Goal: Task Accomplishment & Management: Use online tool/utility

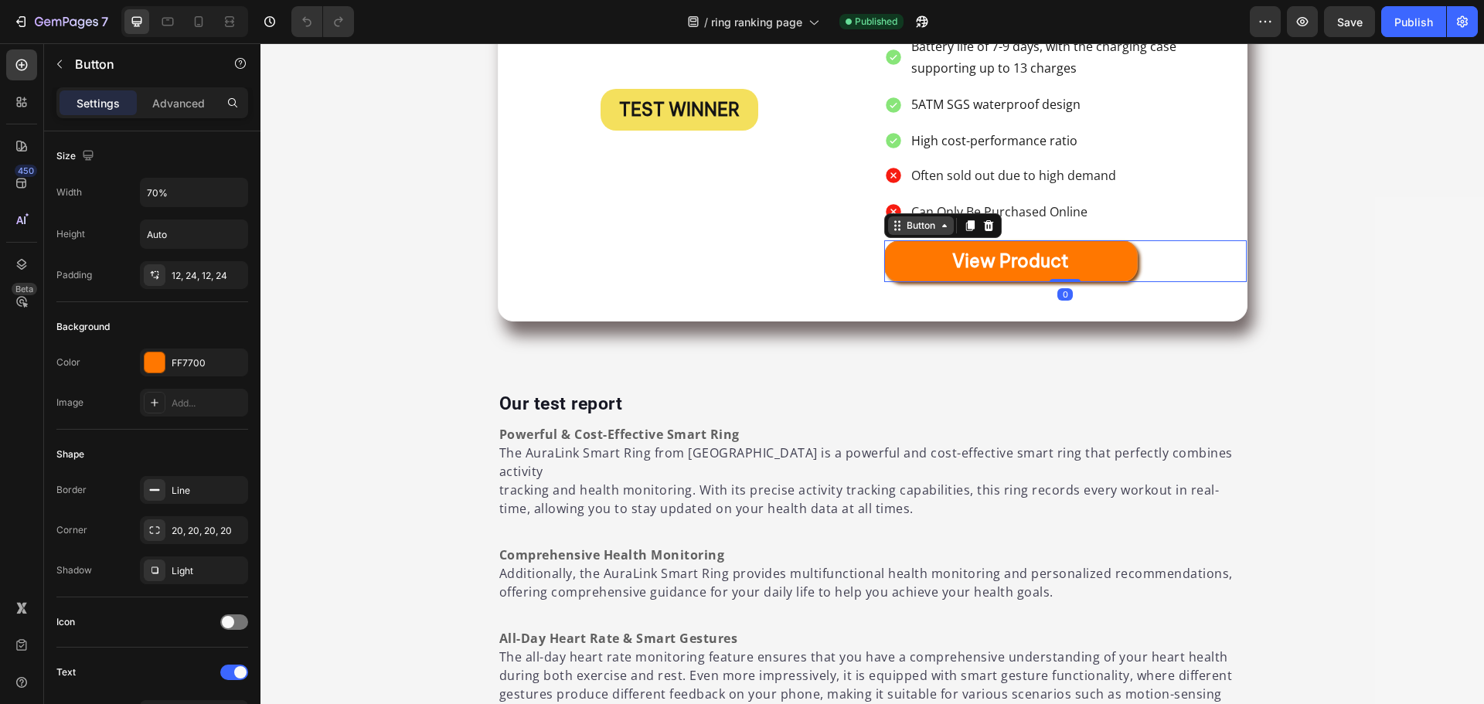
click at [891, 214] on div "Button" at bounding box center [943, 225] width 118 height 25
click at [165, 98] on p "Advanced" at bounding box center [178, 103] width 53 height 16
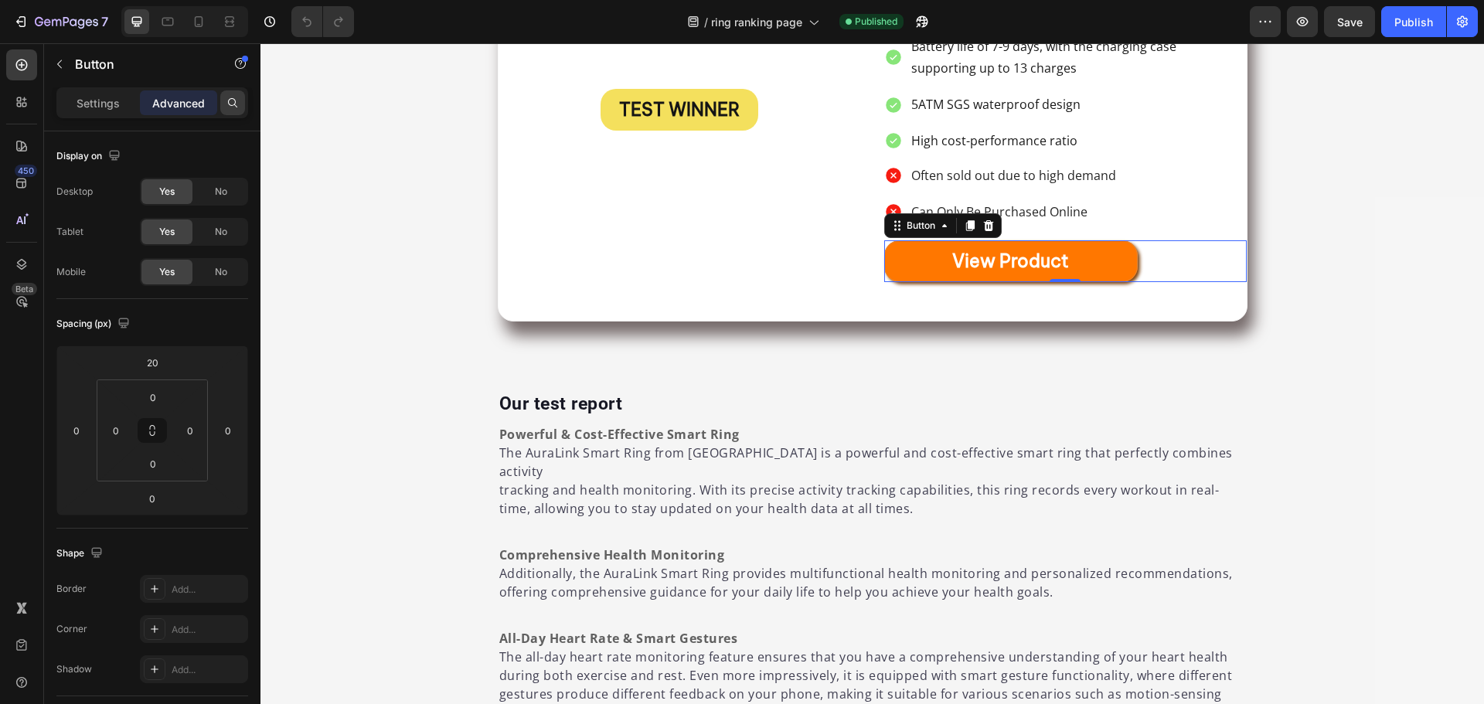
click at [231, 97] on icon at bounding box center [233, 103] width 12 height 12
click at [62, 69] on icon "button" at bounding box center [59, 64] width 12 height 12
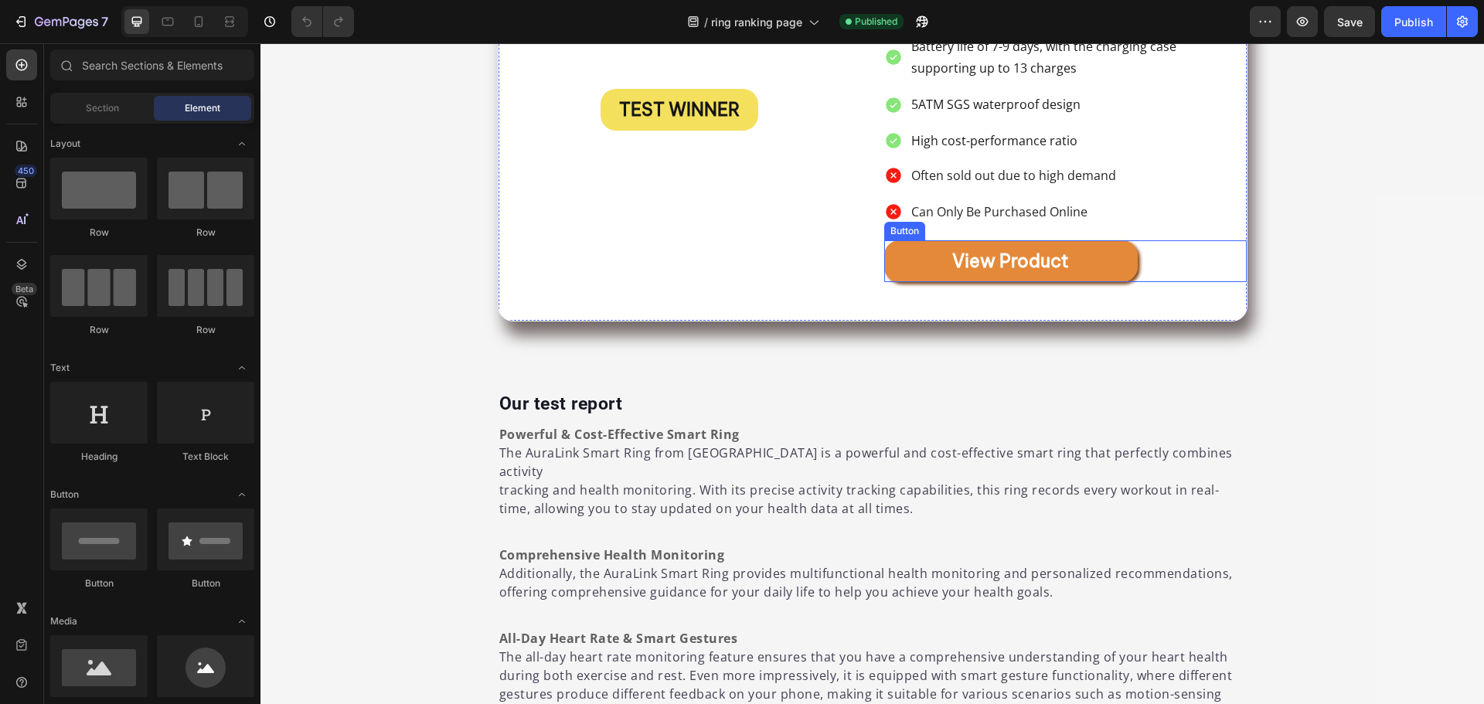
click at [907, 240] on link "View product" at bounding box center [1011, 261] width 254 height 42
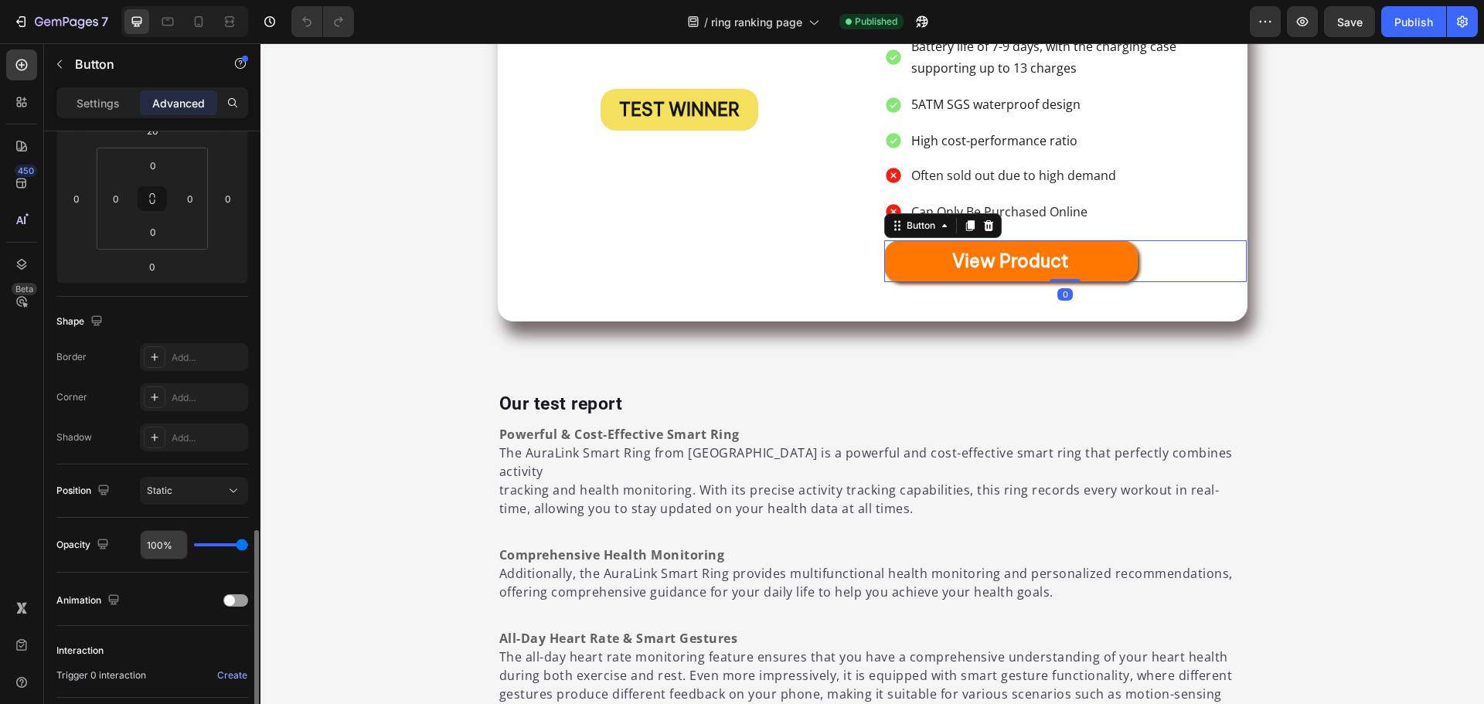
scroll to position [391, 0]
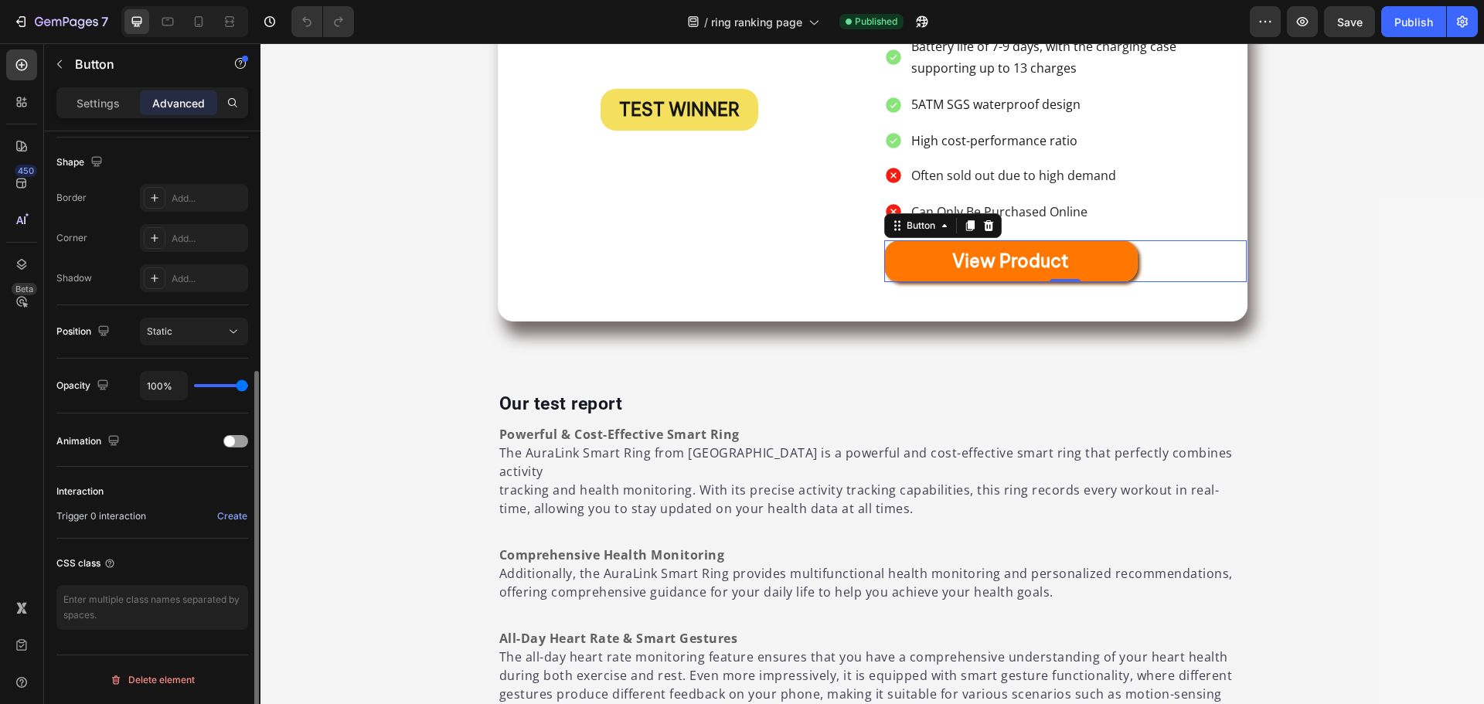
click at [100, 90] on div "Settings Advanced" at bounding box center [152, 102] width 192 height 31
click at [106, 102] on p "Settings" at bounding box center [98, 103] width 43 height 16
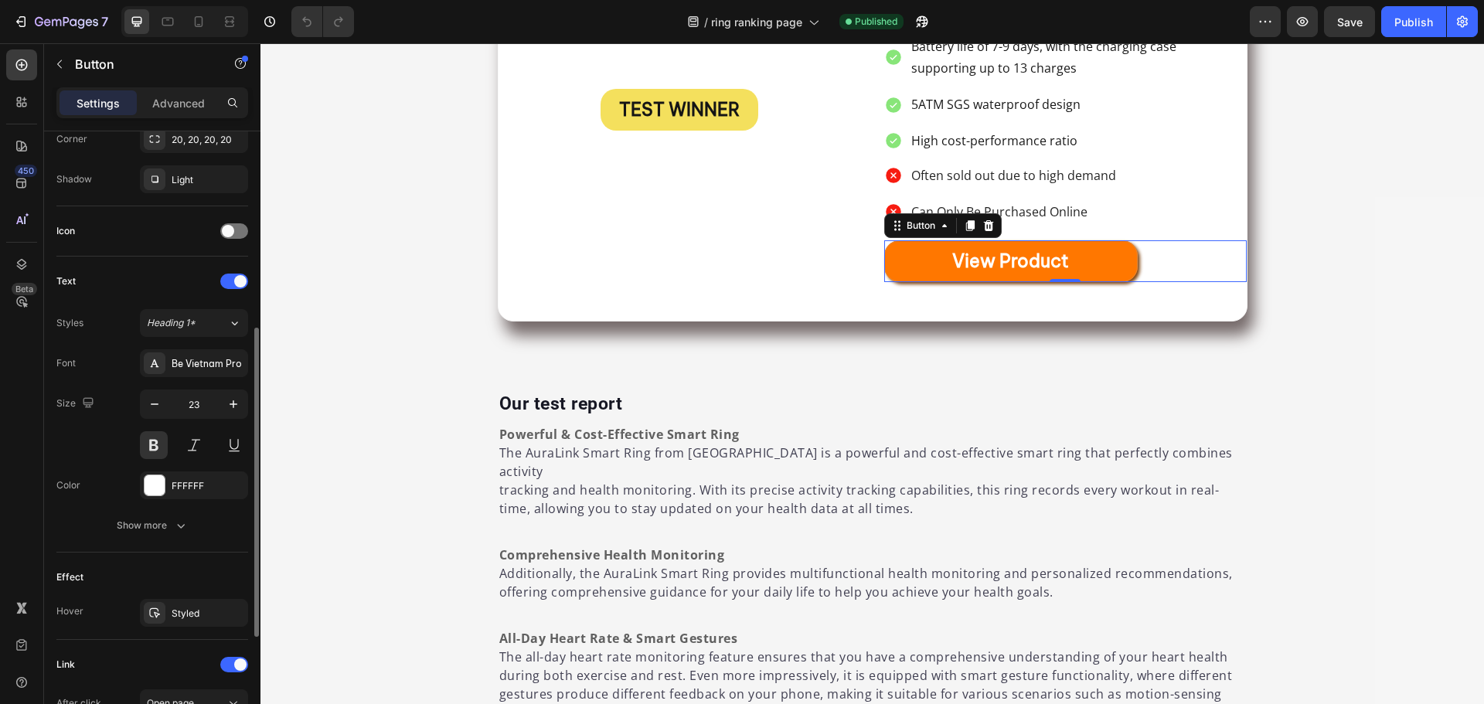
scroll to position [612, 0]
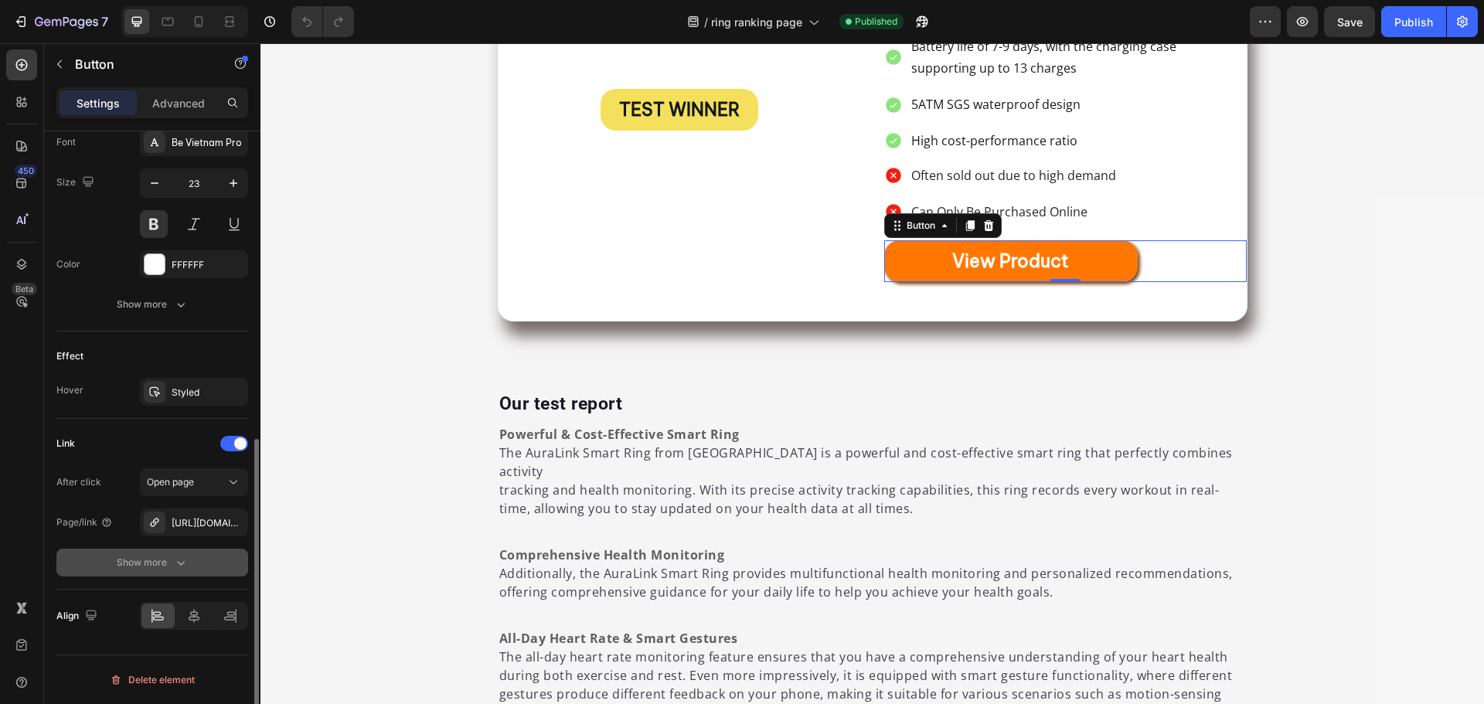
click at [161, 561] on div "Show more" at bounding box center [153, 562] width 72 height 15
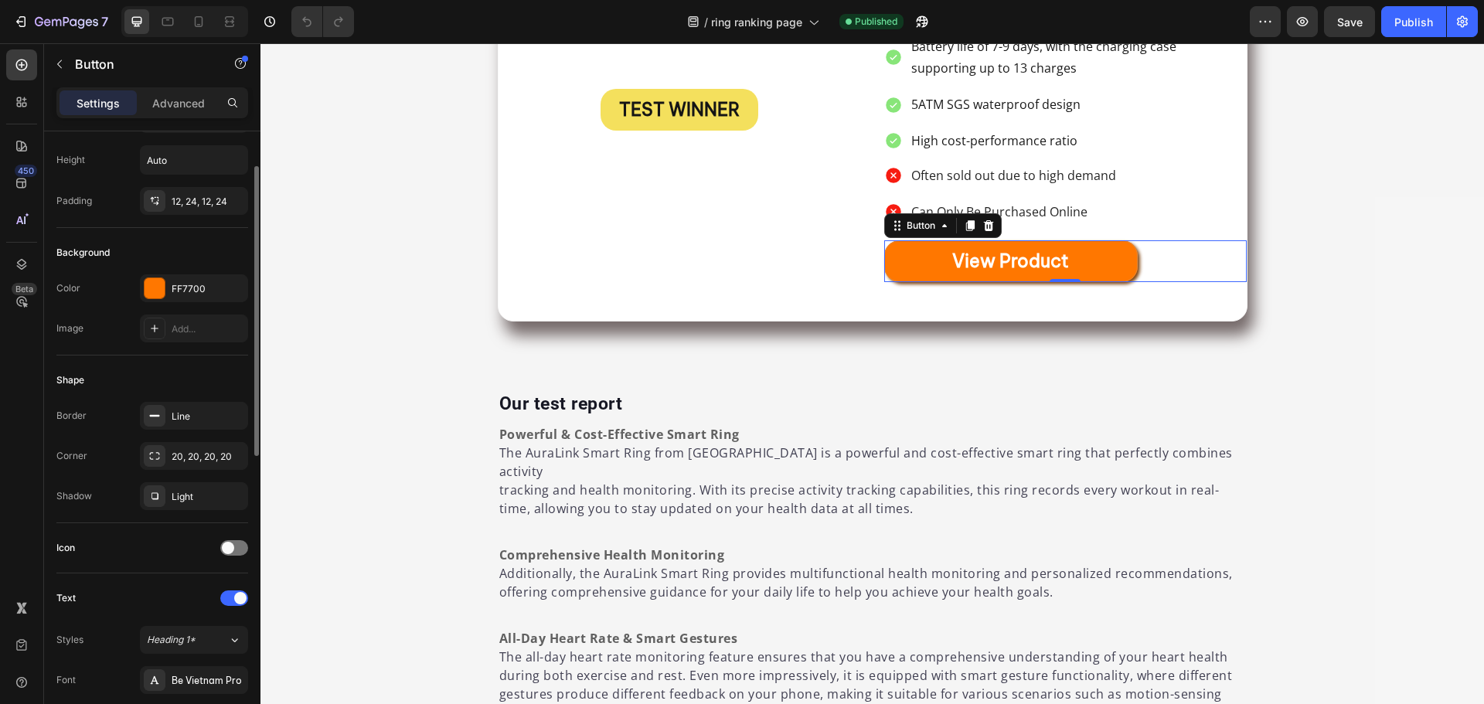
scroll to position [0, 0]
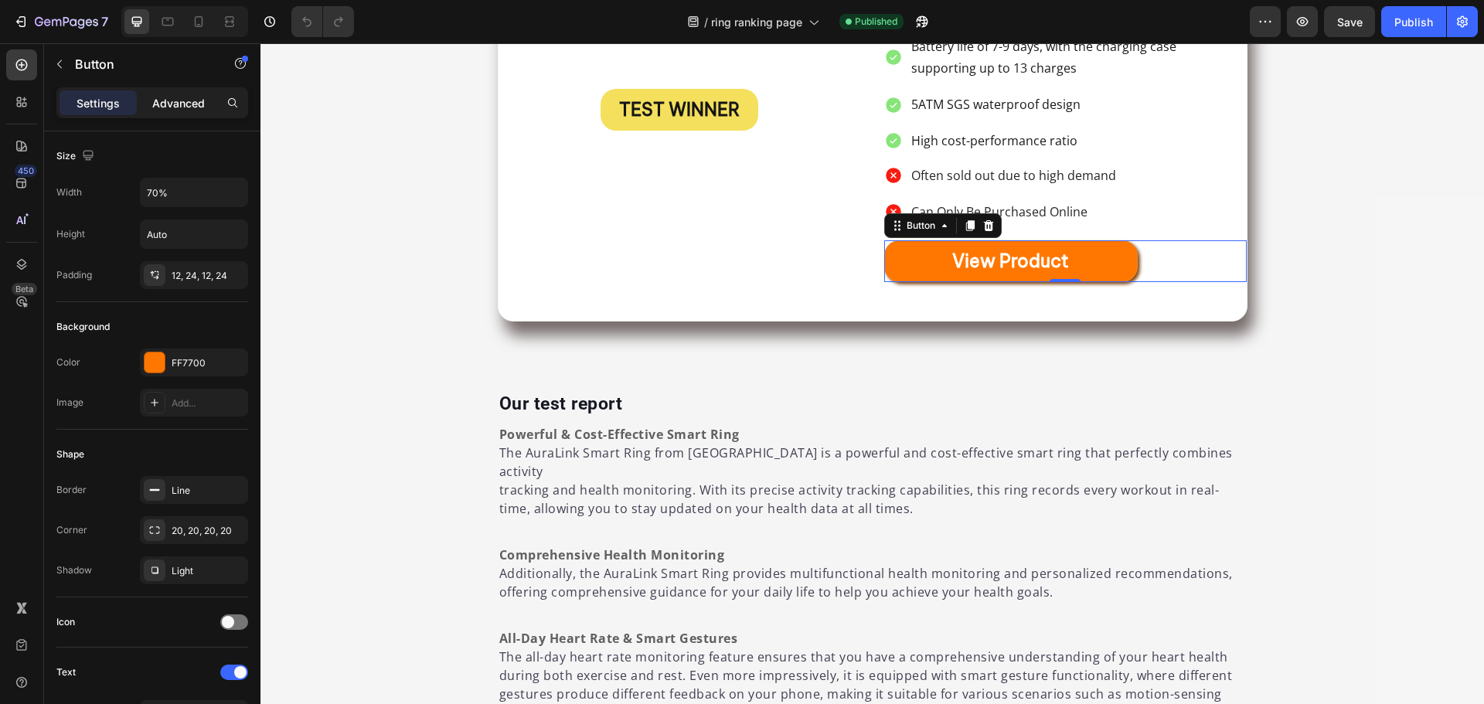
click at [178, 97] on p "Advanced" at bounding box center [178, 103] width 53 height 16
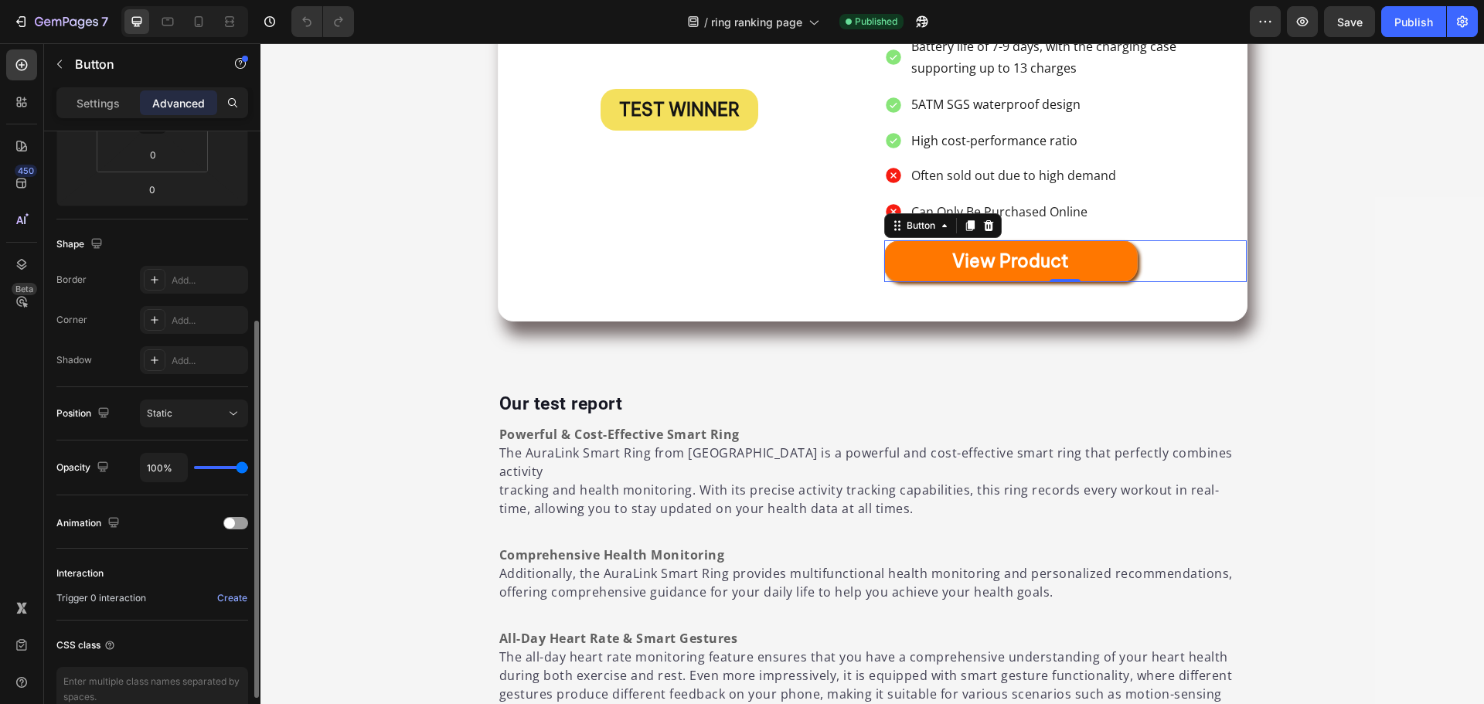
scroll to position [391, 0]
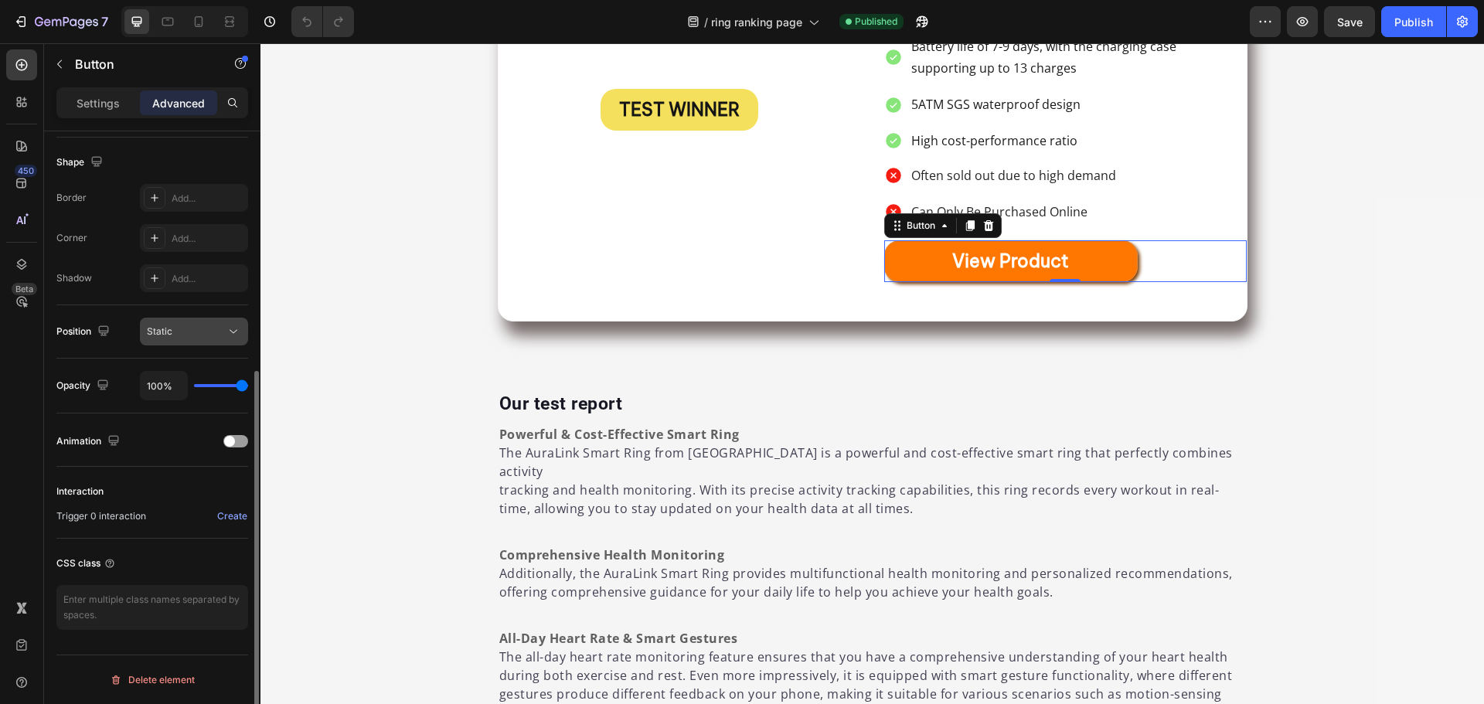
click at [189, 325] on div "Static" at bounding box center [186, 332] width 79 height 14
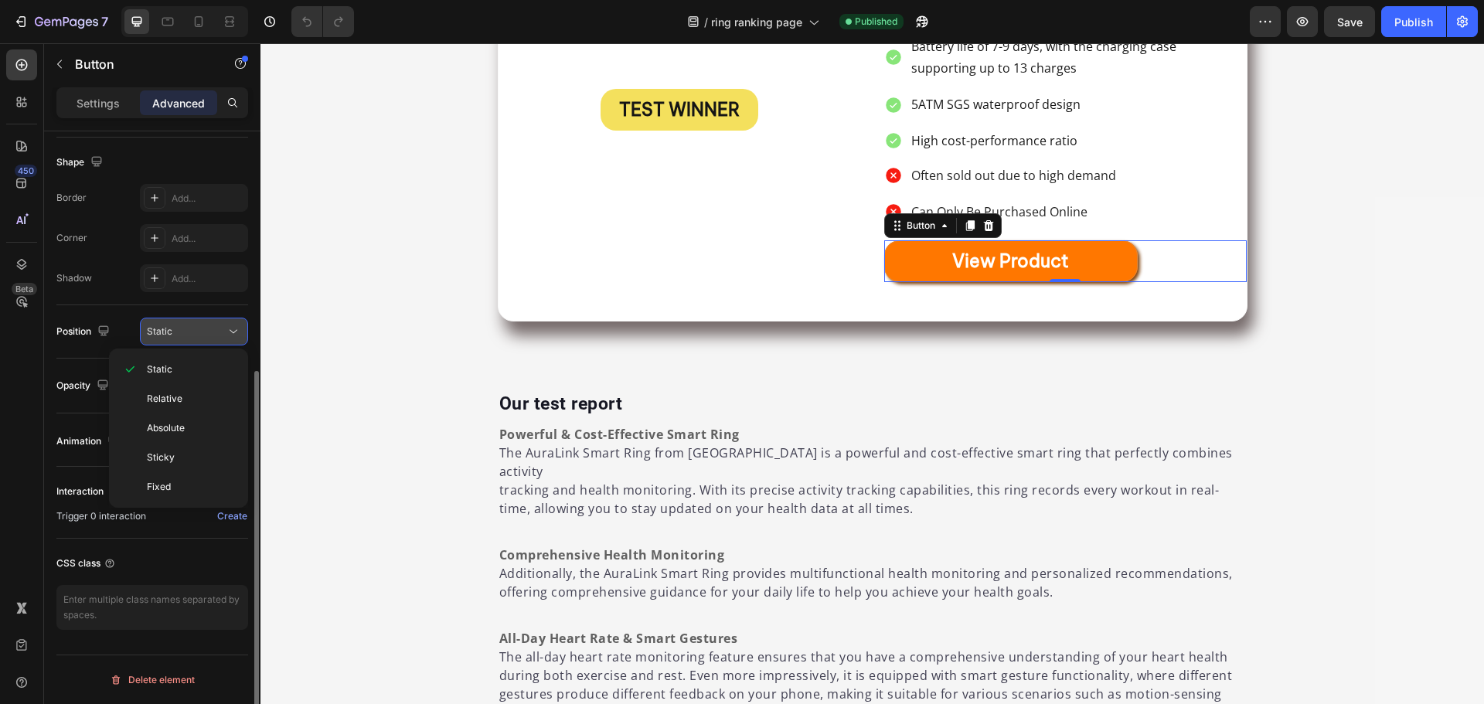
click at [189, 325] on div "Static" at bounding box center [186, 332] width 79 height 14
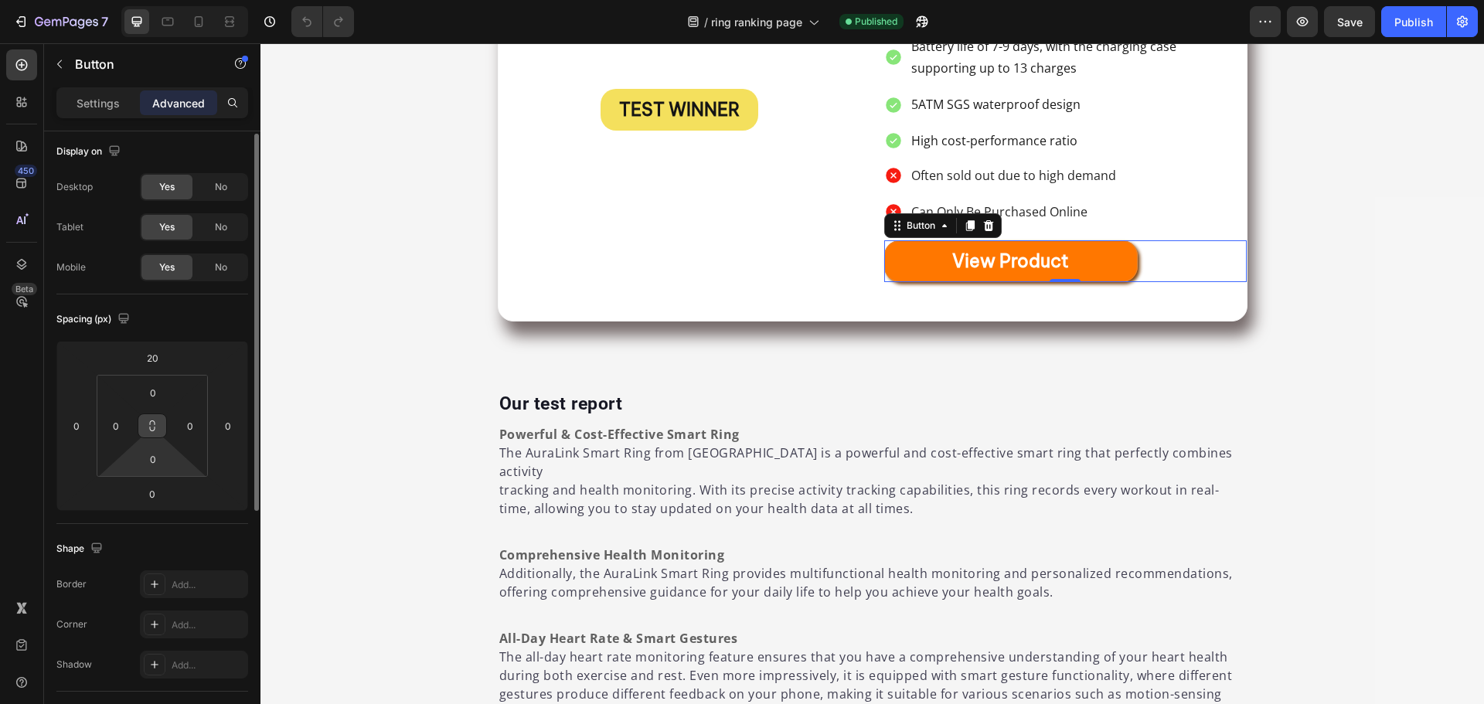
scroll to position [0, 0]
click at [102, 101] on p "Settings" at bounding box center [98, 103] width 43 height 16
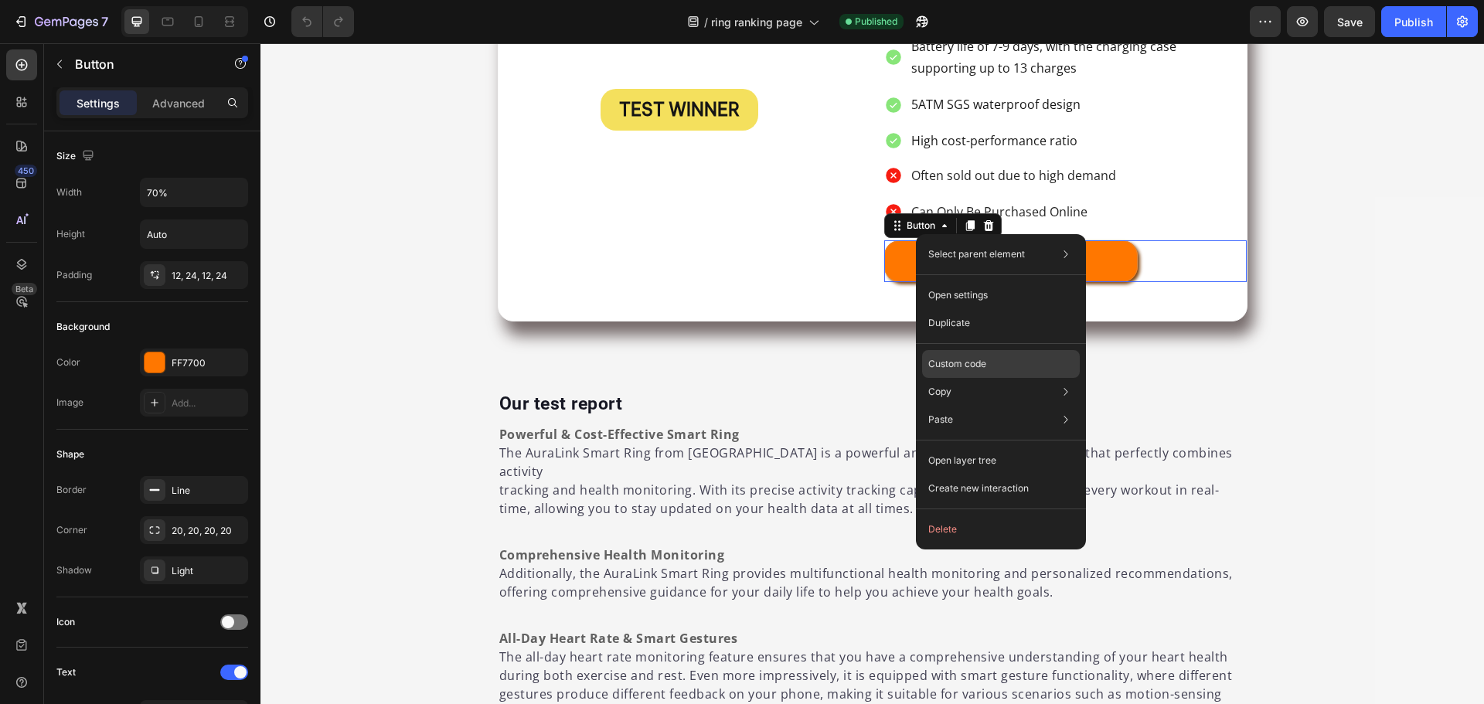
click at [1024, 406] on div "Custom code" at bounding box center [1001, 420] width 158 height 28
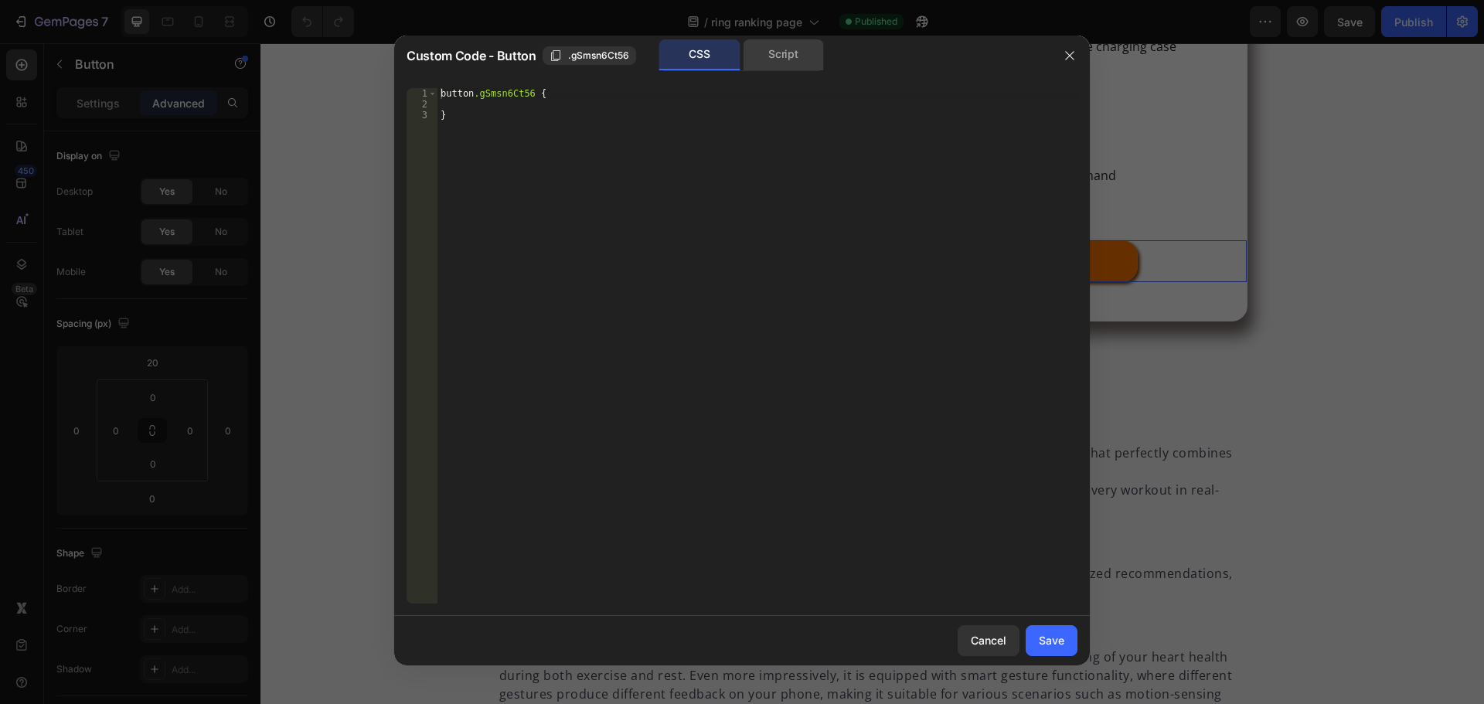
click at [774, 56] on div "Script" at bounding box center [783, 54] width 81 height 31
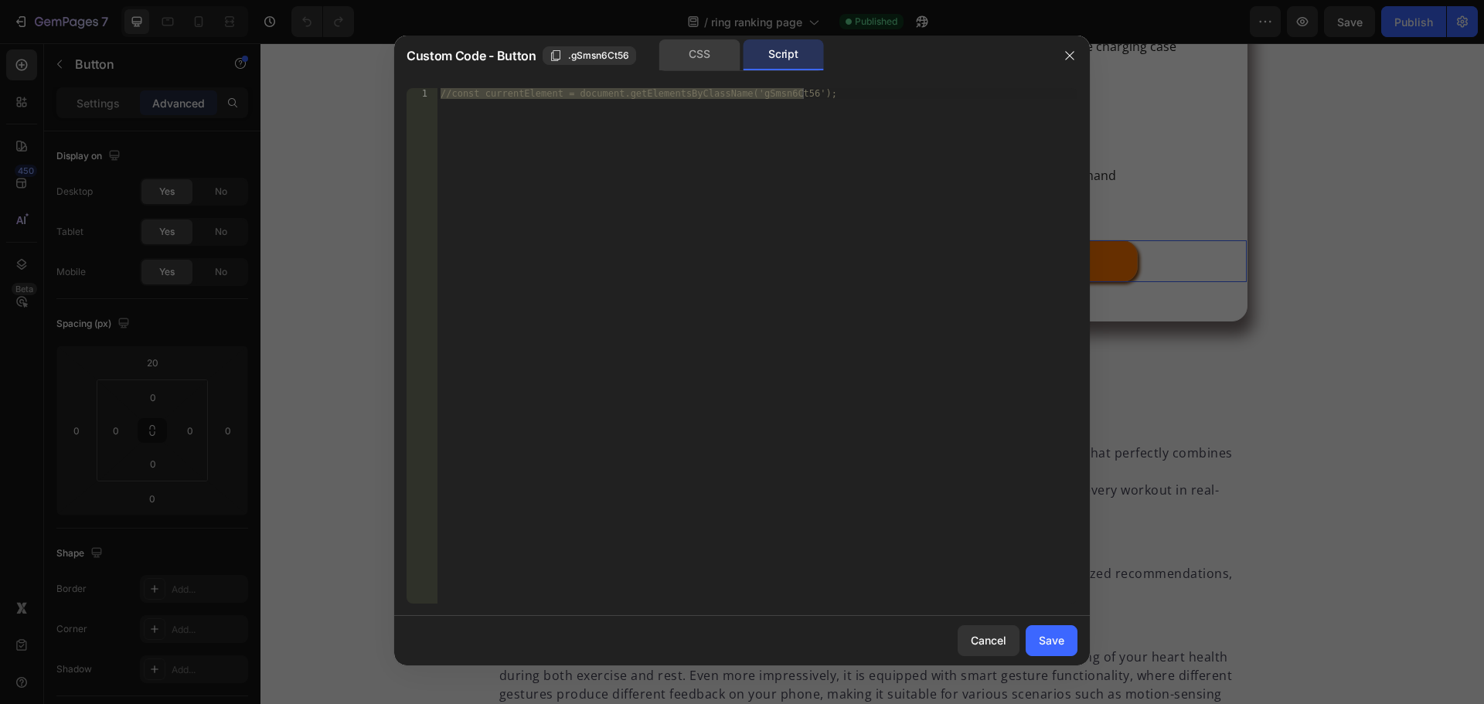
click at [710, 47] on div "CSS" at bounding box center [699, 54] width 81 height 31
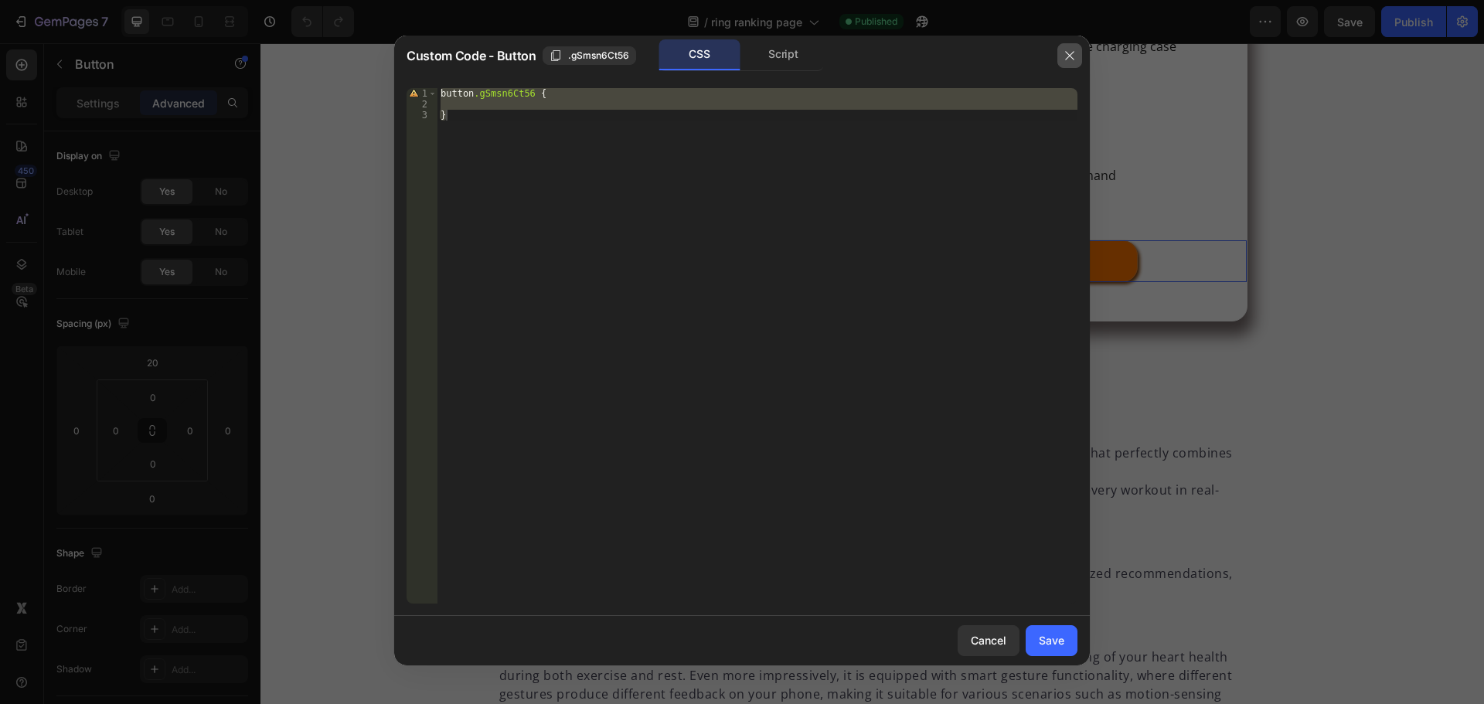
click at [1077, 62] on button "button" at bounding box center [1070, 55] width 25 height 25
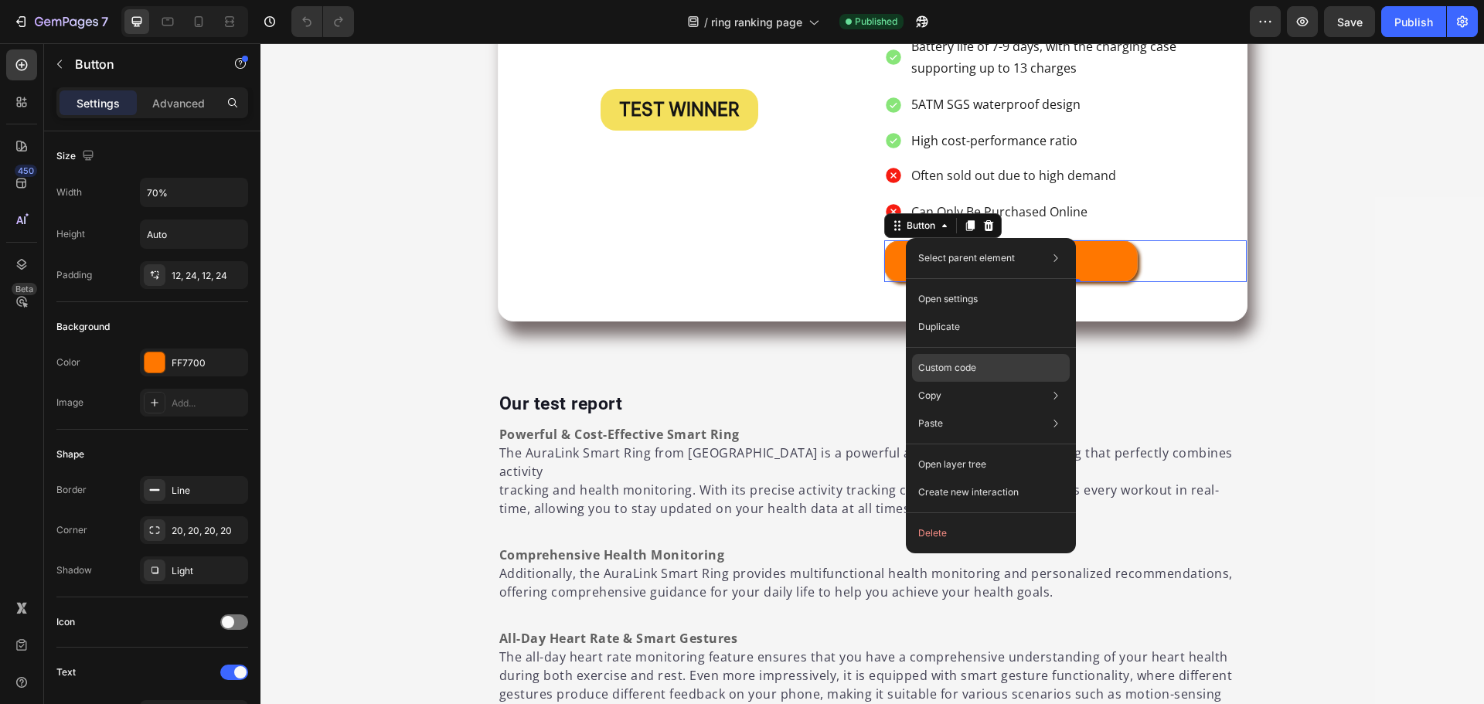
click at [970, 373] on p "Custom code" at bounding box center [947, 368] width 58 height 14
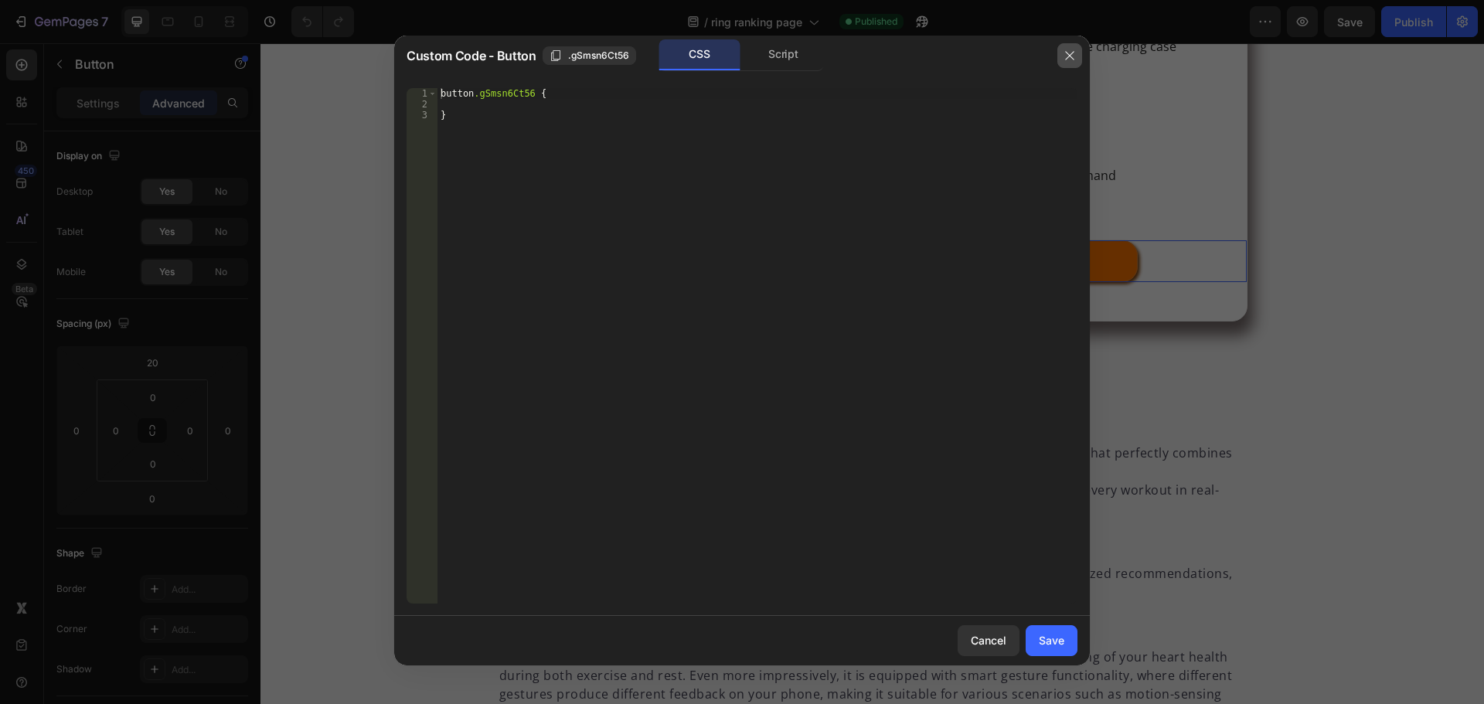
click at [1078, 54] on button "button" at bounding box center [1070, 55] width 25 height 25
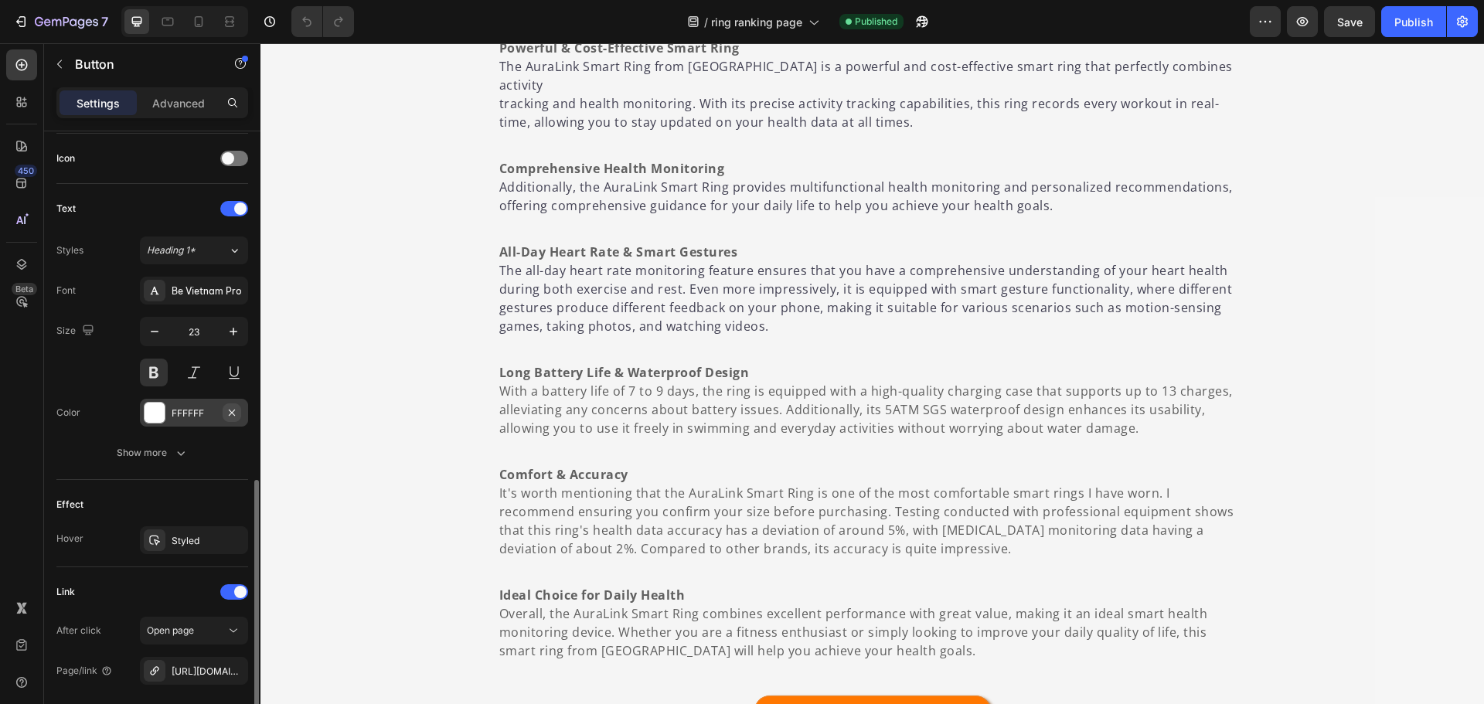
scroll to position [541, 0]
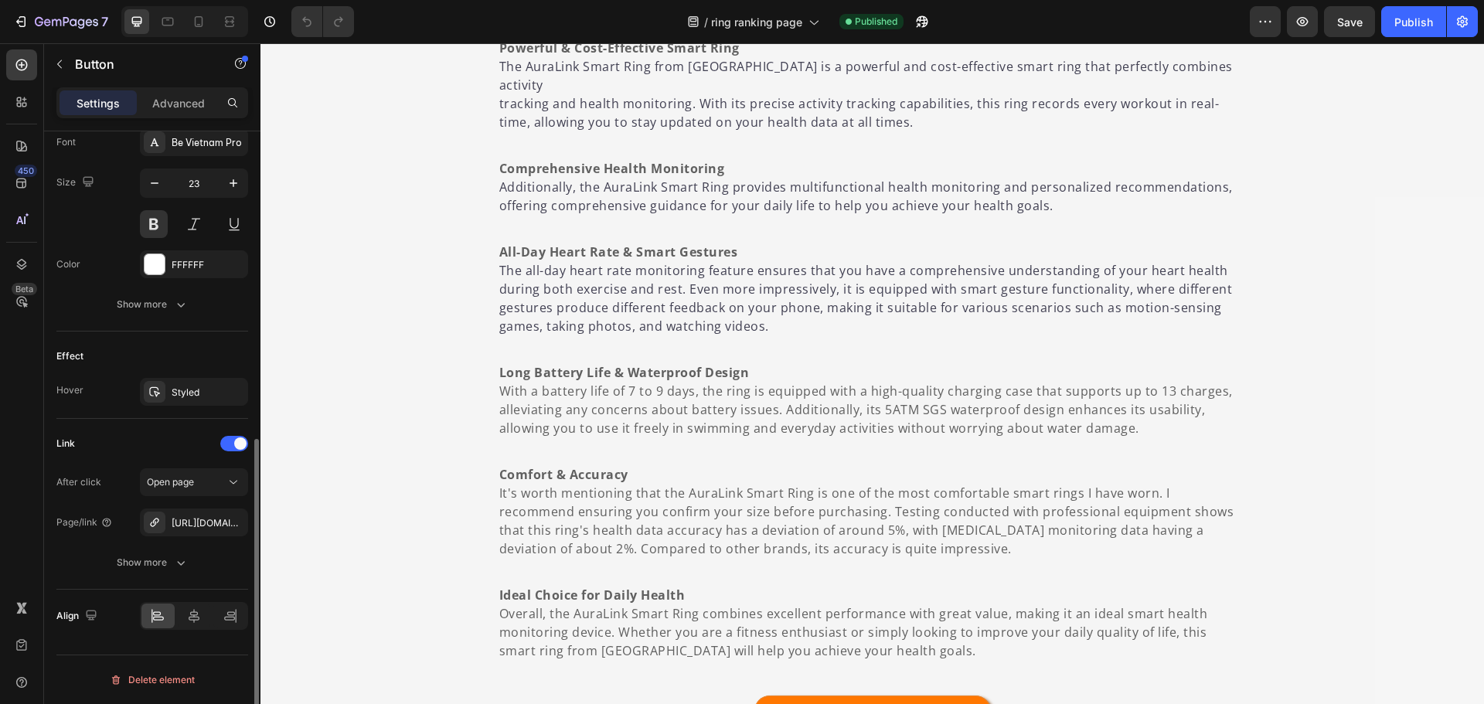
click at [169, 102] on p "Advanced" at bounding box center [178, 103] width 53 height 16
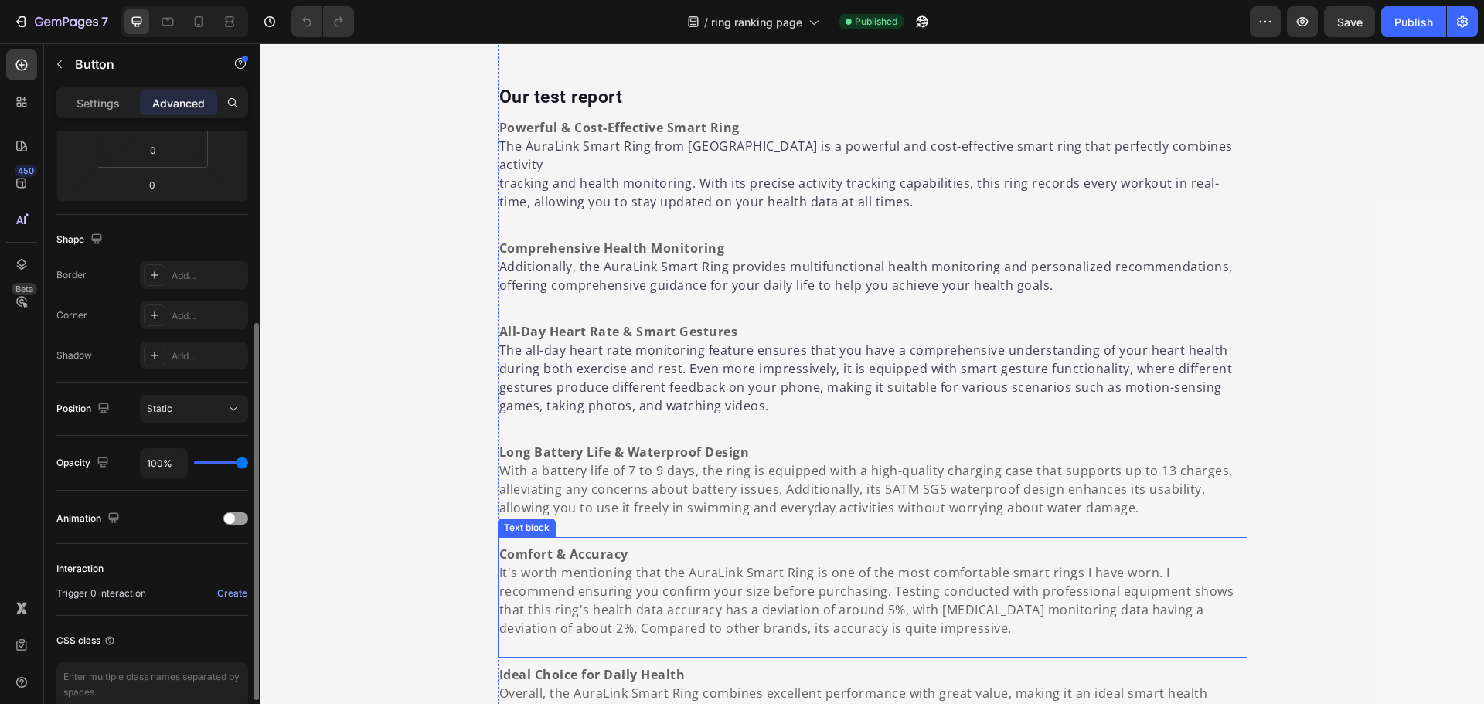
scroll to position [1003, 0]
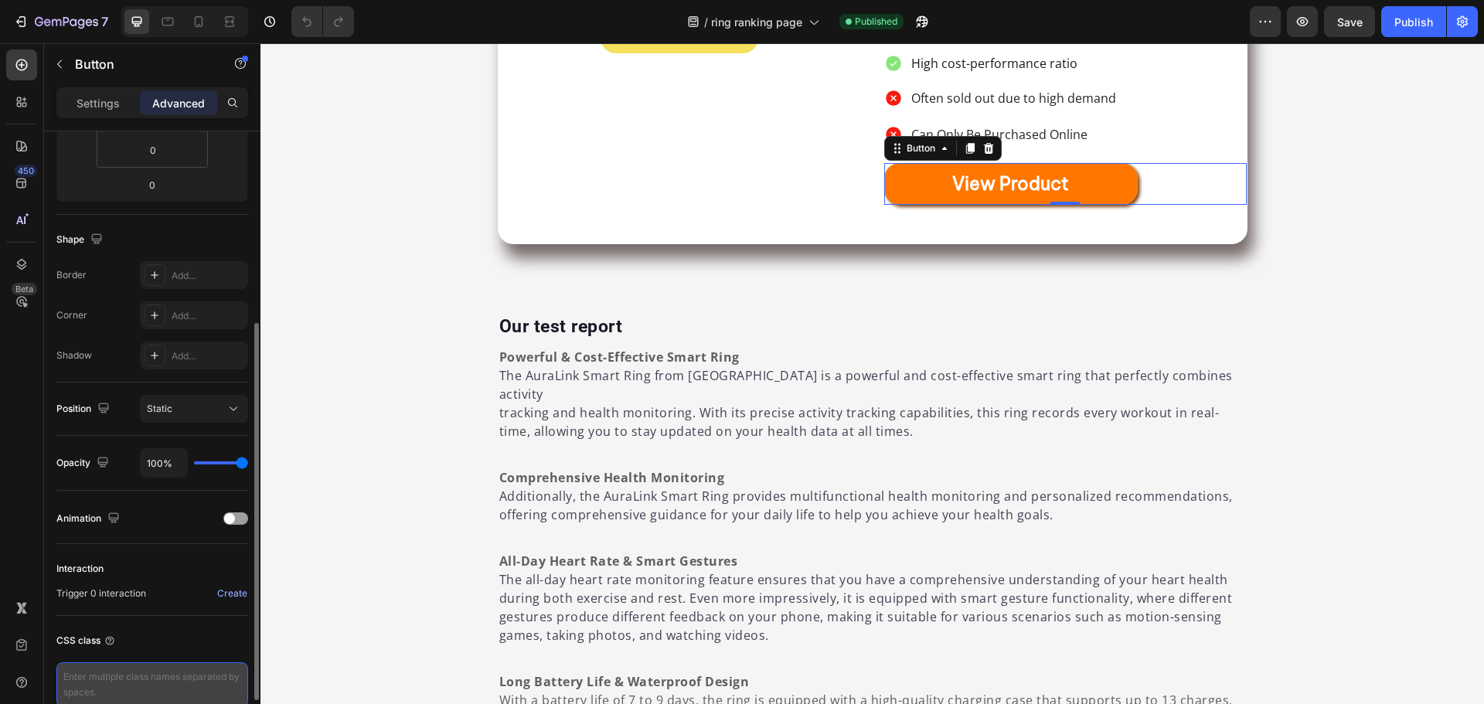
click at [146, 671] on textarea at bounding box center [152, 685] width 192 height 45
type textarea "1"
click at [157, 654] on div "CSS class 1" at bounding box center [152, 668] width 192 height 104
click at [146, 676] on textarea "1" at bounding box center [152, 685] width 192 height 45
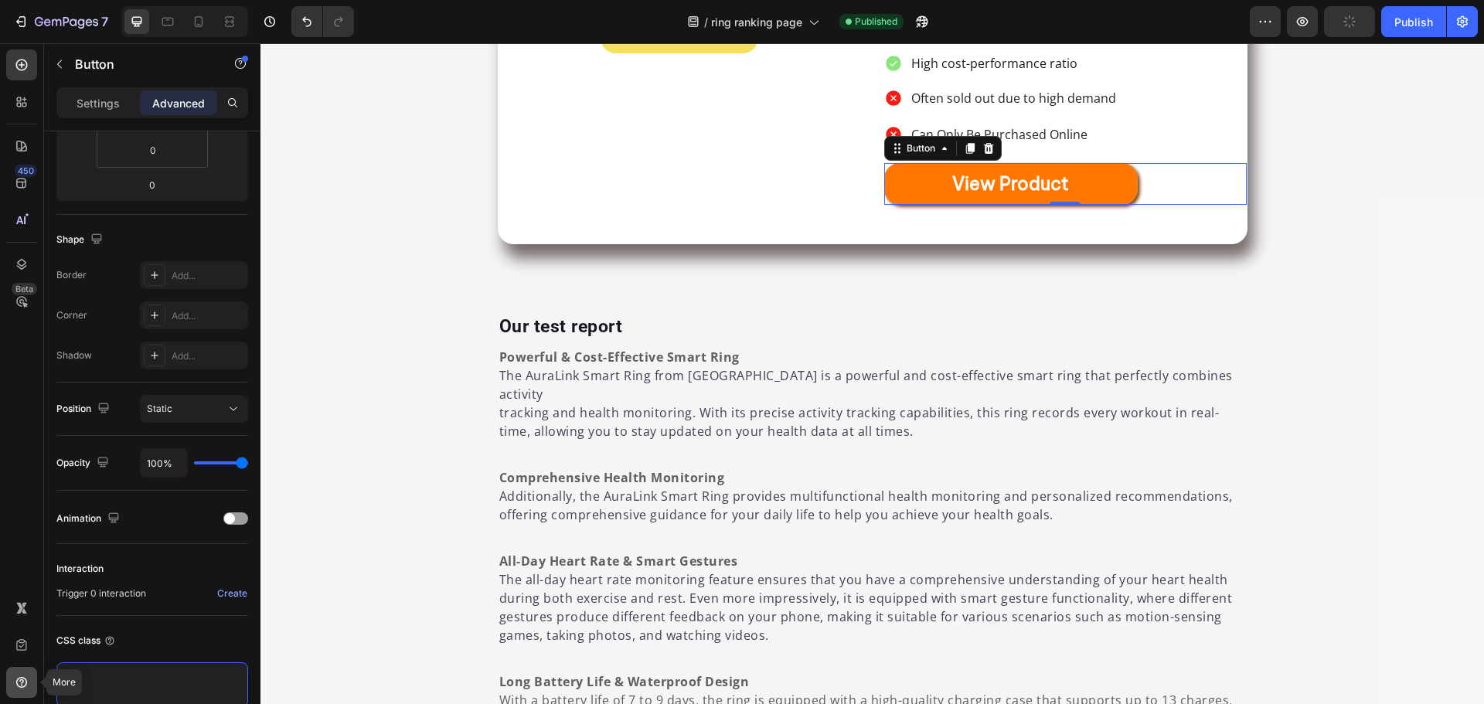
drag, startPoint x: 90, startPoint y: 687, endPoint x: 8, endPoint y: 685, distance: 82.7
click at [8, 685] on div "450 Beta More Sections(18) Elements(83) Section Element Hero Section Product De…" at bounding box center [130, 373] width 261 height 661
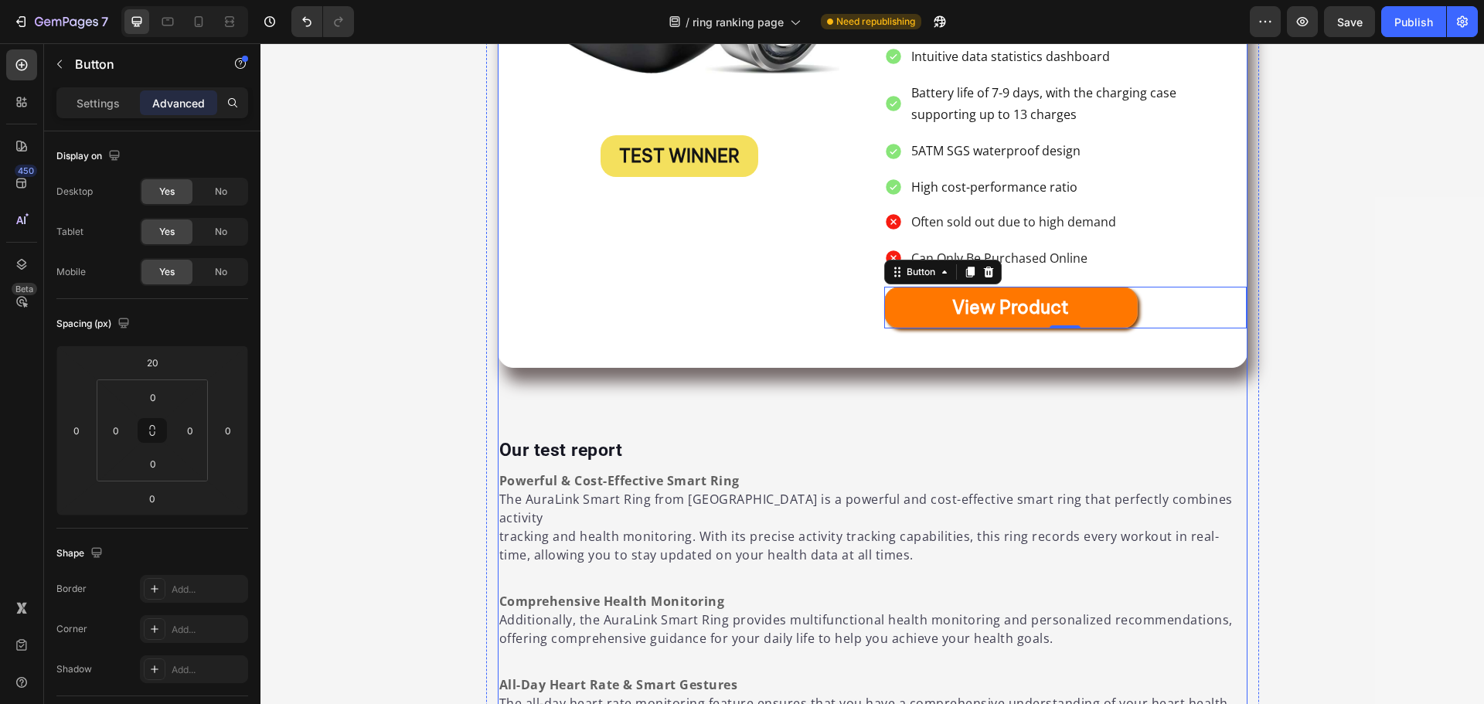
scroll to position [771, 0]
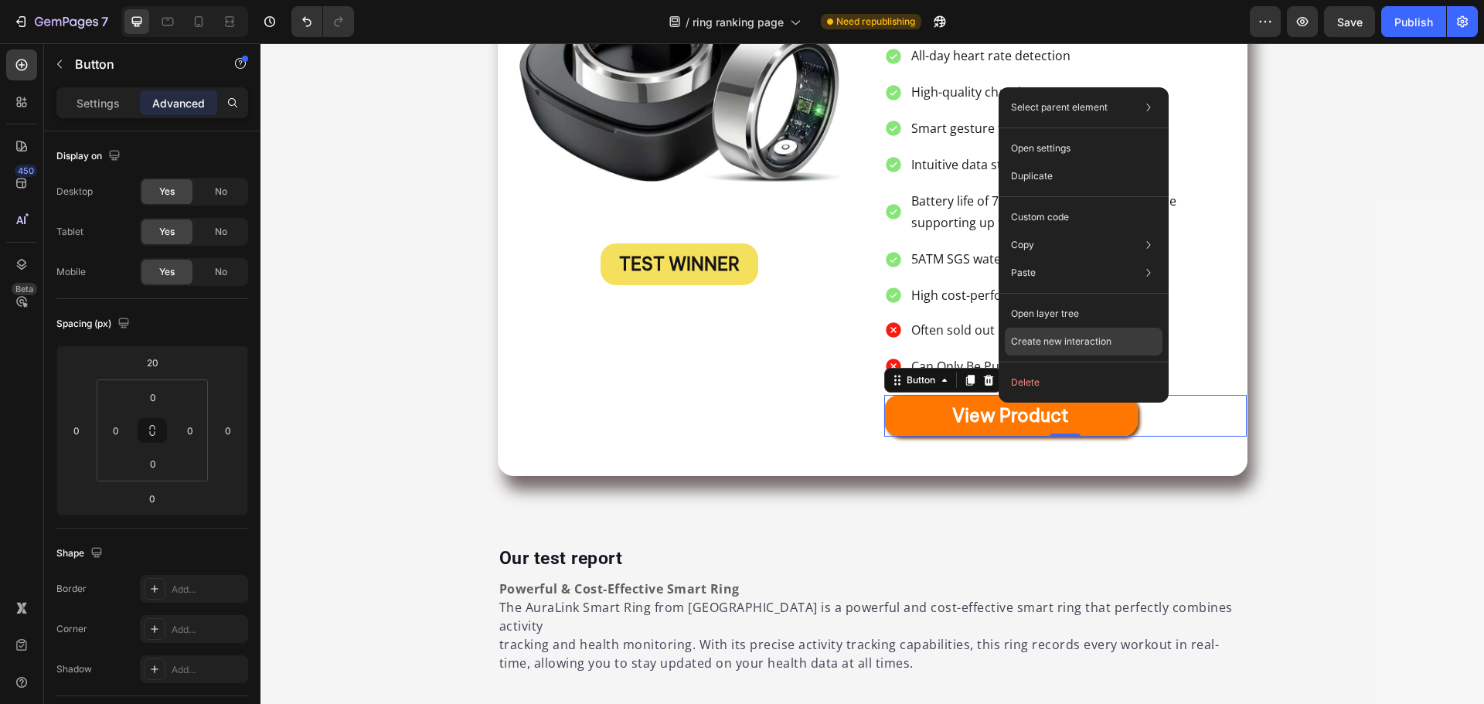
click at [1107, 331] on div "Create new interaction" at bounding box center [1084, 342] width 158 height 28
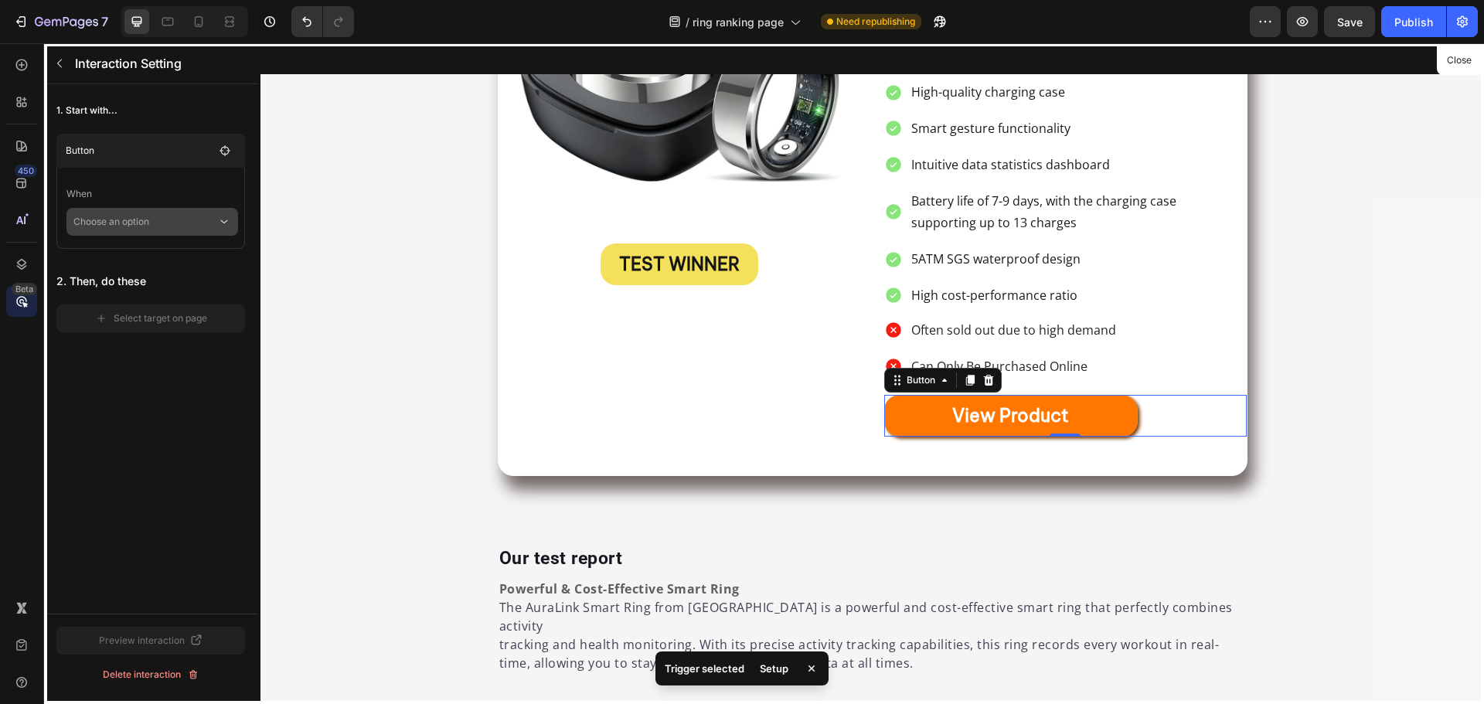
click at [126, 229] on p "Choose an option" at bounding box center [145, 222] width 144 height 28
click at [135, 261] on p "Click on element" at bounding box center [140, 263] width 73 height 15
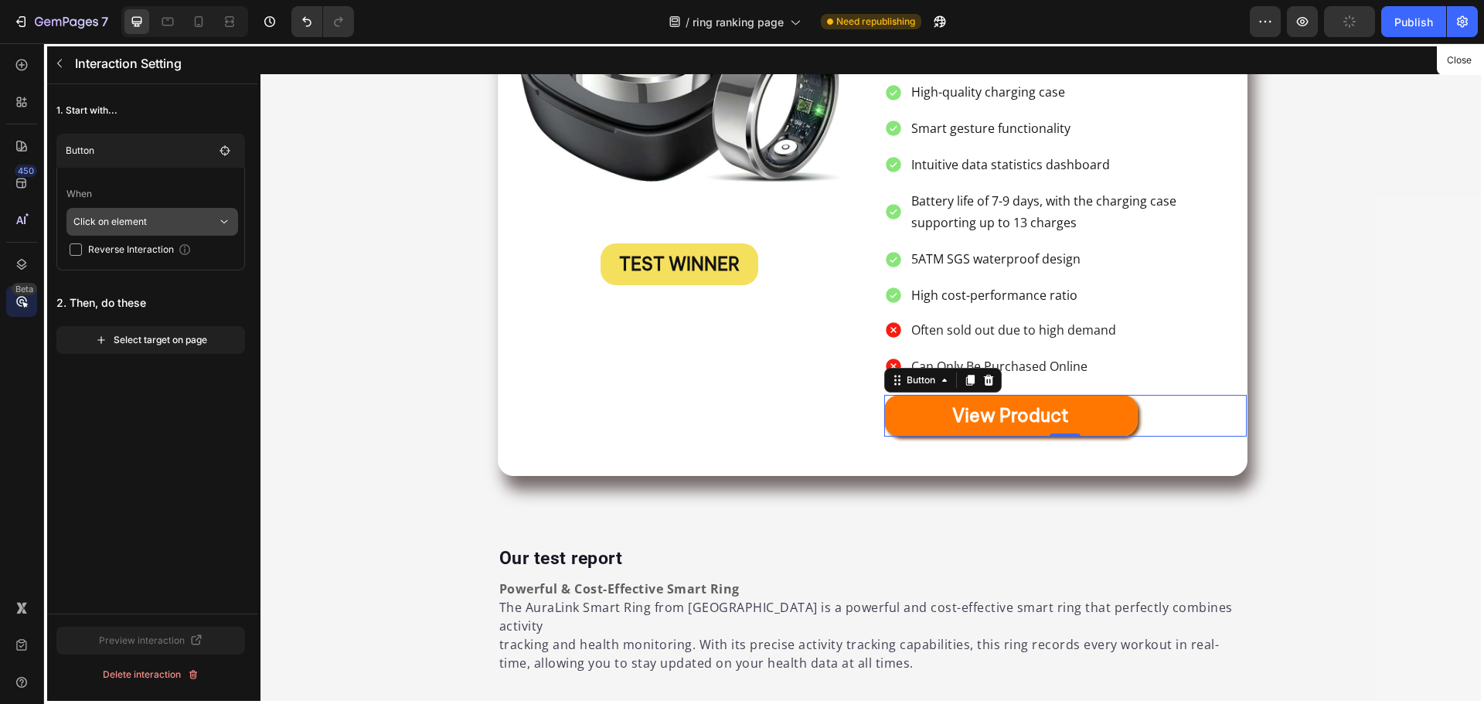
click at [138, 230] on p "Click on element" at bounding box center [145, 222] width 144 height 28
click at [152, 526] on div "1. Start with... Button When Click on element Reverse Interaction 2. Then, do t…" at bounding box center [150, 349] width 213 height 530
click at [148, 220] on p "Click on element" at bounding box center [145, 222] width 144 height 28
click at [155, 343] on div "Select target on page" at bounding box center [151, 340] width 112 height 14
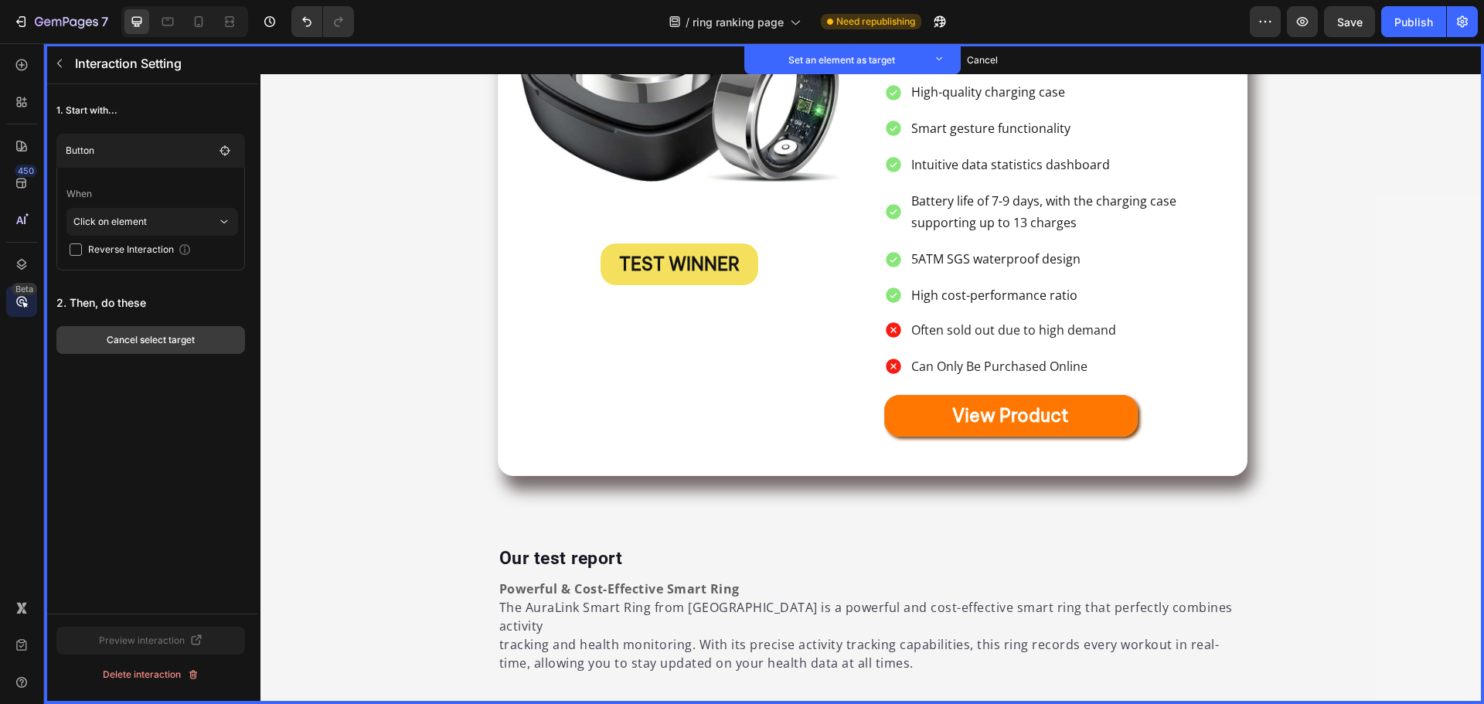
click at [138, 339] on div "Cancel select target" at bounding box center [151, 340] width 88 height 14
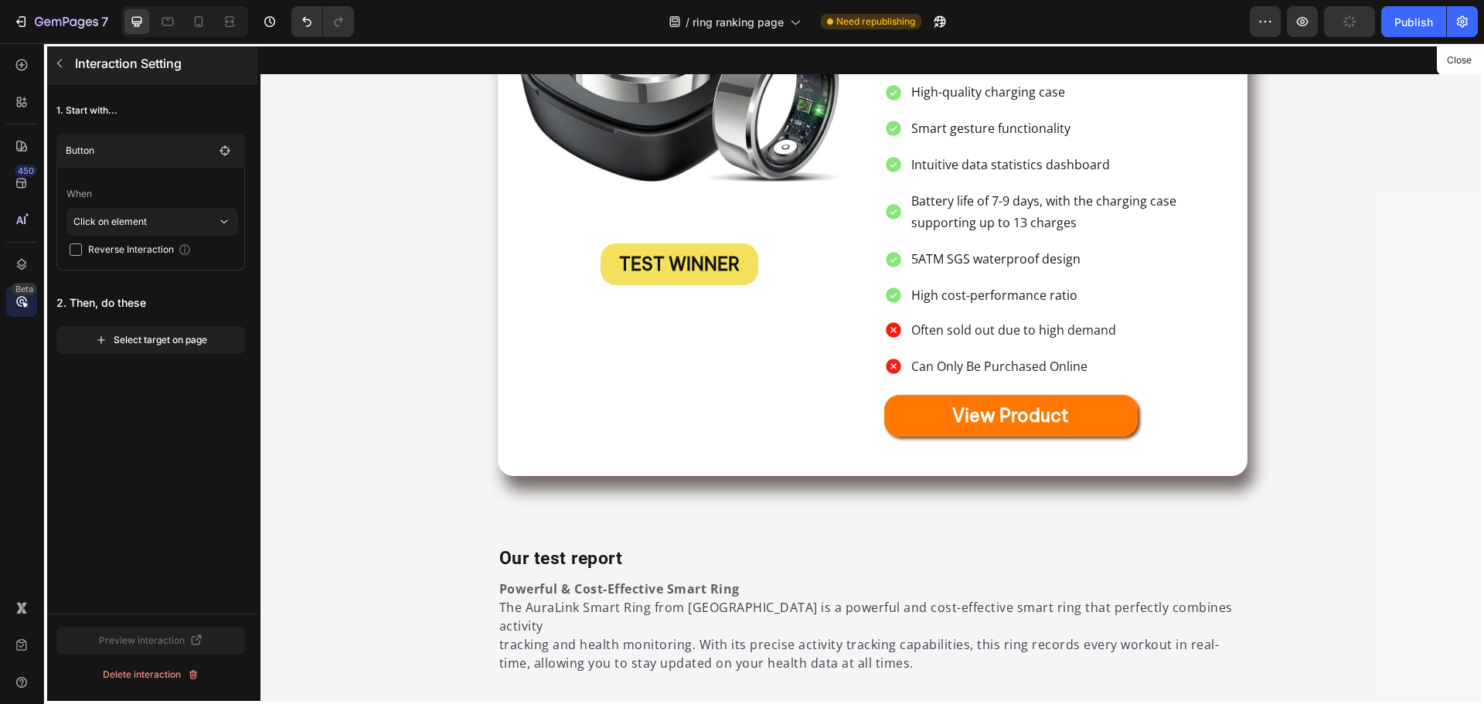
click at [66, 63] on button "button" at bounding box center [59, 63] width 25 height 25
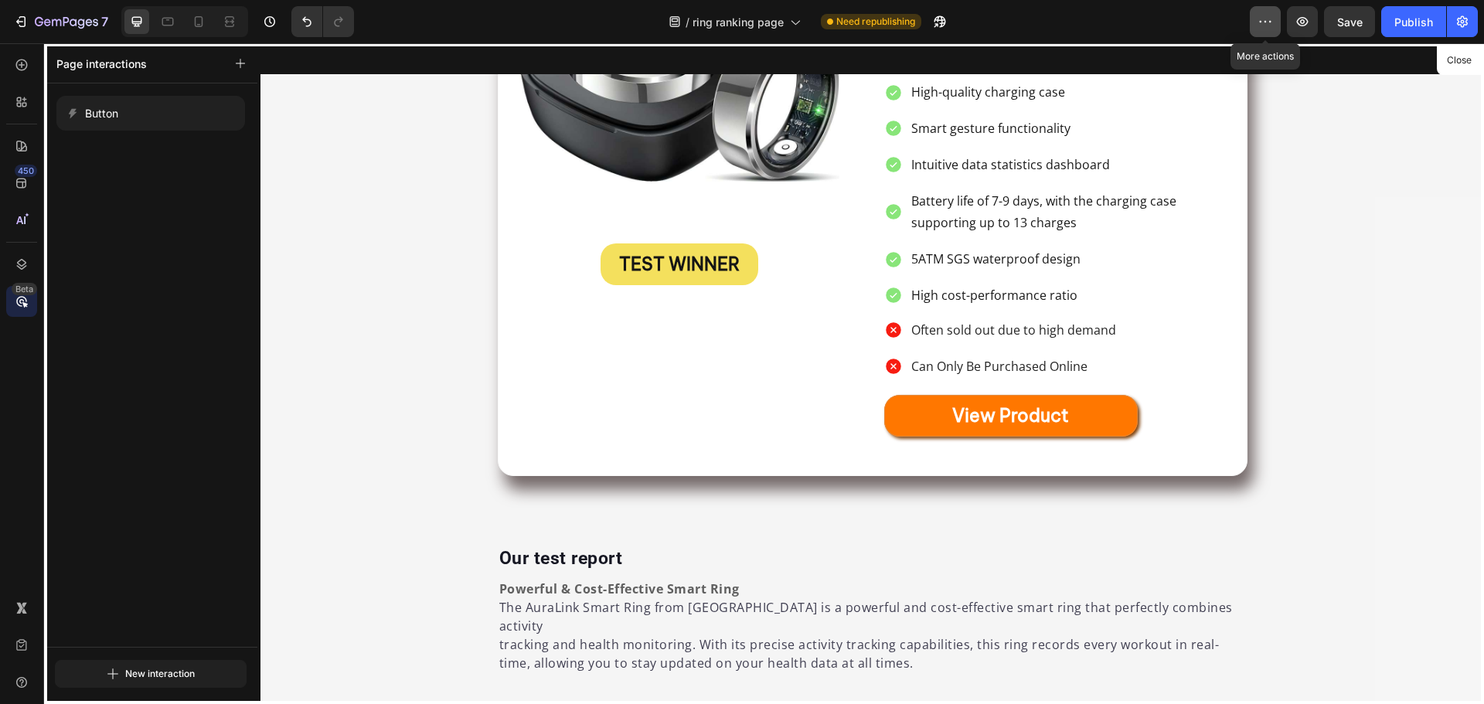
click at [1274, 10] on button "button" at bounding box center [1265, 21] width 31 height 31
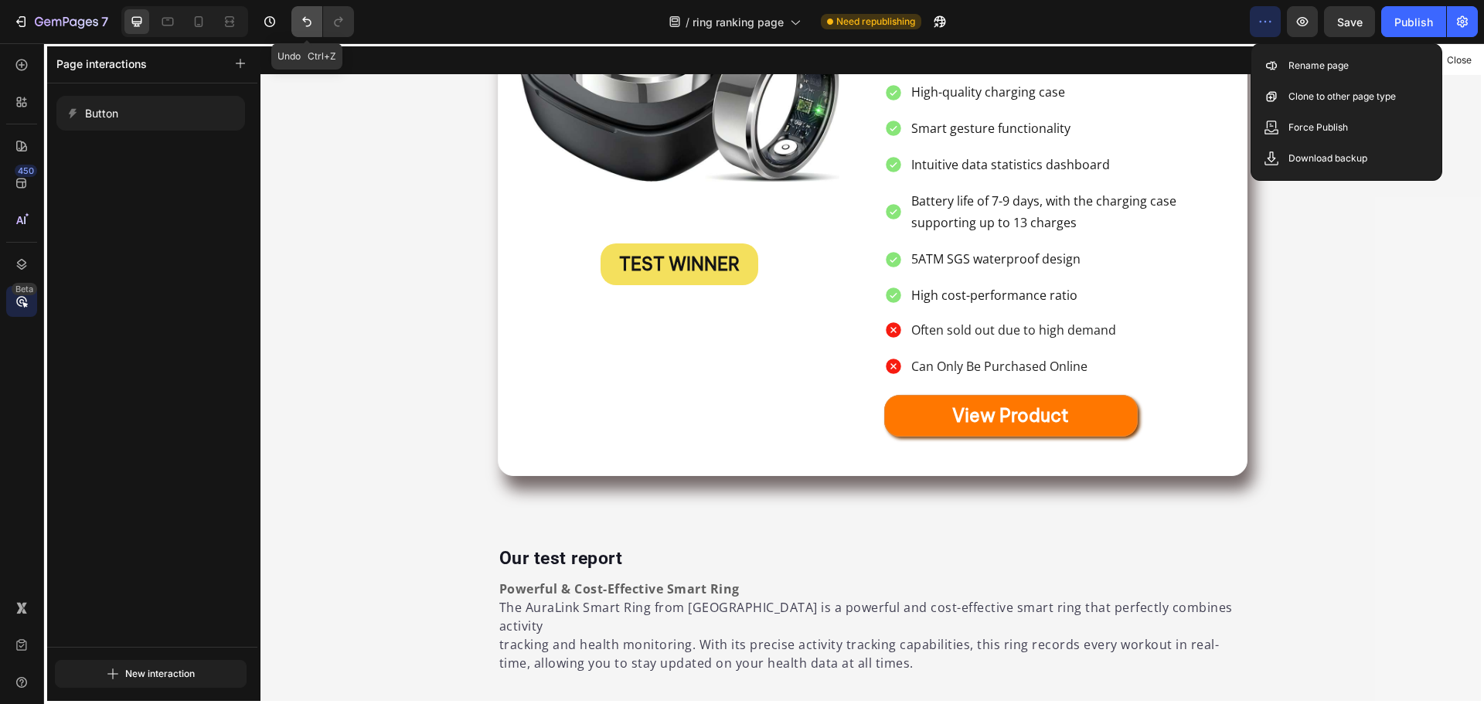
click at [312, 13] on button "Undo/Redo" at bounding box center [306, 21] width 31 height 31
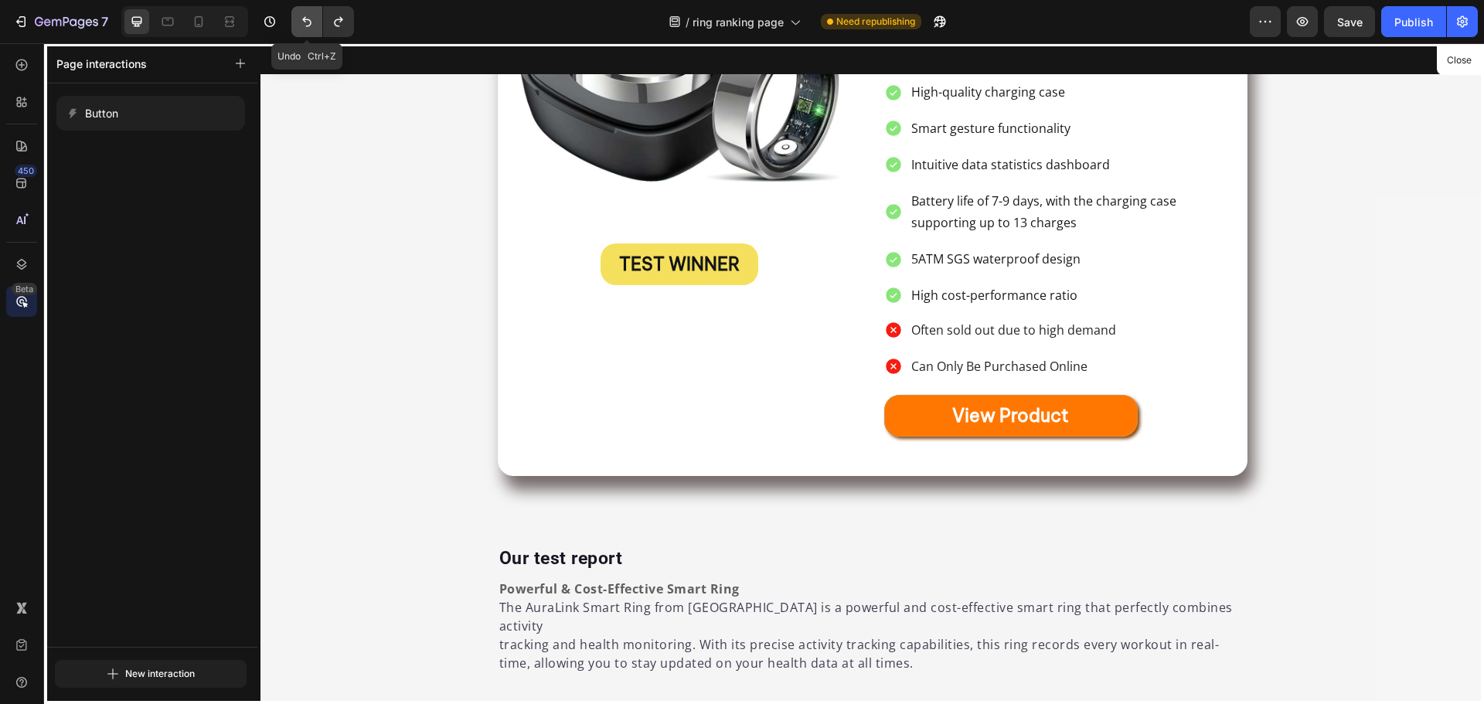
click at [308, 23] on icon "Undo/Redo" at bounding box center [306, 21] width 15 height 15
drag, startPoint x: 202, startPoint y: 299, endPoint x: 220, endPoint y: 295, distance: 19.0
click at [200, 300] on div "Button Click on element No target & change Click on element No target & change" at bounding box center [150, 365] width 213 height 564
click at [970, 381] on div at bounding box center [873, 373] width 1224 height 661
click at [49, 23] on icon "button" at bounding box center [66, 22] width 63 height 13
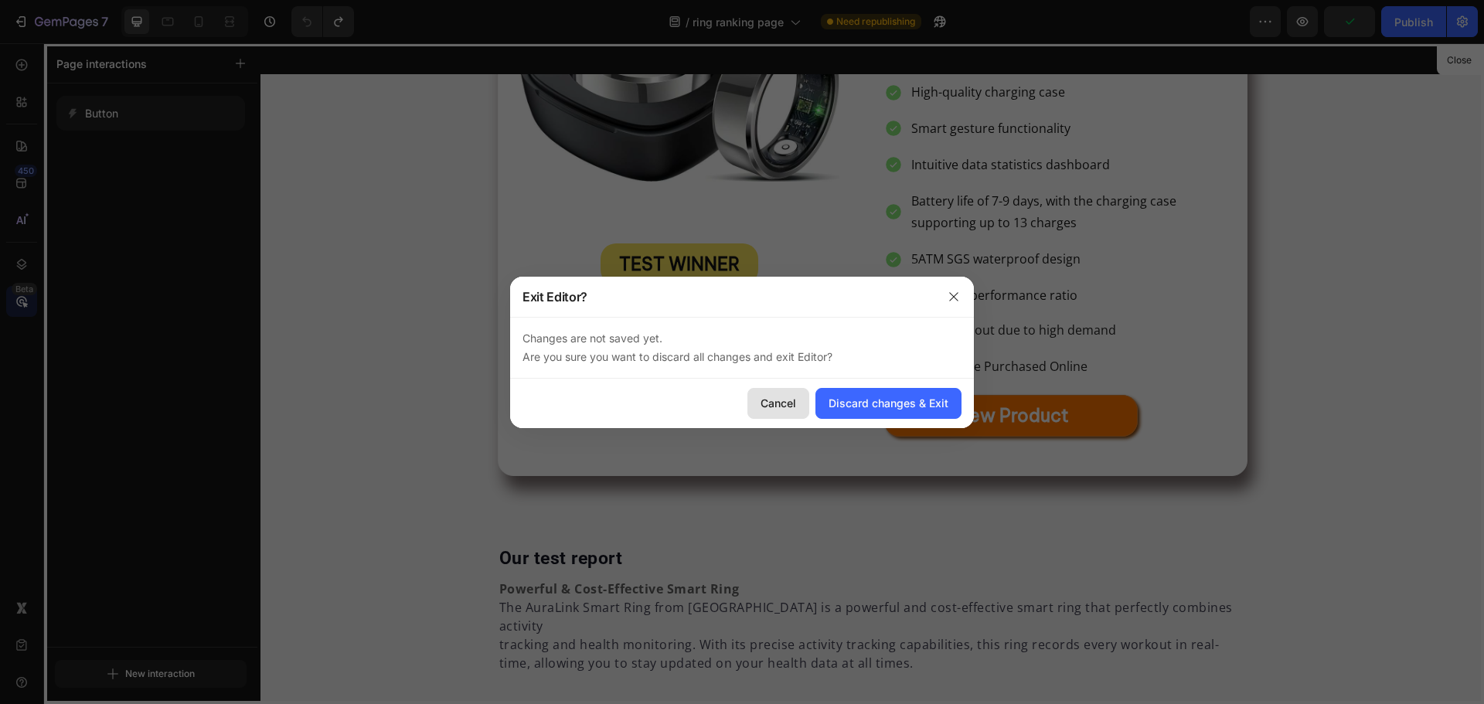
click at [776, 395] on button "Cancel" at bounding box center [779, 403] width 62 height 31
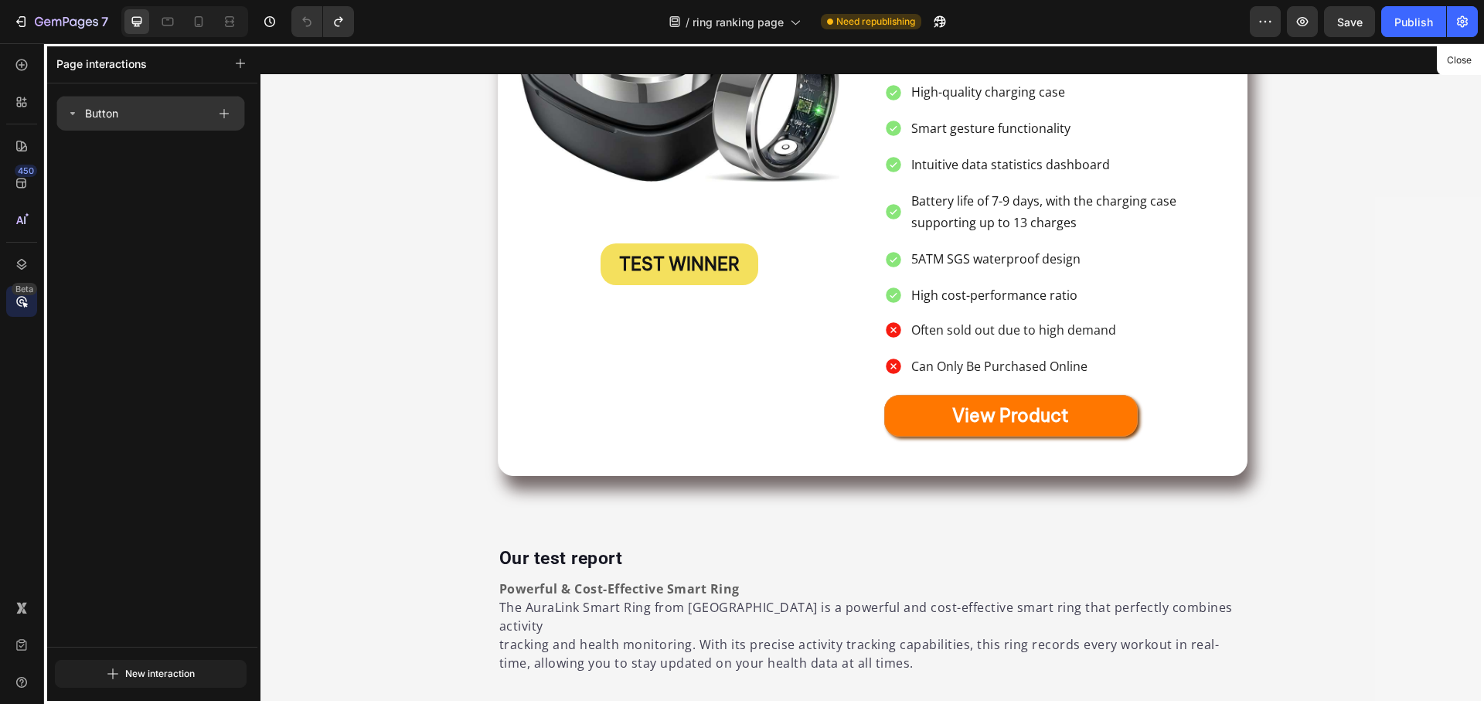
click at [122, 113] on div "Button" at bounding box center [136, 114] width 141 height 22
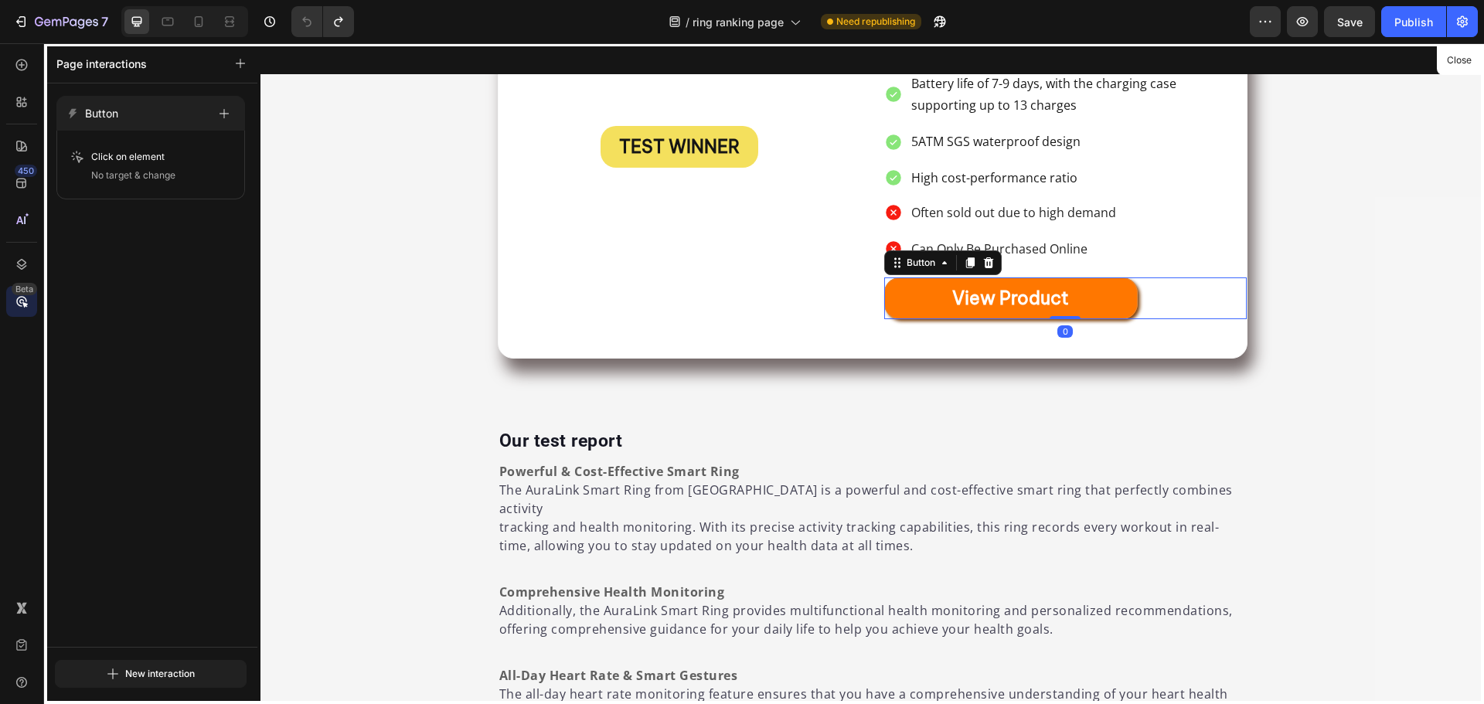
scroll to position [738, 0]
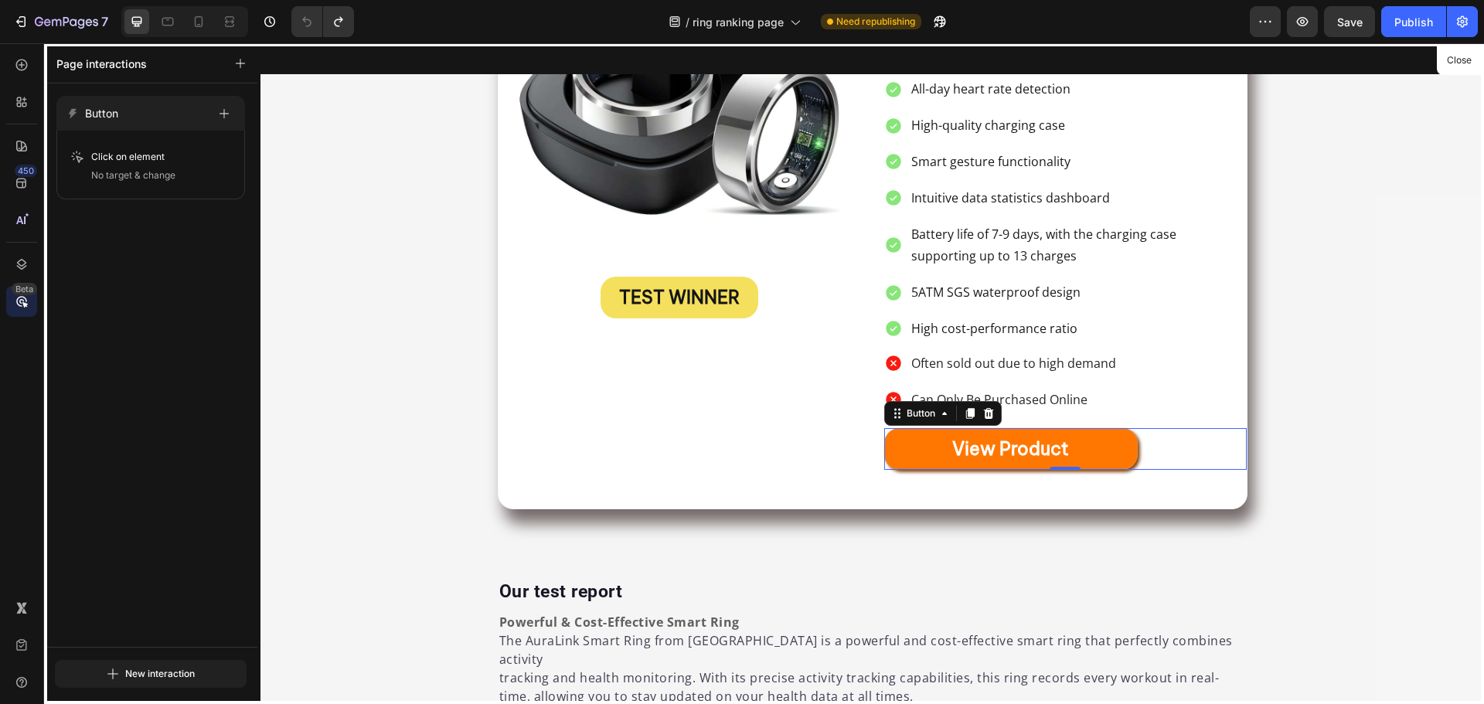
drag, startPoint x: 930, startPoint y: 420, endPoint x: 892, endPoint y: 433, distance: 40.1
click at [895, 450] on div at bounding box center [873, 373] width 1224 height 661
click at [892, 433] on div at bounding box center [873, 373] width 1224 height 661
click at [922, 431] on div at bounding box center [873, 373] width 1224 height 661
click at [25, 73] on div at bounding box center [21, 64] width 31 height 31
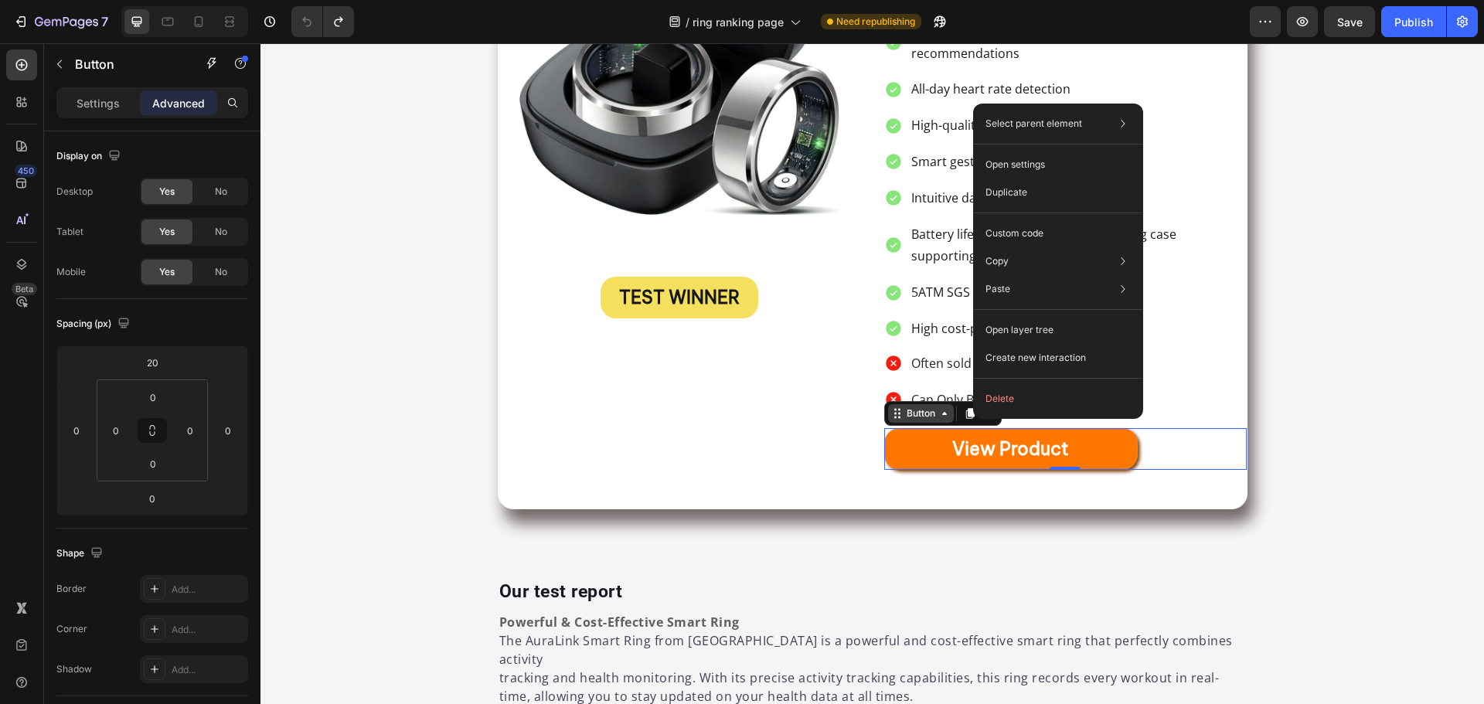
click at [907, 407] on div "Button" at bounding box center [921, 414] width 35 height 14
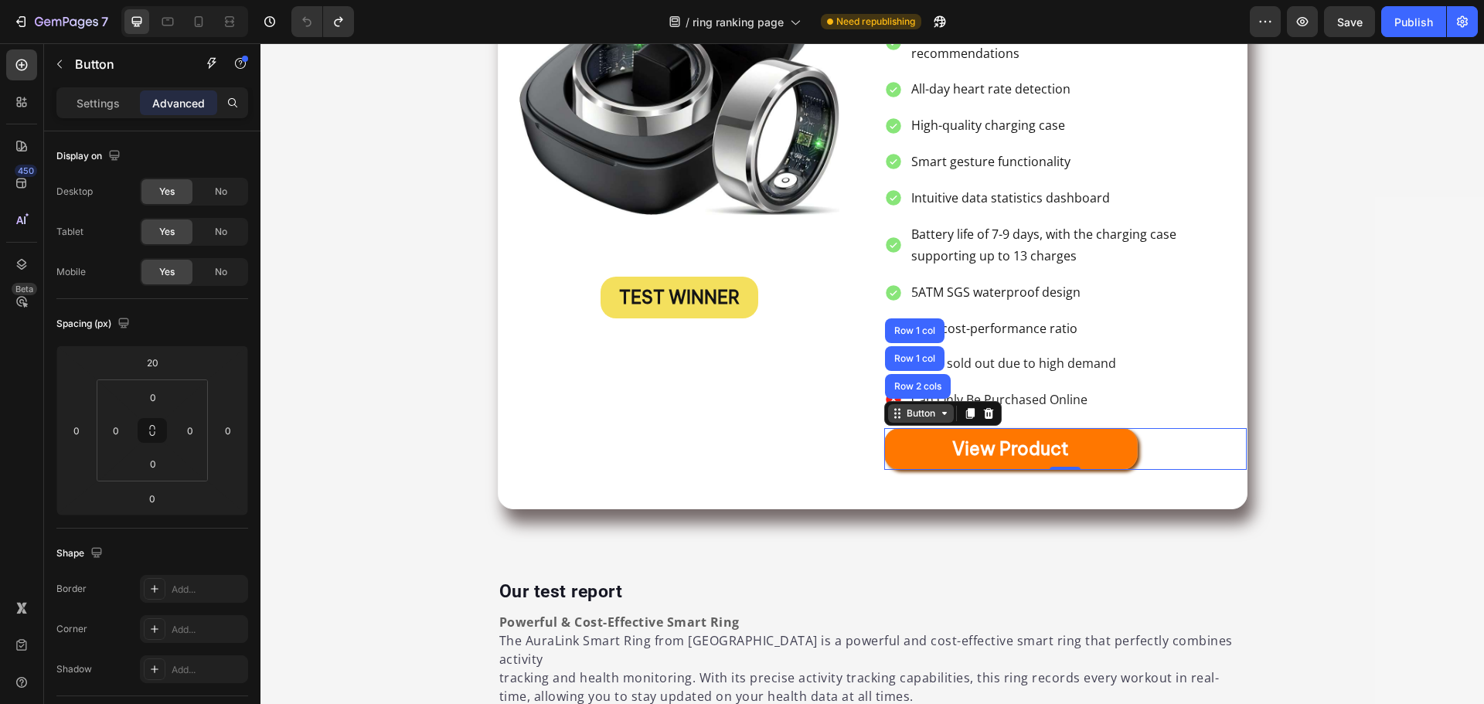
click at [925, 407] on div "Button" at bounding box center [921, 414] width 35 height 14
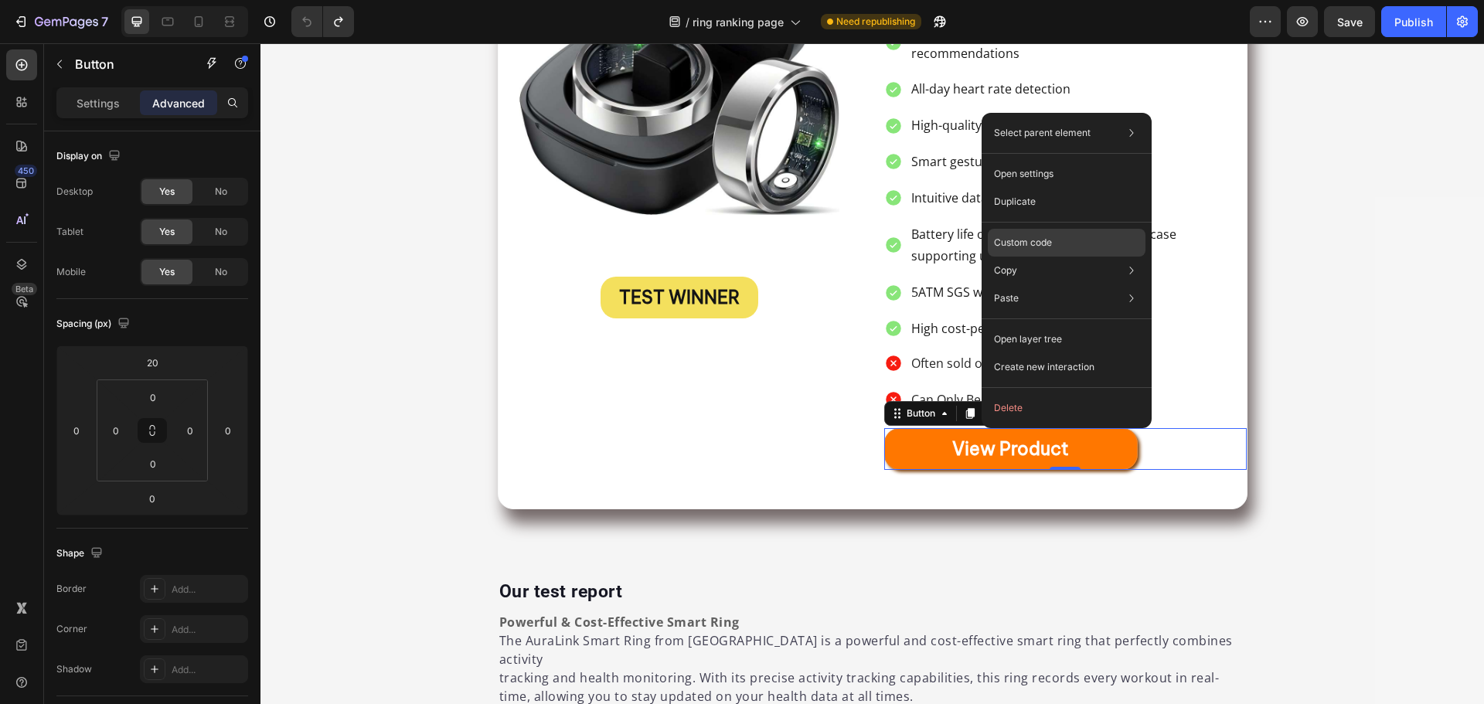
click at [1072, 284] on div "Custom code" at bounding box center [1067, 298] width 158 height 28
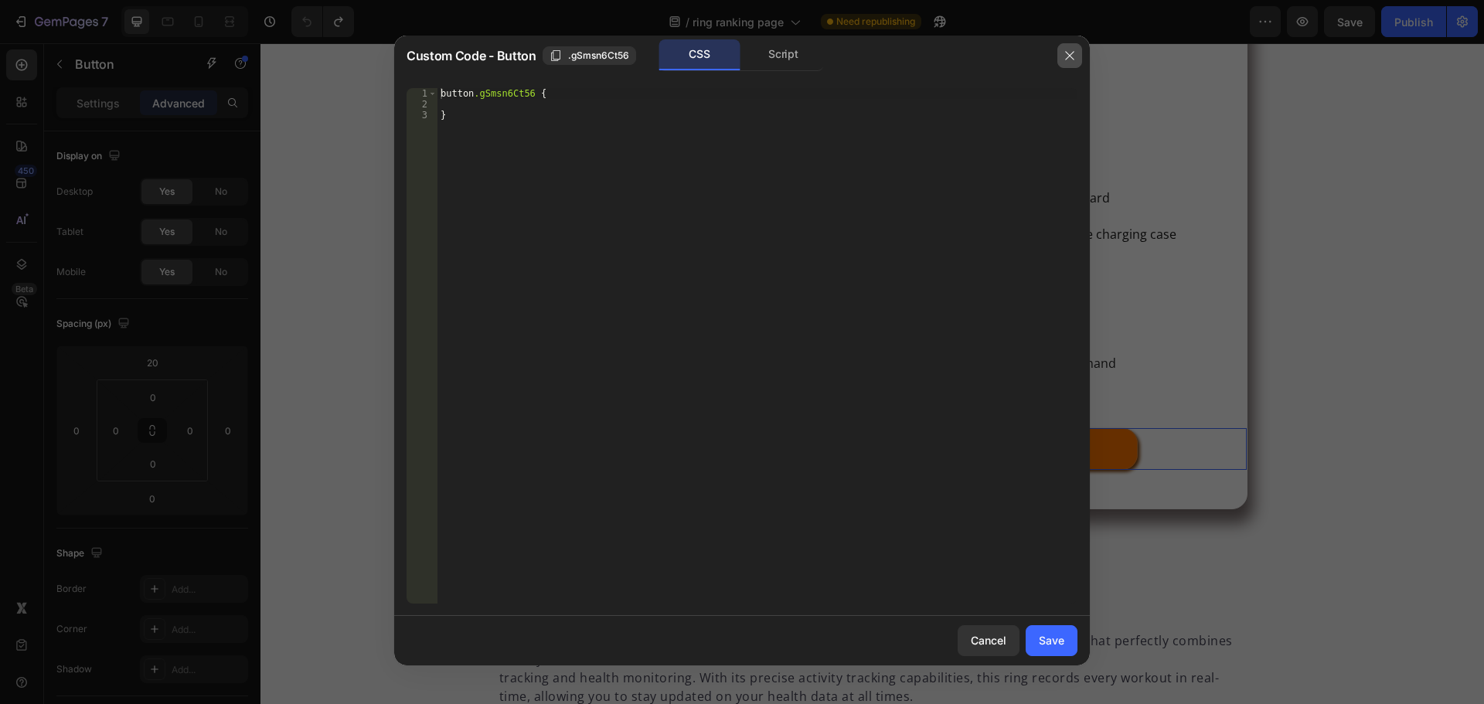
click at [1069, 49] on icon "button" at bounding box center [1070, 55] width 12 height 12
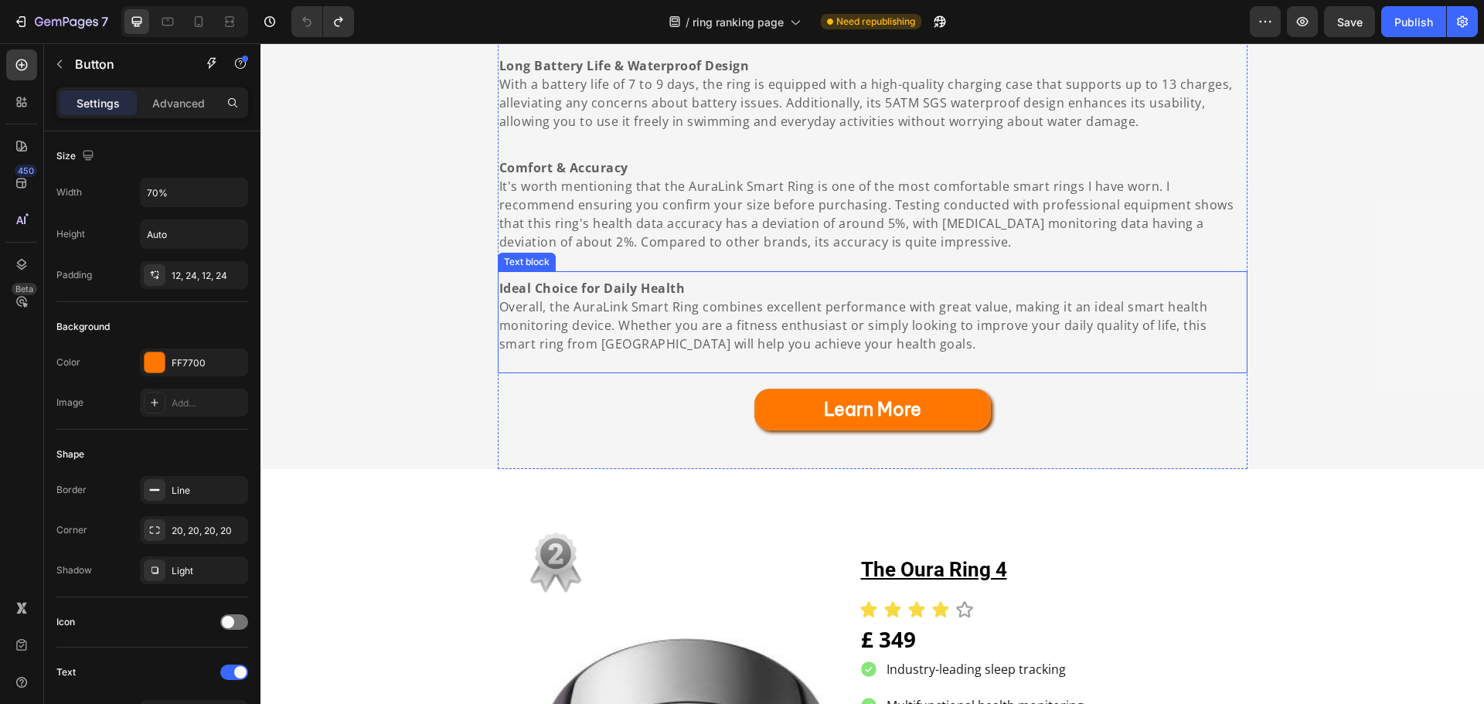
scroll to position [1743, 0]
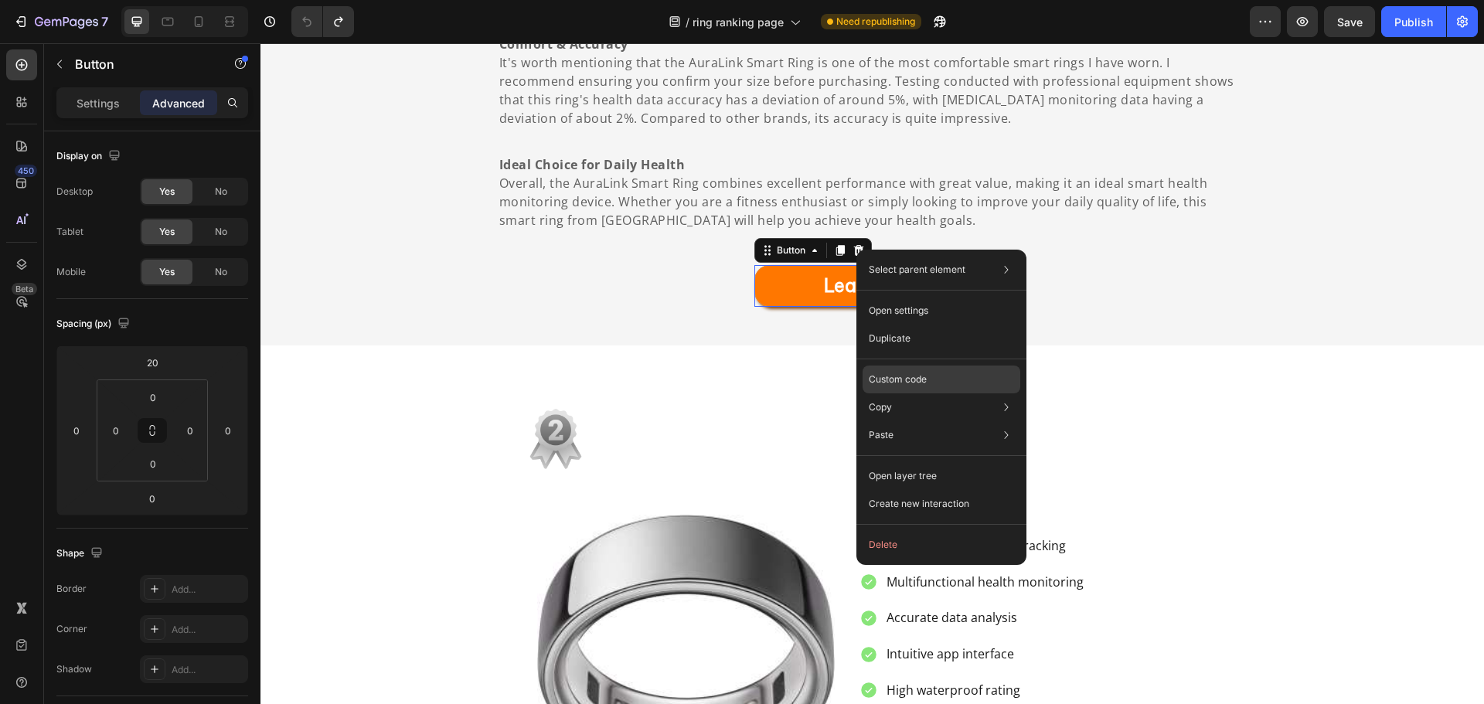
click at [906, 379] on p "Custom code" at bounding box center [898, 380] width 58 height 14
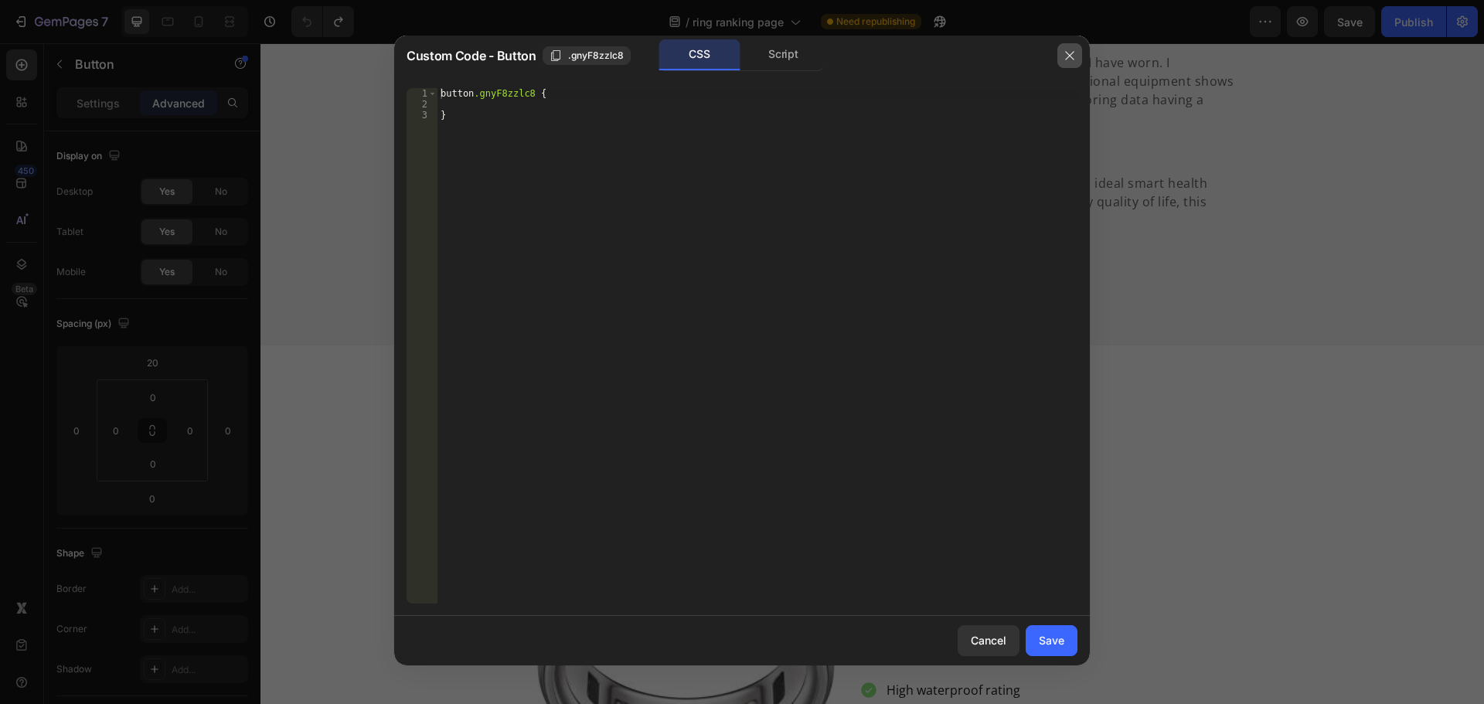
click at [1072, 56] on icon "button" at bounding box center [1070, 55] width 12 height 12
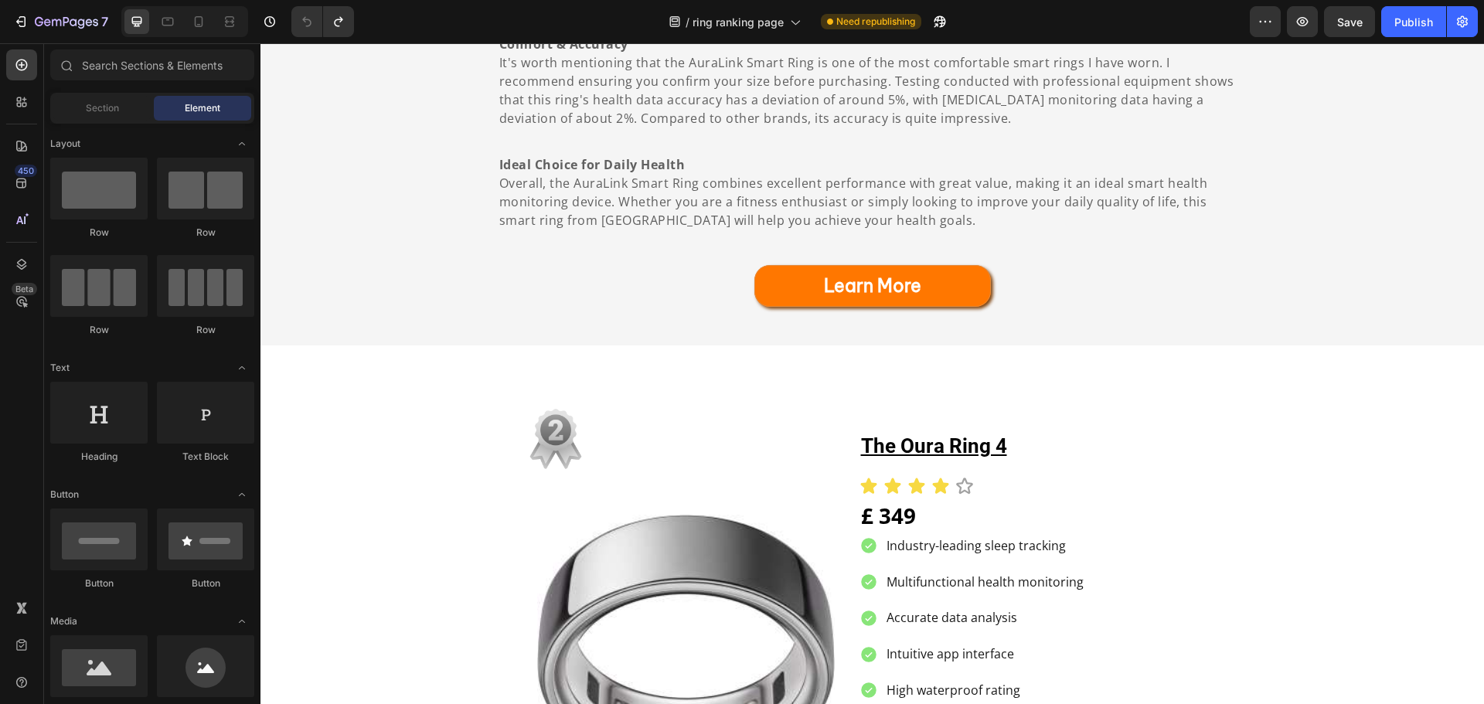
drag, startPoint x: 1472, startPoint y: 369, endPoint x: 1477, endPoint y: 289, distance: 79.8
click at [1477, 289] on html "Header the 4 best smart rings of 2025 Heading By Charlotte Smith Text Block Ima…" at bounding box center [873, 376] width 1224 height 4151
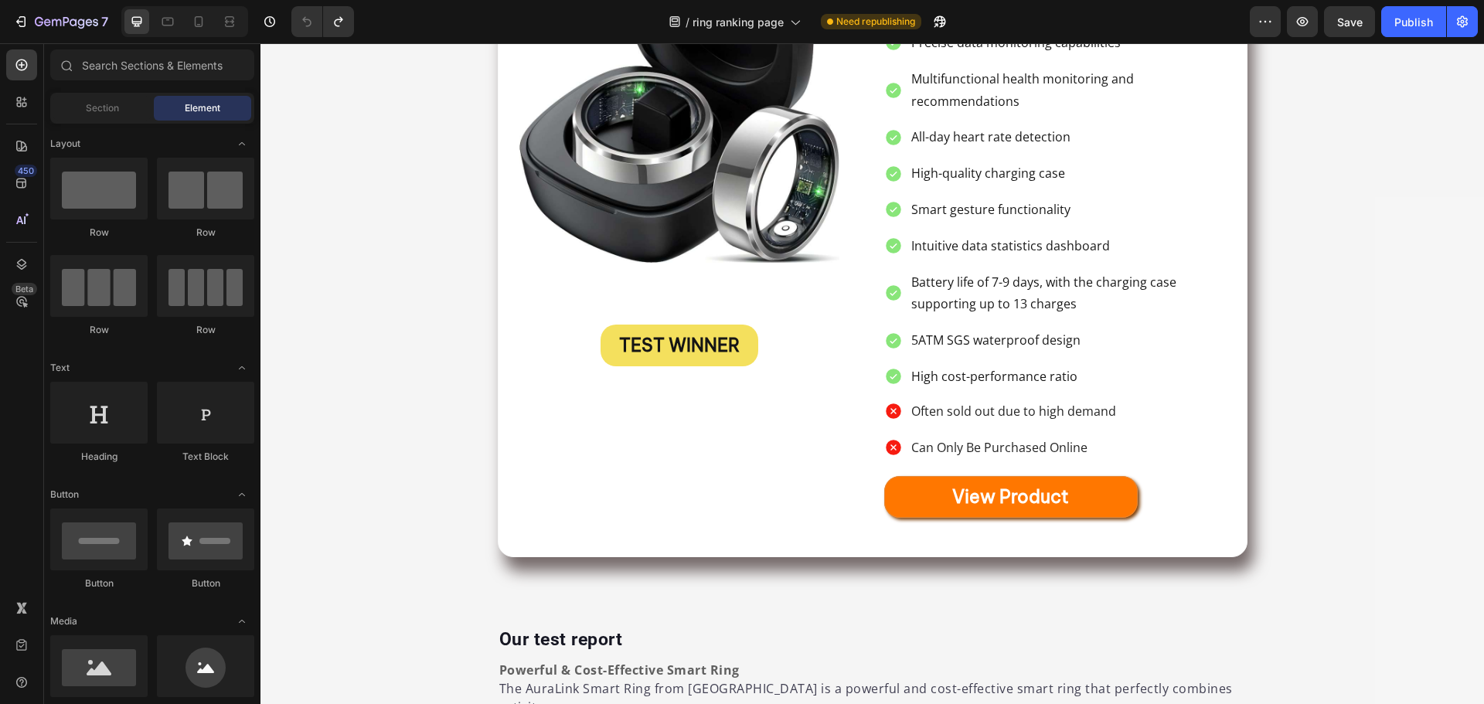
scroll to position [729, 0]
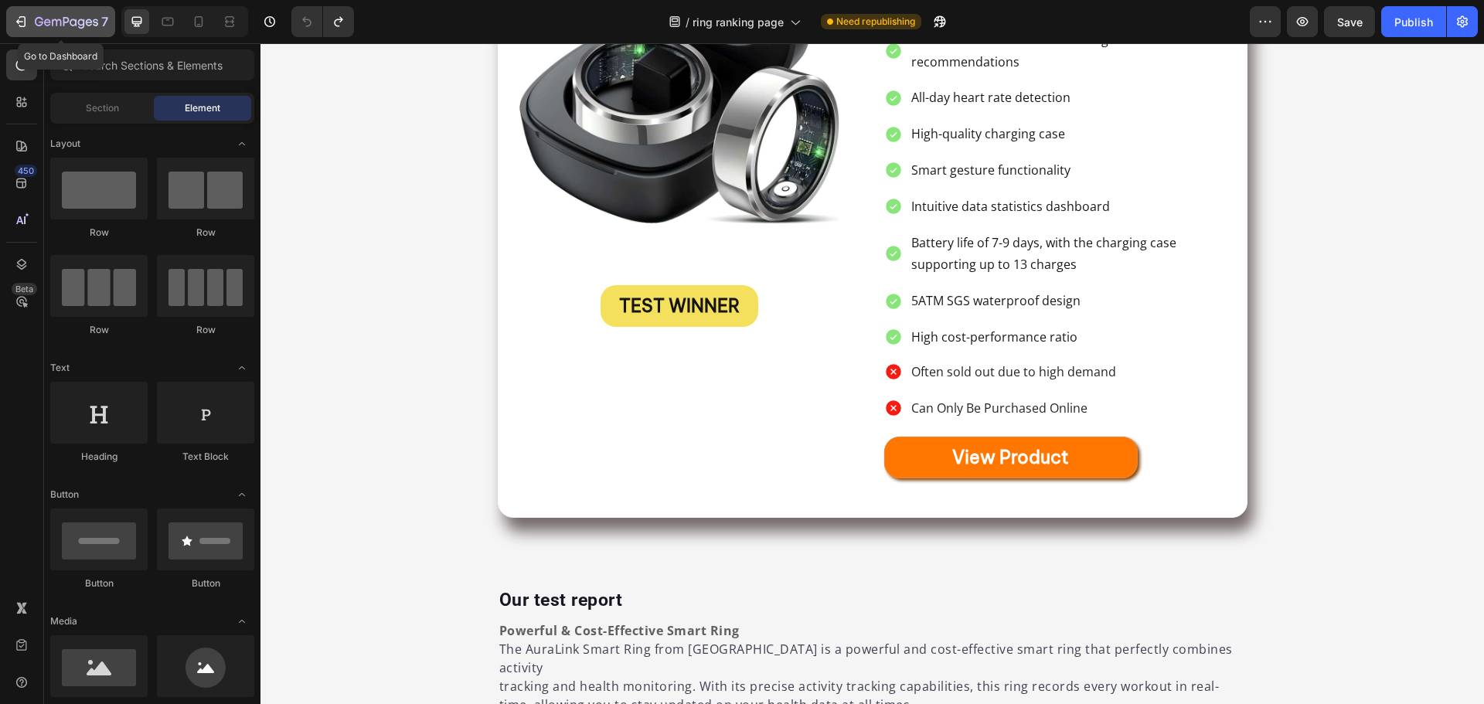
click at [24, 19] on icon "button" at bounding box center [20, 21] width 15 height 15
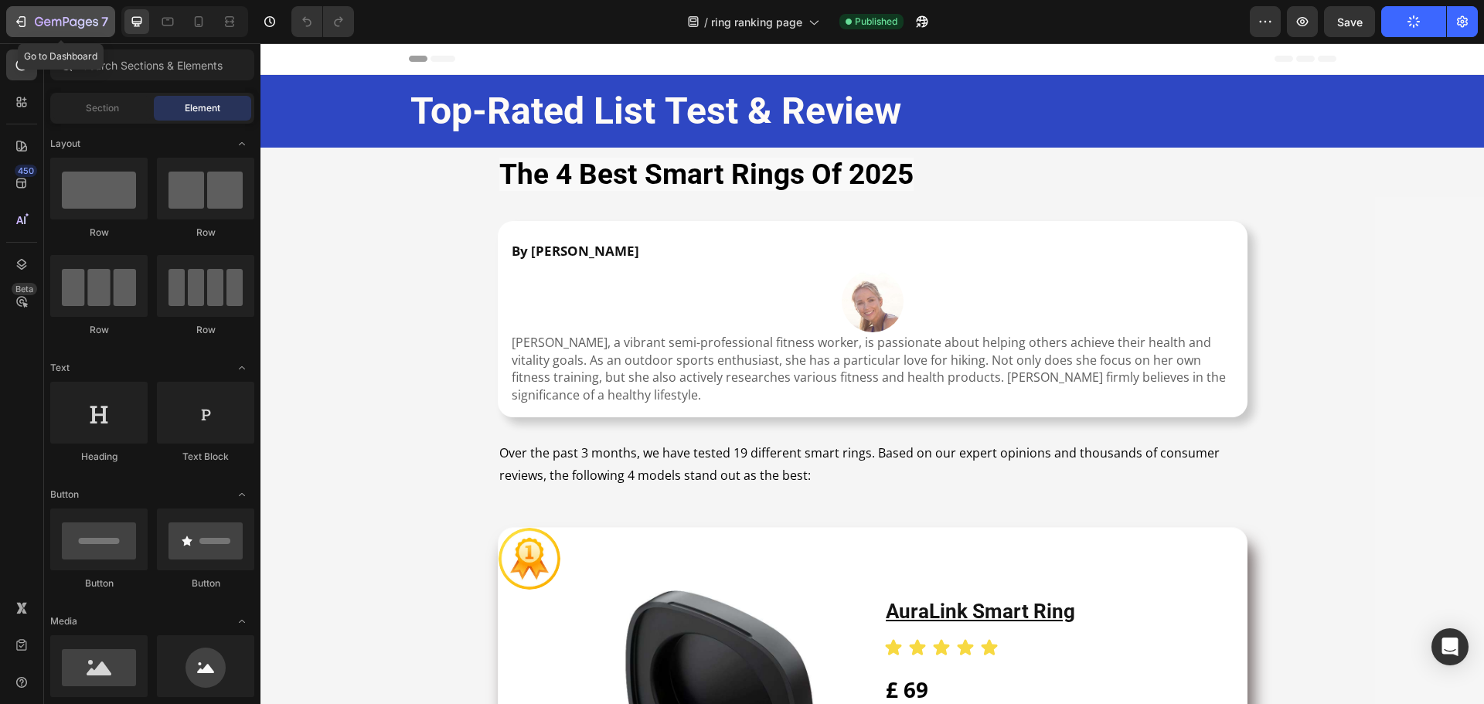
click at [22, 24] on icon "button" at bounding box center [20, 21] width 15 height 15
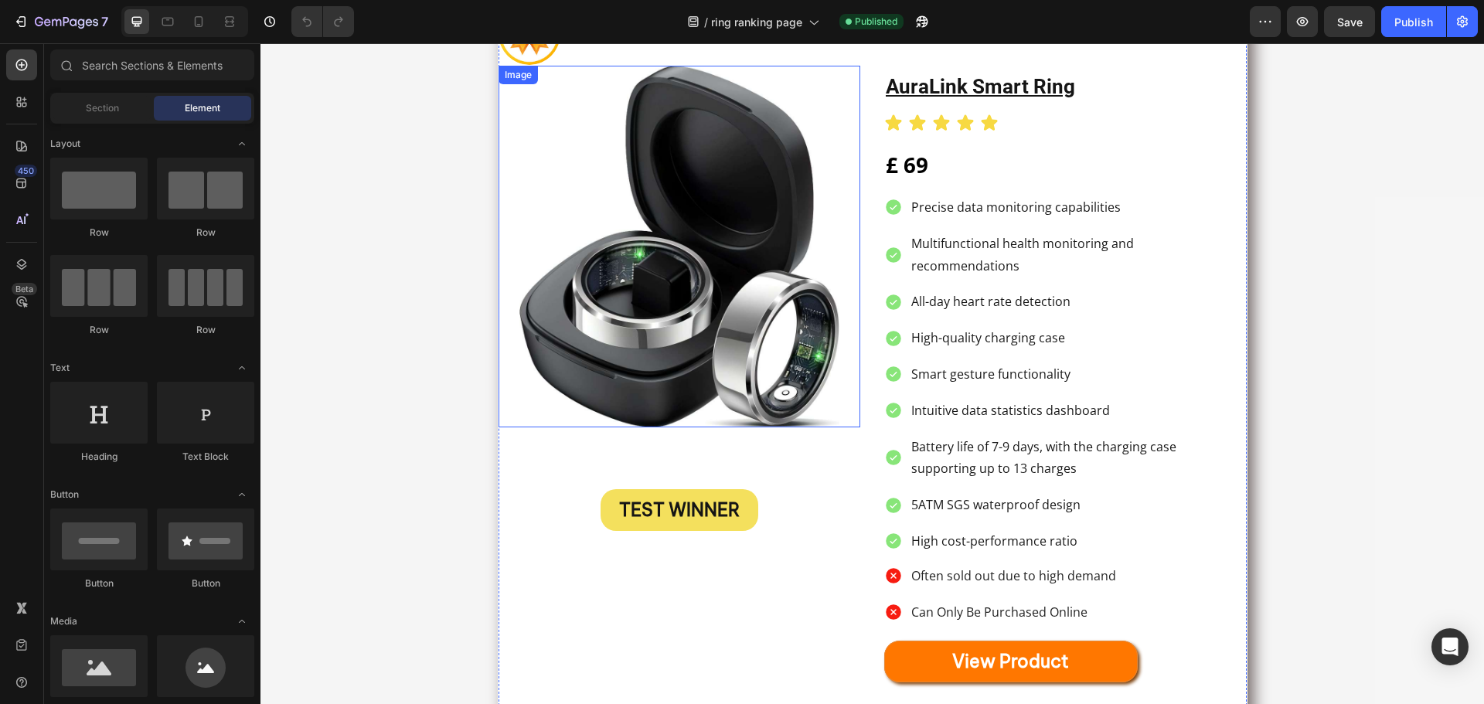
scroll to position [232, 0]
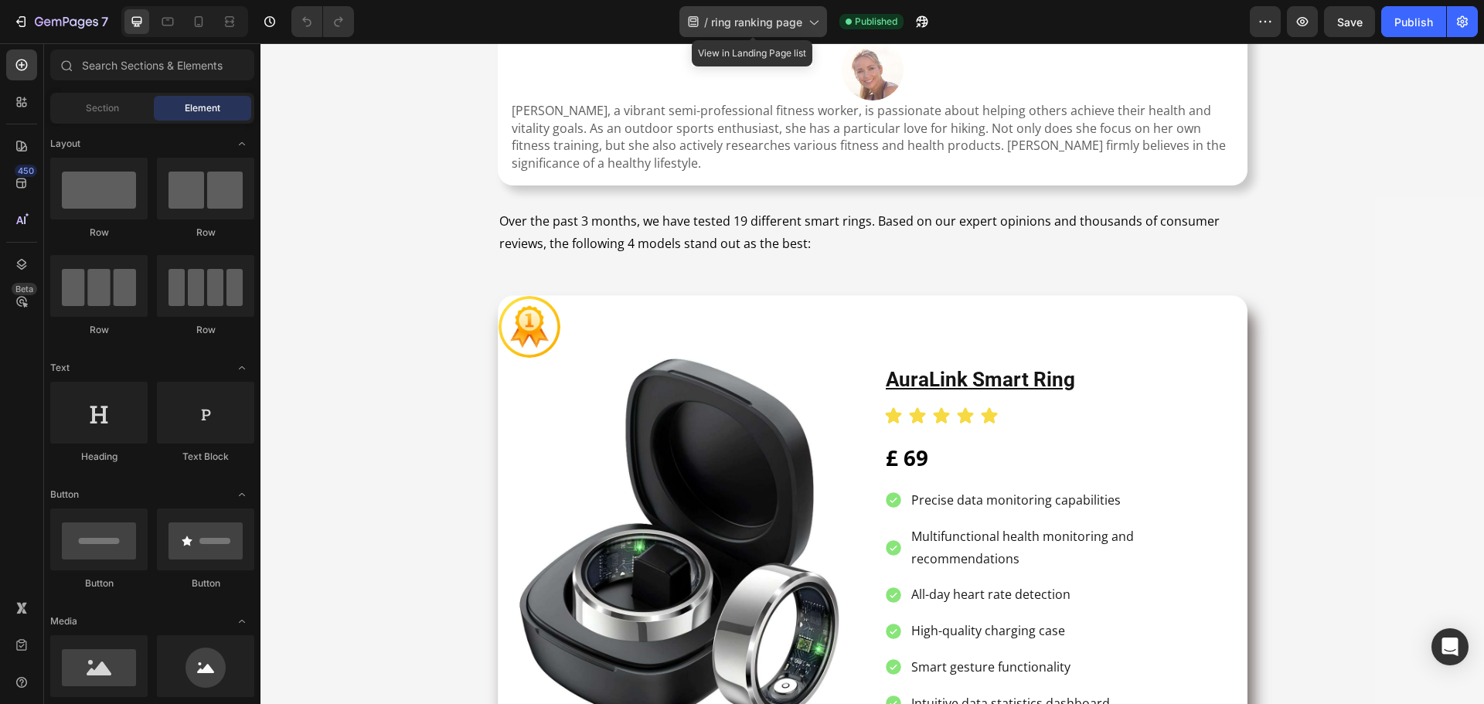
click at [795, 22] on span "ring ranking page" at bounding box center [756, 22] width 91 height 16
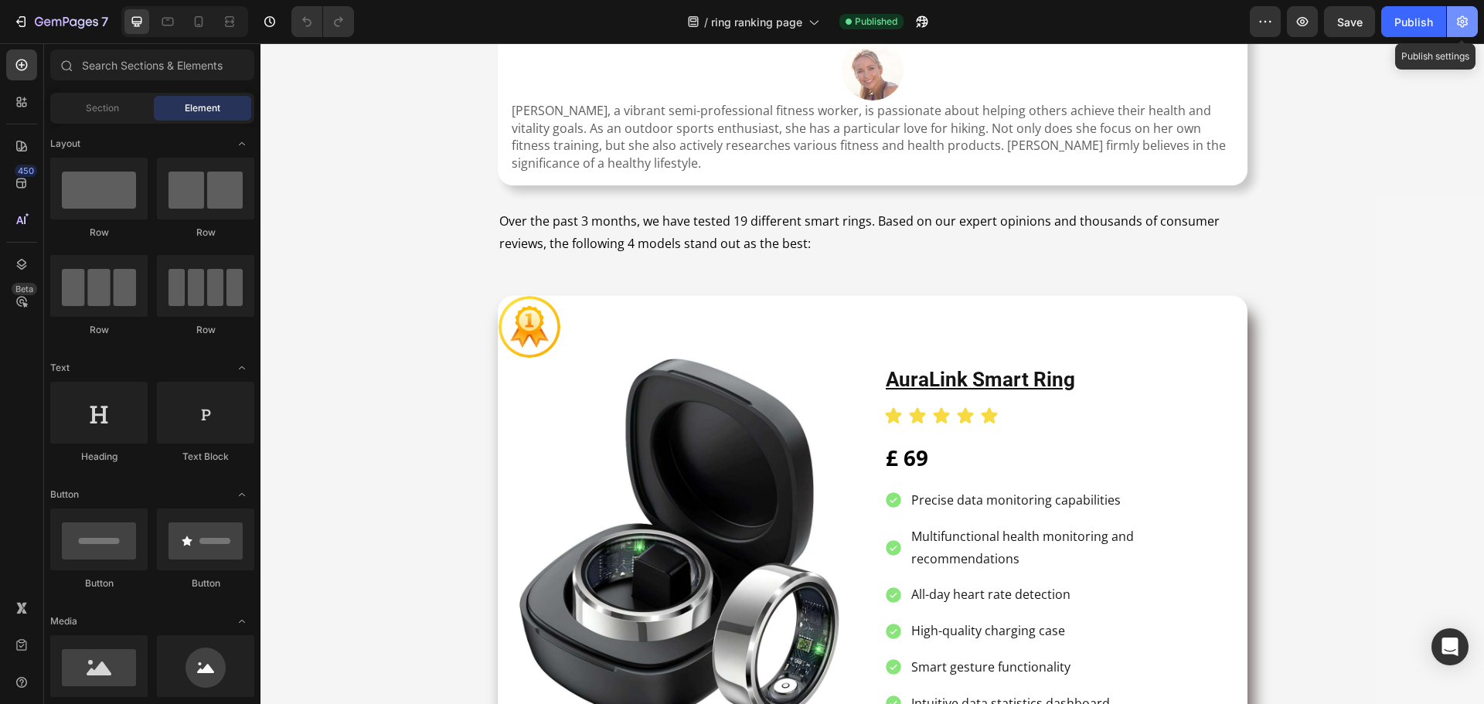
click at [1452, 23] on button "button" at bounding box center [1462, 21] width 31 height 31
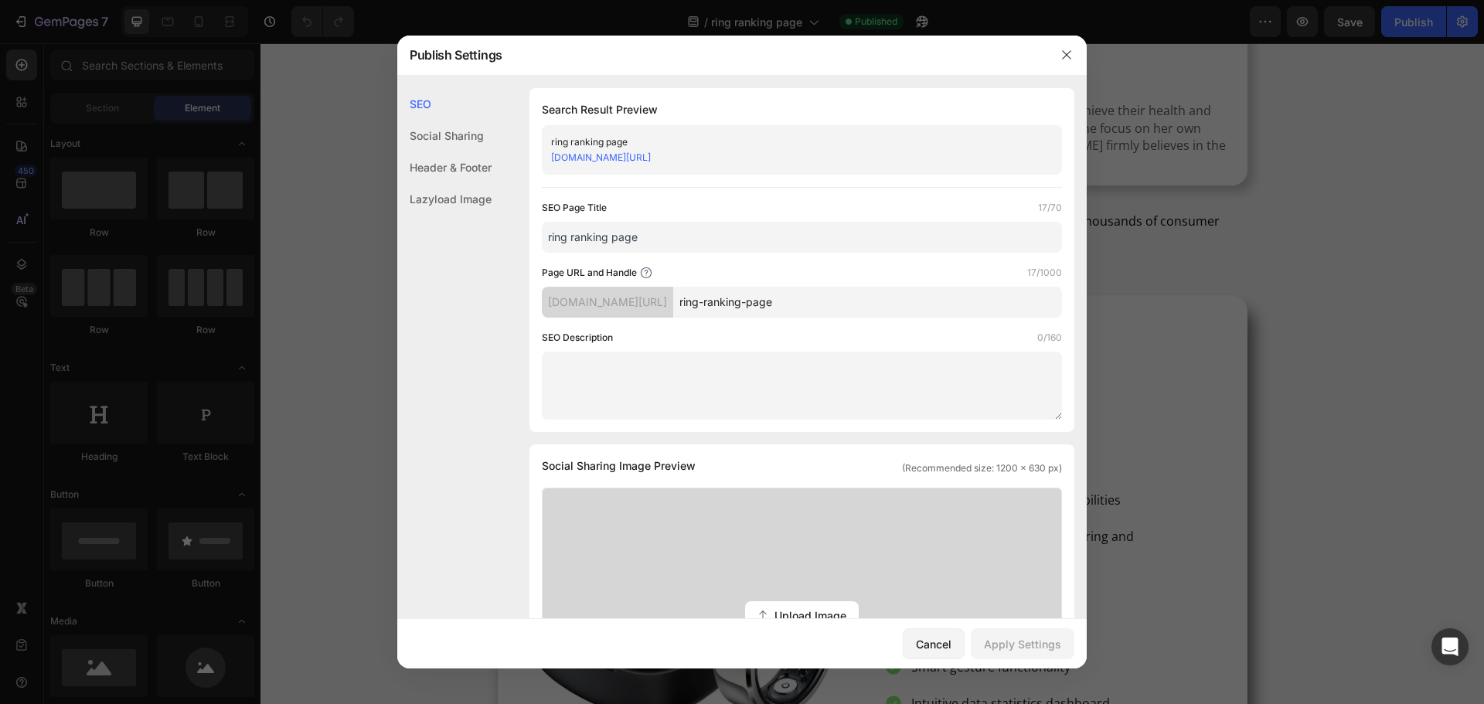
click at [669, 241] on input "ring ranking page" at bounding box center [802, 237] width 520 height 31
paste input "best hearing aids of 2025"
drag, startPoint x: 553, startPoint y: 236, endPoint x: 544, endPoint y: 236, distance: 8.5
click at [544, 236] on input "best hearing aids of 2025" at bounding box center [802, 237] width 520 height 31
click at [579, 237] on input "Best hearing aids of 2025" at bounding box center [802, 237] width 520 height 31
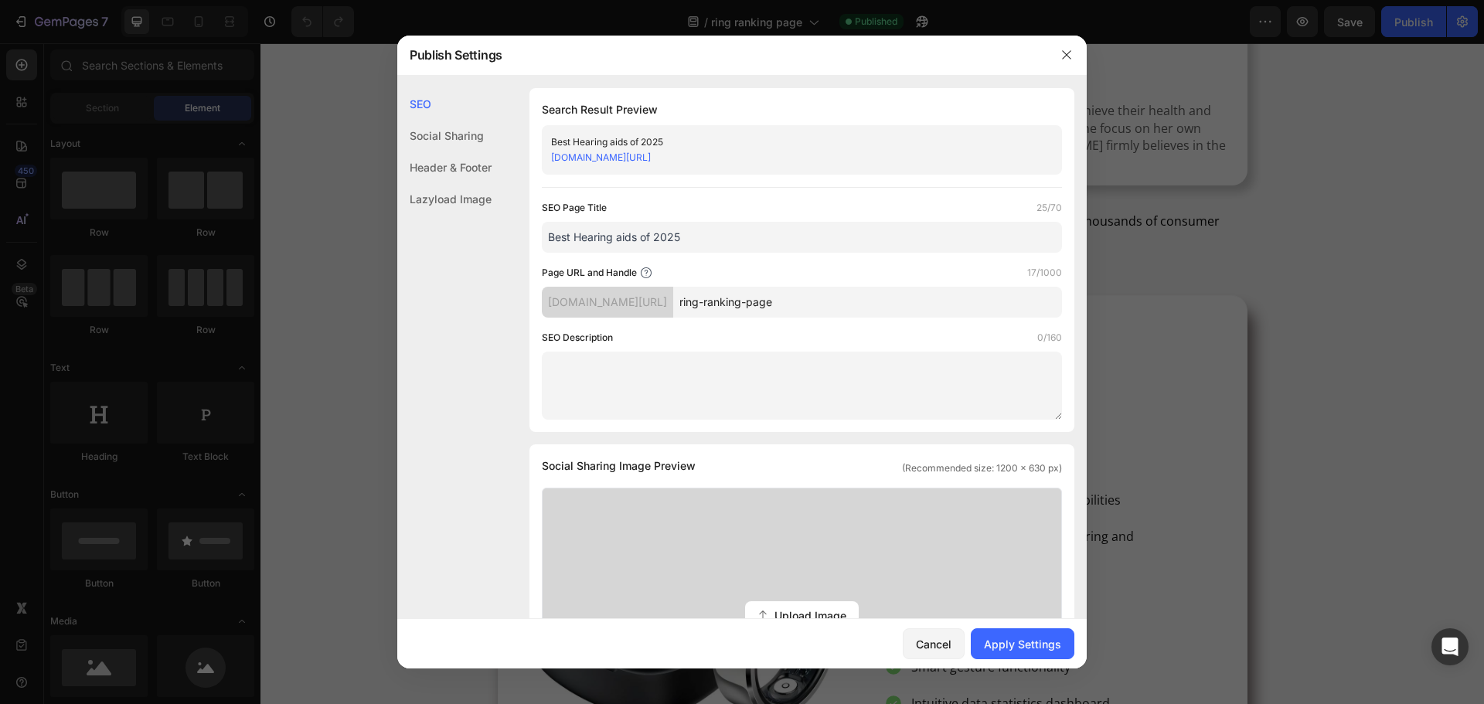
click at [622, 241] on input "Best Hearing aids of 2025" at bounding box center [802, 237] width 520 height 31
type input "Best Hearing Aids of 2025"
click at [1044, 643] on div "Apply Settings" at bounding box center [1022, 644] width 77 height 16
click at [1066, 55] on icon "button" at bounding box center [1067, 55] width 12 height 12
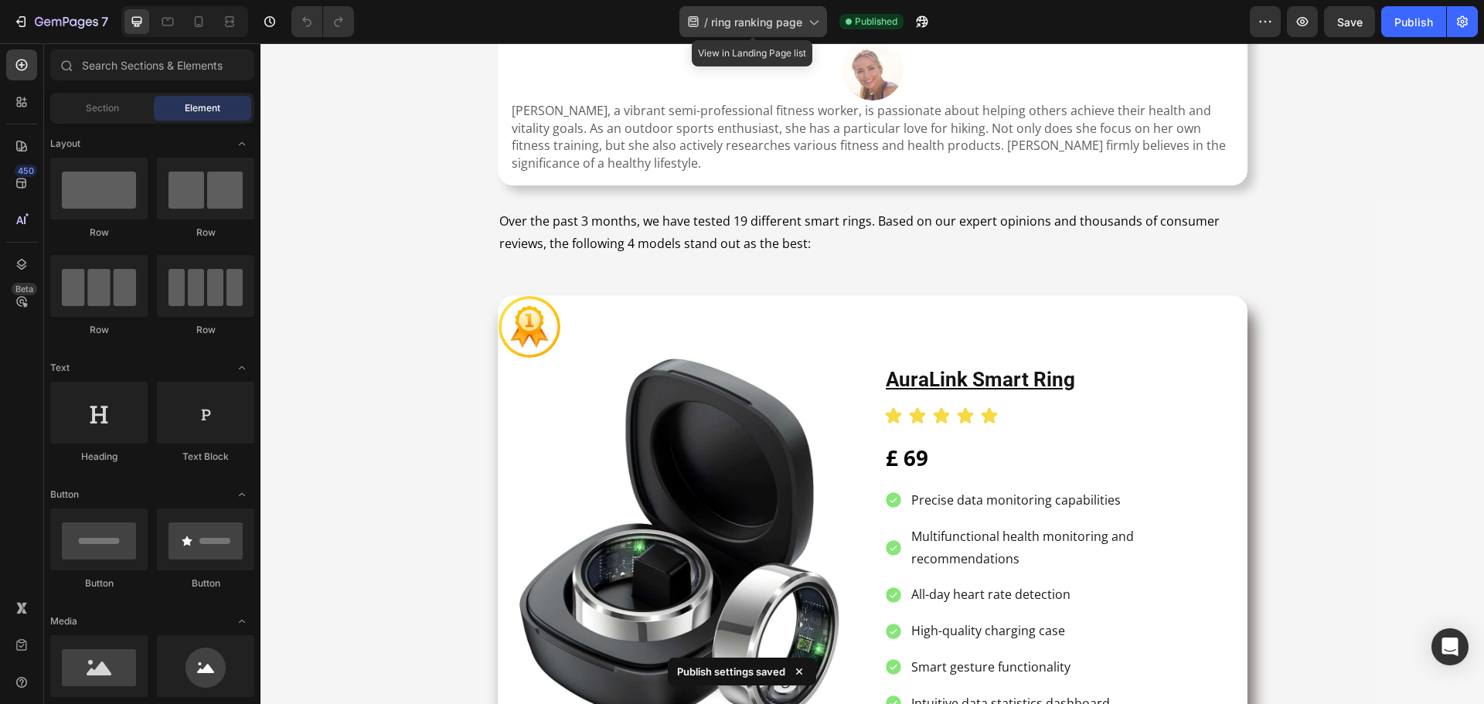
click at [781, 22] on span "ring ranking page" at bounding box center [756, 22] width 91 height 16
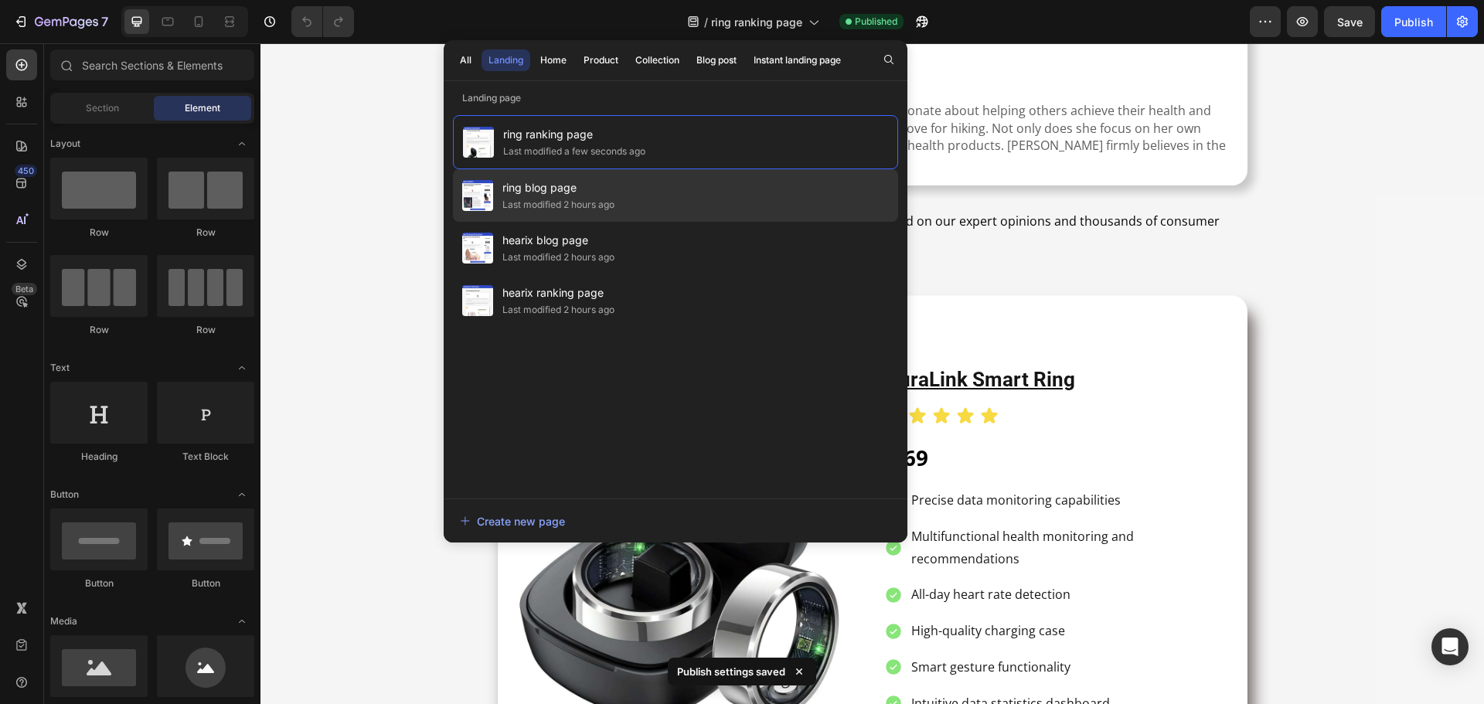
click at [673, 222] on div "ring blog page Last modified 2 hours ago" at bounding box center [675, 248] width 445 height 53
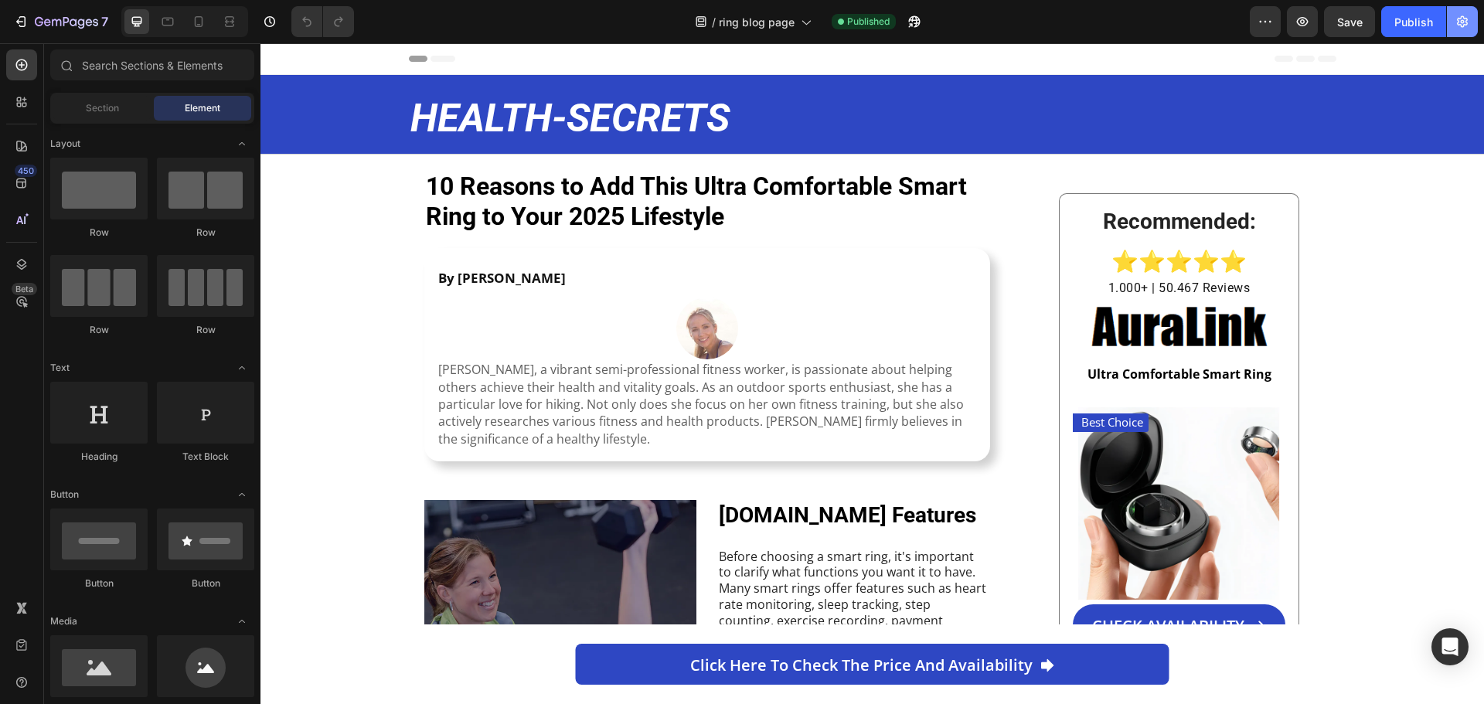
click at [1456, 26] on button "button" at bounding box center [1462, 21] width 31 height 31
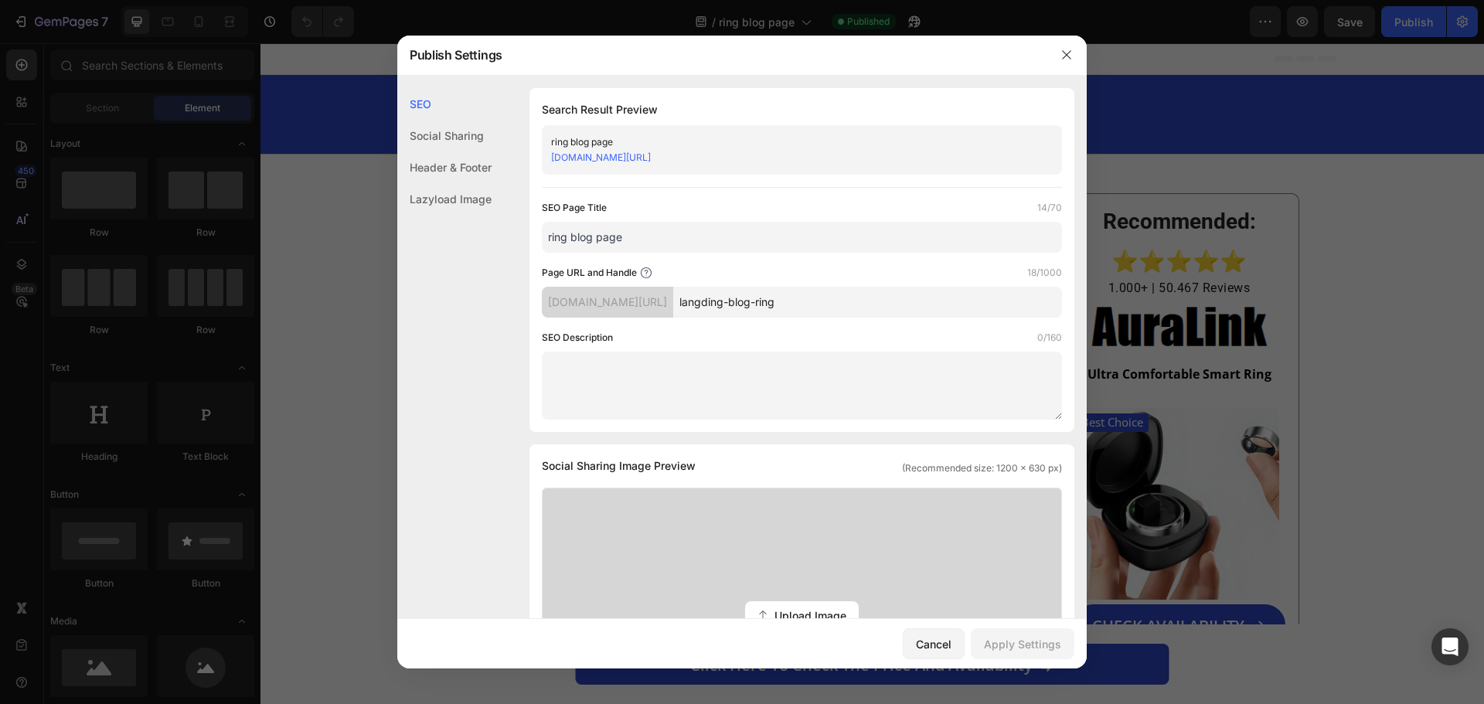
click at [596, 235] on input "ring blog page" at bounding box center [802, 237] width 520 height 31
click at [1065, 49] on icon "button" at bounding box center [1067, 55] width 12 height 12
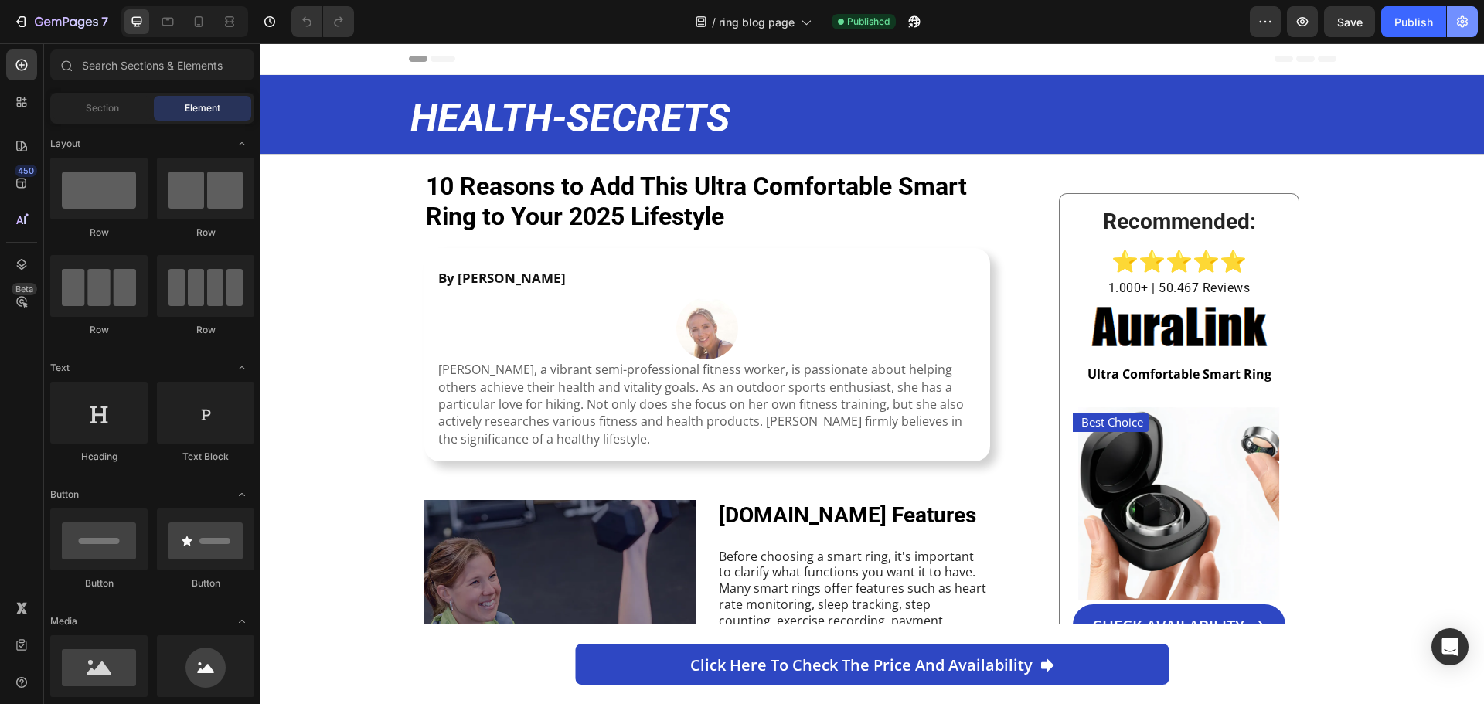
click at [1468, 19] on icon "button" at bounding box center [1462, 21] width 15 height 15
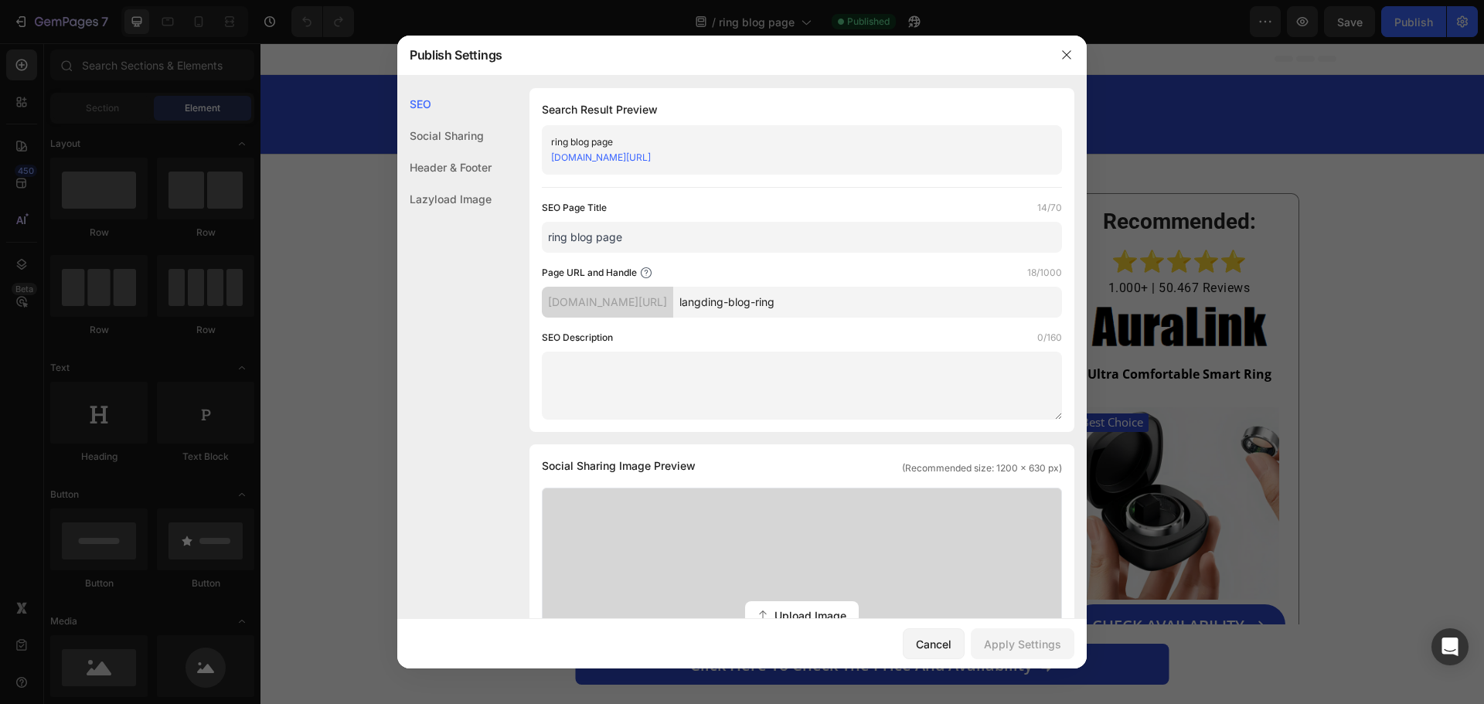
click at [680, 242] on input "ring blog page" at bounding box center [802, 237] width 520 height 31
paste input "best hearing aids of 2025"
click at [553, 235] on input "best hearing aids of 2025" at bounding box center [802, 237] width 520 height 31
drag, startPoint x: 574, startPoint y: 235, endPoint x: 635, endPoint y: 237, distance: 61.1
click at [635, 237] on input "Best hearing aids of 2025" at bounding box center [802, 237] width 520 height 31
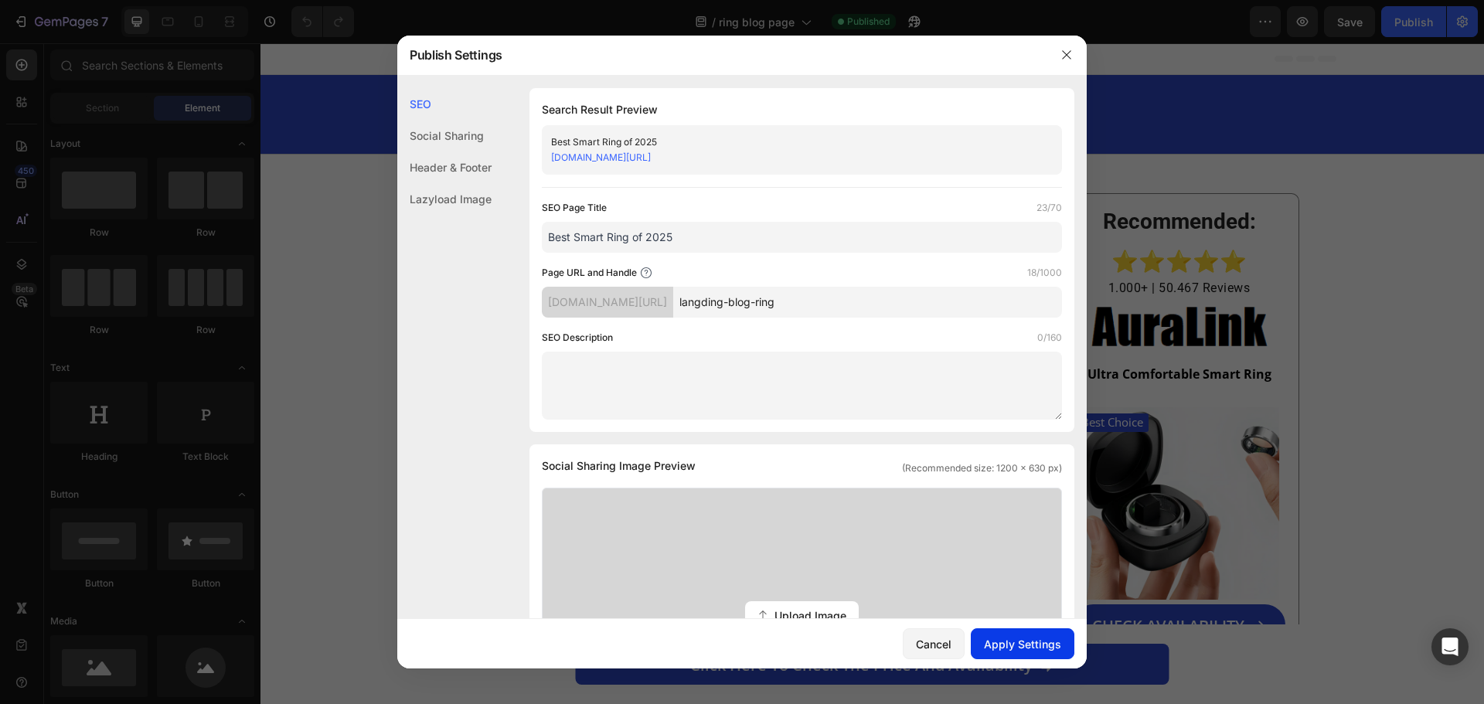
type input "Best Smart Ring of 2025"
click at [1026, 643] on div "Apply Settings" at bounding box center [1022, 644] width 77 height 16
click at [1072, 55] on icon "button" at bounding box center [1067, 55] width 12 height 12
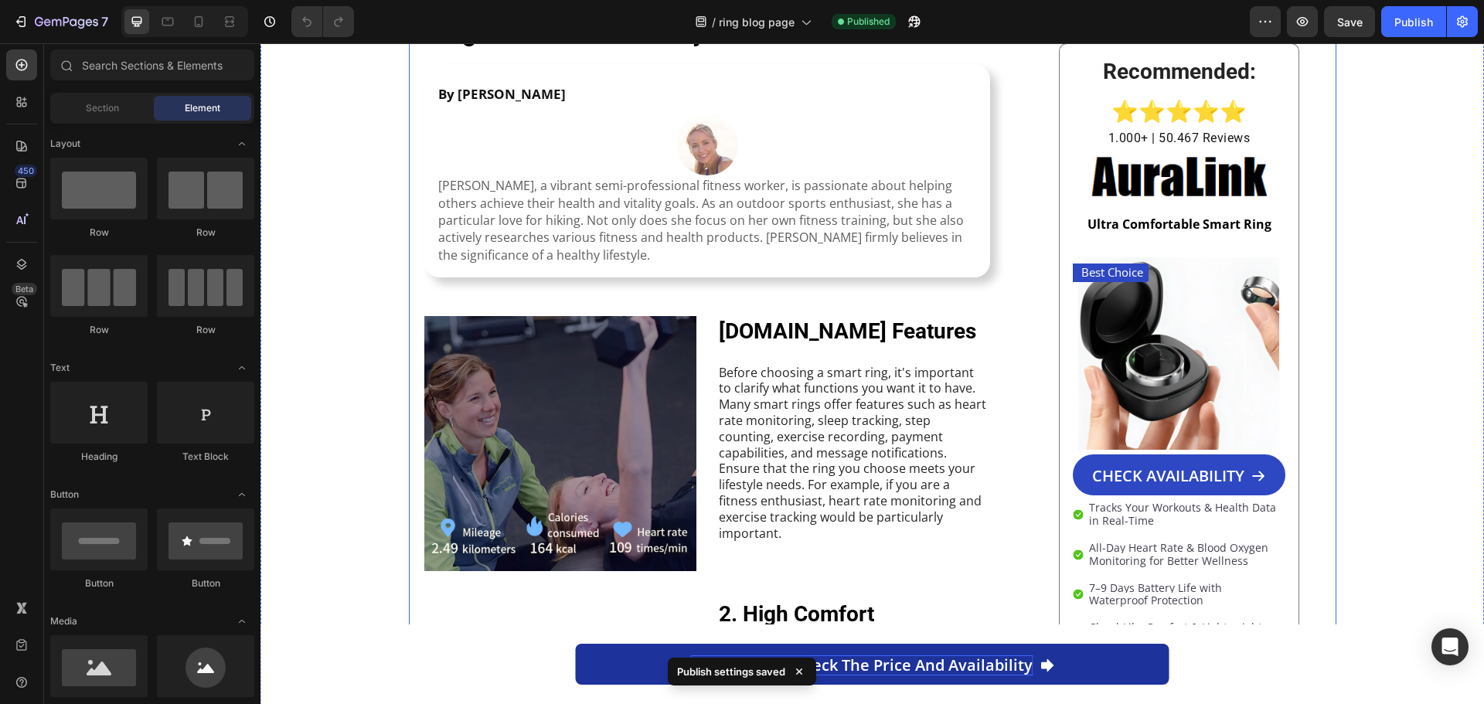
scroll to position [387, 0]
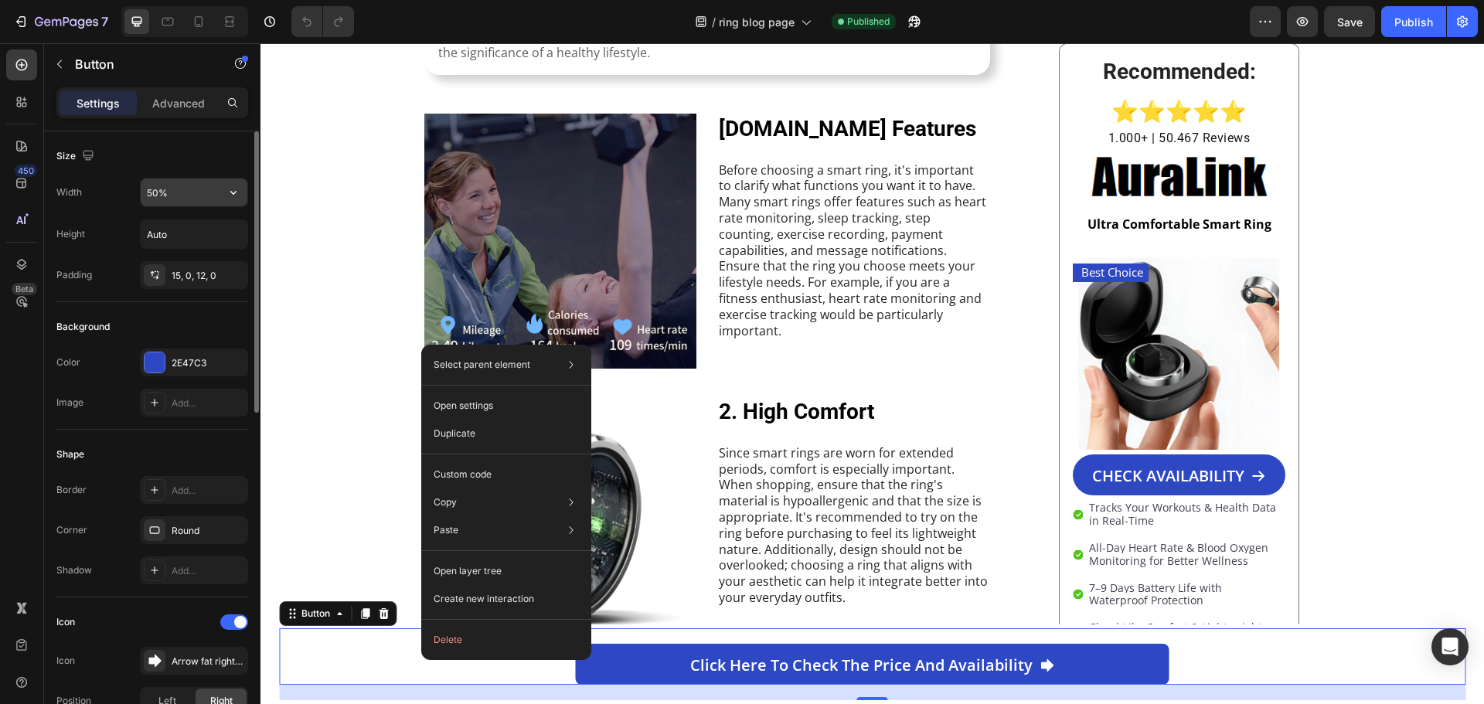
click at [179, 199] on input "50%" at bounding box center [194, 193] width 107 height 28
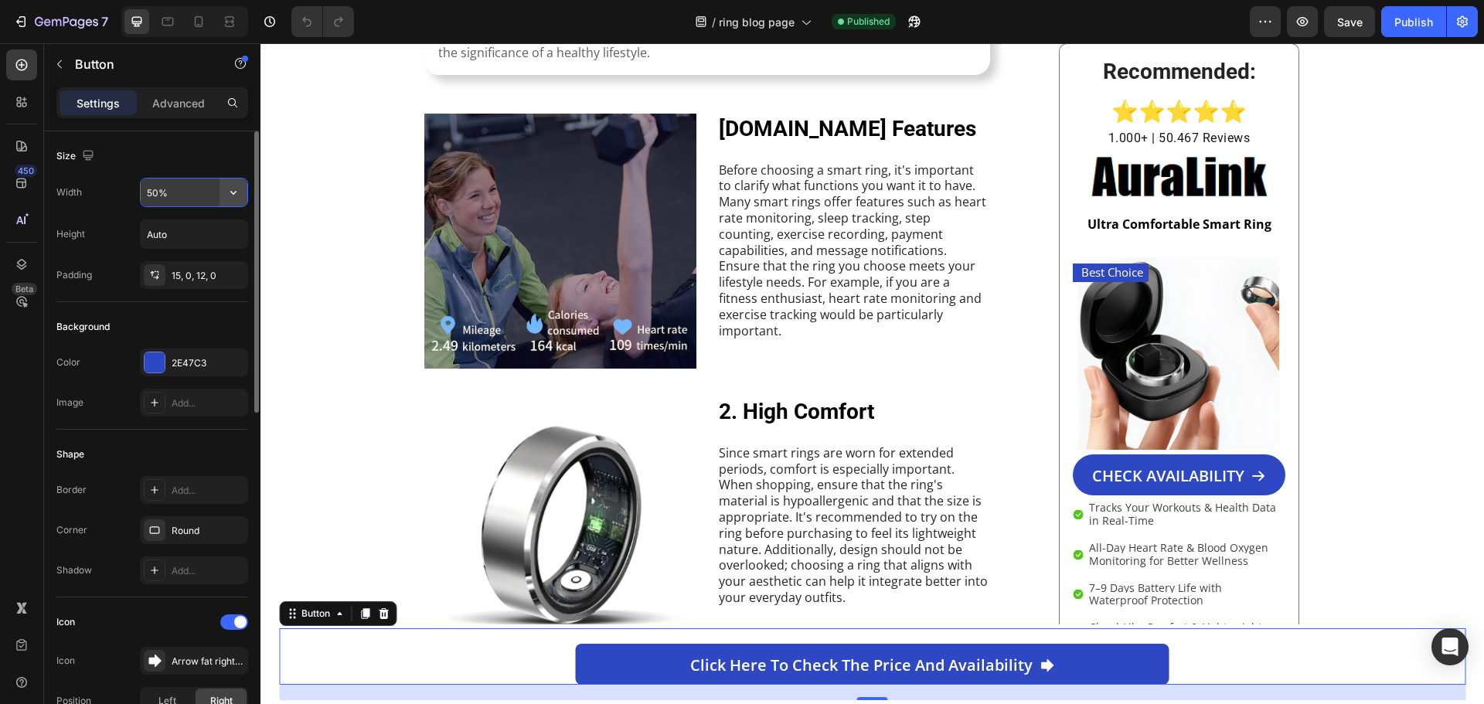
click at [230, 195] on icon "button" at bounding box center [233, 192] width 15 height 15
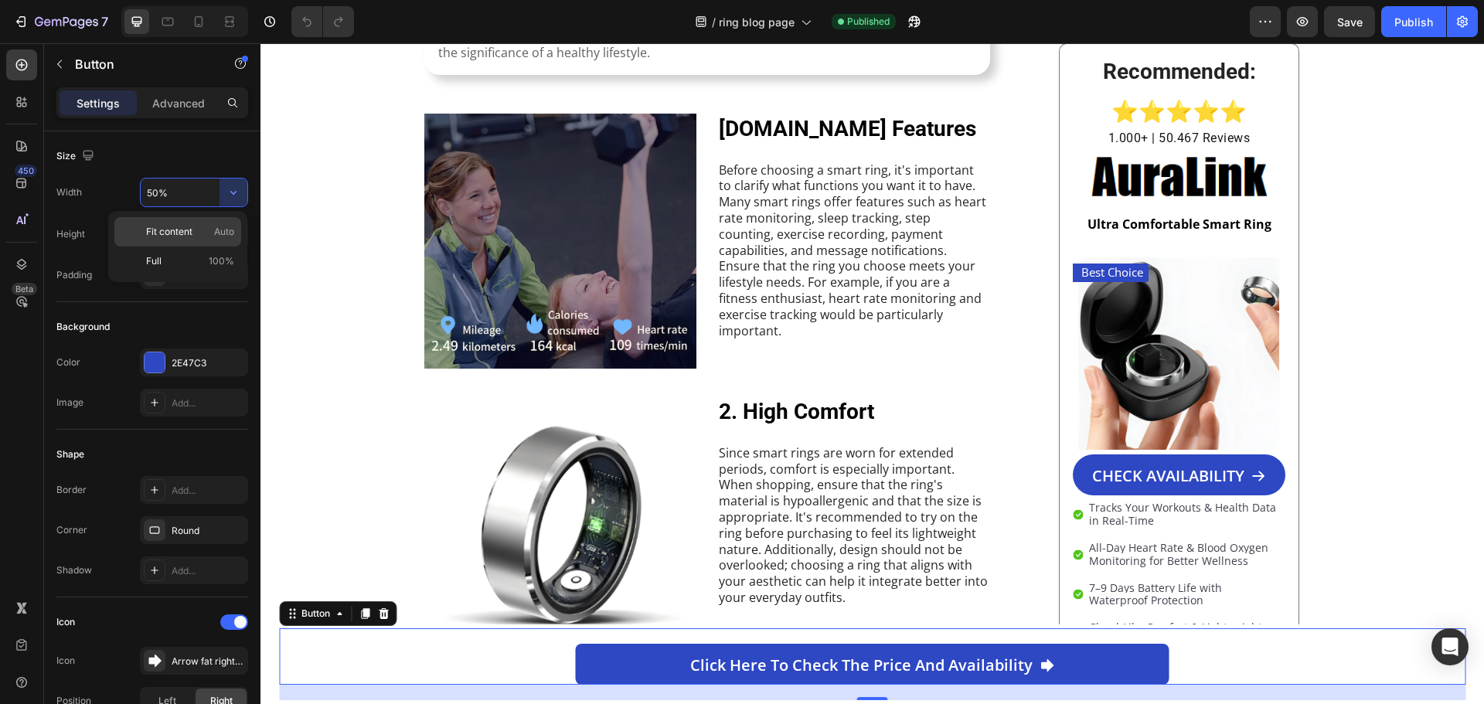
click at [183, 232] on span "Fit content" at bounding box center [169, 232] width 46 height 14
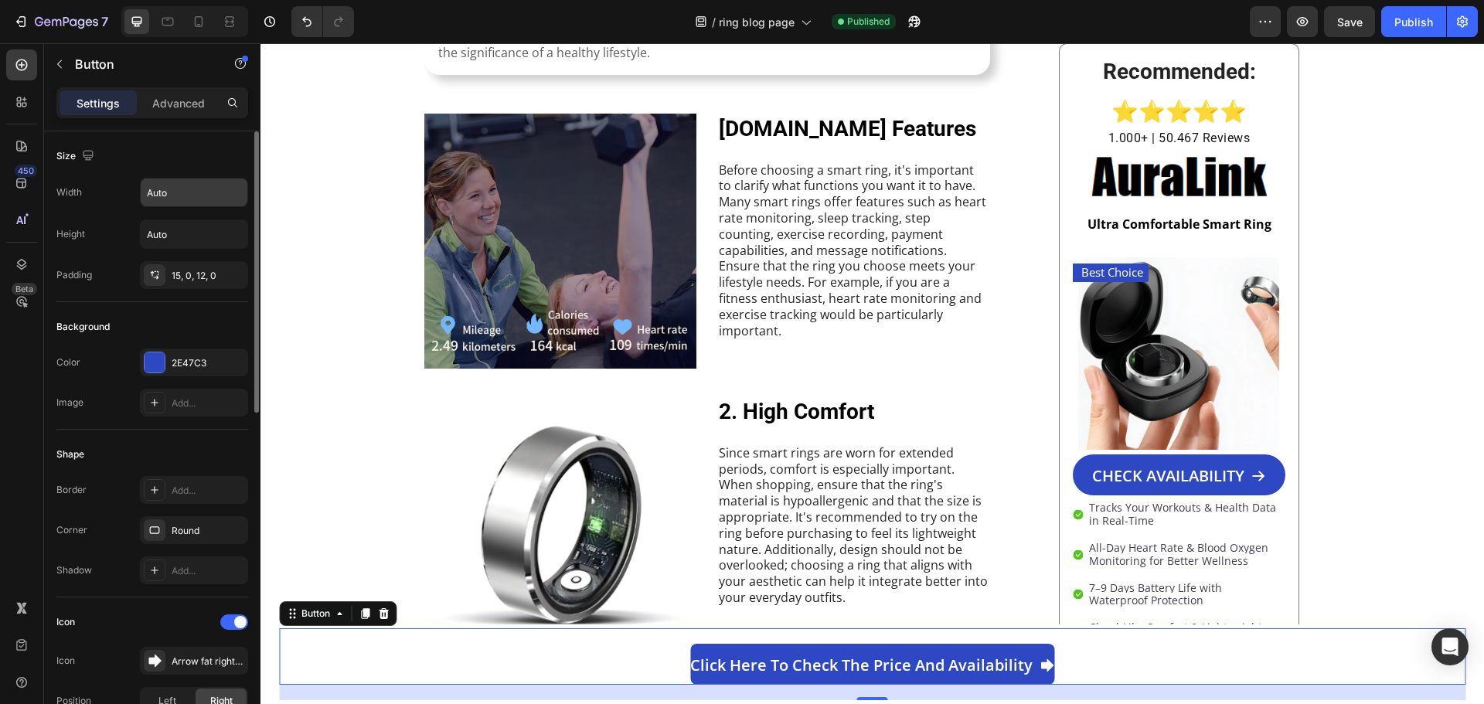
click at [216, 192] on input "Auto" at bounding box center [194, 193] width 107 height 28
click at [230, 200] on button "button" at bounding box center [234, 193] width 28 height 28
click at [196, 260] on p "Full 100%" at bounding box center [190, 261] width 88 height 14
type input "100%"
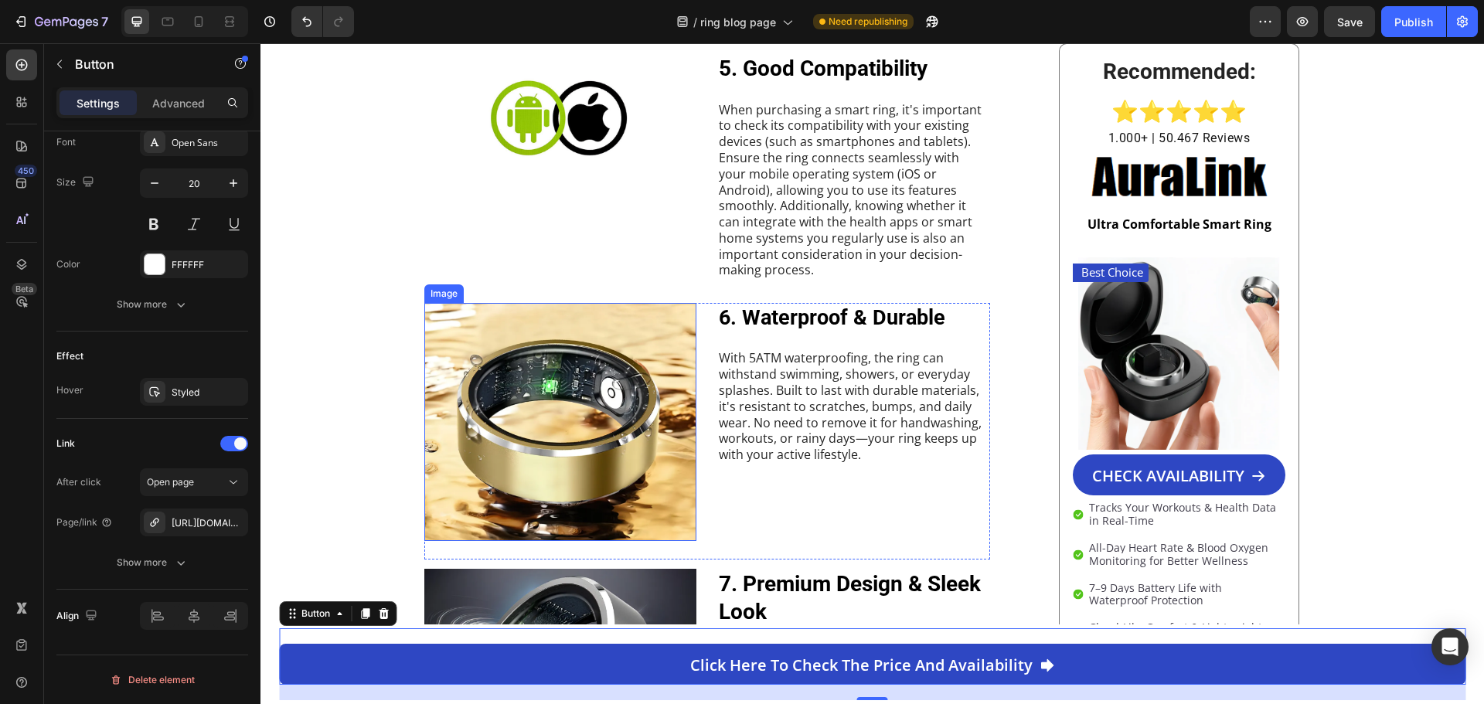
scroll to position [1546, 0]
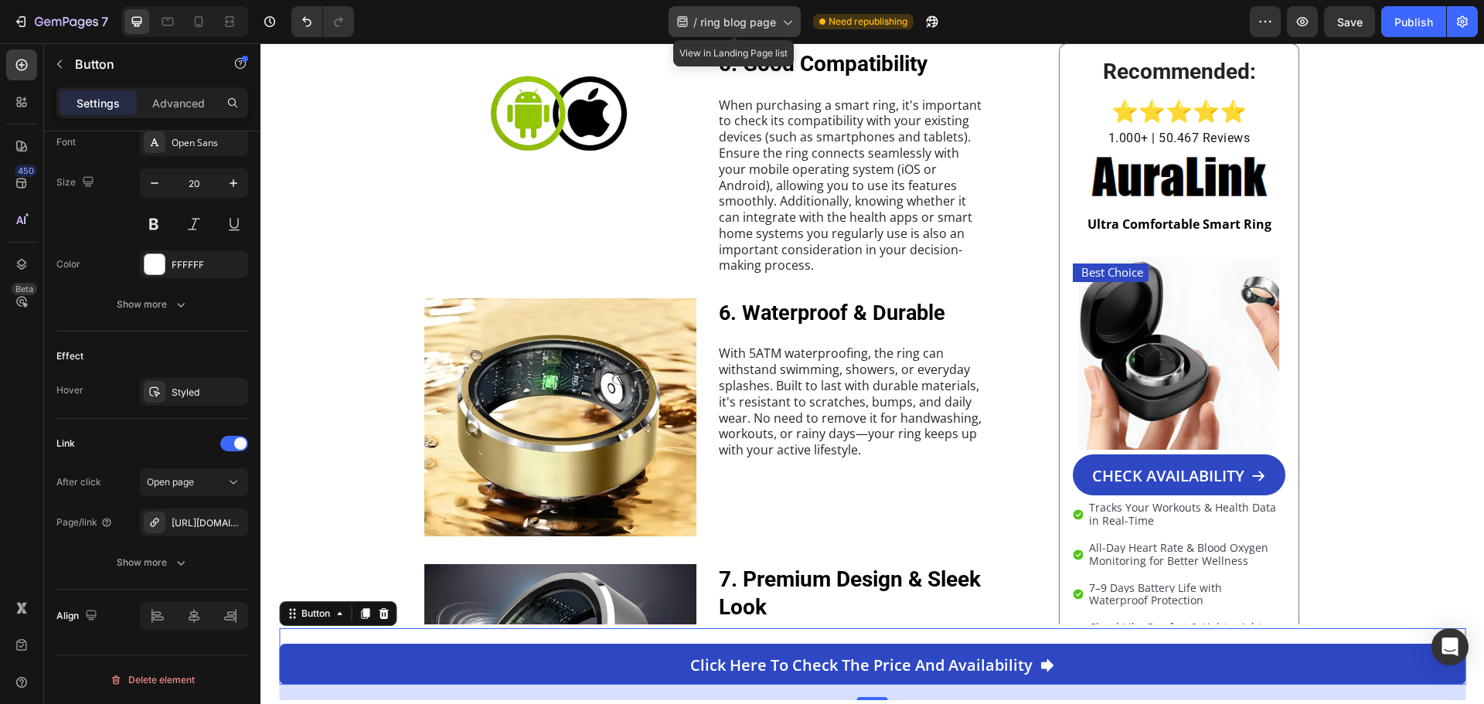
click at [751, 16] on span "ring blog page" at bounding box center [738, 22] width 76 height 16
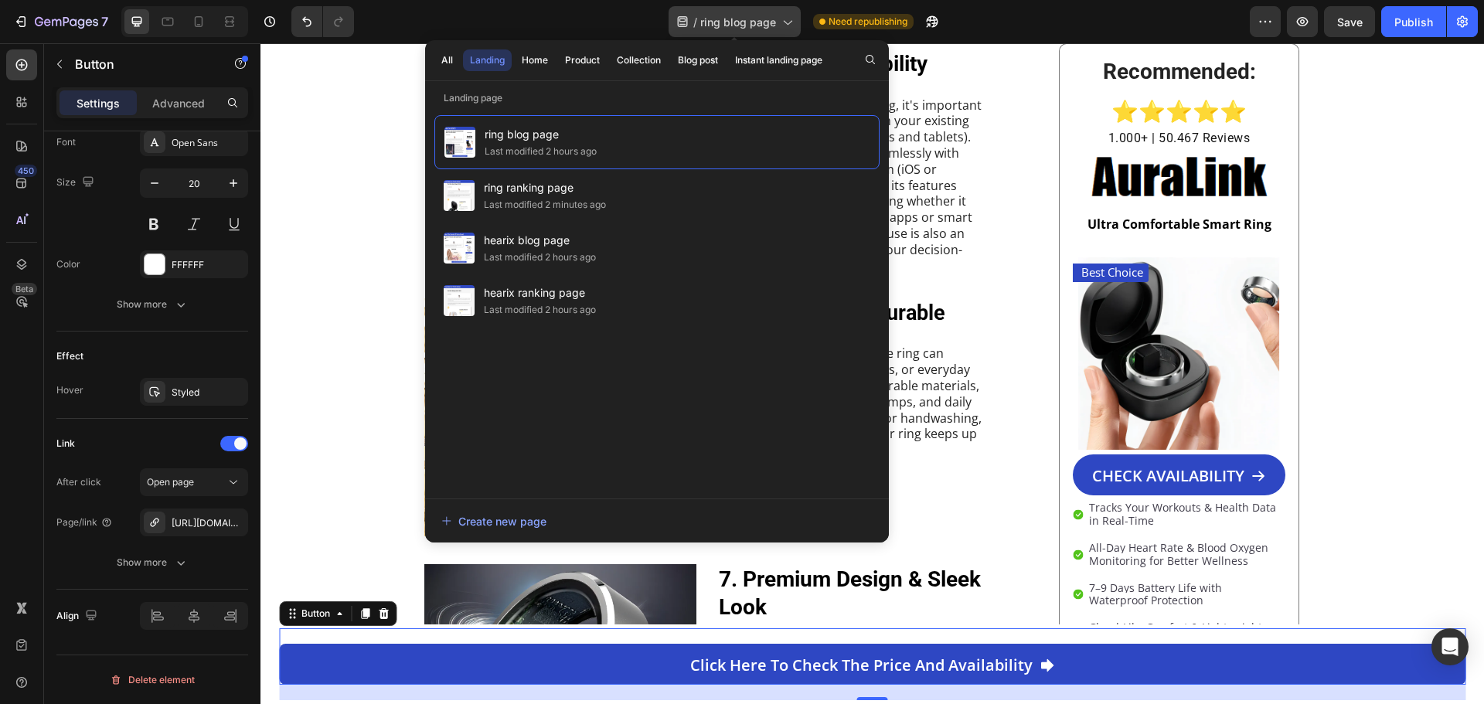
click at [738, 25] on span "ring blog page" at bounding box center [738, 22] width 76 height 16
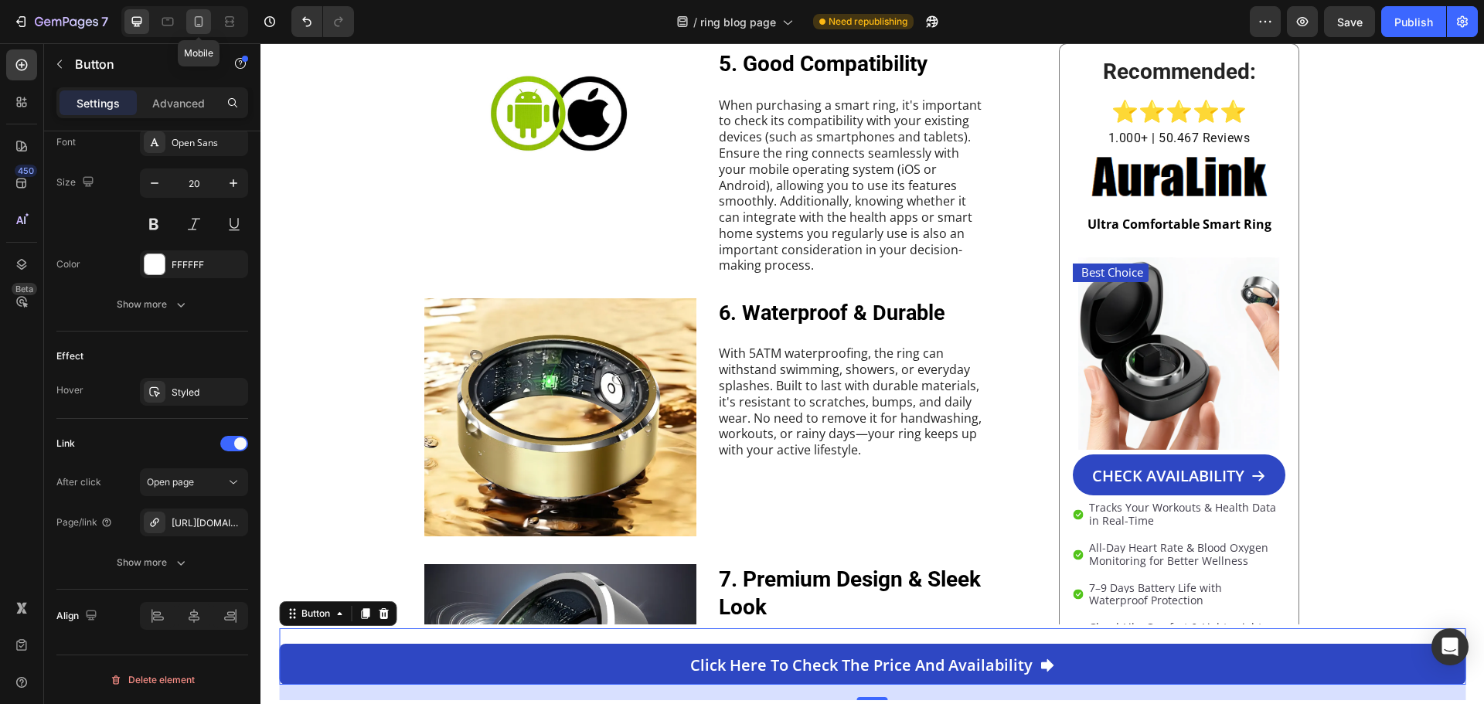
click at [199, 23] on icon at bounding box center [198, 21] width 15 height 15
type input "16"
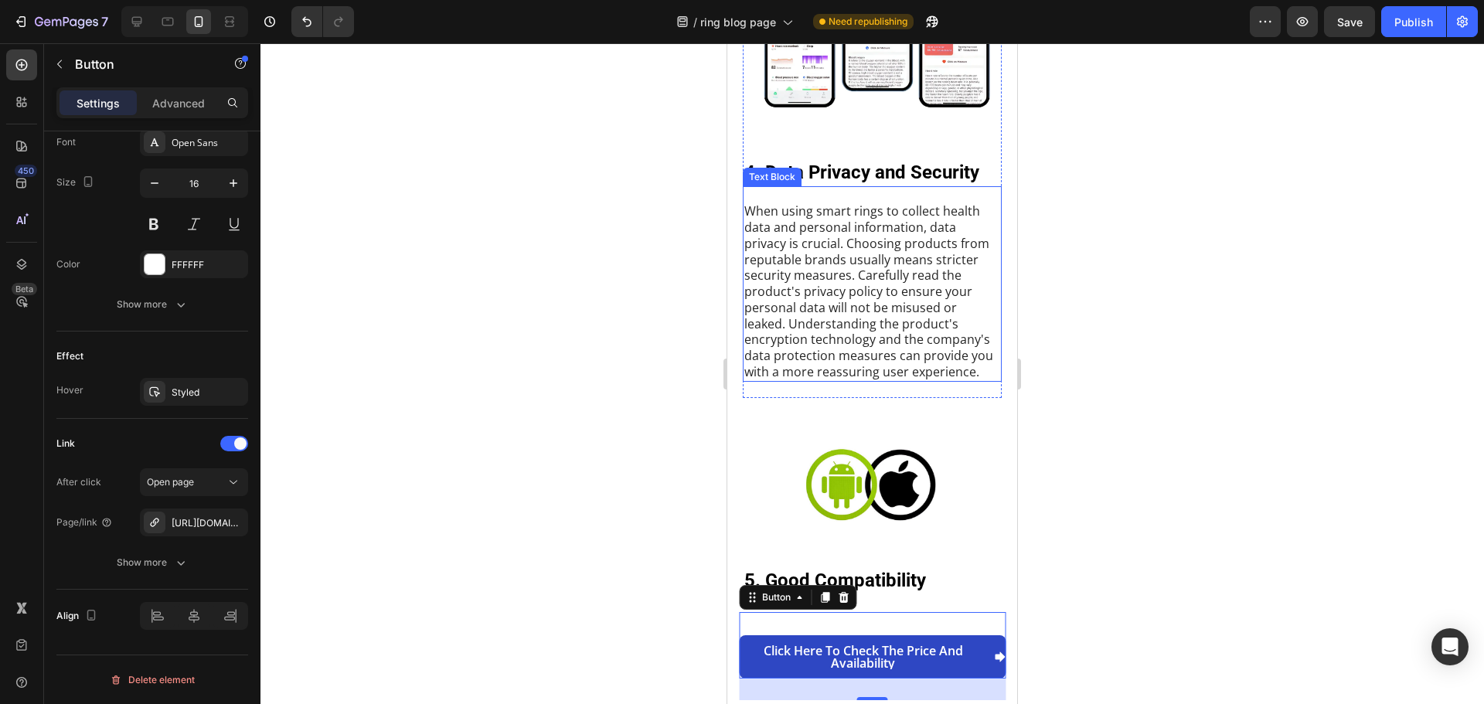
scroll to position [2245, 0]
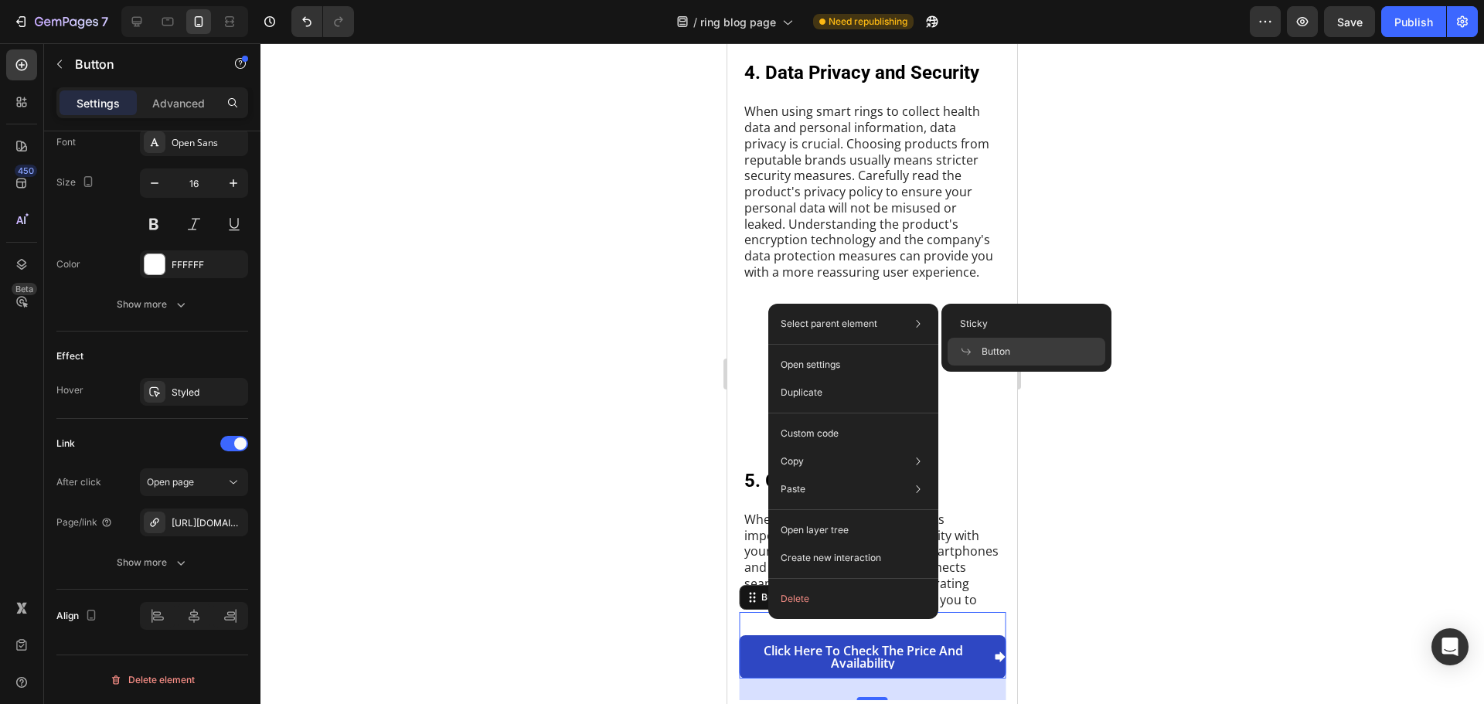
click at [840, 328] on p "Select parent element" at bounding box center [829, 324] width 97 height 14
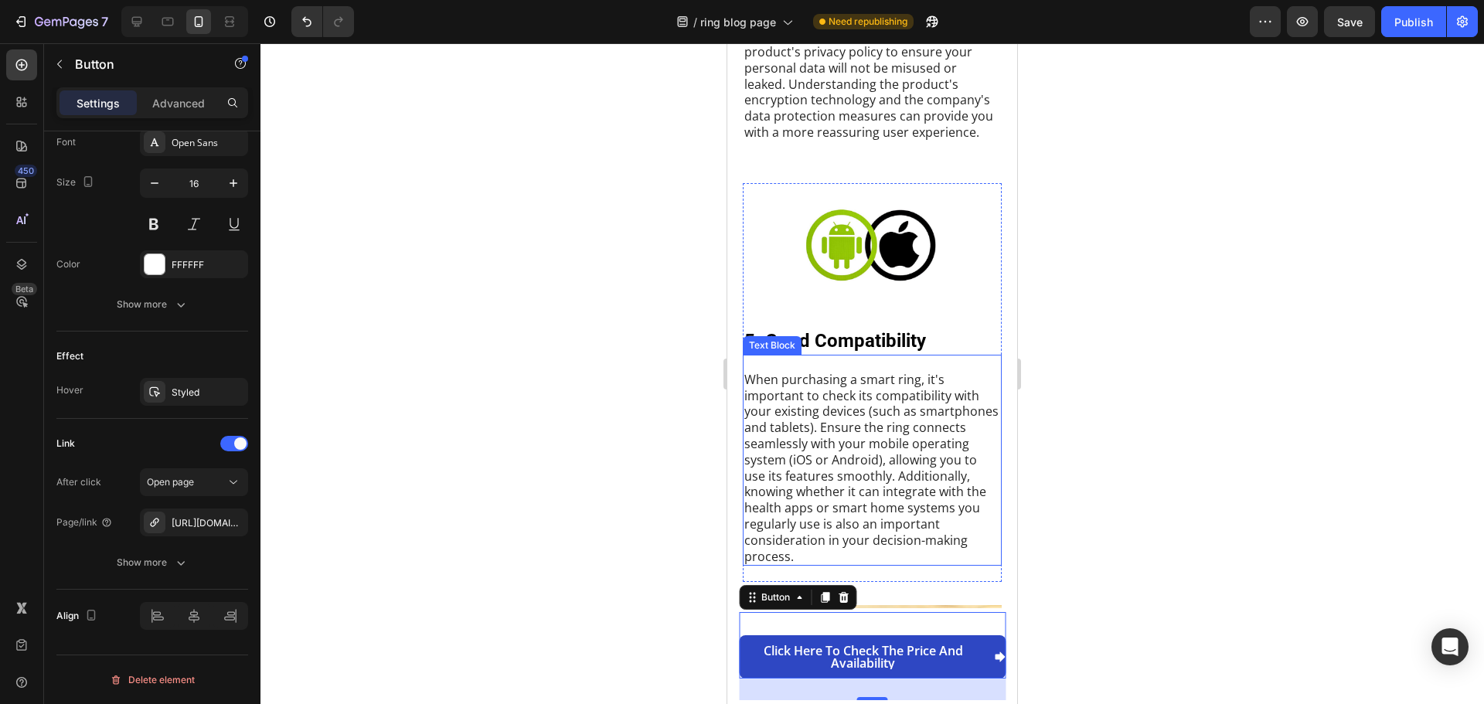
scroll to position [2477, 0]
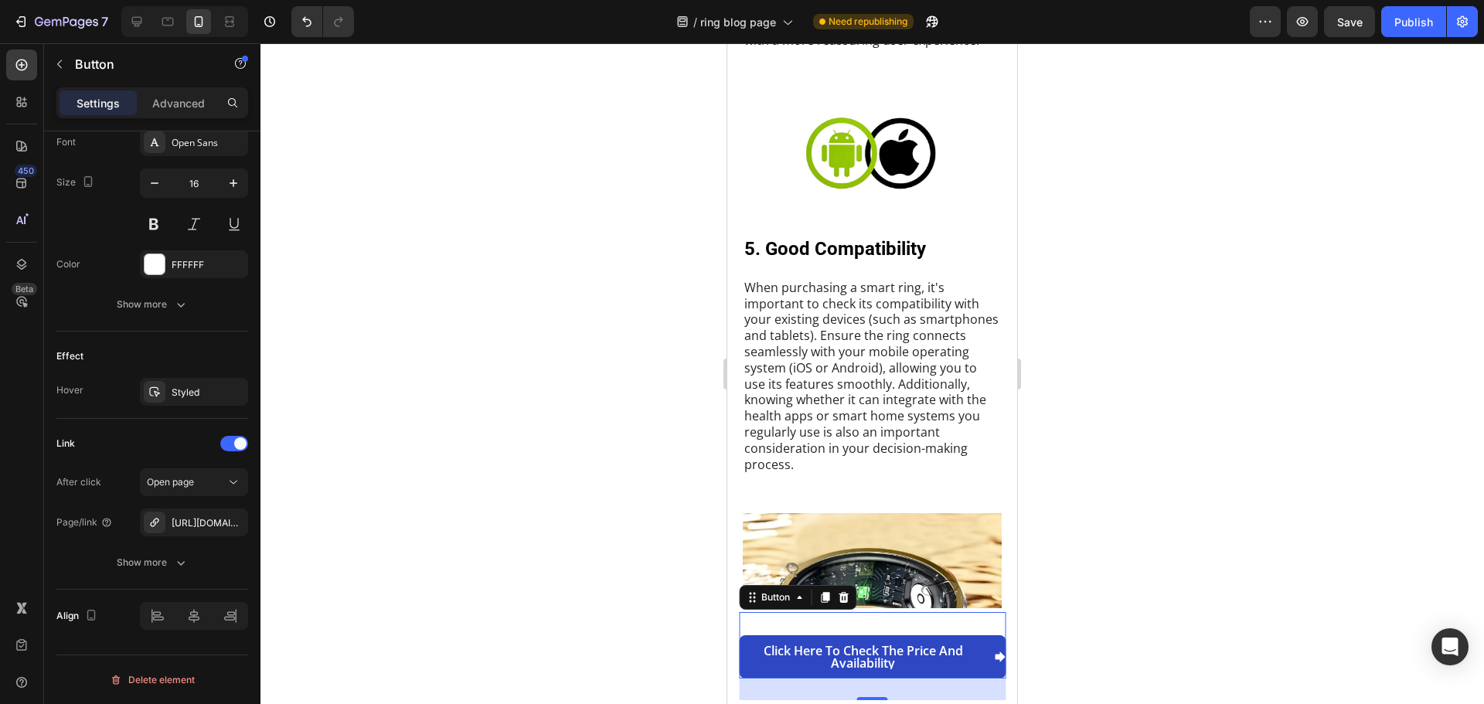
click at [881, 692] on div "20" at bounding box center [872, 690] width 267 height 22
click at [783, 598] on div "Button" at bounding box center [775, 598] width 35 height 14
click at [779, 608] on div "Button Sticky" at bounding box center [798, 597] width 118 height 25
click at [785, 598] on div "Button" at bounding box center [775, 598] width 35 height 14
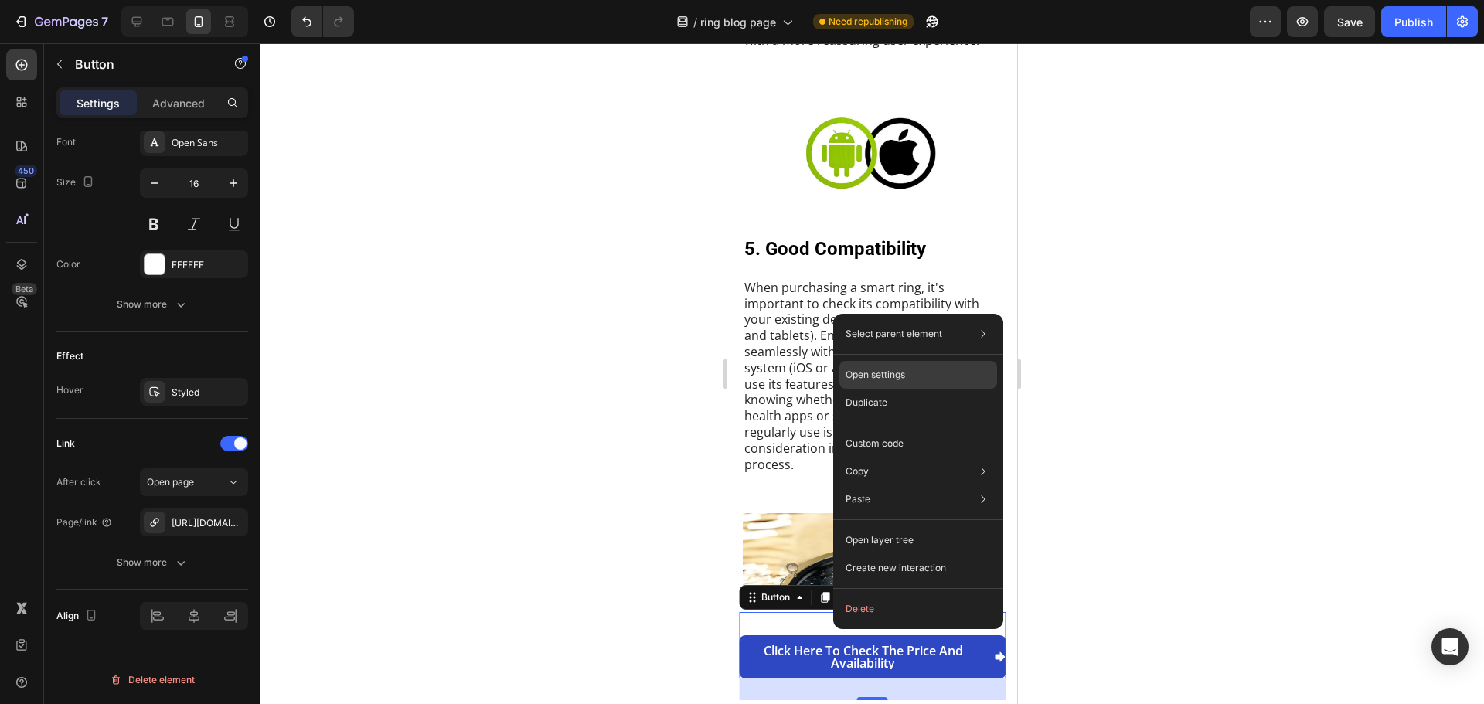
drag, startPoint x: 899, startPoint y: 385, endPoint x: 8, endPoint y: 315, distance: 894.1
click at [899, 385] on div "Open settings" at bounding box center [919, 375] width 158 height 28
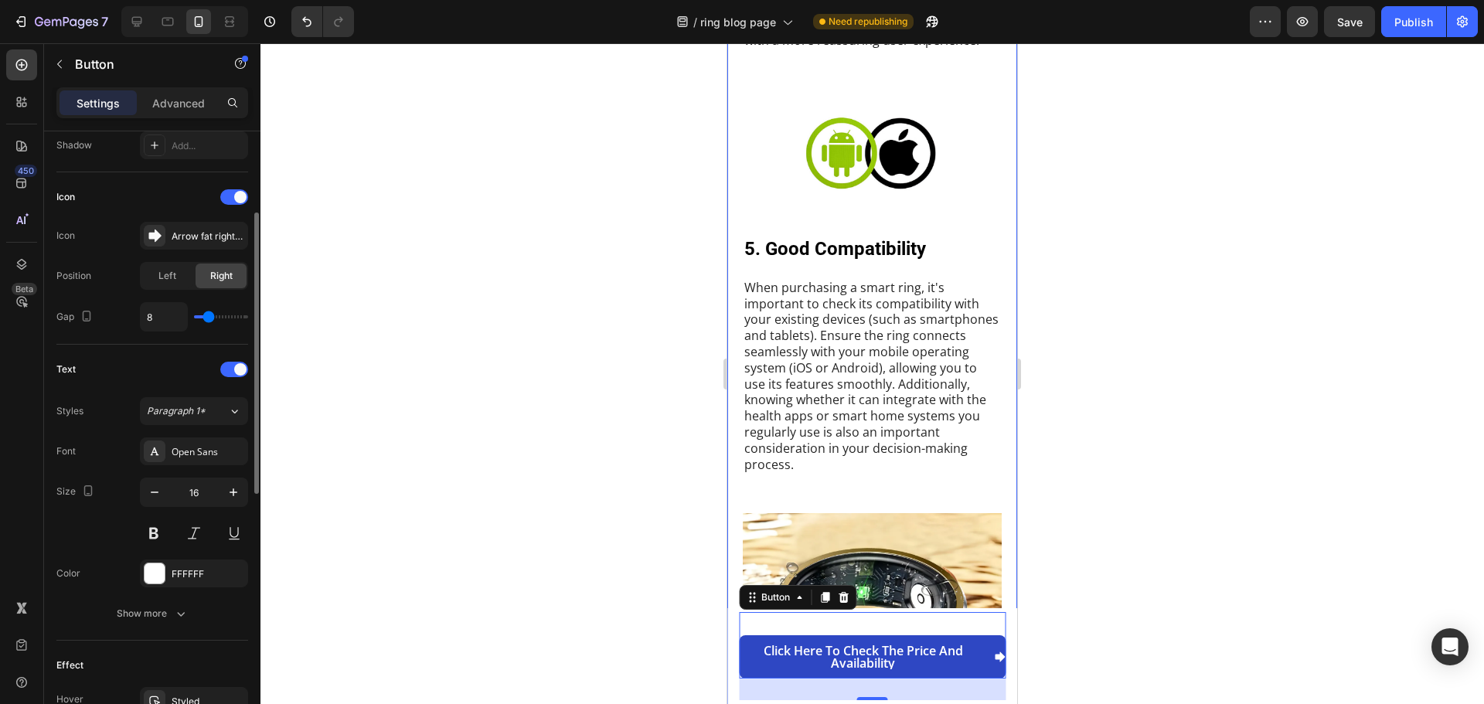
scroll to position [271, 0]
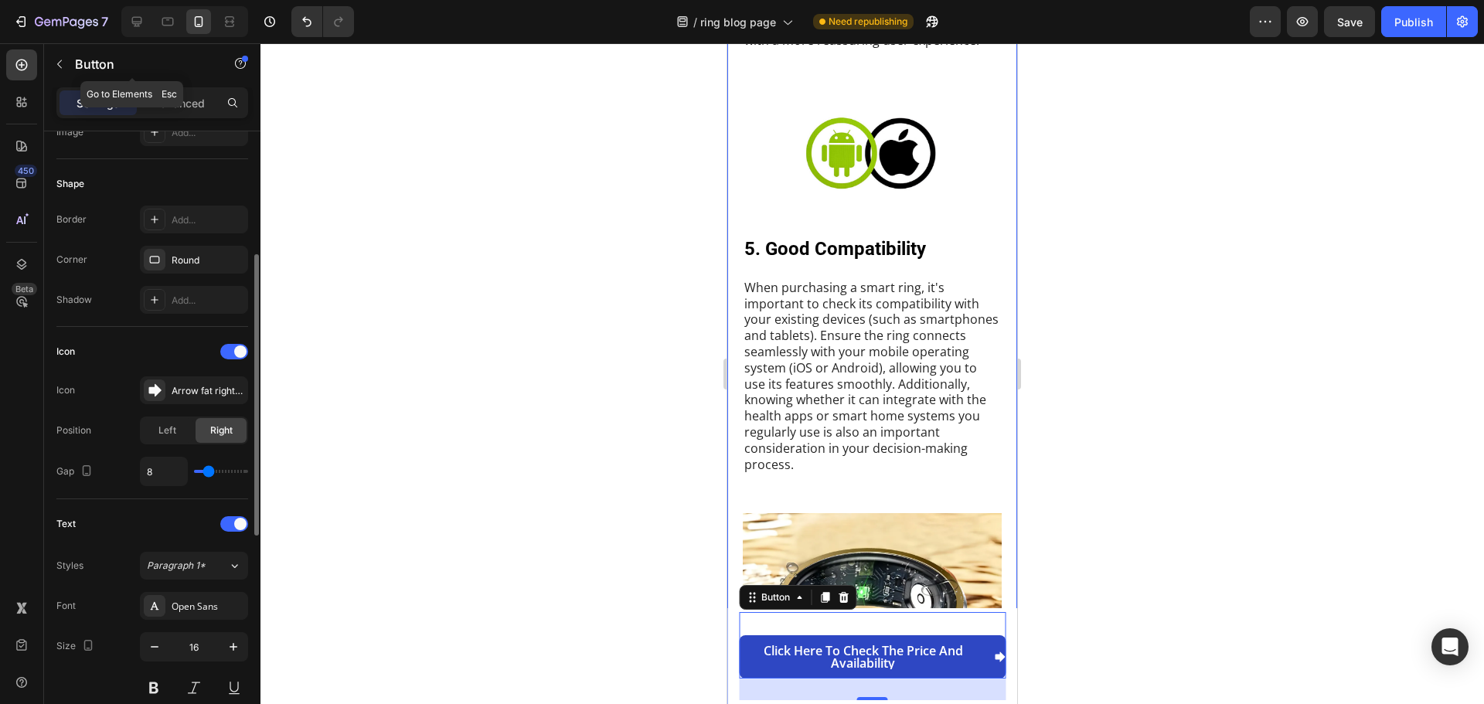
click at [64, 66] on icon "button" at bounding box center [59, 64] width 12 height 12
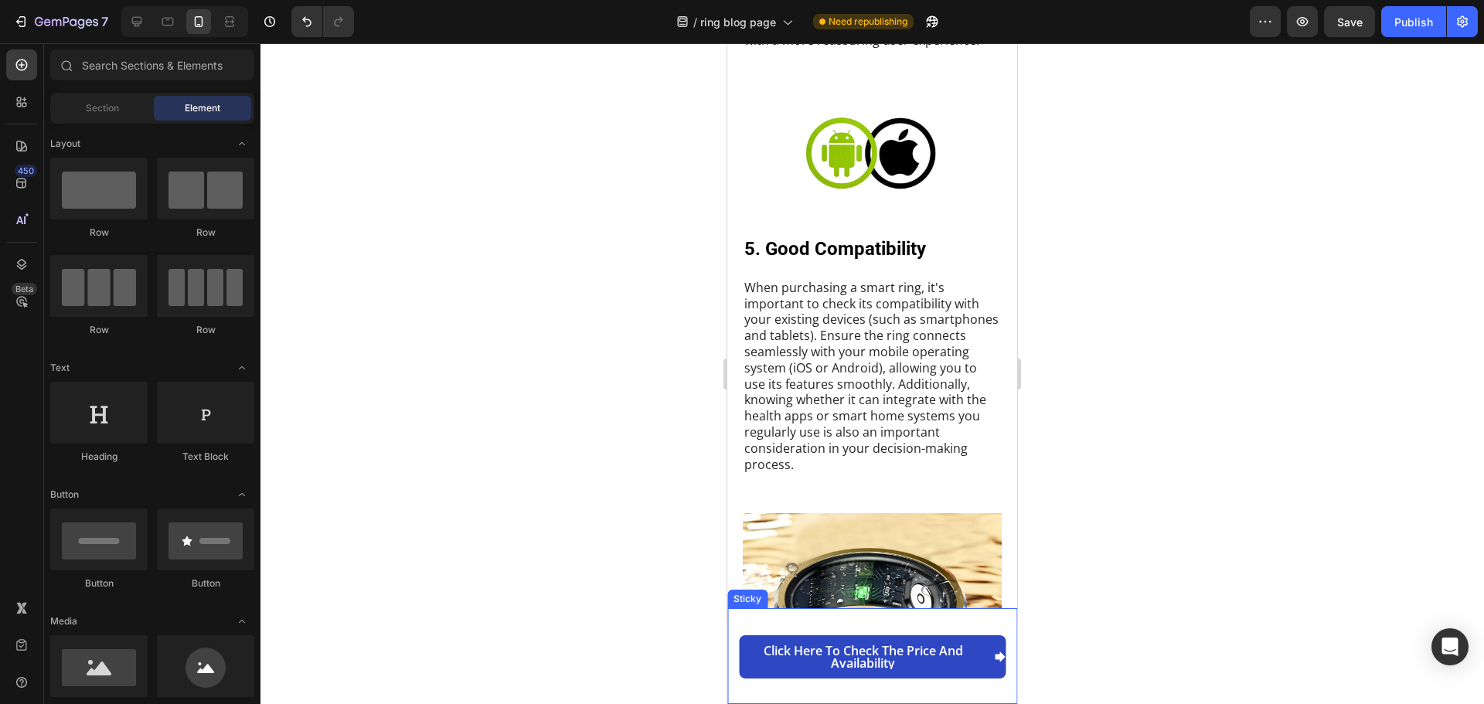
click at [730, 622] on div "Click here to check the price and availability Button" at bounding box center [872, 656] width 290 height 88
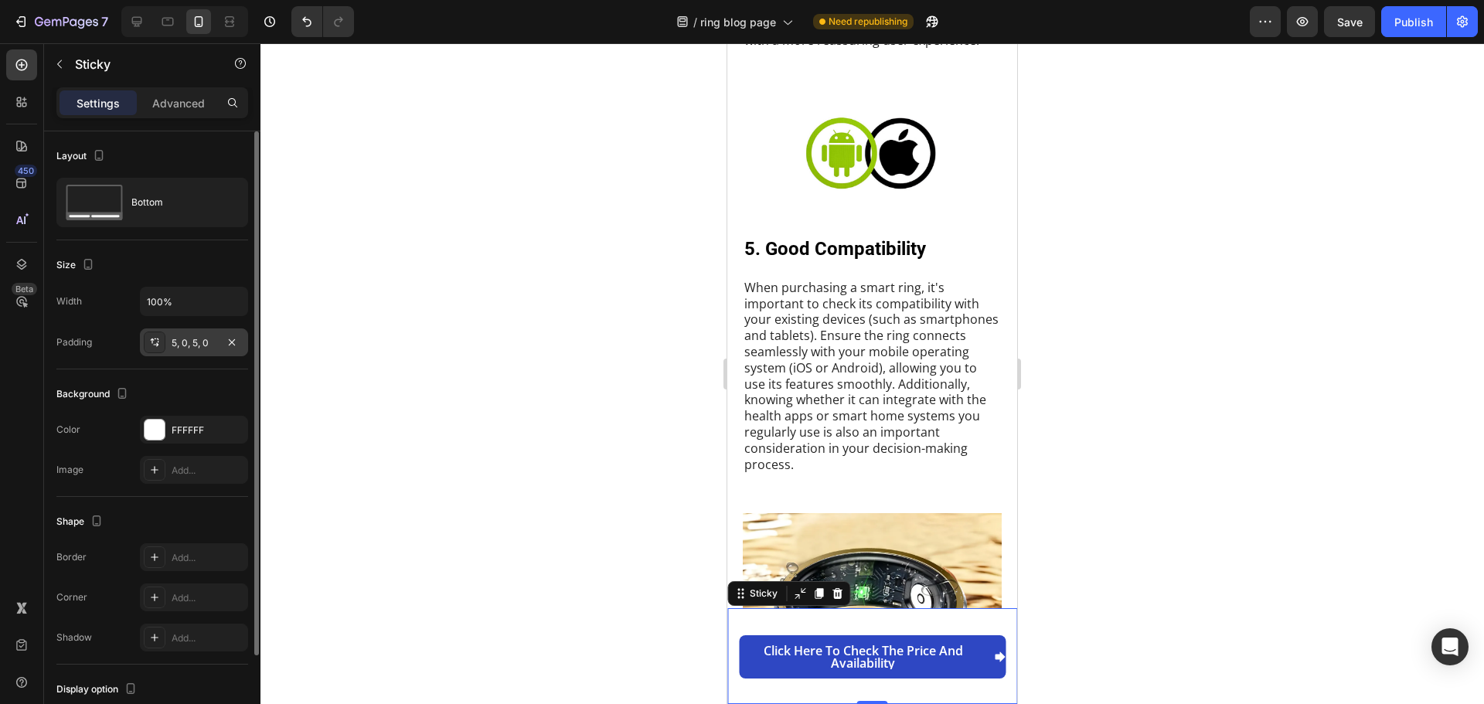
click at [206, 354] on div "5, 0, 5, 0" at bounding box center [194, 343] width 108 height 28
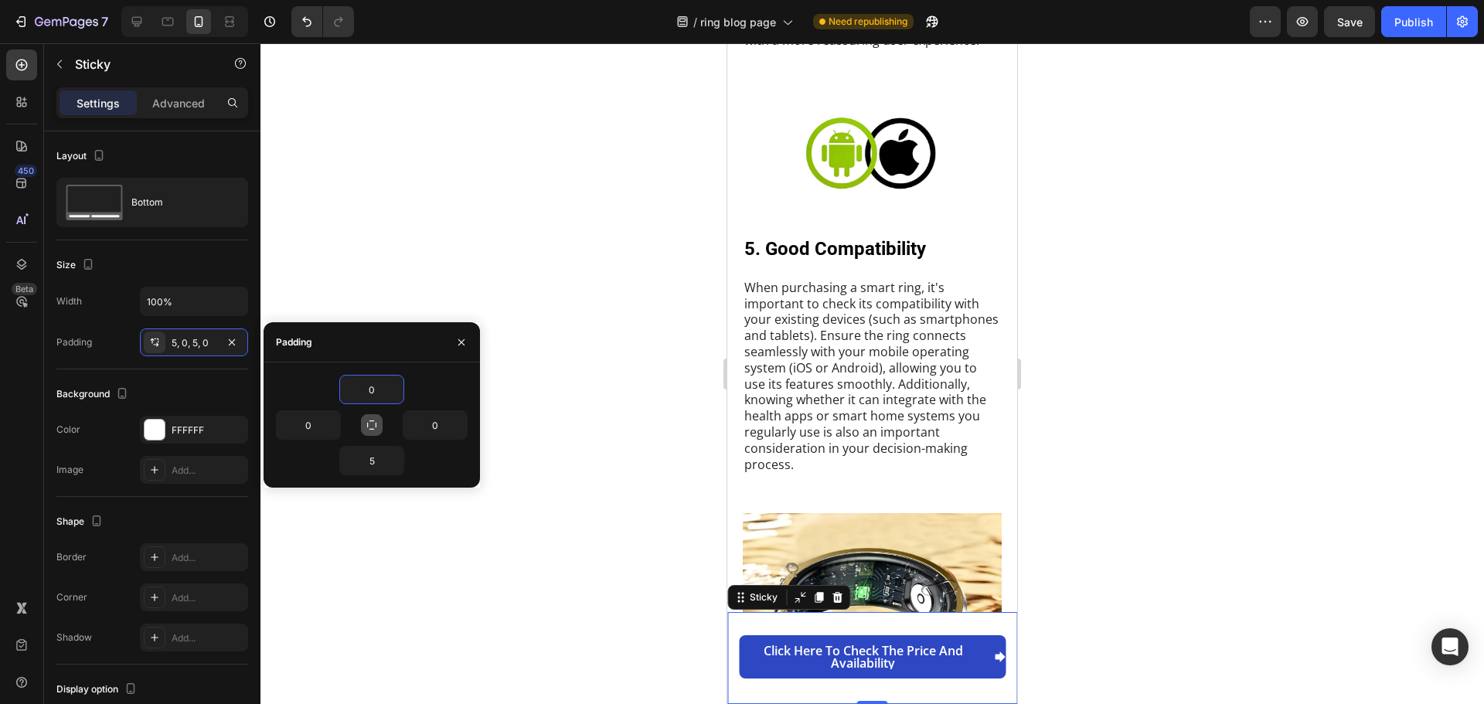
type input "0"
click at [376, 423] on icon "button" at bounding box center [372, 425] width 12 height 12
type input "0"
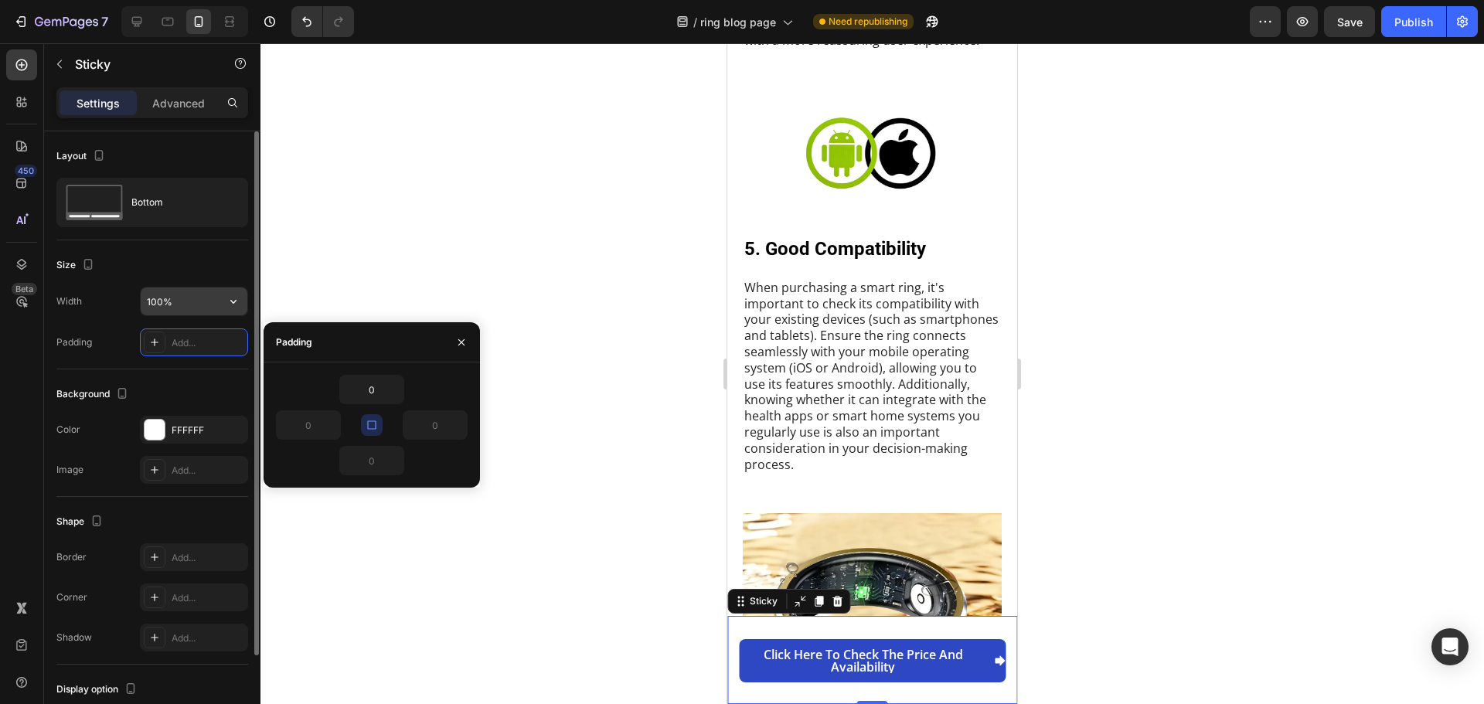
click at [165, 301] on input "100%" at bounding box center [194, 302] width 107 height 28
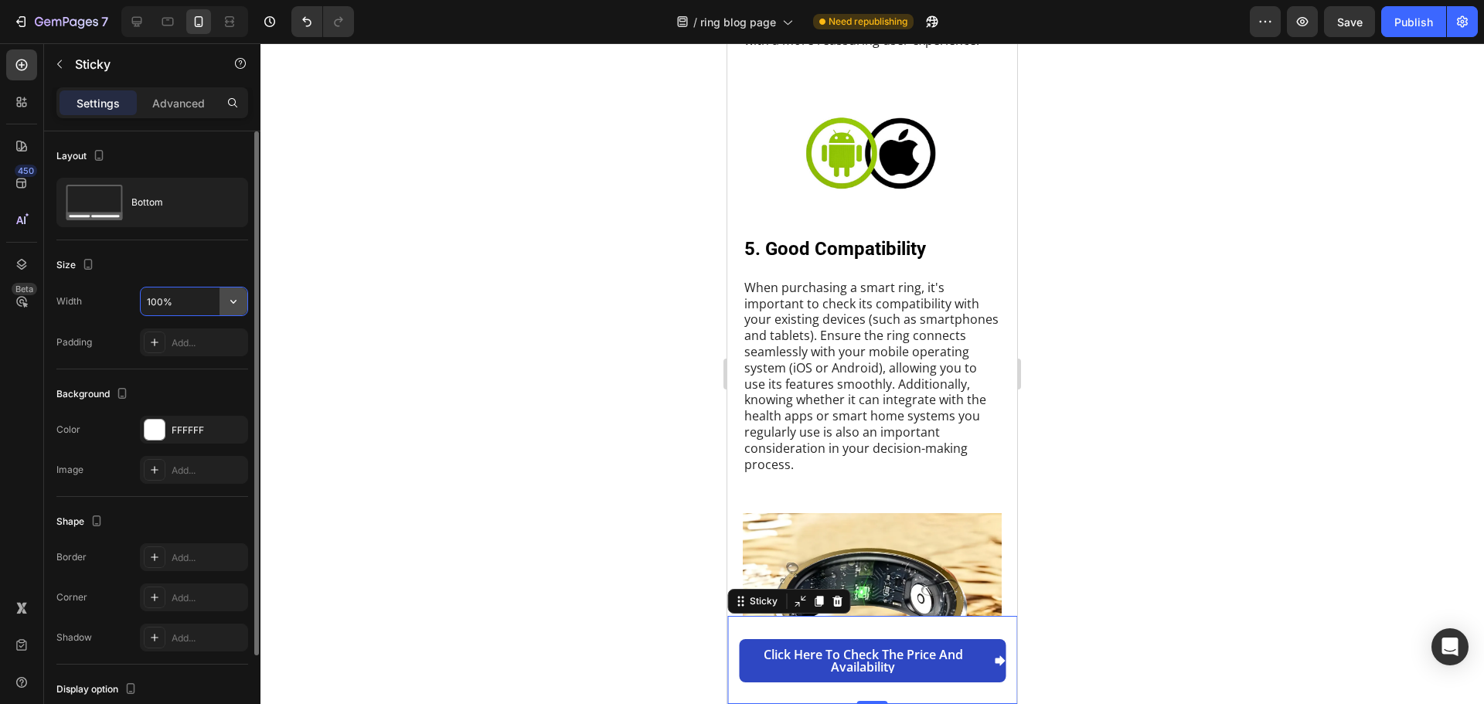
click at [241, 306] on button "button" at bounding box center [234, 302] width 28 height 28
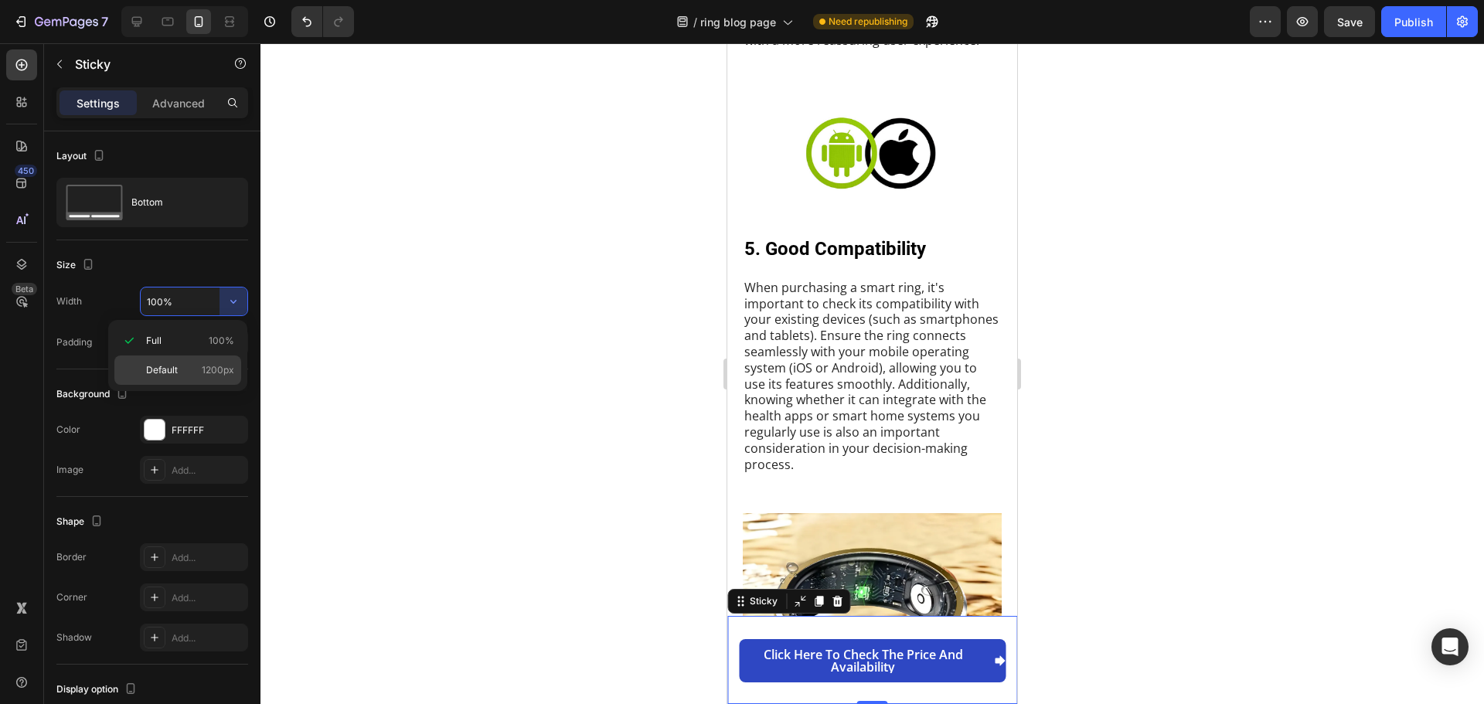
click at [164, 364] on span "Default" at bounding box center [162, 370] width 32 height 14
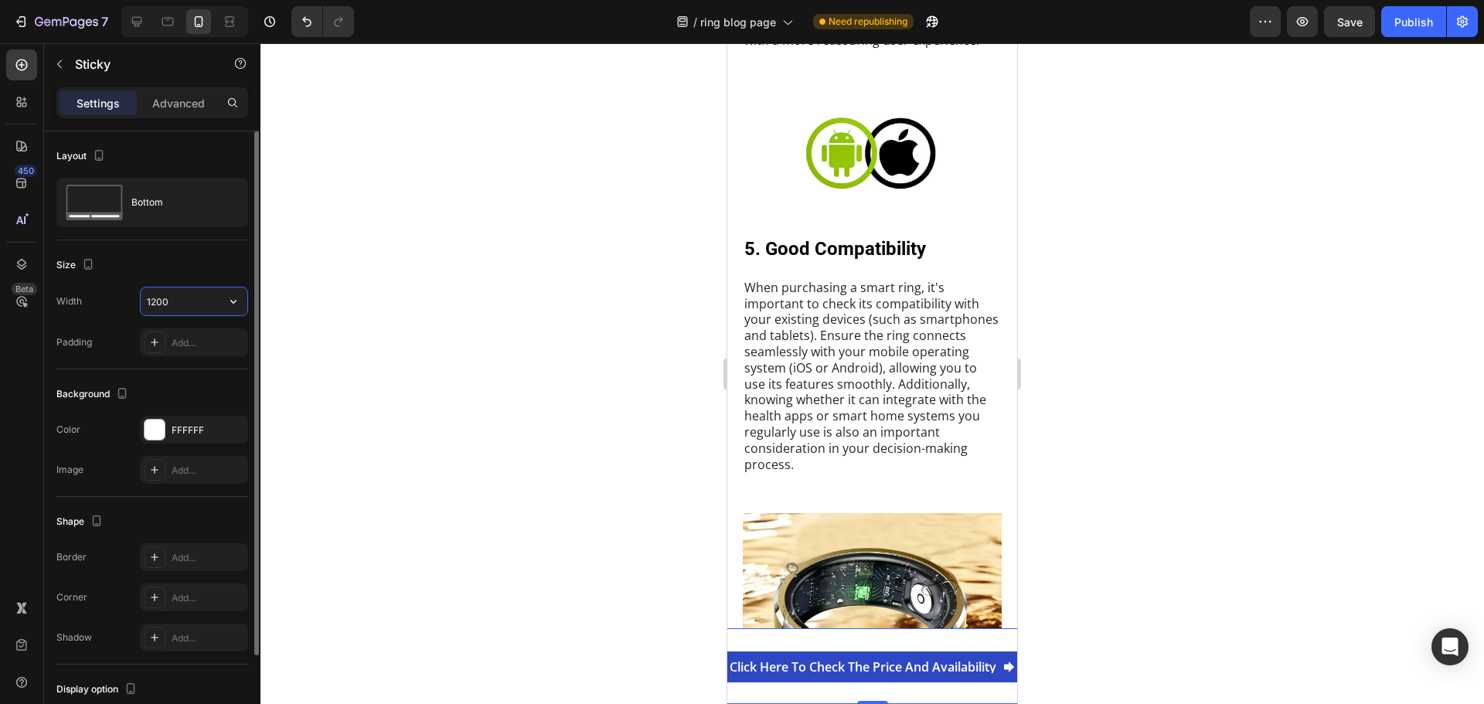
click at [203, 308] on input "1200" at bounding box center [194, 302] width 107 height 28
click at [231, 311] on button "button" at bounding box center [234, 302] width 28 height 28
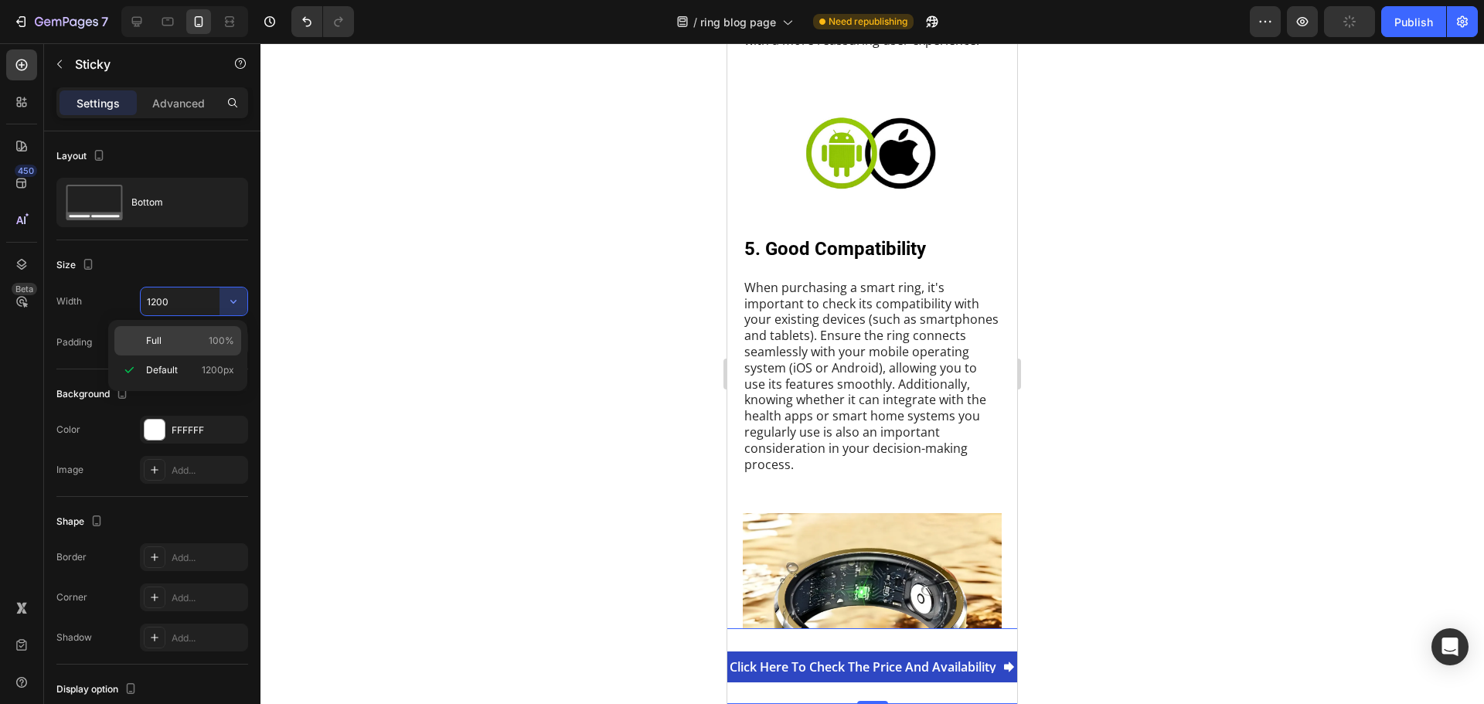
click at [195, 336] on p "Full 100%" at bounding box center [190, 341] width 88 height 14
type input "100%"
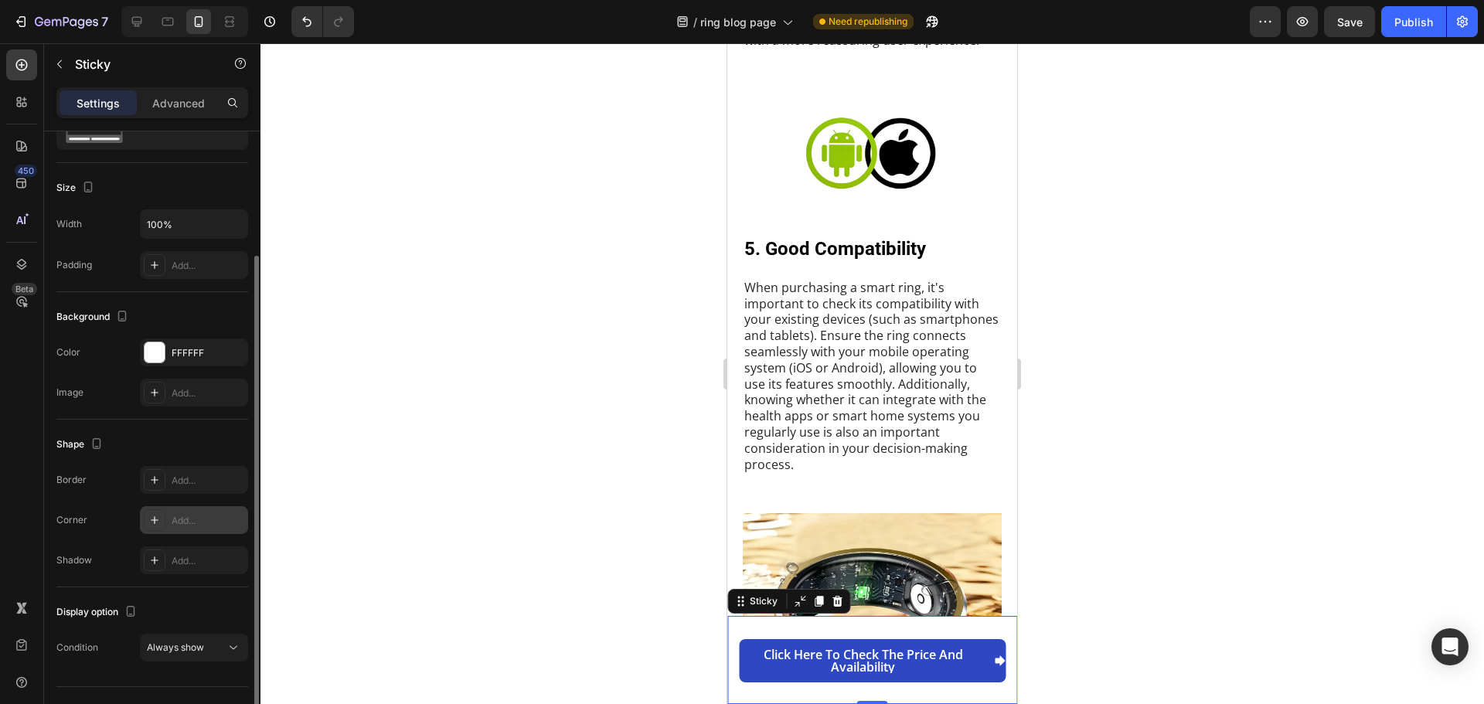
scroll to position [109, 0]
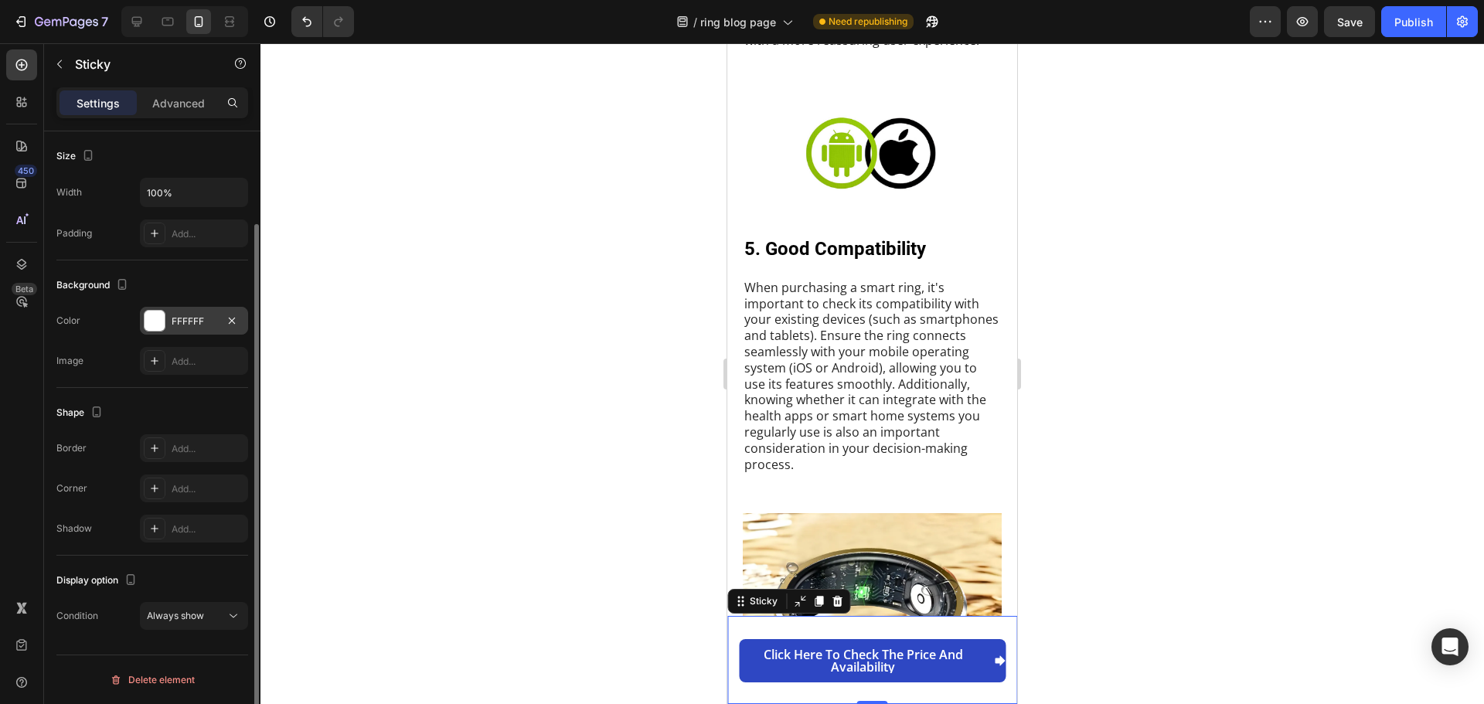
click at [196, 318] on div "FFFFFF" at bounding box center [194, 322] width 45 height 14
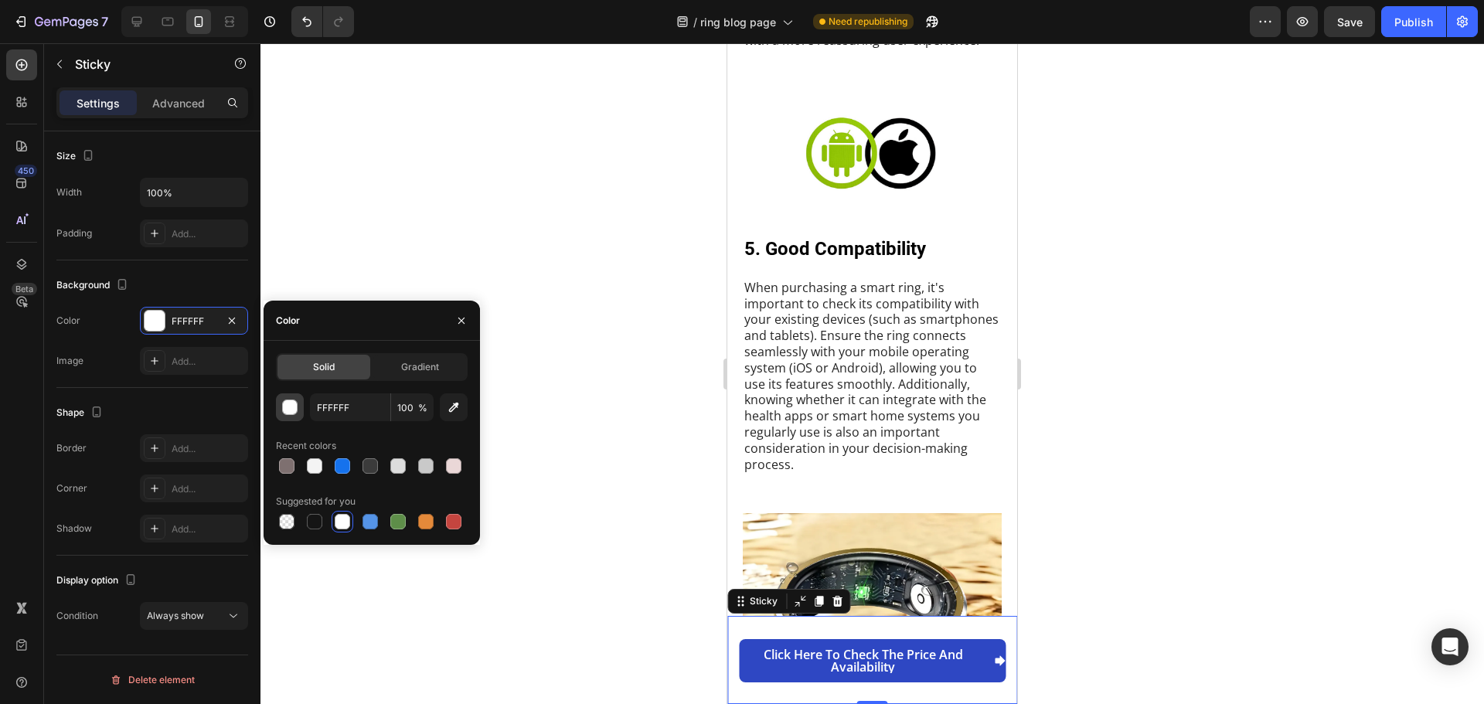
click at [288, 410] on div "button" at bounding box center [290, 407] width 15 height 15
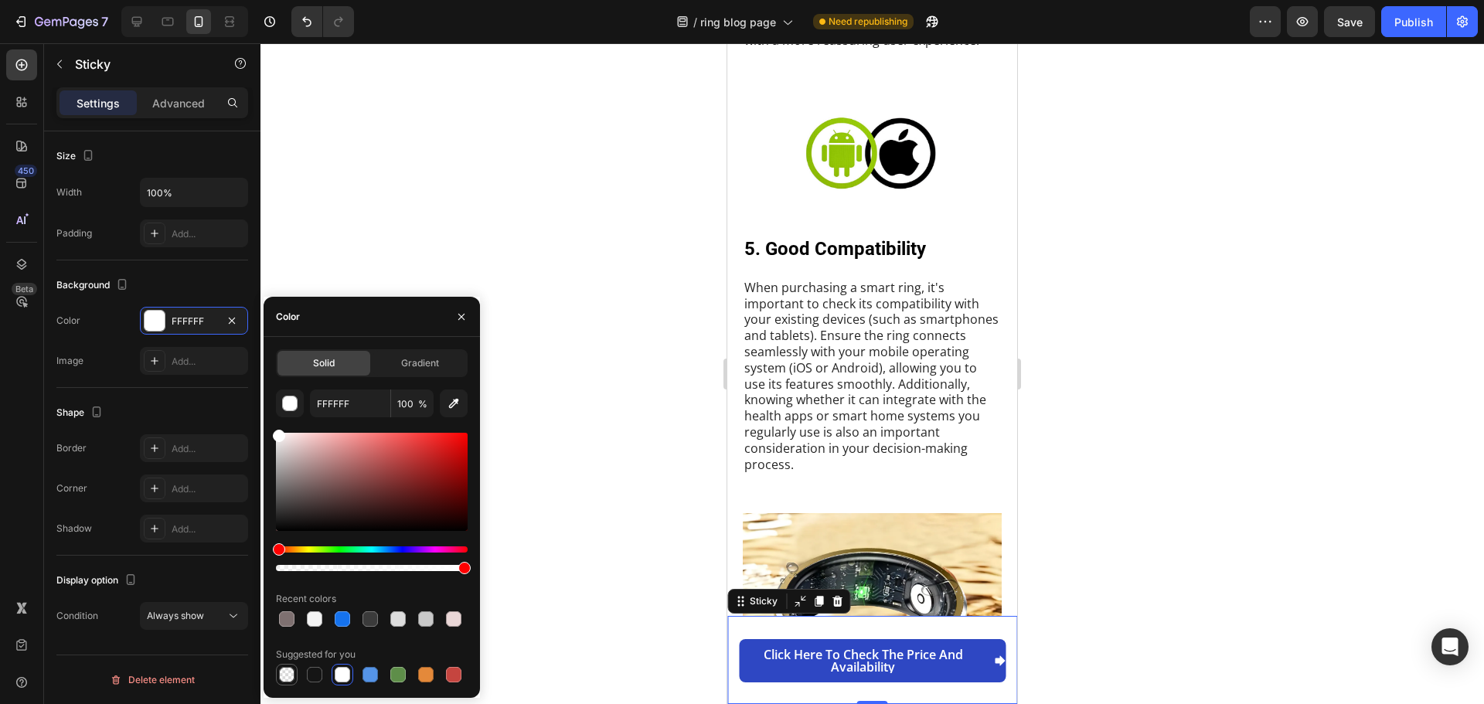
click at [286, 680] on div at bounding box center [286, 674] width 15 height 15
type input "000000"
type input "0"
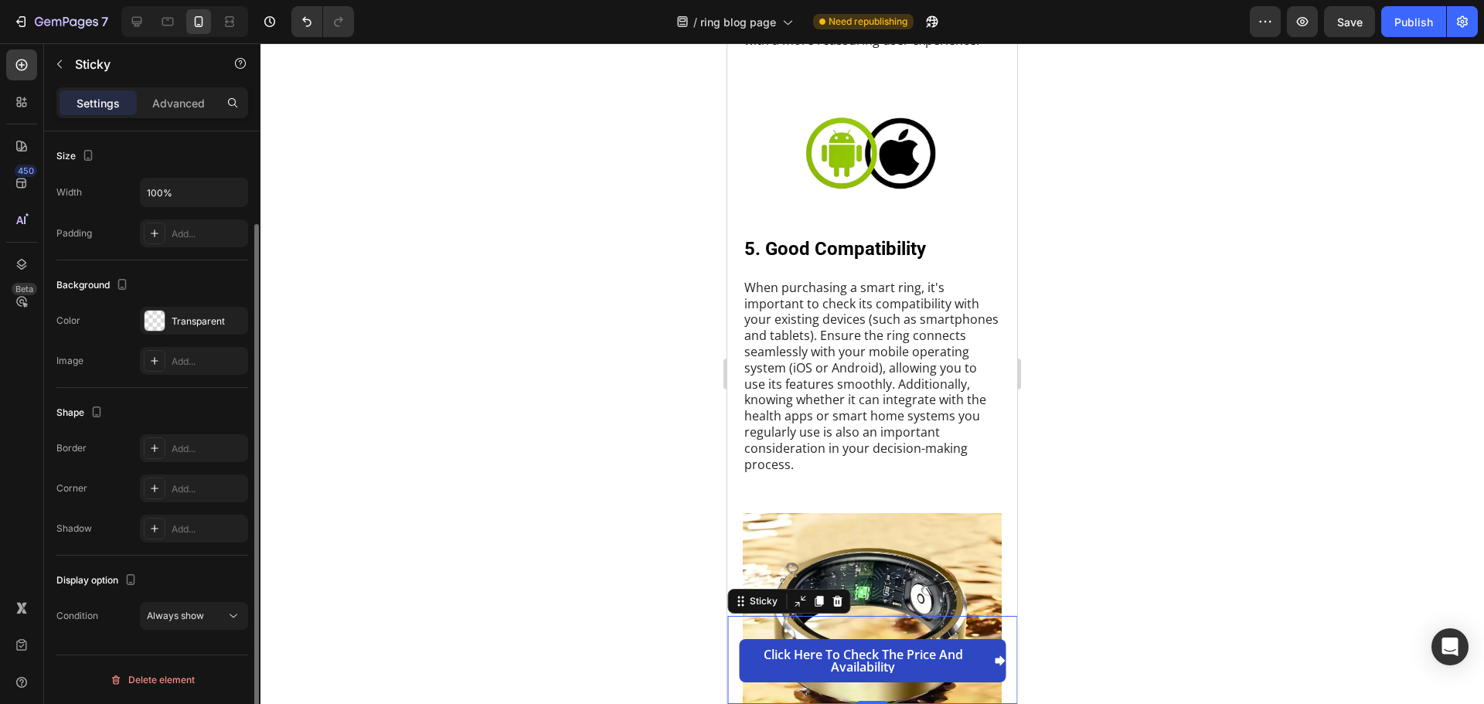
click at [182, 281] on div "Background" at bounding box center [152, 285] width 192 height 25
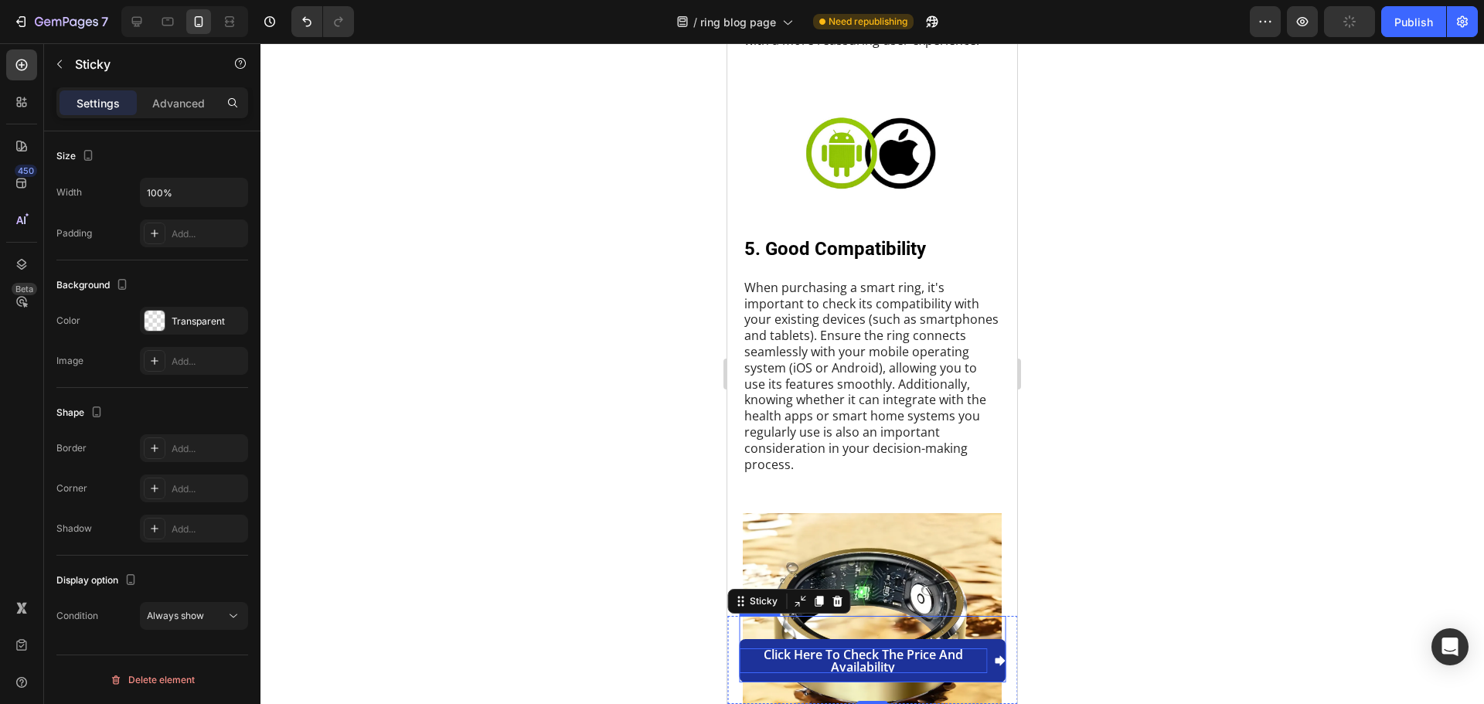
click at [920, 657] on p "Click here to check the price and availability" at bounding box center [863, 661] width 248 height 25
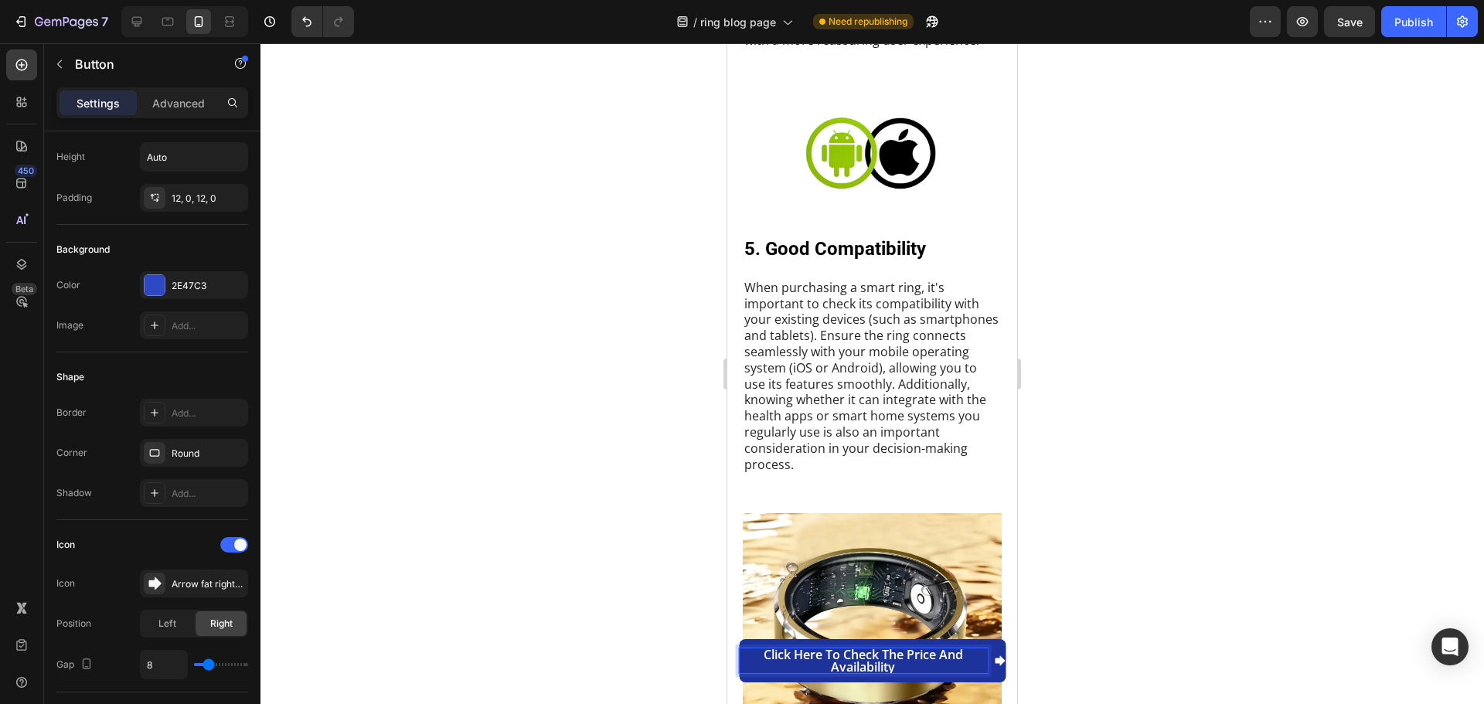
scroll to position [0, 0]
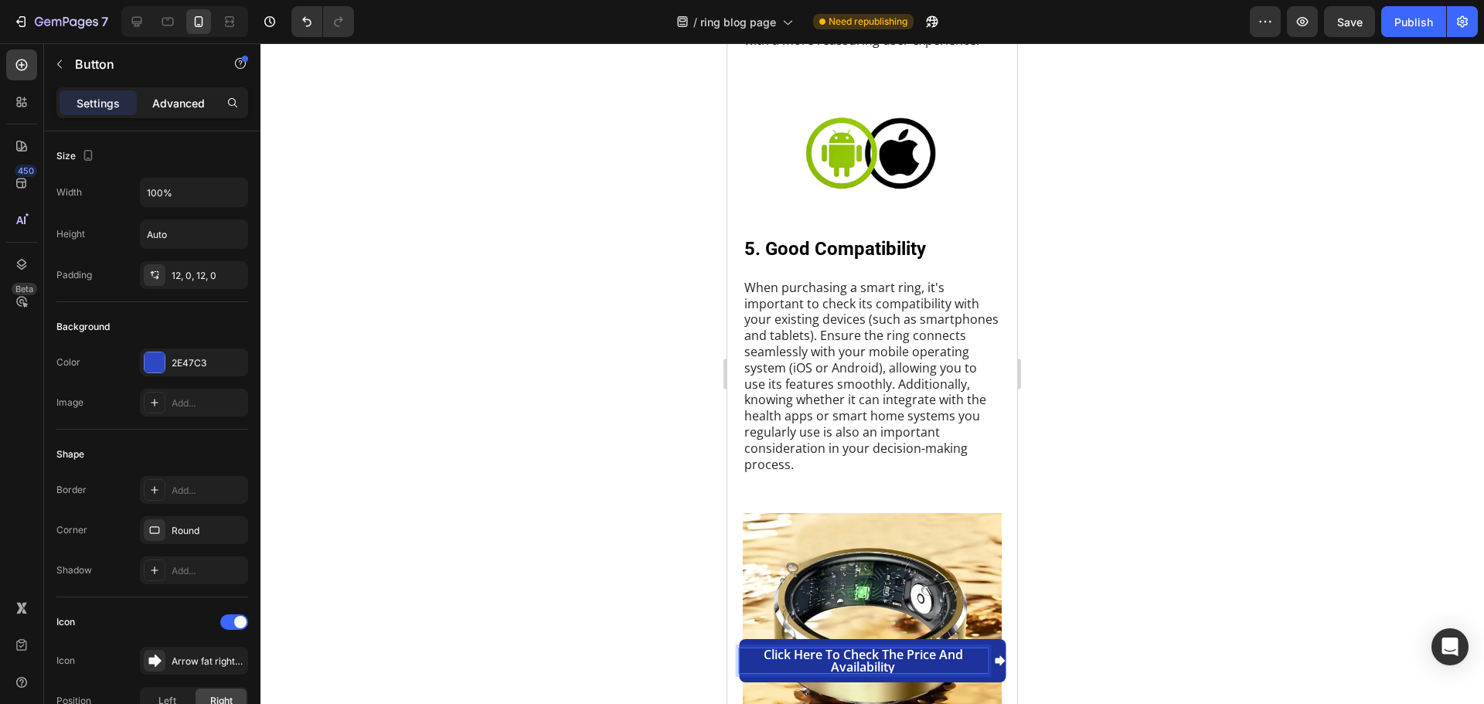
click at [189, 97] on p "Advanced" at bounding box center [178, 103] width 53 height 16
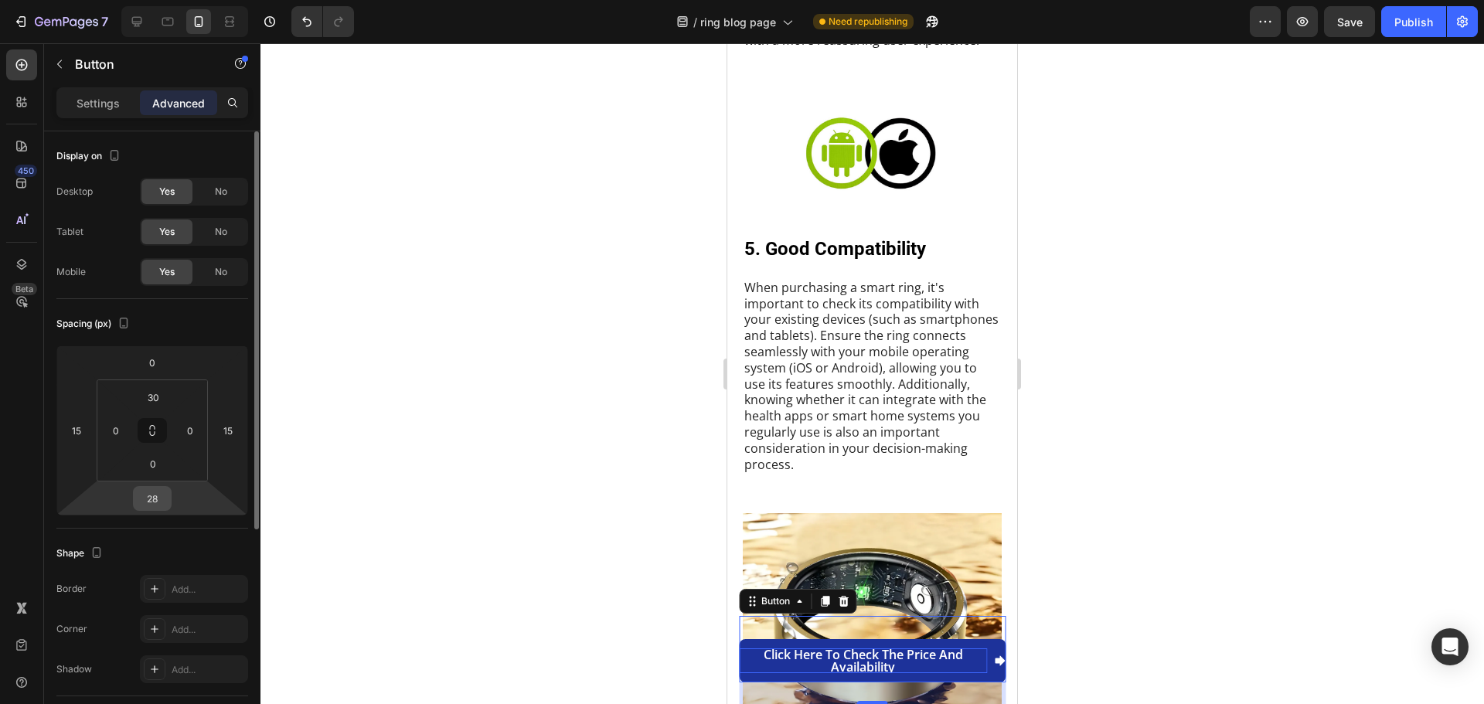
click at [157, 495] on input "28" at bounding box center [152, 498] width 31 height 23
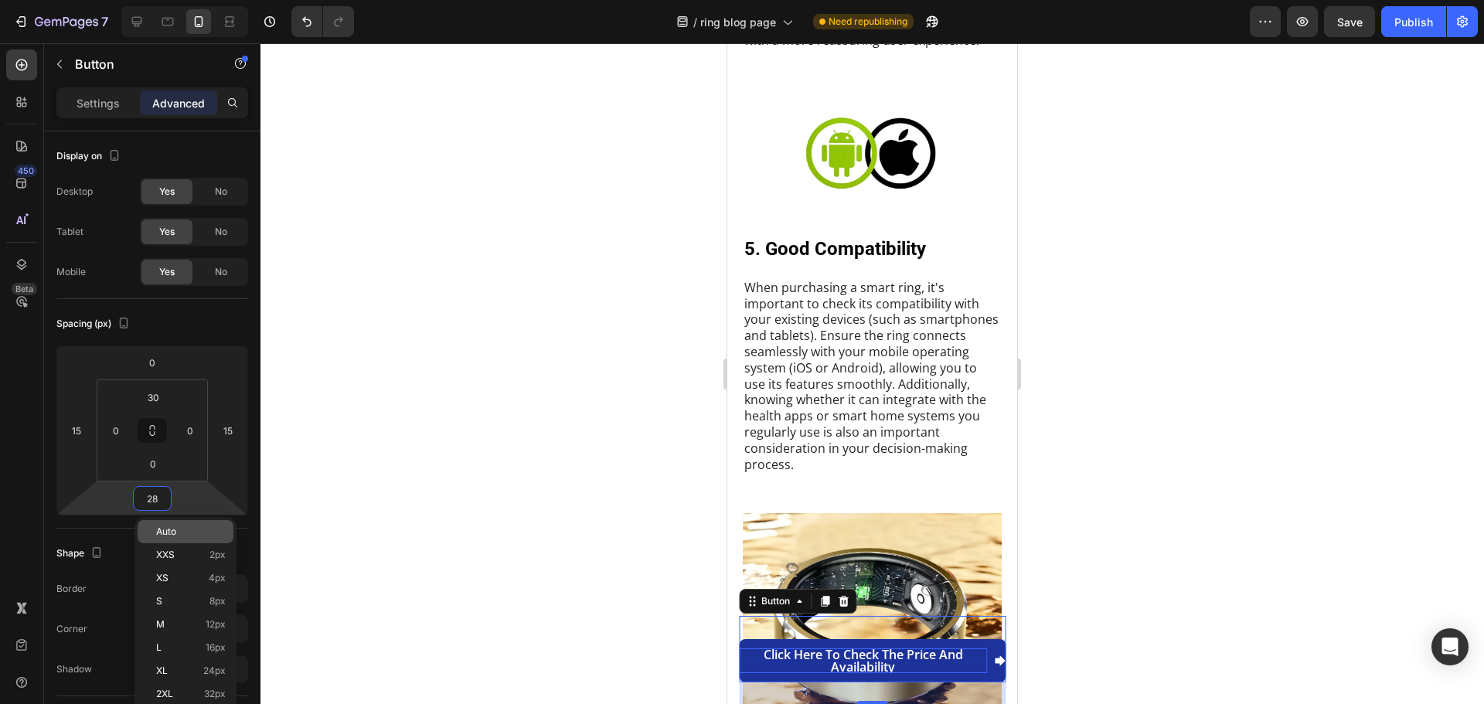
click at [179, 530] on p "Auto" at bounding box center [191, 531] width 70 height 11
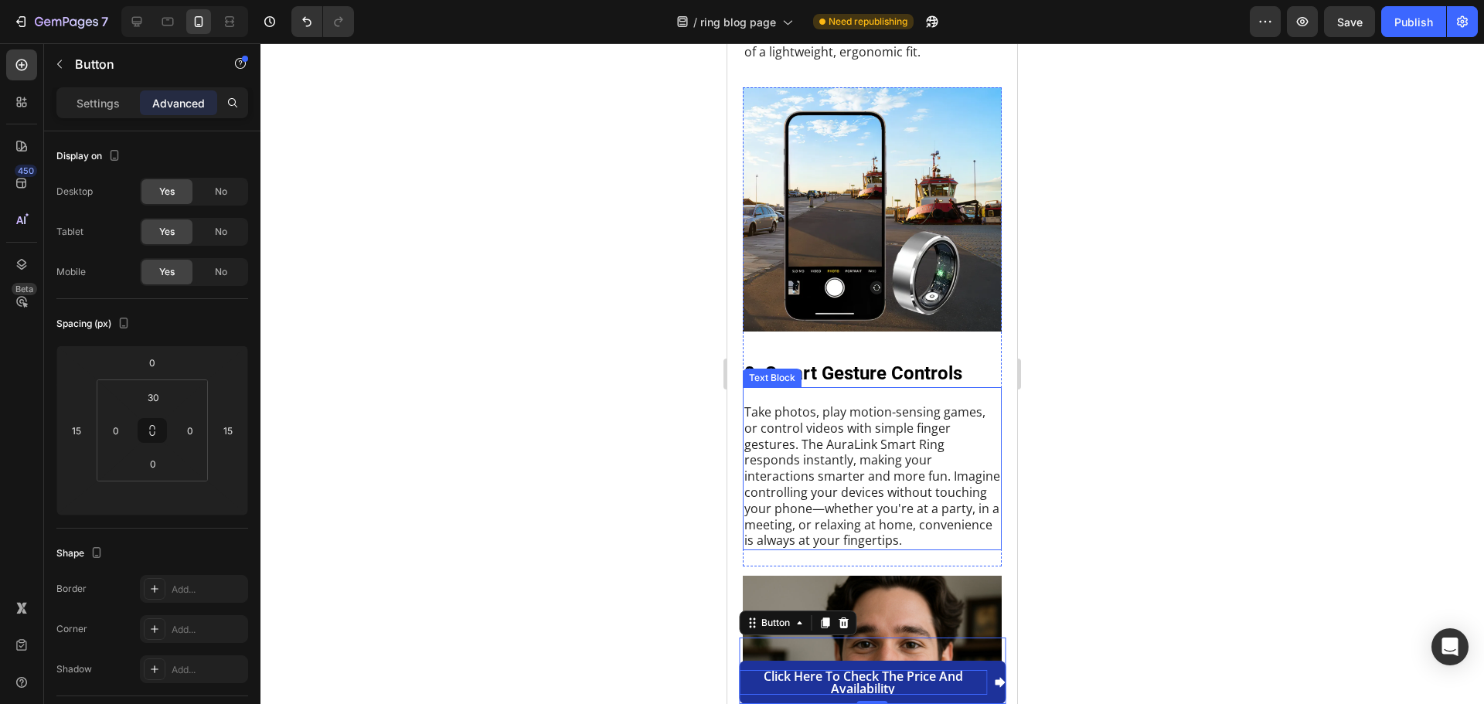
scroll to position [3869, 0]
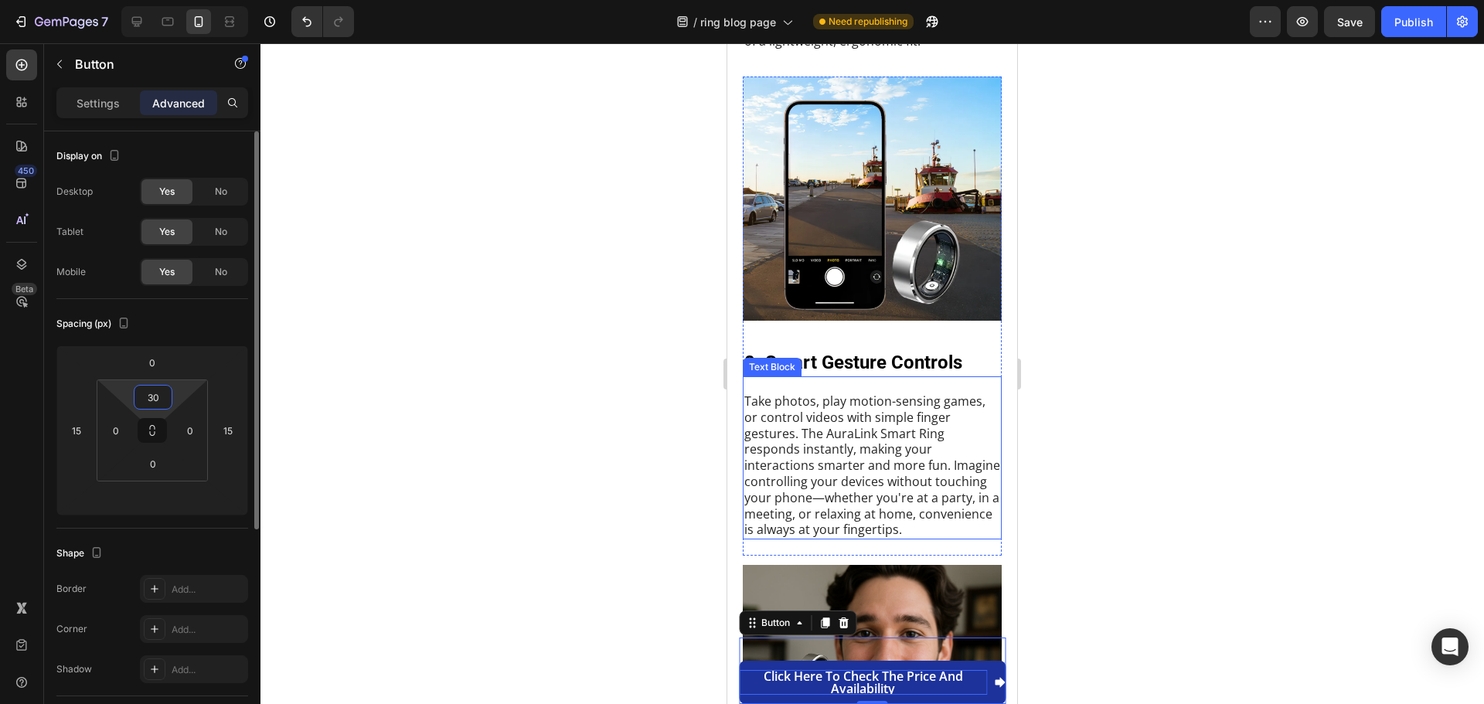
click at [163, 395] on input "30" at bounding box center [153, 397] width 31 height 23
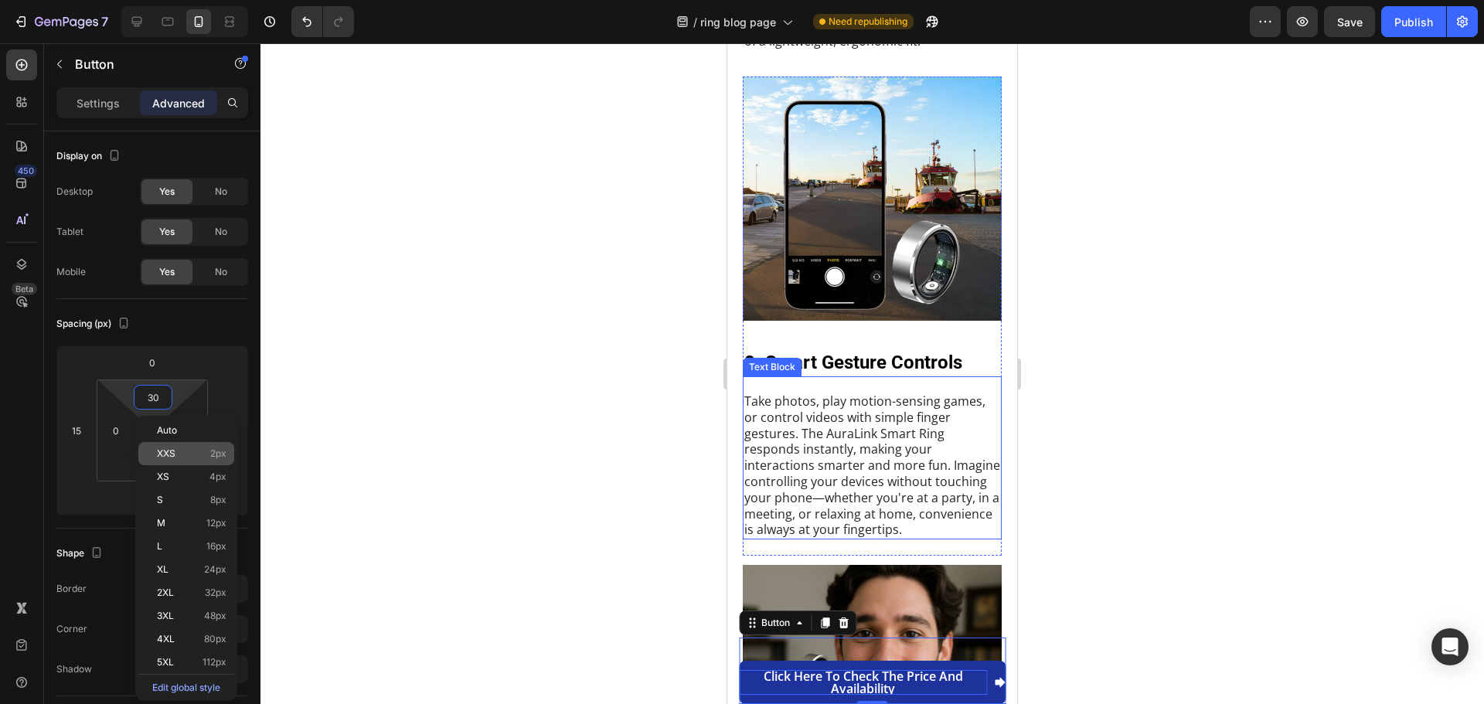
drag, startPoint x: 162, startPoint y: 433, endPoint x: 178, endPoint y: 455, distance: 27.1
click at [162, 433] on span "Auto" at bounding box center [167, 430] width 20 height 11
type input "Auto"
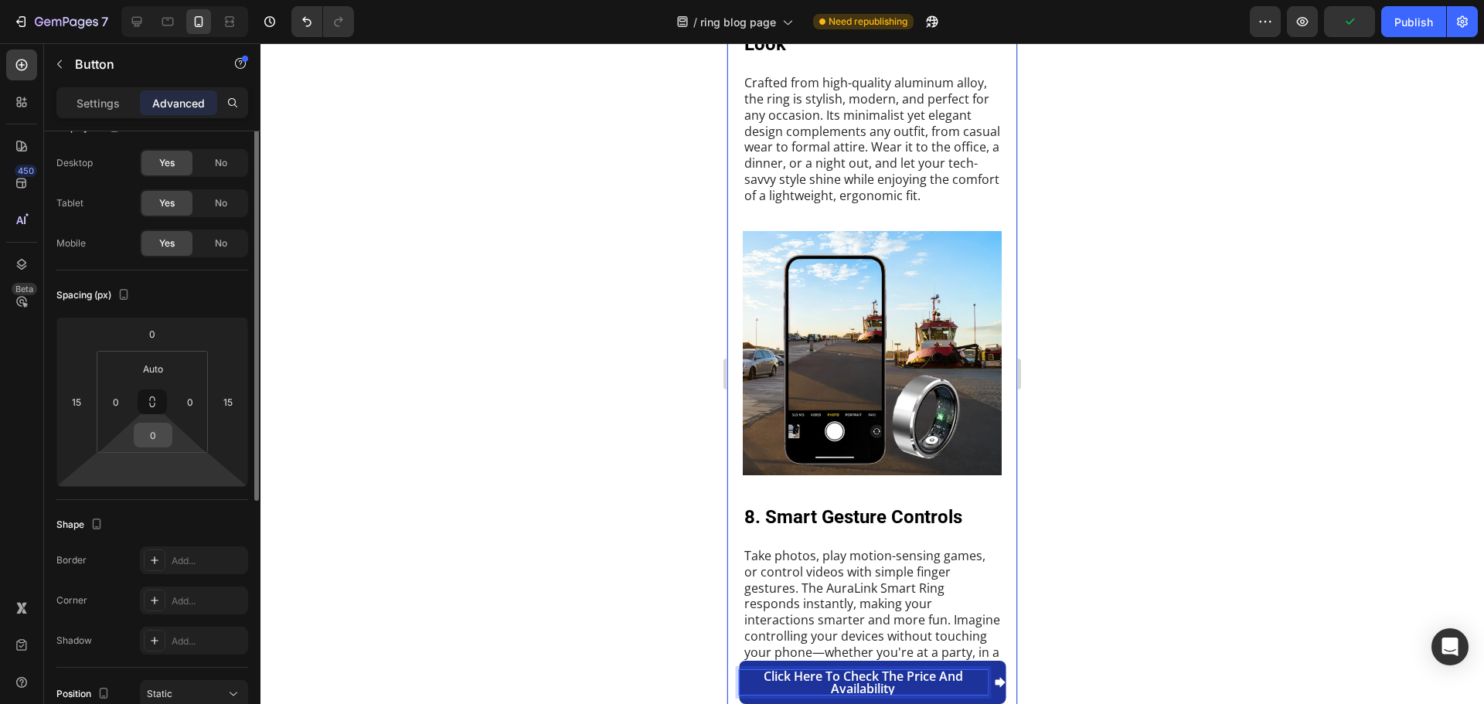
scroll to position [0, 0]
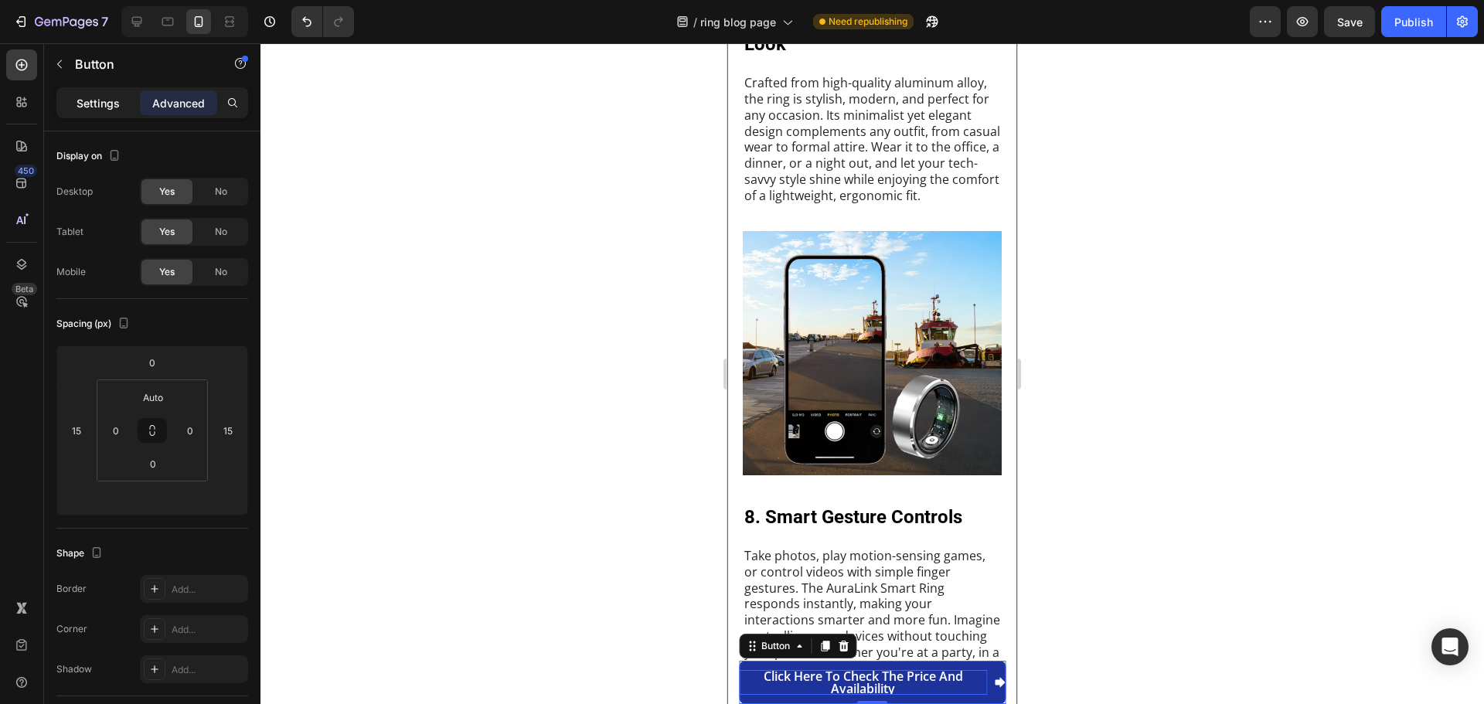
click at [98, 97] on p "Settings" at bounding box center [98, 103] width 43 height 16
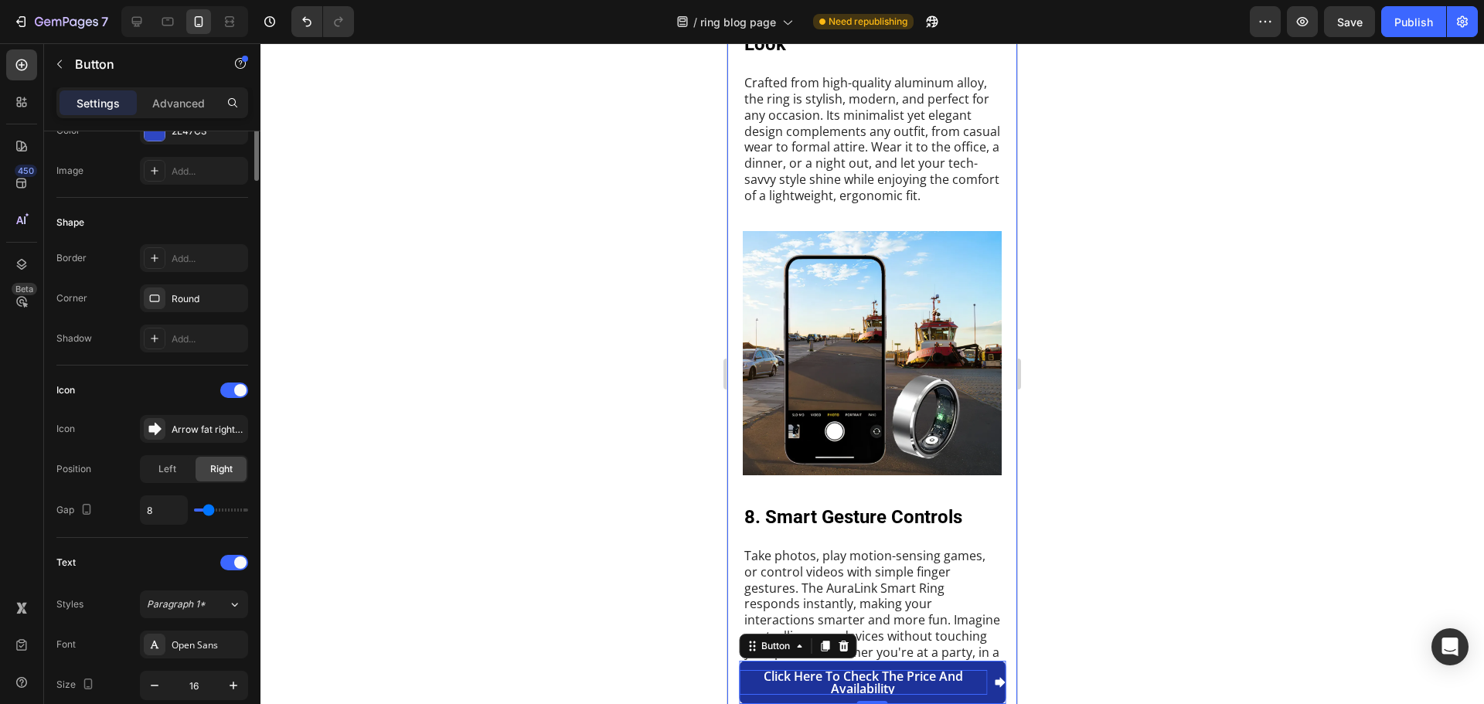
scroll to position [387, 0]
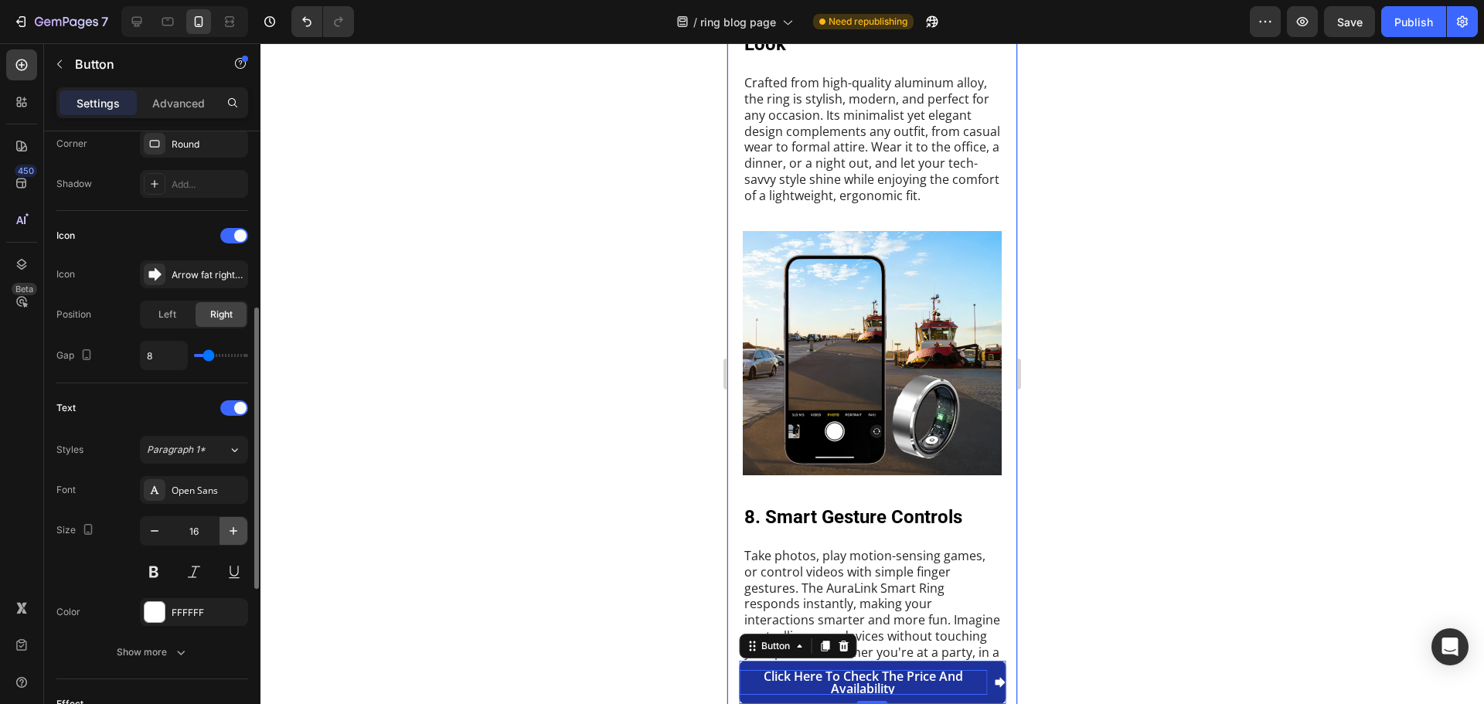
click at [232, 538] on icon "button" at bounding box center [233, 530] width 15 height 15
type input "18"
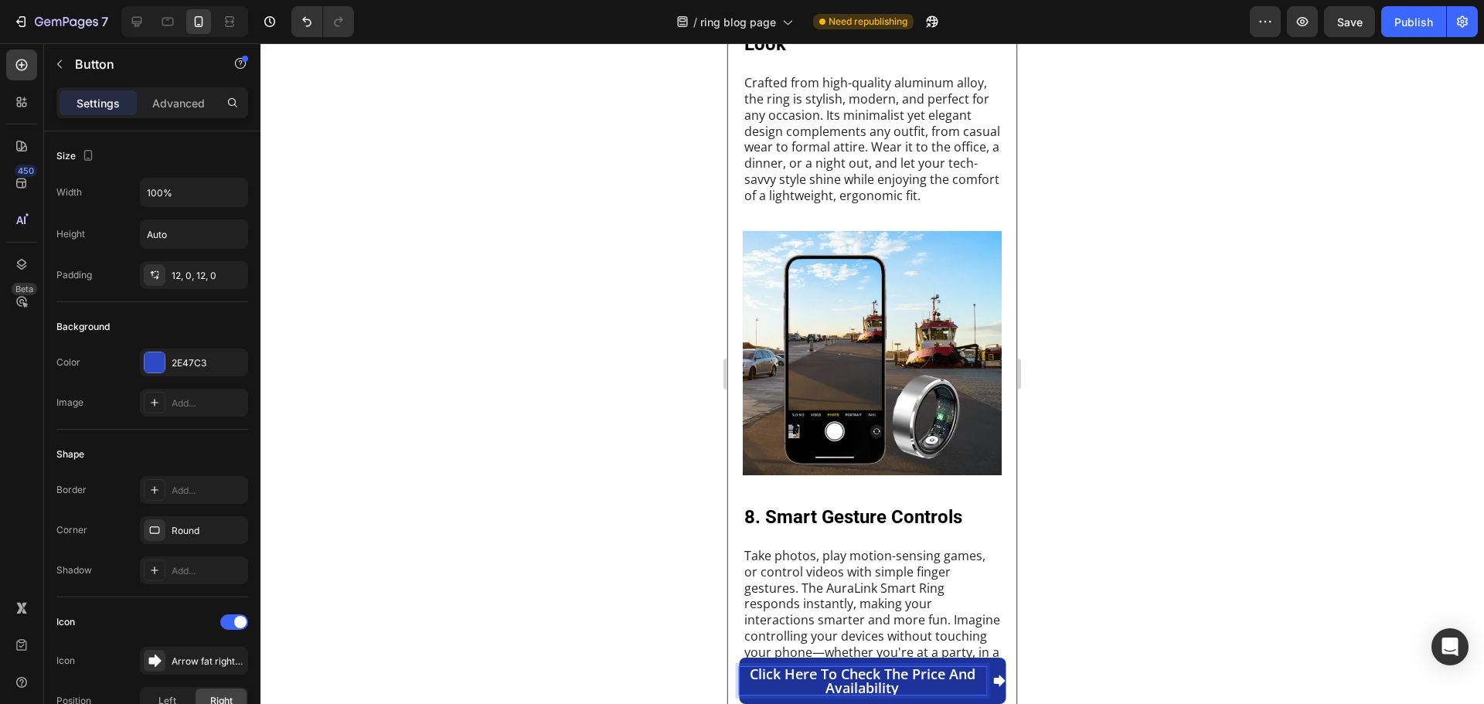
click at [58, 68] on icon "button" at bounding box center [59, 64] width 12 height 12
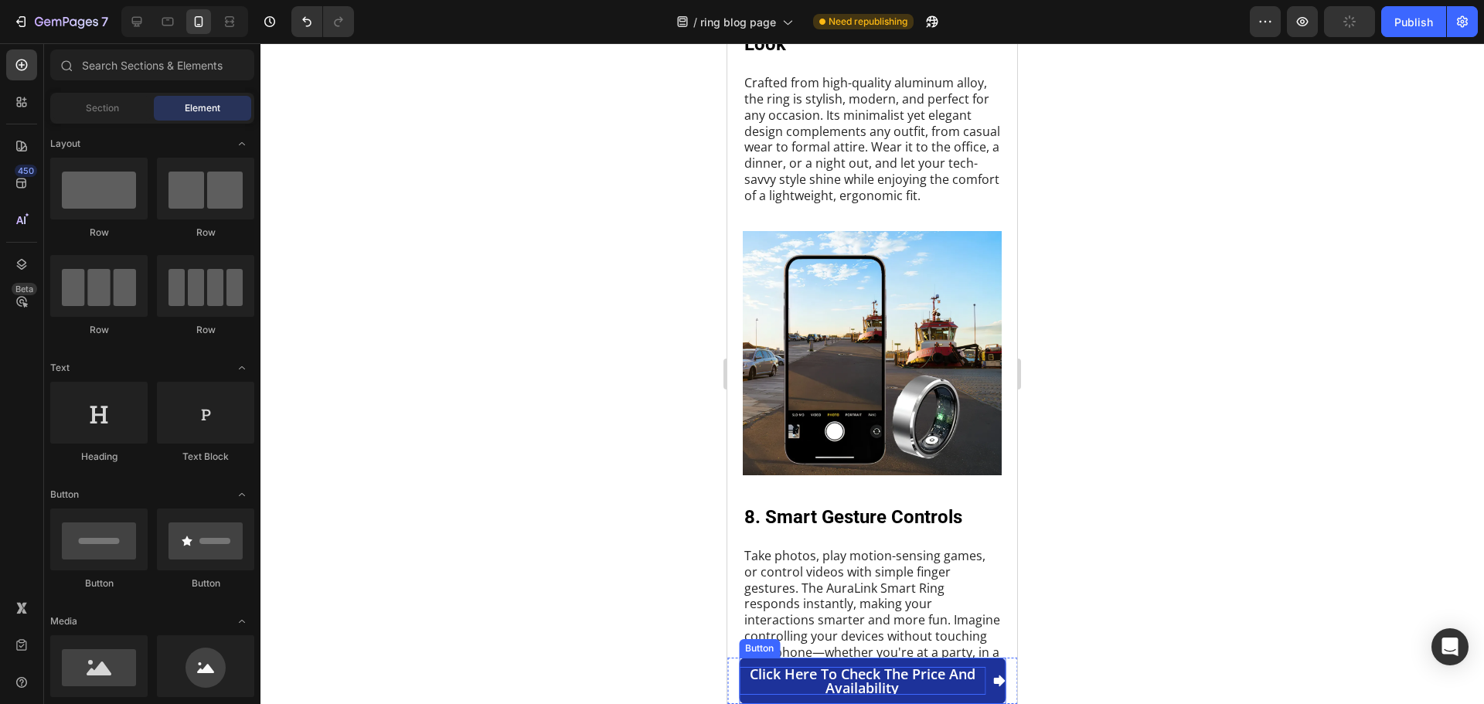
click at [888, 686] on p "Click here to check the price and availability" at bounding box center [862, 681] width 247 height 28
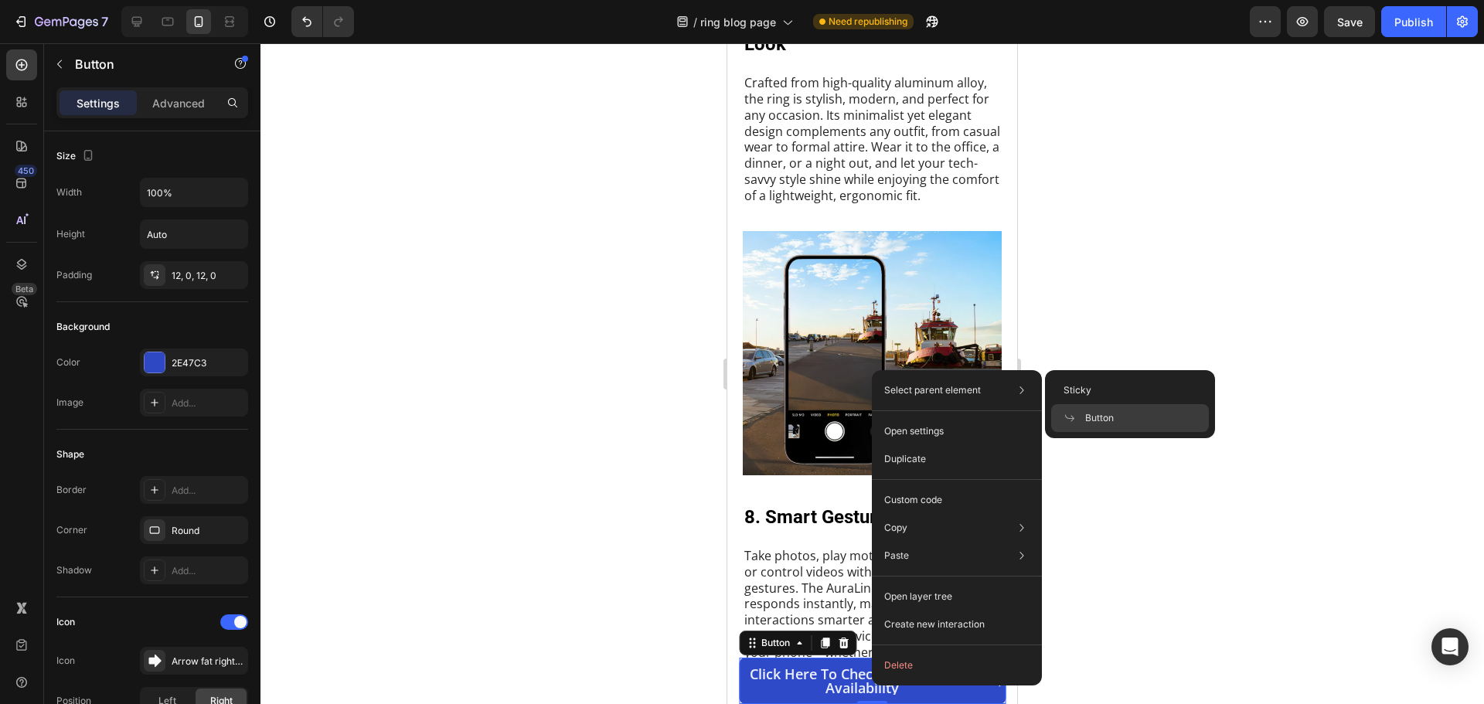
click at [1098, 419] on span "Button" at bounding box center [1099, 418] width 29 height 14
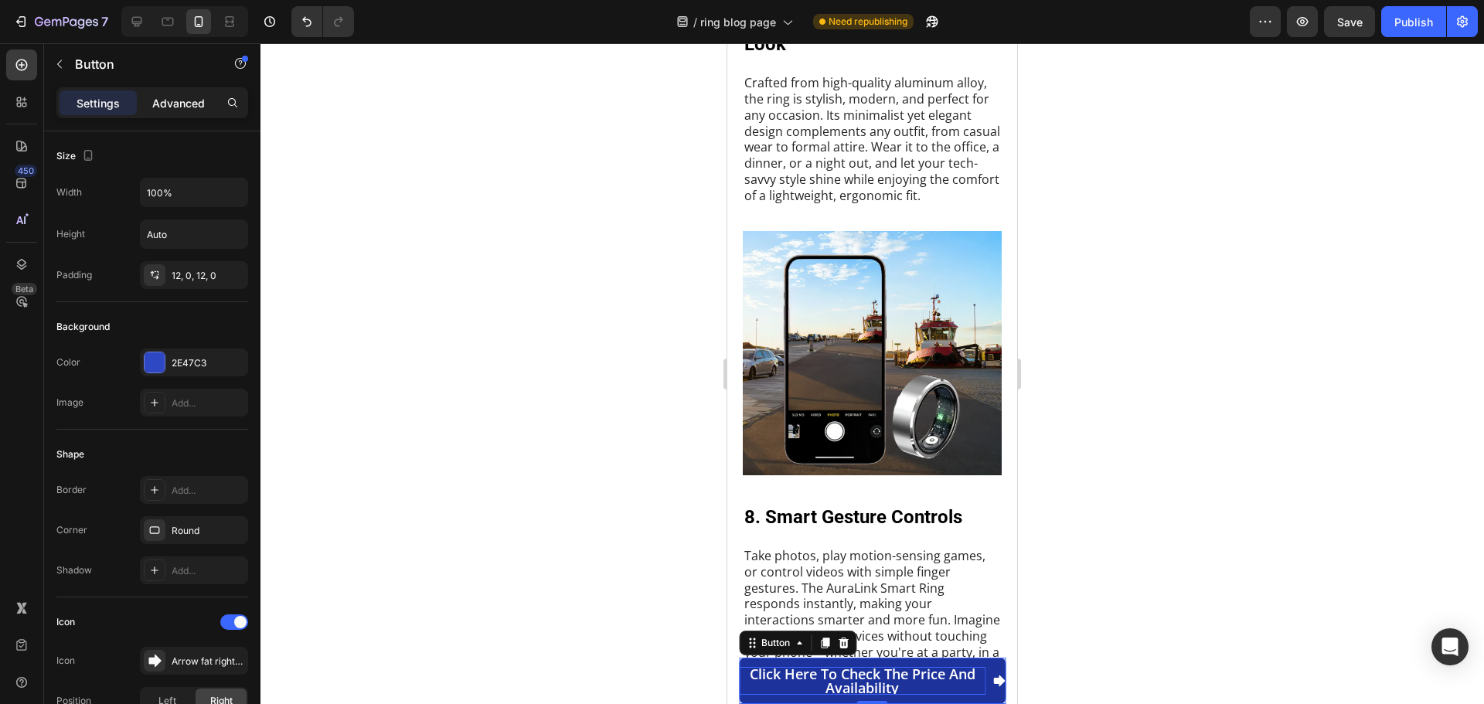
click at [160, 102] on p "Advanced" at bounding box center [178, 103] width 53 height 16
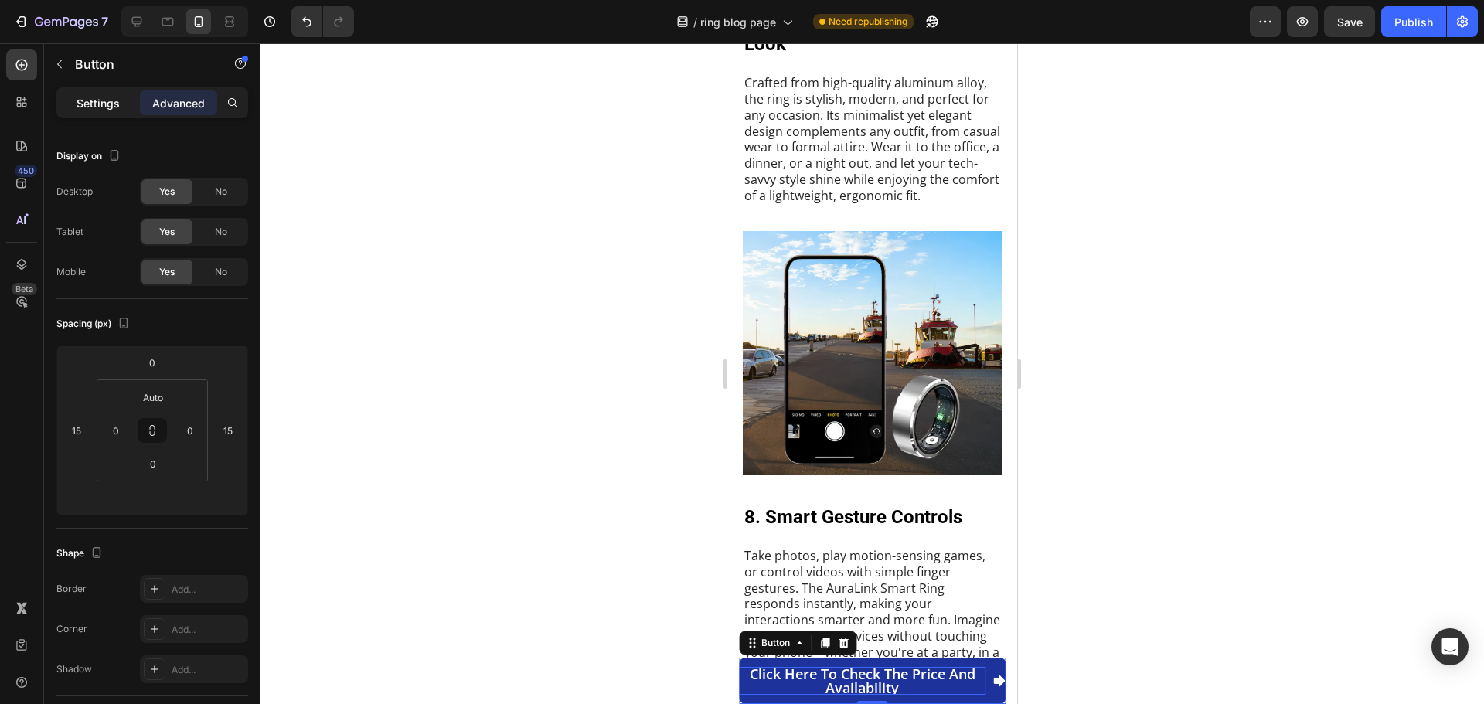
click at [104, 101] on p "Settings" at bounding box center [98, 103] width 43 height 16
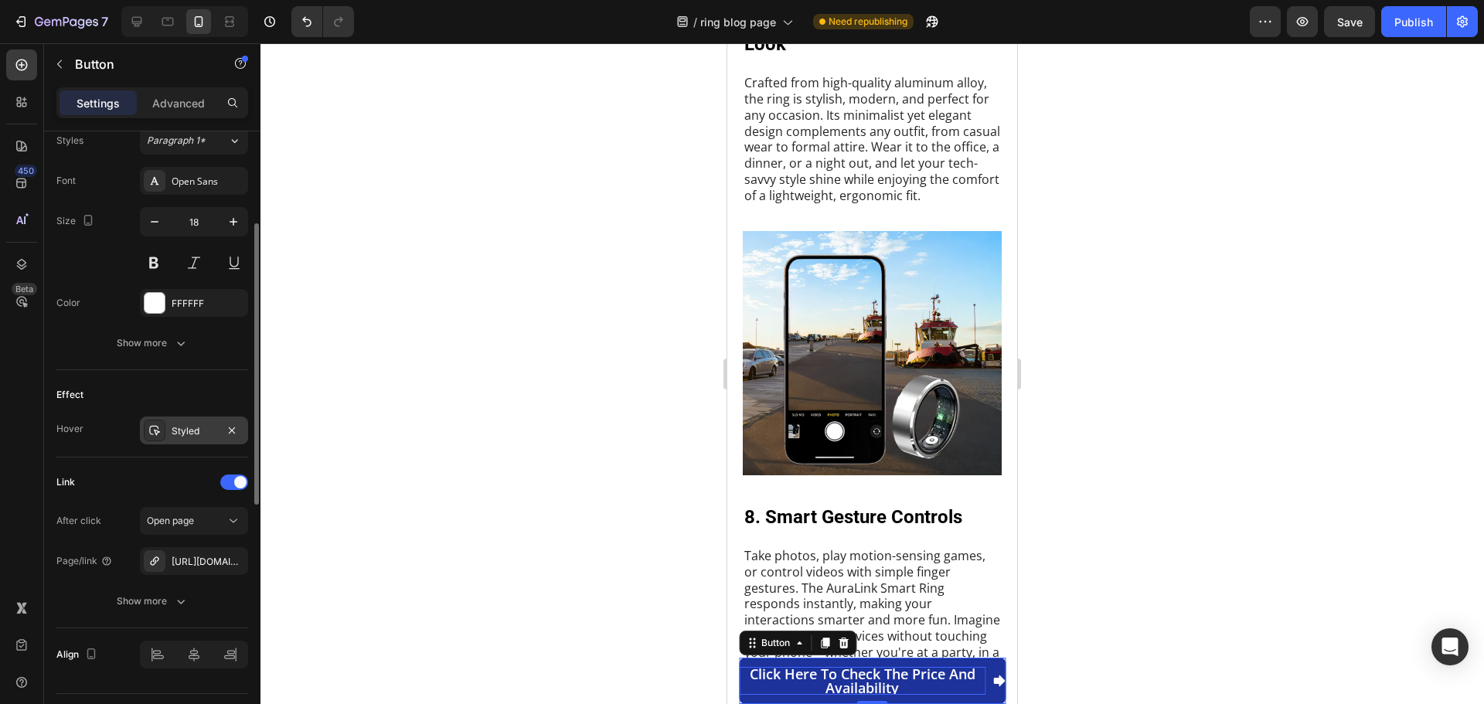
scroll to position [734, 0]
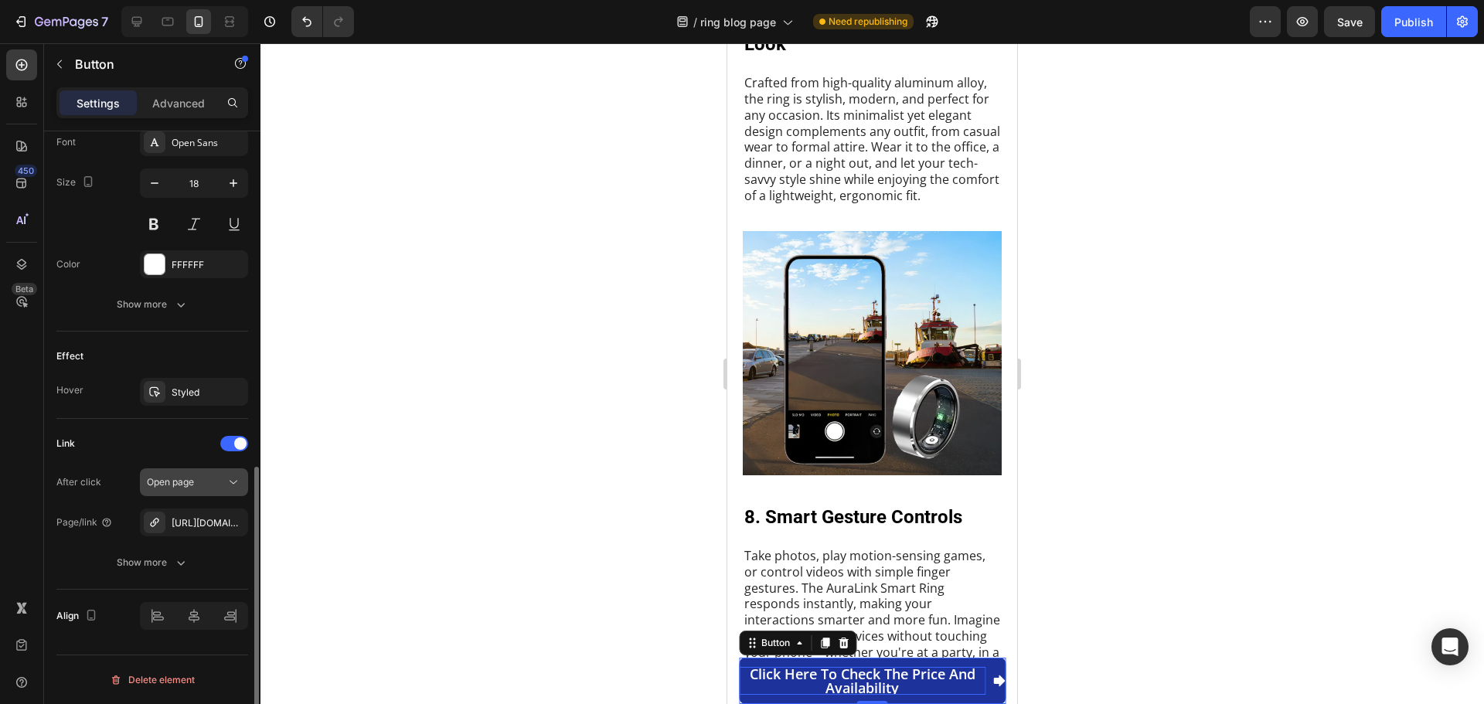
click at [191, 486] on span "Open page" at bounding box center [170, 482] width 47 height 12
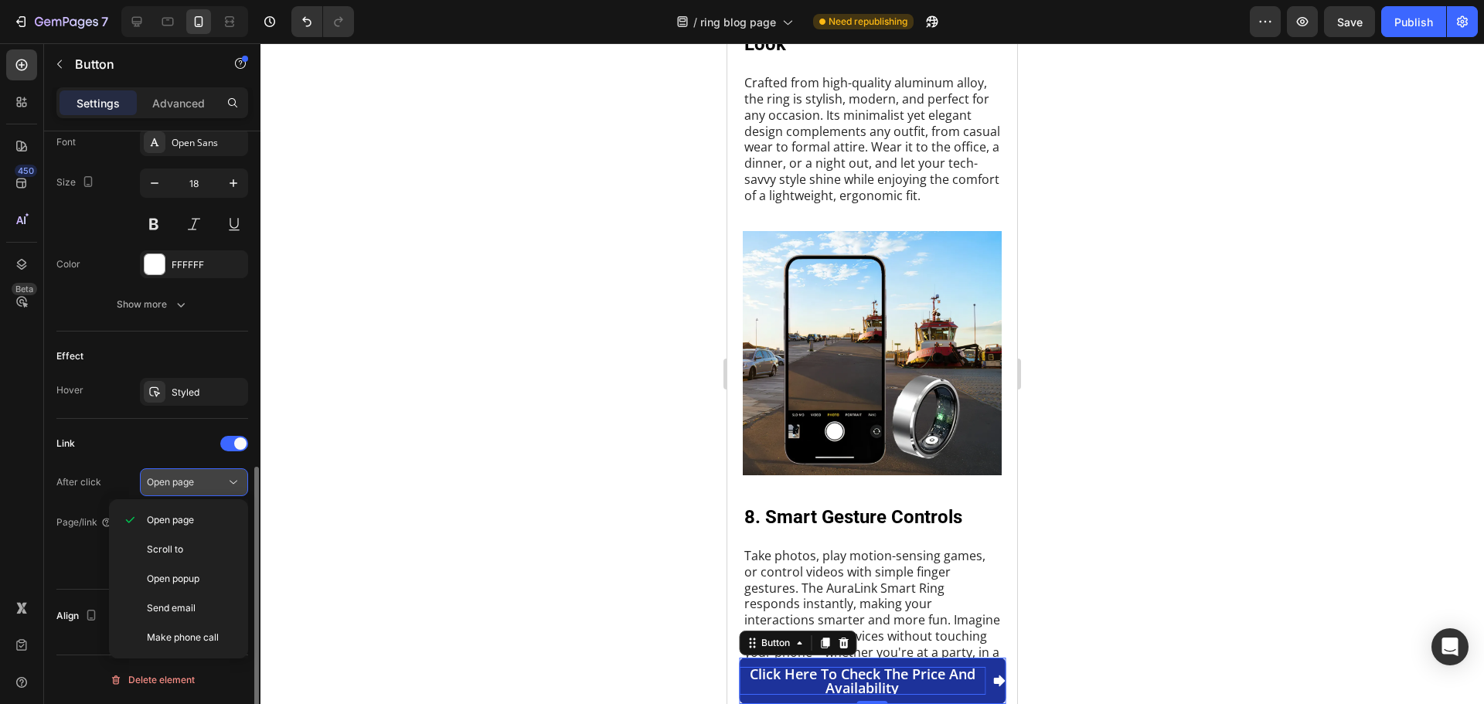
click at [190, 482] on span "Open page" at bounding box center [170, 482] width 47 height 12
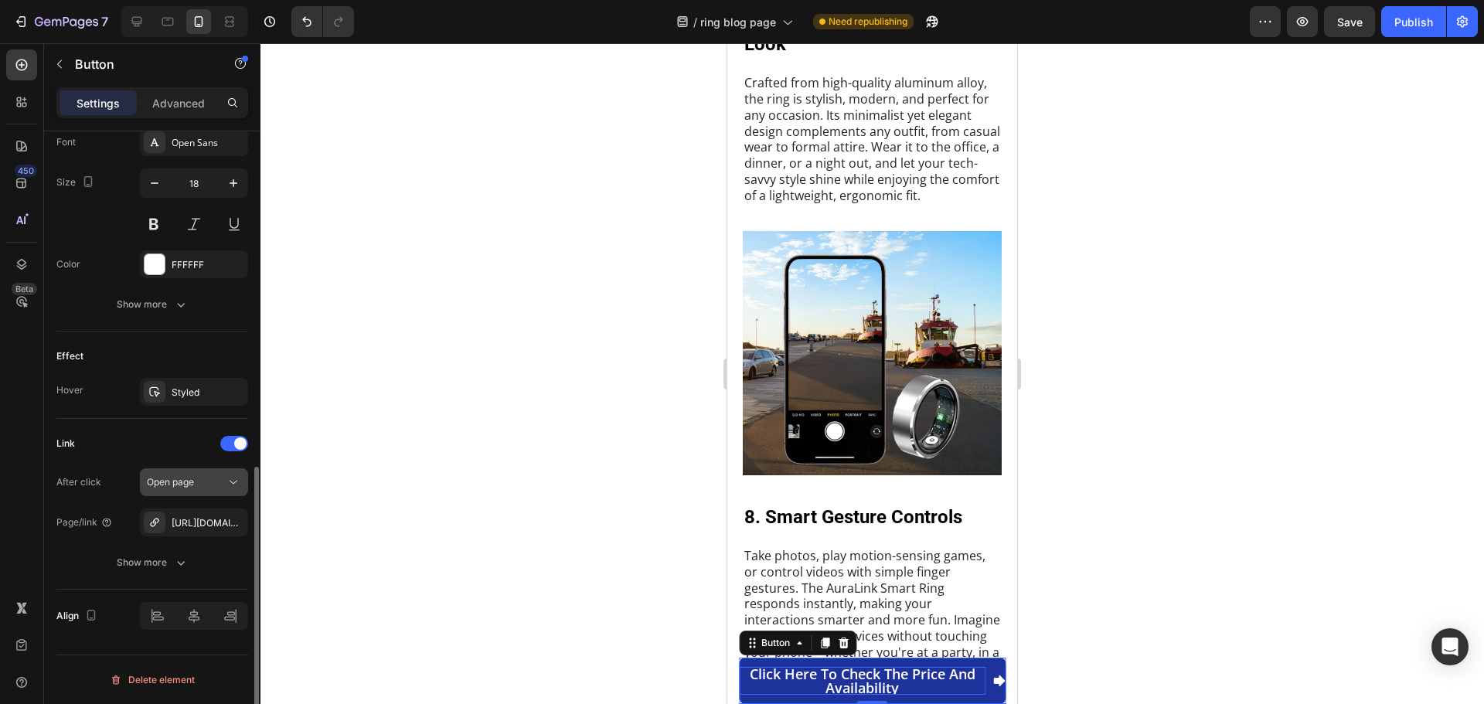
click at [181, 475] on div "Open page" at bounding box center [194, 482] width 94 height 15
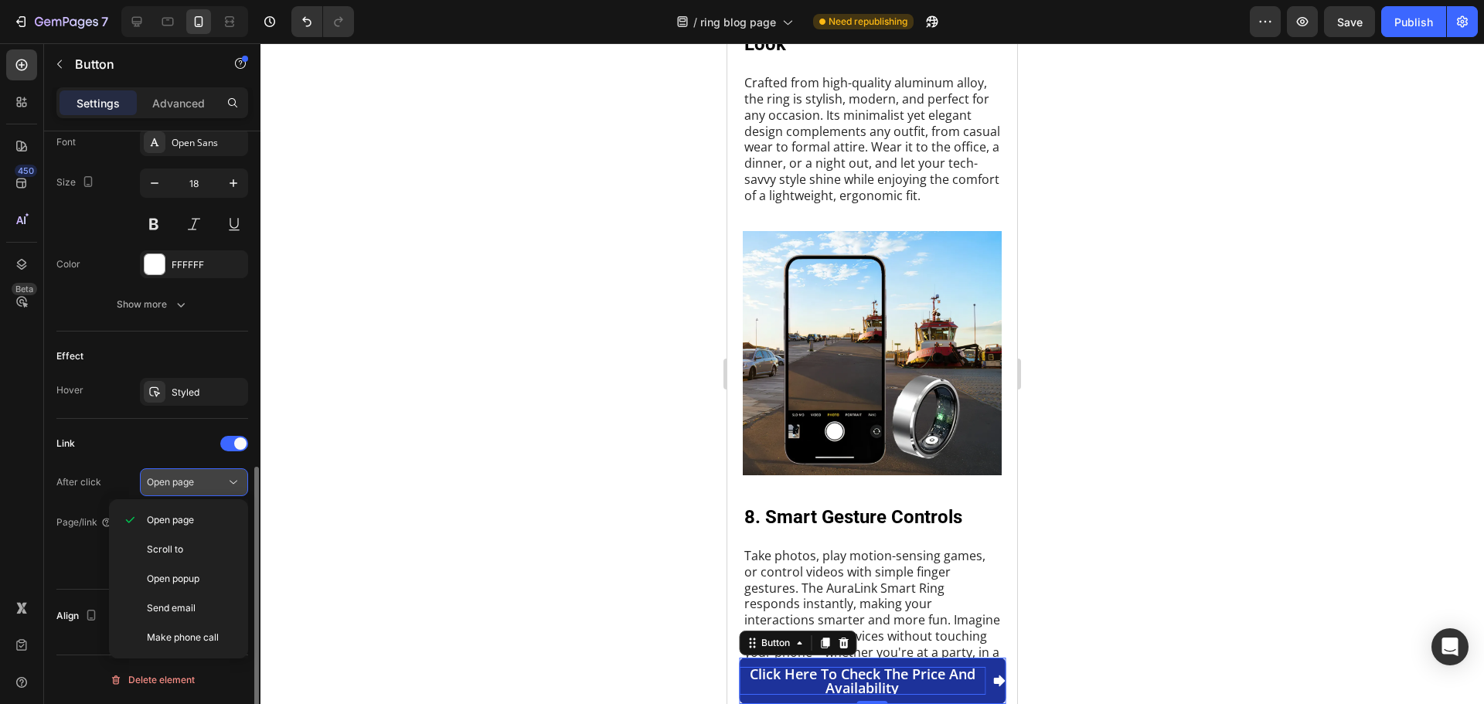
click at [179, 481] on span "Open page" at bounding box center [170, 482] width 47 height 12
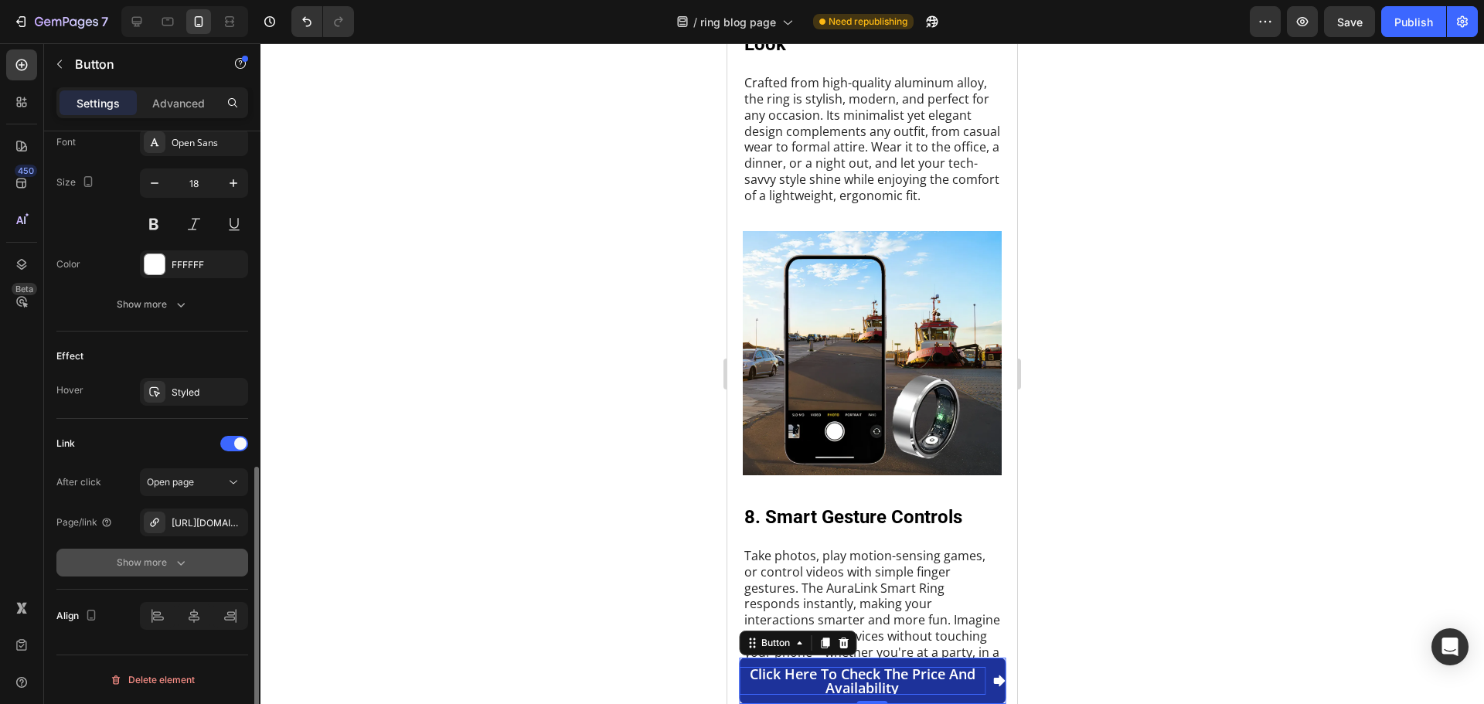
click at [167, 564] on div "Show more" at bounding box center [153, 562] width 72 height 15
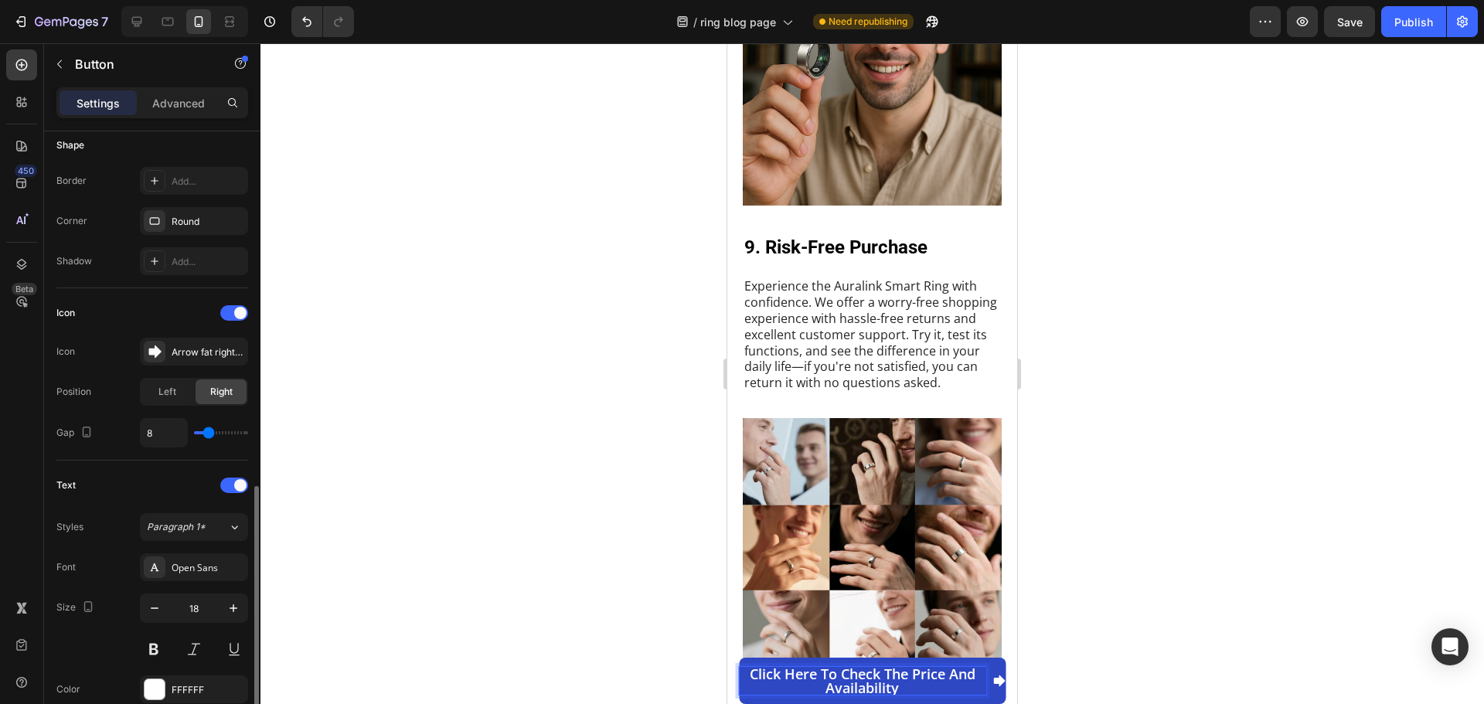
scroll to position [464, 0]
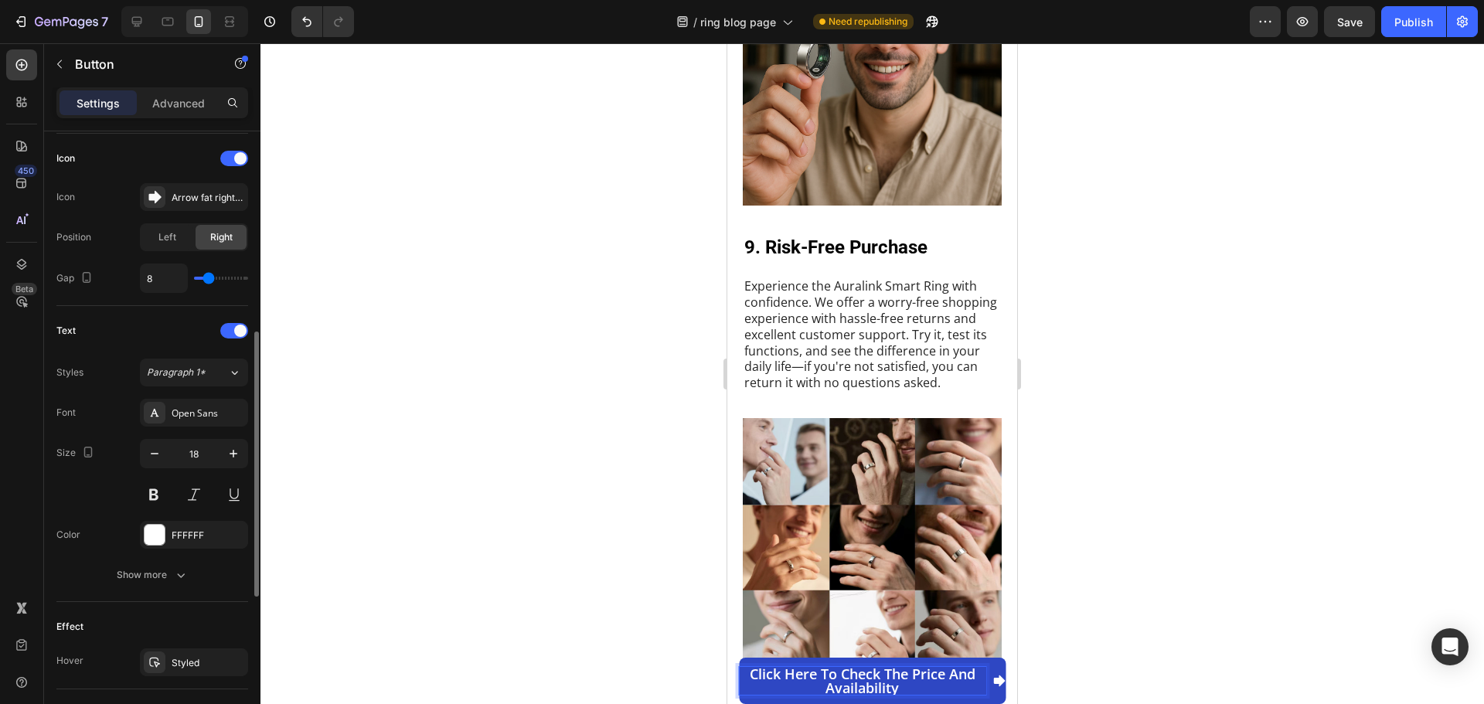
type input "10"
type input "11"
type input "12"
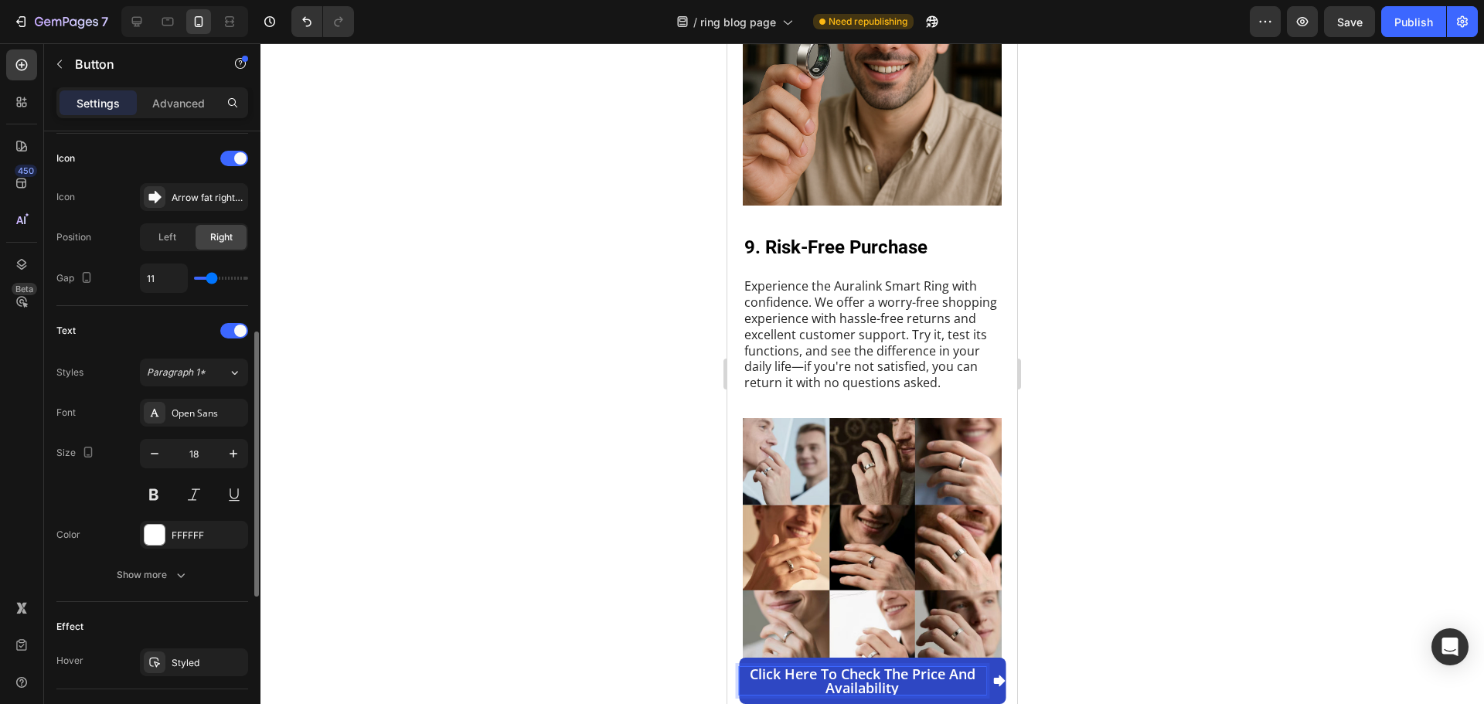
type input "12"
type input "13"
type input "12"
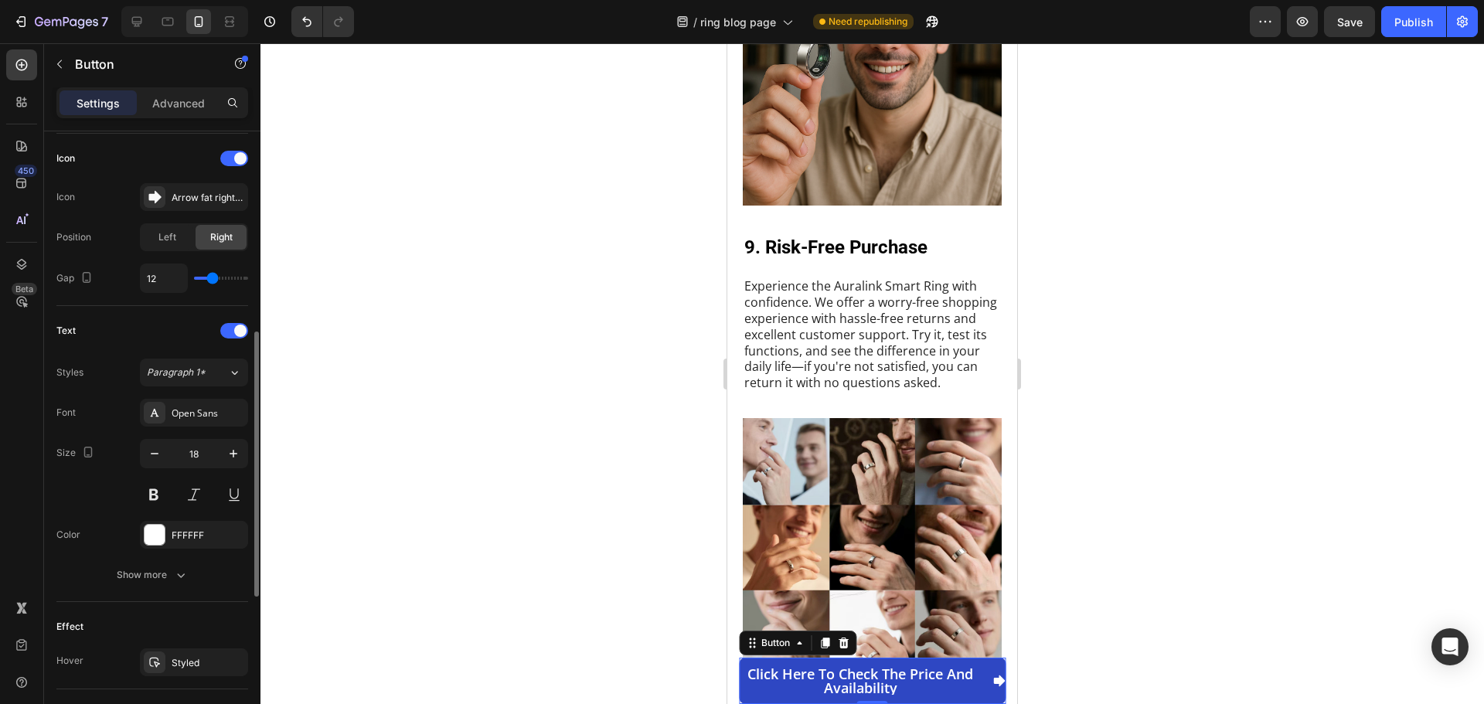
type input "11"
type input "10"
type input "9"
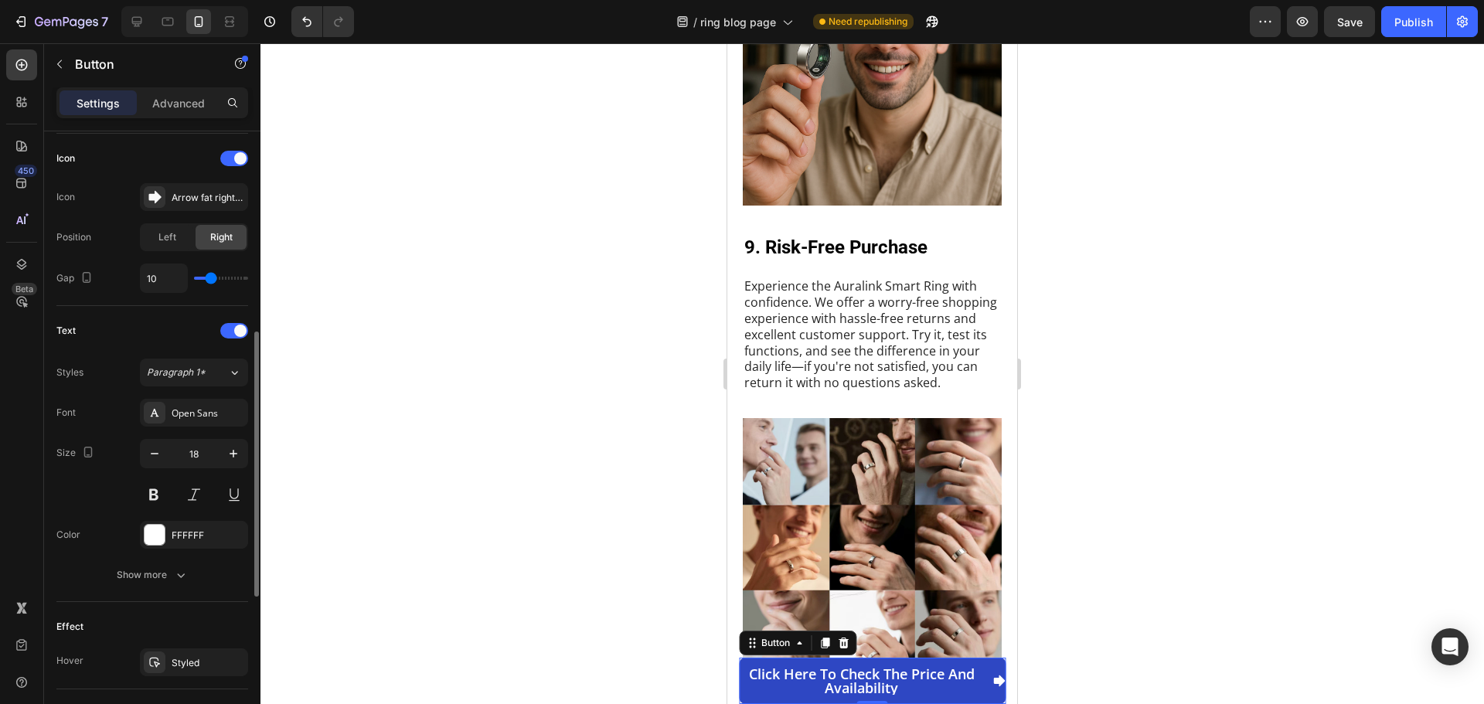
type input "9"
type input "8"
type input "7"
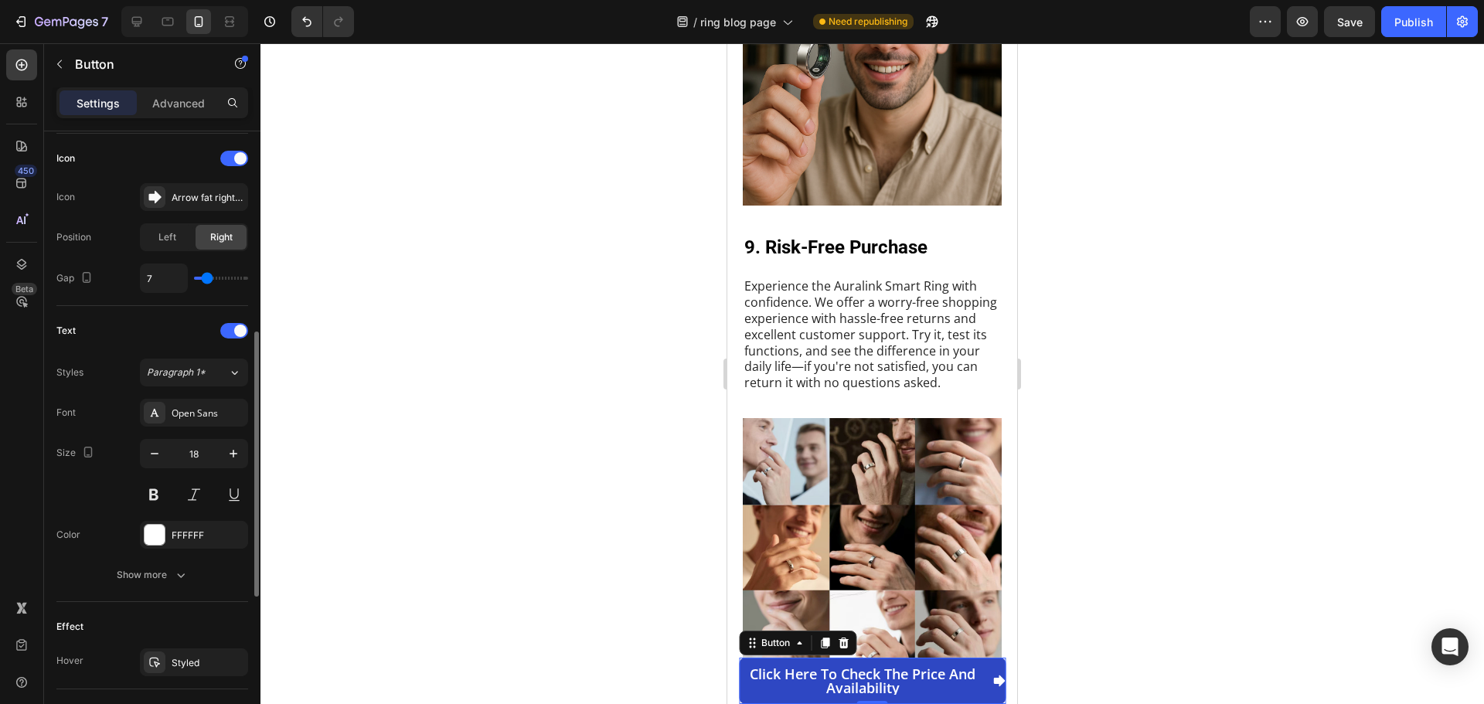
type input "8"
type input "9"
type input "8"
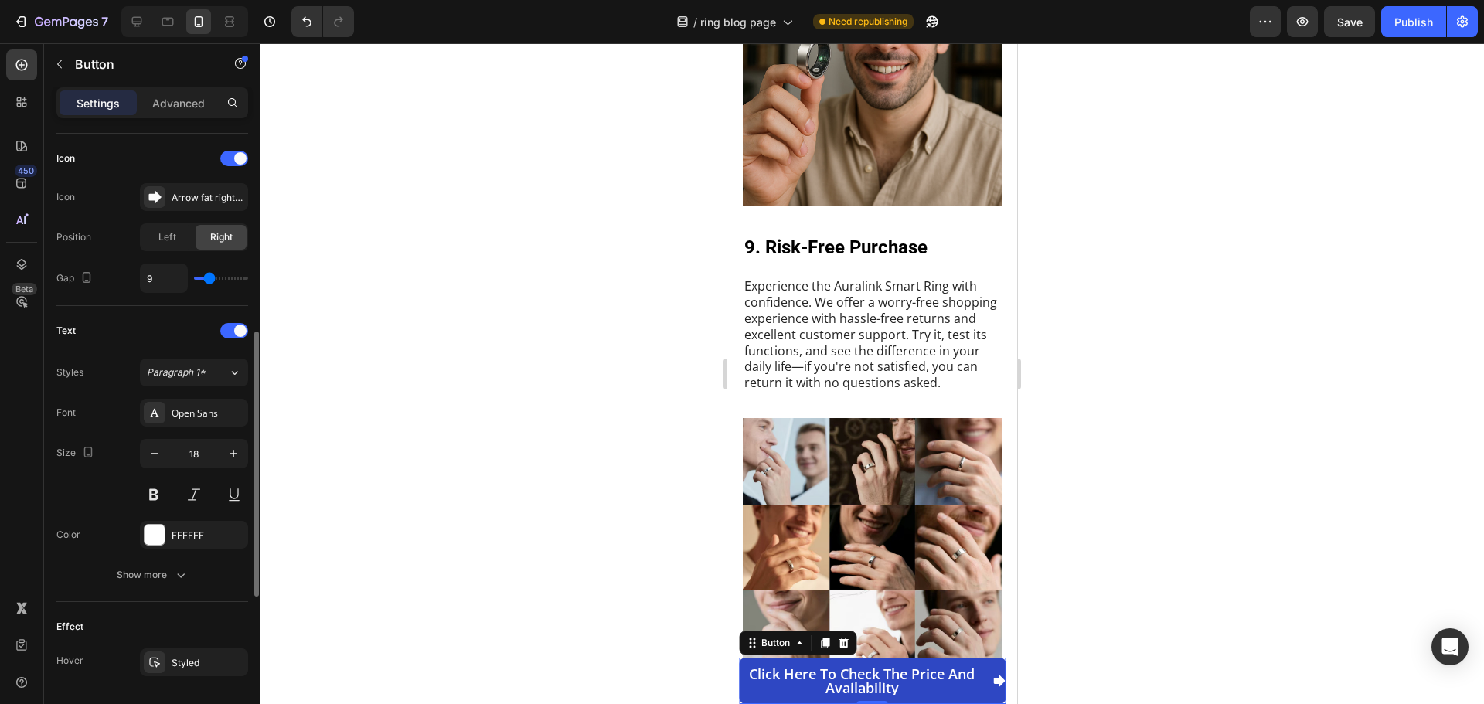
type input "8"
type input "7"
click at [208, 278] on input "range" at bounding box center [221, 278] width 54 height 3
click at [162, 277] on input "7" at bounding box center [164, 278] width 46 height 28
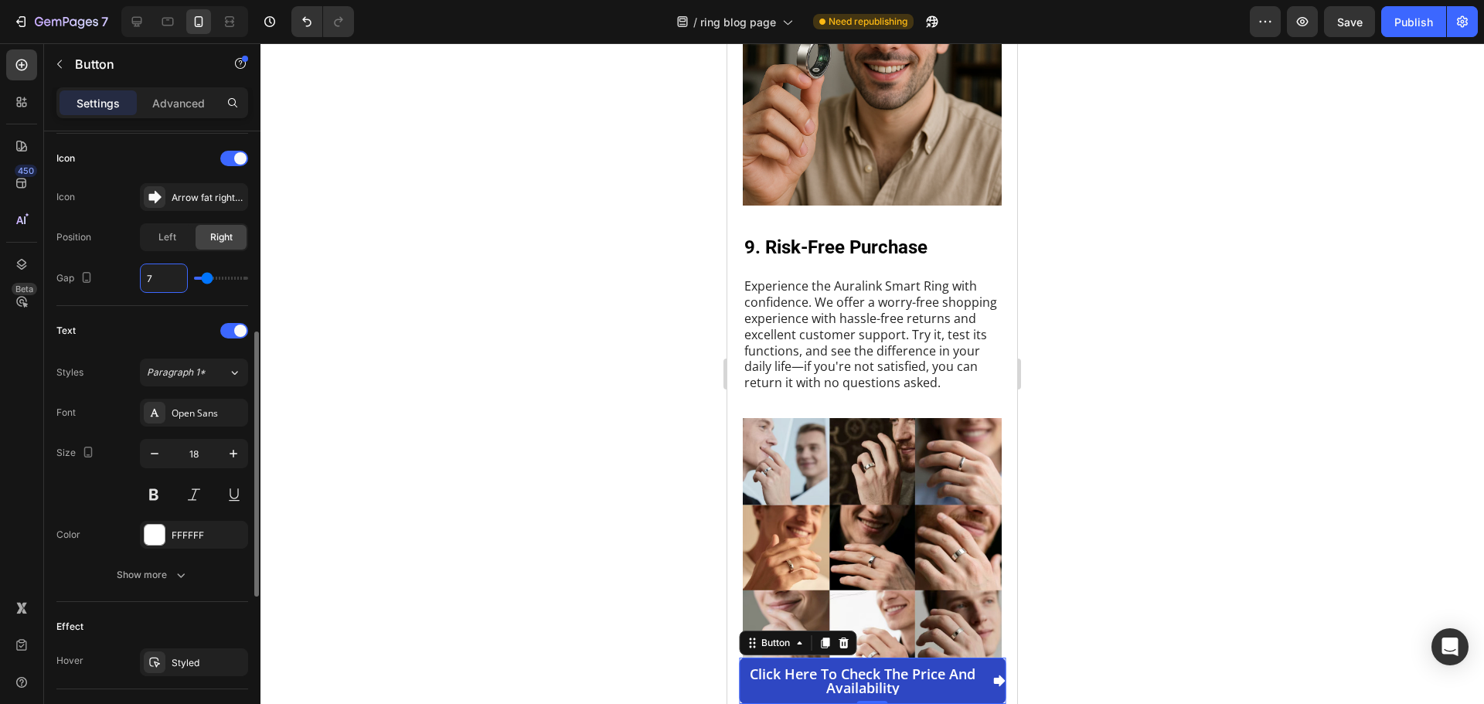
type input "8"
click at [172, 577] on div "Show more" at bounding box center [153, 574] width 72 height 15
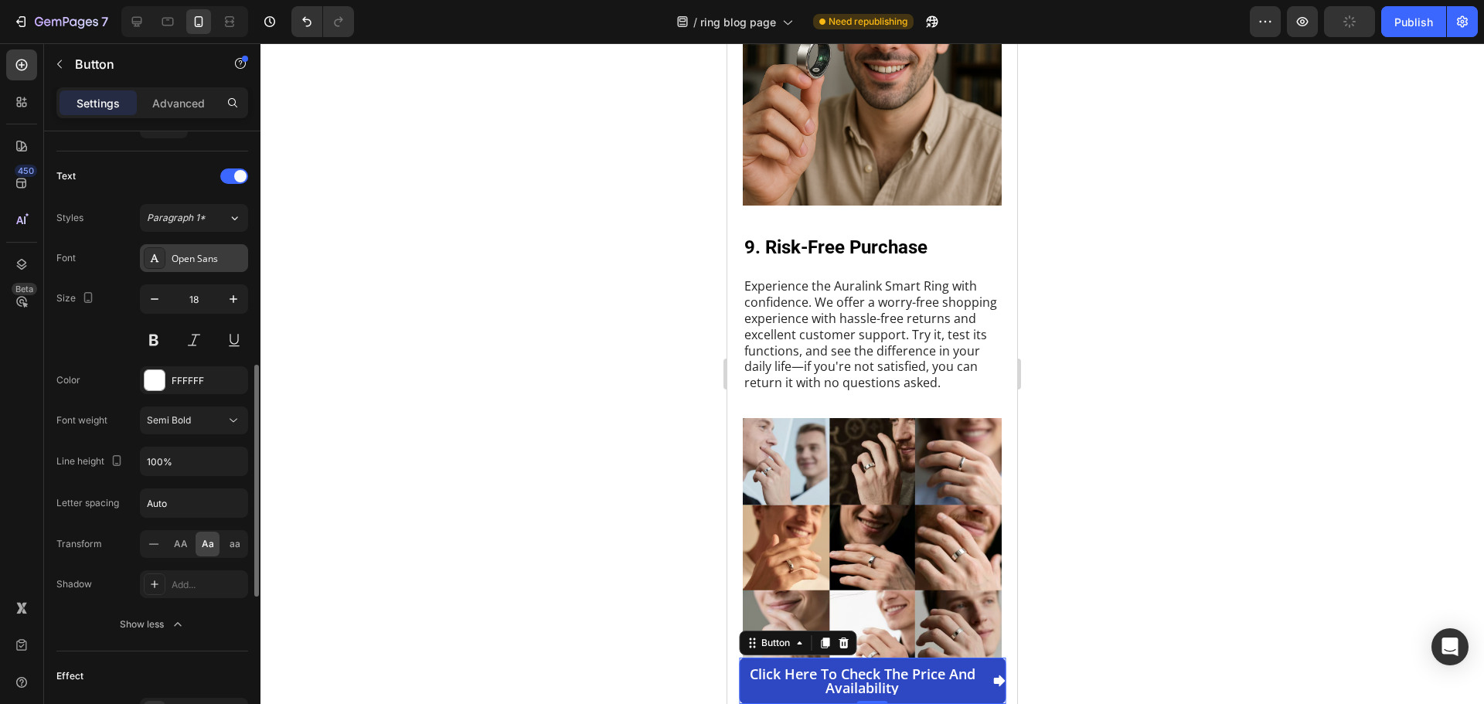
click at [177, 260] on div "Open Sans" at bounding box center [208, 259] width 73 height 14
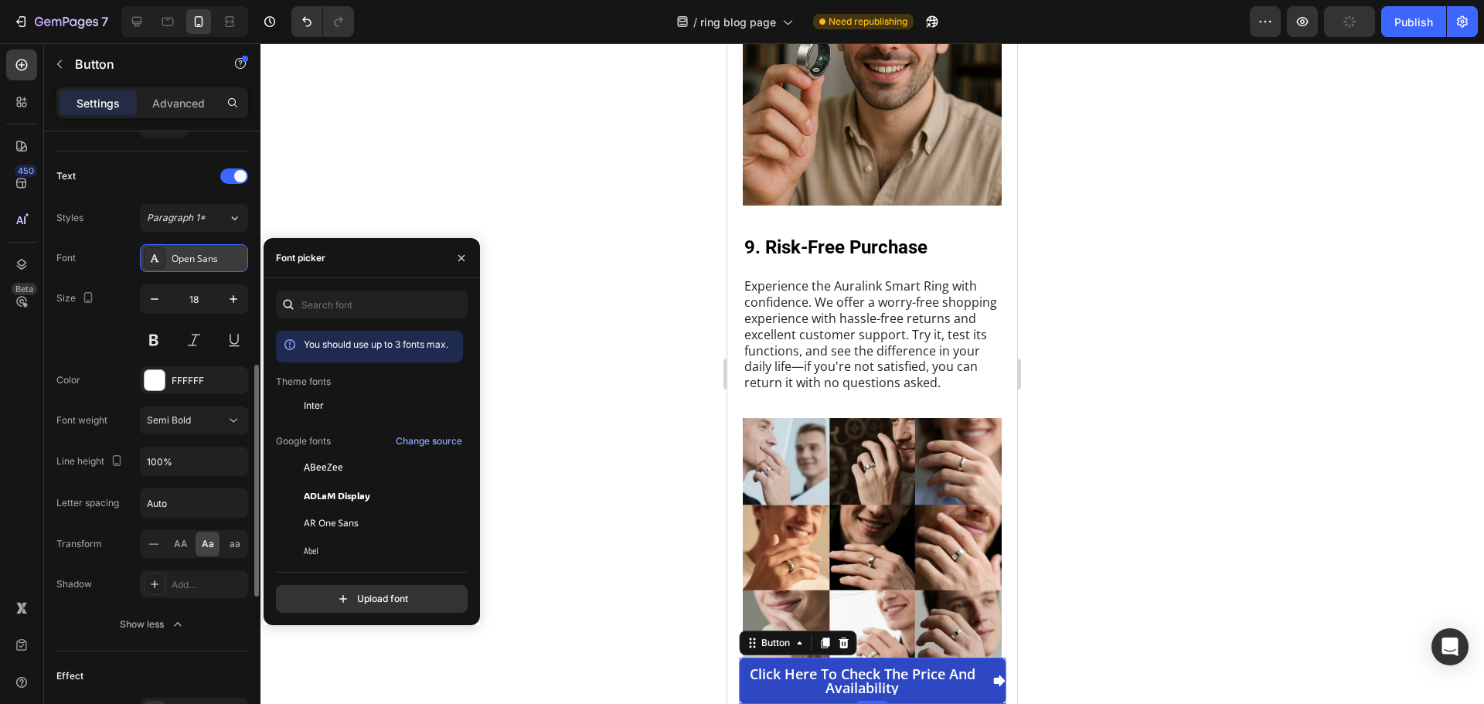
click at [177, 261] on div "Open Sans" at bounding box center [208, 259] width 73 height 14
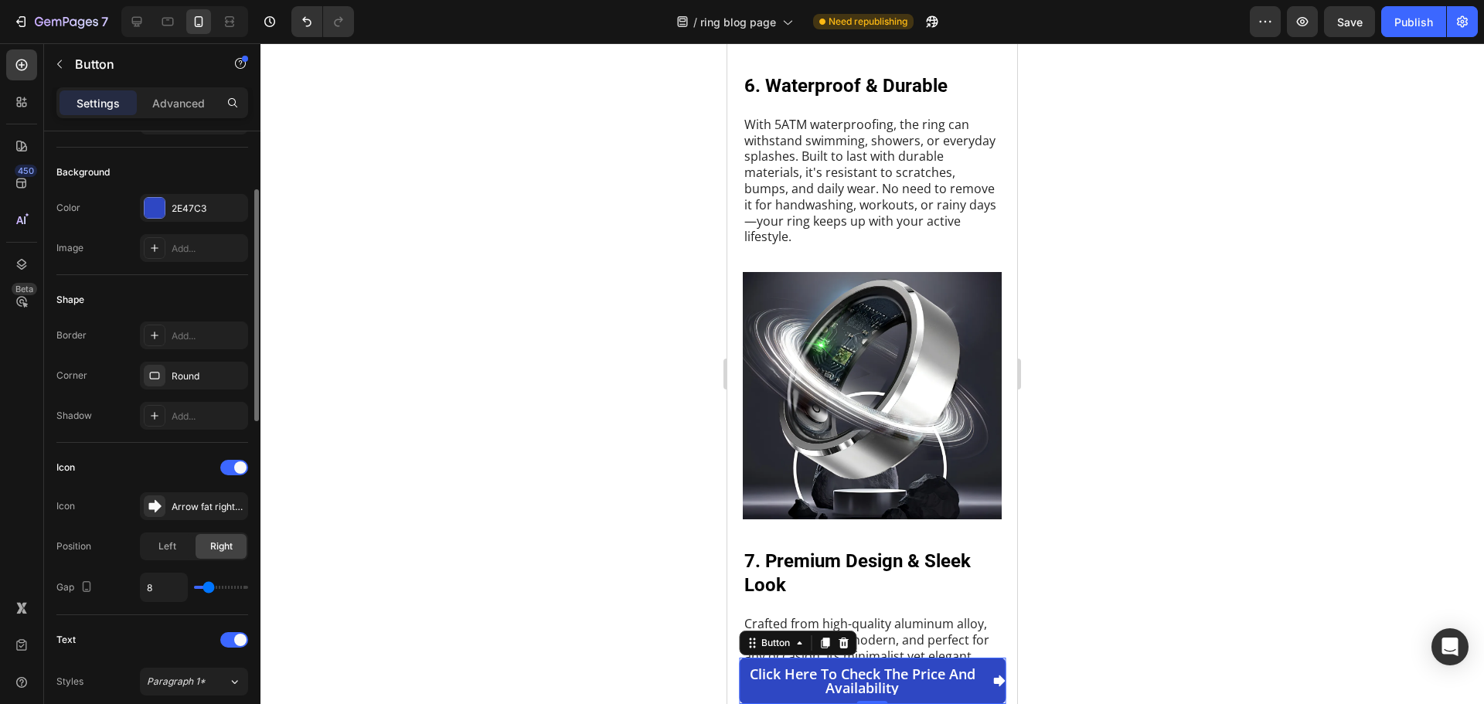
scroll to position [309, 0]
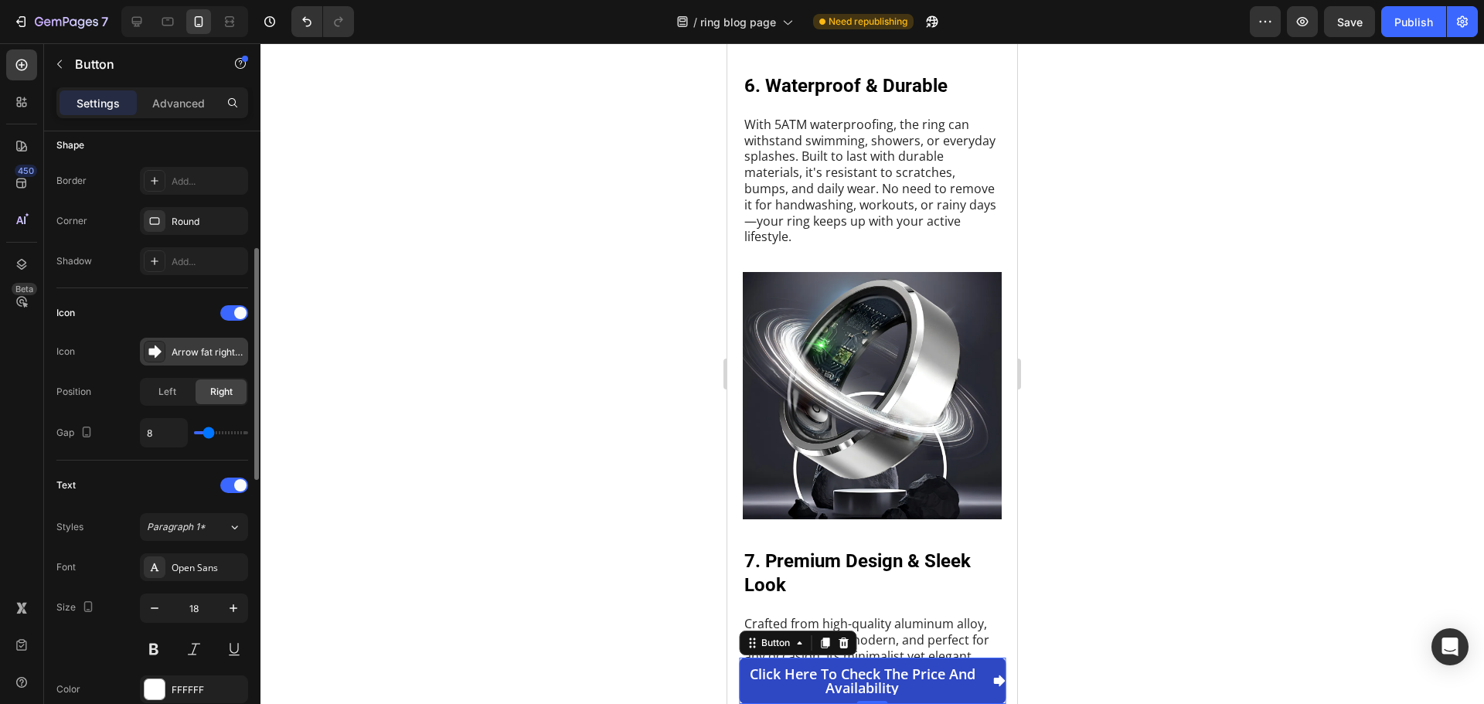
click at [175, 347] on div "Arrow fat right filled" at bounding box center [208, 353] width 73 height 14
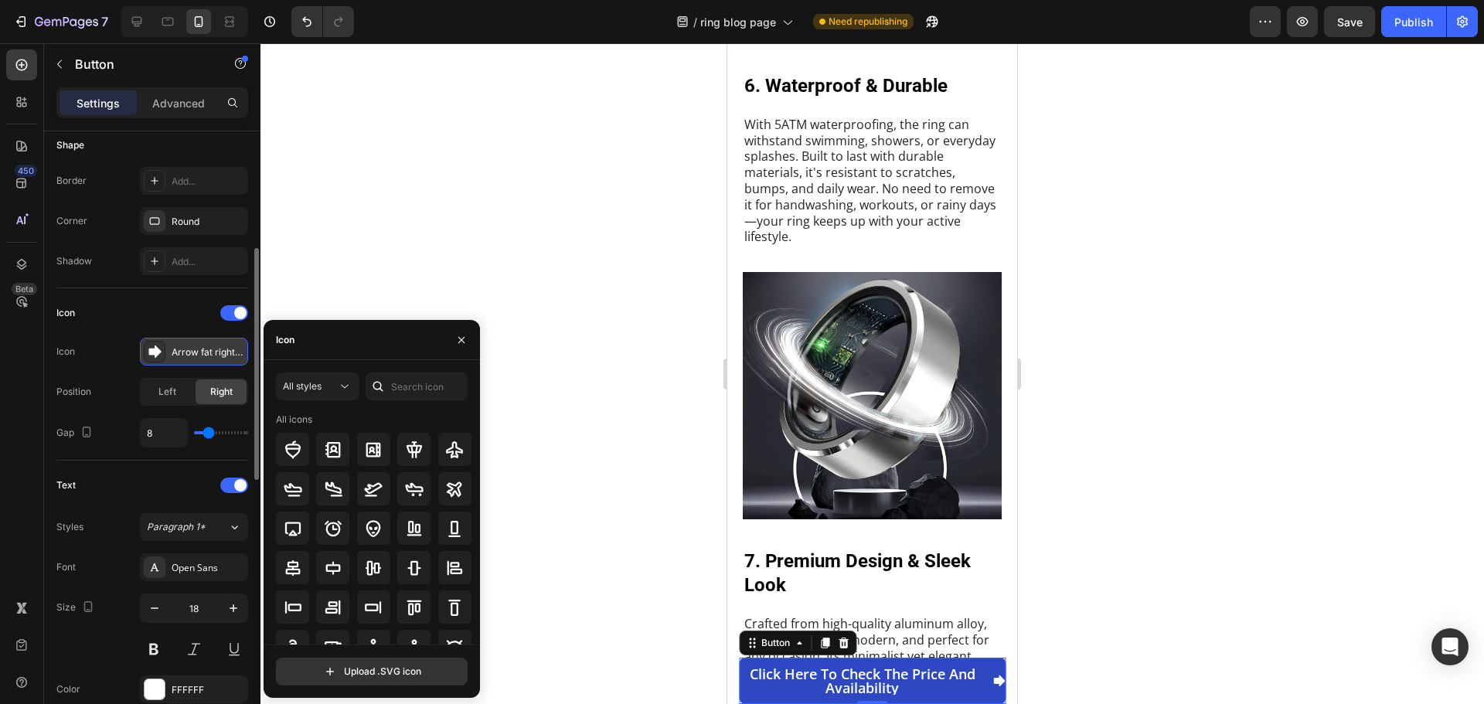
click at [175, 347] on div "Arrow fat right filled" at bounding box center [208, 353] width 73 height 14
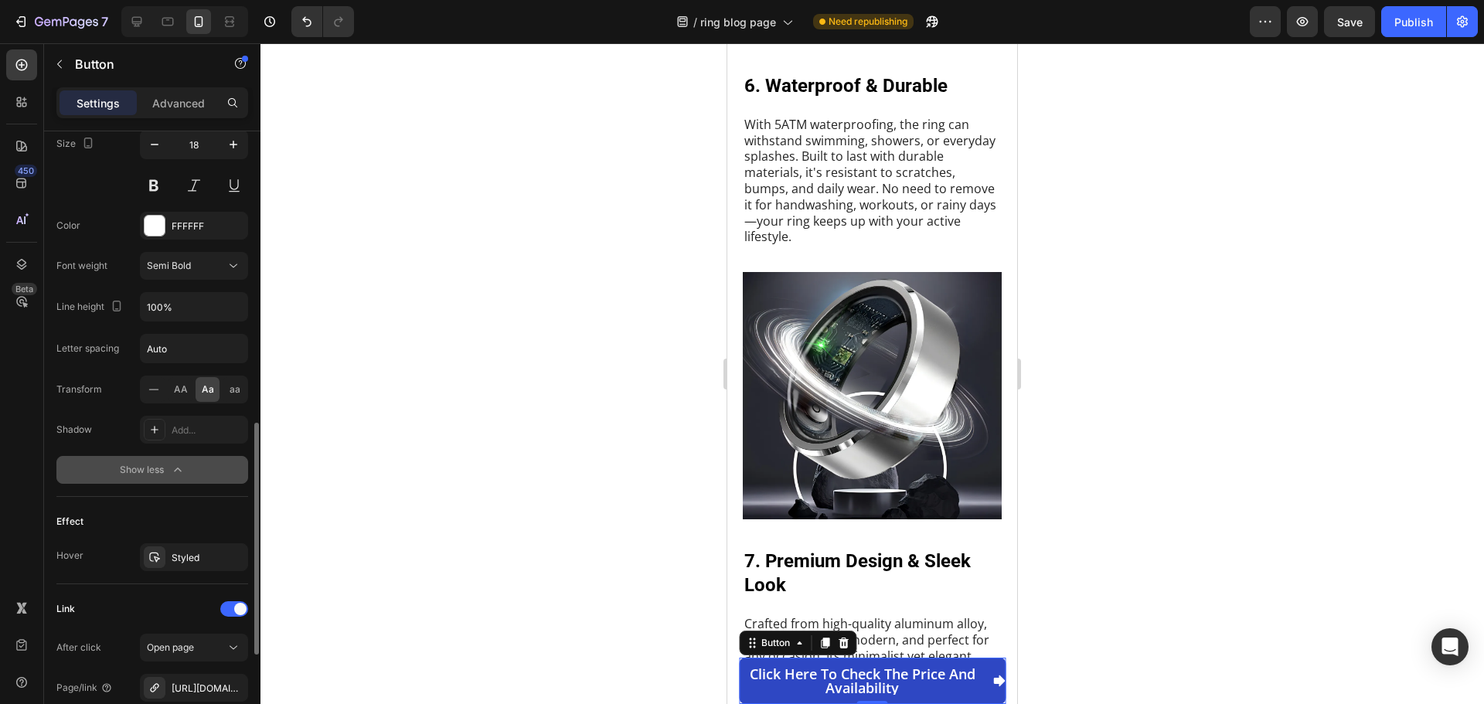
scroll to position [696, 0]
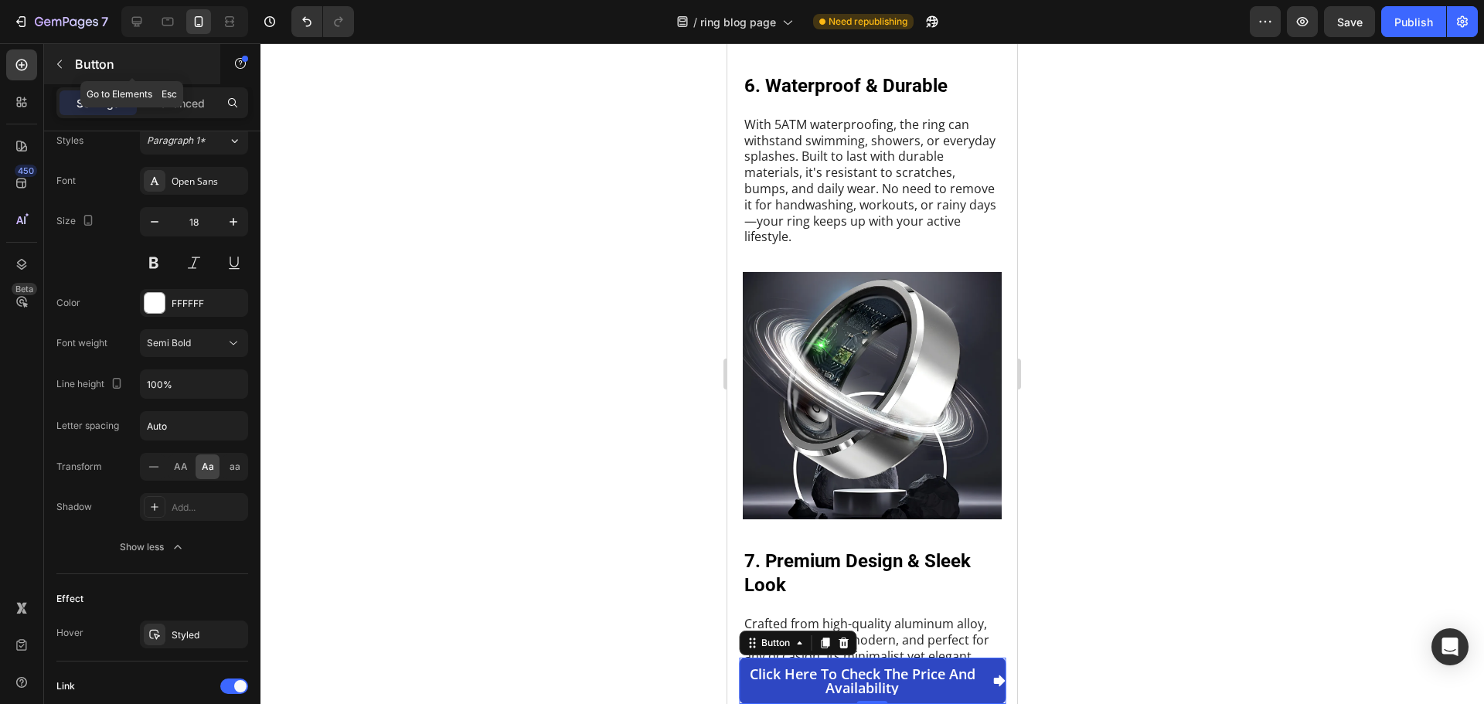
click at [84, 63] on p "Button" at bounding box center [140, 64] width 131 height 19
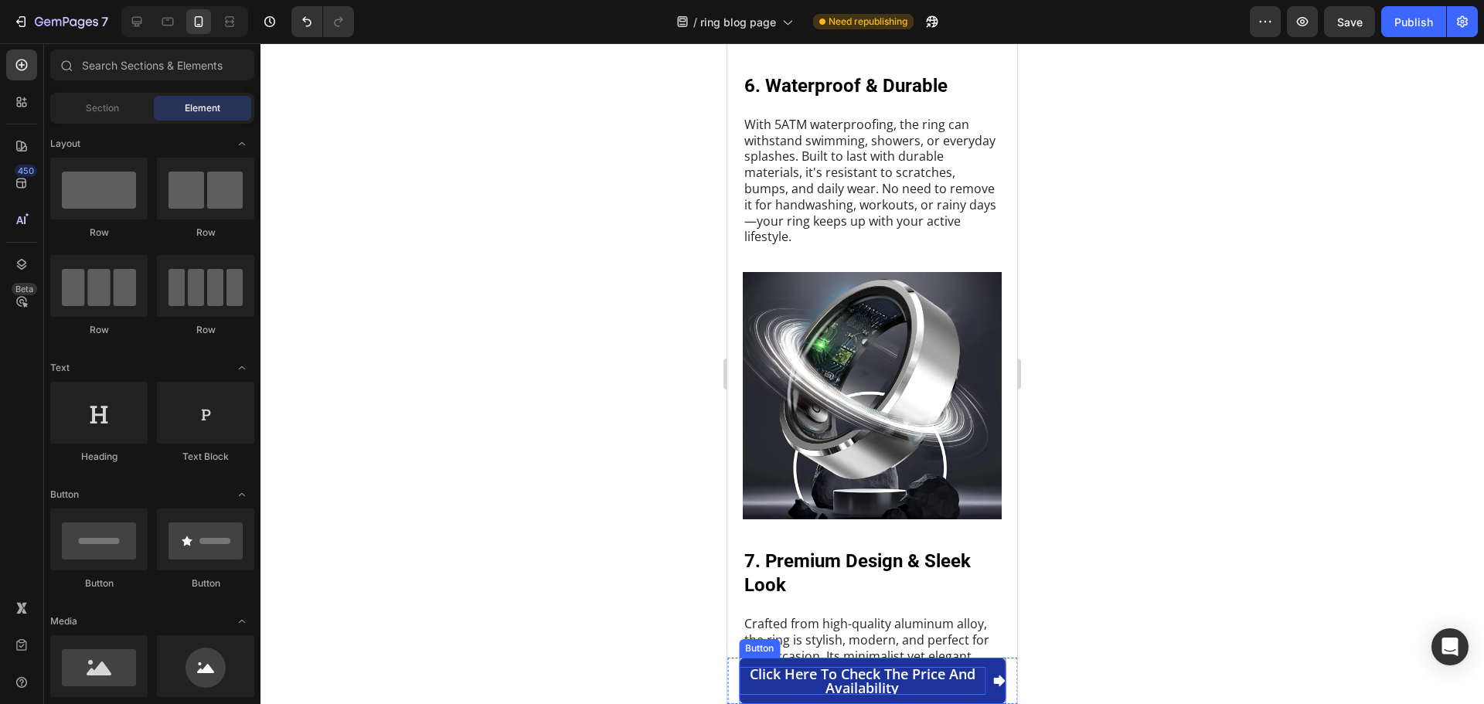
click at [908, 681] on p "Click here to check the price and availability" at bounding box center [862, 681] width 247 height 28
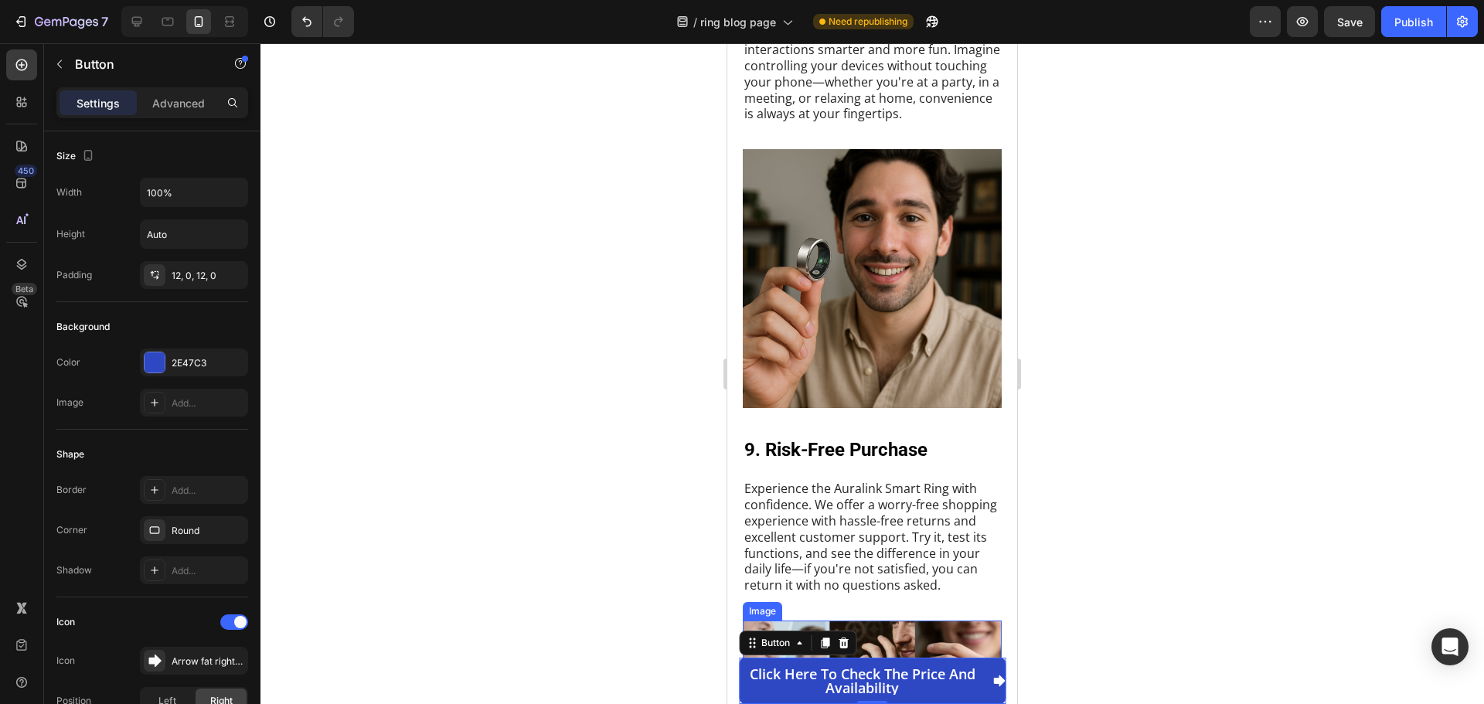
scroll to position [4332, 0]
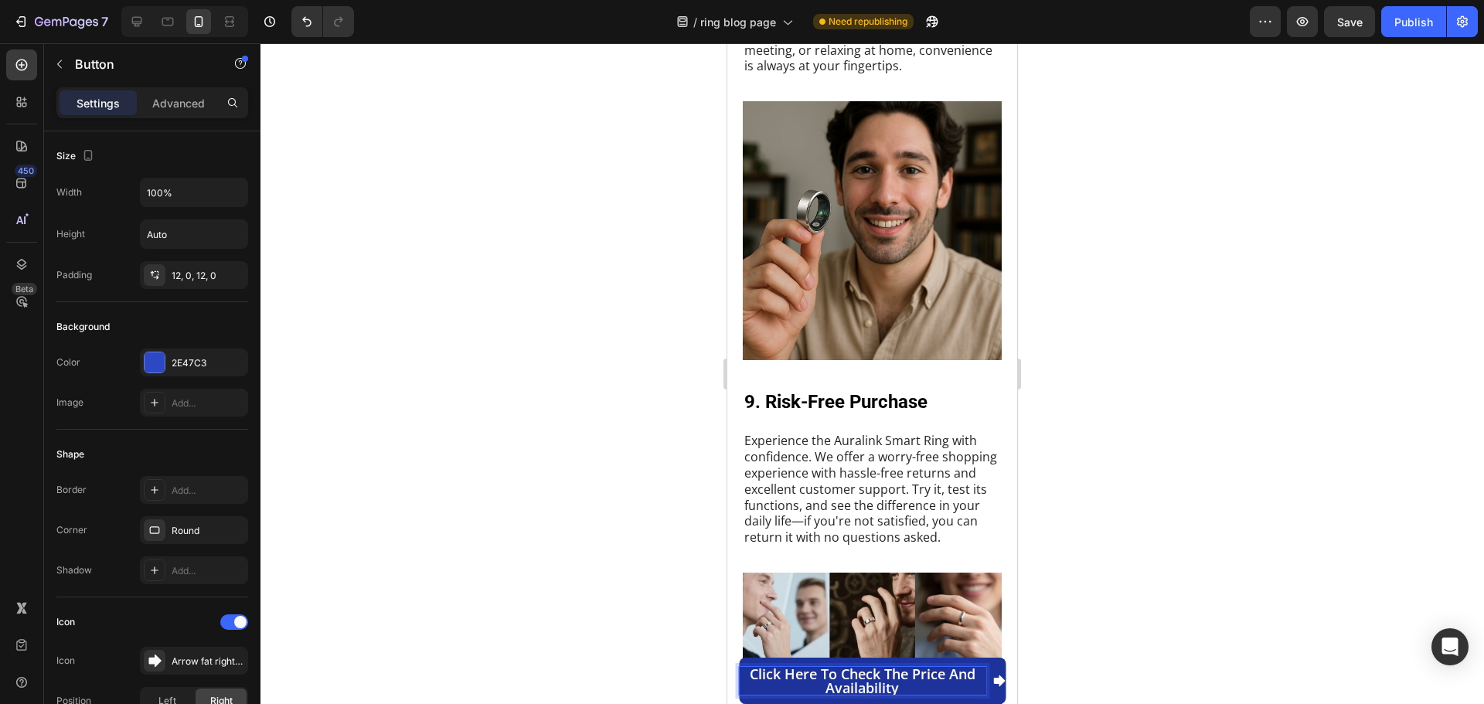
click at [882, 676] on p "Click here to check the price and availability" at bounding box center [862, 681] width 247 height 28
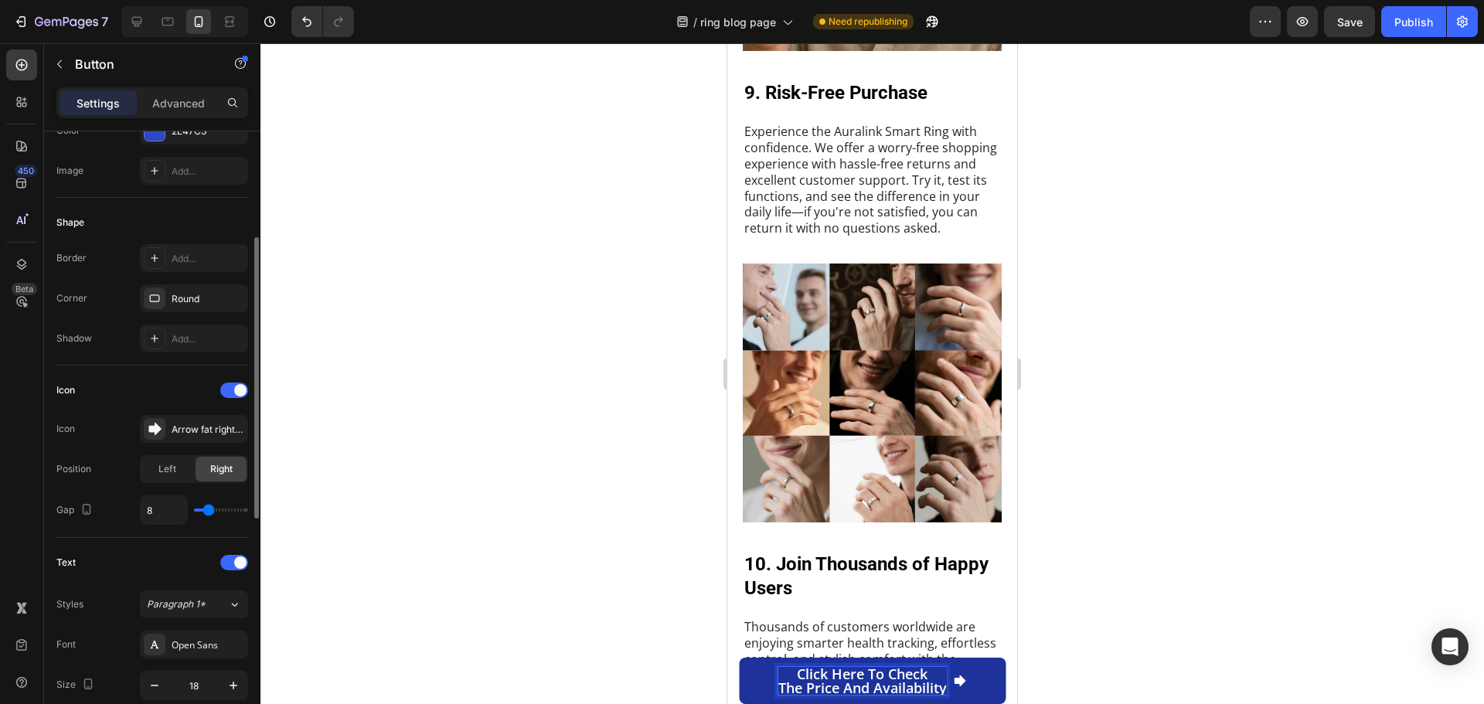
scroll to position [387, 0]
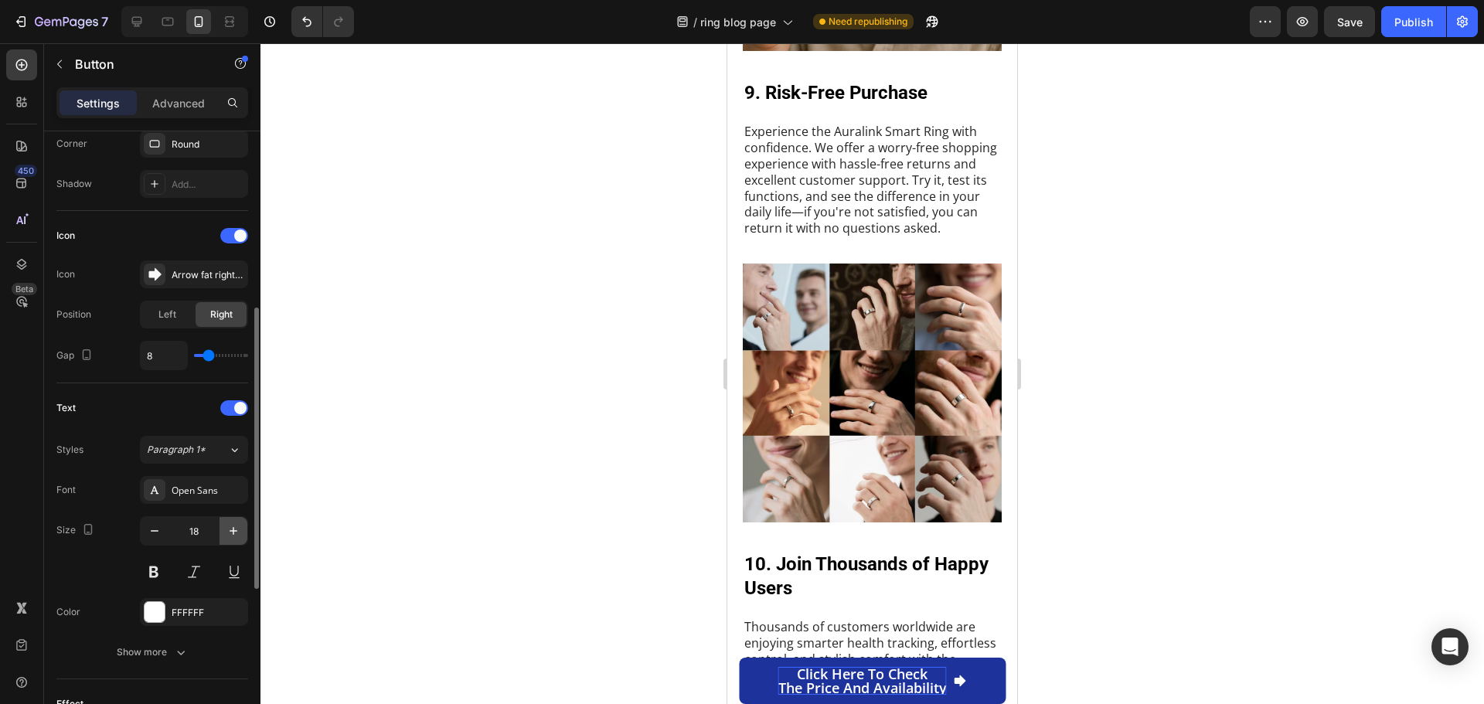
click at [237, 537] on icon "button" at bounding box center [233, 530] width 15 height 15
type input "19"
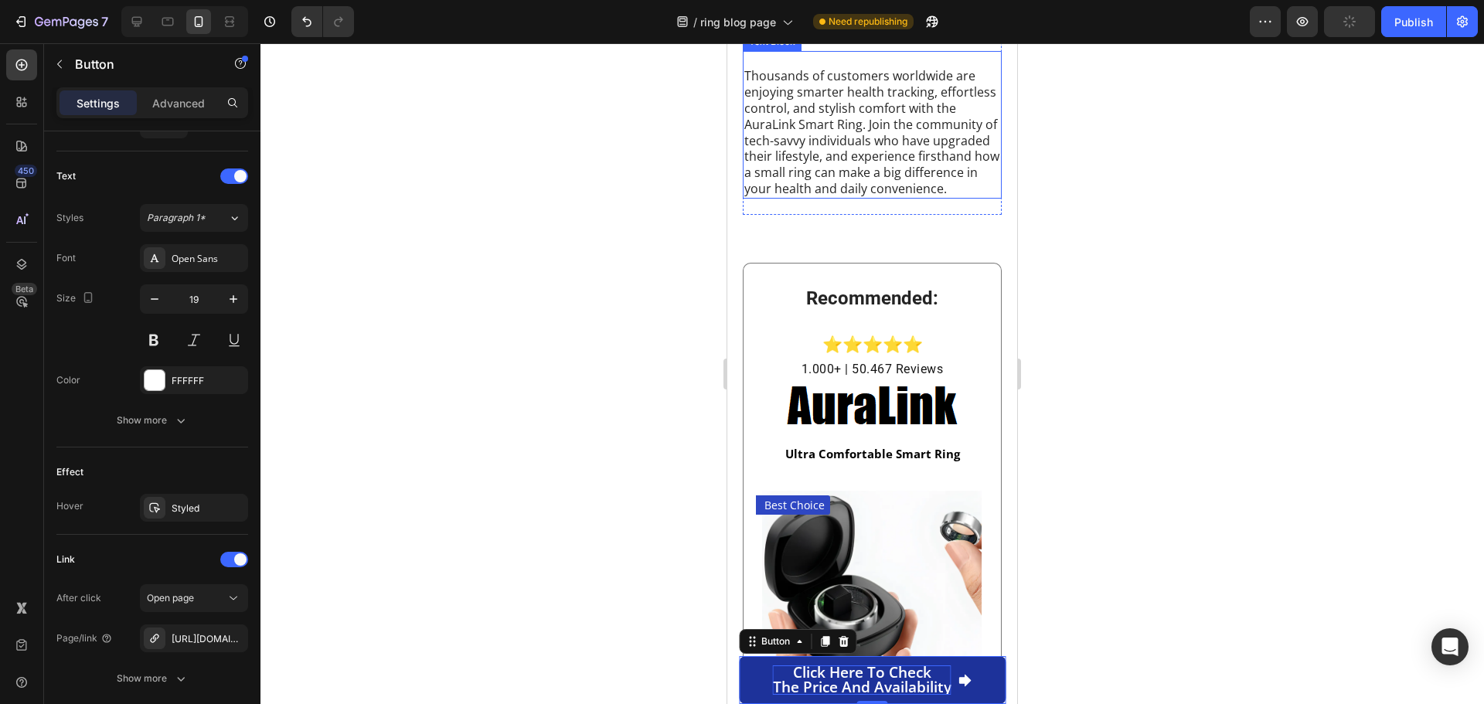
scroll to position [5415, 0]
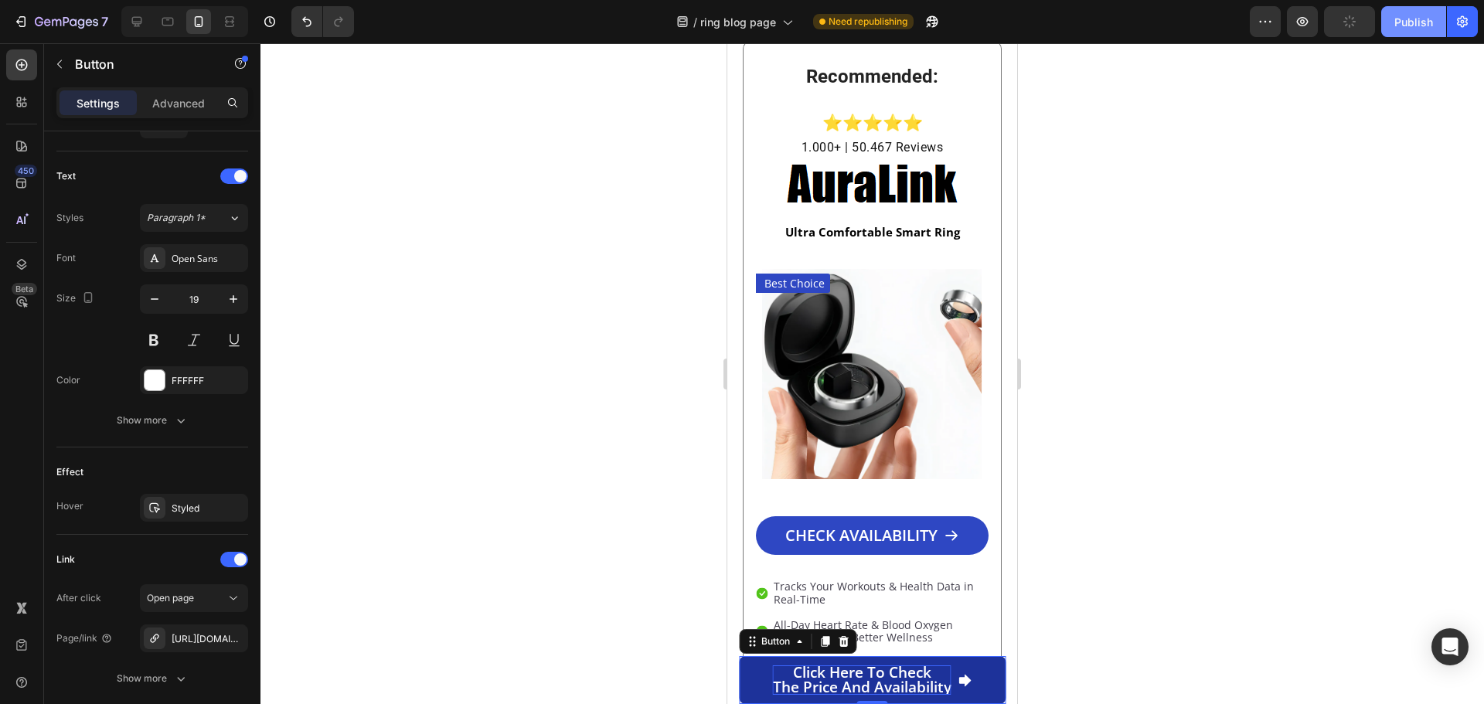
click at [1421, 21] on div "Publish" at bounding box center [1414, 22] width 39 height 16
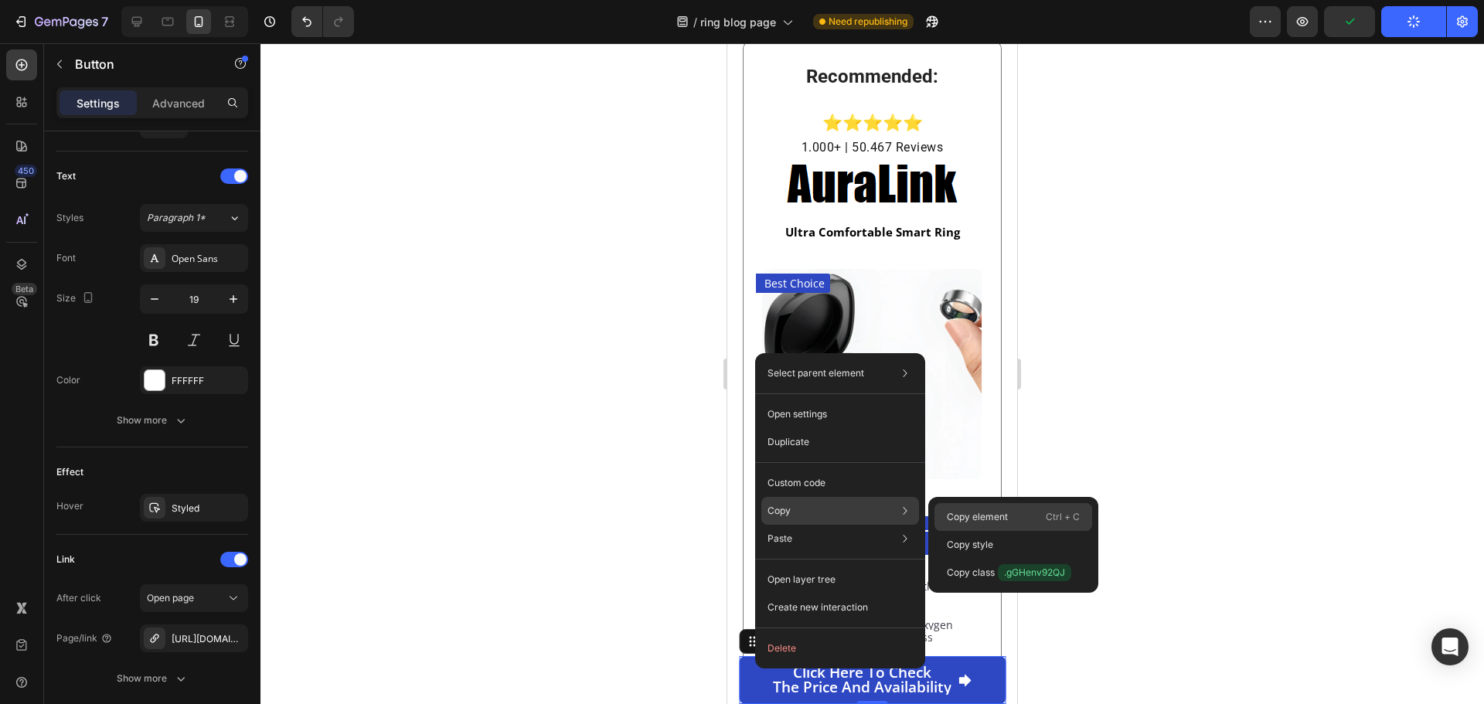
click at [968, 520] on p "Copy element" at bounding box center [977, 517] width 61 height 14
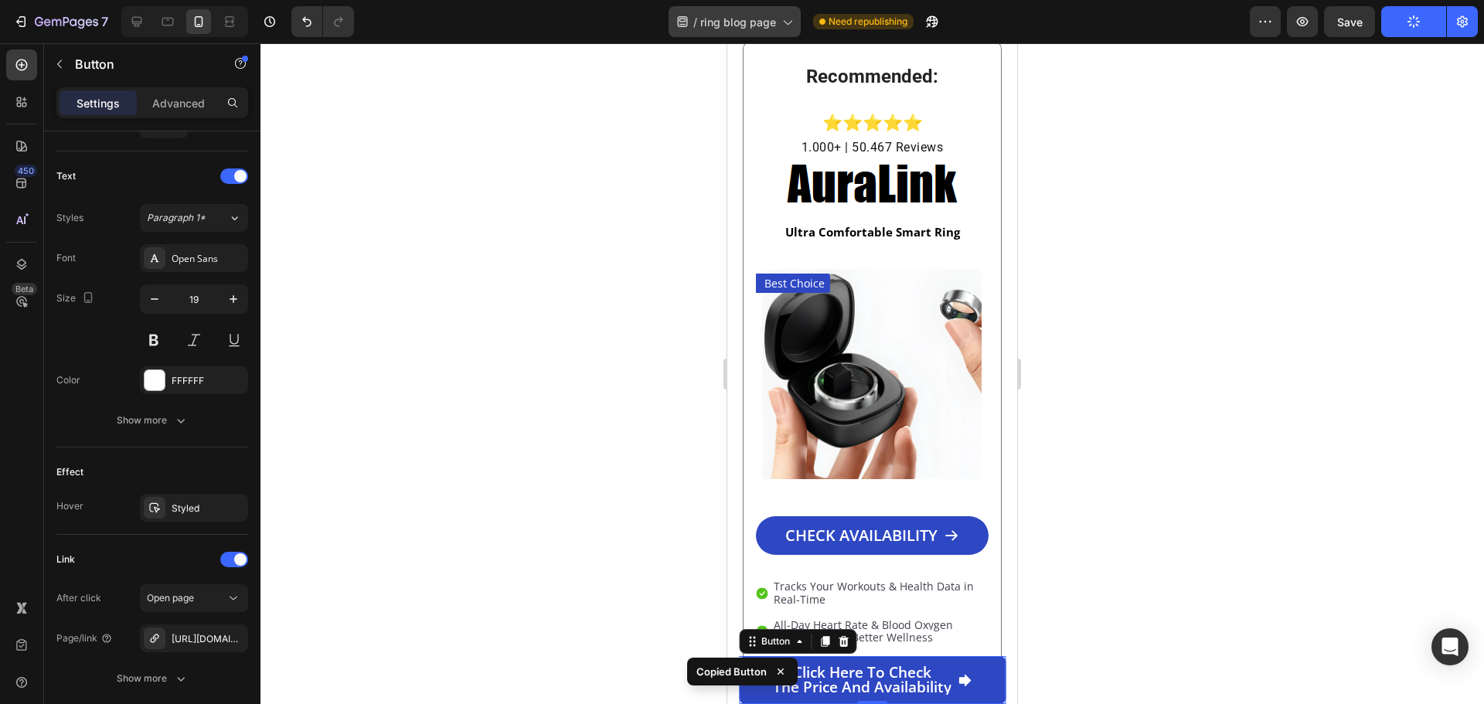
click at [772, 15] on span "ring blog page" at bounding box center [738, 22] width 76 height 16
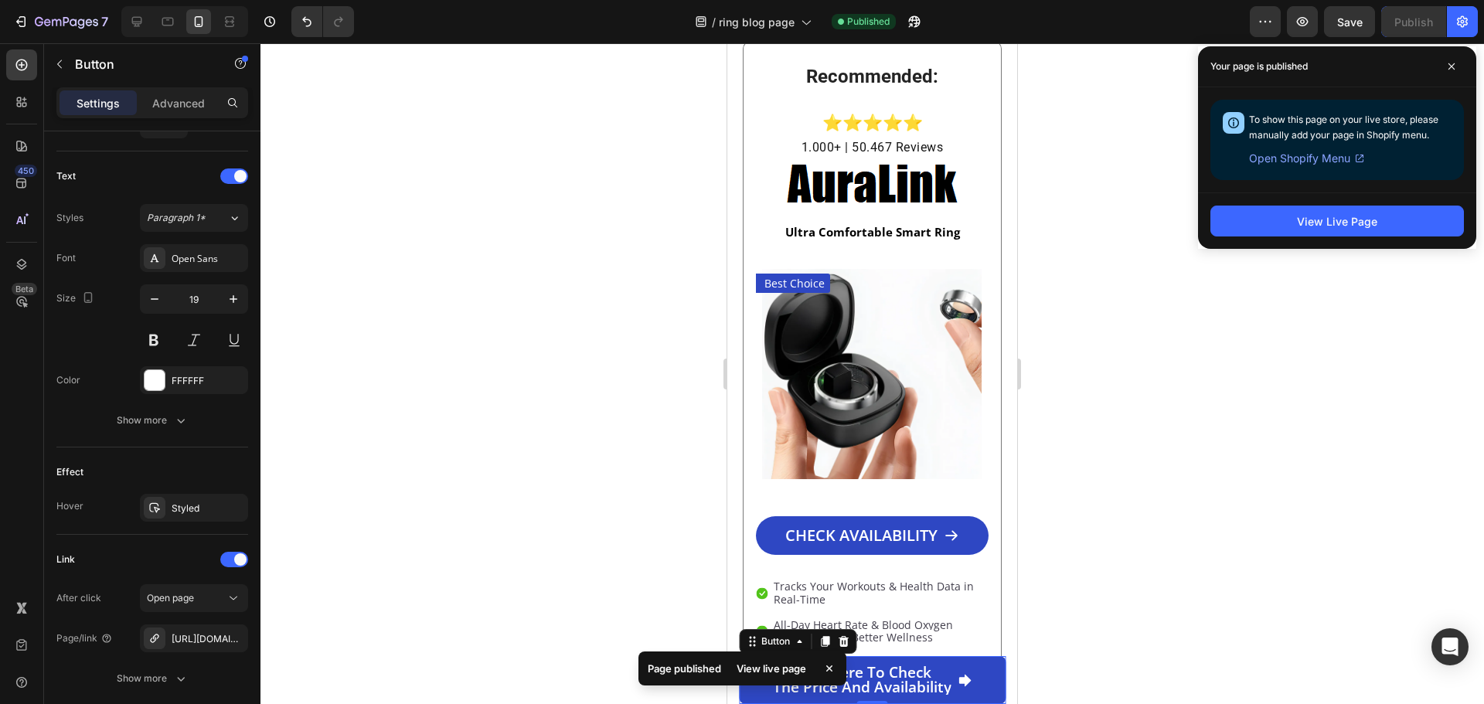
drag, startPoint x: 766, startPoint y: 690, endPoint x: 1411, endPoint y: 79, distance: 888.1
click at [1454, 64] on icon at bounding box center [1452, 66] width 6 height 6
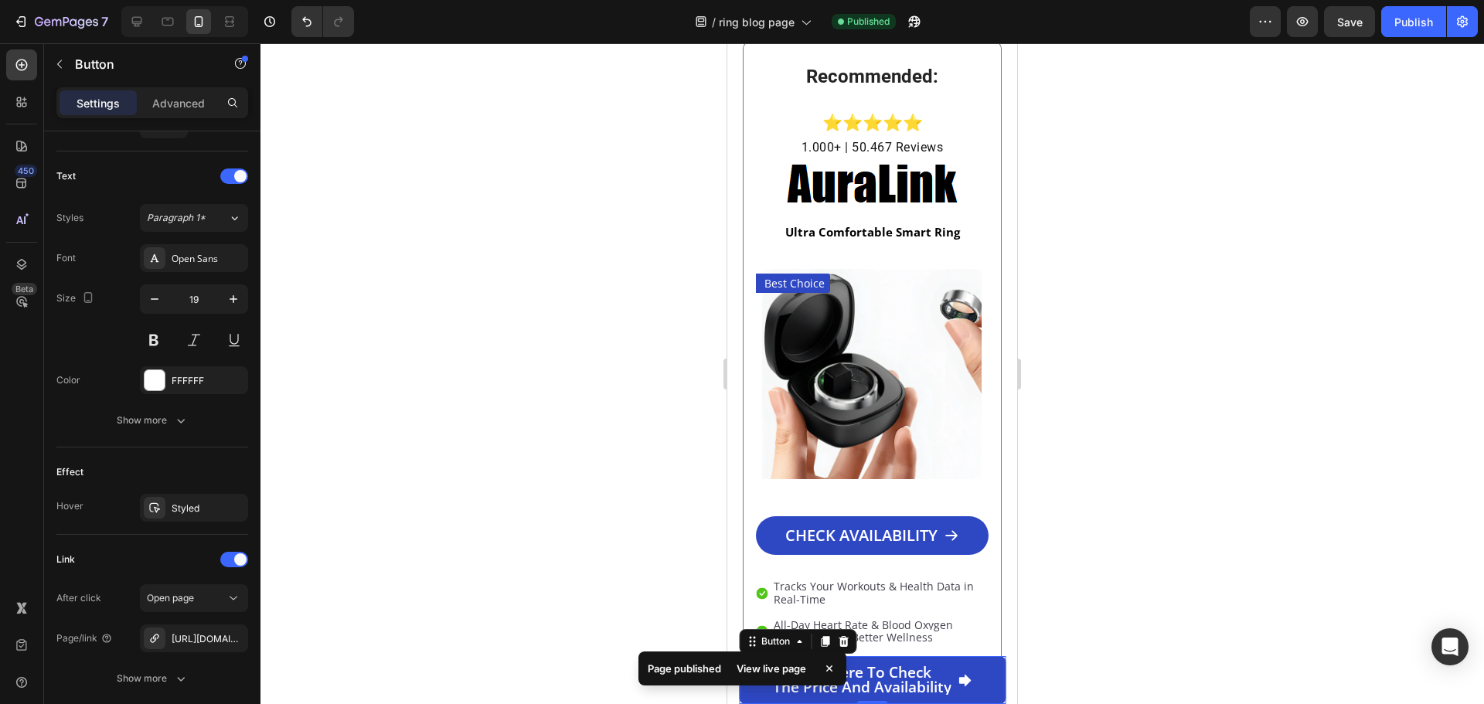
drag, startPoint x: 844, startPoint y: 693, endPoint x: 809, endPoint y: 690, distance: 34.9
drag, startPoint x: 1537, startPoint y: 733, endPoint x: 775, endPoint y: 641, distance: 767.8
click at [775, 641] on div "Button" at bounding box center [775, 642] width 35 height 14
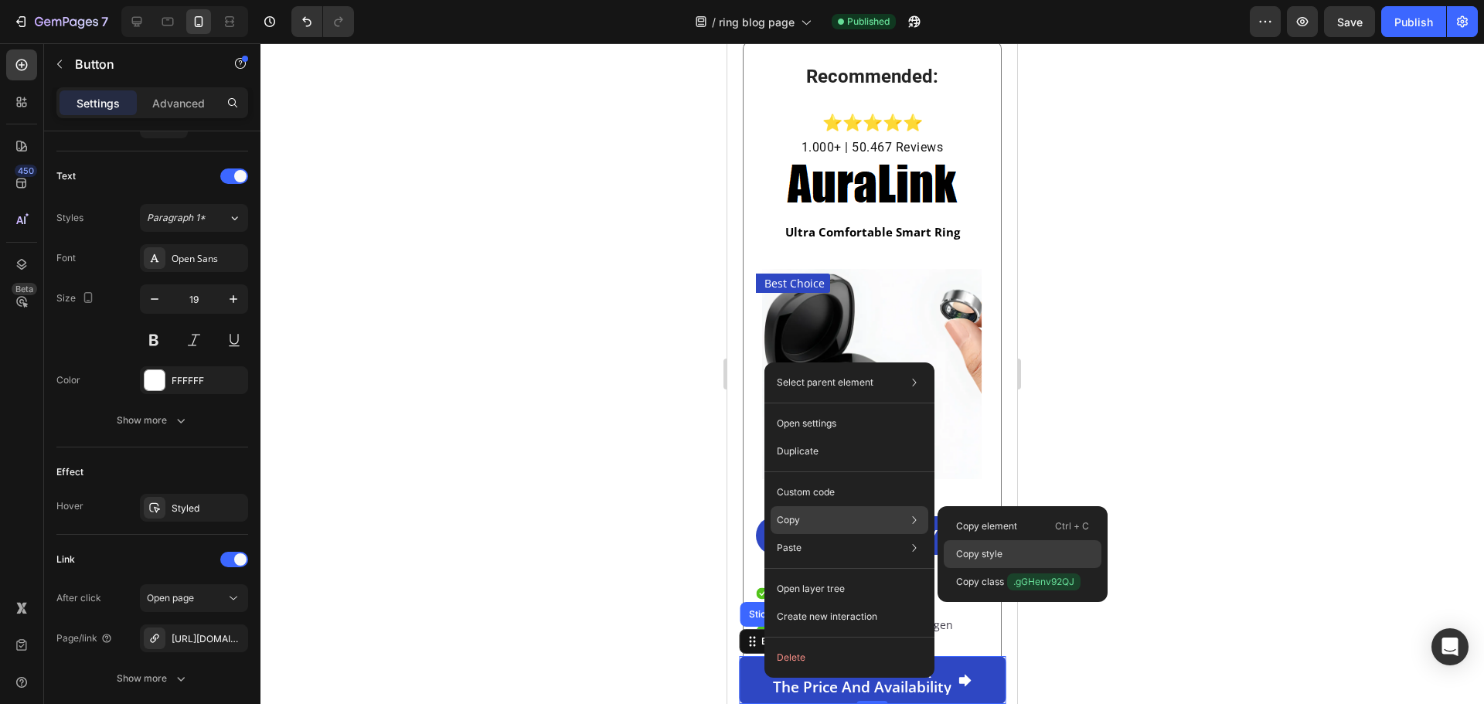
click at [1002, 556] on p "Copy style" at bounding box center [979, 554] width 46 height 14
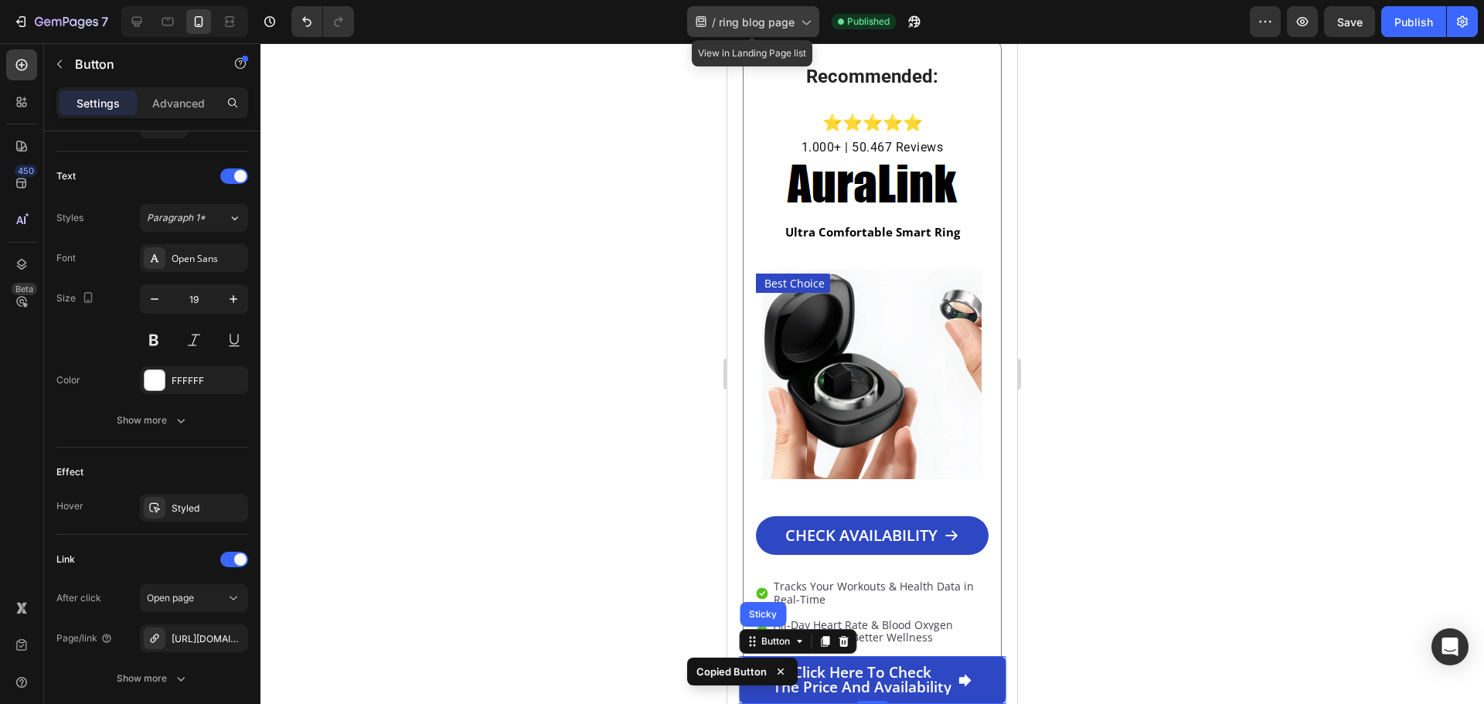
click at [768, 20] on span "ring blog page" at bounding box center [757, 22] width 76 height 16
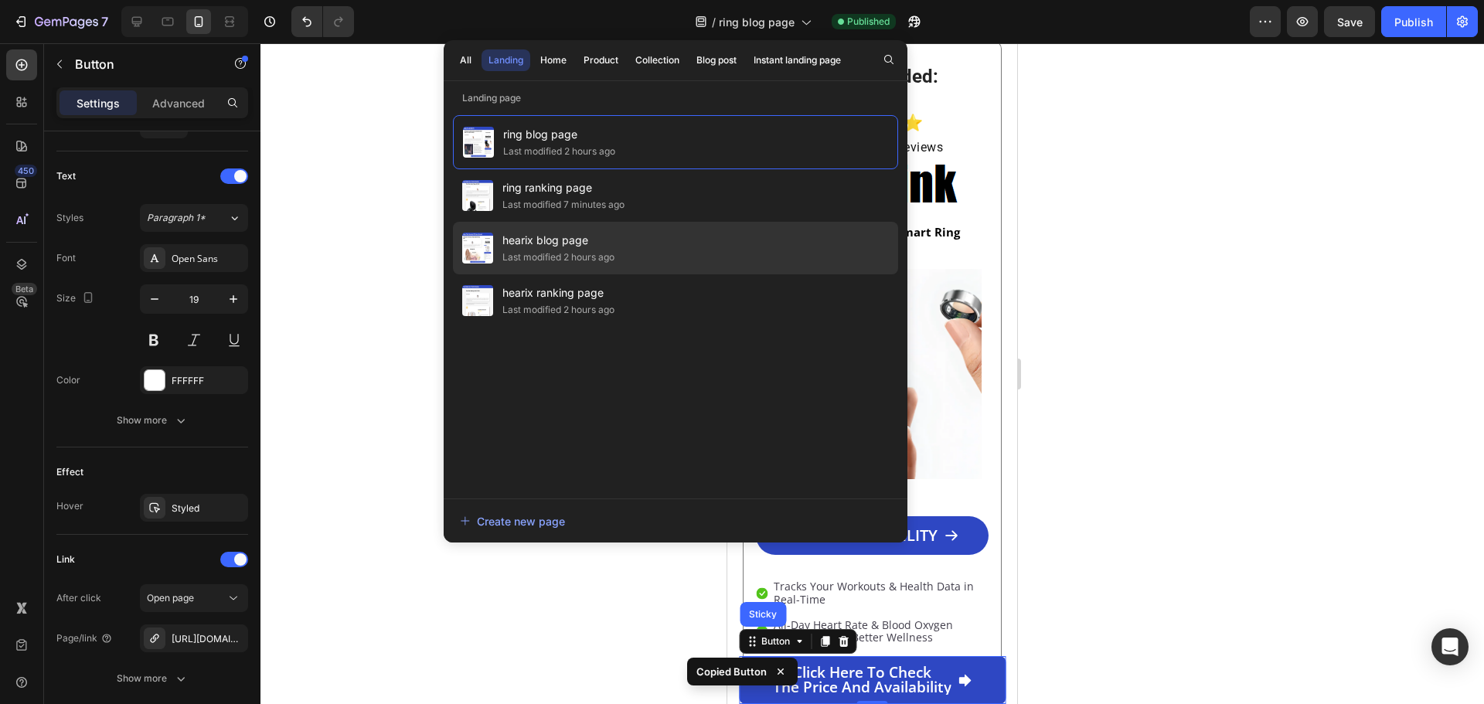
click at [677, 274] on div "hearix blog page Last modified 2 hours ago" at bounding box center [675, 300] width 445 height 53
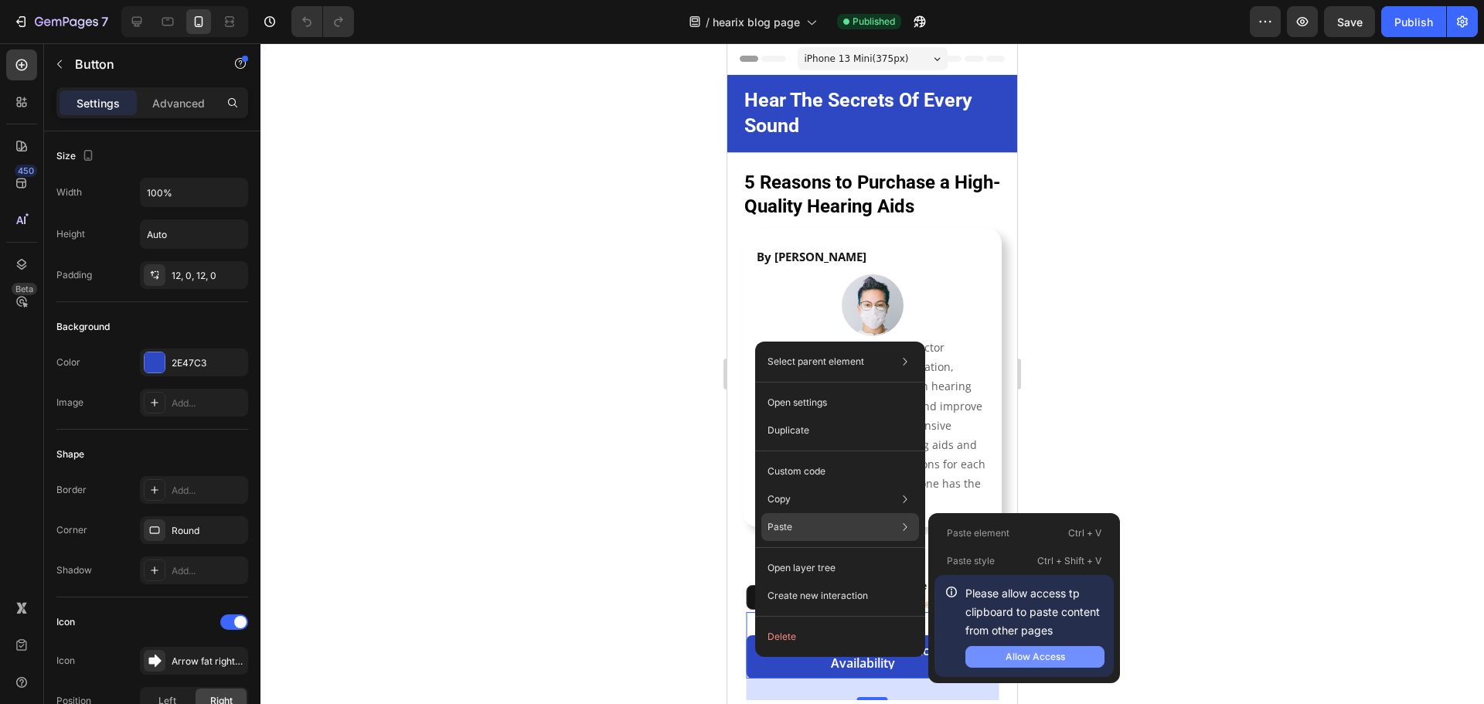
click at [1064, 657] on div "Allow Access" at bounding box center [1036, 657] width 60 height 14
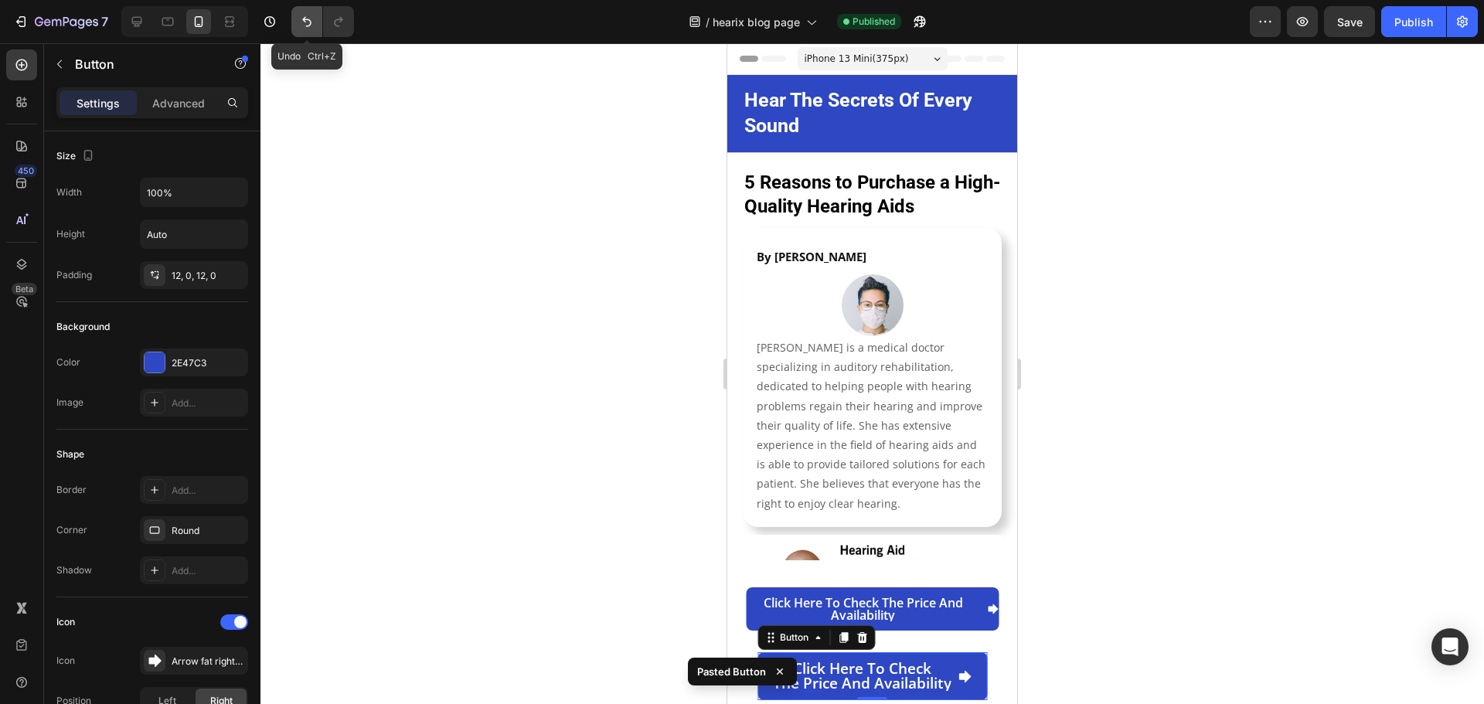
click at [301, 14] on icon "Undo/Redo" at bounding box center [306, 21] width 15 height 15
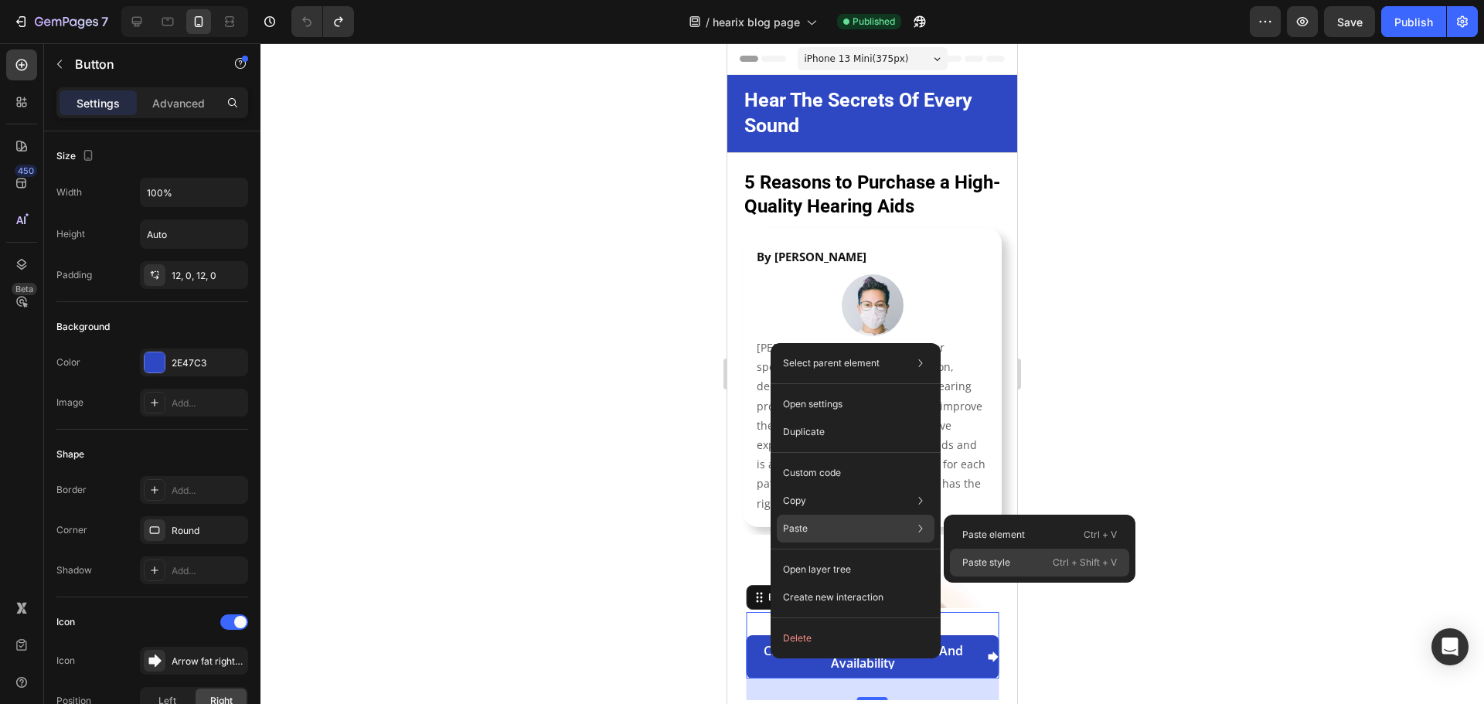
click at [1016, 560] on div "Paste style Ctrl + Shift + V" at bounding box center [1039, 563] width 179 height 28
type input "19"
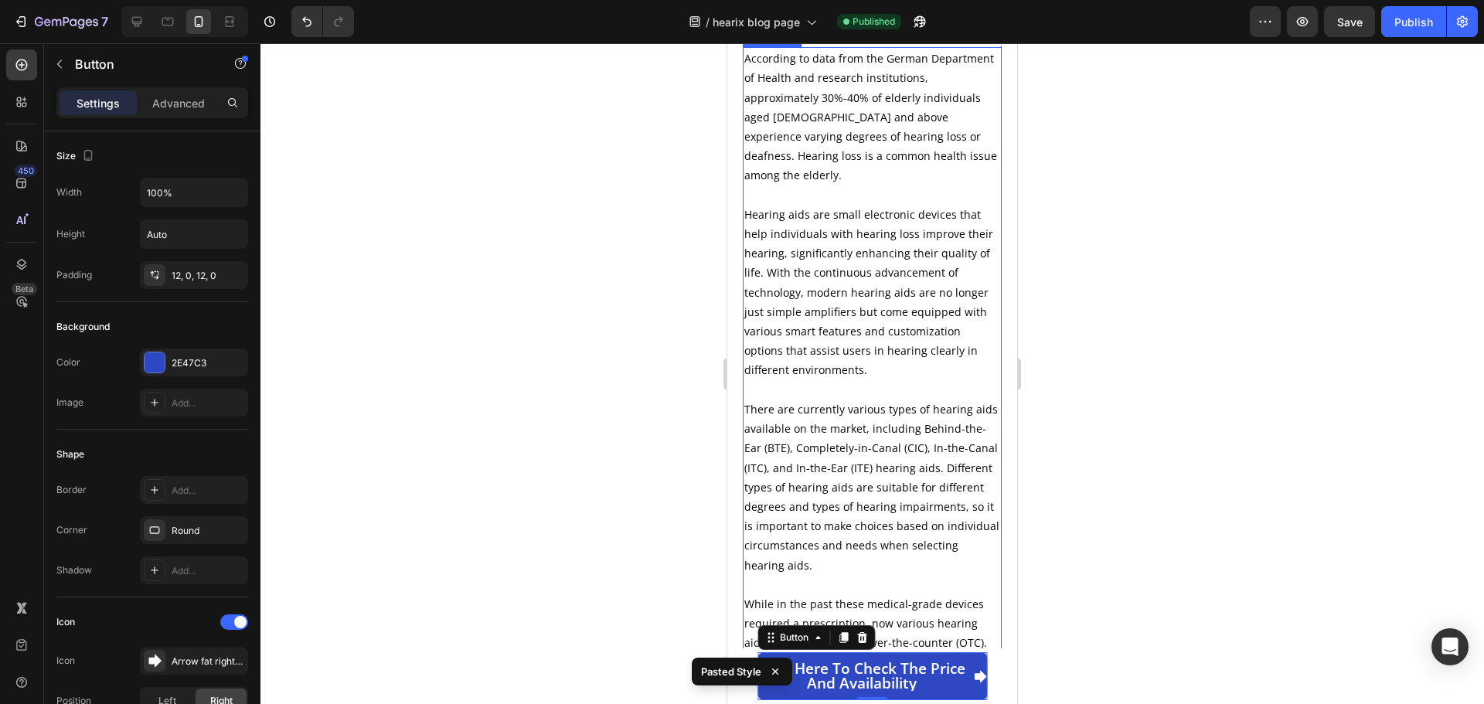
scroll to position [387, 0]
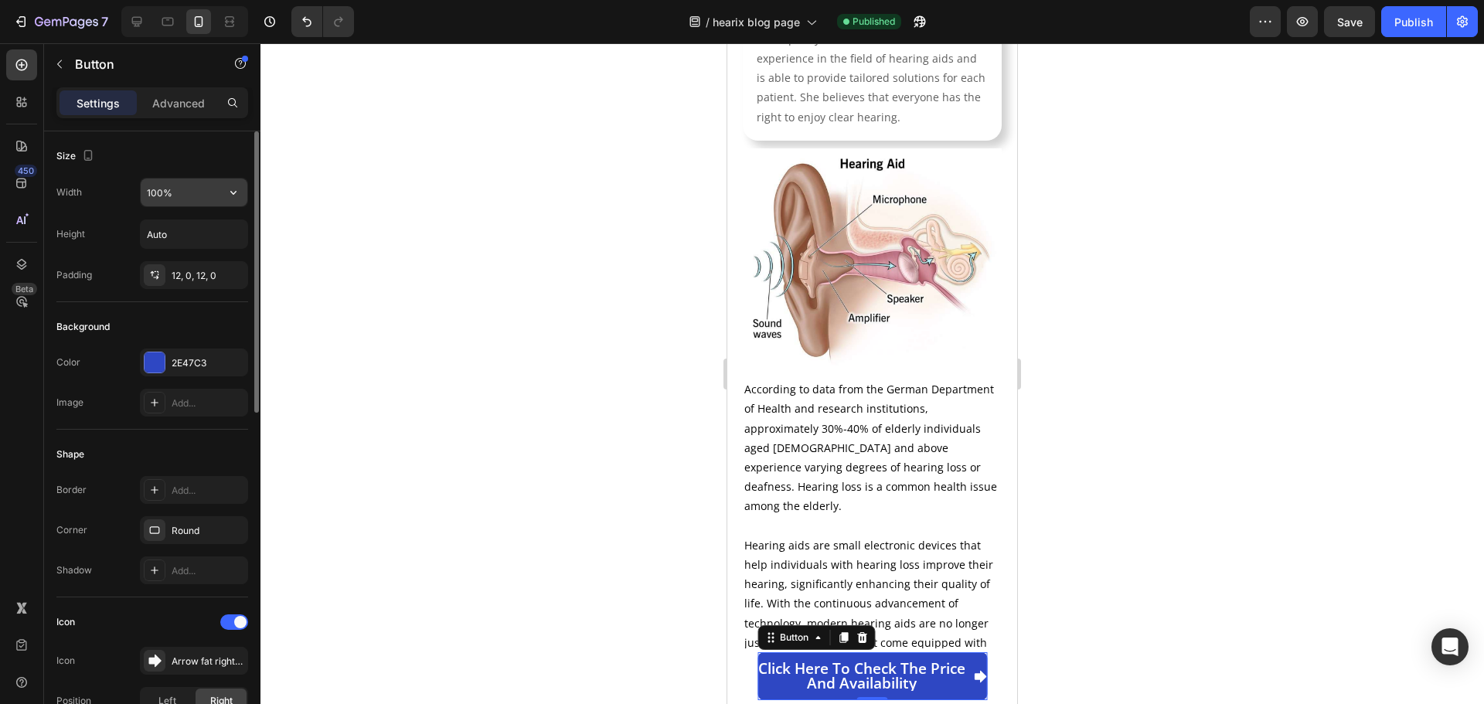
click at [181, 199] on input "100%" at bounding box center [194, 193] width 107 height 28
click at [229, 192] on icon "button" at bounding box center [233, 192] width 15 height 15
click at [185, 261] on p "Full 100%" at bounding box center [190, 261] width 88 height 14
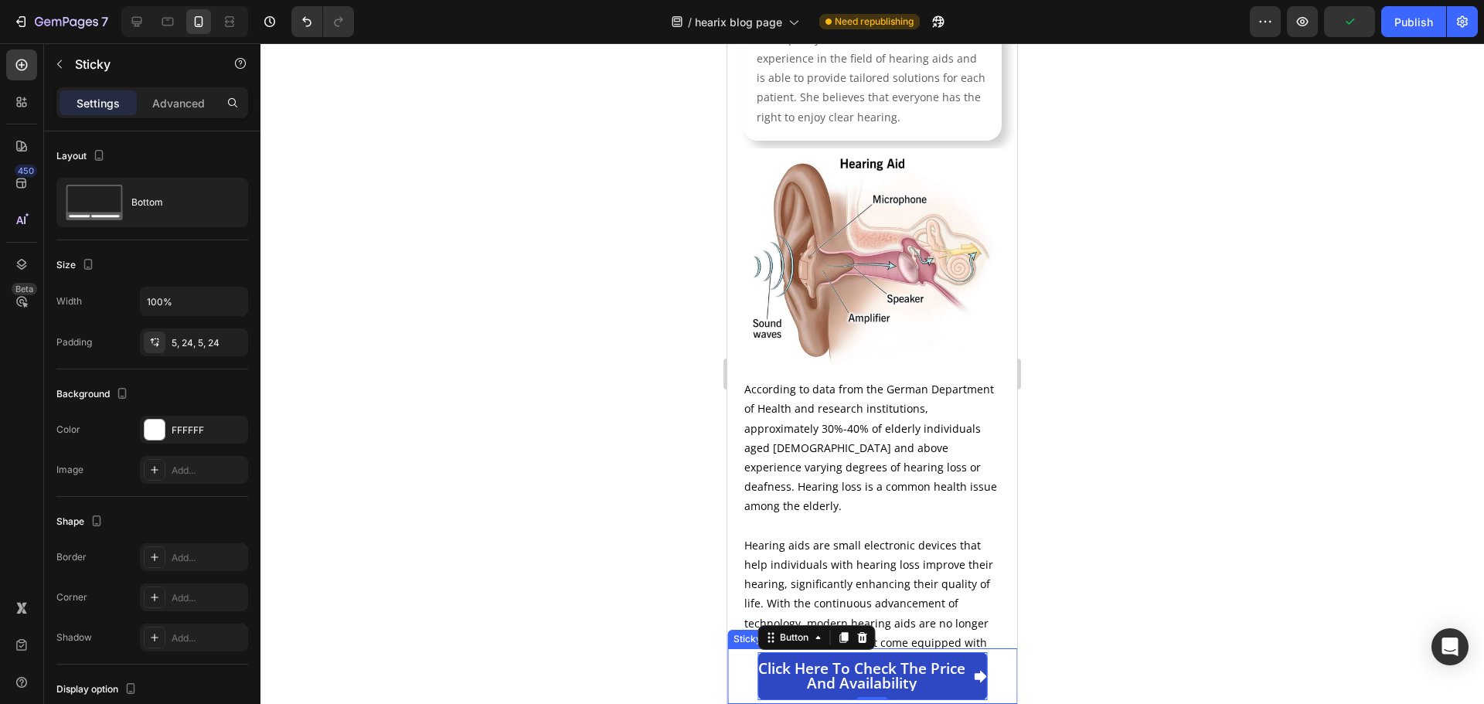
click at [735, 672] on div "Click here to check the price and availability Button 0 Sticky" at bounding box center [872, 677] width 290 height 56
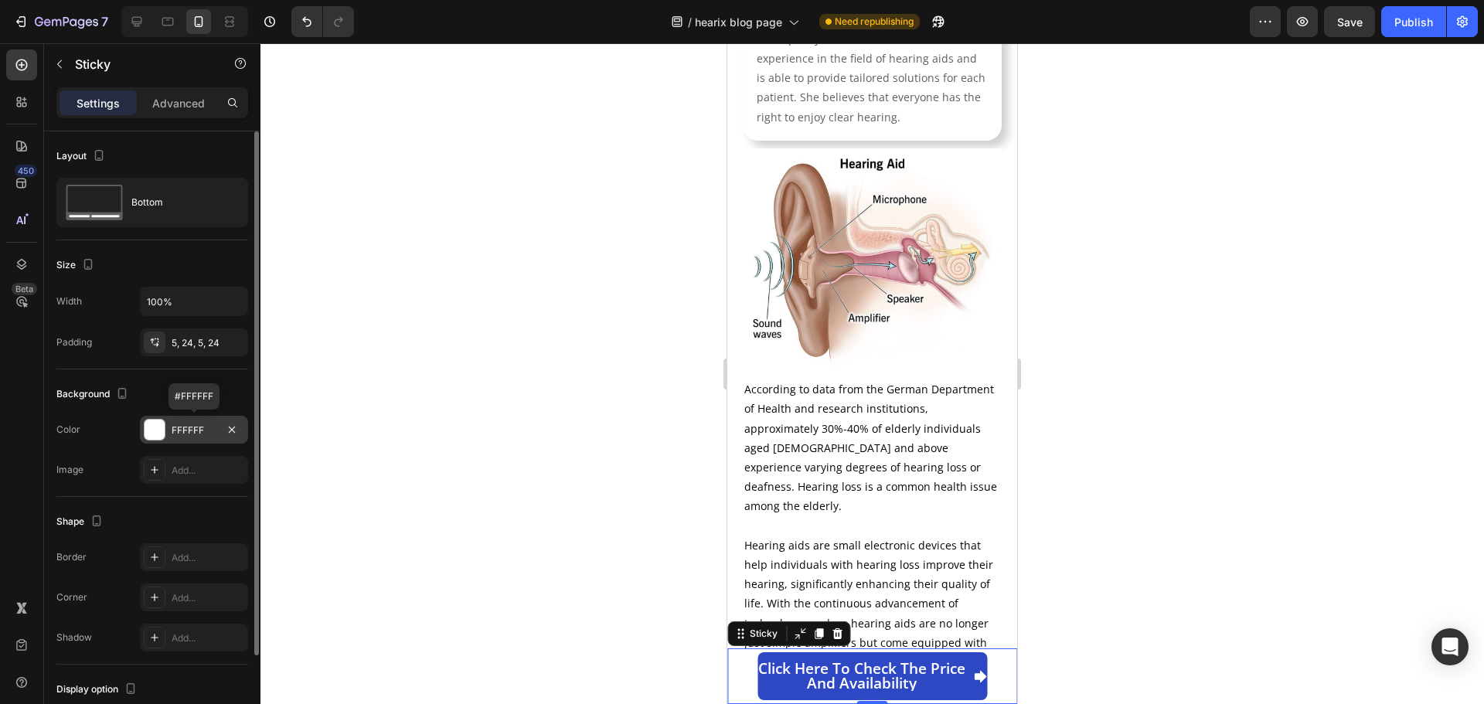
click at [156, 434] on div at bounding box center [155, 430] width 20 height 20
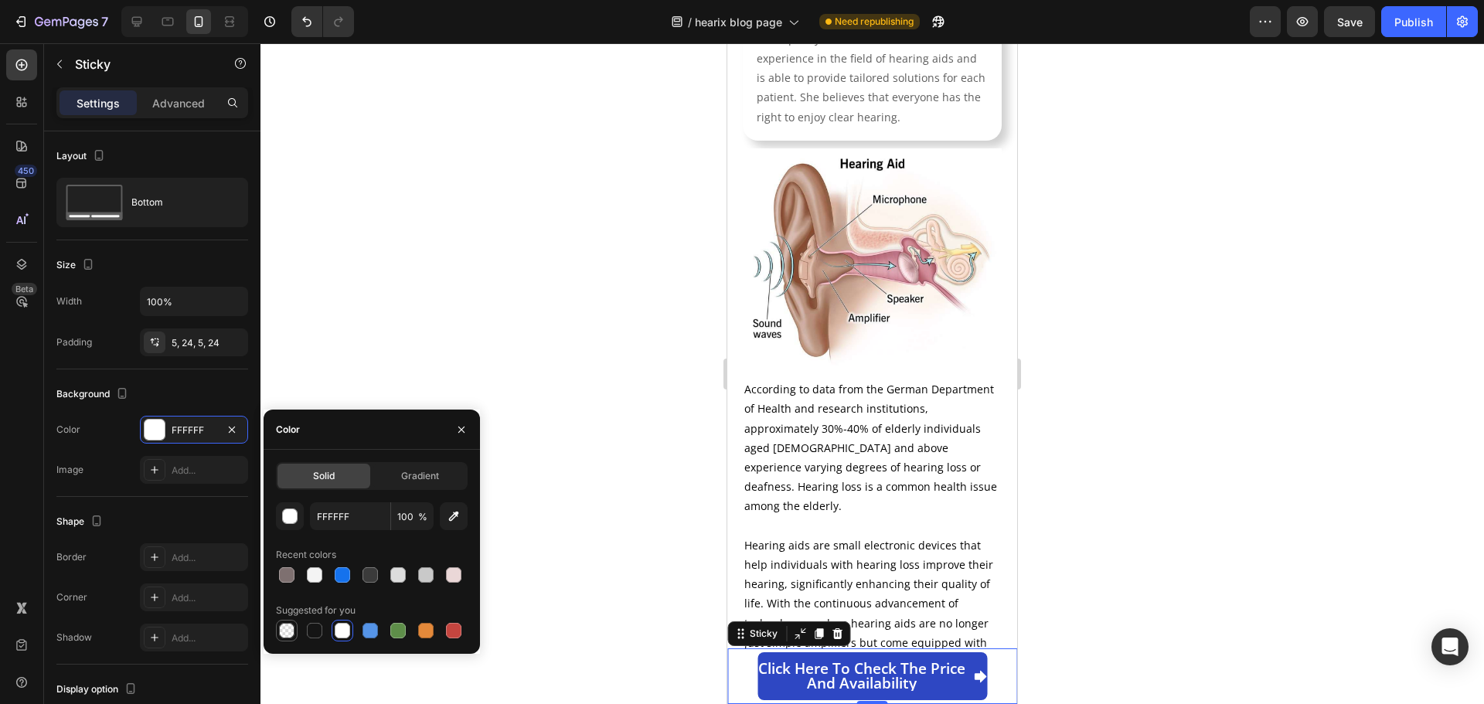
click at [291, 631] on div at bounding box center [286, 630] width 15 height 15
type input "000000"
type input "0"
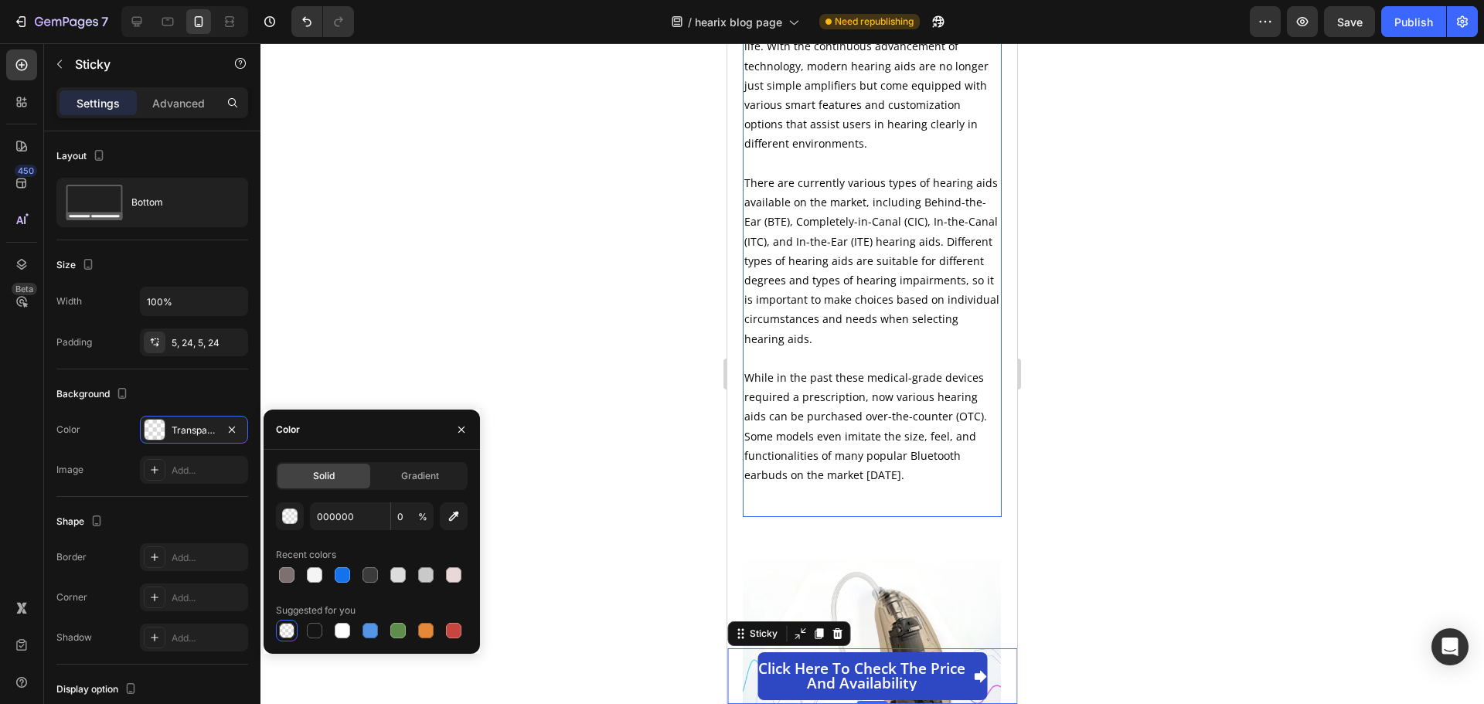
scroll to position [1082, 0]
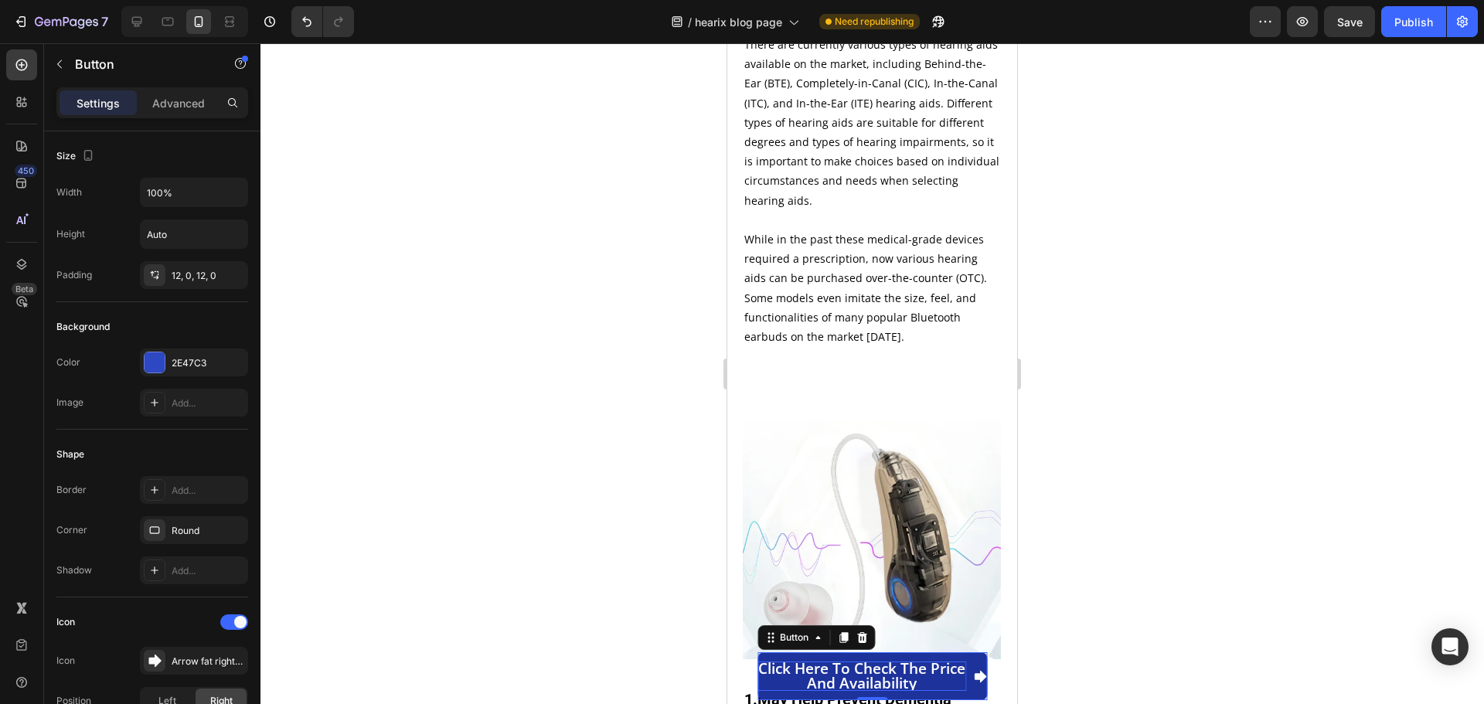
click at [837, 672] on p "Click here to check the price and availability" at bounding box center [862, 676] width 209 height 29
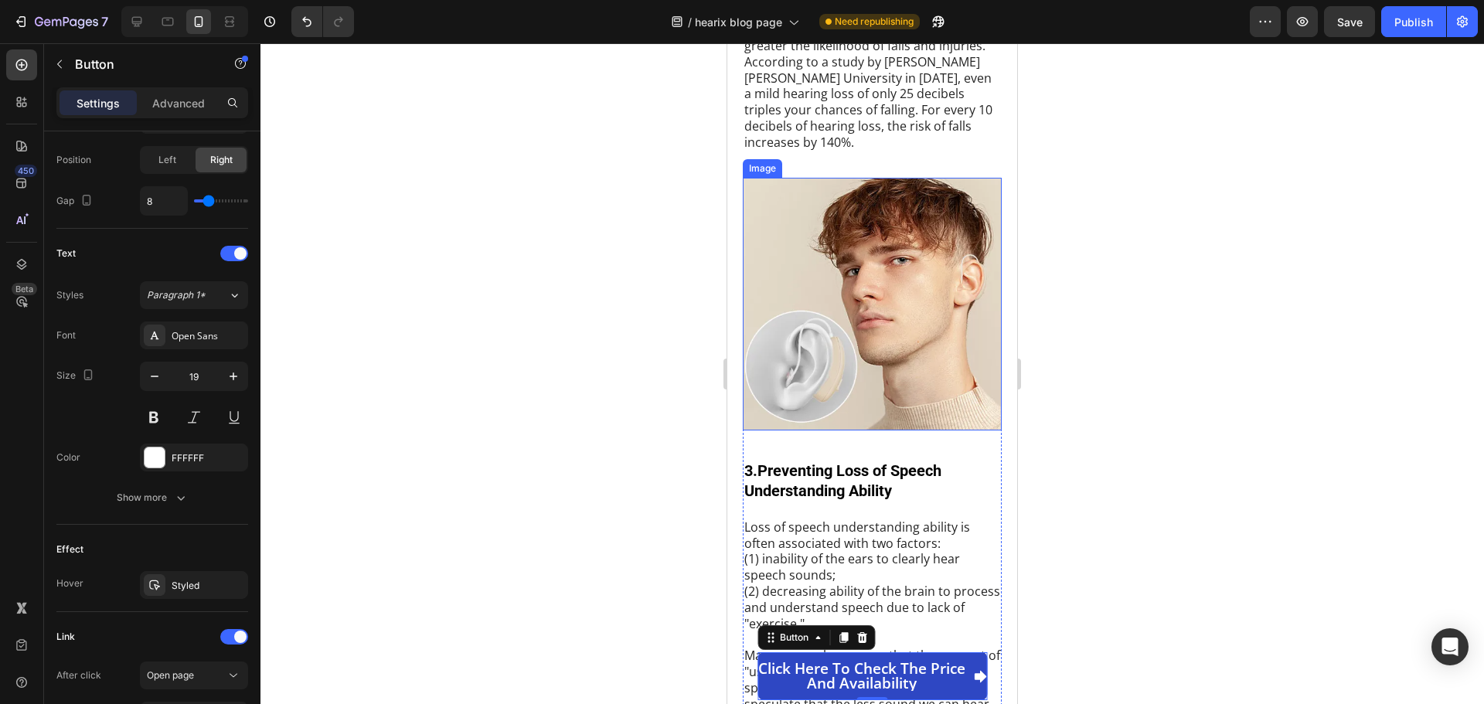
scroll to position [2474, 0]
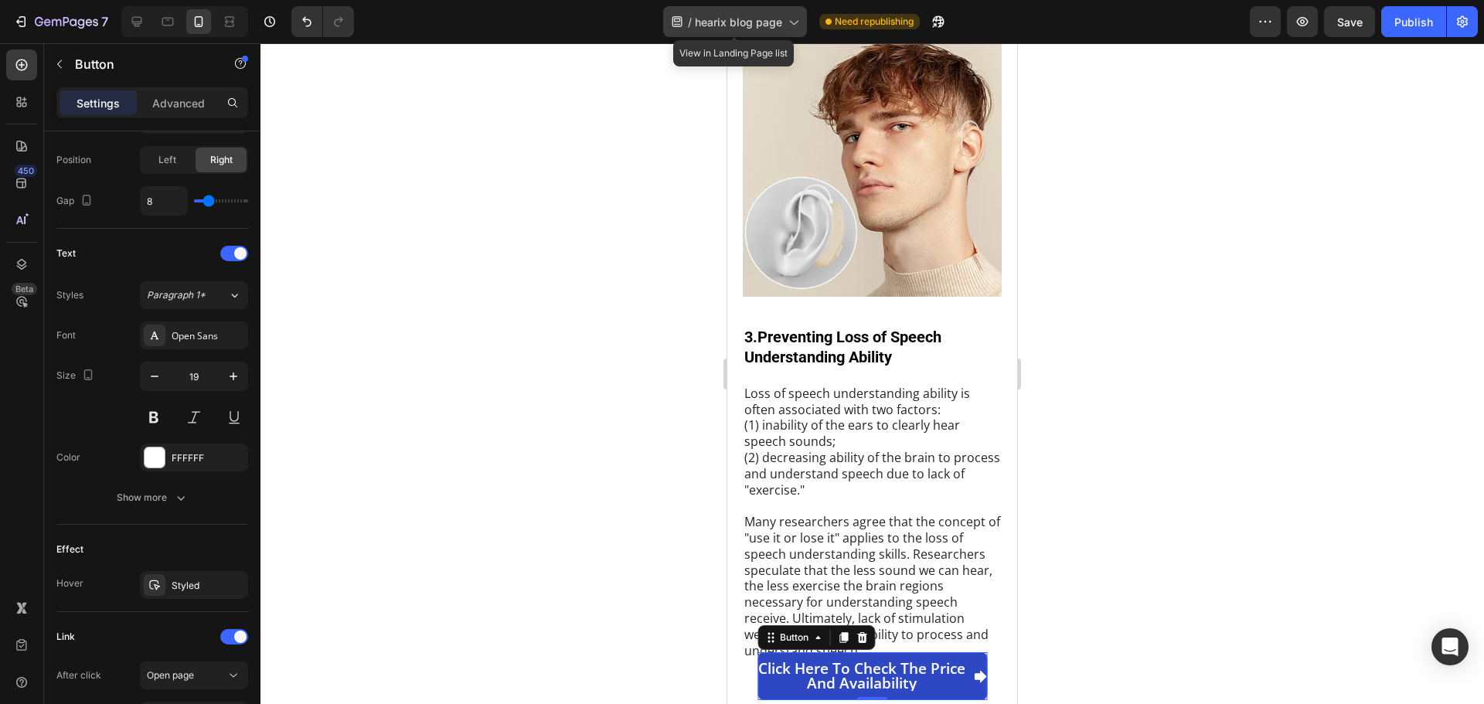
click at [761, 21] on span "hearix blog page" at bounding box center [738, 22] width 87 height 16
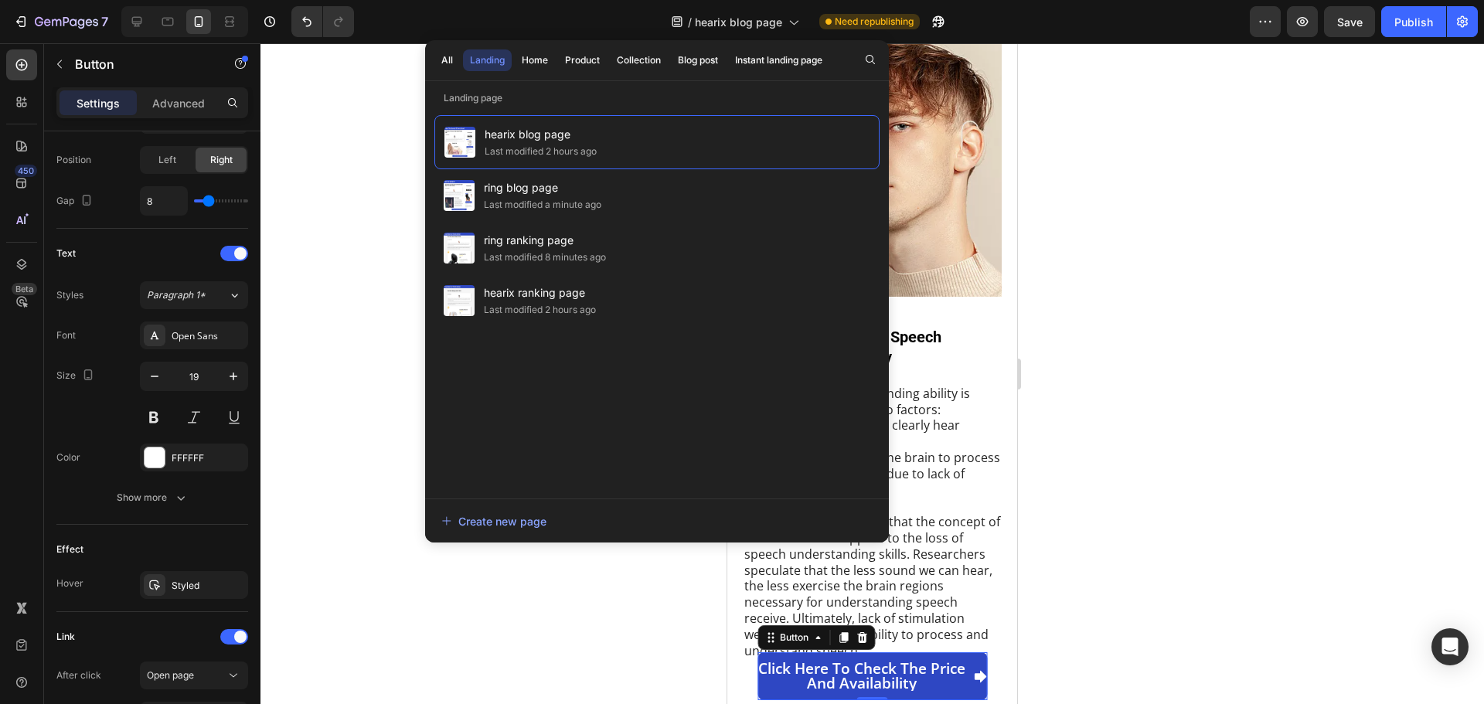
click at [331, 409] on div at bounding box center [873, 373] width 1224 height 661
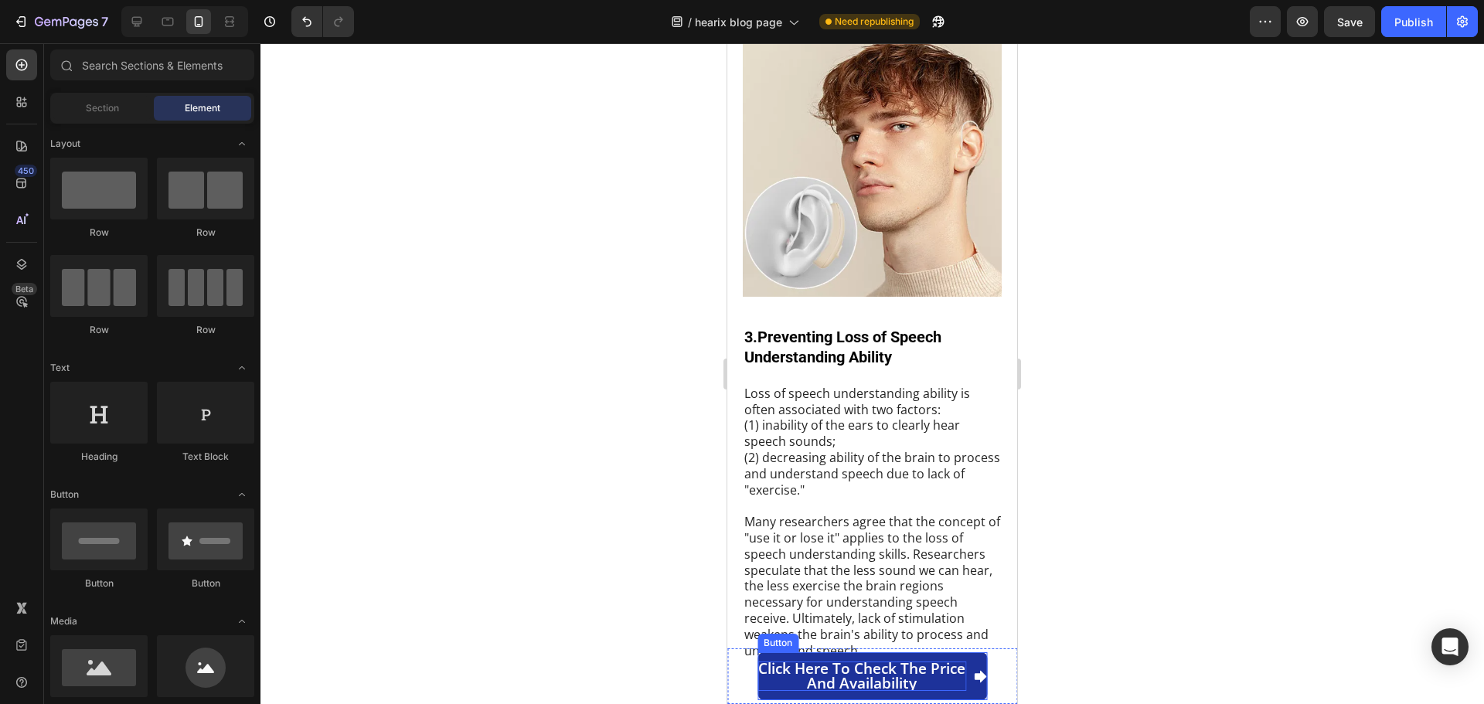
click at [888, 669] on p "Click here to check the price and availability" at bounding box center [862, 676] width 209 height 29
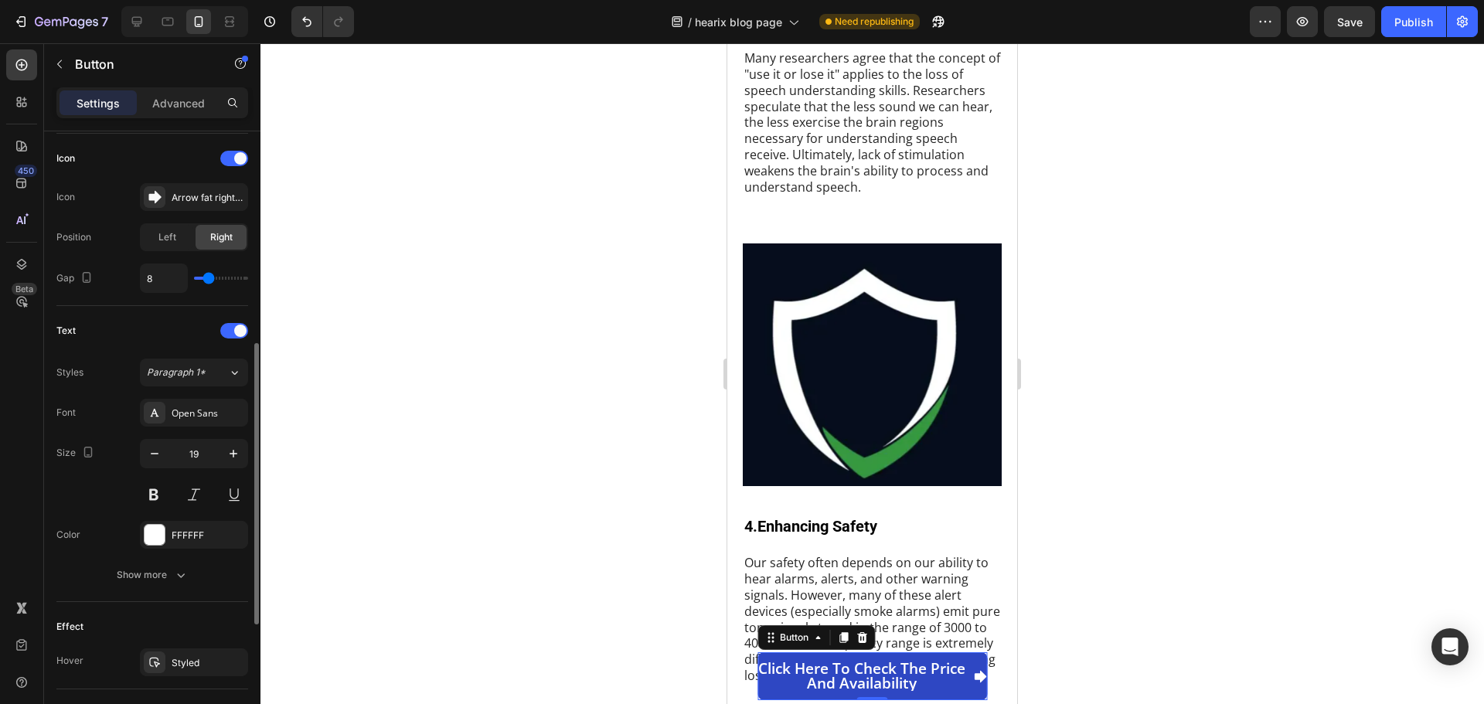
scroll to position [77, 0]
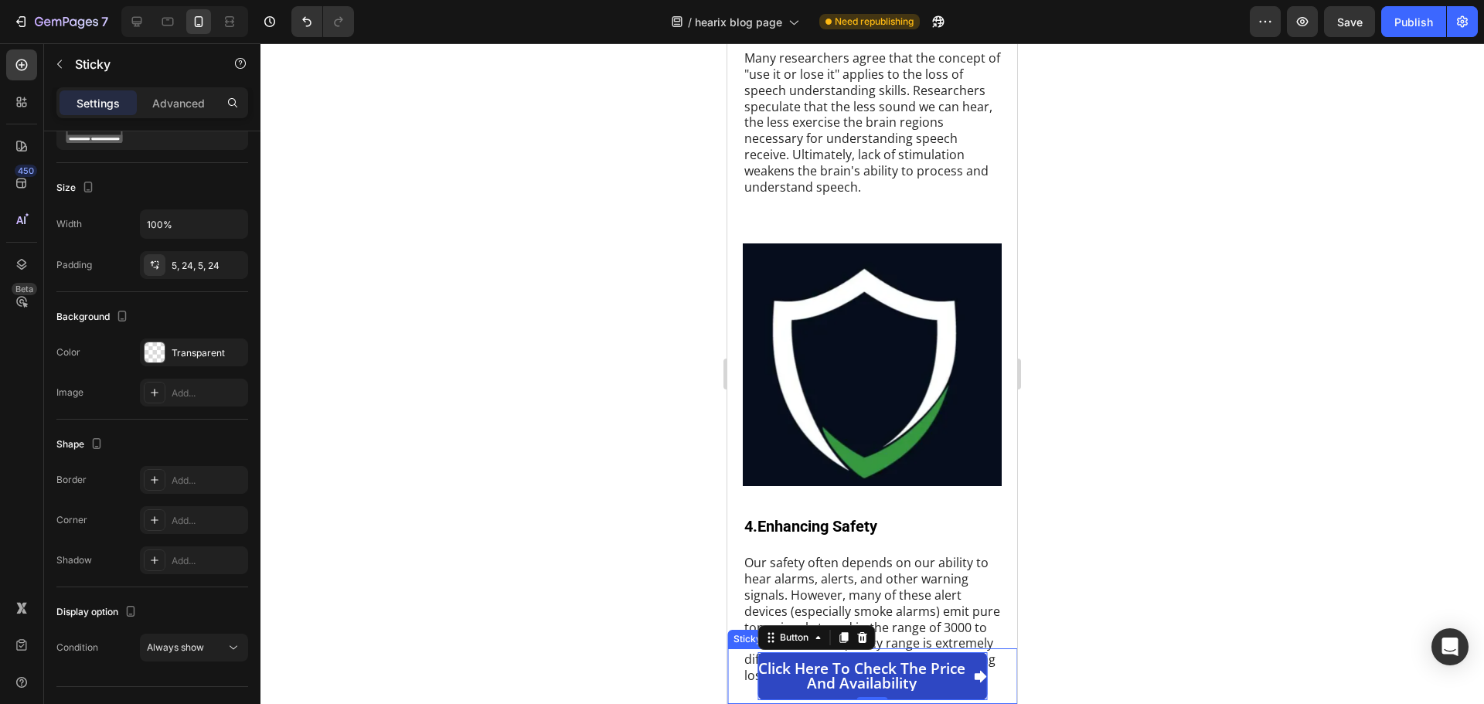
click at [736, 669] on div "Click here to check the price and availability Button 0 Sticky" at bounding box center [872, 677] width 290 height 56
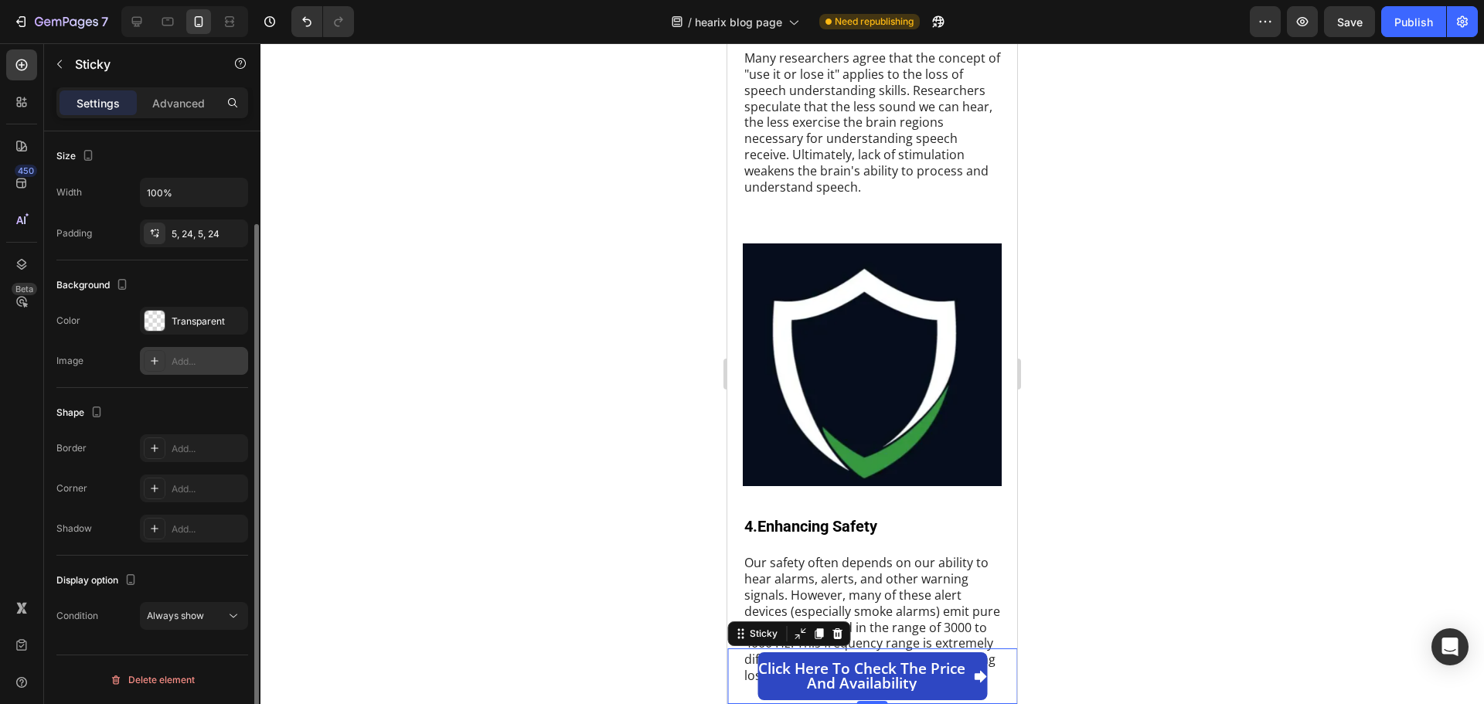
scroll to position [0, 0]
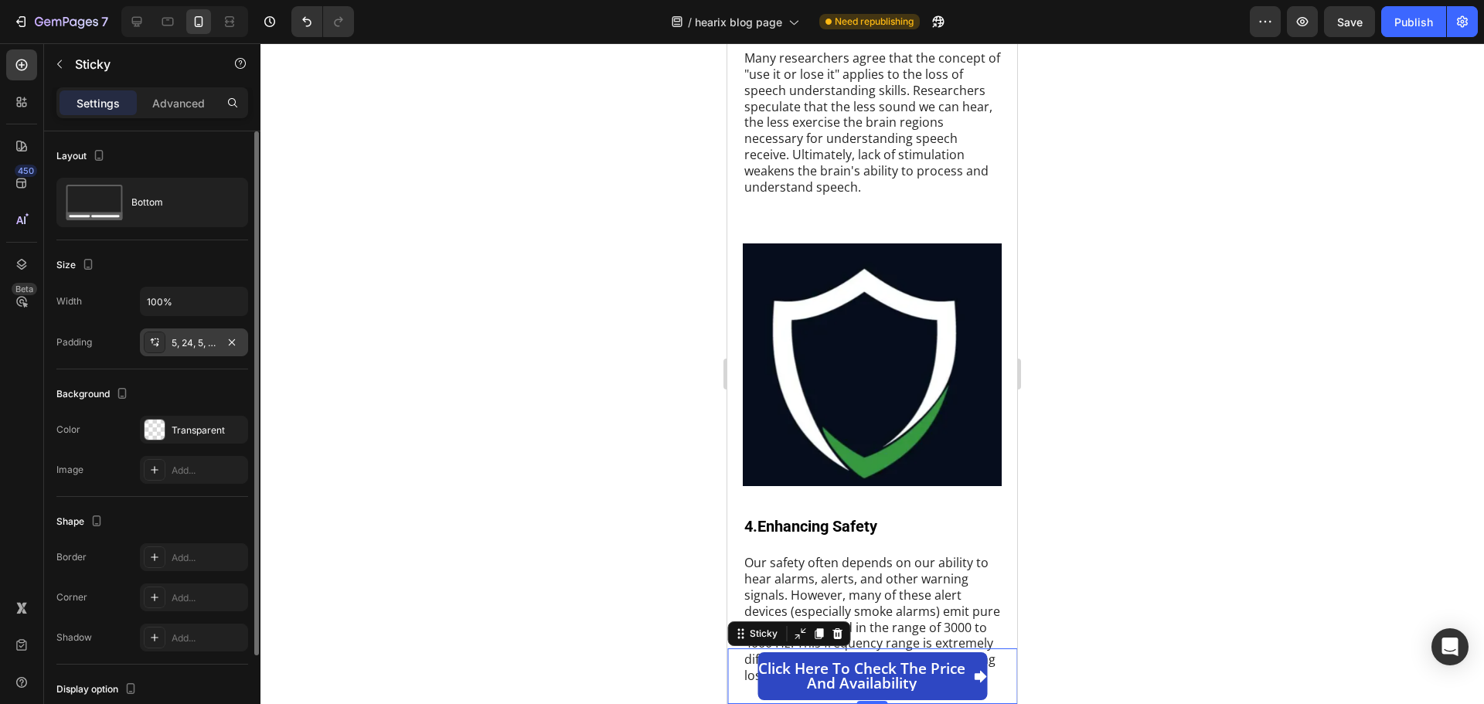
click at [201, 349] on div "5, 24, 5, 24" at bounding box center [194, 343] width 45 height 14
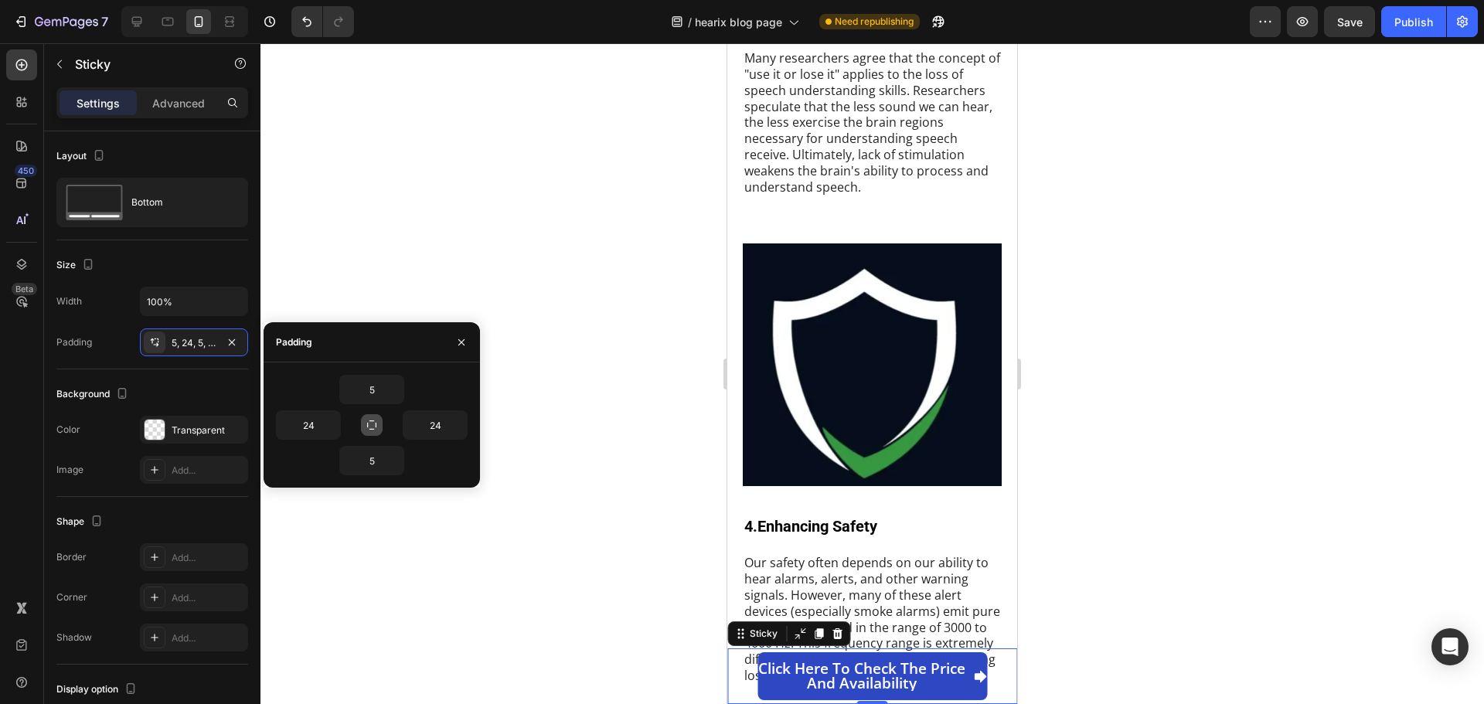
click at [367, 427] on icon "button" at bounding box center [371, 425] width 9 height 9
type input "5"
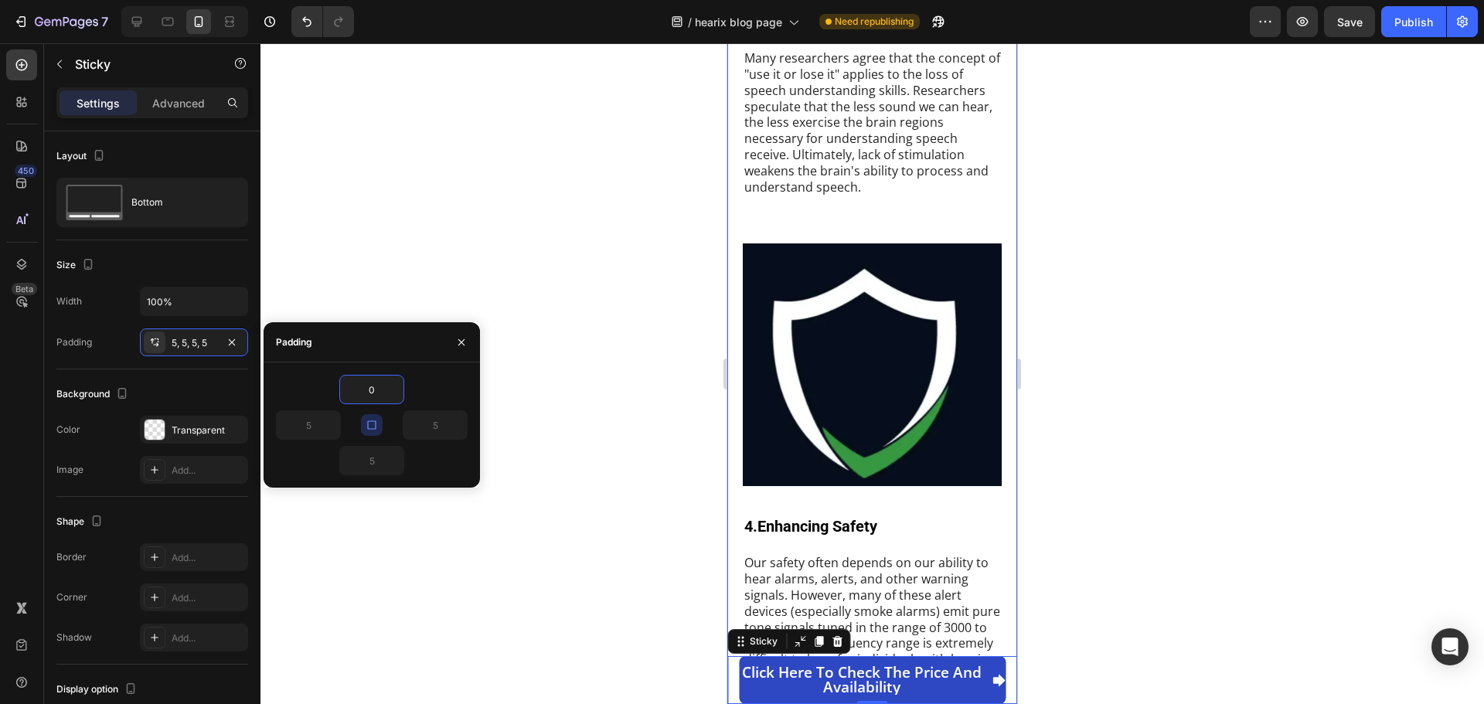
type input "0"
click at [373, 428] on icon "button" at bounding box center [372, 425] width 12 height 12
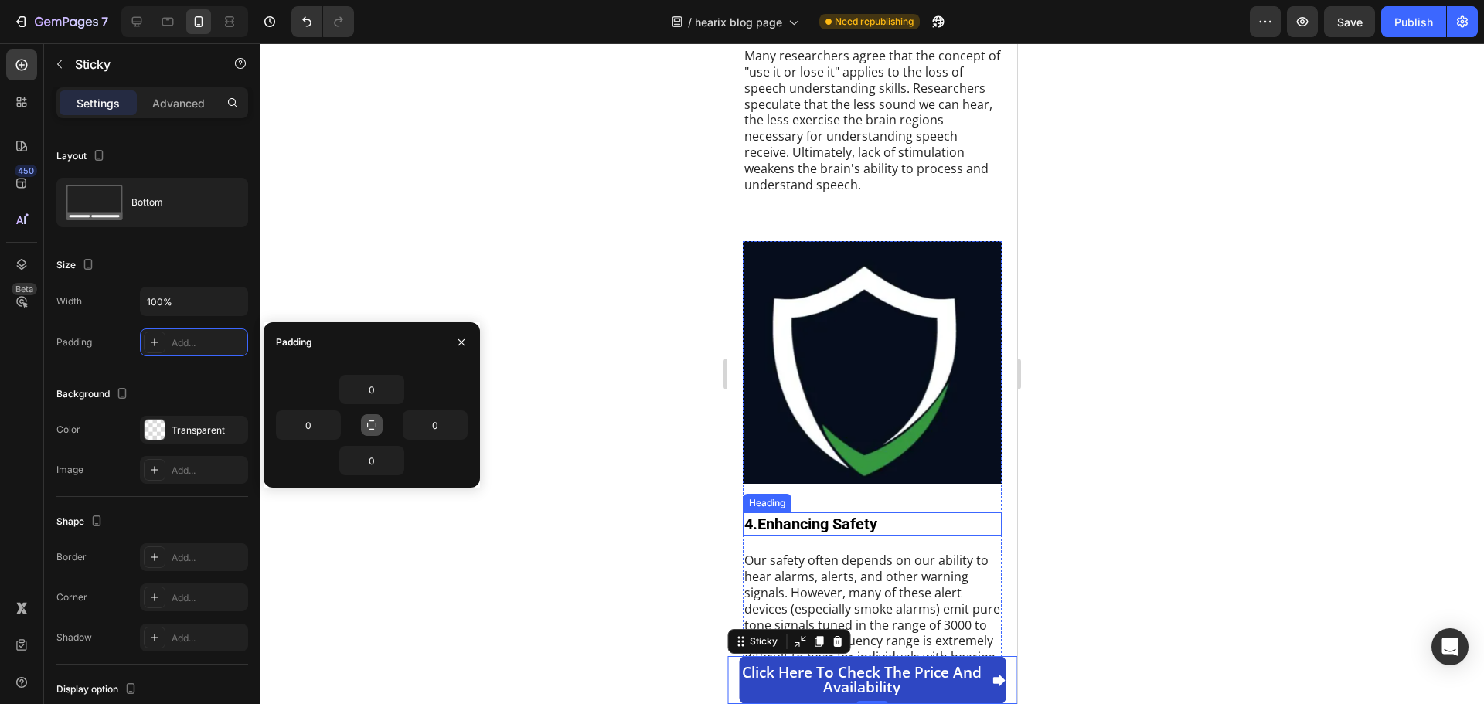
scroll to position [2551, 0]
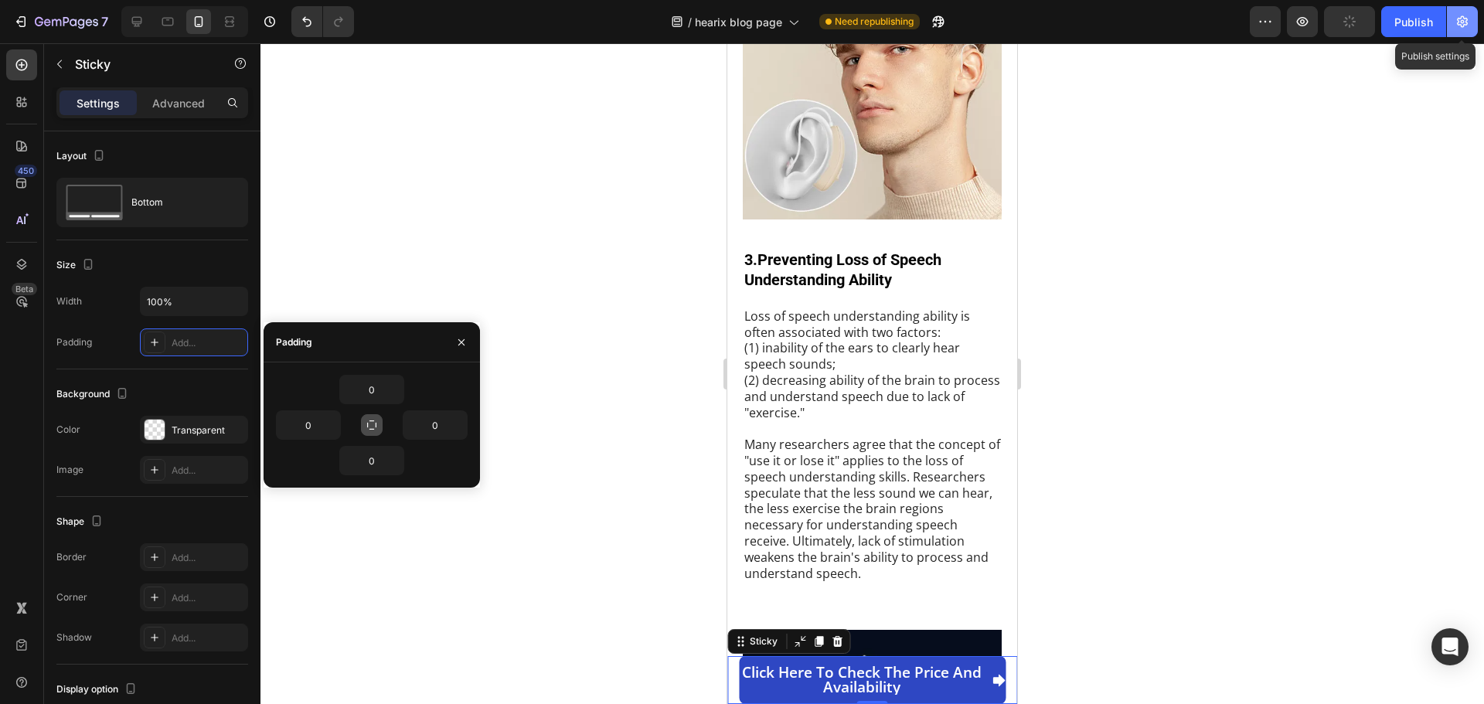
click at [1467, 29] on button "button" at bounding box center [1462, 21] width 31 height 31
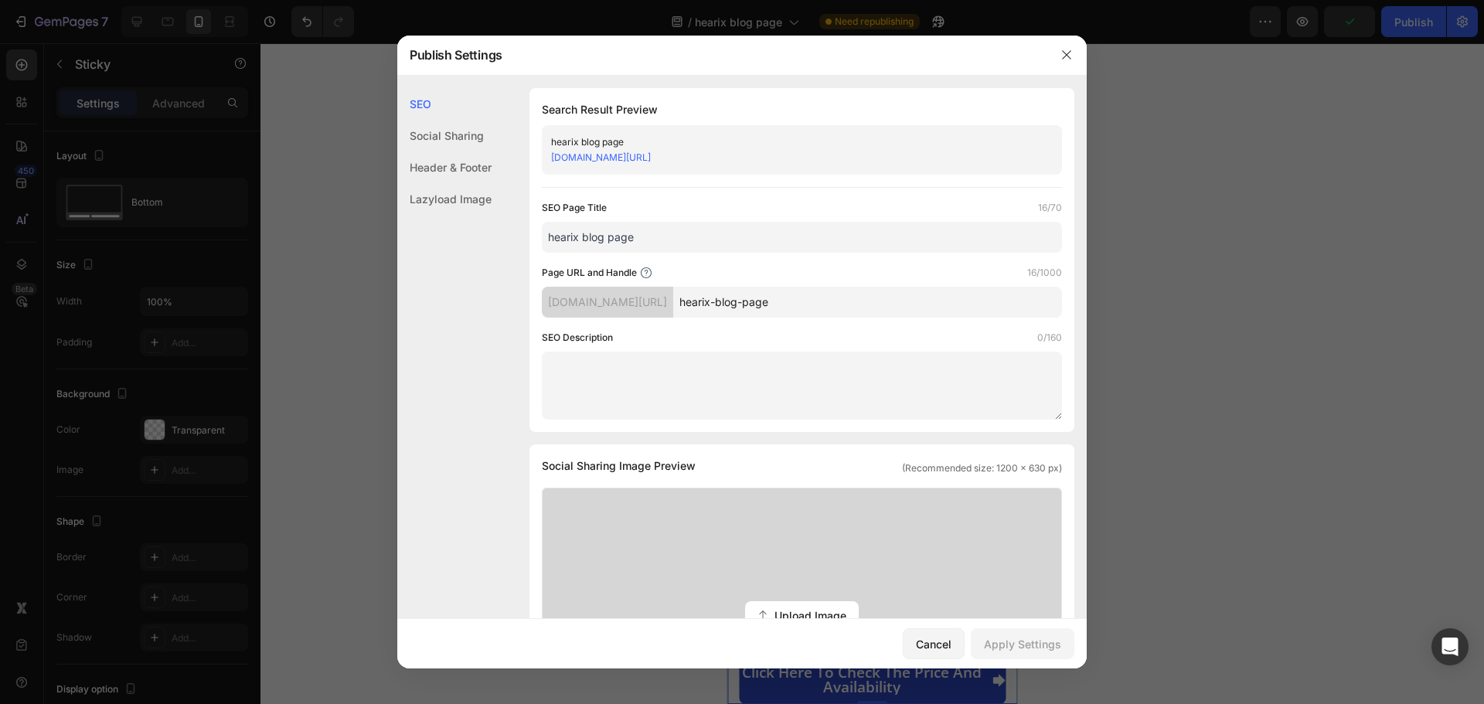
click at [654, 237] on input "hearix blog page" at bounding box center [802, 237] width 520 height 31
paste input "Copy element from Gempages!"
drag, startPoint x: 736, startPoint y: 233, endPoint x: 469, endPoint y: 227, distance: 266.8
click at [469, 227] on div "SEO Social Sharing Header & Footer Lazyload Image SEO Search Result Preview Cop…" at bounding box center [742, 639] width 690 height 1103
type input "Copy element from Gempages!"
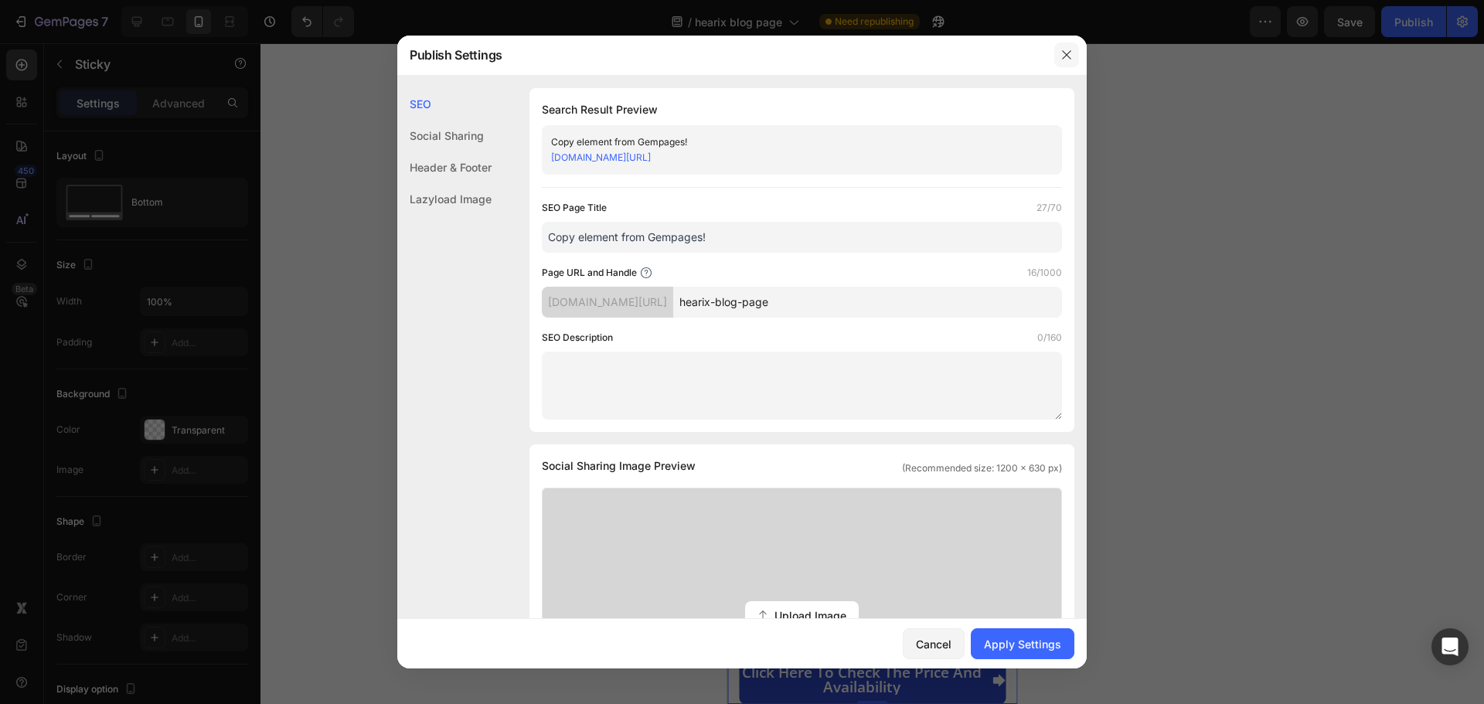
click at [1065, 53] on icon "button" at bounding box center [1066, 54] width 9 height 9
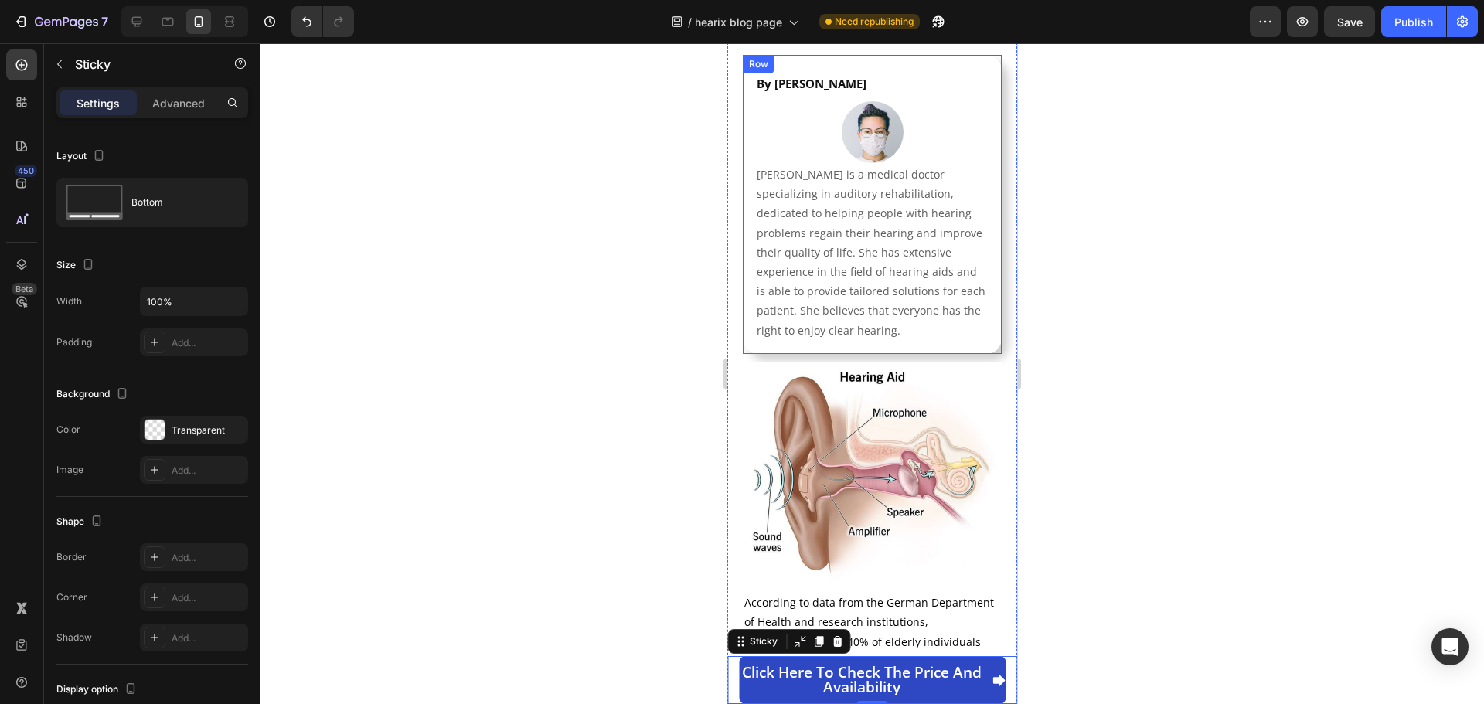
scroll to position [0, 0]
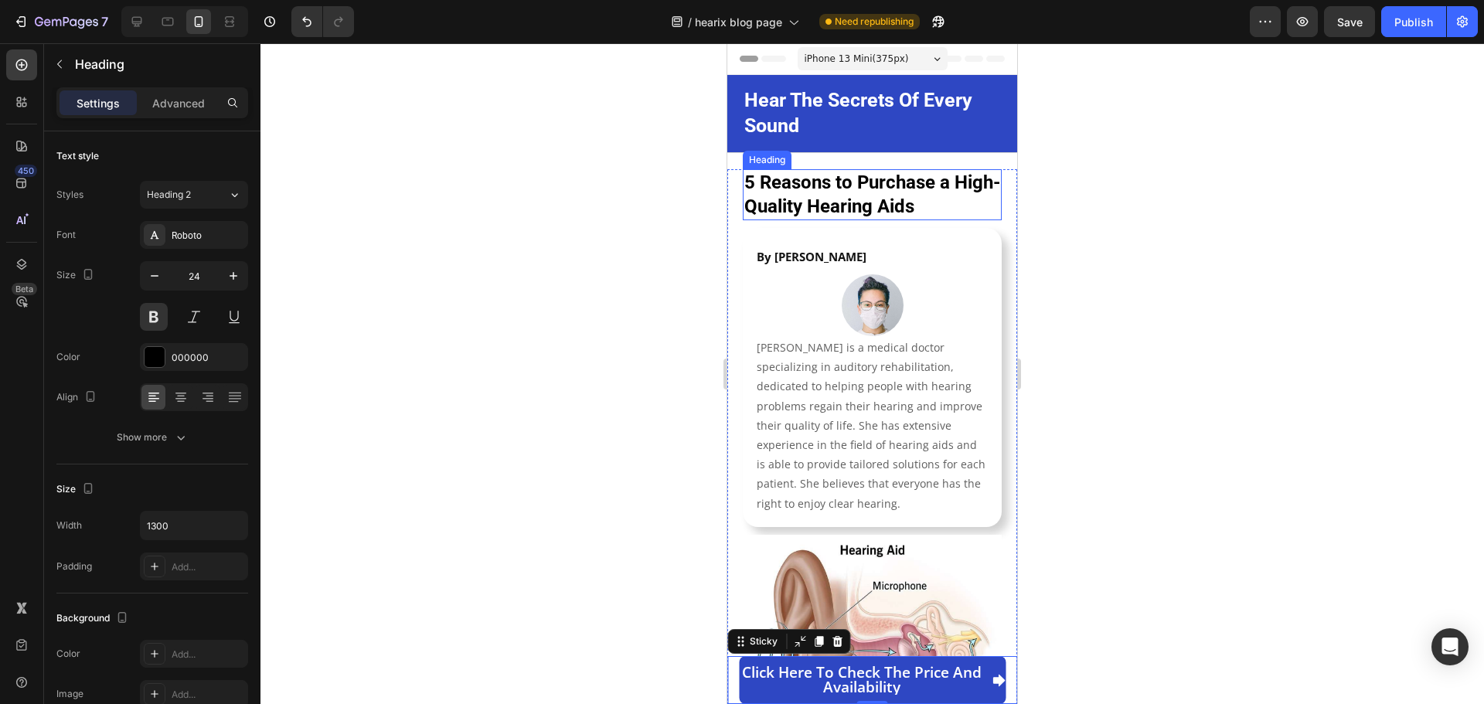
click at [857, 189] on strong "5 Reasons to Purchase a High-Quality Hearing Aids" at bounding box center [872, 195] width 256 height 46
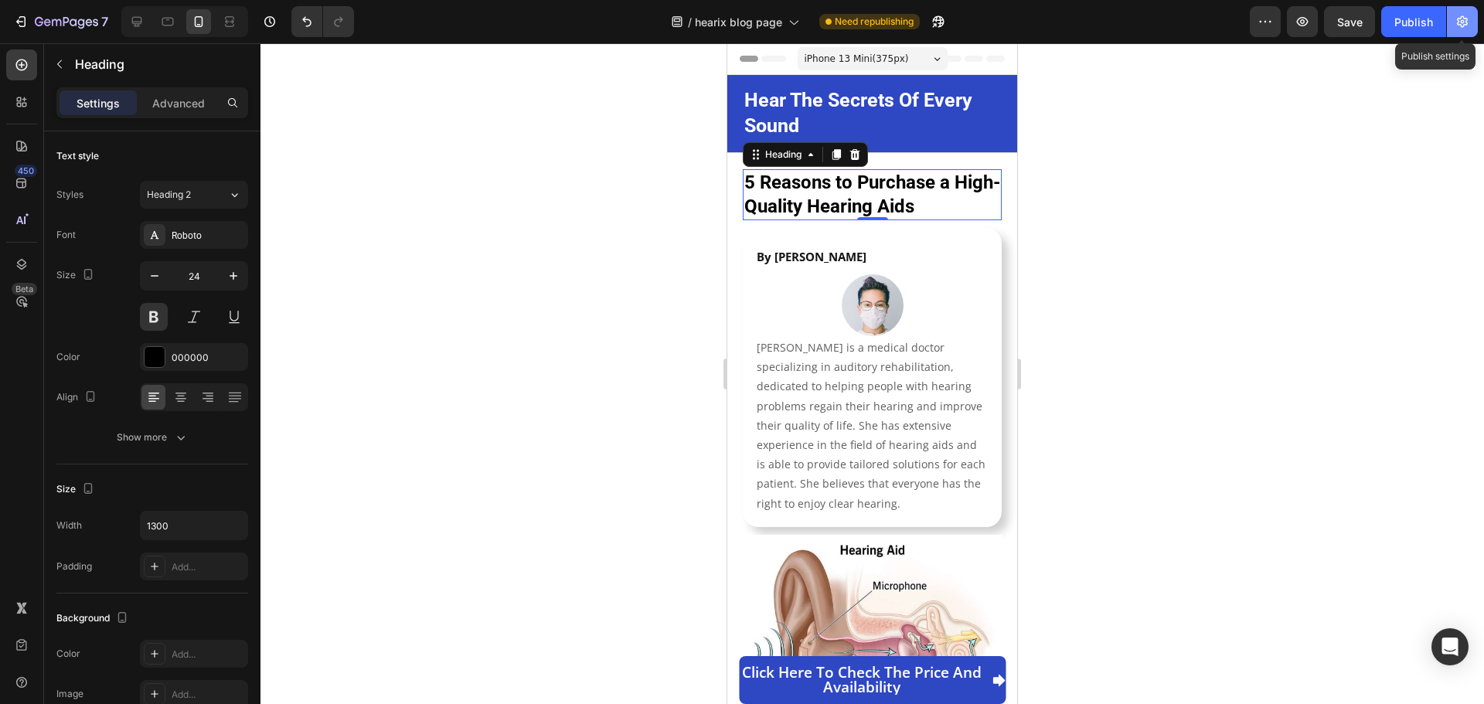
click at [1467, 22] on icon "button" at bounding box center [1462, 22] width 11 height 12
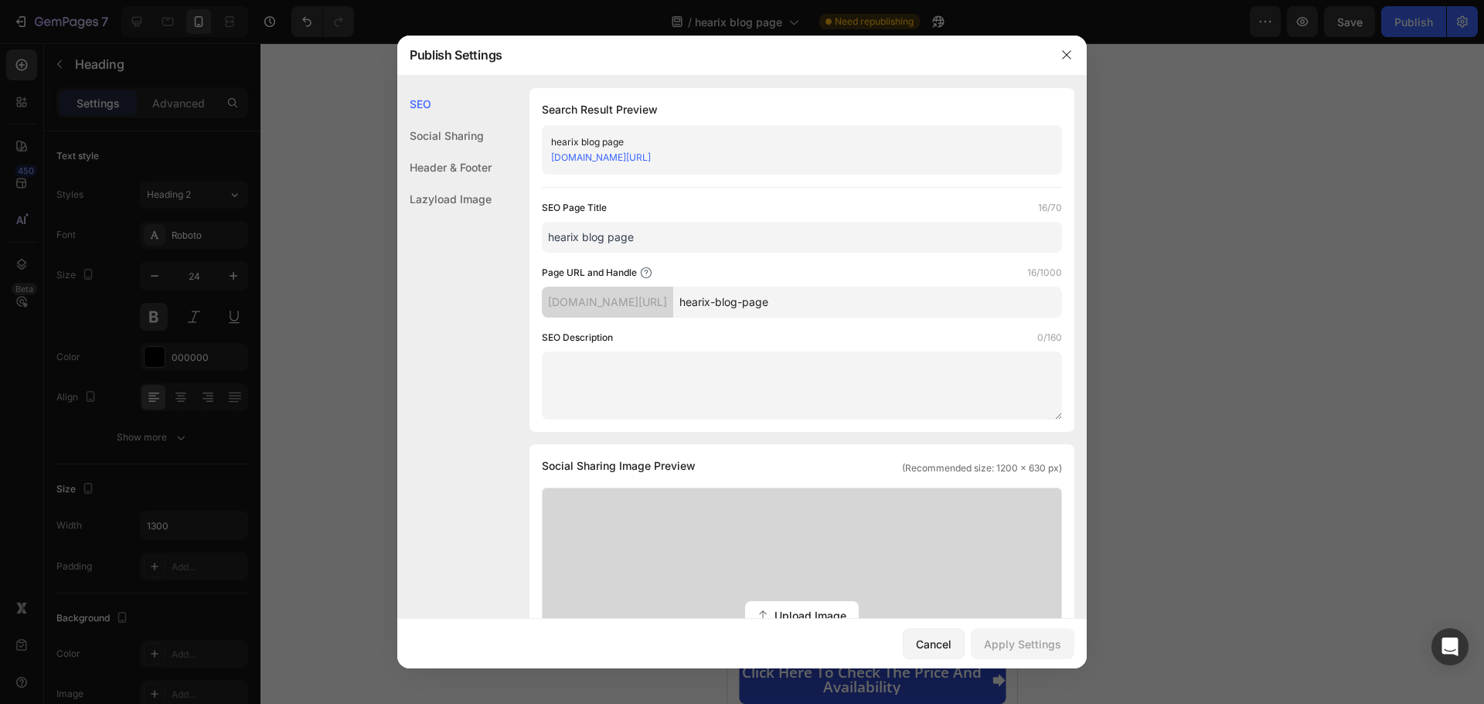
click at [632, 244] on input "hearix blog page" at bounding box center [802, 237] width 520 height 31
type input "best"
click at [772, 303] on input "hearix-blog-page" at bounding box center [867, 302] width 389 height 31
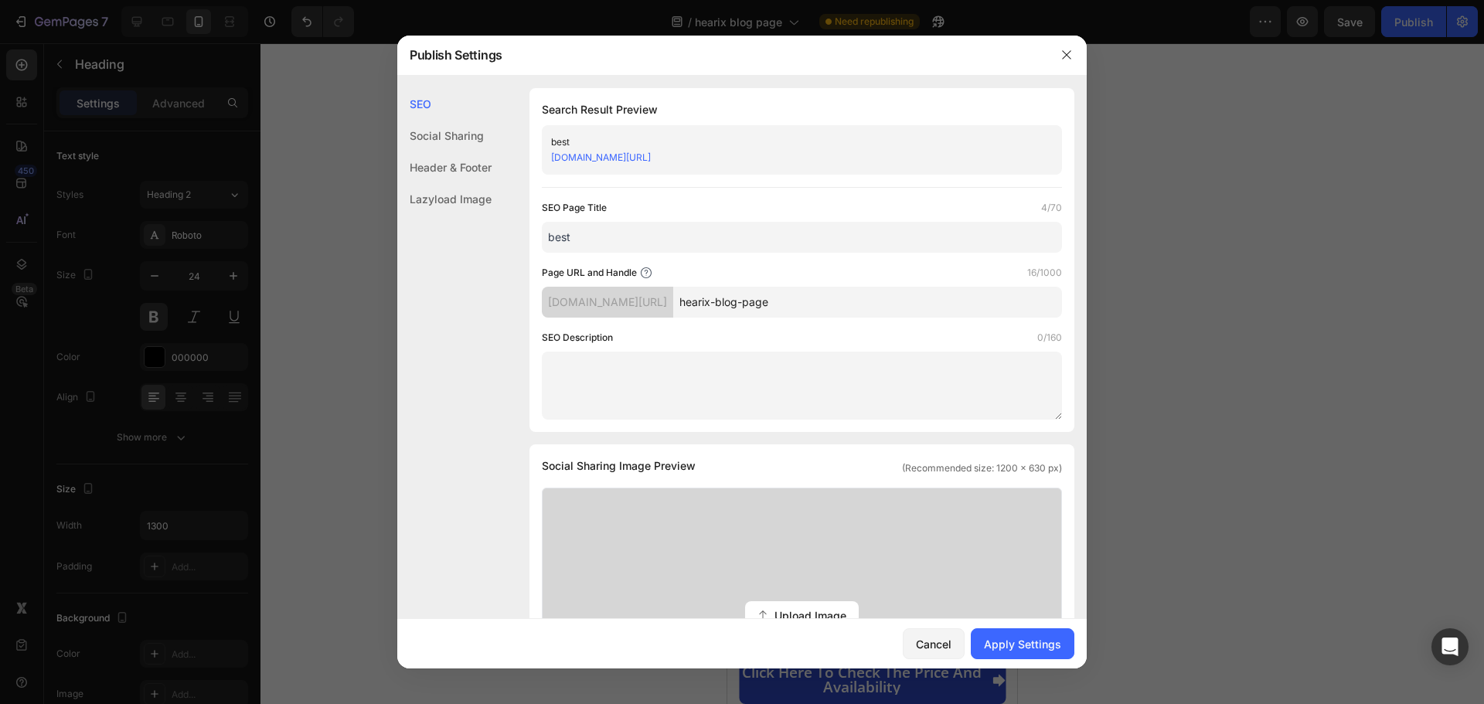
click at [772, 303] on input "hearix-blog-page" at bounding box center [867, 302] width 389 height 31
type input "hearix-page"
drag, startPoint x: 612, startPoint y: 237, endPoint x: 452, endPoint y: 249, distance: 159.7
click at [452, 249] on div "SEO Social Sharing Header & Footer Lazyload Image SEO Search Result Preview bes…" at bounding box center [742, 639] width 690 height 1103
click at [1071, 54] on icon "button" at bounding box center [1067, 55] width 12 height 12
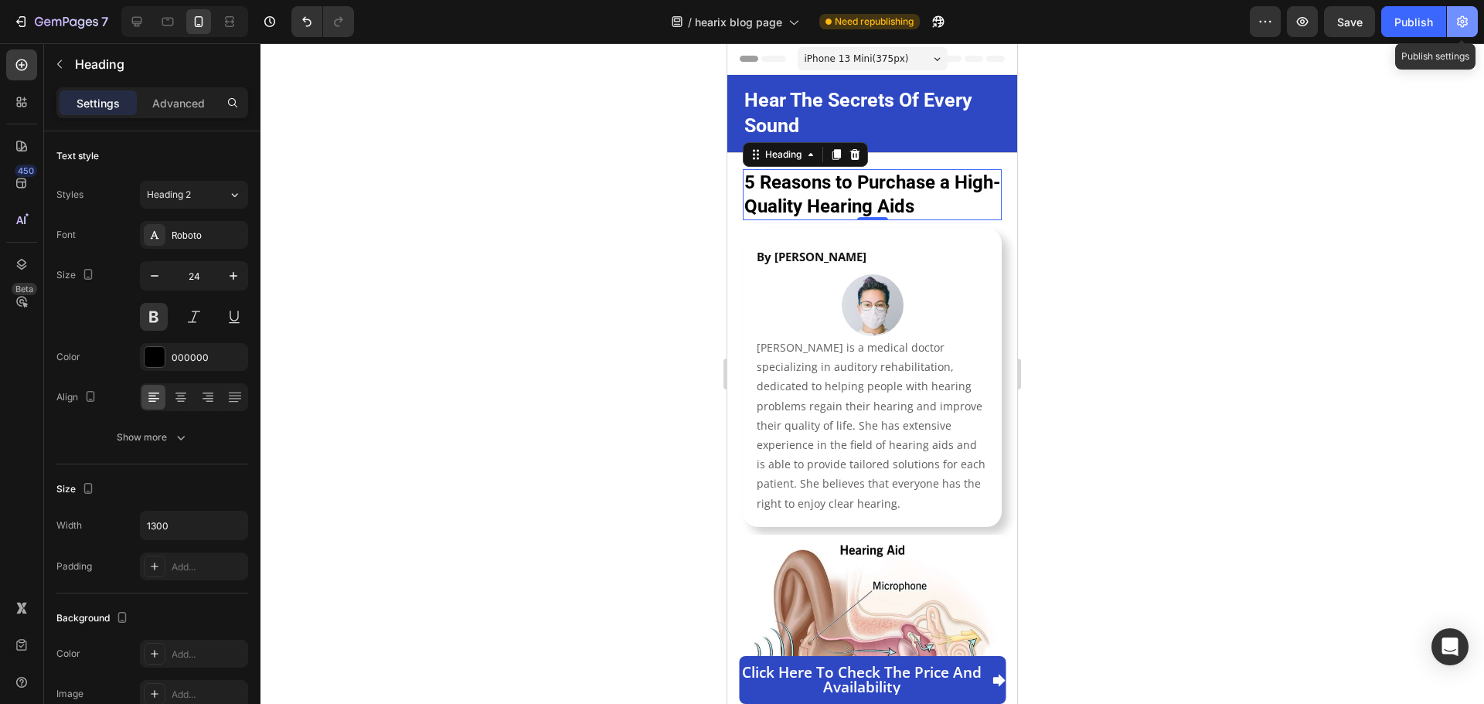
click at [1460, 27] on icon "button" at bounding box center [1462, 21] width 15 height 15
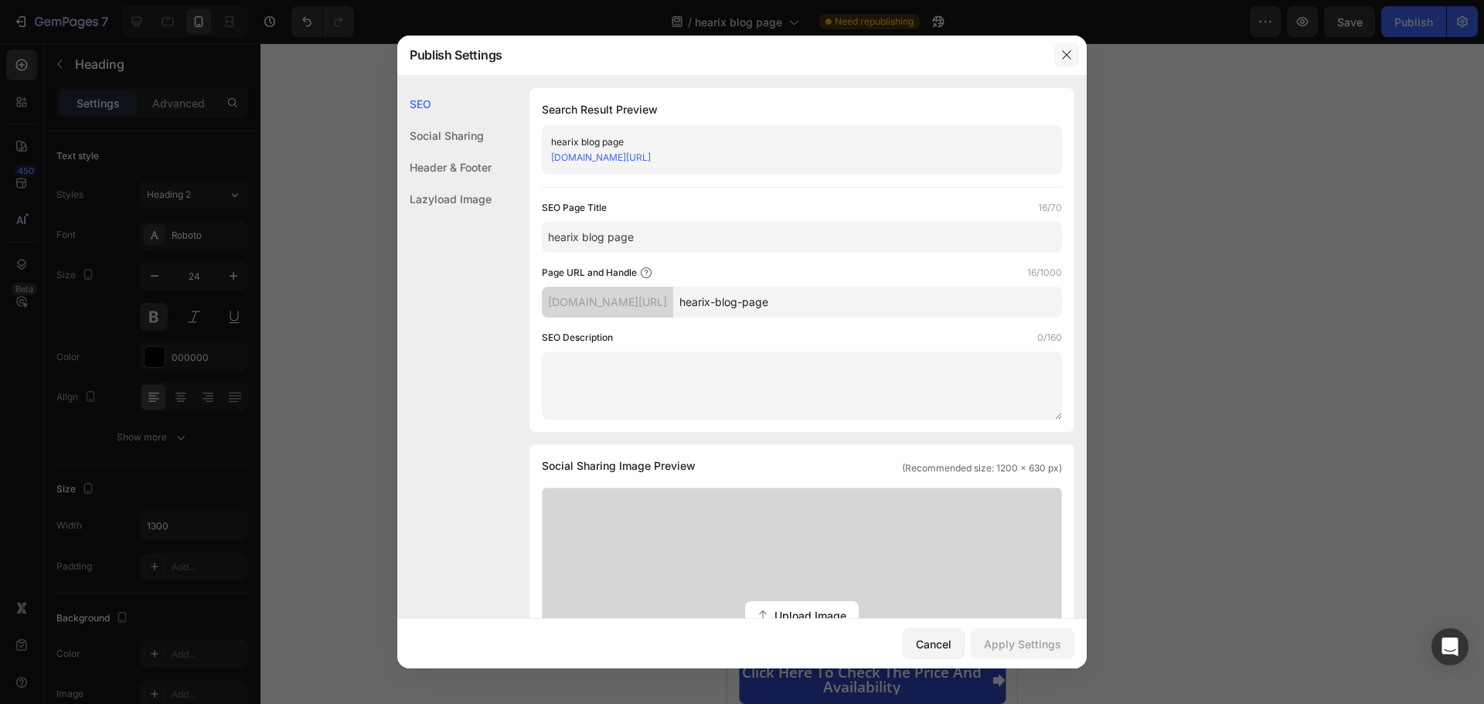
click at [1066, 58] on icon "button" at bounding box center [1067, 55] width 12 height 12
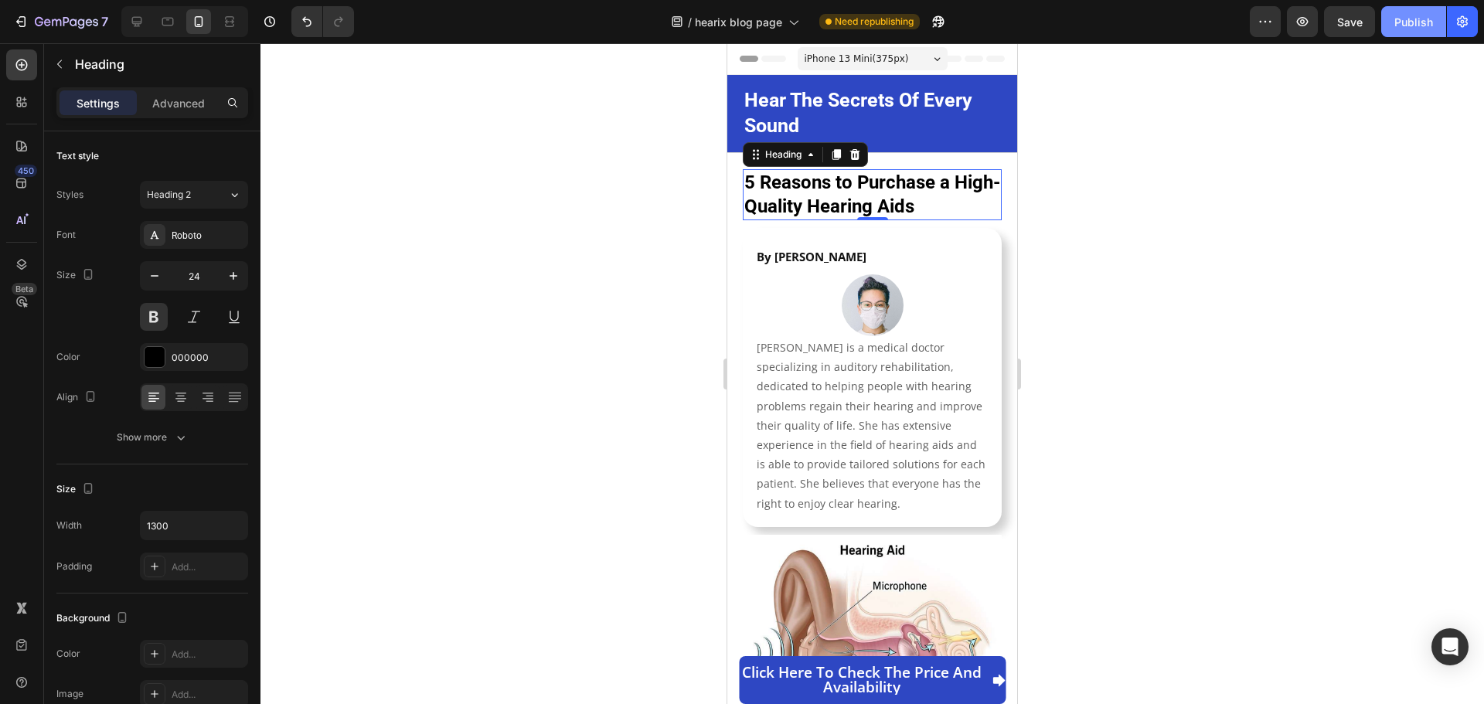
click at [1425, 24] on div "Publish" at bounding box center [1414, 22] width 39 height 16
click at [736, 23] on span "hearix blog page" at bounding box center [738, 22] width 87 height 16
click at [29, 28] on div "7" at bounding box center [60, 21] width 95 height 19
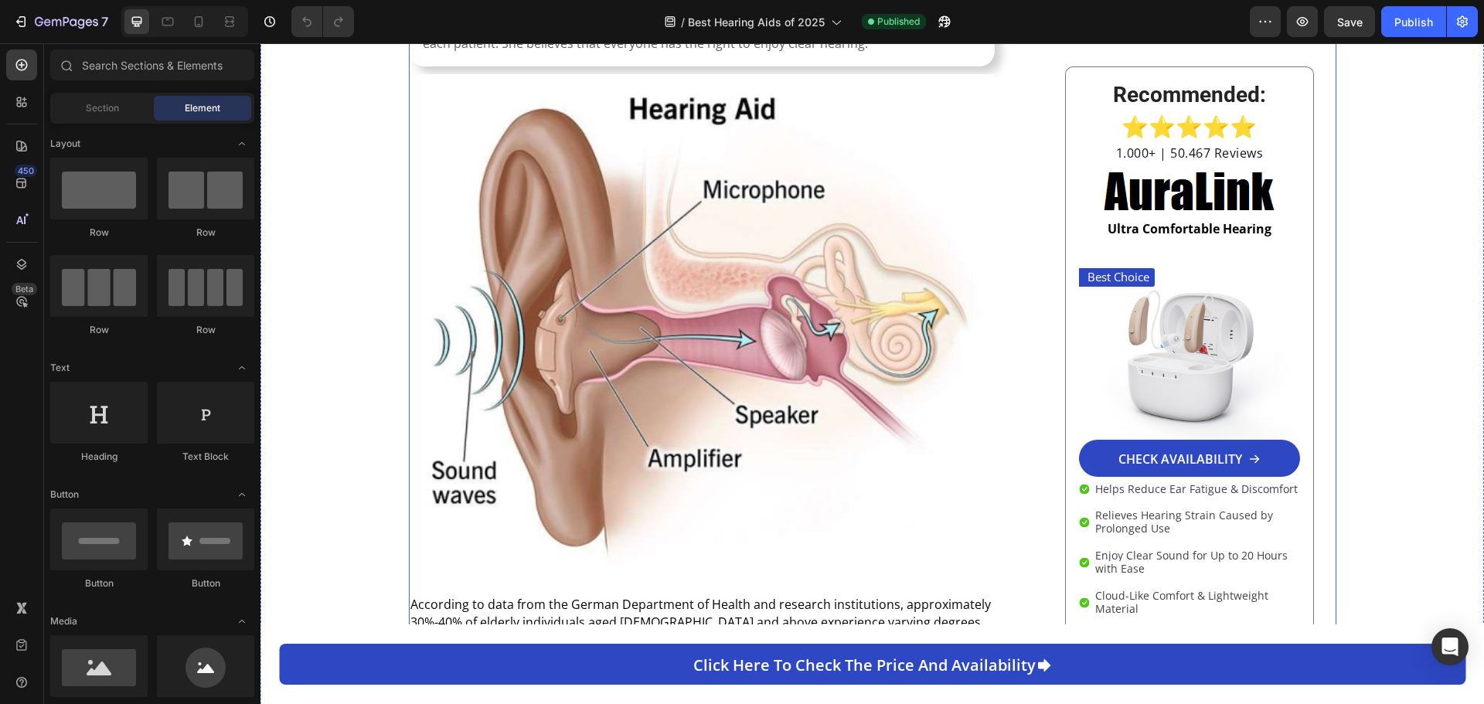
scroll to position [387, 0]
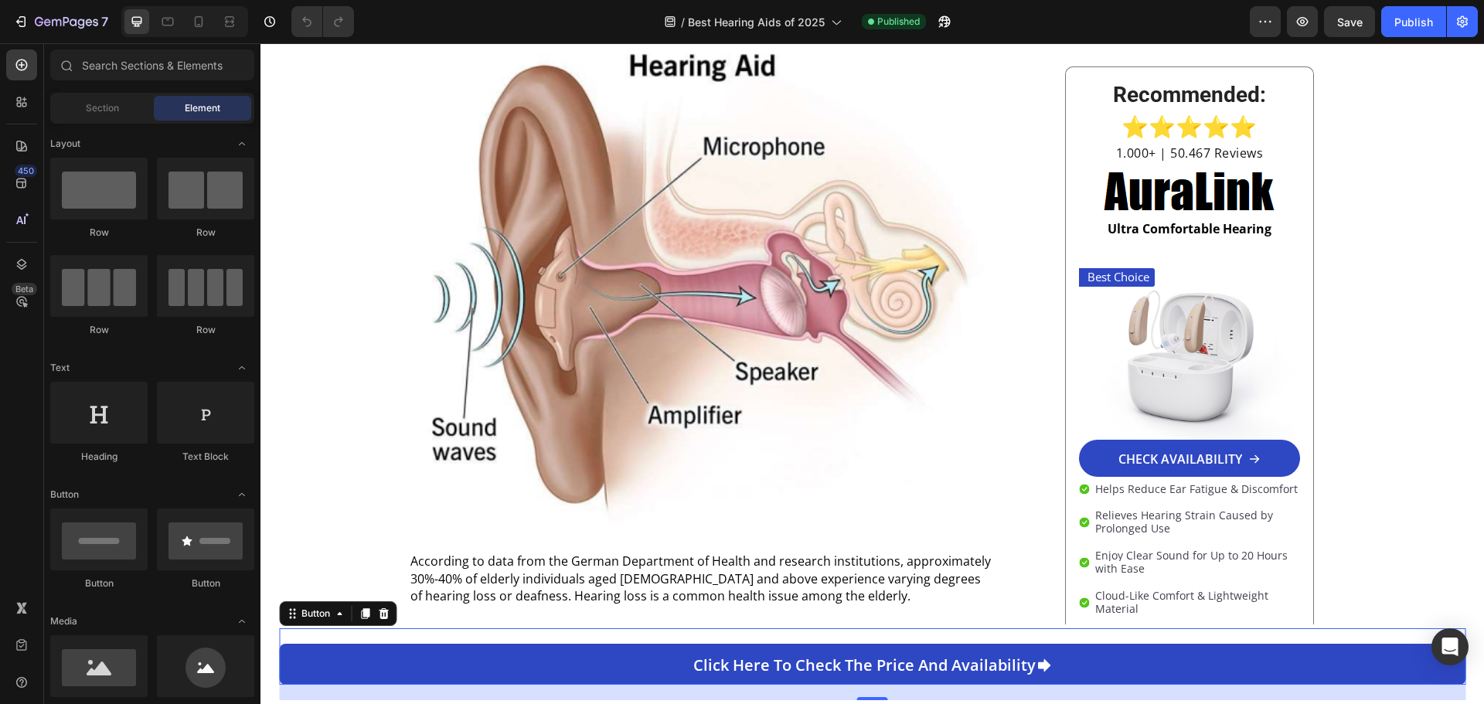
click at [486, 636] on div "Click here to check the price and availability Button 0" at bounding box center [872, 657] width 1187 height 56
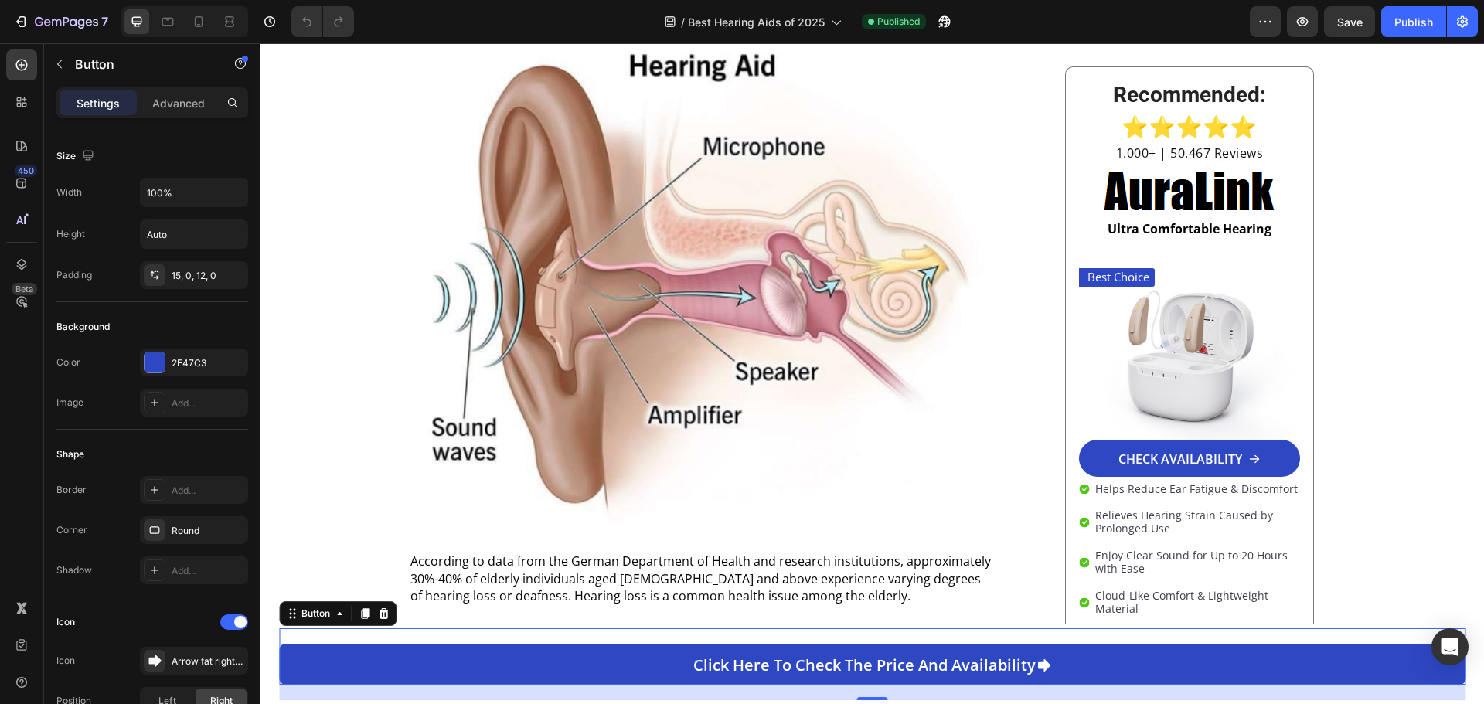
click at [297, 637] on div "Click here to check the price and availability Button 20" at bounding box center [872, 657] width 1187 height 56
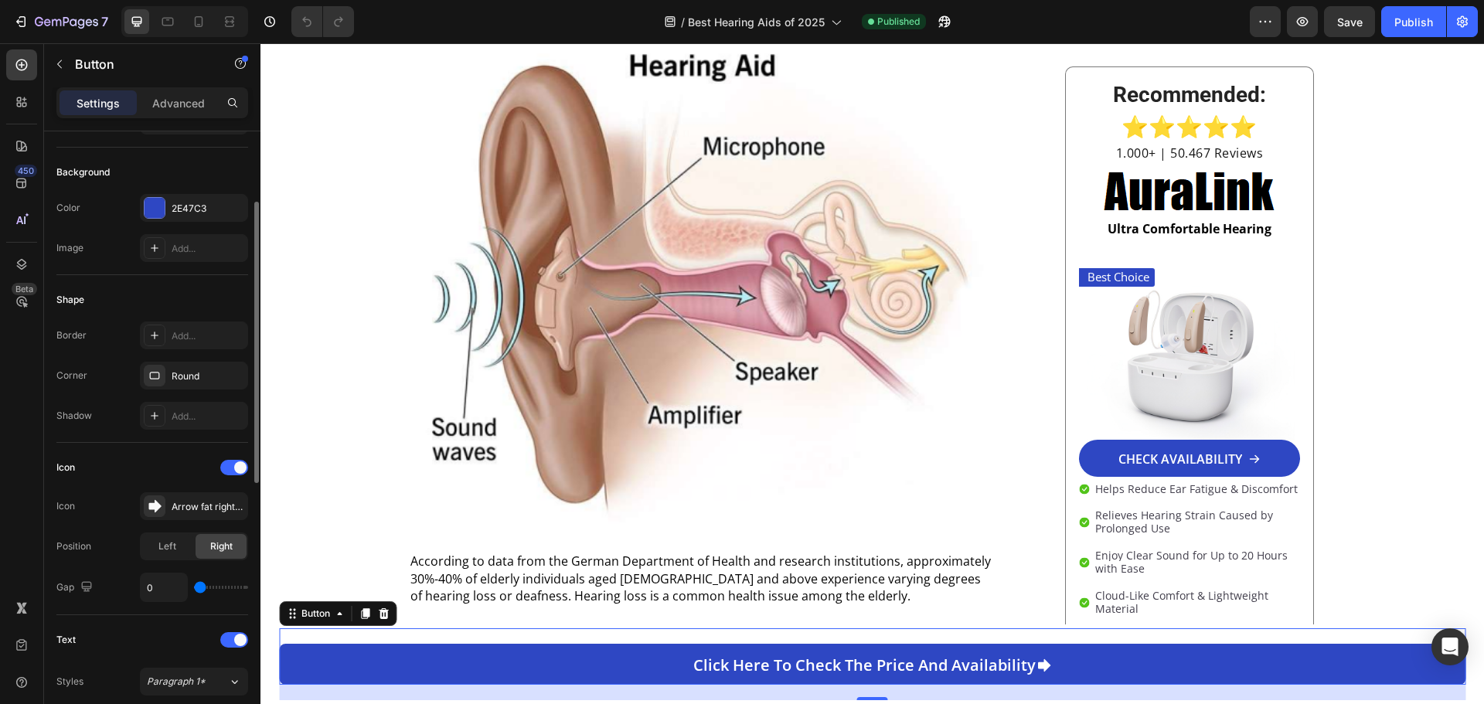
scroll to position [309, 0]
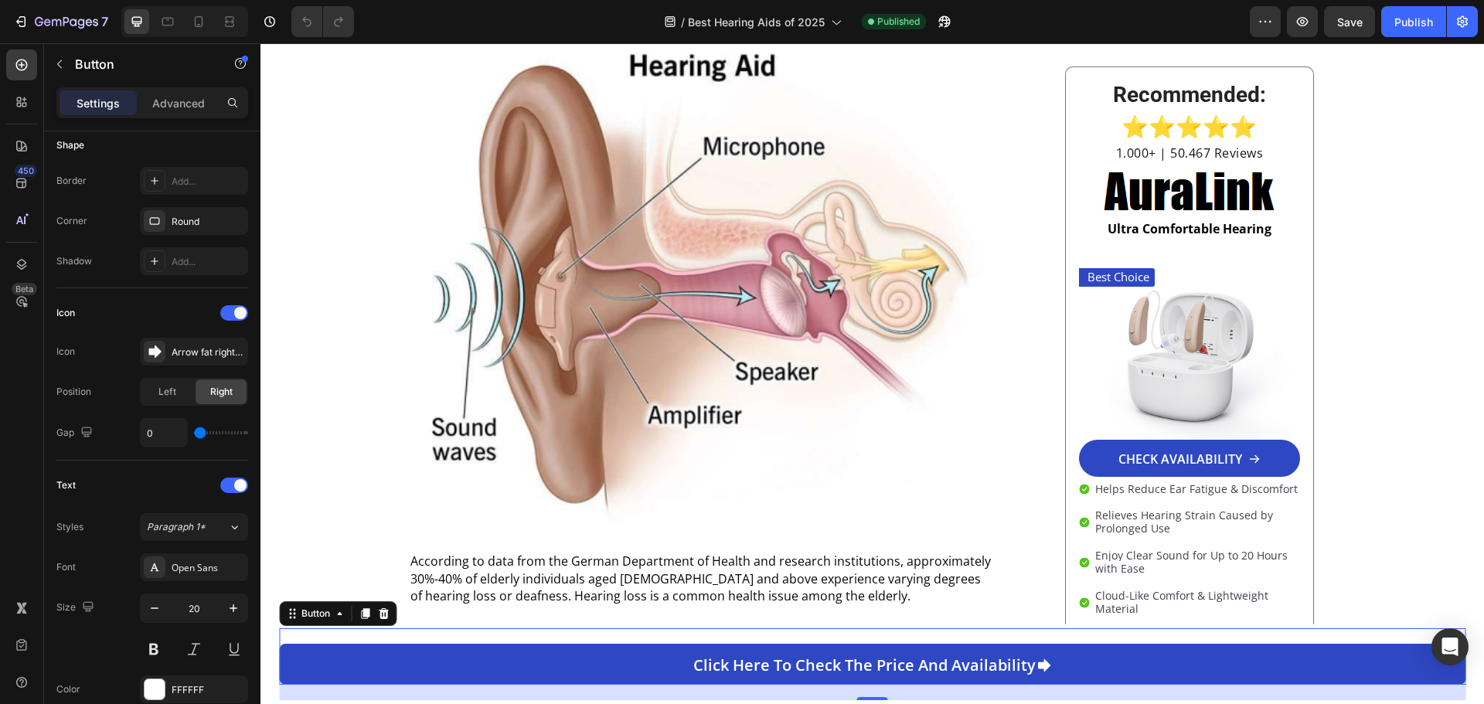
click at [298, 629] on div "Click here to check the price and availability Button 20" at bounding box center [872, 657] width 1187 height 56
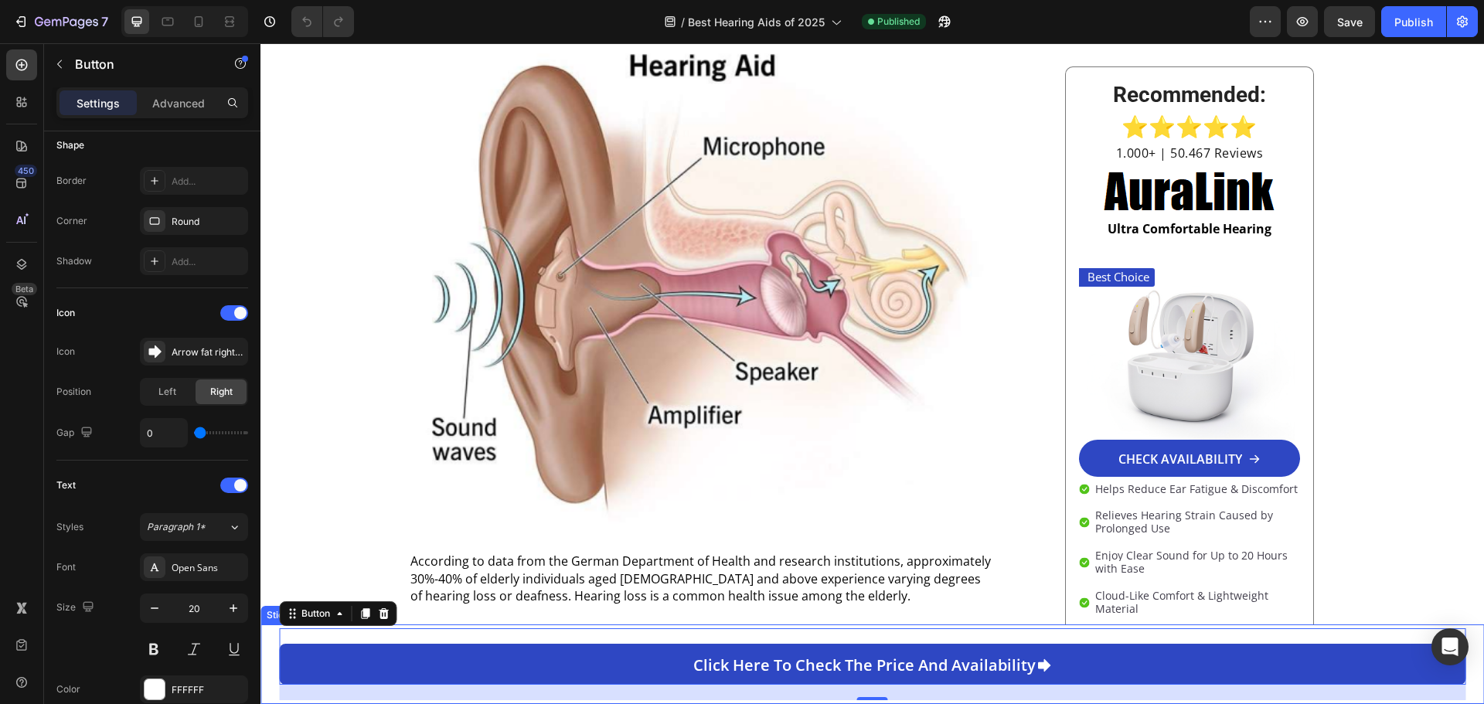
scroll to position [0, 0]
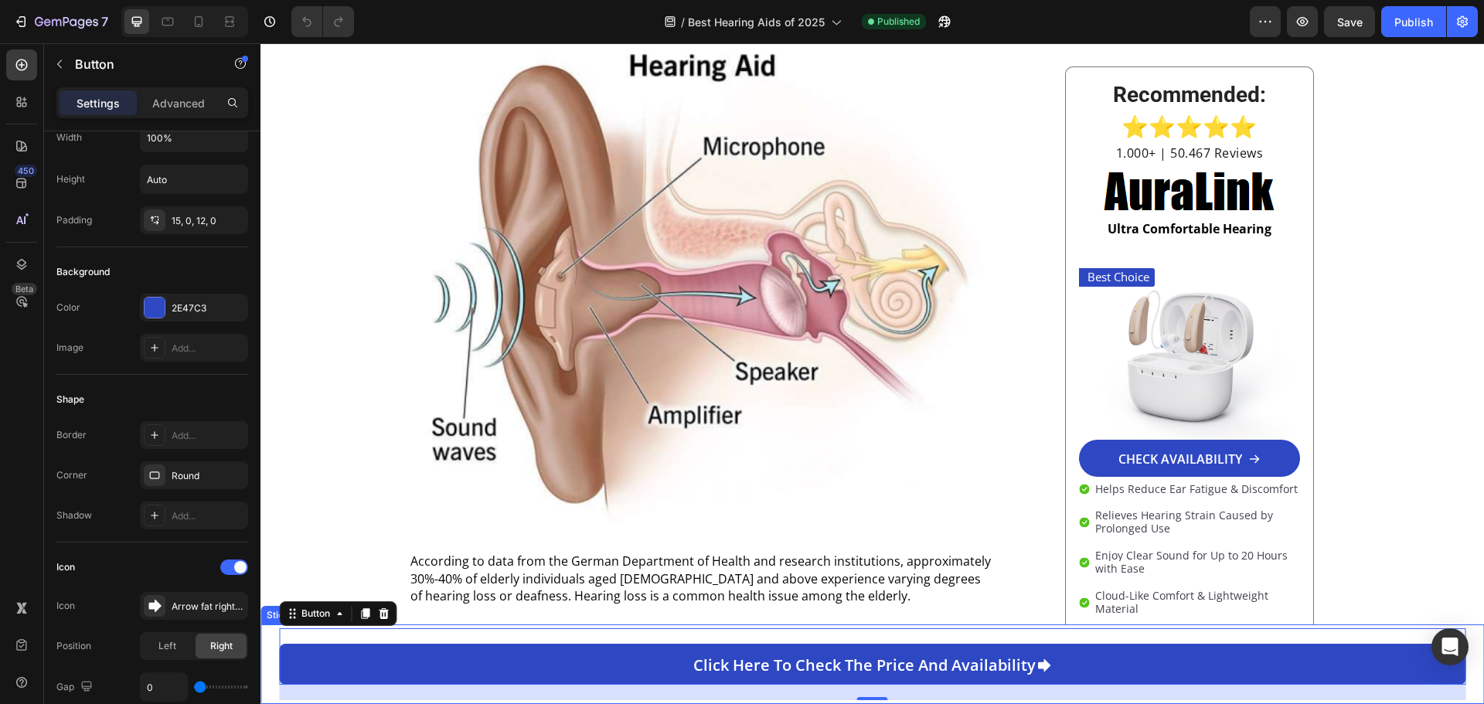
click at [652, 700] on div "Click here to check the price and availability Button 20 Sticky" at bounding box center [873, 665] width 1224 height 80
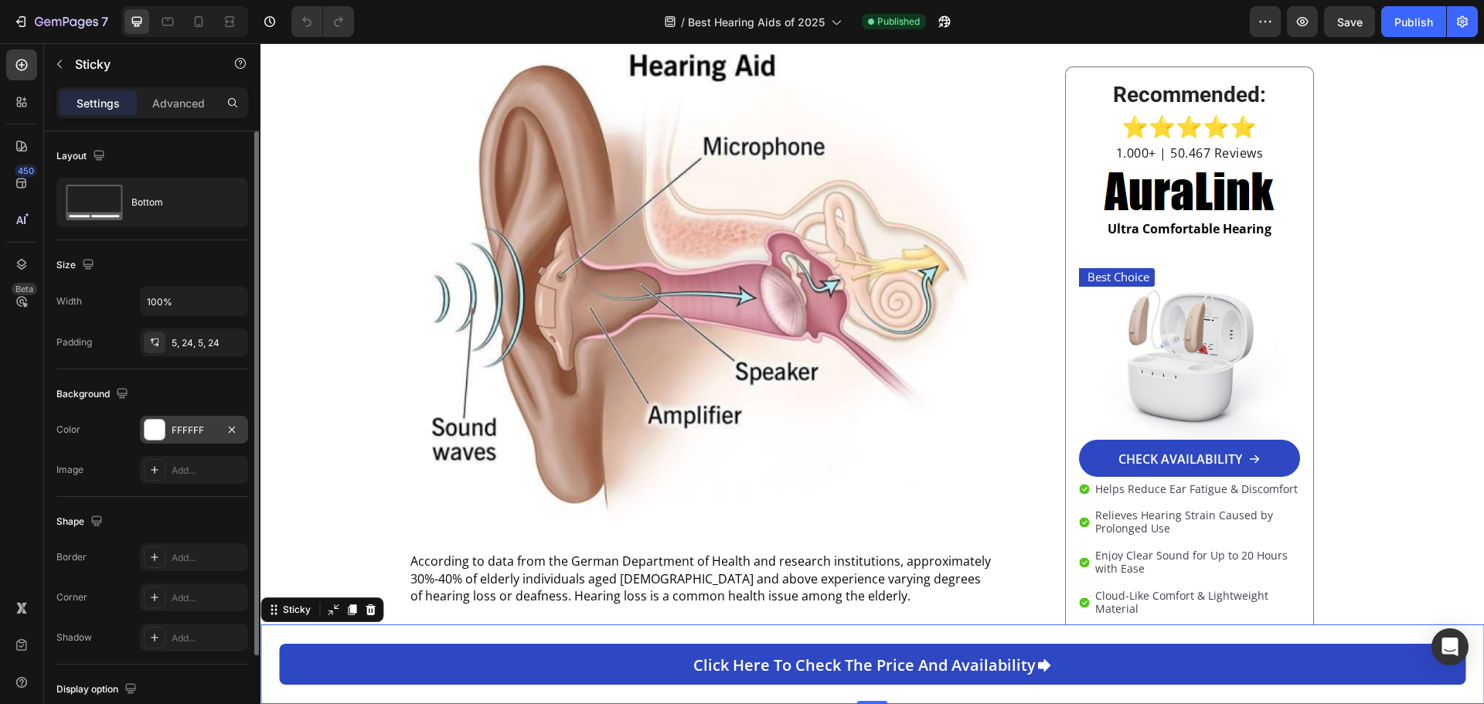
click at [153, 429] on div at bounding box center [155, 430] width 20 height 20
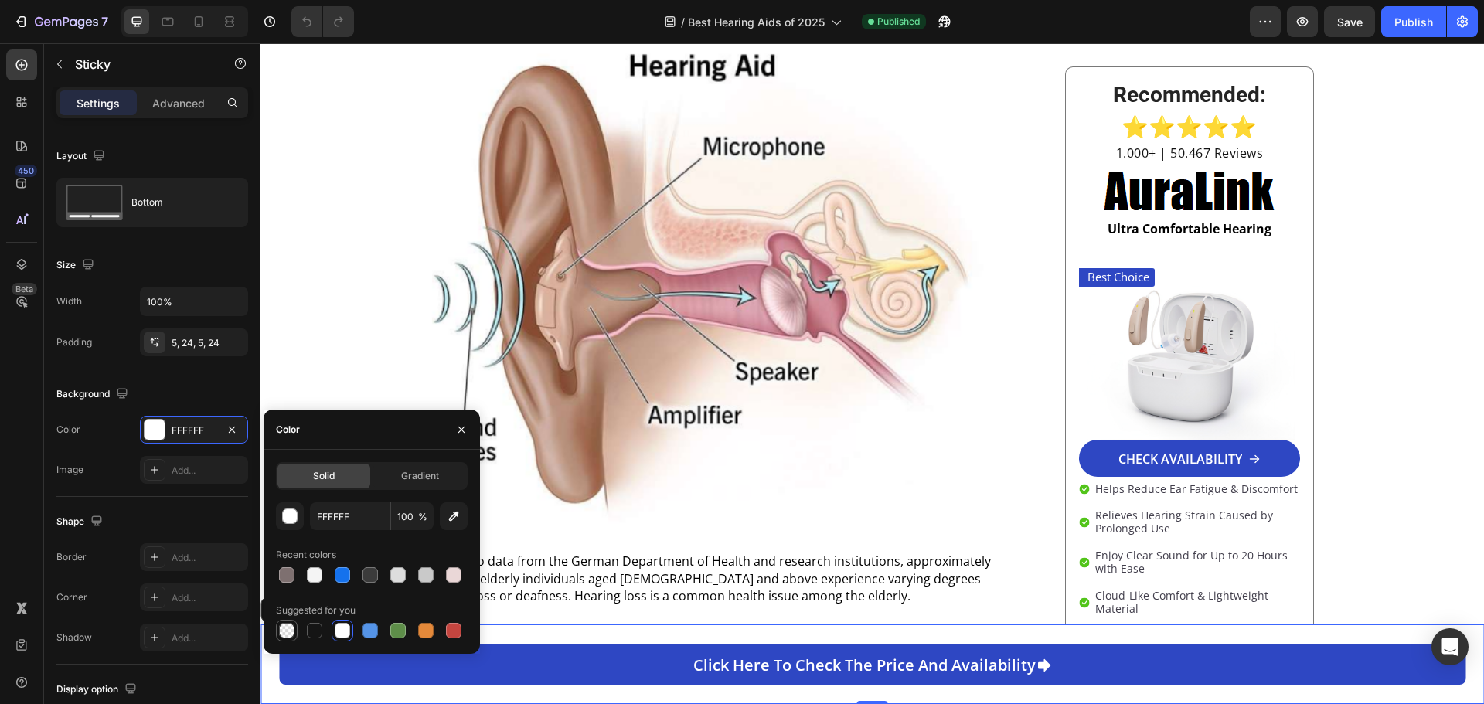
click at [284, 633] on div at bounding box center [286, 630] width 15 height 15
type input "000000"
type input "0"
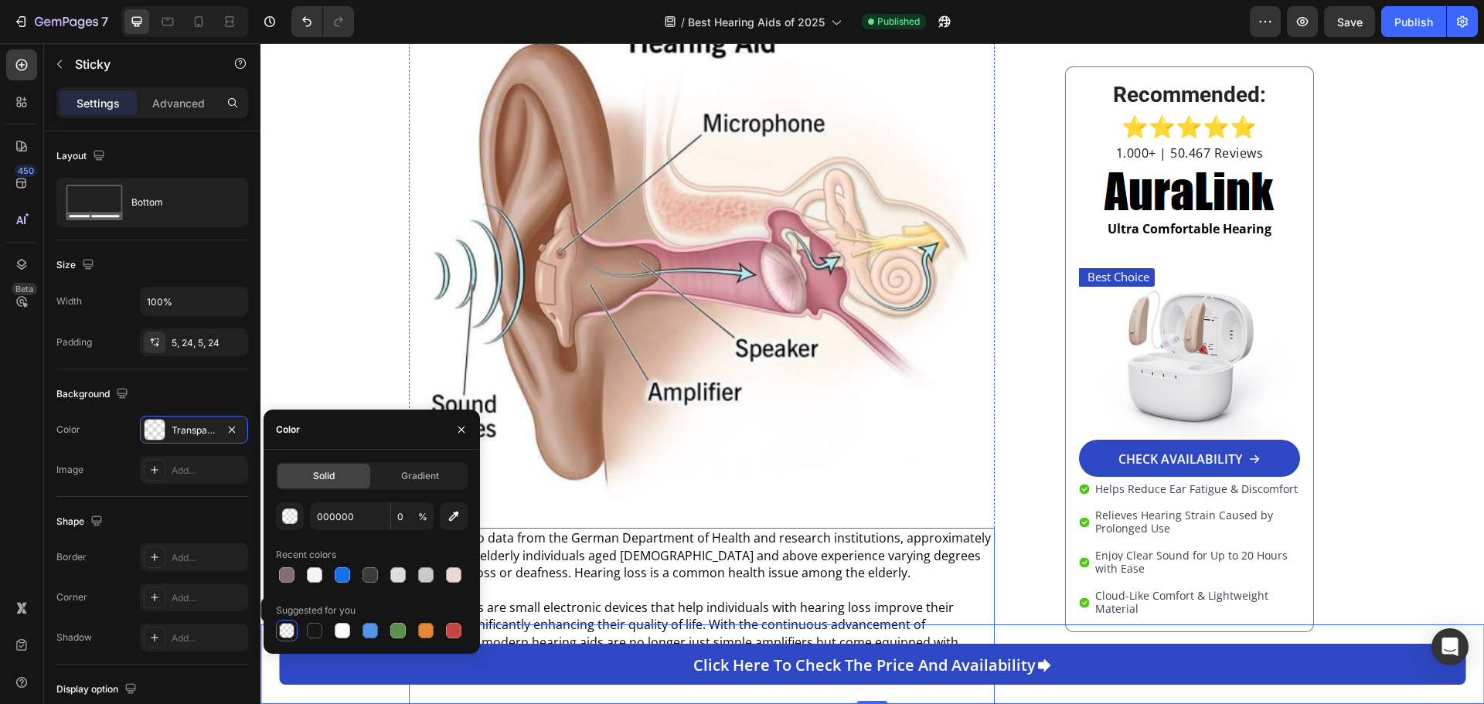
scroll to position [464, 0]
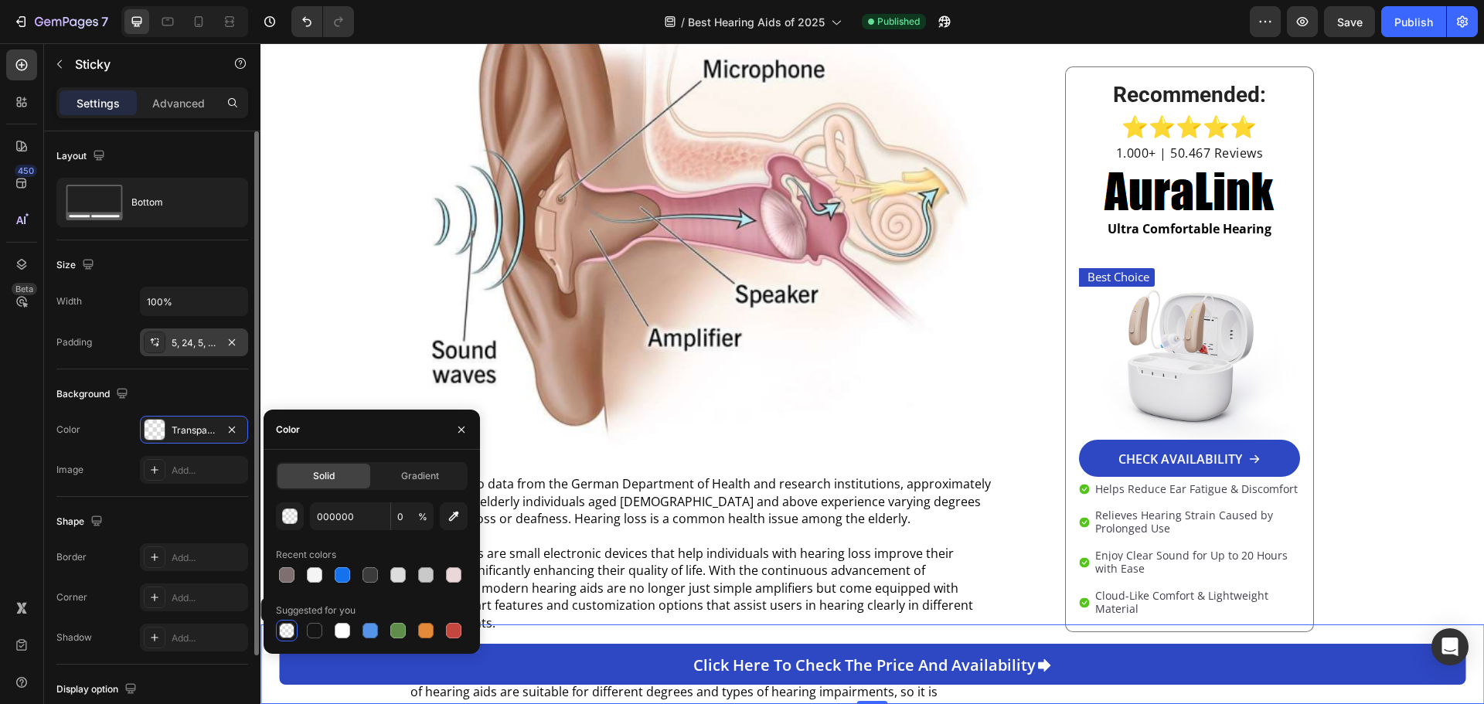
click at [190, 340] on div "5, 24, 5, 24" at bounding box center [194, 343] width 45 height 14
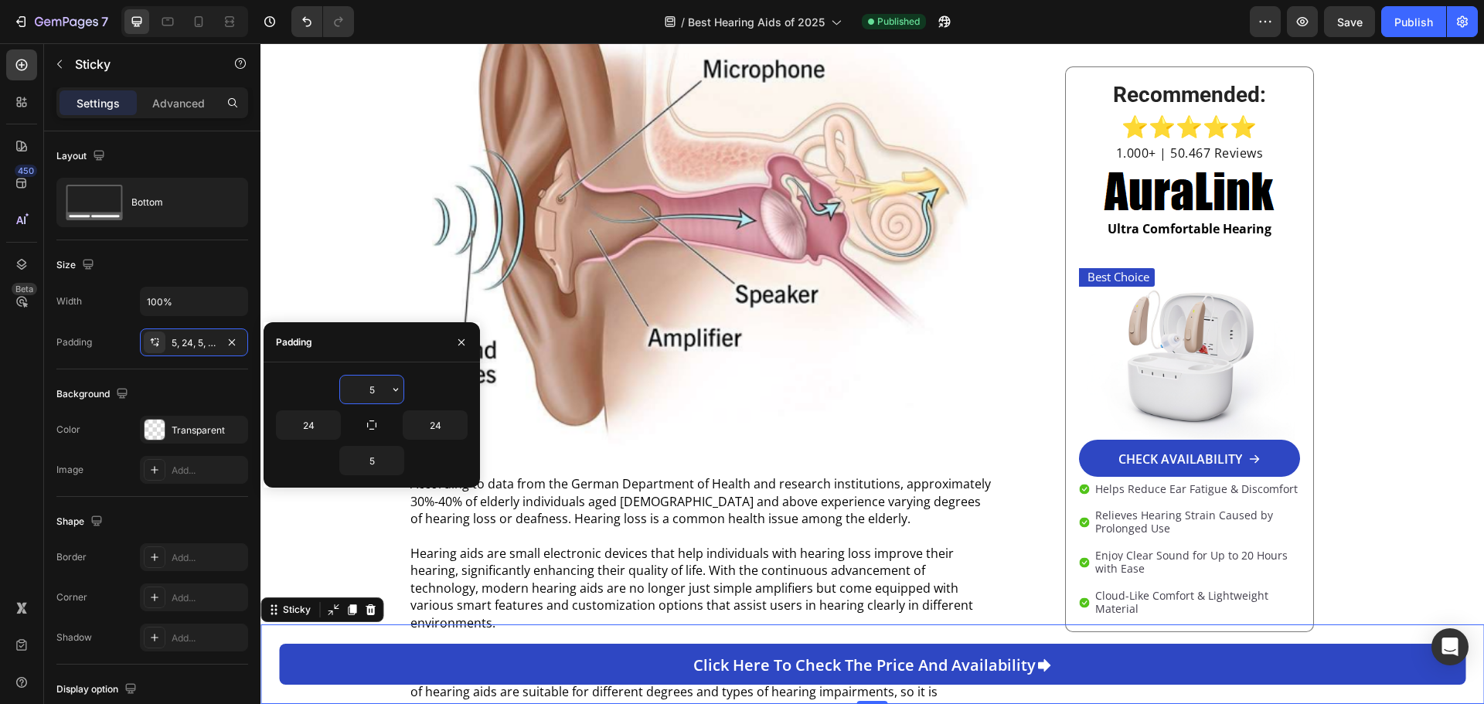
click at [373, 387] on input "5" at bounding box center [371, 390] width 63 height 28
type input "0"
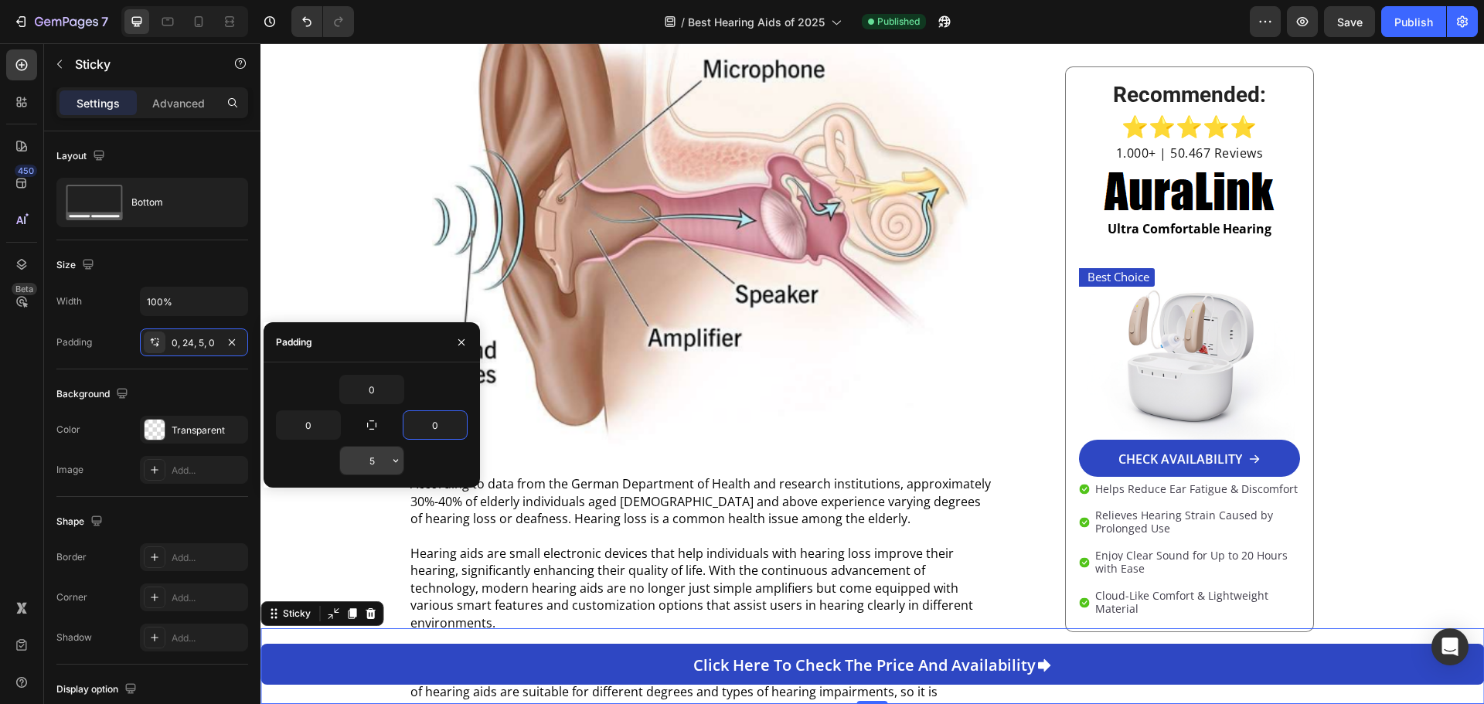
type input "0"
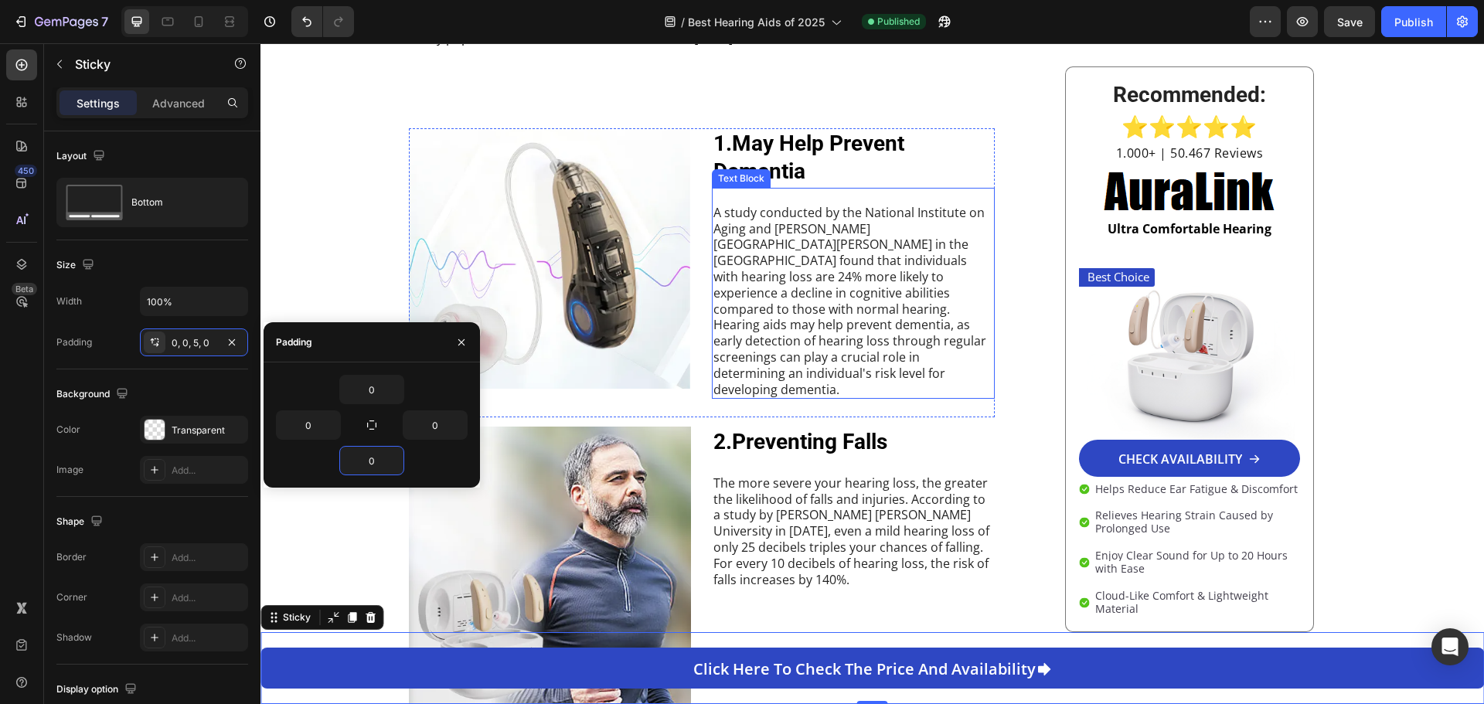
scroll to position [1392, 0]
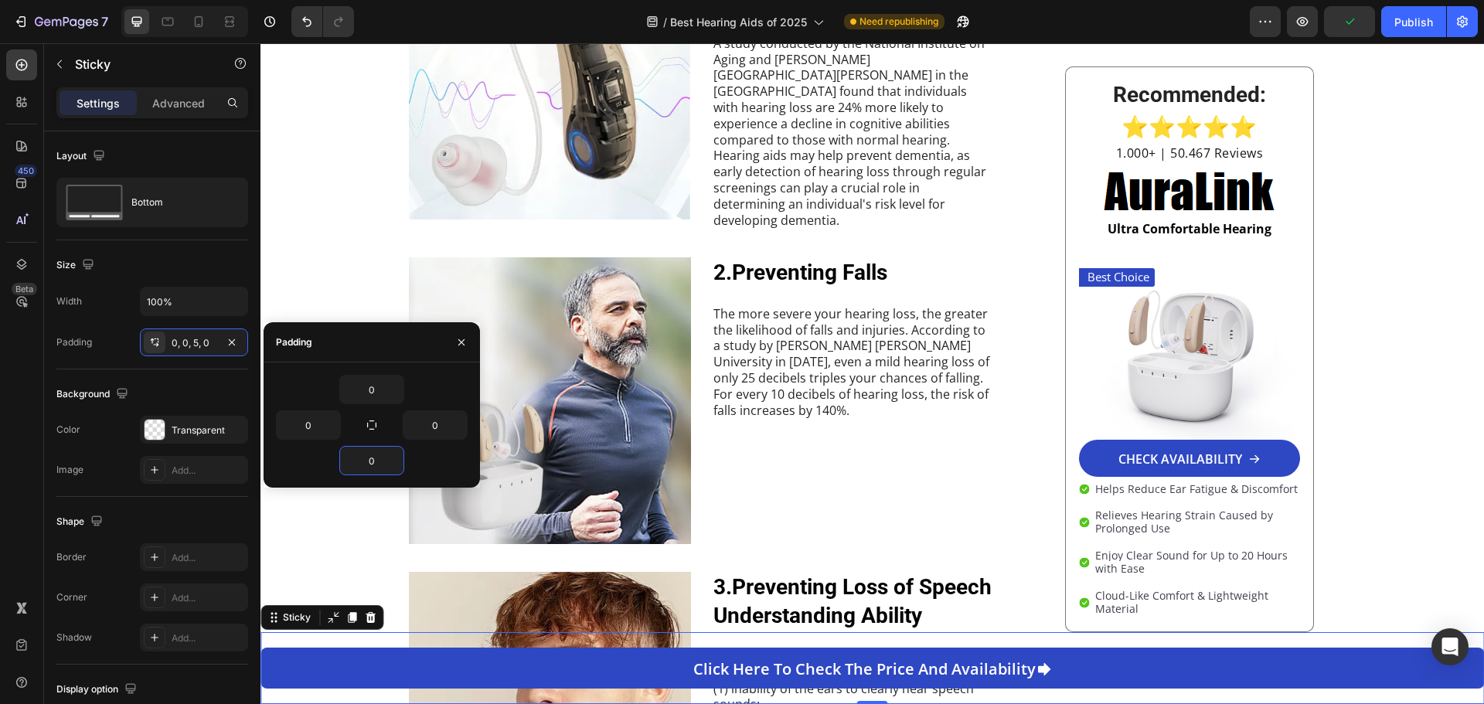
type input "0"
click at [401, 350] on div "Padding" at bounding box center [372, 342] width 216 height 40
click at [461, 345] on icon "button" at bounding box center [461, 342] width 12 height 12
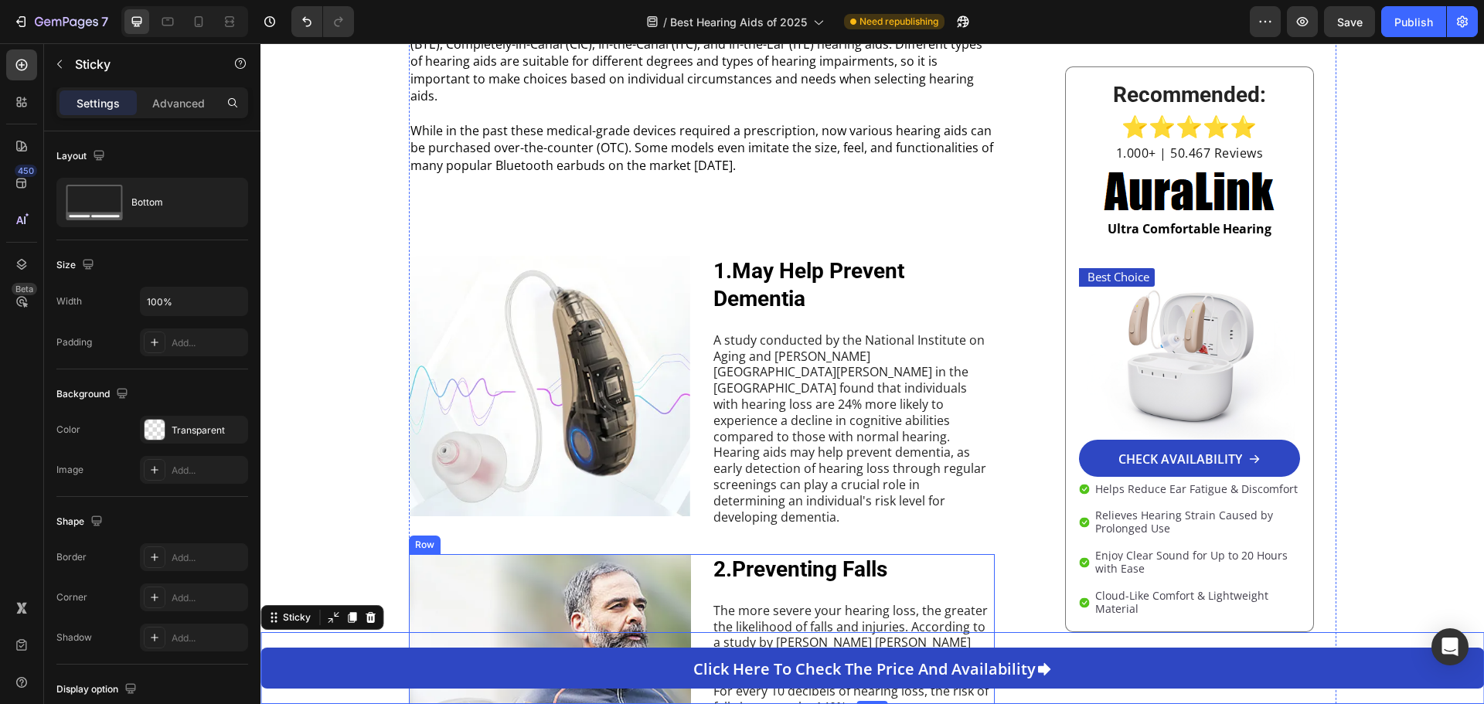
scroll to position [1082, 0]
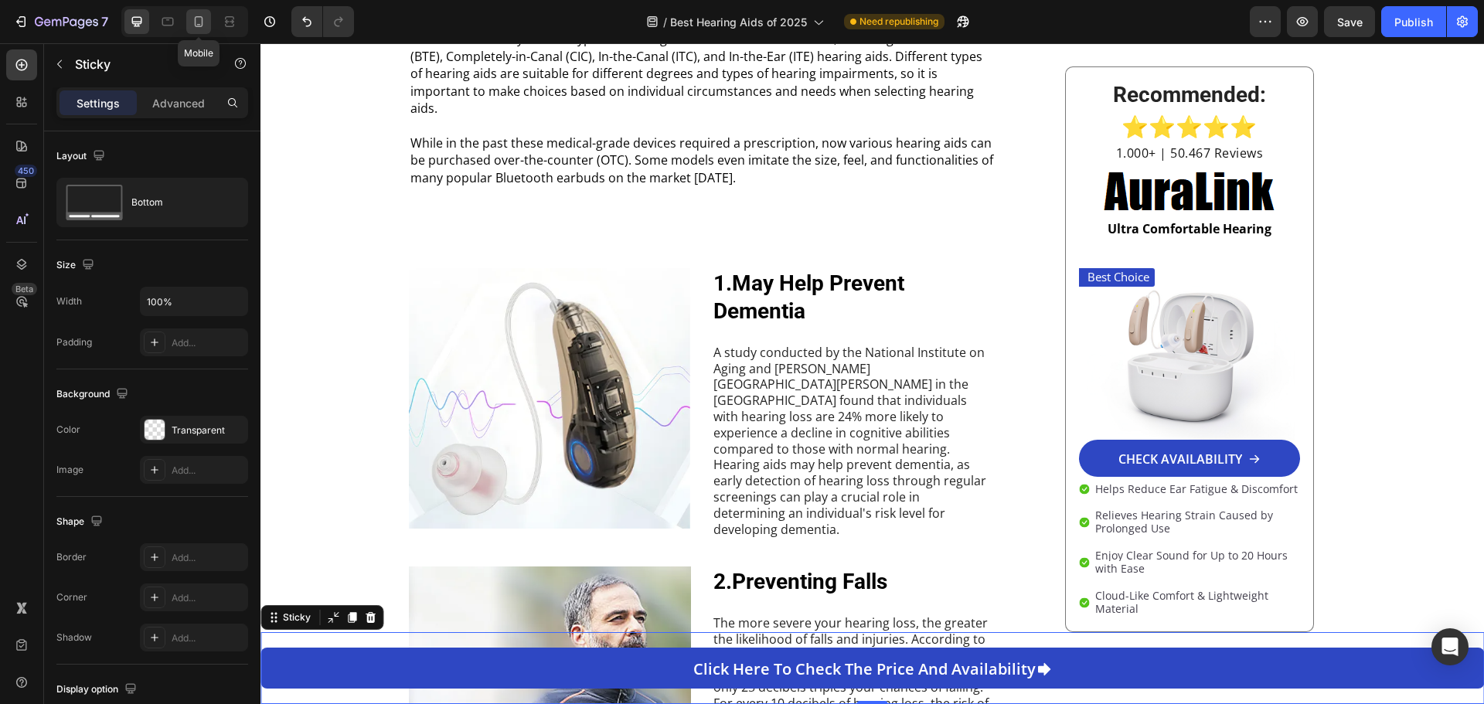
click at [201, 23] on icon at bounding box center [198, 21] width 15 height 15
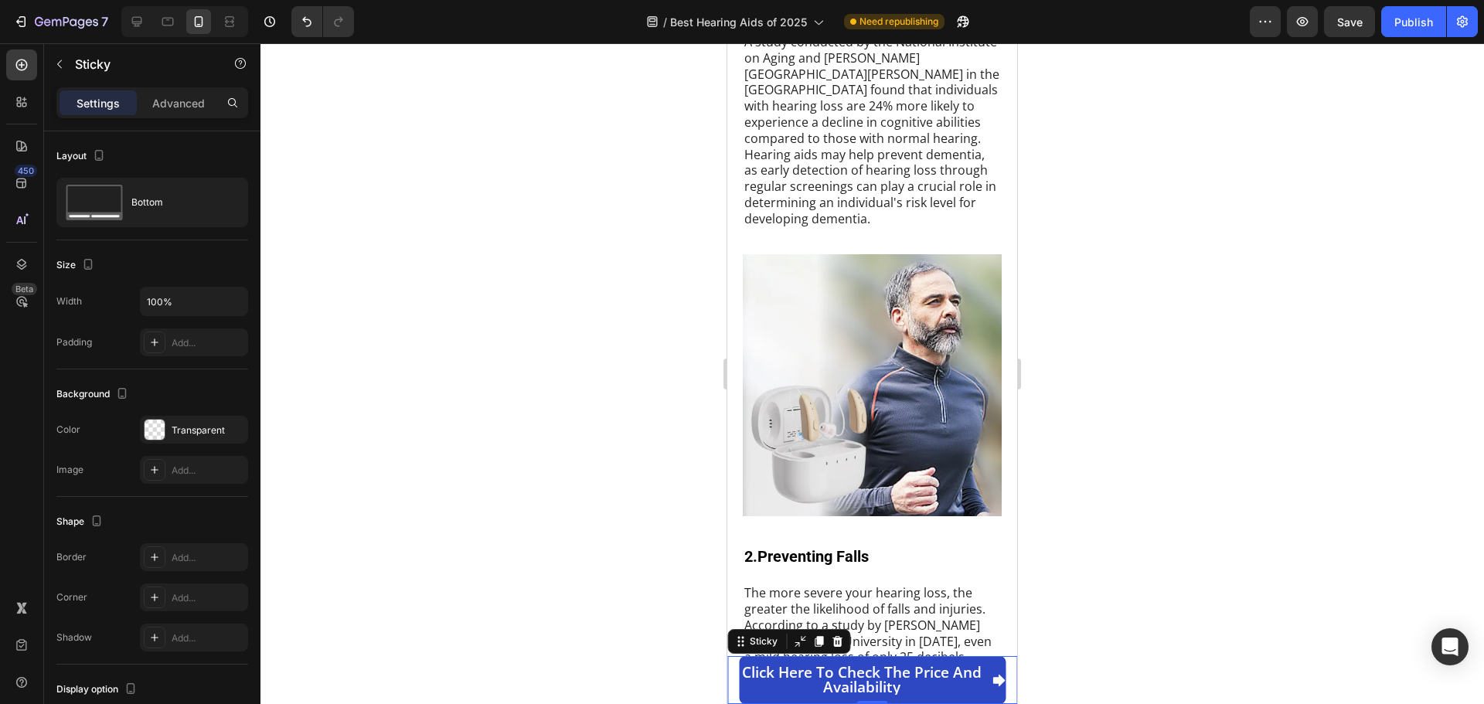
scroll to position [1784, 0]
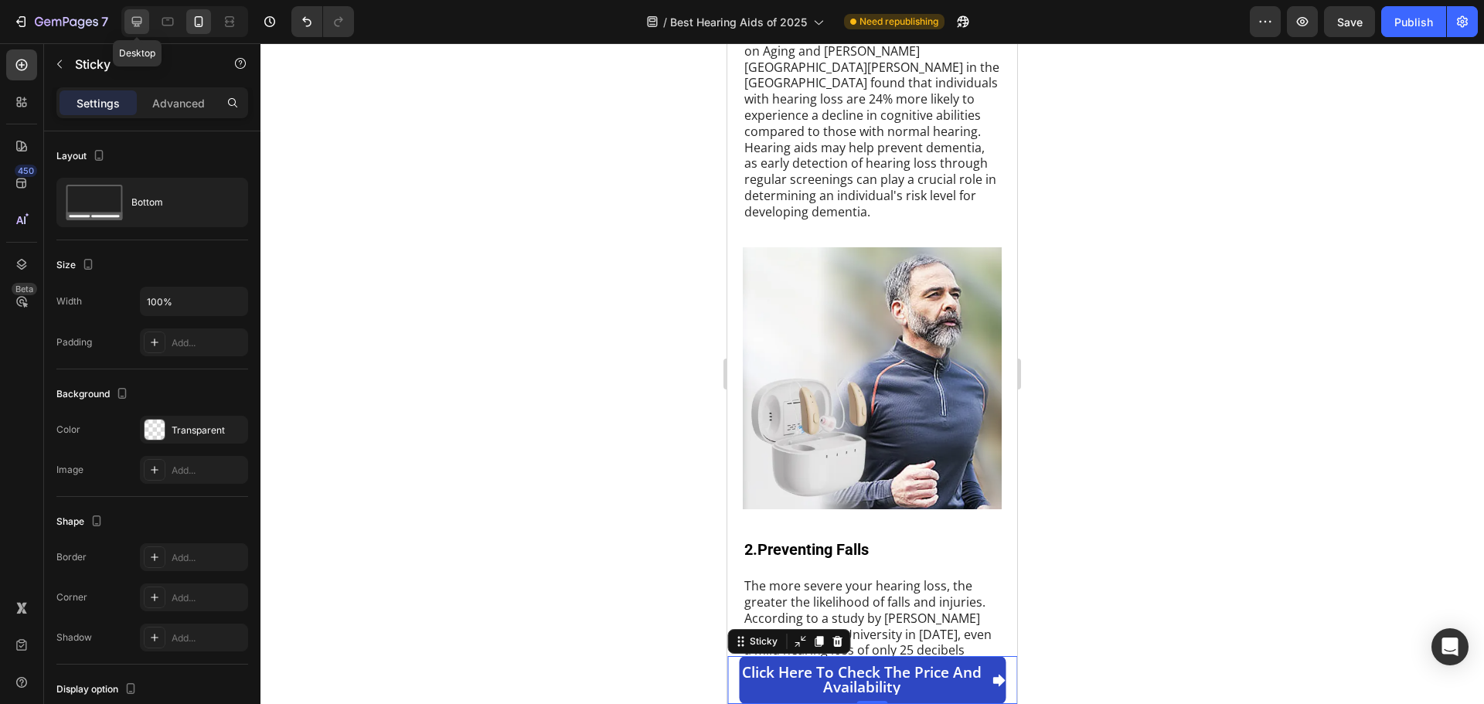
click at [144, 22] on icon at bounding box center [136, 21] width 15 height 15
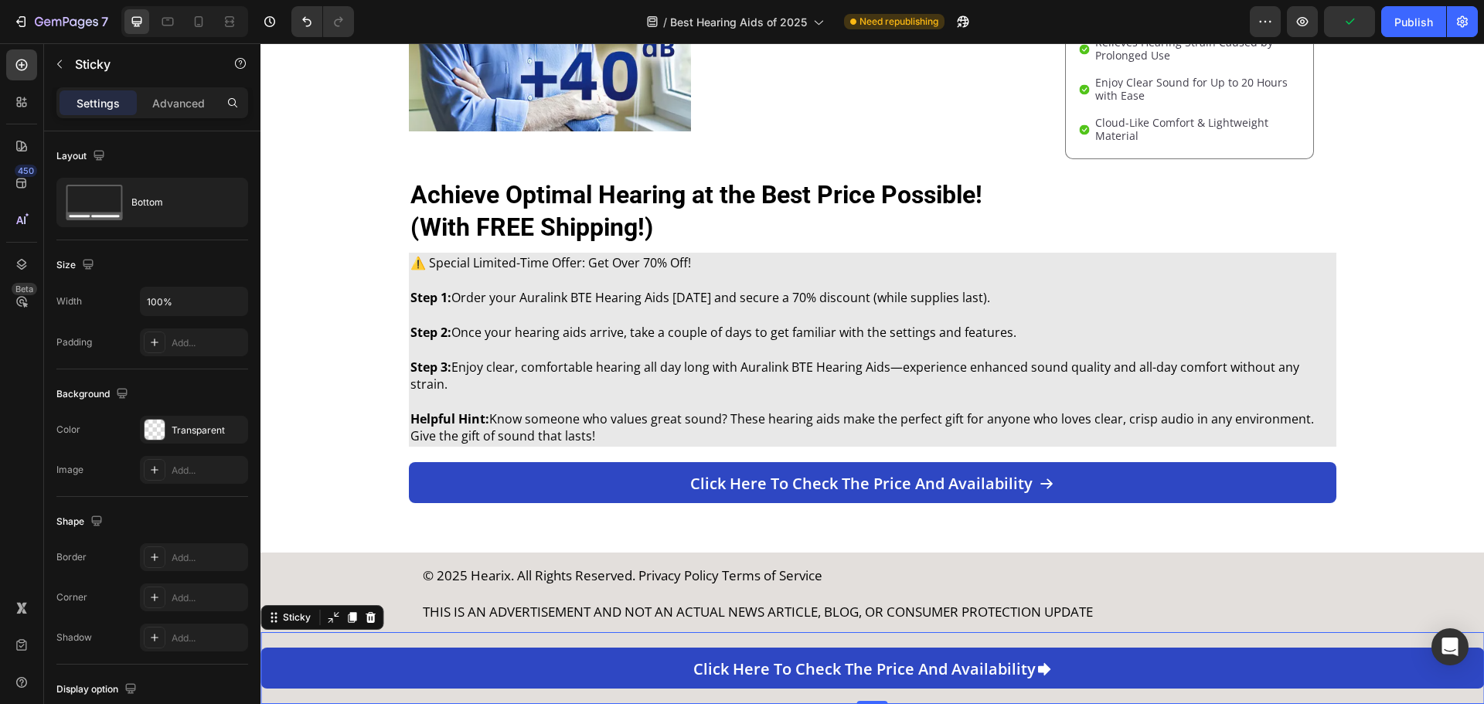
drag, startPoint x: 184, startPoint y: 99, endPoint x: 138, endPoint y: 101, distance: 45.7
click at [182, 99] on p "Advanced" at bounding box center [178, 103] width 53 height 16
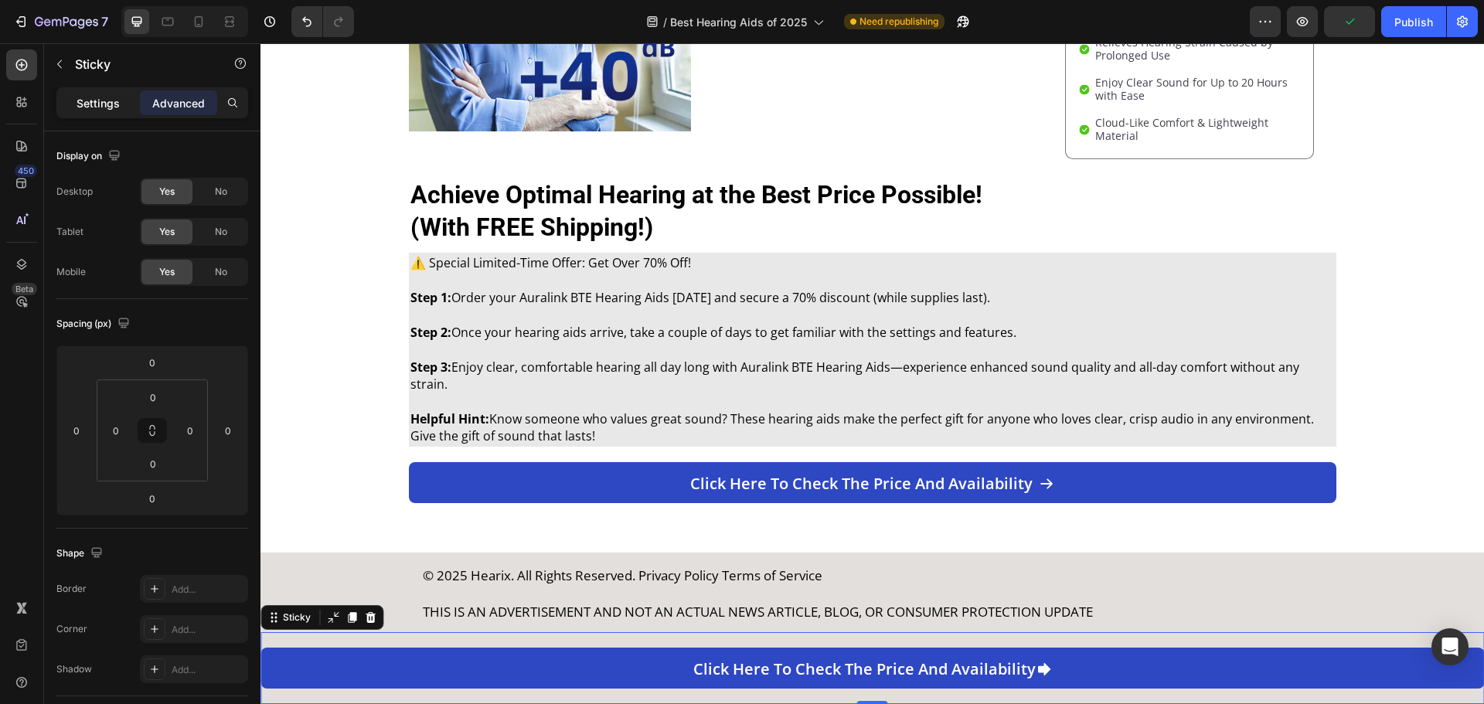
click at [101, 104] on p "Settings" at bounding box center [98, 103] width 43 height 16
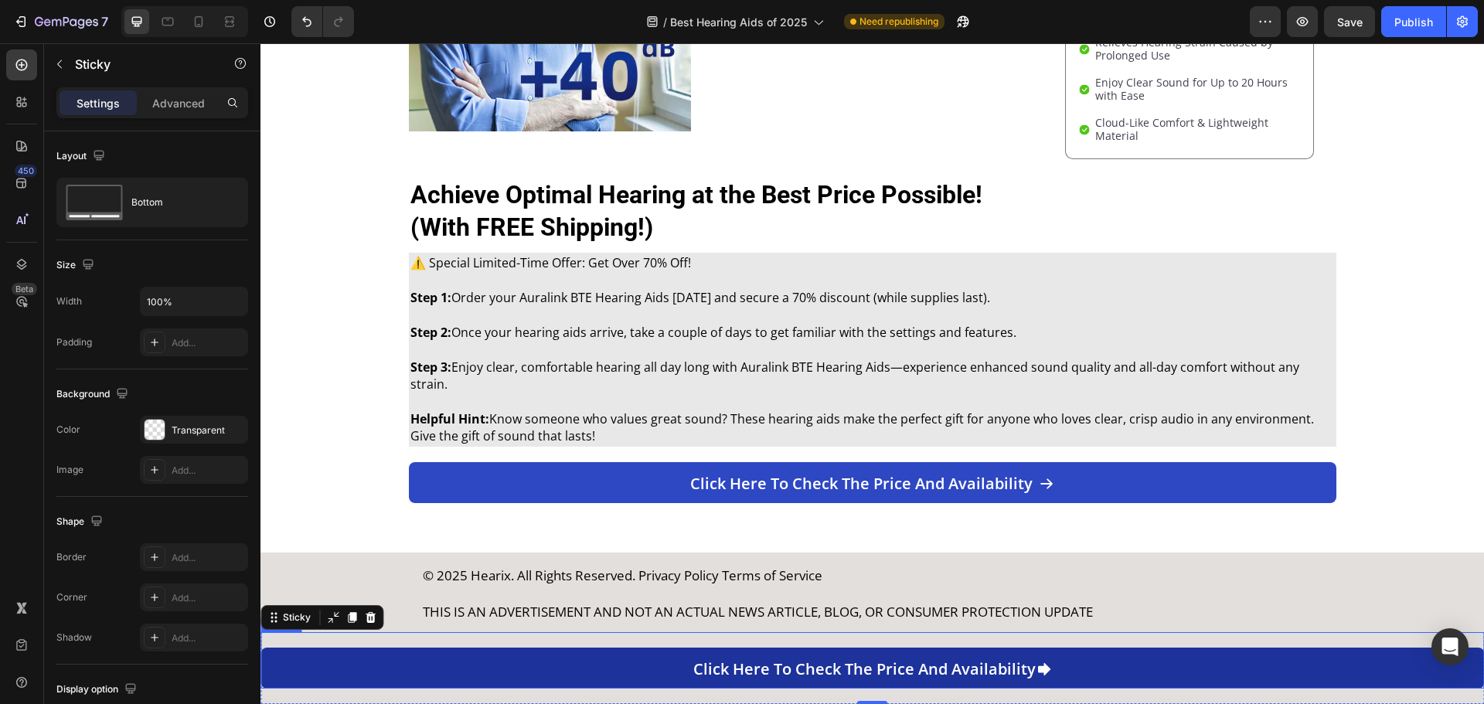
click at [597, 662] on link "Click here to check the price and availability" at bounding box center [873, 668] width 1224 height 41
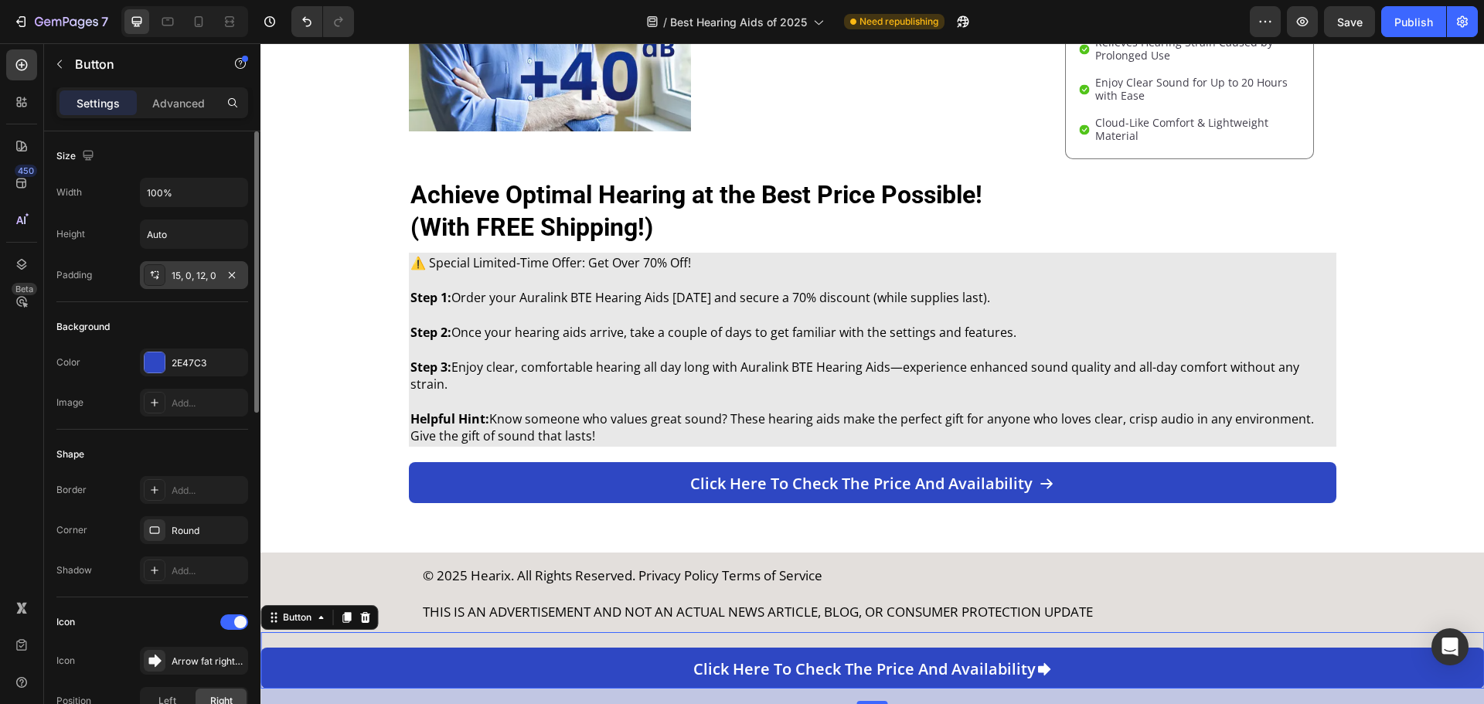
click at [188, 279] on div "15, 0, 12, 0" at bounding box center [194, 276] width 45 height 14
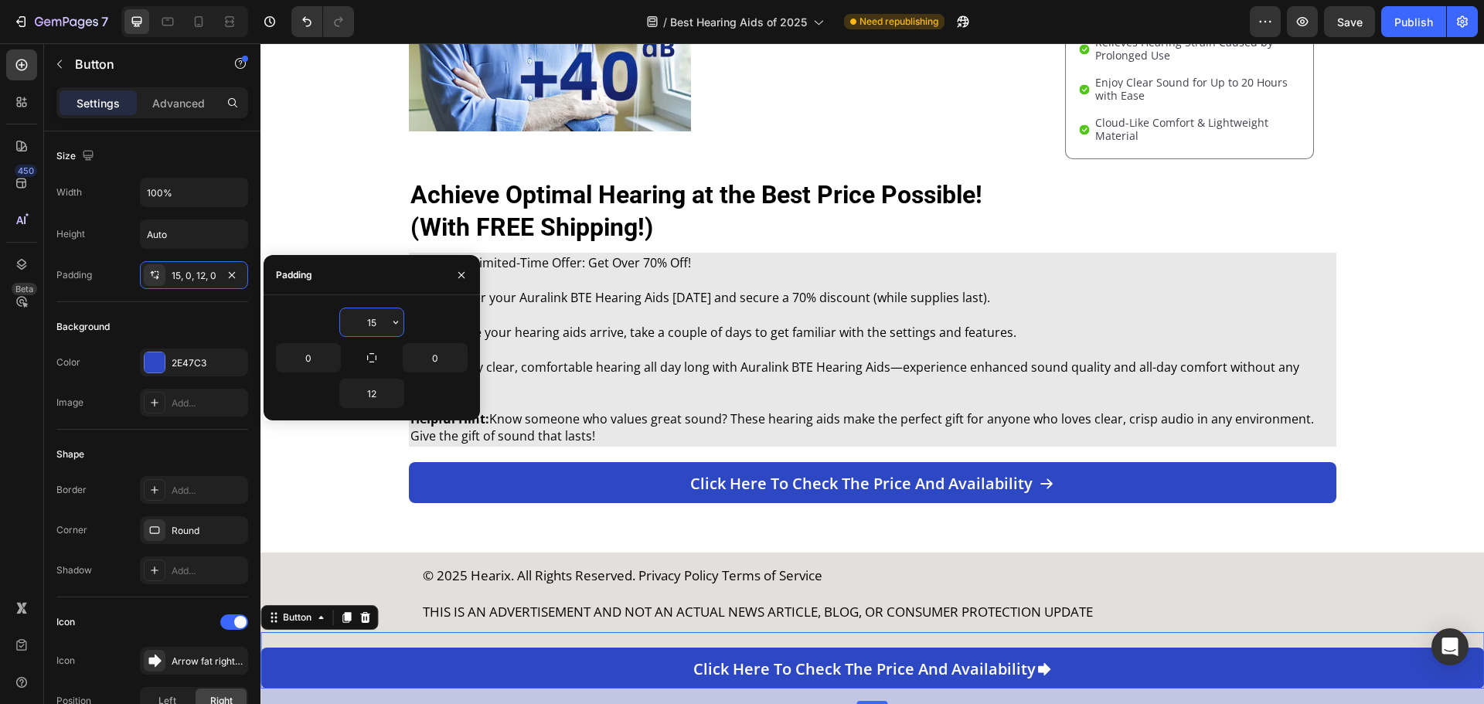
click at [378, 329] on input "15" at bounding box center [371, 322] width 63 height 28
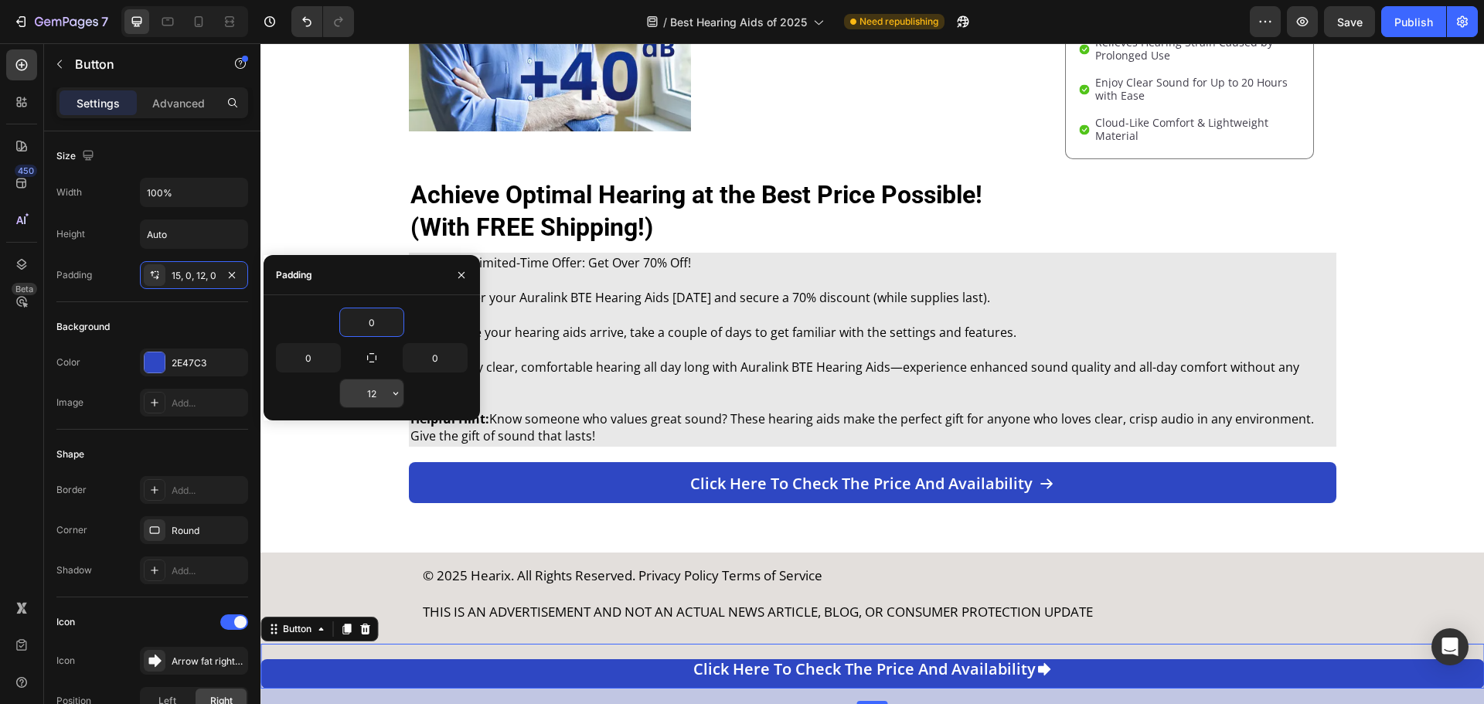
type input "0"
click at [383, 397] on input "12" at bounding box center [371, 394] width 63 height 28
type input "0"
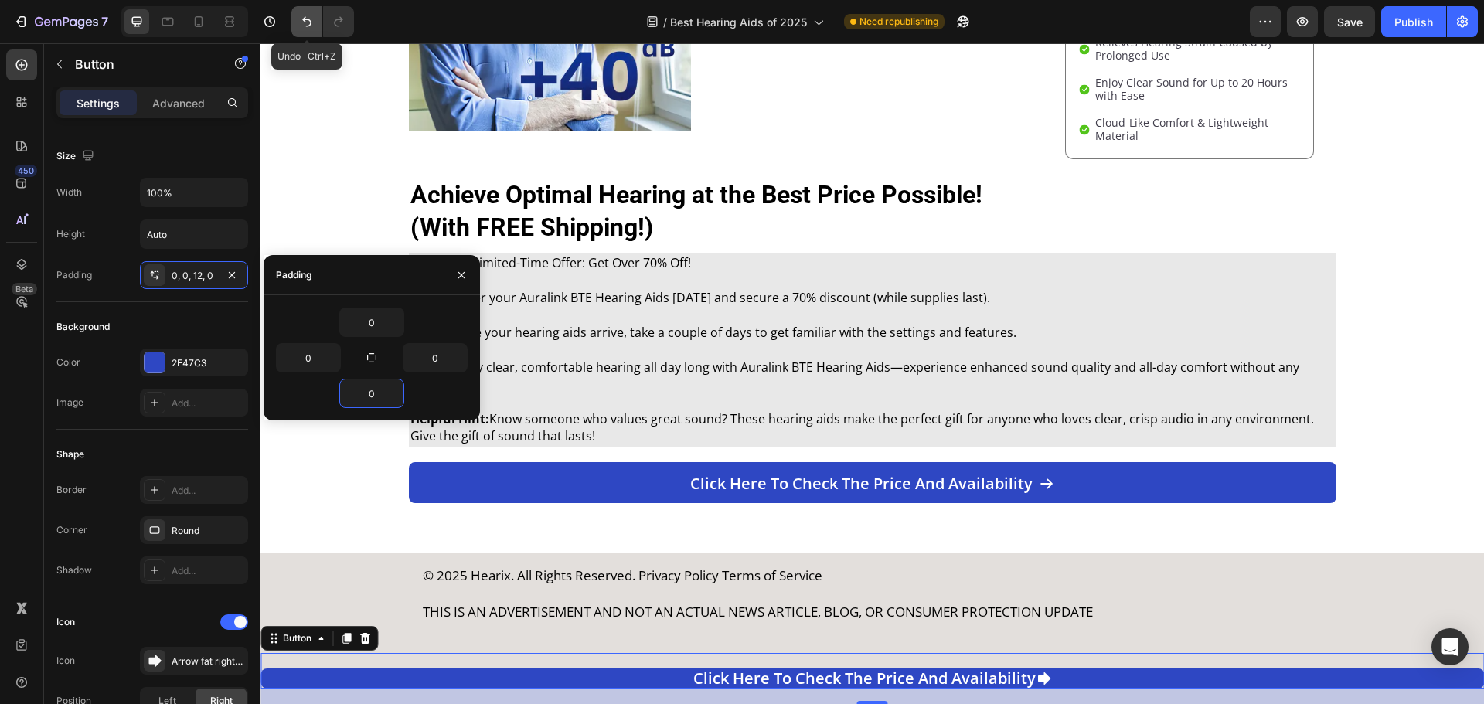
click at [304, 21] on icon "Undo/Redo" at bounding box center [306, 22] width 9 height 10
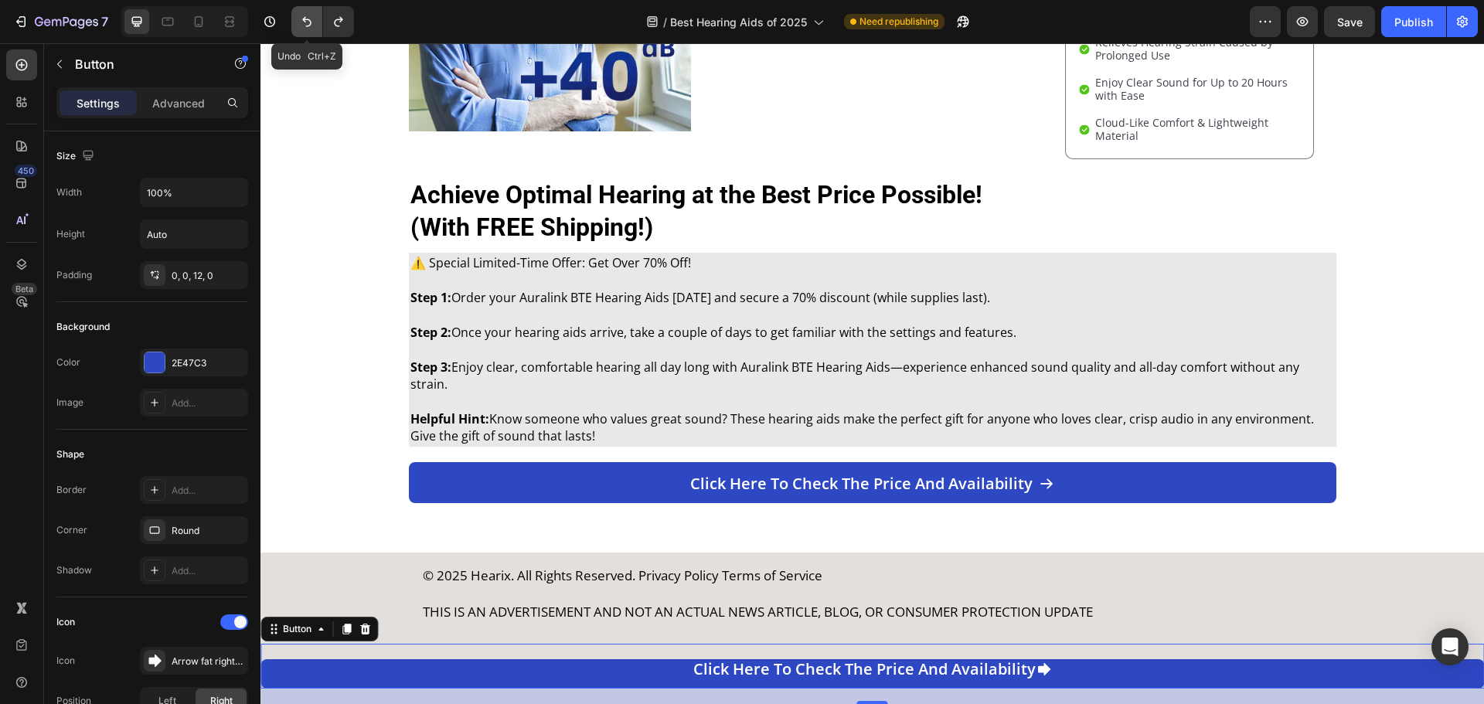
click at [304, 21] on icon "Undo/Redo" at bounding box center [306, 22] width 9 height 10
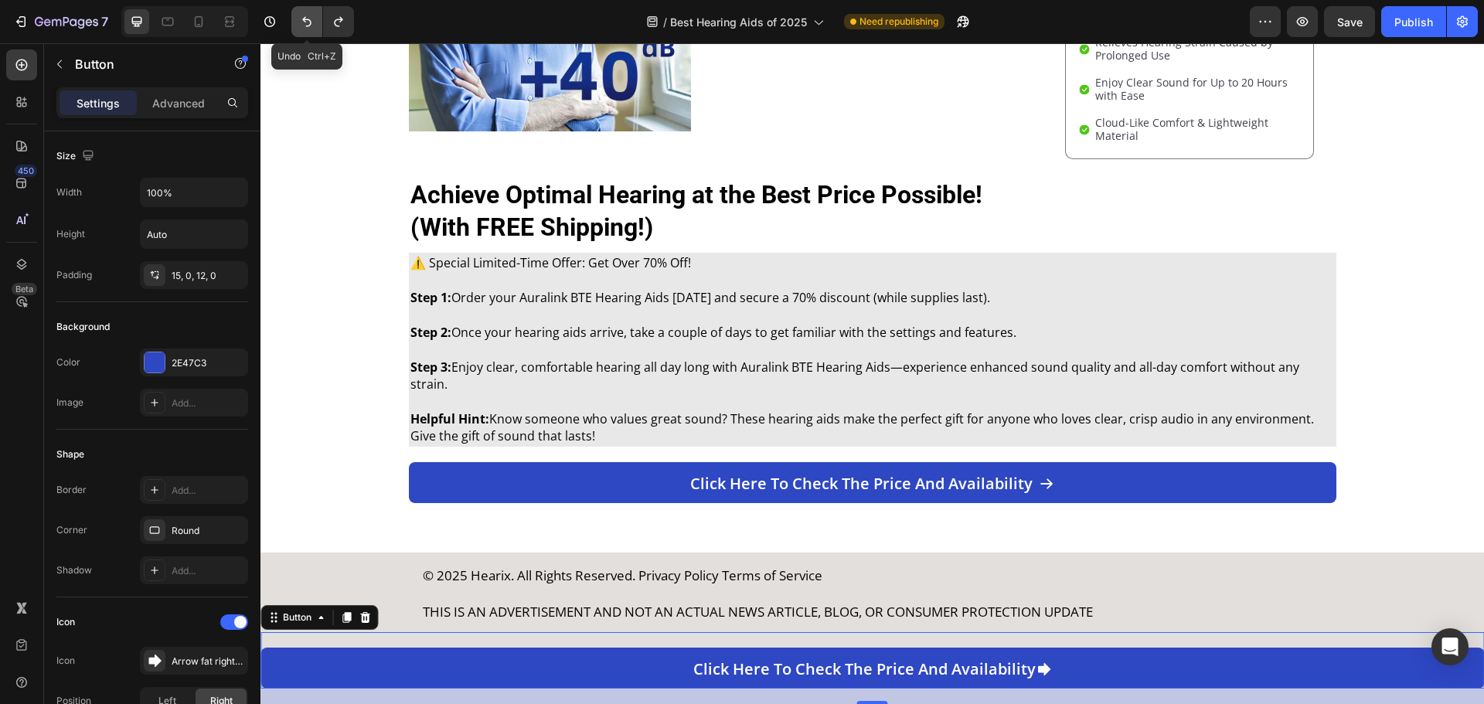
click at [304, 21] on icon "Undo/Redo" at bounding box center [306, 22] width 9 height 10
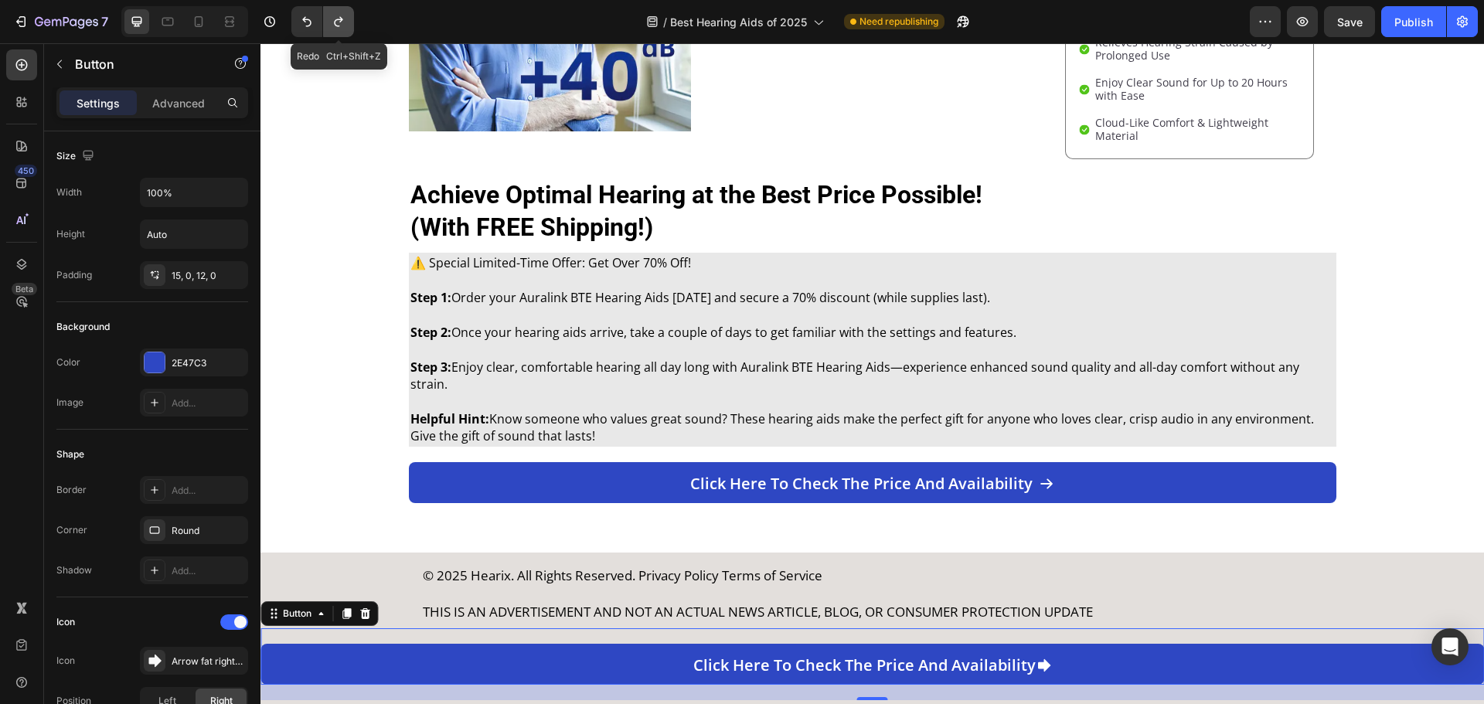
click at [341, 22] on icon "Undo/Redo" at bounding box center [338, 21] width 15 height 15
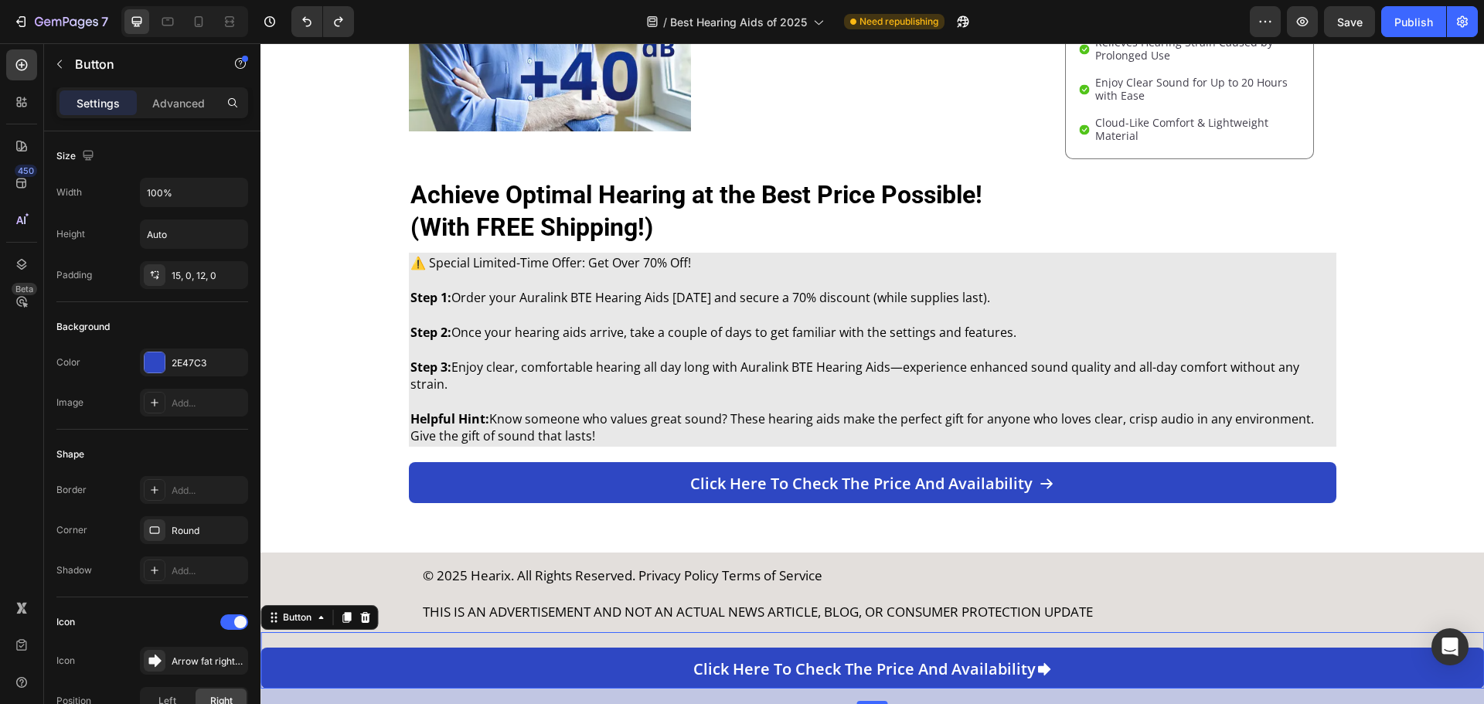
click at [621, 637] on div "Click here to check the price and availability Button 20" at bounding box center [873, 660] width 1224 height 56
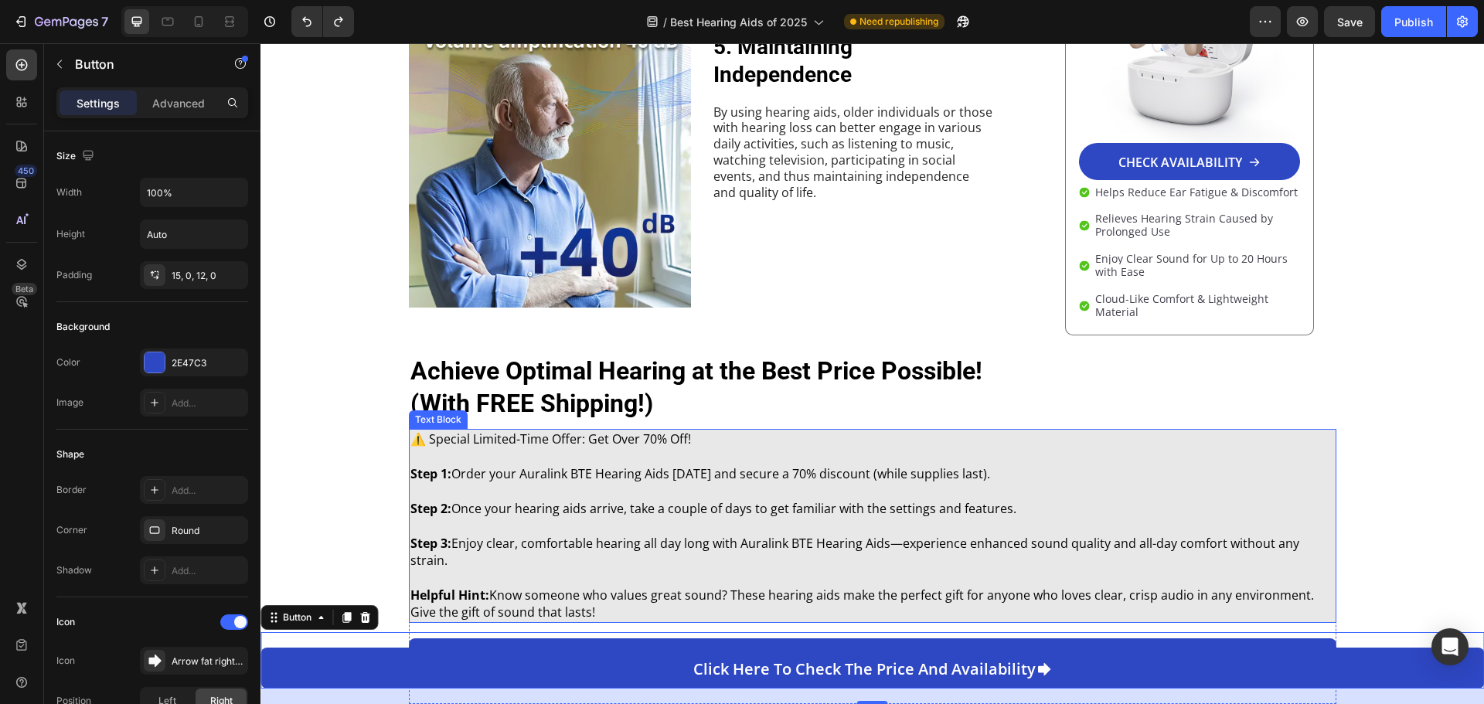
scroll to position [2522, 0]
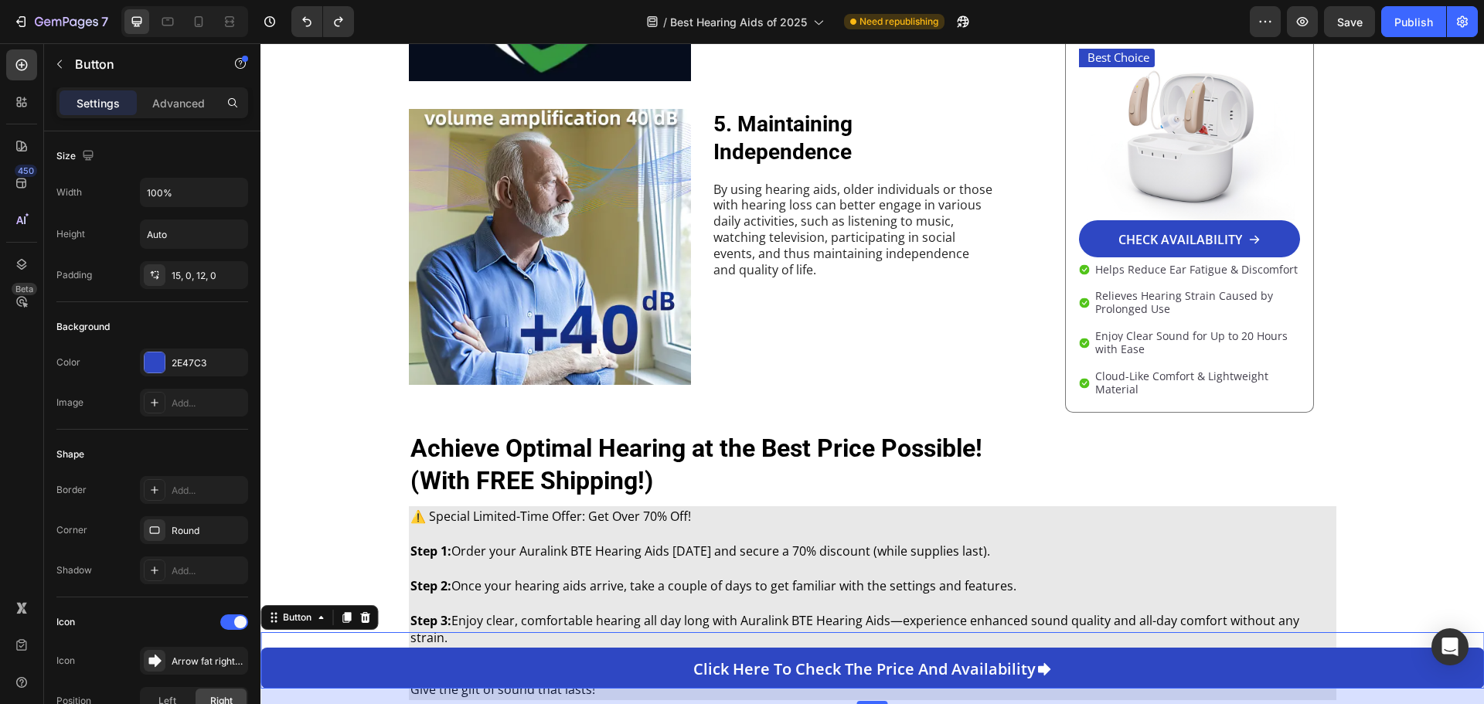
click at [905, 700] on div "20" at bounding box center [873, 696] width 1224 height 15
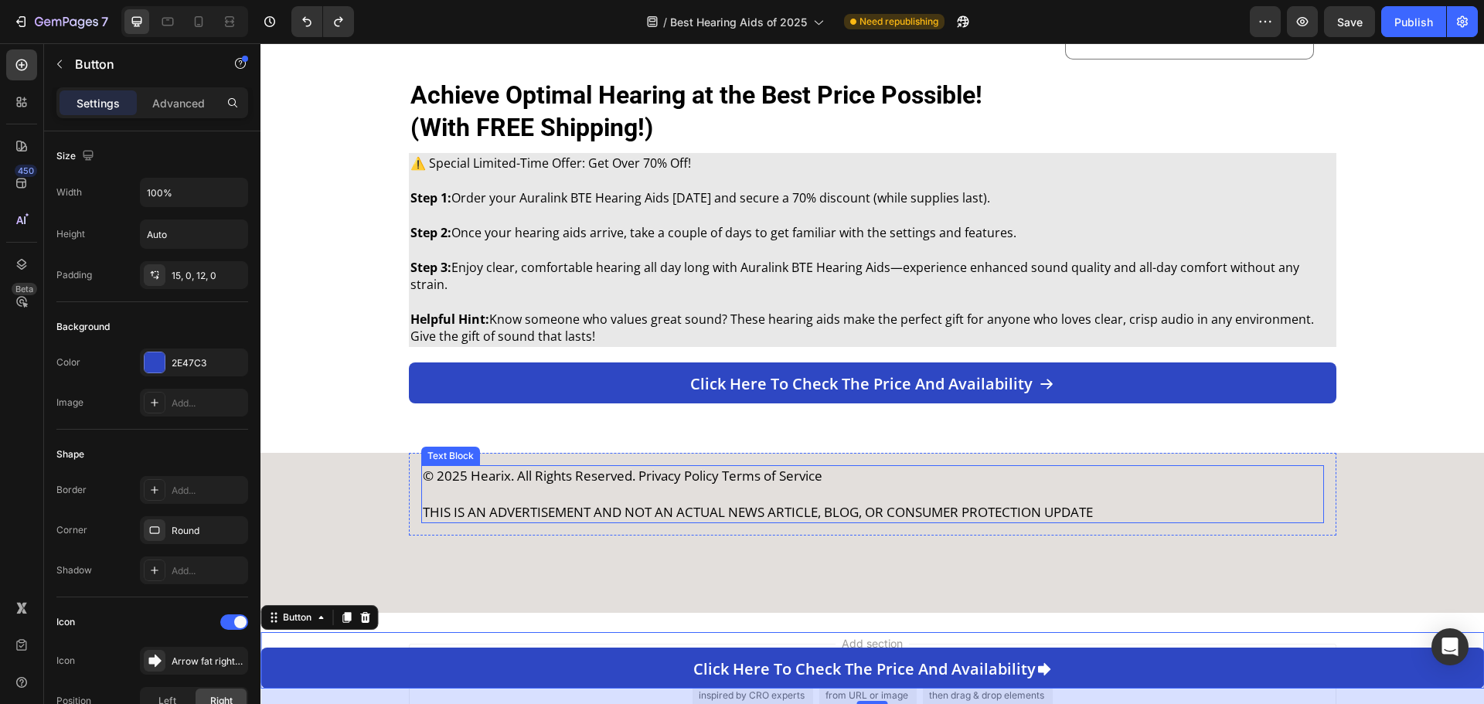
scroll to position [2908, 0]
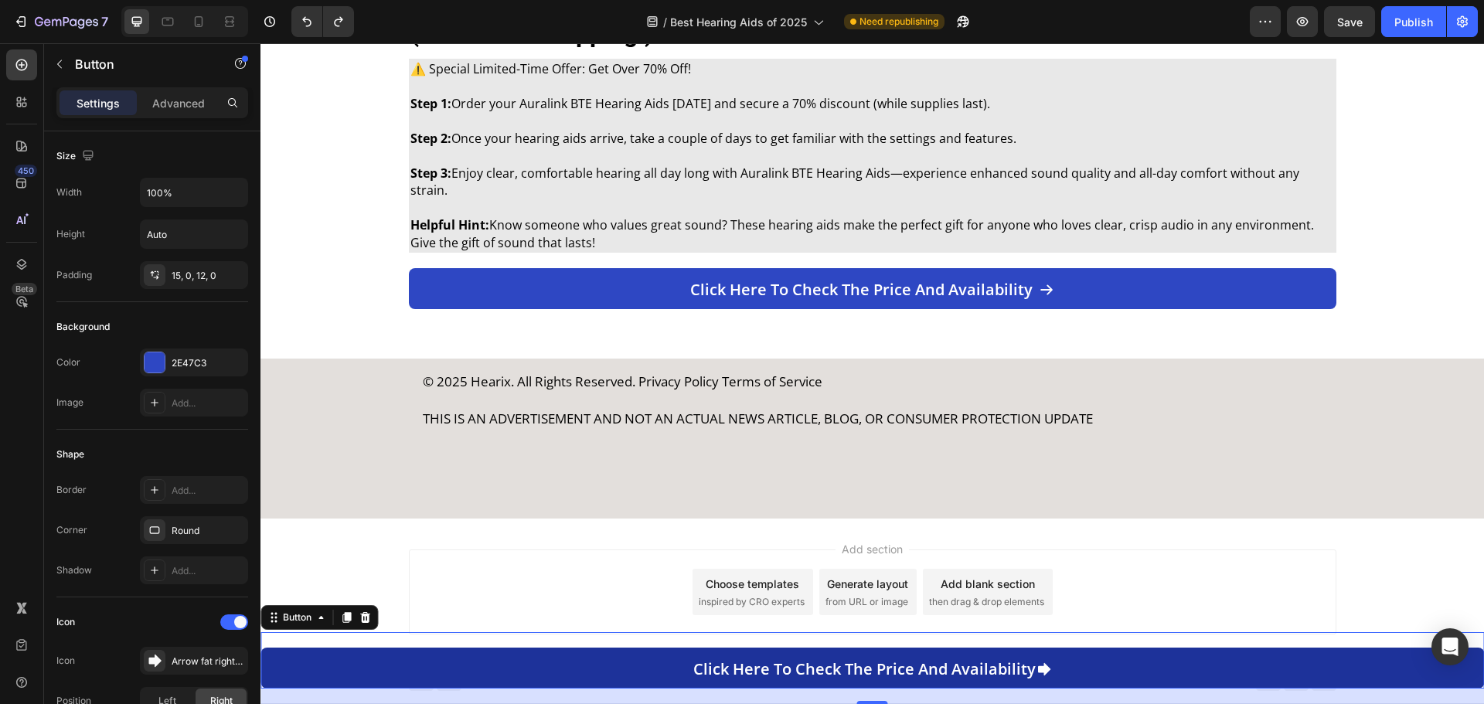
click at [1026, 683] on link "Click here to check the price and availability" at bounding box center [873, 668] width 1224 height 41
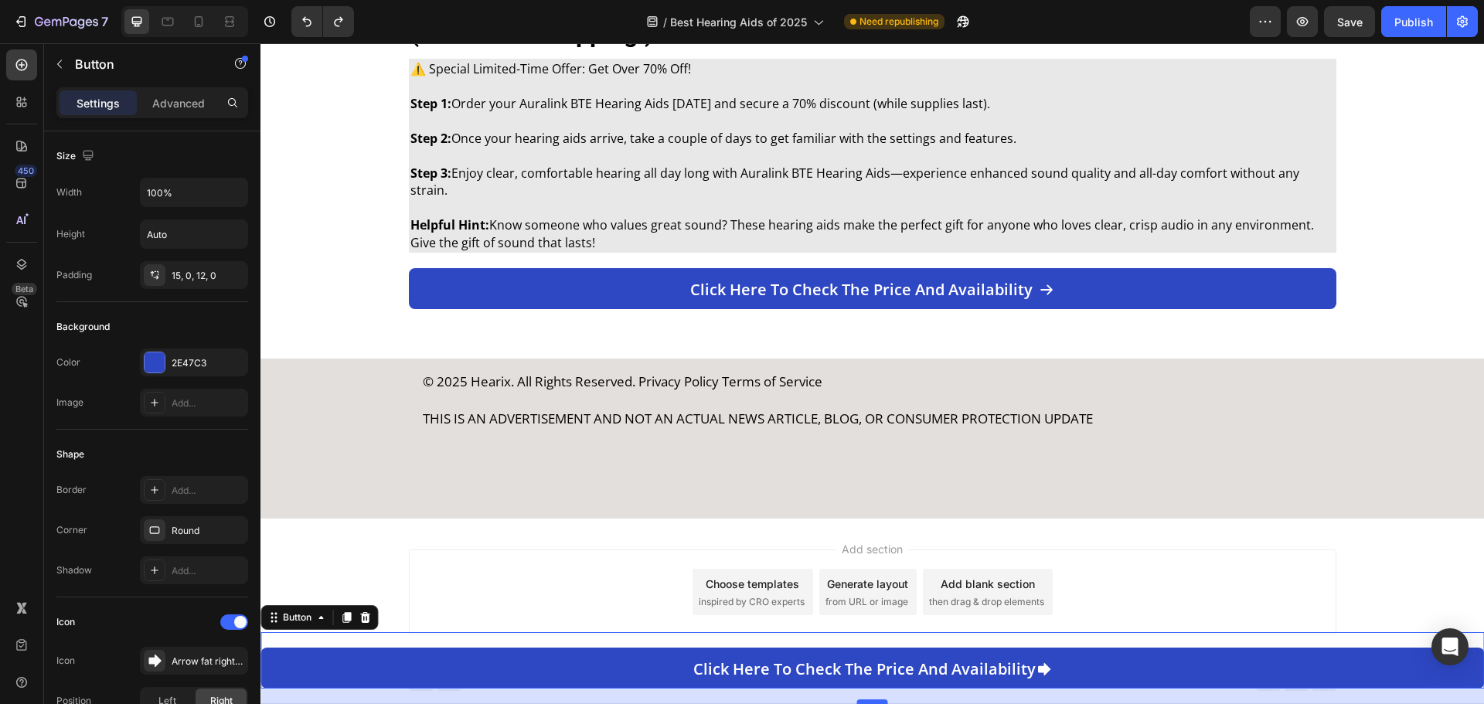
click at [861, 701] on div at bounding box center [872, 702] width 31 height 5
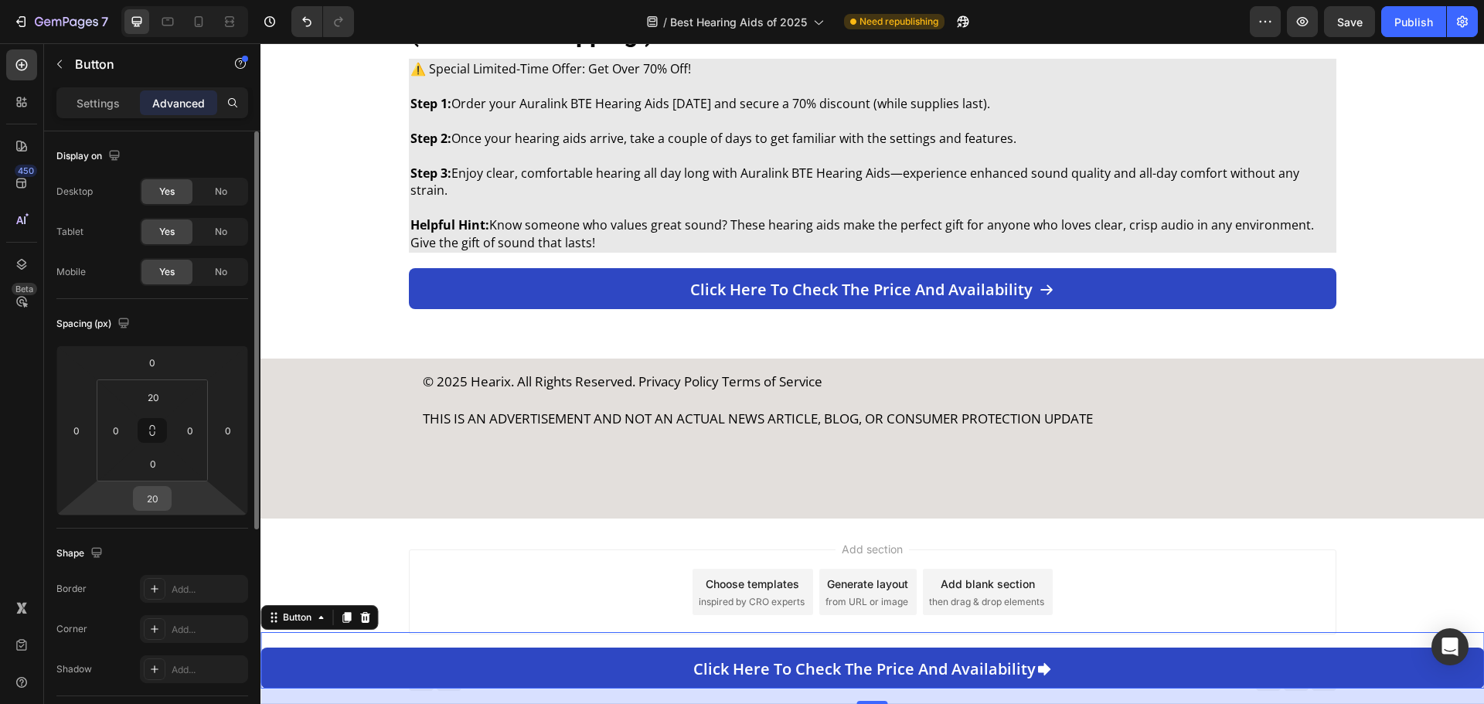
click at [146, 496] on input "20" at bounding box center [152, 498] width 31 height 23
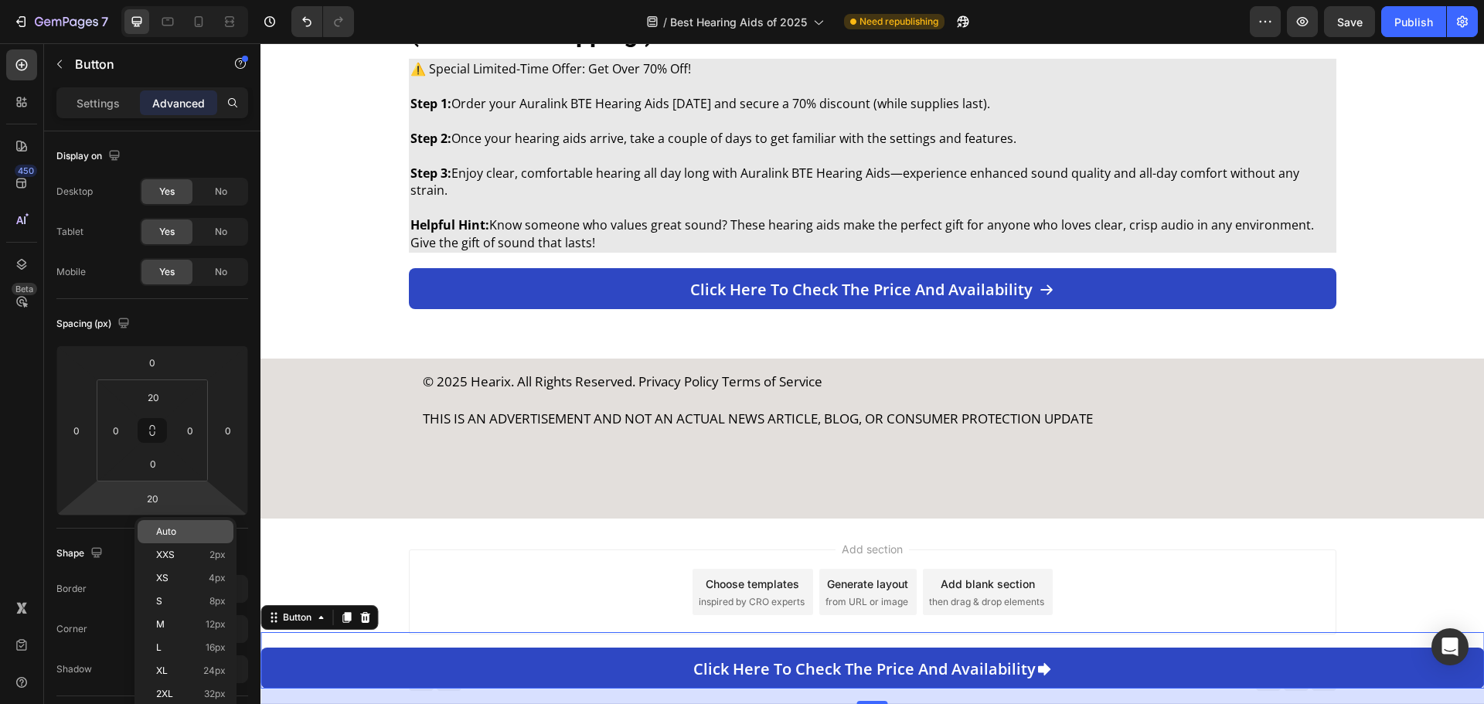
click at [171, 532] on span "Auto" at bounding box center [166, 531] width 20 height 11
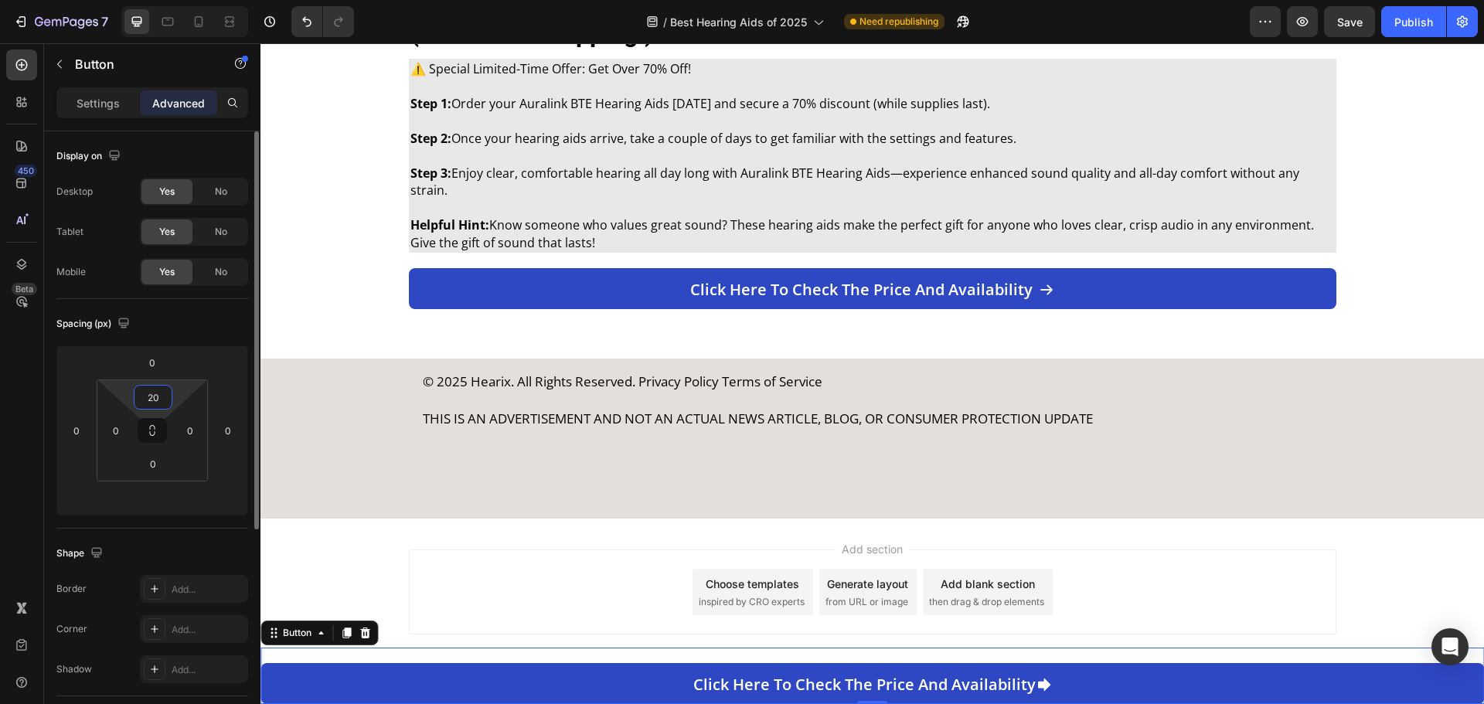
click at [154, 401] on input "20" at bounding box center [153, 397] width 31 height 23
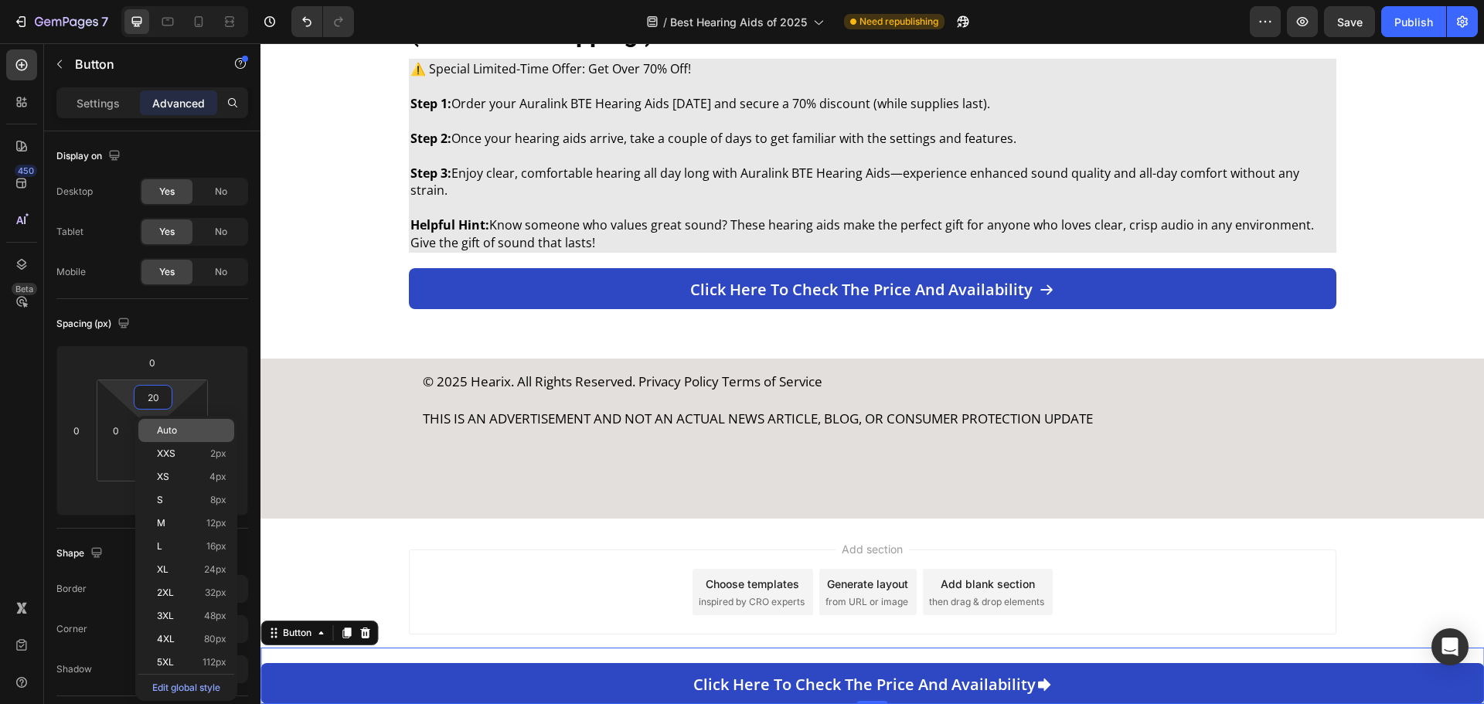
click at [167, 435] on span "Auto" at bounding box center [167, 430] width 20 height 11
type input "Auto"
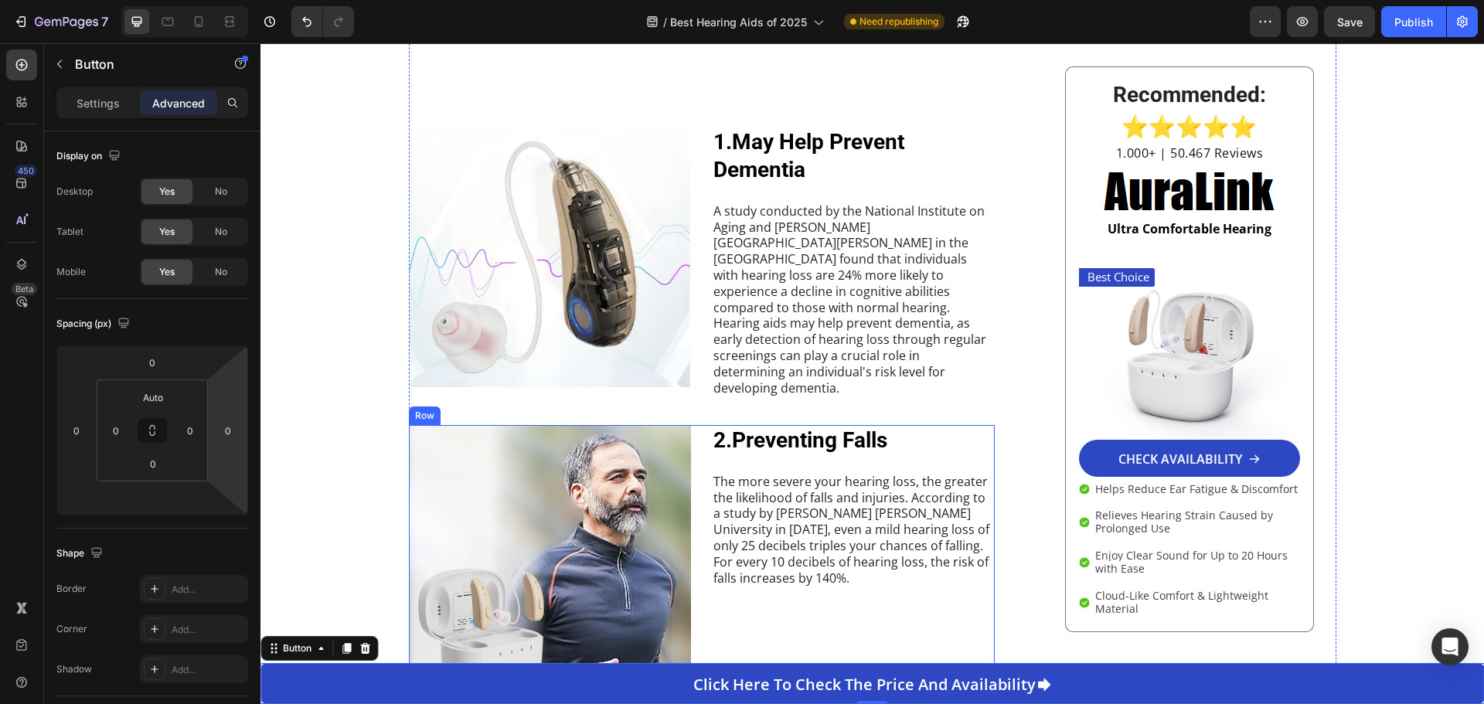
scroll to position [1115, 0]
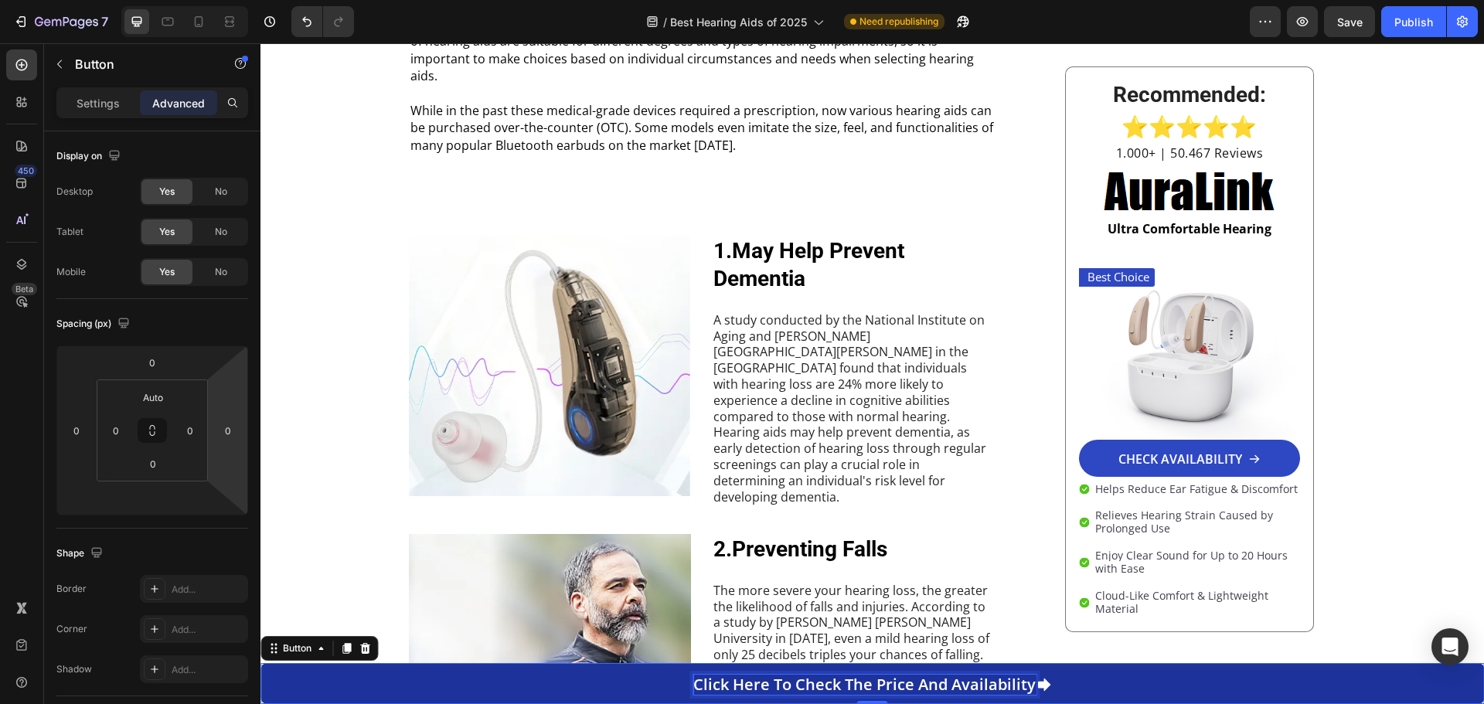
click at [875, 687] on p "Click here to check the price and availability" at bounding box center [864, 685] width 342 height 20
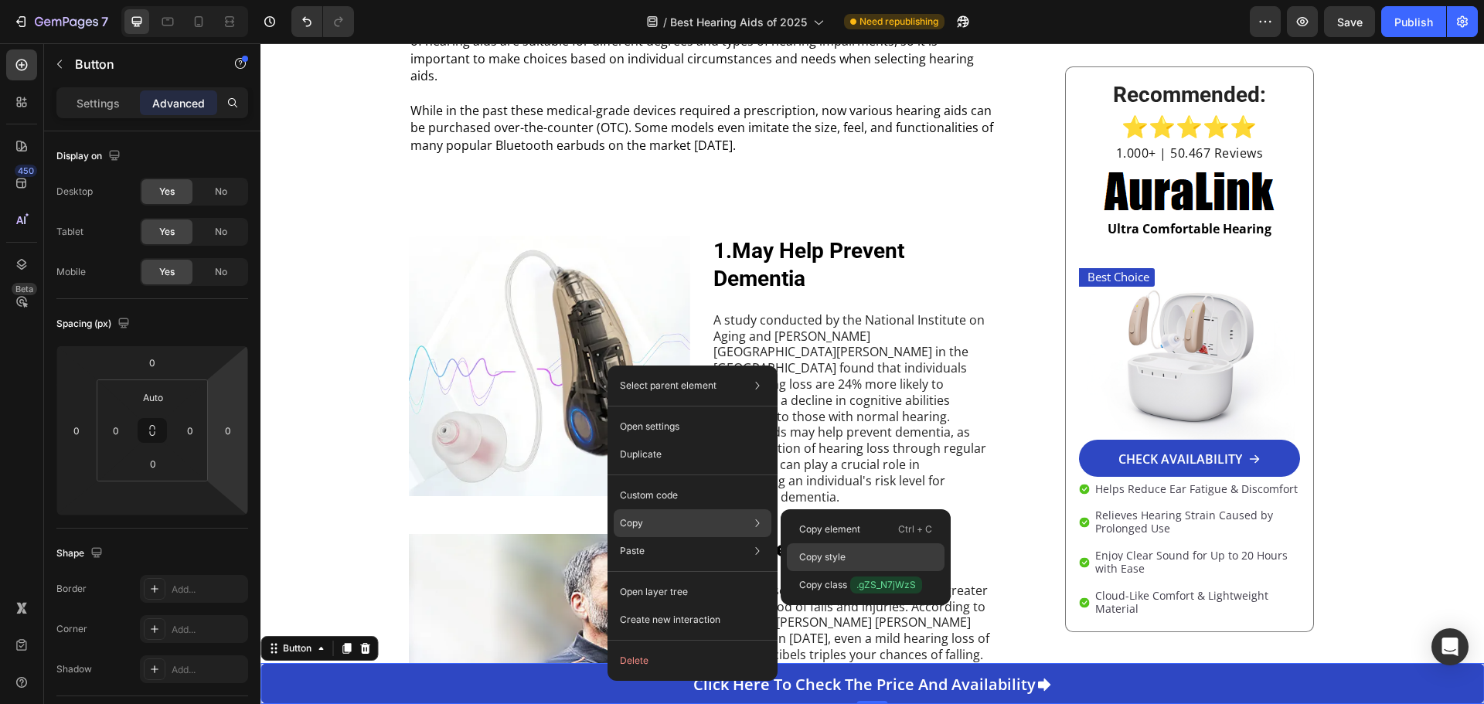
drag, startPoint x: 864, startPoint y: 558, endPoint x: 216, endPoint y: 78, distance: 806.3
click at [864, 571] on div "Copy style" at bounding box center [866, 585] width 158 height 28
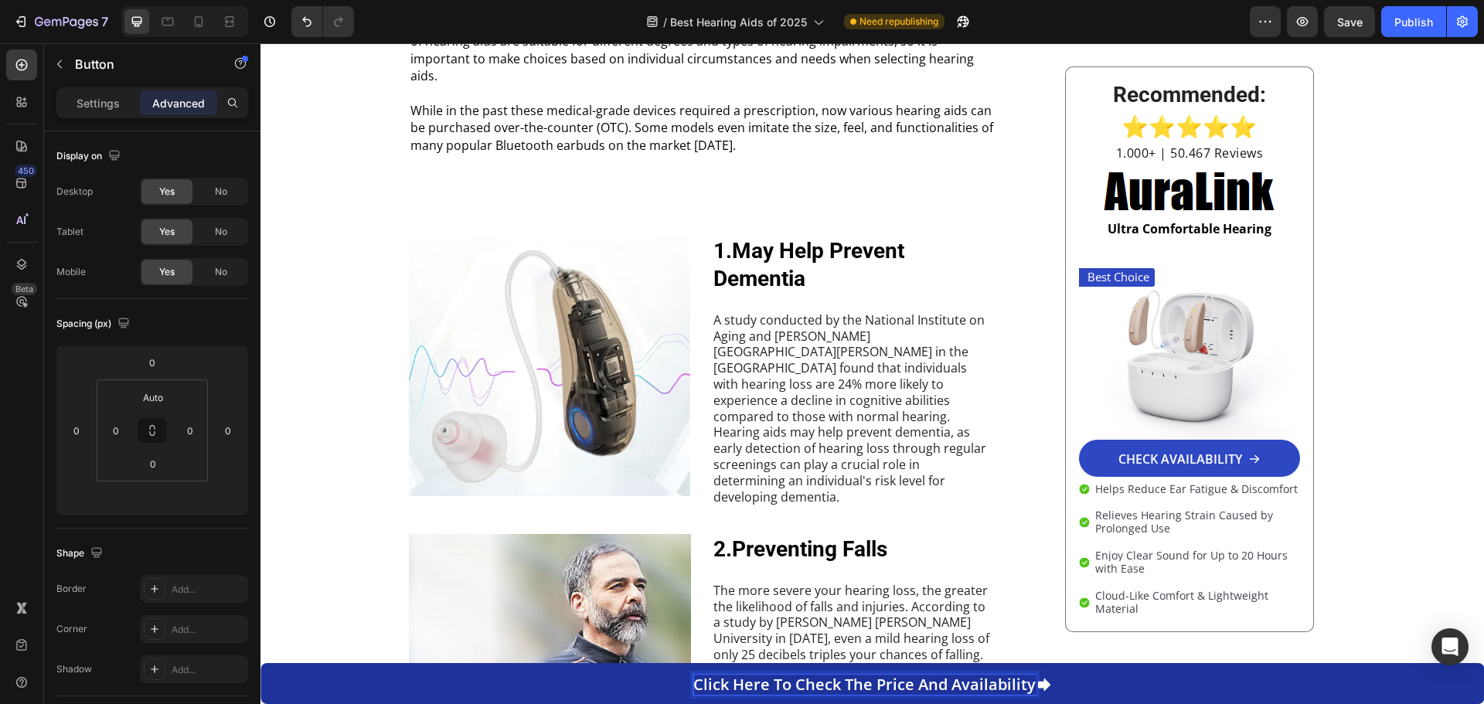
click at [736, 682] on p "Click here to check the price and availability" at bounding box center [864, 685] width 342 height 20
drag, startPoint x: 736, startPoint y: 682, endPoint x: 713, endPoint y: 681, distance: 23.2
click at [713, 681] on p "Click here to check the price and availability" at bounding box center [864, 685] width 342 height 20
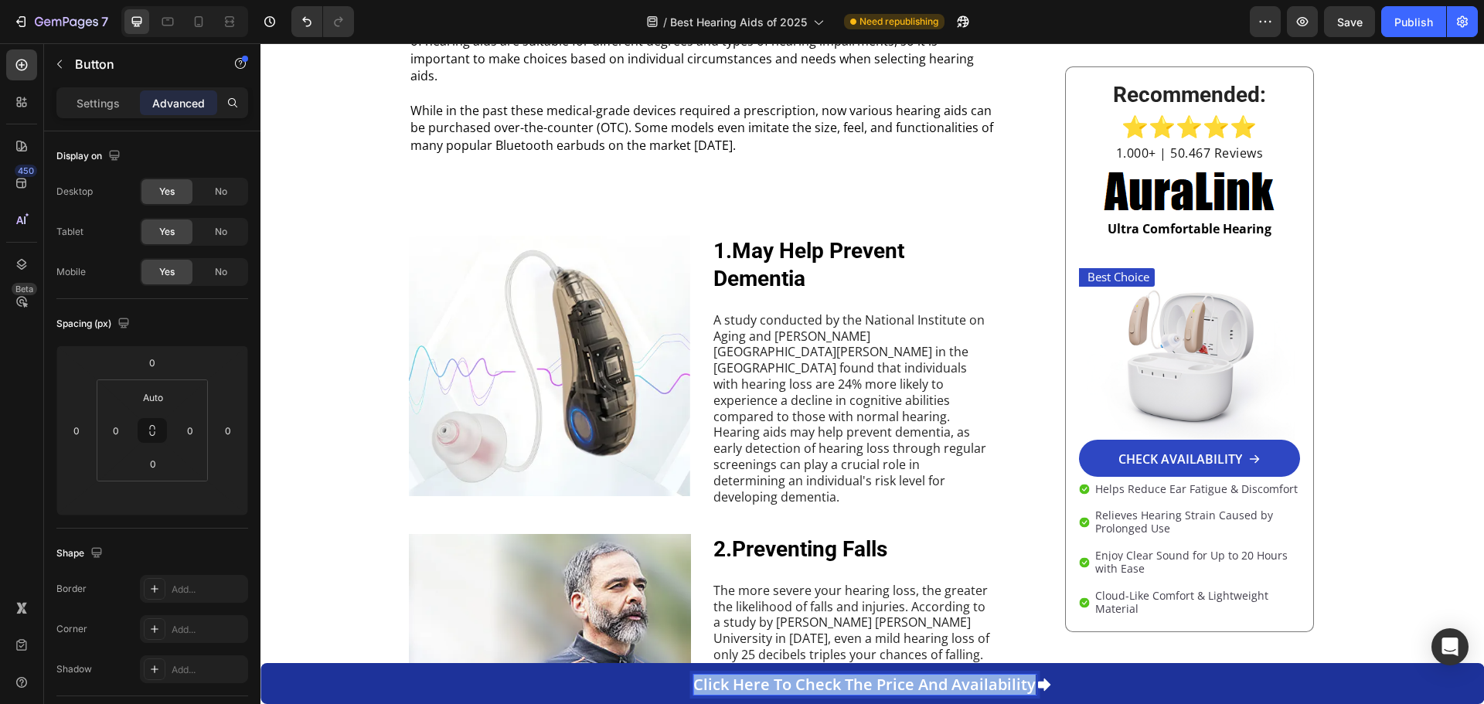
click at [713, 681] on p "Click here to check the price and availability" at bounding box center [864, 685] width 342 height 20
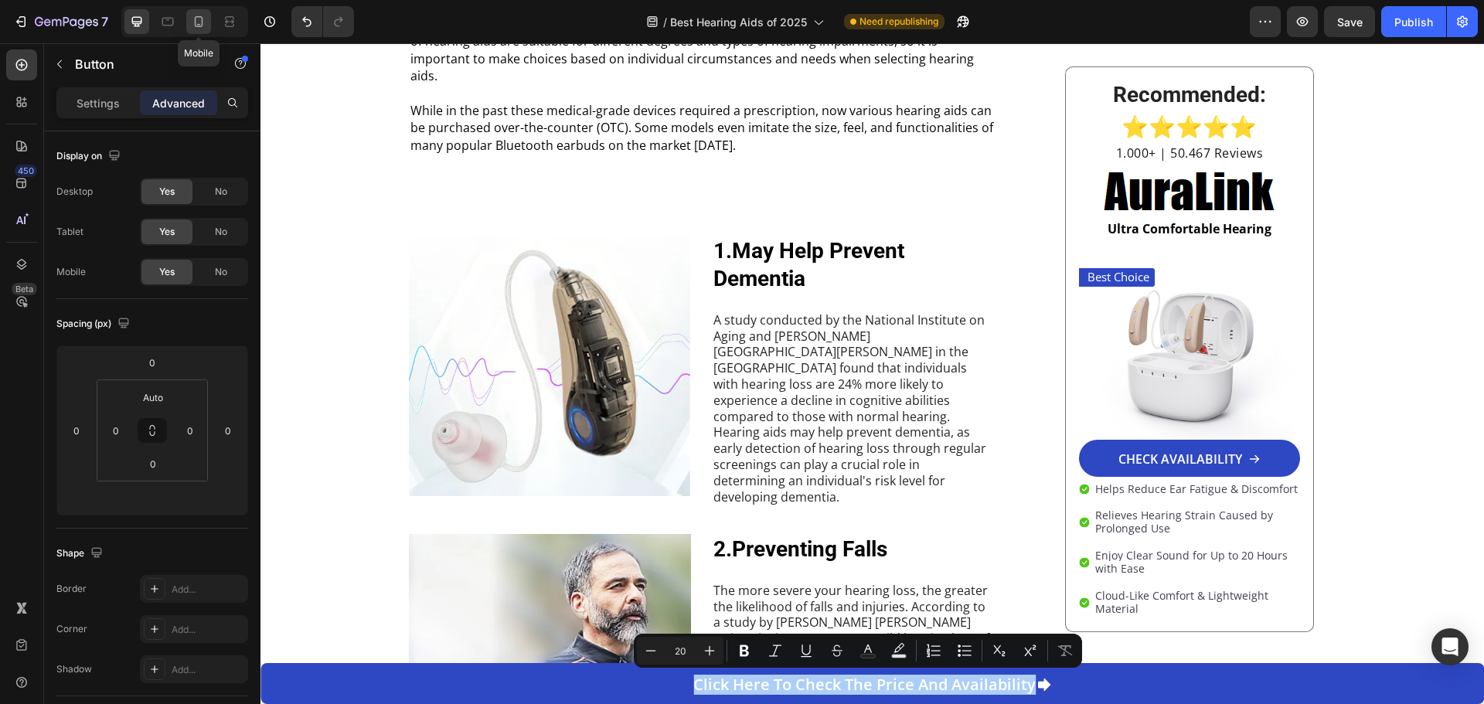
click at [202, 22] on icon at bounding box center [199, 21] width 9 height 11
type input "15"
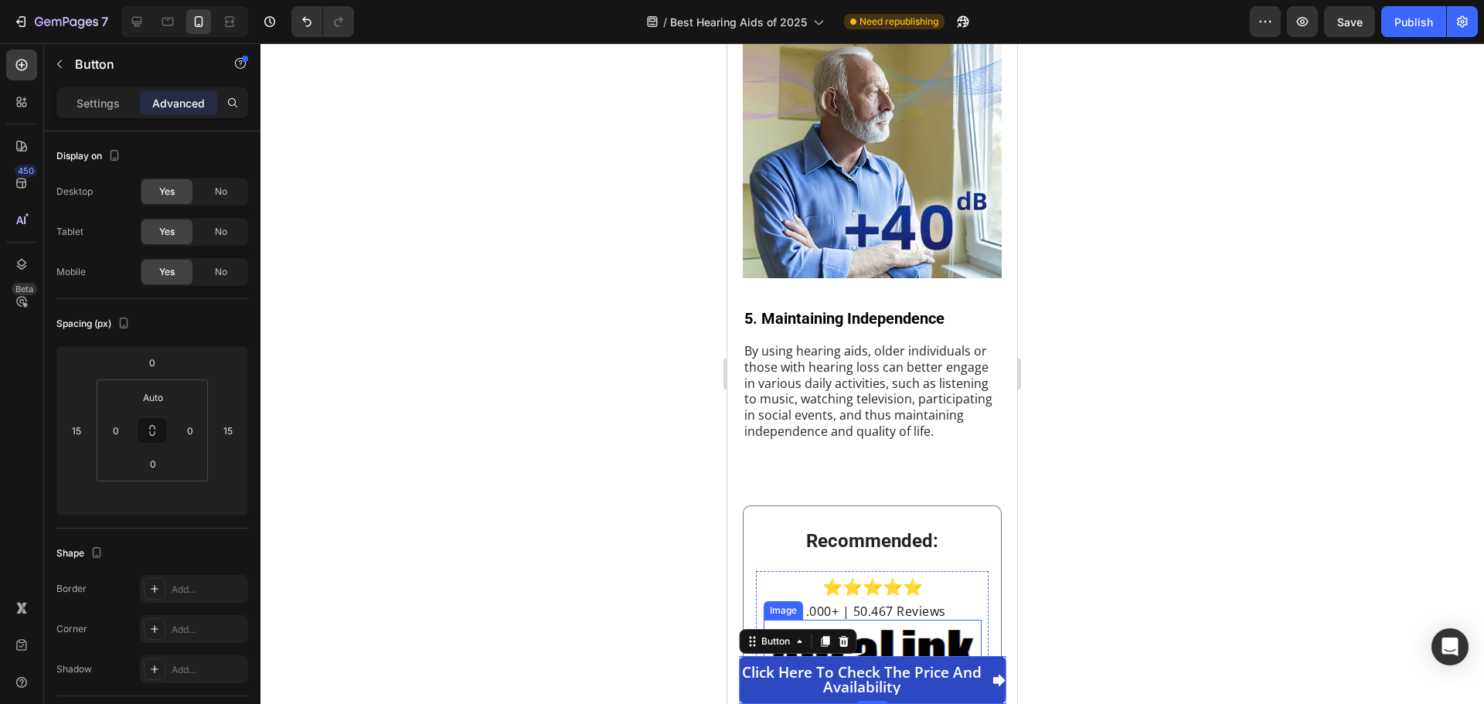
scroll to position [3696, 0]
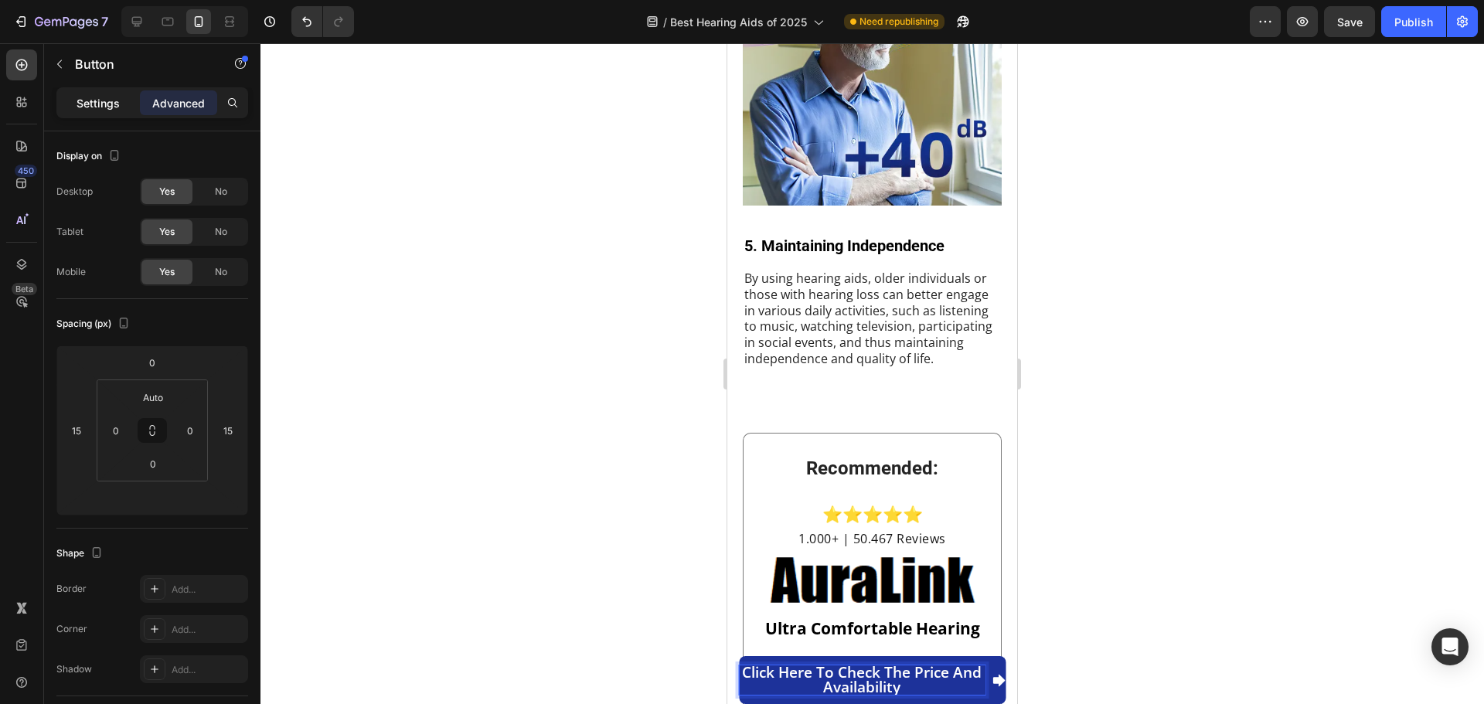
click at [93, 108] on p "Settings" at bounding box center [98, 103] width 43 height 16
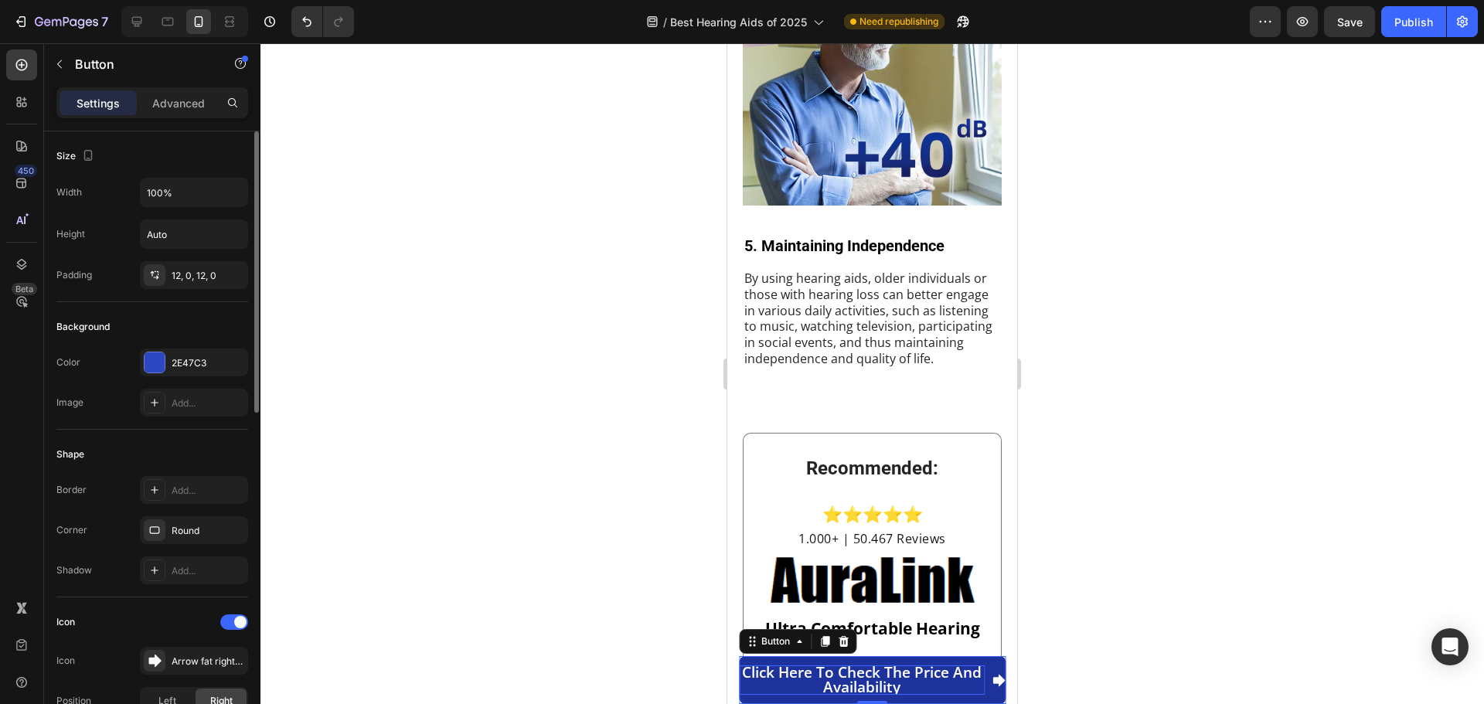
scroll to position [464, 0]
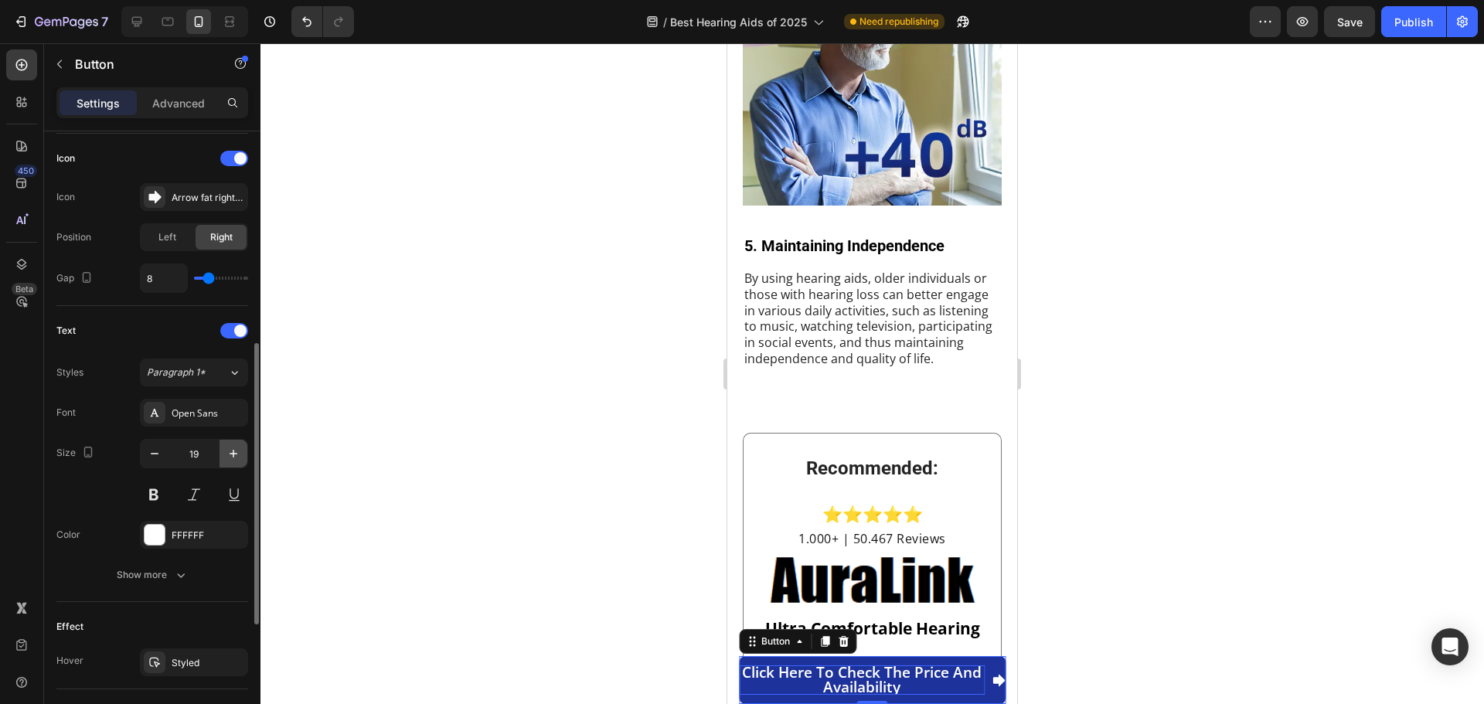
click at [231, 456] on icon "button" at bounding box center [233, 453] width 15 height 15
click at [155, 461] on icon "button" at bounding box center [154, 453] width 15 height 15
click at [155, 451] on icon "button" at bounding box center [154, 453] width 15 height 15
type input "19"
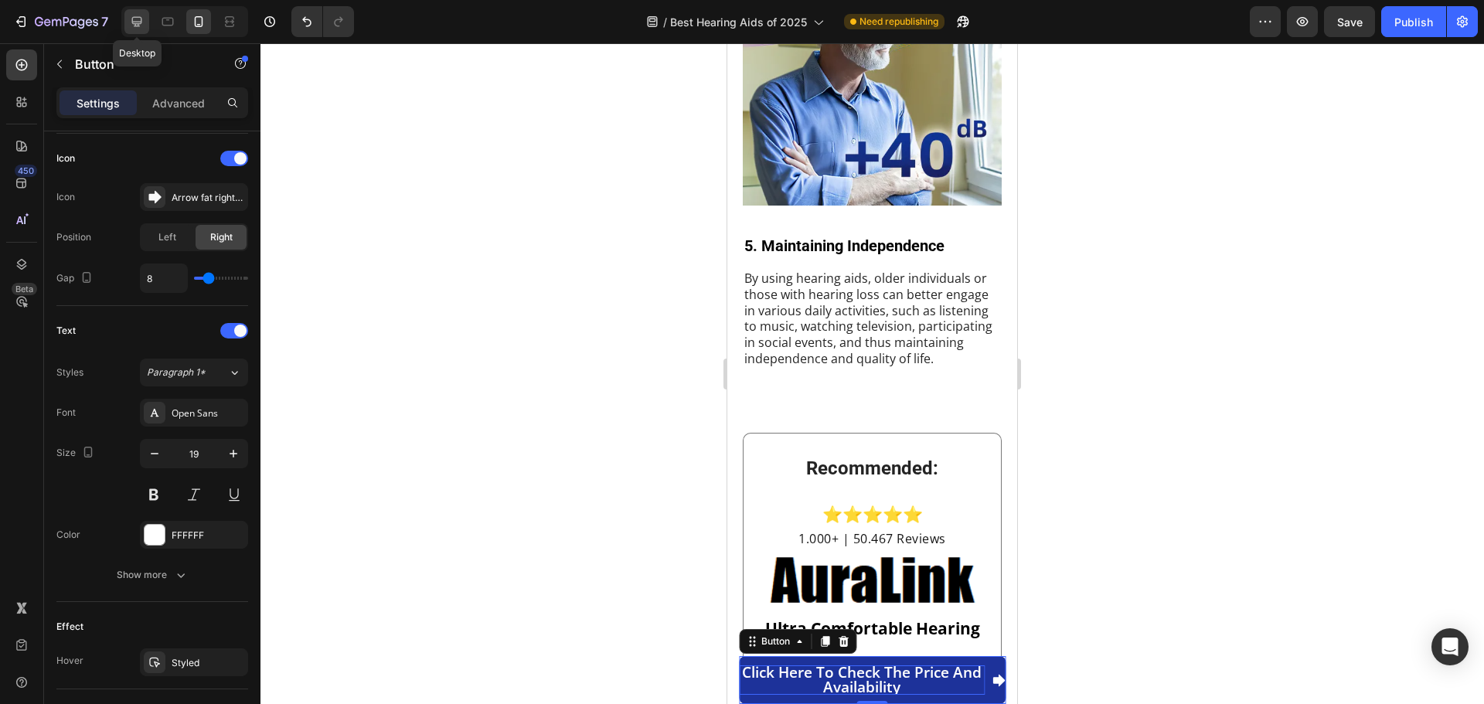
click at [132, 17] on icon at bounding box center [136, 21] width 15 height 15
type input "0"
type input "20"
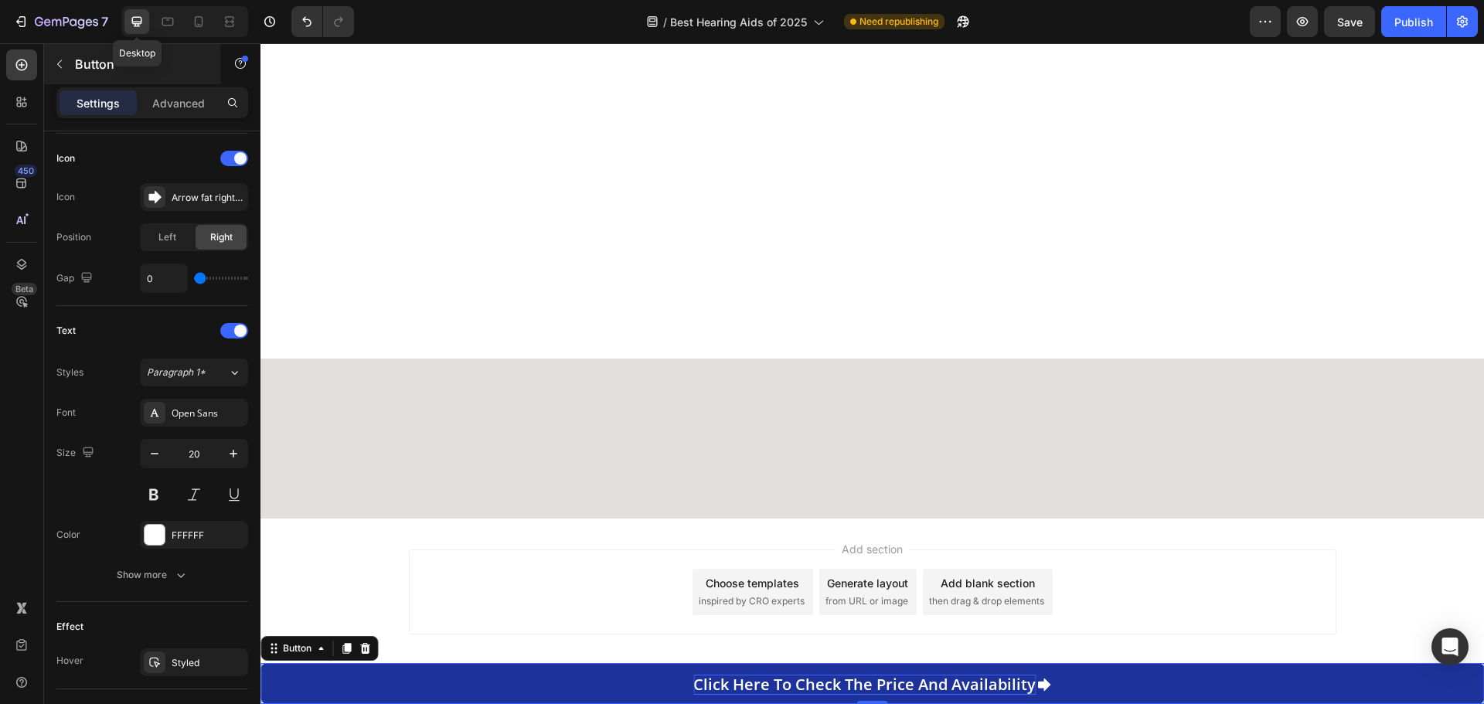
scroll to position [2940, 0]
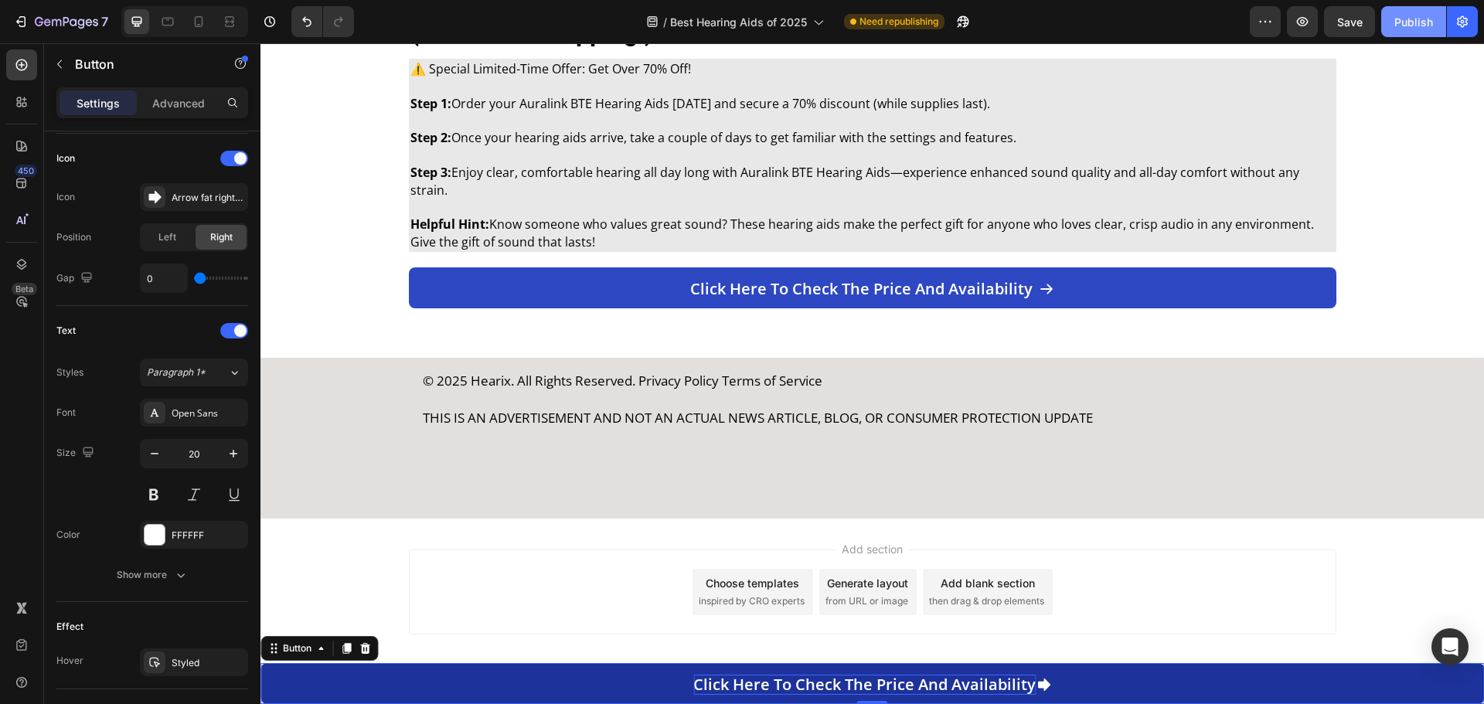
click at [1402, 20] on div "Publish" at bounding box center [1414, 22] width 39 height 16
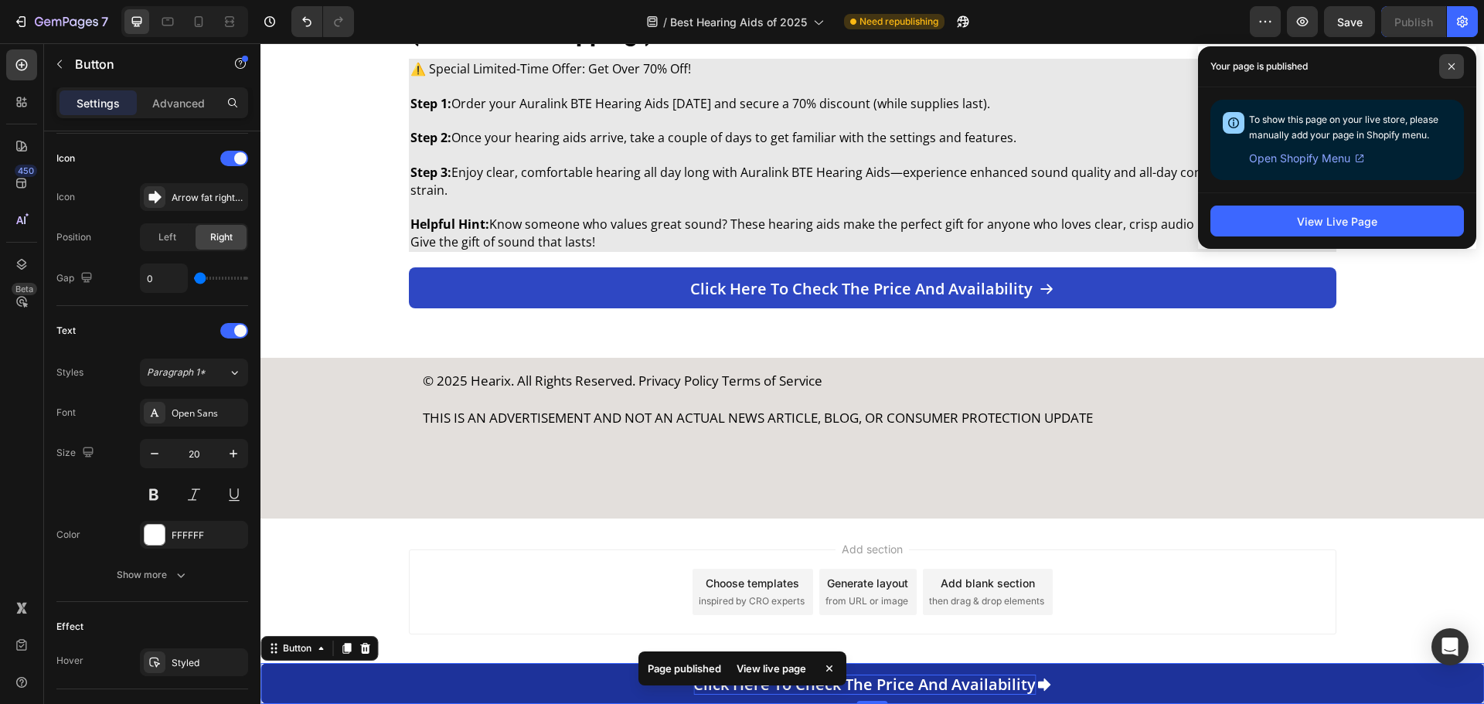
click at [1448, 63] on icon at bounding box center [1452, 67] width 8 height 8
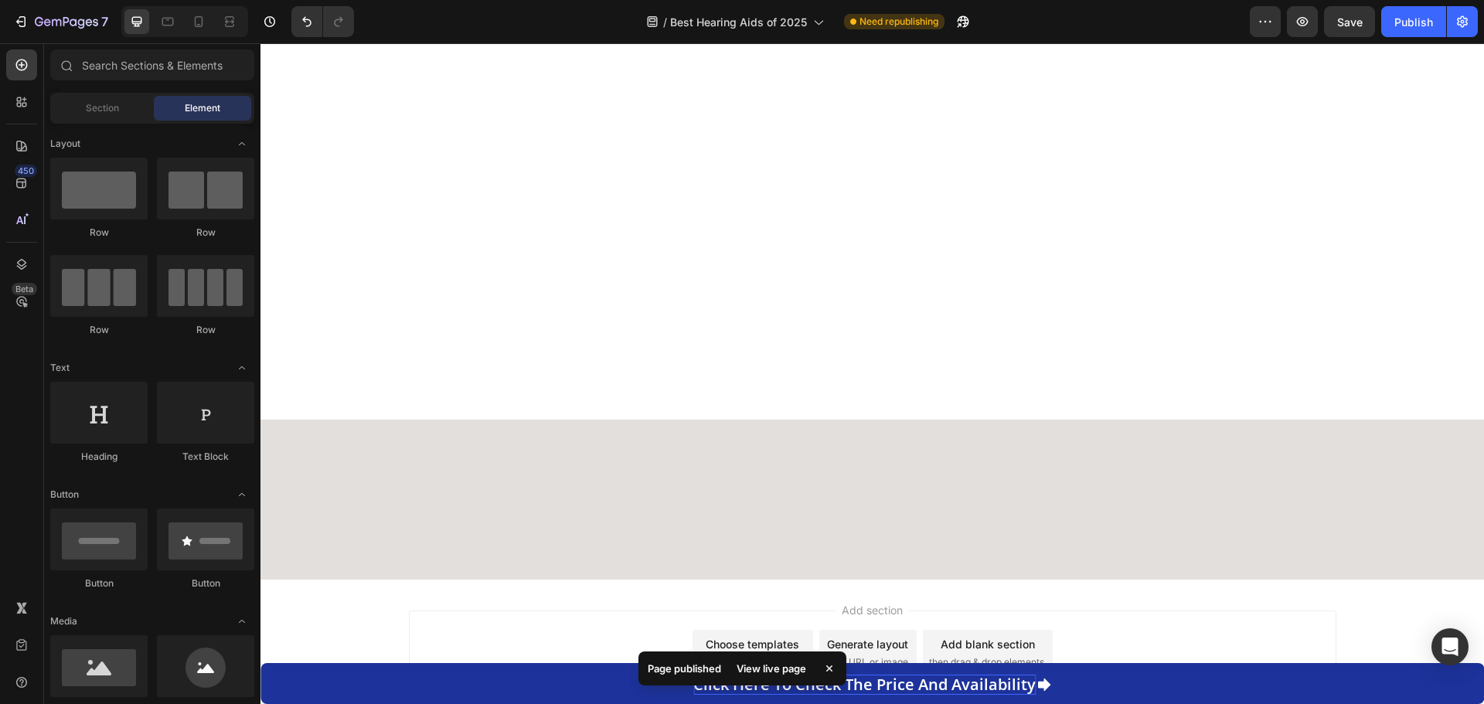
scroll to position [1124, 0]
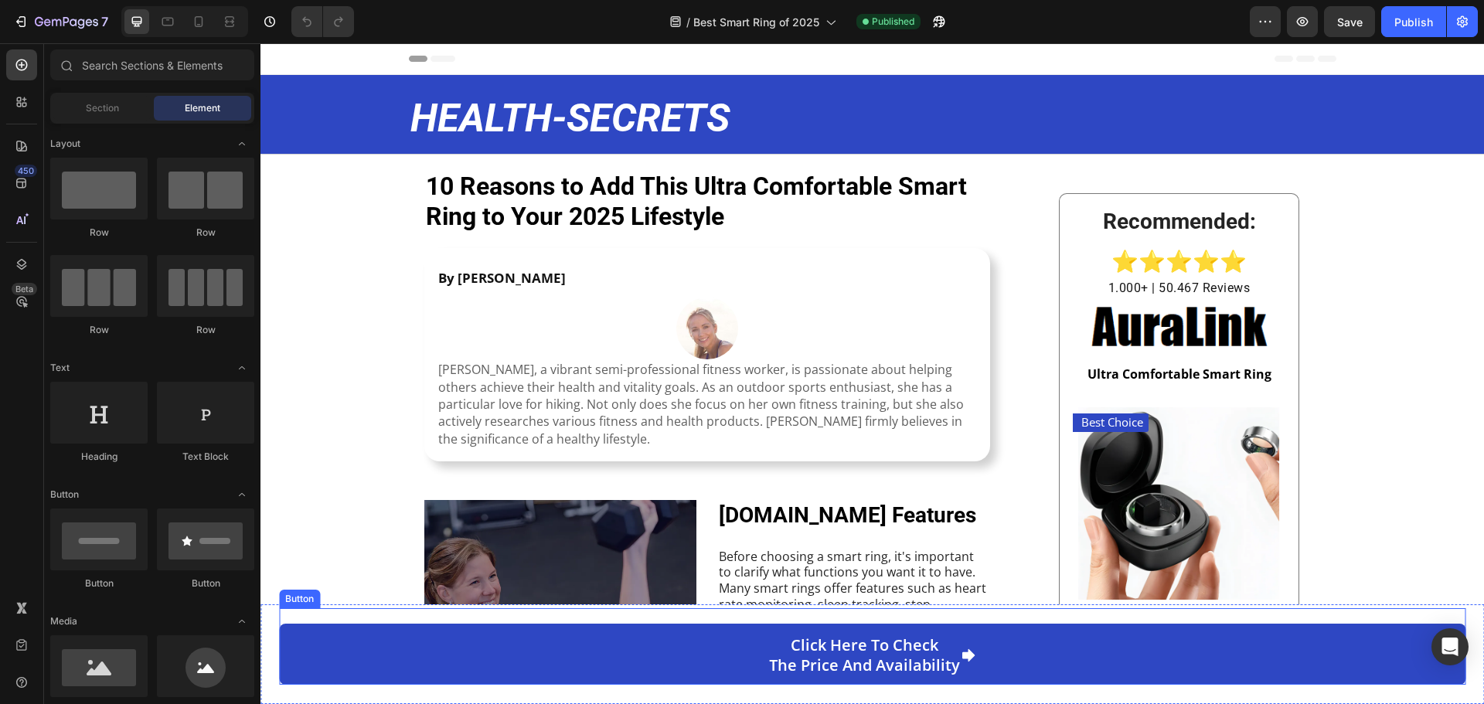
drag, startPoint x: 815, startPoint y: 610, endPoint x: 638, endPoint y: 591, distance: 178.0
click at [815, 610] on div "Click here to check the price and availability Button" at bounding box center [872, 646] width 1187 height 77
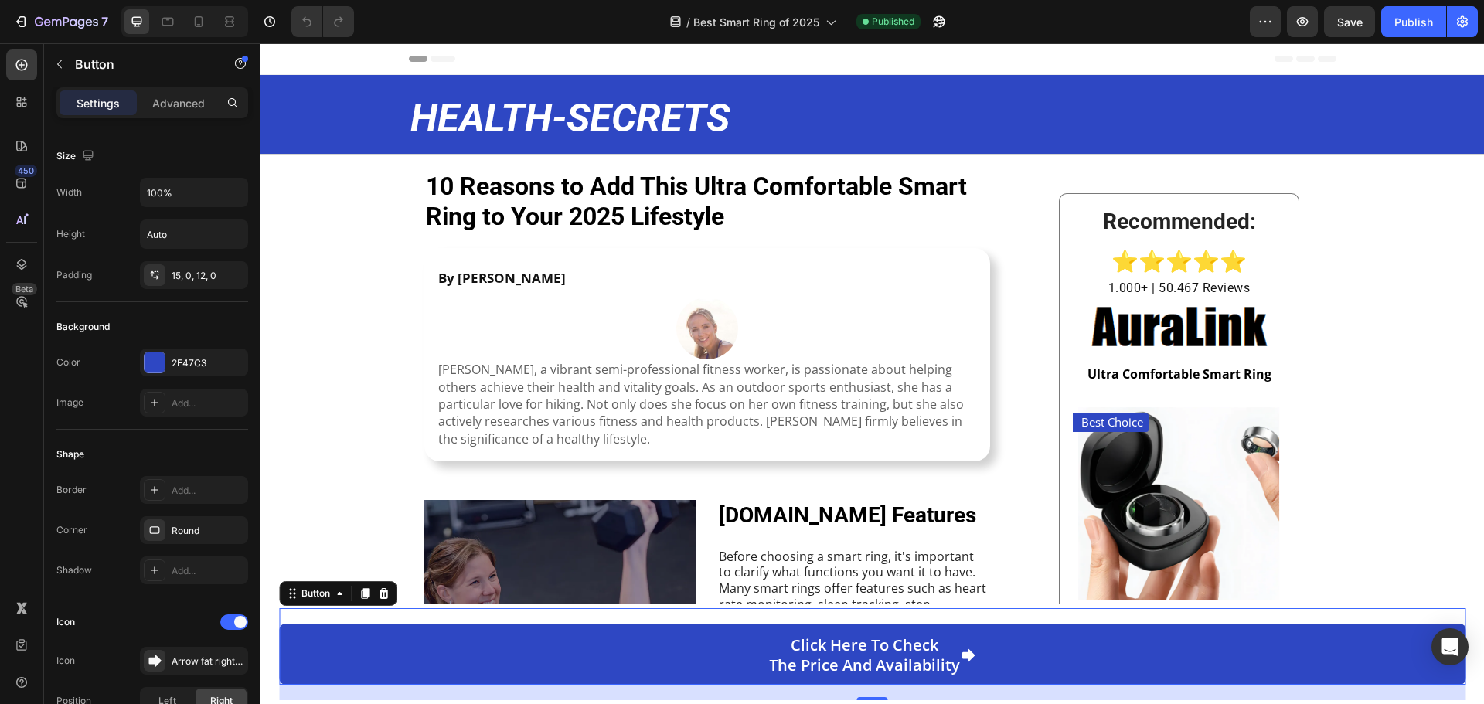
click at [291, 615] on div "Click here to check the price and availability Button 20" at bounding box center [872, 646] width 1187 height 77
click at [520, 615] on div "Click here to check the price and availability Button 20" at bounding box center [872, 646] width 1187 height 77
click at [166, 100] on p "Advanced" at bounding box center [178, 103] width 53 height 16
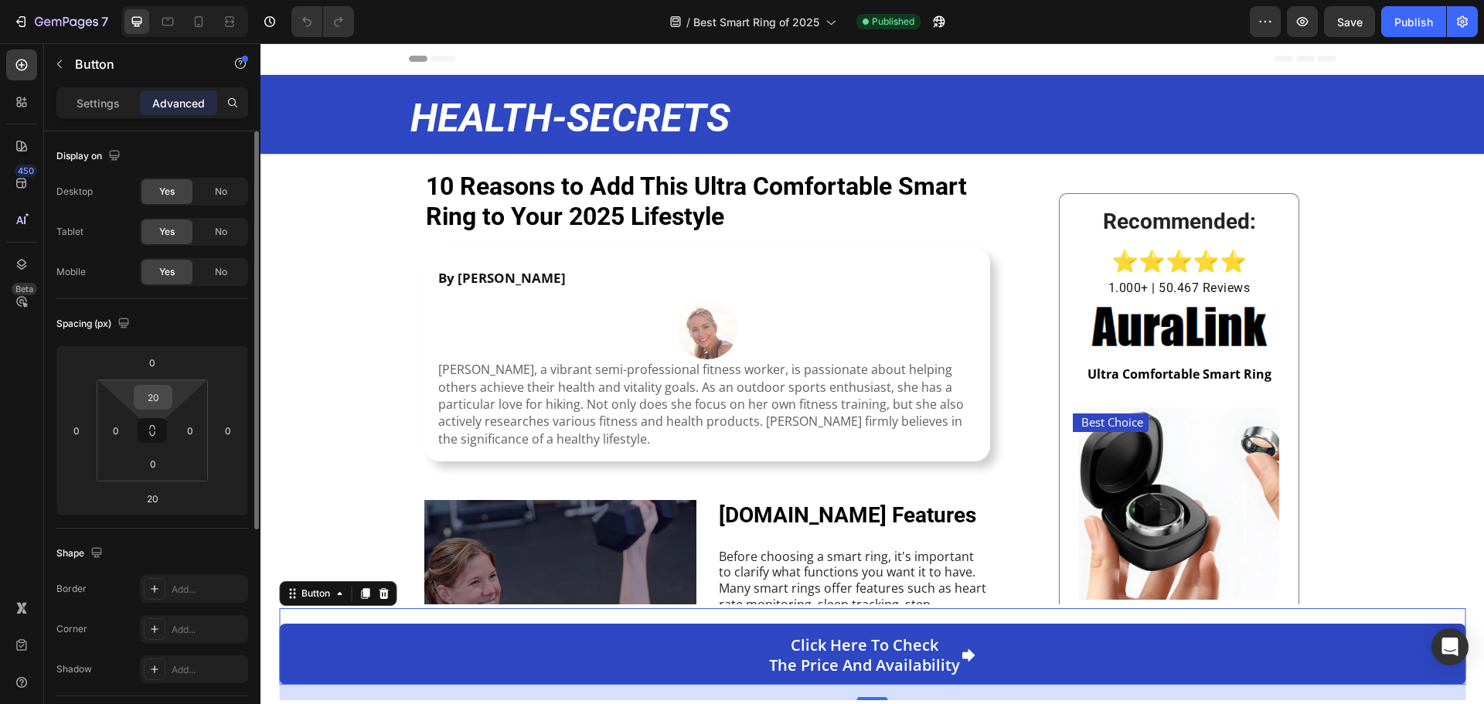
click at [158, 405] on input "20" at bounding box center [153, 397] width 31 height 23
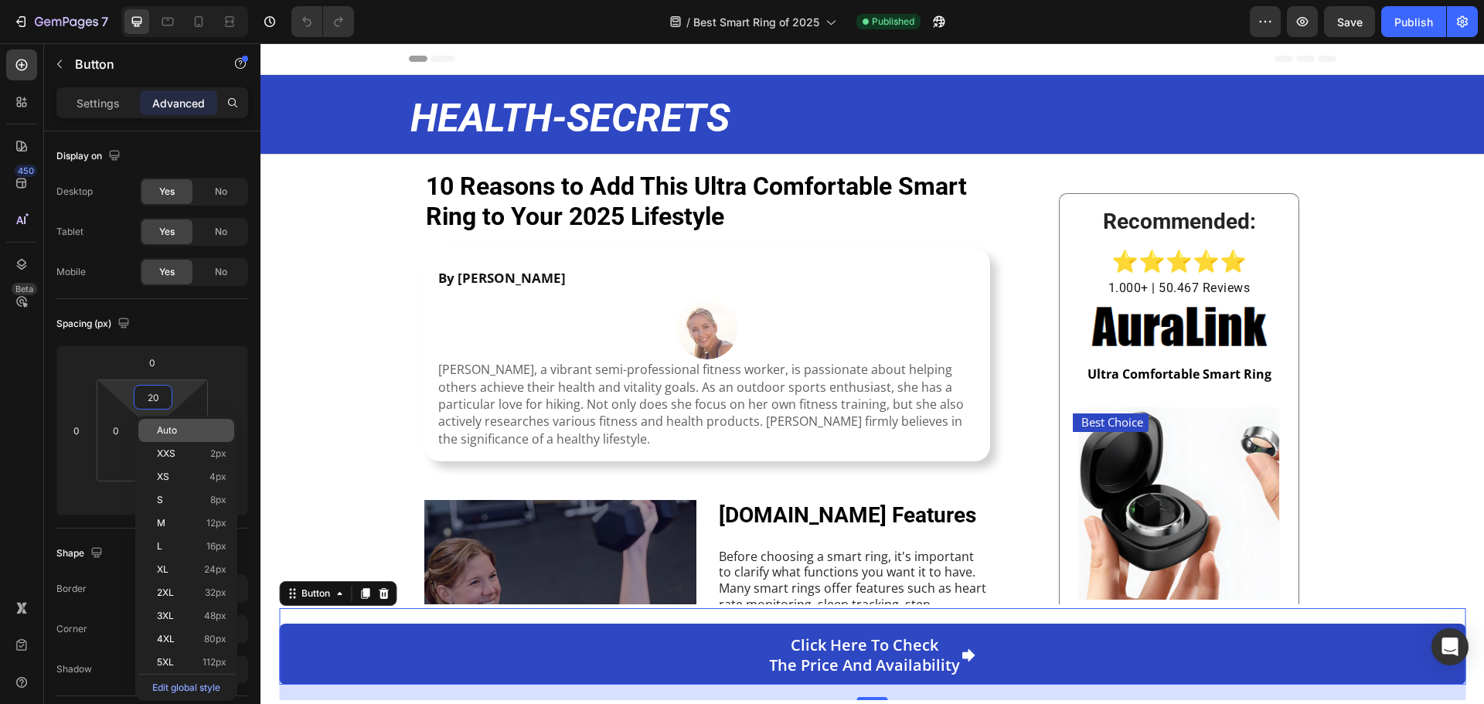
click at [158, 434] on span "Auto" at bounding box center [167, 430] width 20 height 11
type input "Auto"
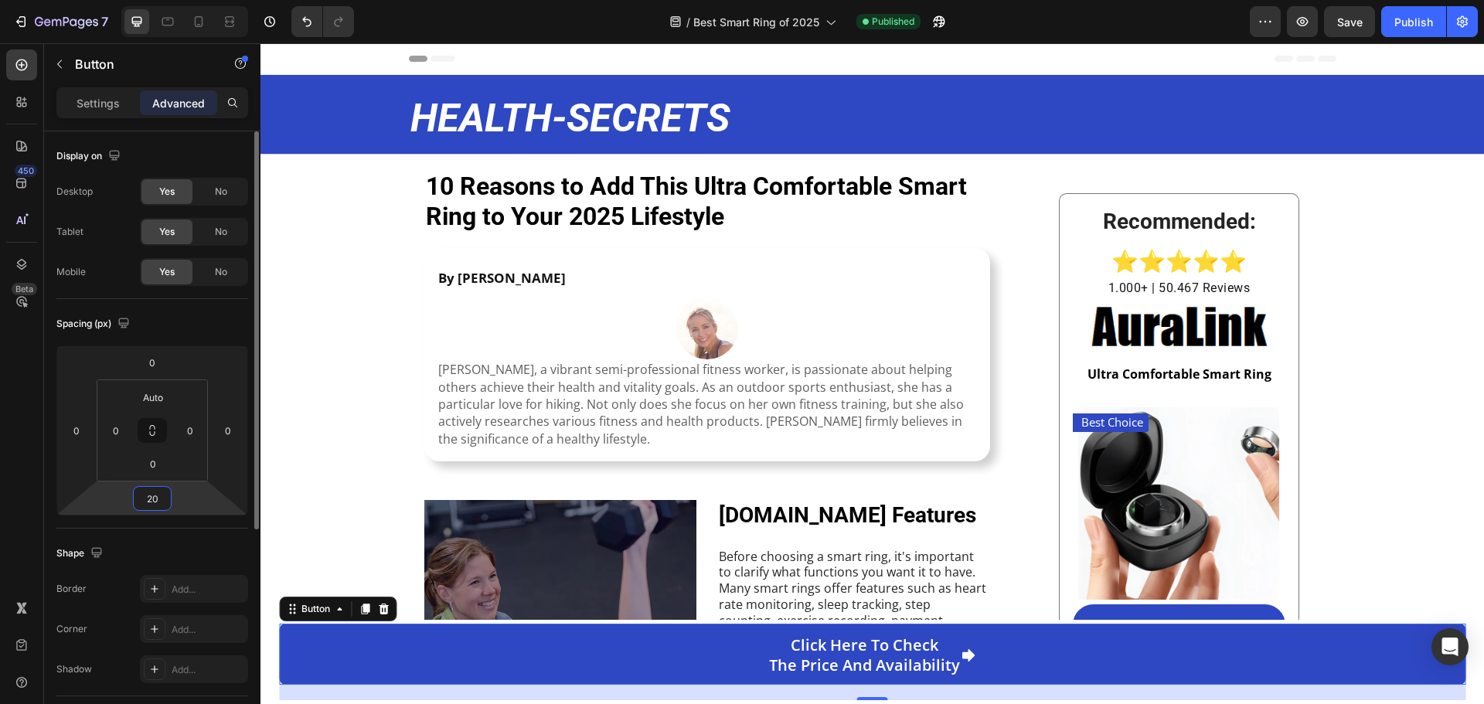
click at [153, 499] on input "20" at bounding box center [152, 498] width 31 height 23
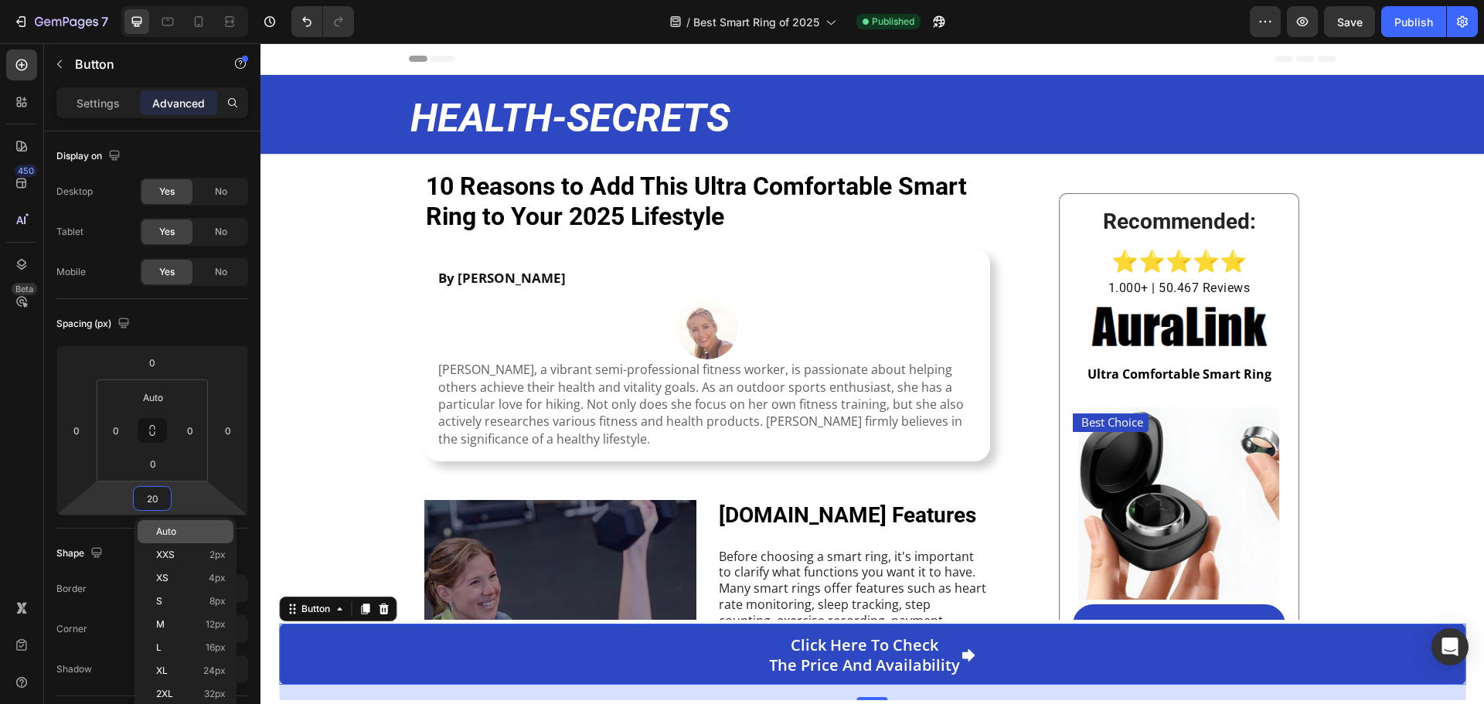
click at [162, 530] on span "Auto" at bounding box center [166, 531] width 20 height 11
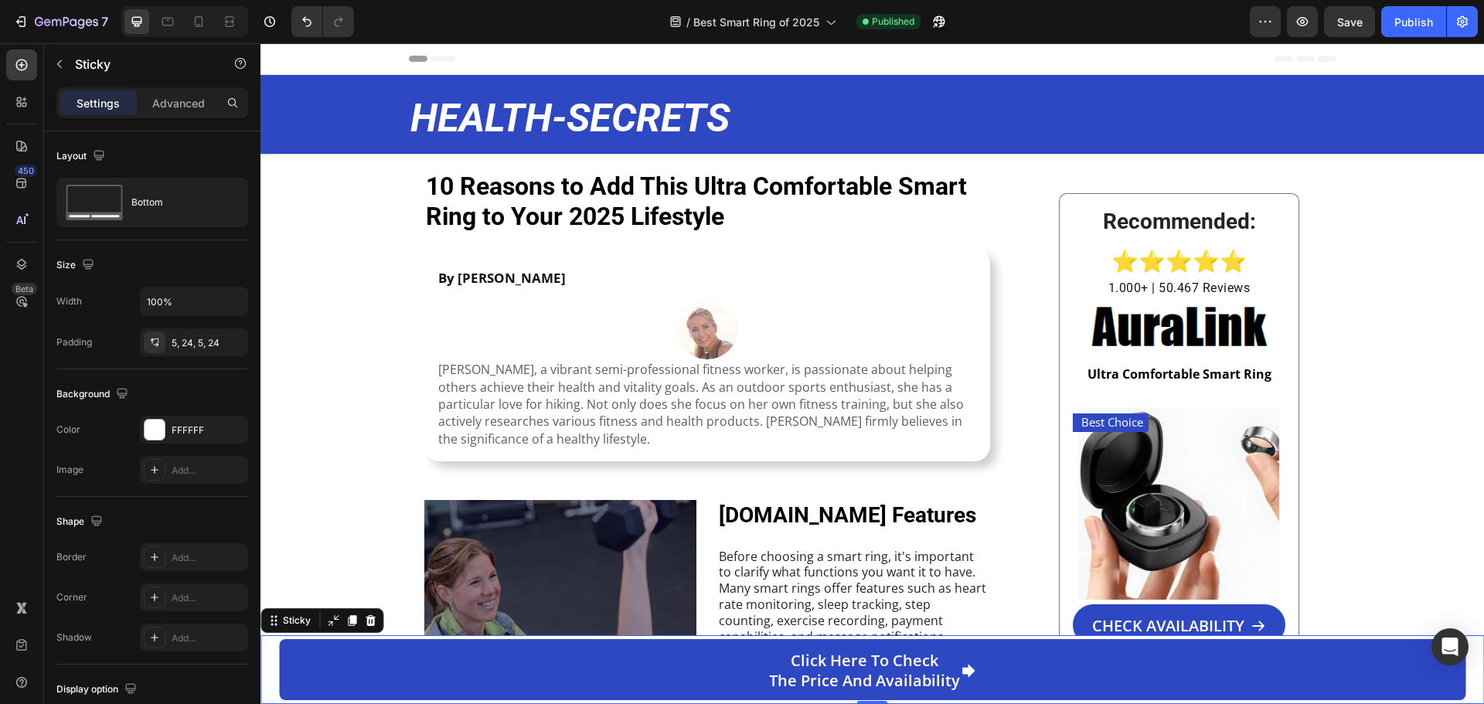
click at [274, 650] on div "Click here to check the price and availability Button Sticky 0" at bounding box center [873, 669] width 1224 height 69
click at [148, 432] on div at bounding box center [155, 430] width 20 height 20
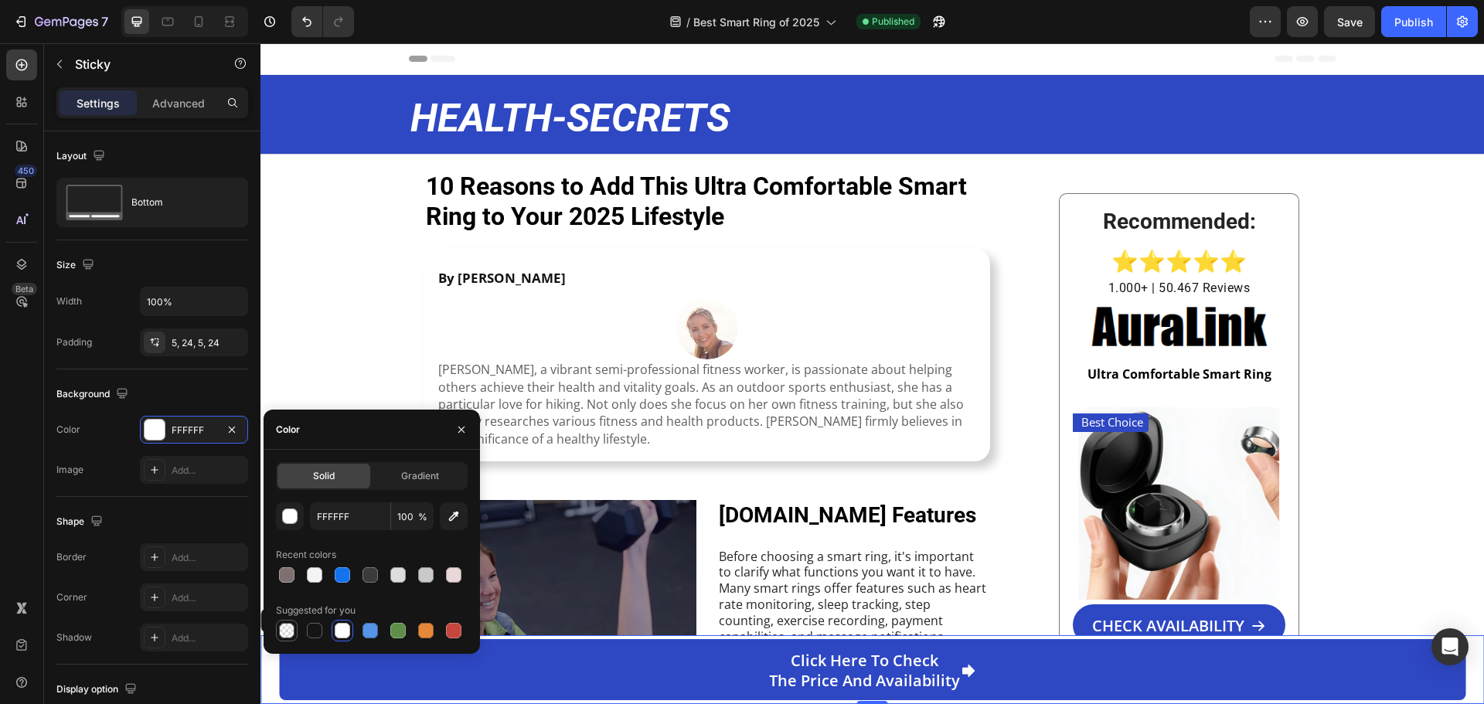
click at [288, 629] on div at bounding box center [286, 630] width 15 height 15
type input "000000"
type input "0"
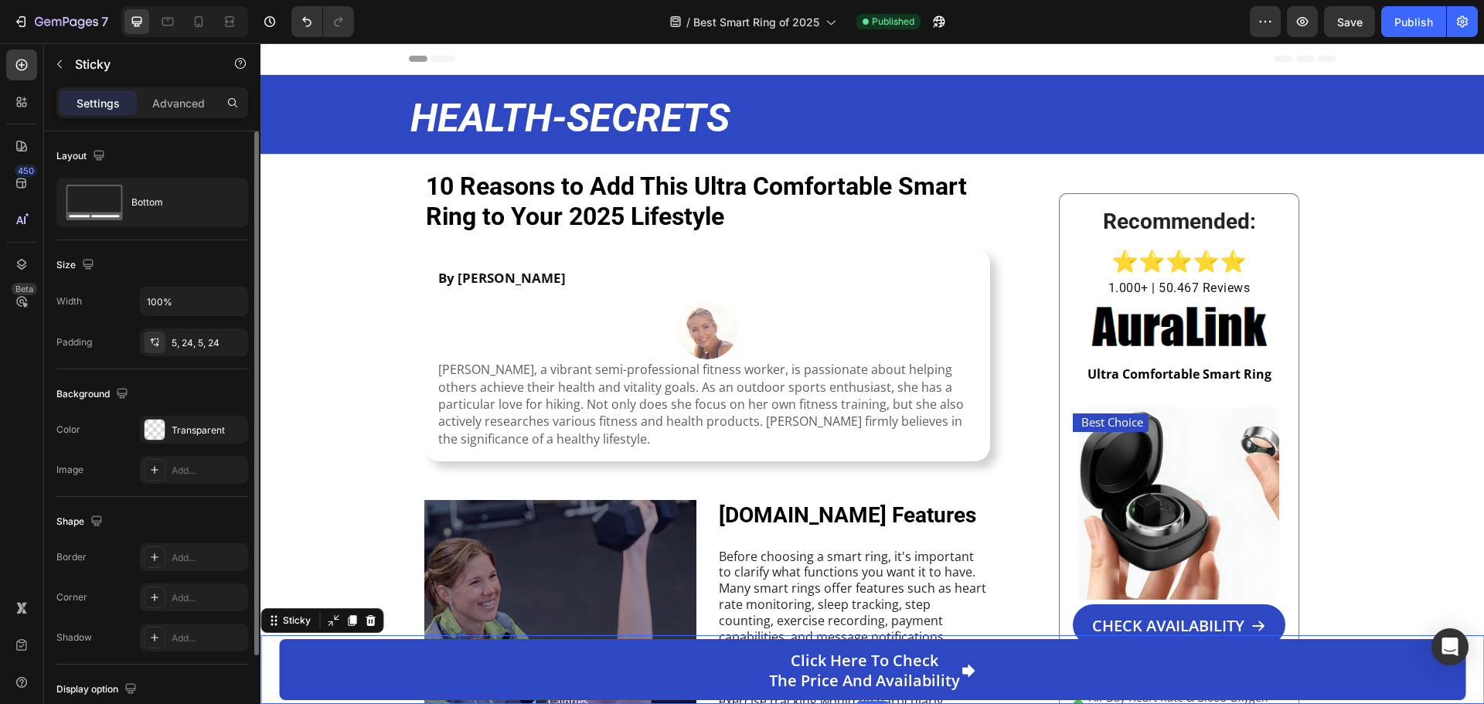
click at [197, 383] on div "Background" at bounding box center [152, 394] width 192 height 25
click at [189, 352] on div "5, 24, 5, 24" at bounding box center [194, 343] width 108 height 28
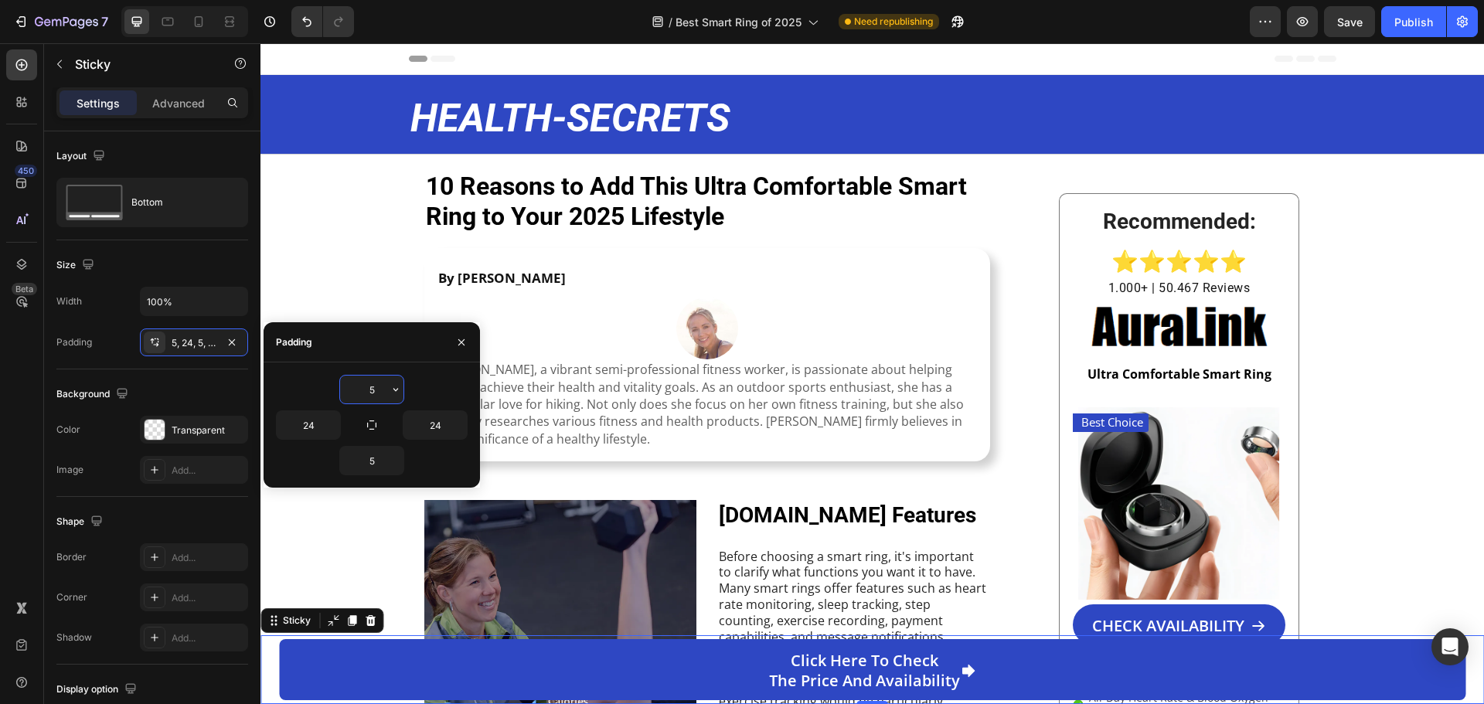
click at [379, 394] on input "5" at bounding box center [371, 390] width 63 height 28
type input "0"
click at [373, 424] on icon "button" at bounding box center [372, 425] width 12 height 12
type input "0"
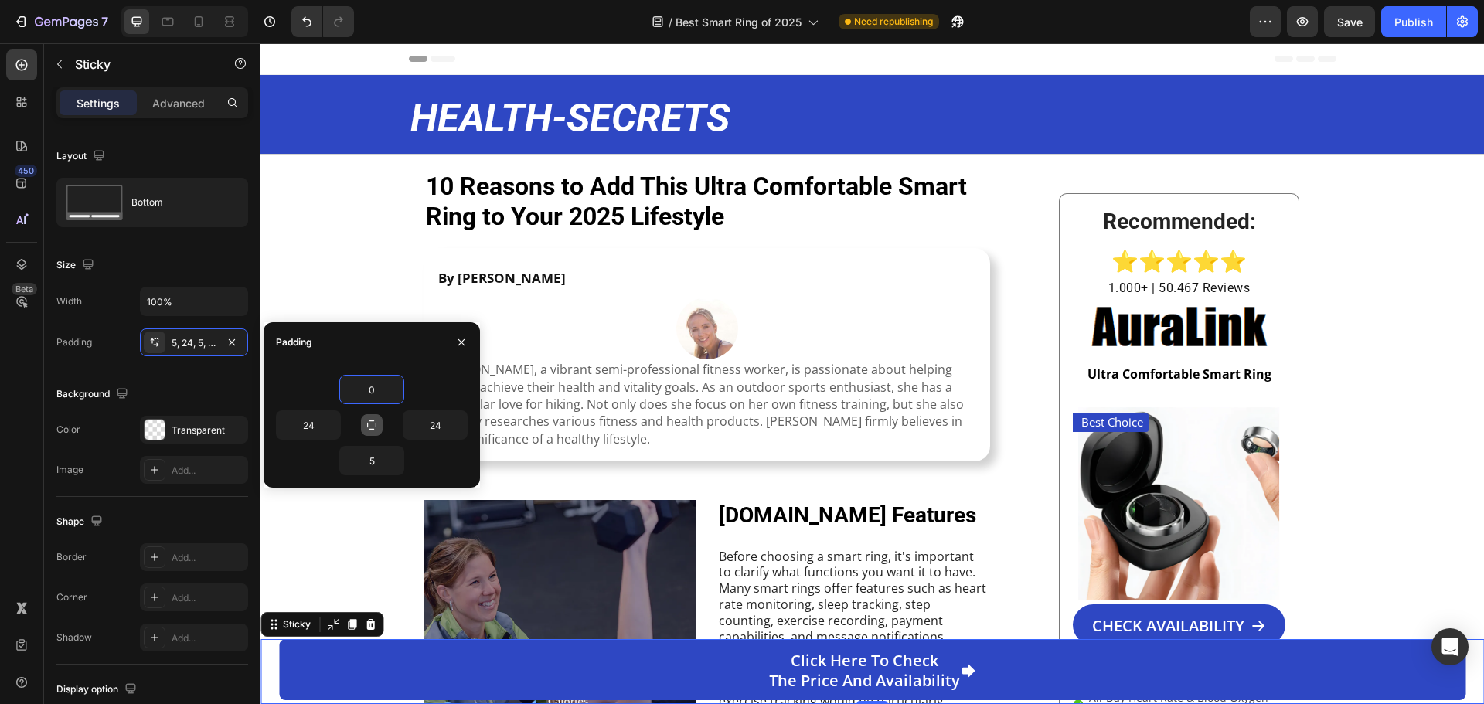
type input "0"
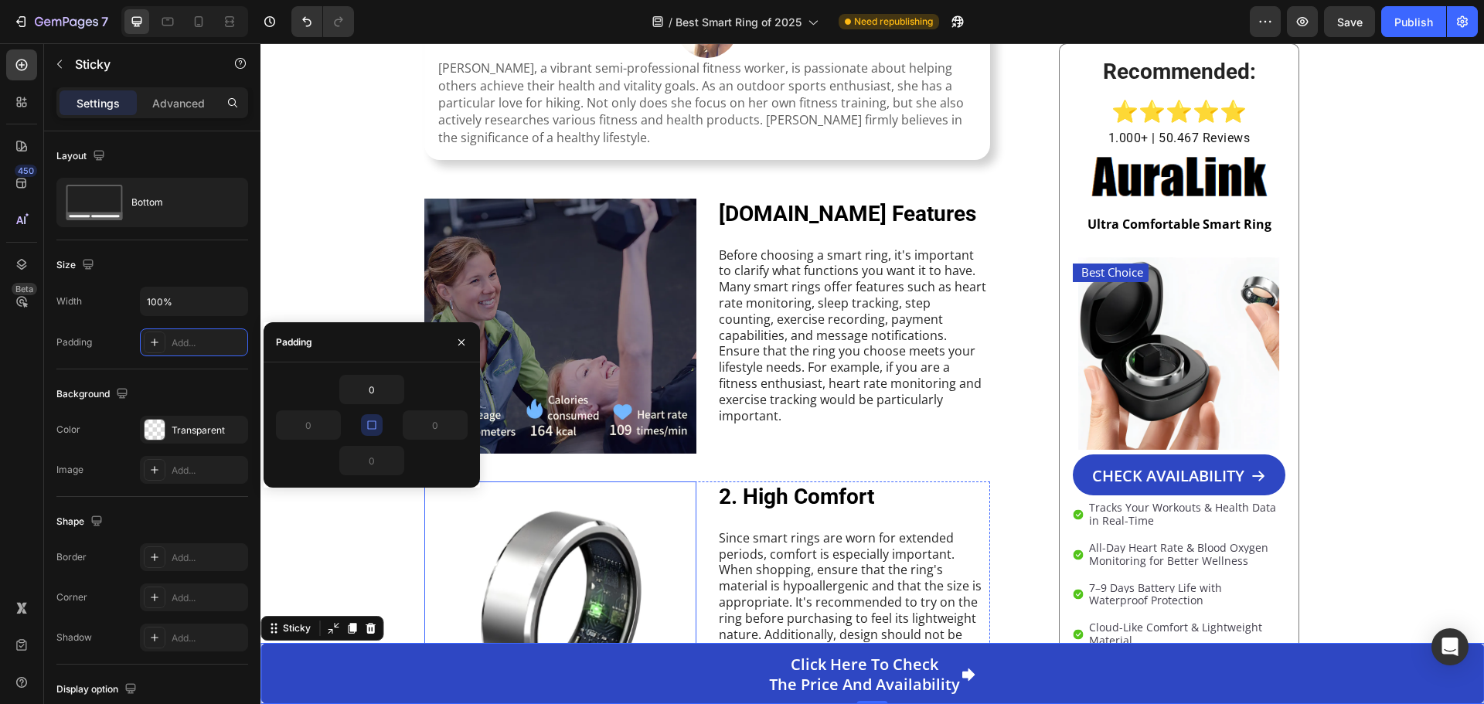
scroll to position [309, 0]
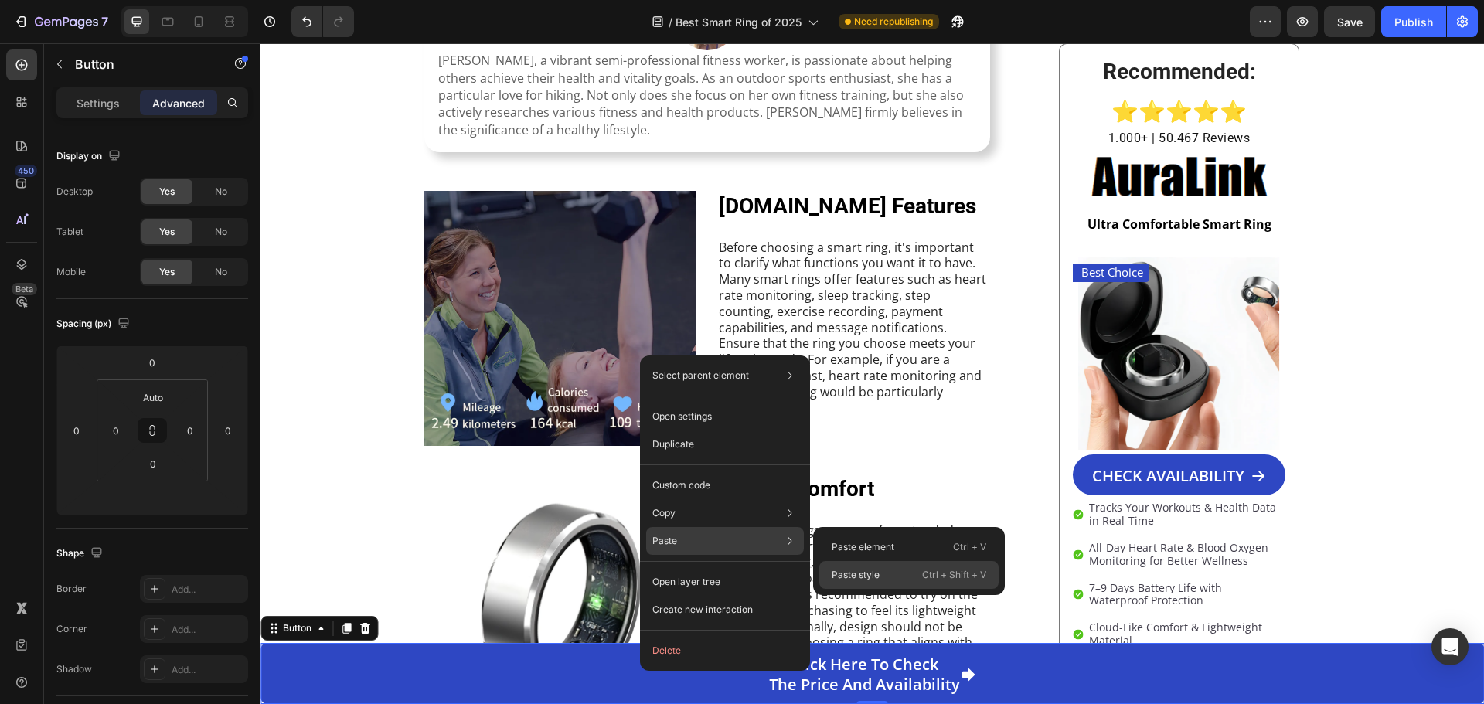
drag, startPoint x: 861, startPoint y: 578, endPoint x: 581, endPoint y: 538, distance: 282.7
click at [861, 578] on p "Paste style" at bounding box center [856, 575] width 48 height 14
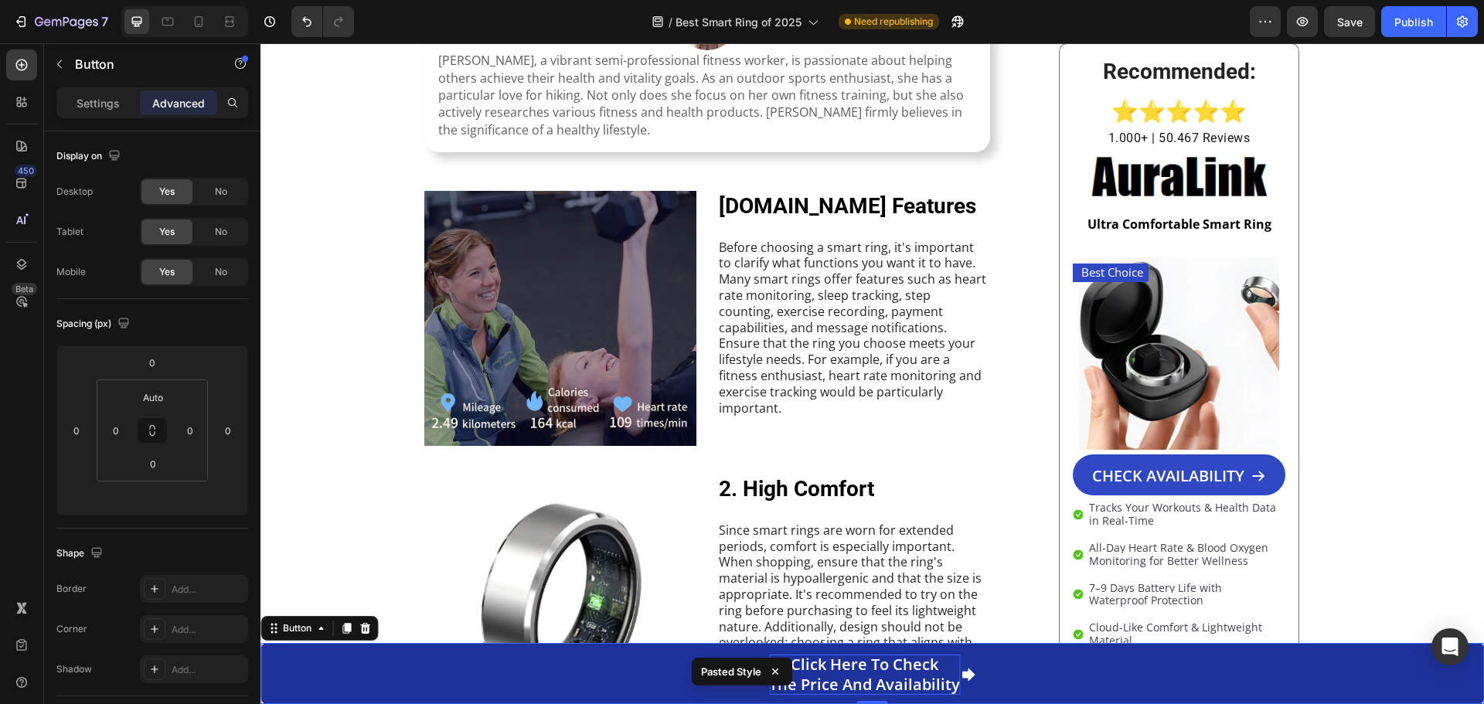
click at [847, 673] on p "Click here to check the price and availability" at bounding box center [864, 675] width 191 height 40
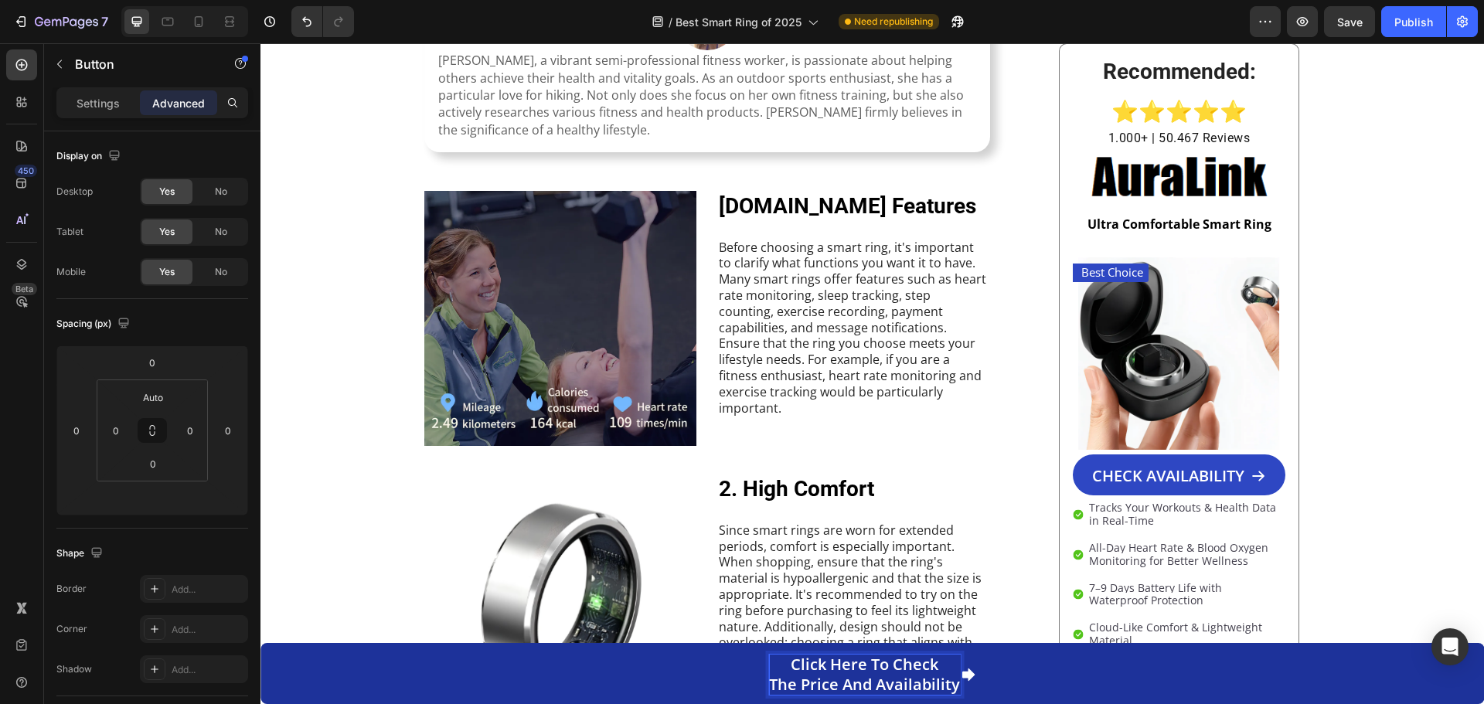
click at [847, 671] on p "Click here to check the price and availability" at bounding box center [864, 675] width 191 height 40
click at [819, 687] on p "Click here to check the price and availability" at bounding box center [864, 675] width 191 height 40
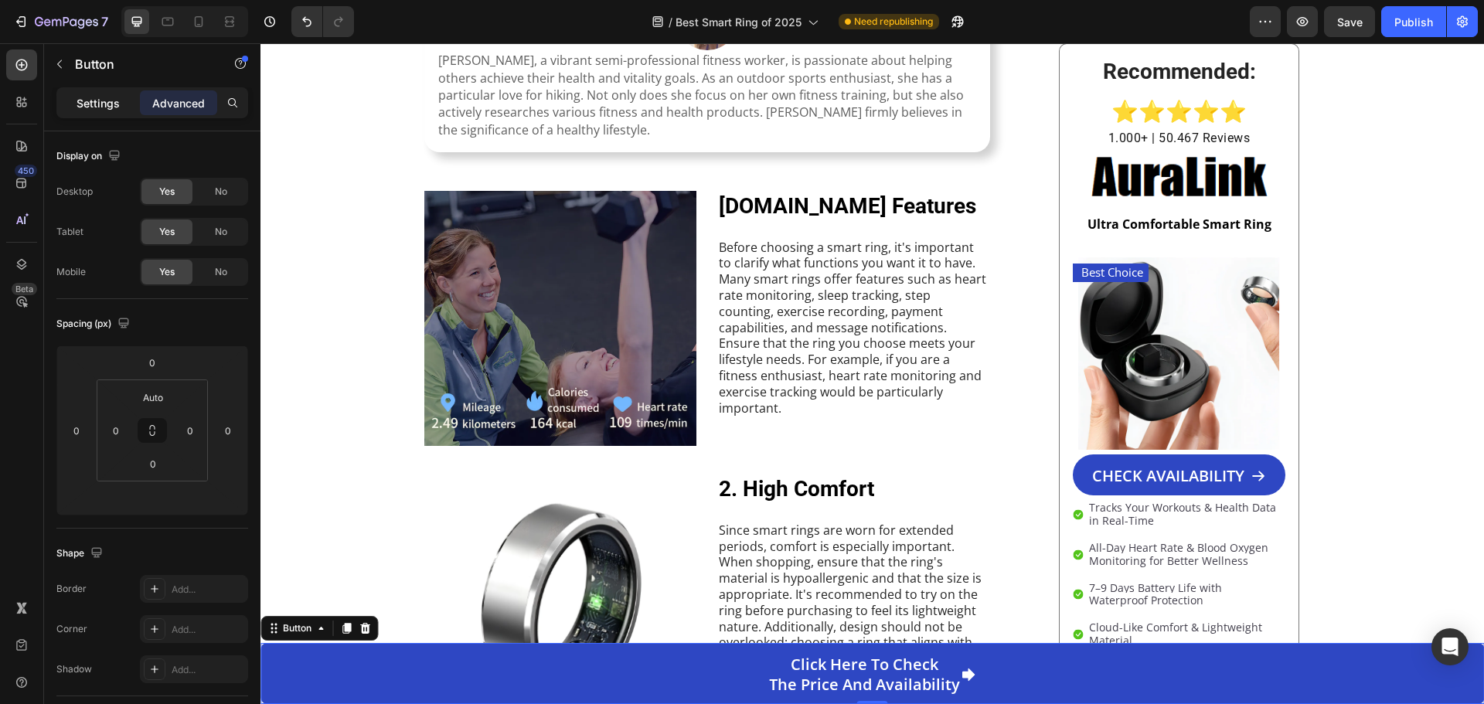
drag, startPoint x: 84, startPoint y: 104, endPoint x: 103, endPoint y: 109, distance: 19.1
click at [84, 104] on p "Settings" at bounding box center [98, 103] width 43 height 16
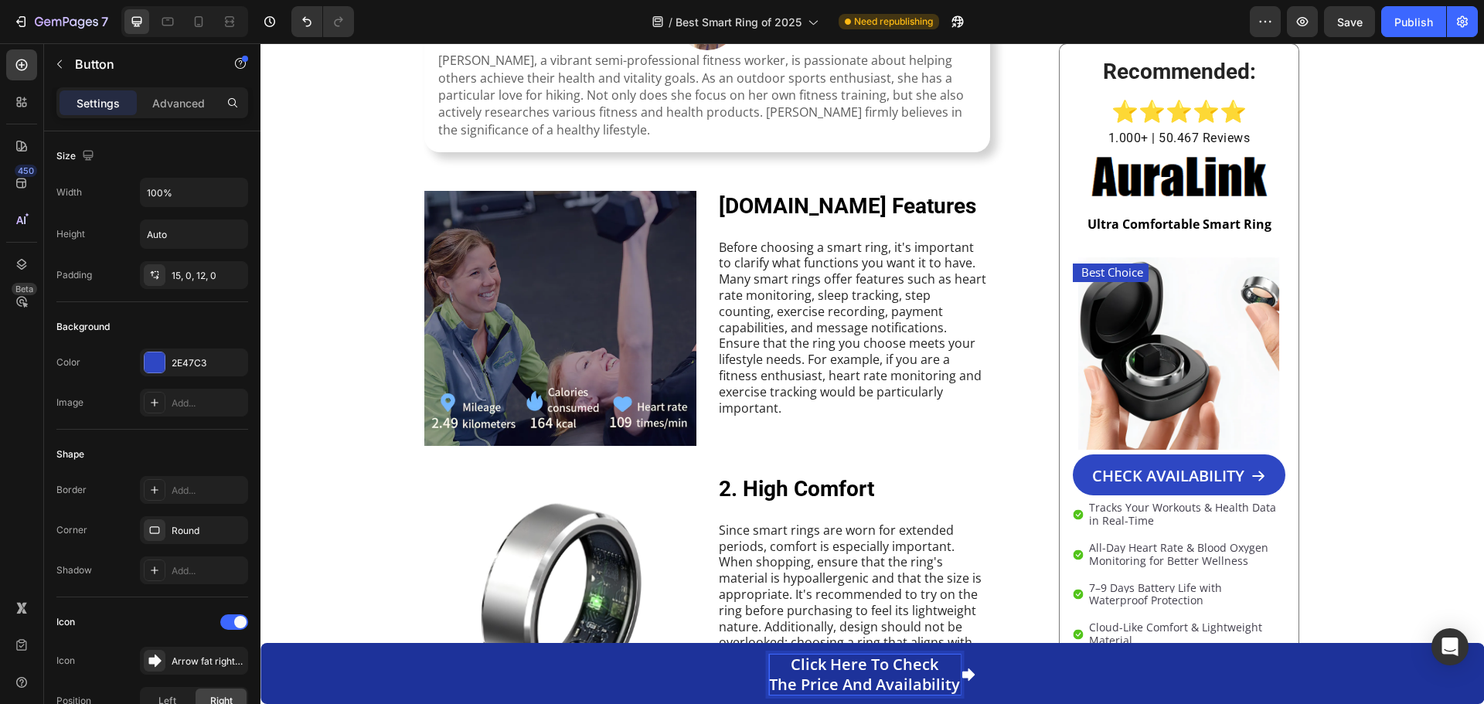
click at [769, 679] on p "Click here to check the price and availability" at bounding box center [864, 675] width 191 height 40
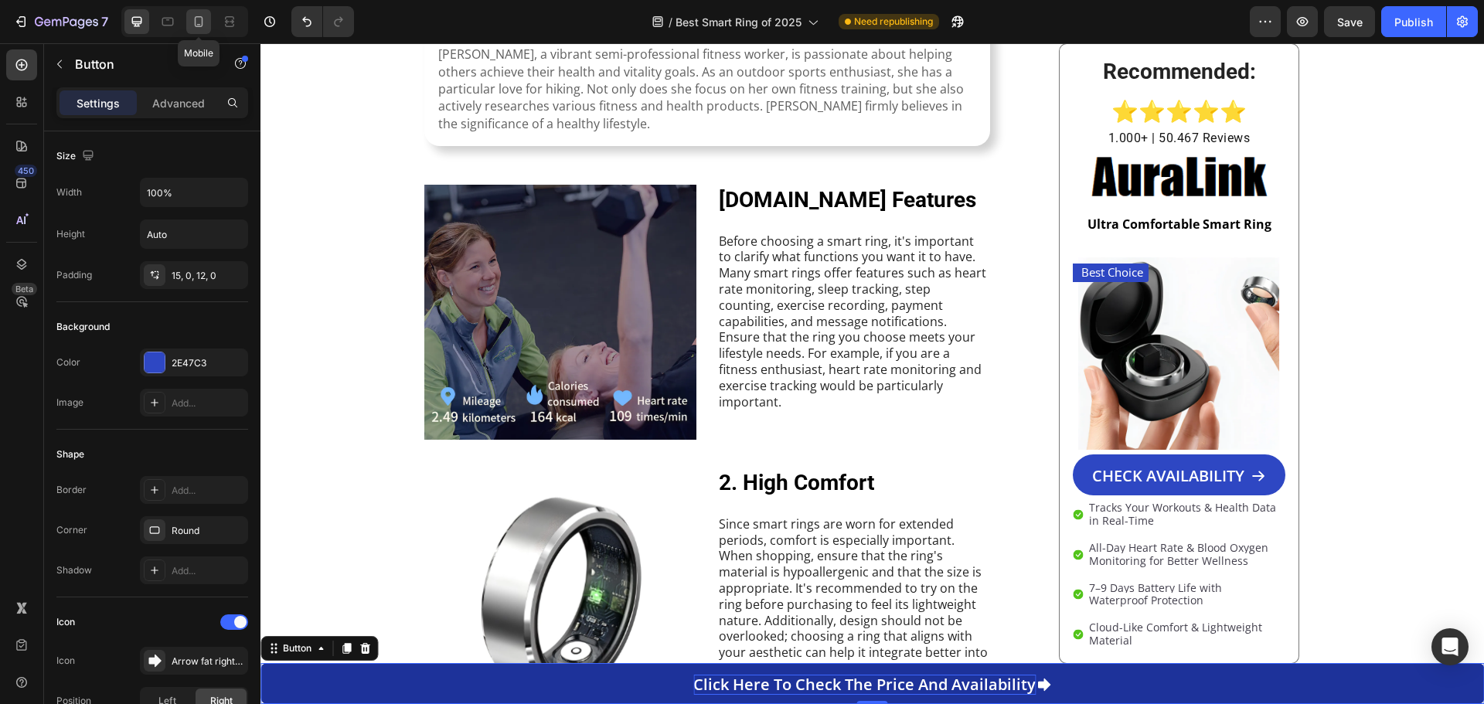
click at [200, 27] on icon at bounding box center [199, 21] width 9 height 11
type input "8"
type input "19"
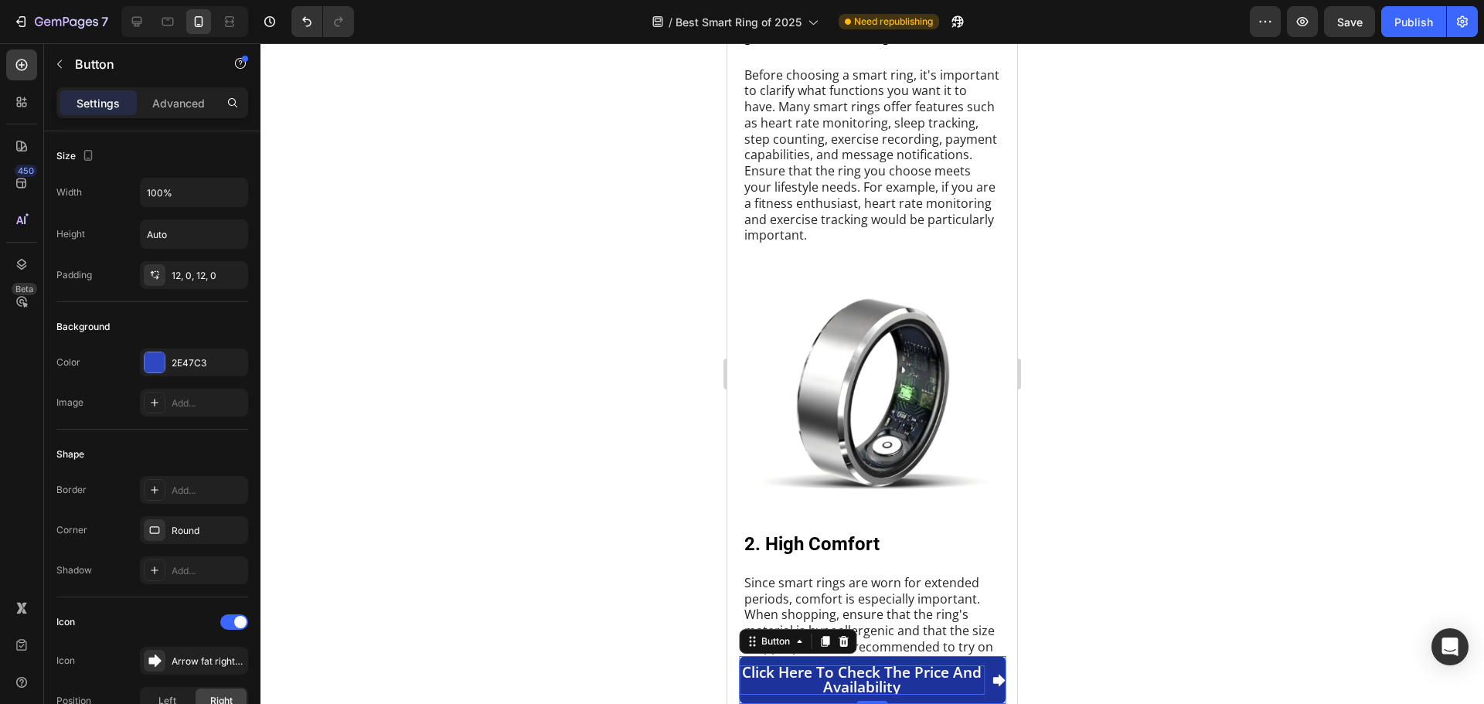
scroll to position [898, 0]
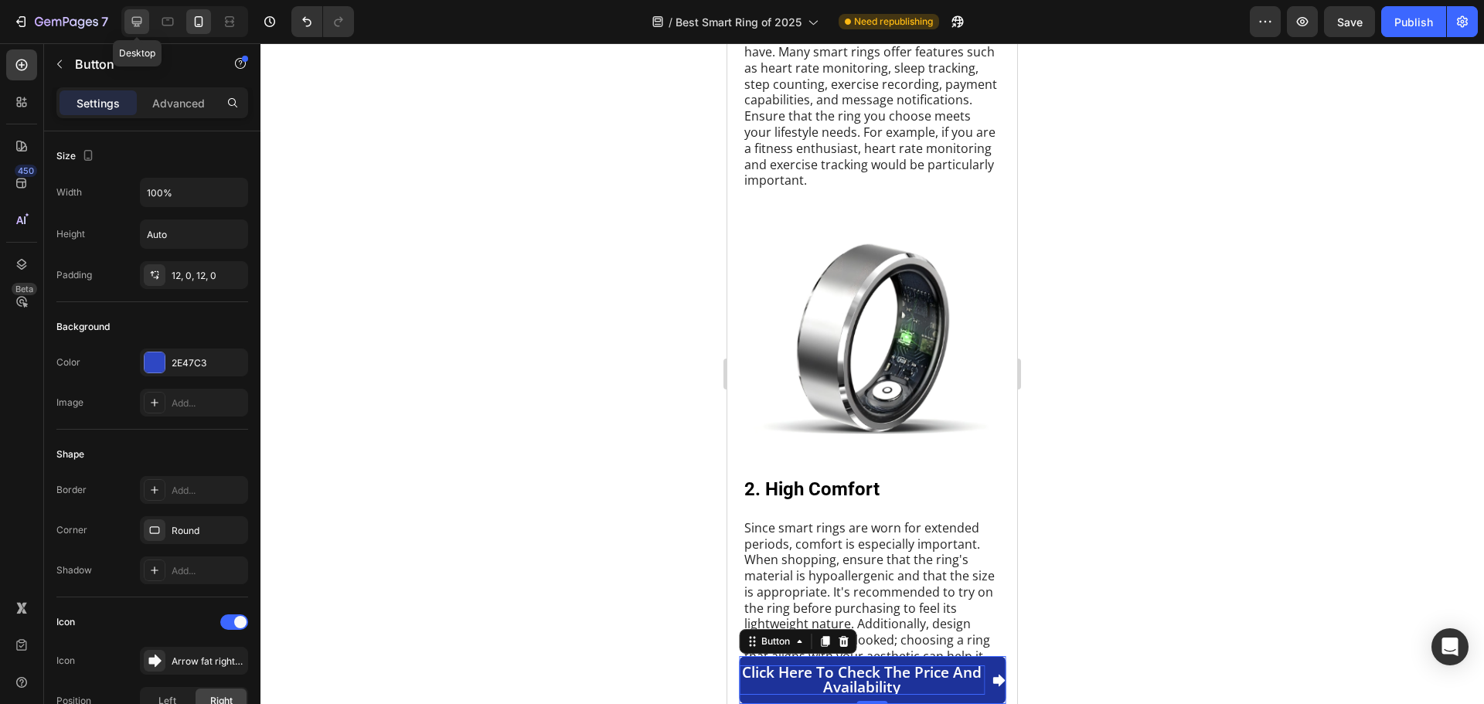
click at [140, 19] on icon at bounding box center [136, 21] width 15 height 15
type input "0"
type input "20"
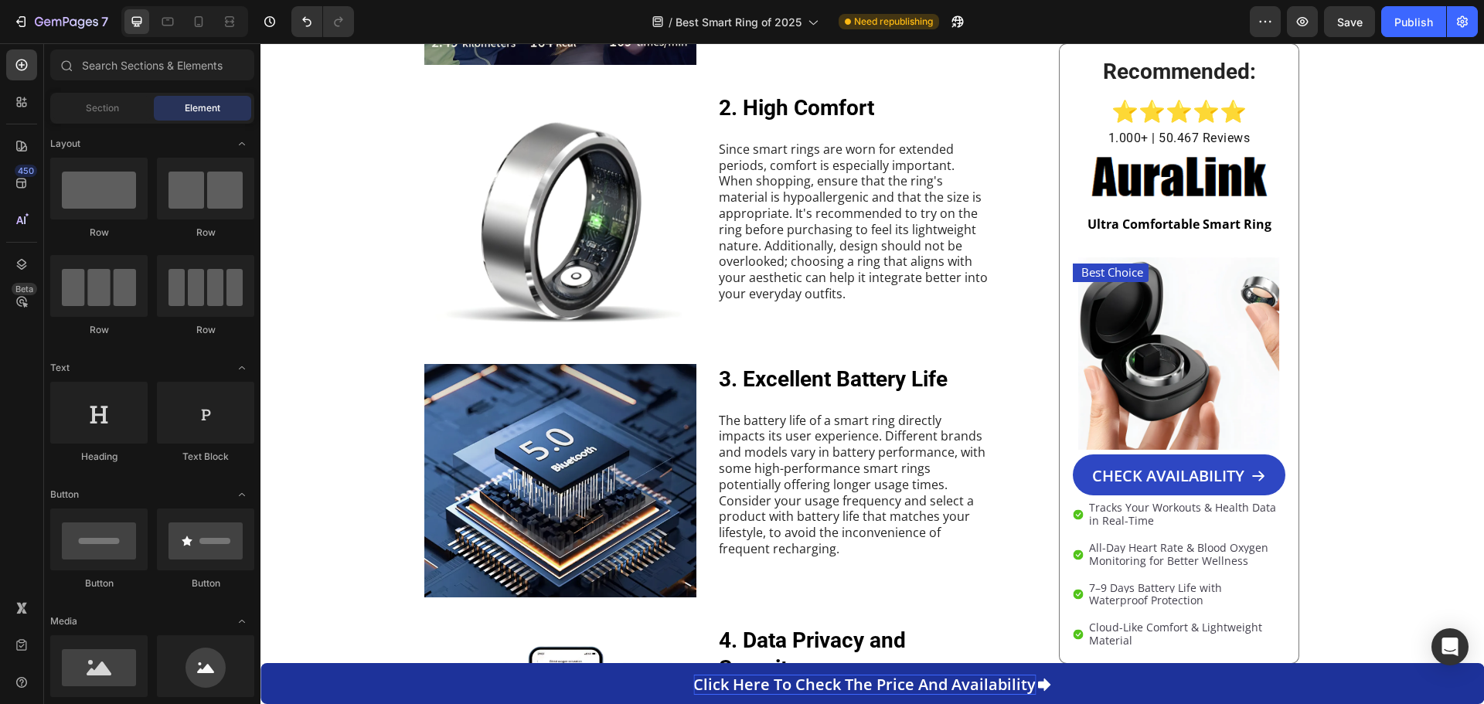
scroll to position [734, 0]
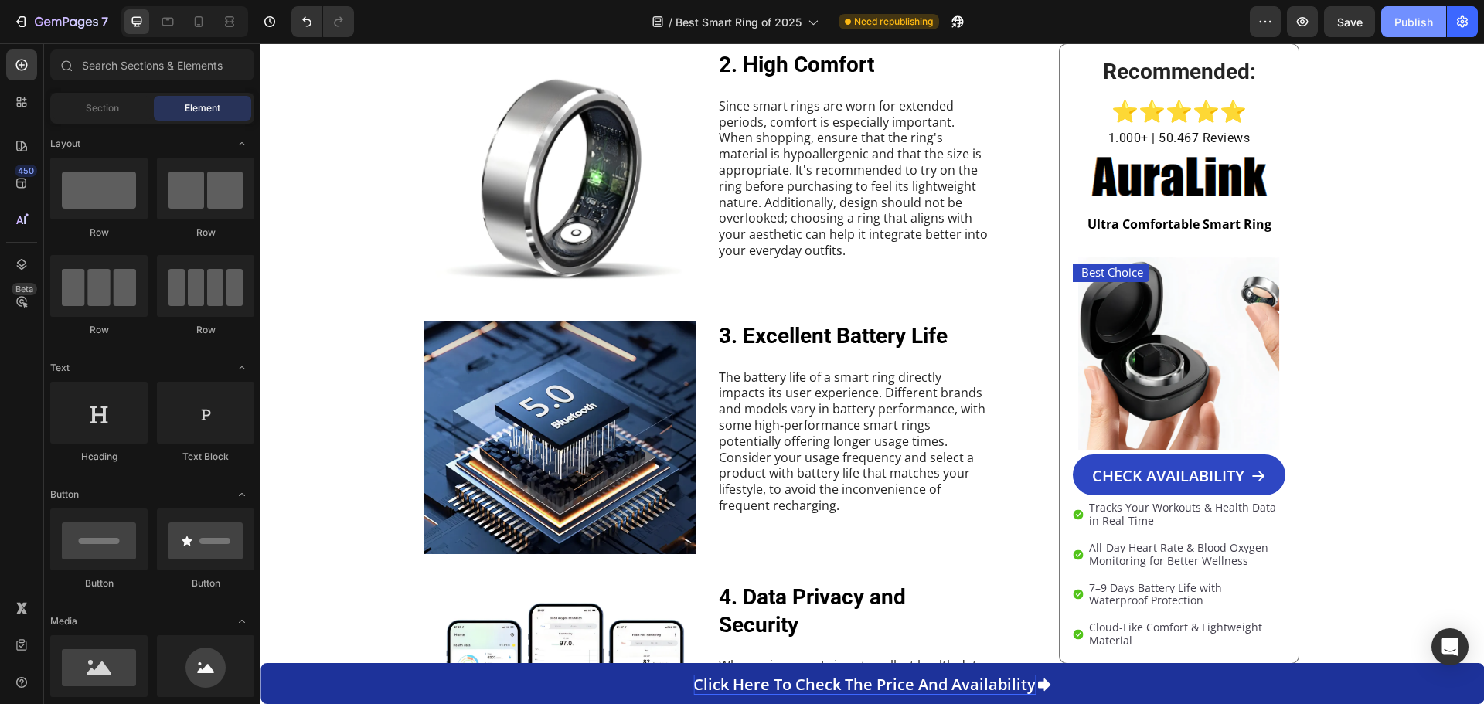
click at [1403, 17] on div "Publish" at bounding box center [1414, 22] width 39 height 16
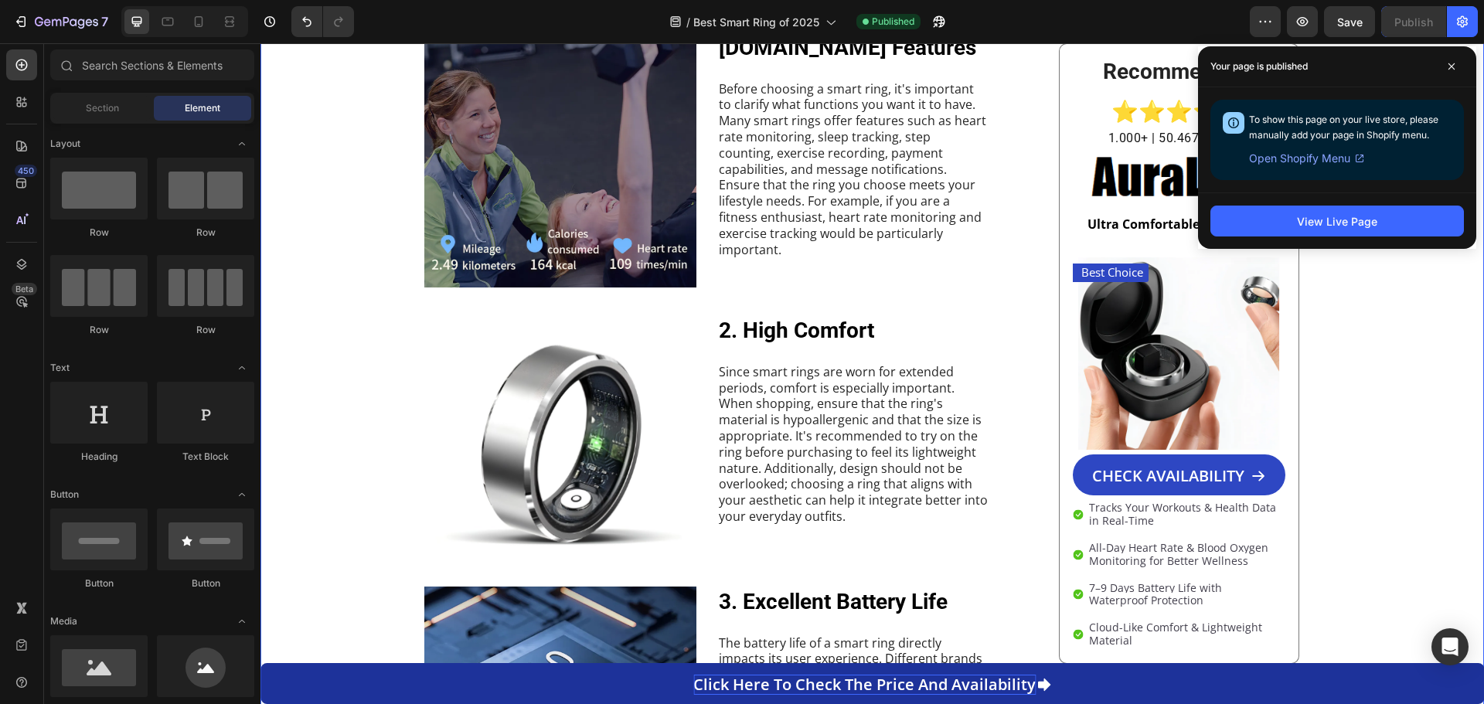
scroll to position [464, 0]
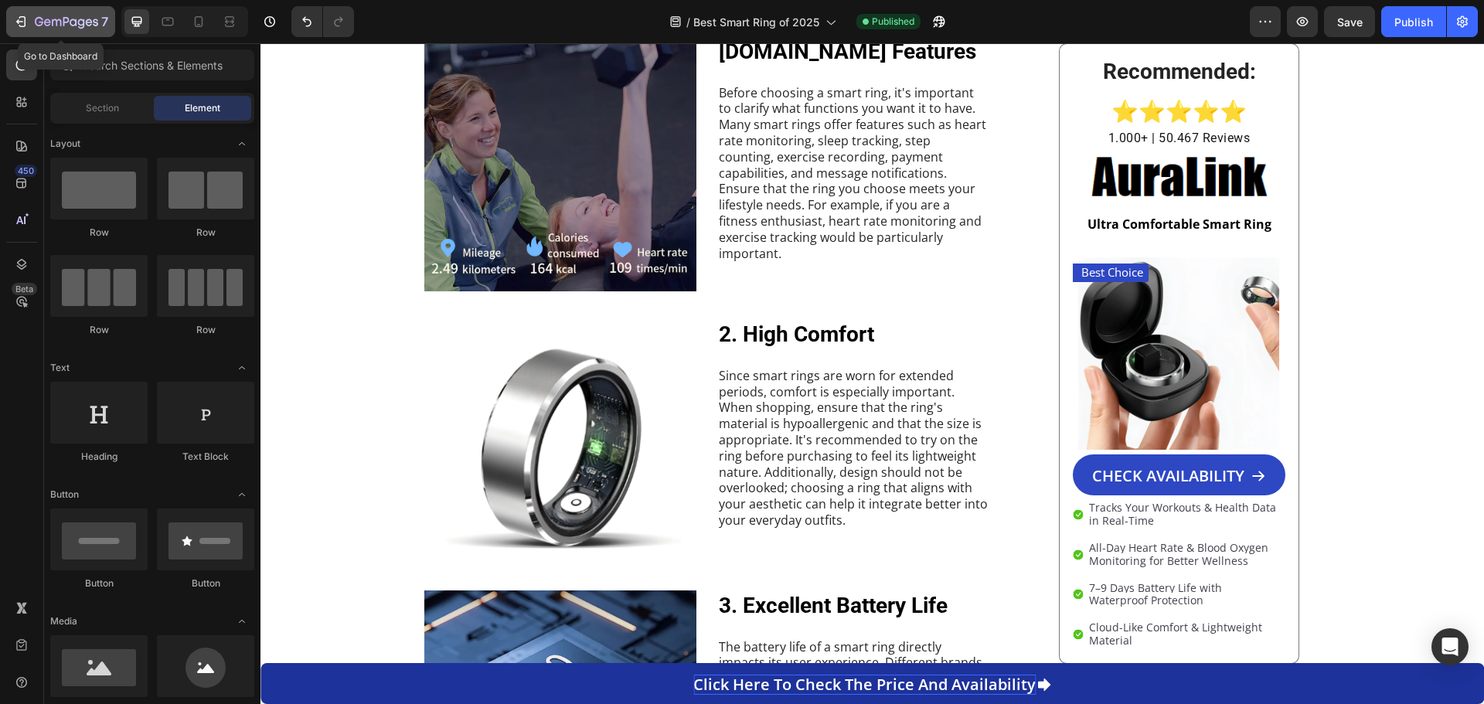
click at [18, 19] on icon "button" at bounding box center [20, 21] width 15 height 15
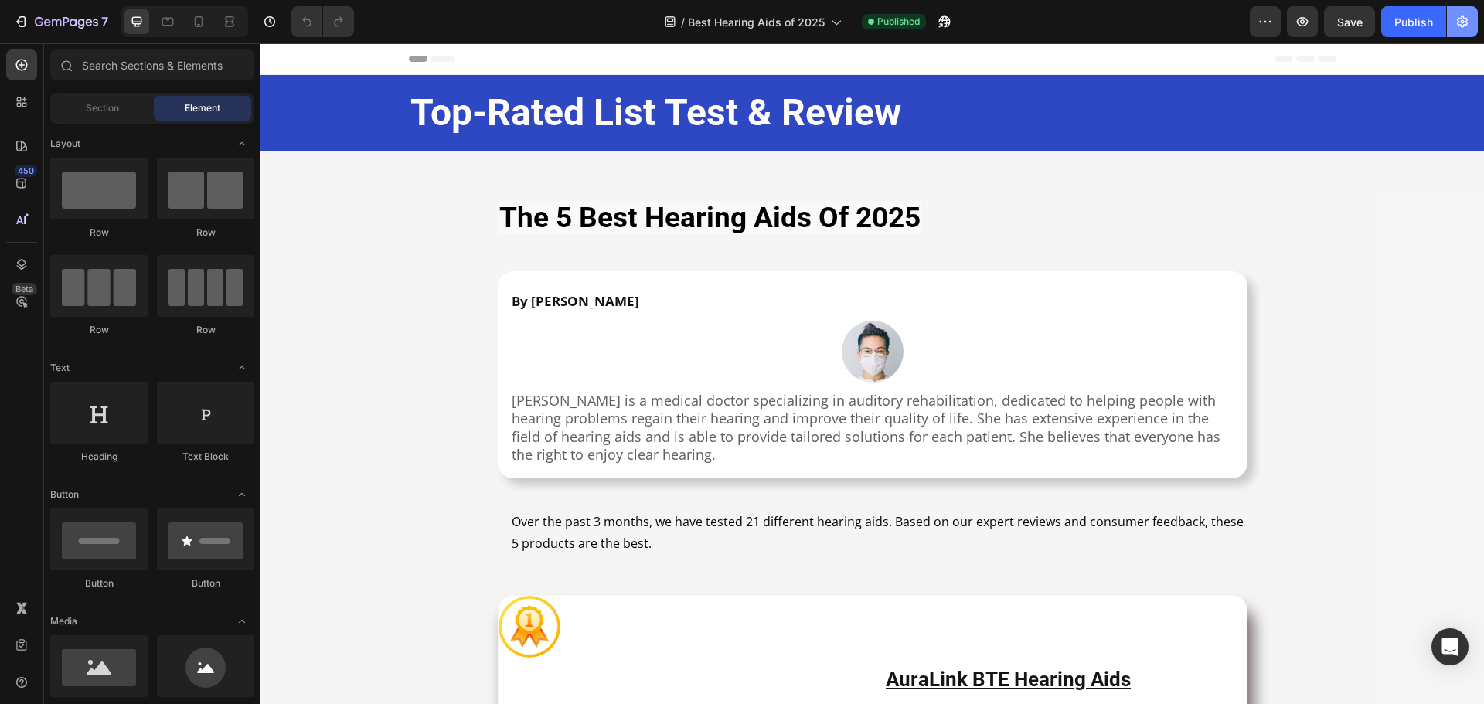
click at [1470, 29] on icon "button" at bounding box center [1462, 21] width 15 height 15
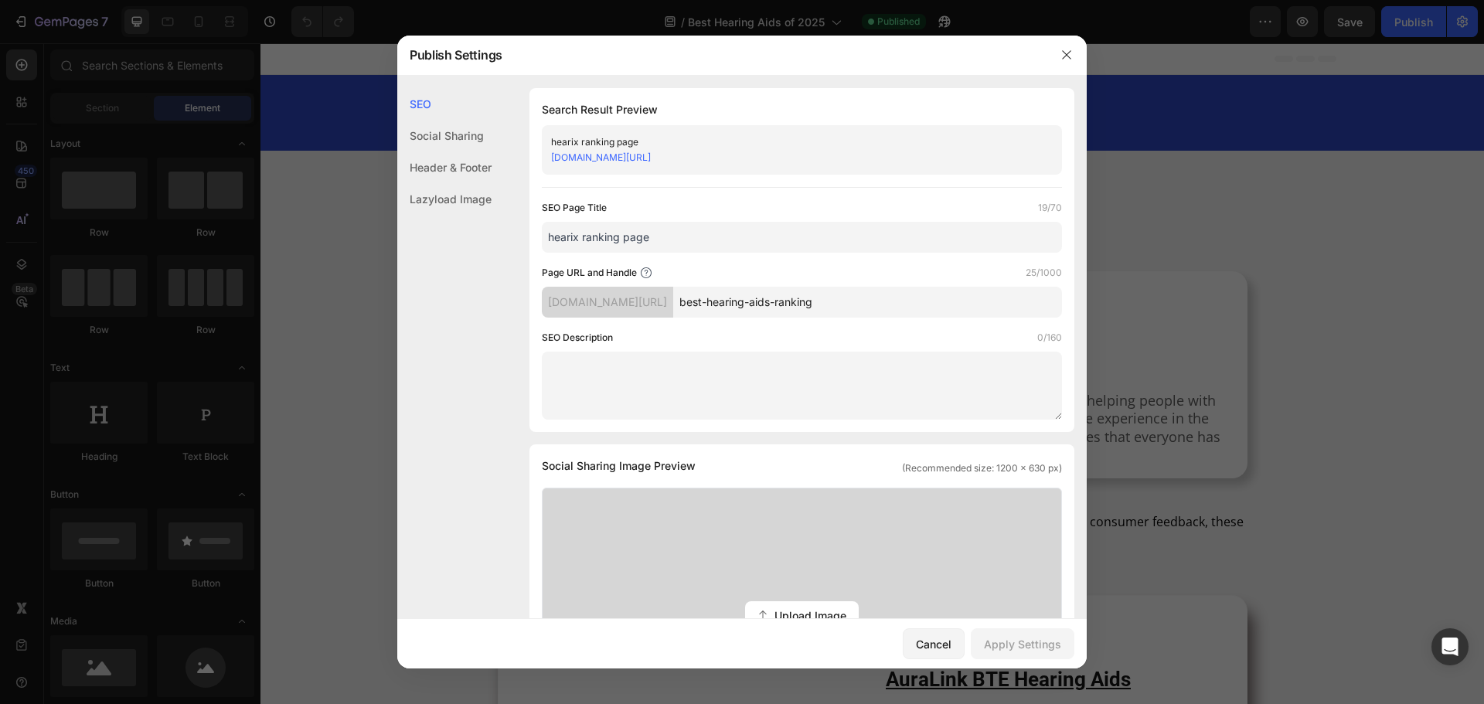
click at [667, 239] on input "hearix ranking page" at bounding box center [802, 237] width 520 height 31
paste input "The Best Hearing Aids"
type input "The Best Hearing Aids"
drag, startPoint x: 1040, startPoint y: 645, endPoint x: 1020, endPoint y: 632, distance: 23.6
click at [1040, 645] on div "Apply Settings" at bounding box center [1022, 644] width 77 height 16
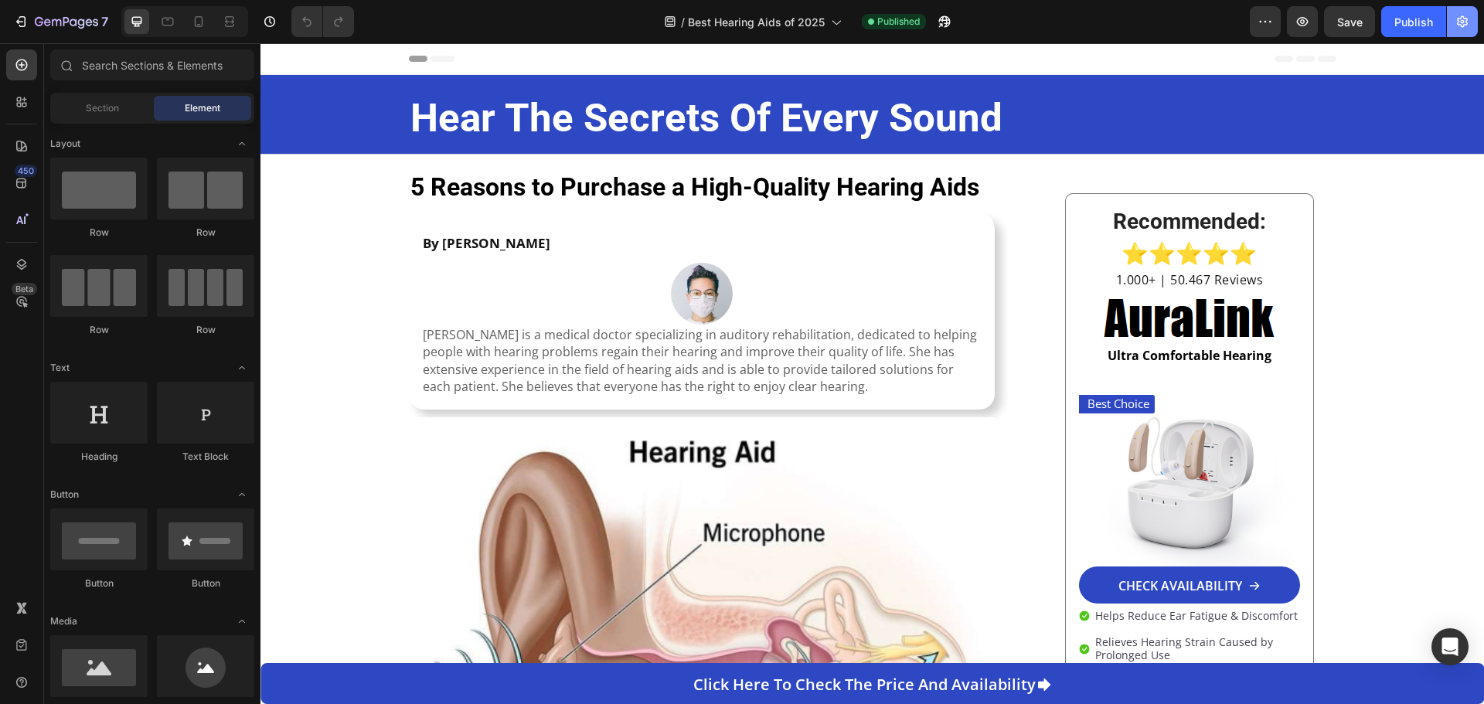
click at [1464, 20] on icon "button" at bounding box center [1462, 21] width 15 height 15
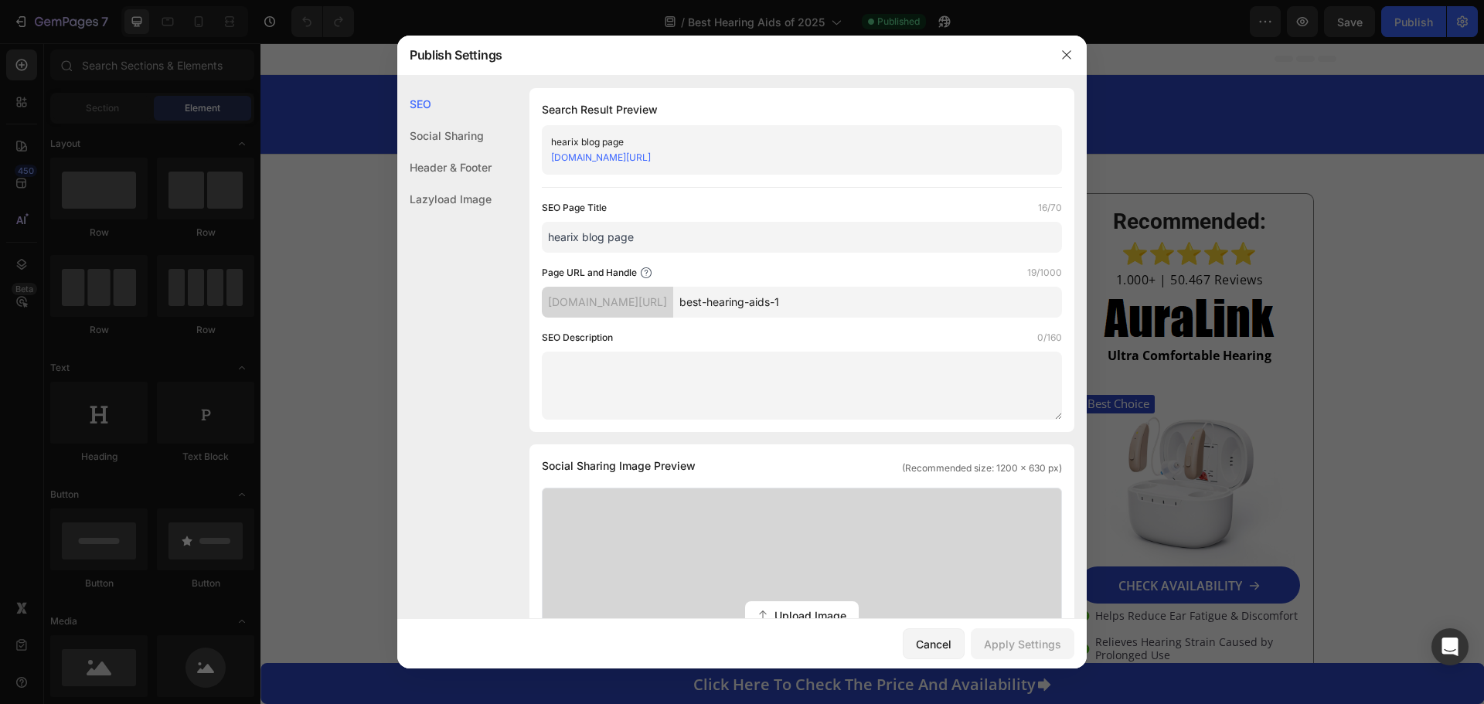
click at [658, 240] on input "hearix blog page" at bounding box center [802, 237] width 520 height 31
paste input "the 5 best hearing aids"
drag, startPoint x: 552, startPoint y: 240, endPoint x: 544, endPoint y: 238, distance: 8.1
click at [544, 238] on input "the 5 best hearing aids" at bounding box center [802, 237] width 520 height 31
click at [683, 245] on input "The 5 best hearing aids" at bounding box center [802, 237] width 520 height 31
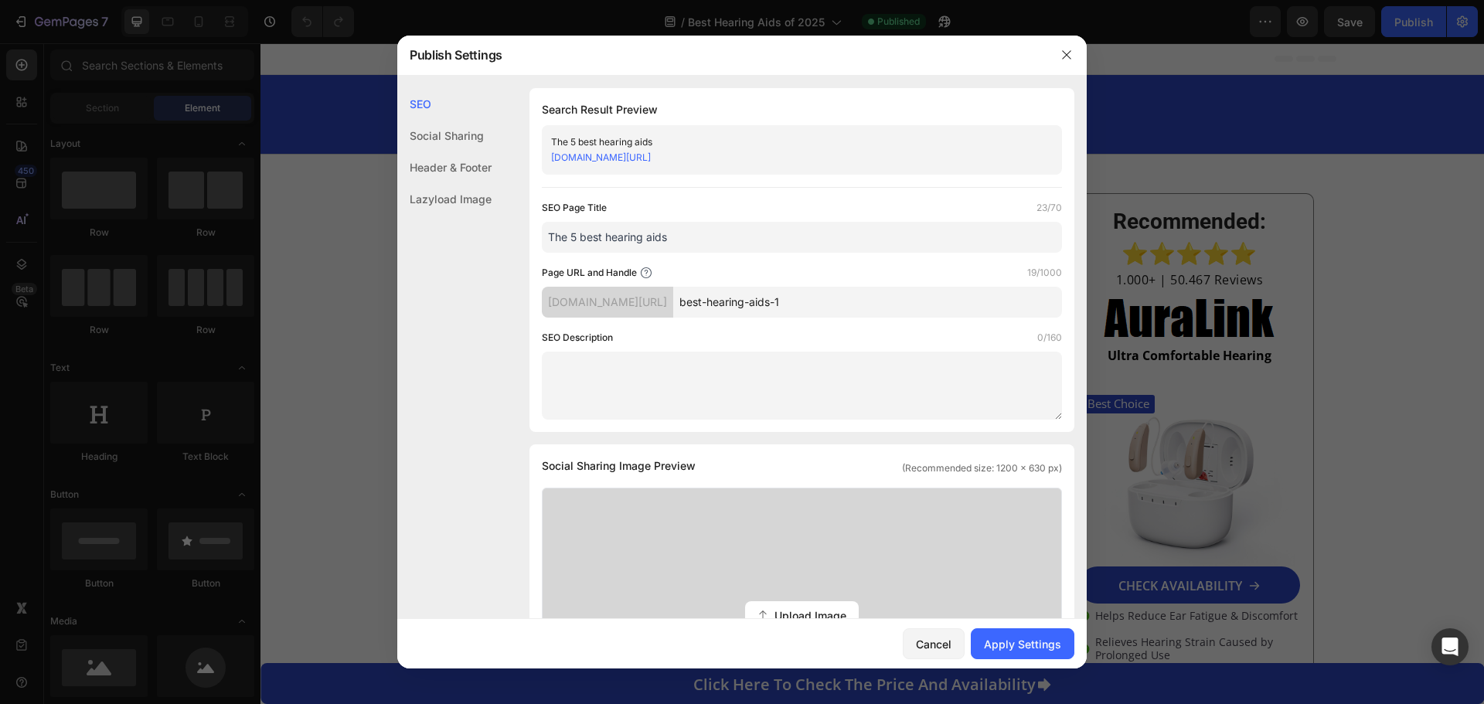
click at [571, 239] on input "The 5 best hearing aids" at bounding box center [802, 237] width 520 height 31
click at [576, 240] on input "The 5 best hearing aids" at bounding box center [802, 237] width 520 height 31
drag, startPoint x: 586, startPoint y: 240, endPoint x: 571, endPoint y: 240, distance: 14.7
click at [571, 240] on input "The best hearing aids" at bounding box center [802, 237] width 520 height 31
click at [598, 237] on input "The Best hearing aids" at bounding box center [802, 237] width 520 height 31
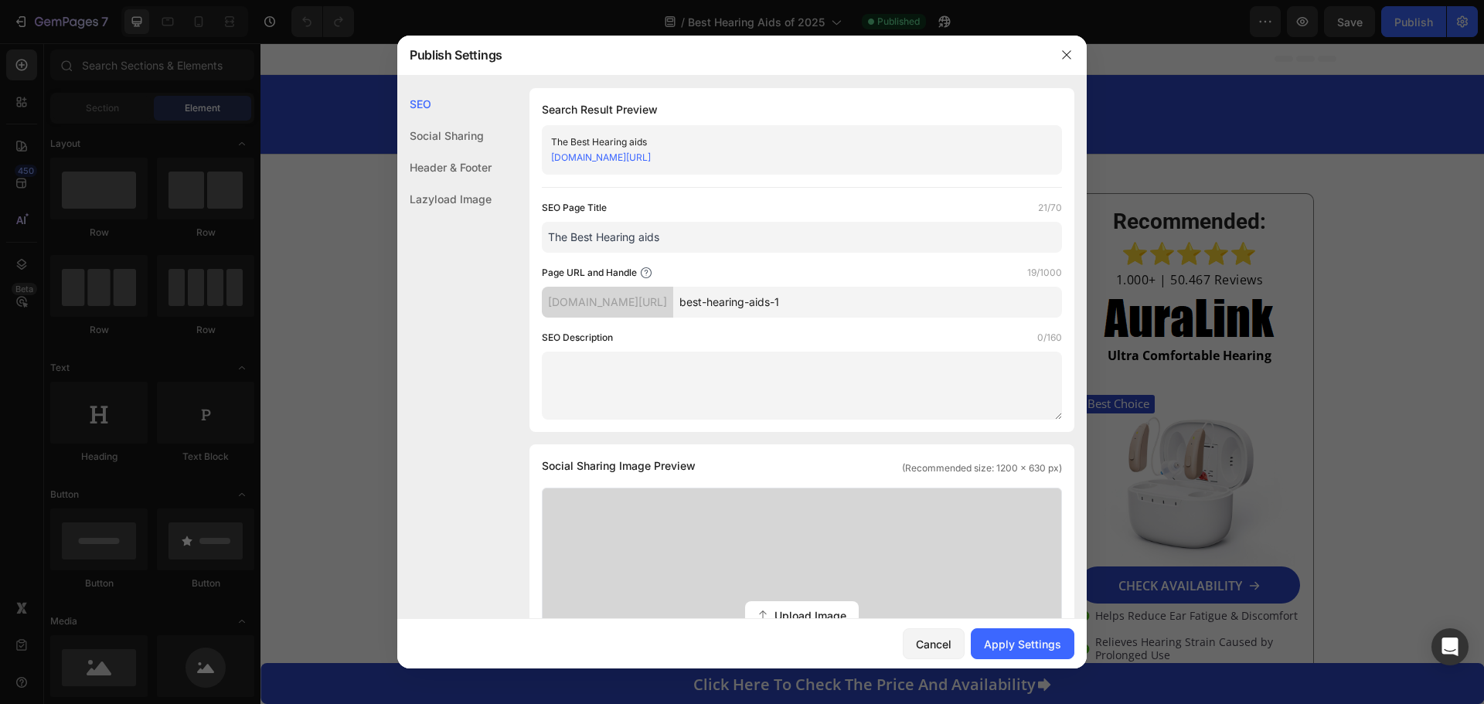
click at [644, 243] on input "The Best Hearing aids" at bounding box center [802, 237] width 520 height 31
type input "The Best Hearing Aids"
click at [854, 302] on input "best-hearing-aids-1" at bounding box center [867, 302] width 389 height 31
click at [1037, 641] on div "Apply Settings" at bounding box center [1022, 644] width 77 height 16
click at [853, 302] on input "best-hearing-aids-1" at bounding box center [867, 302] width 389 height 31
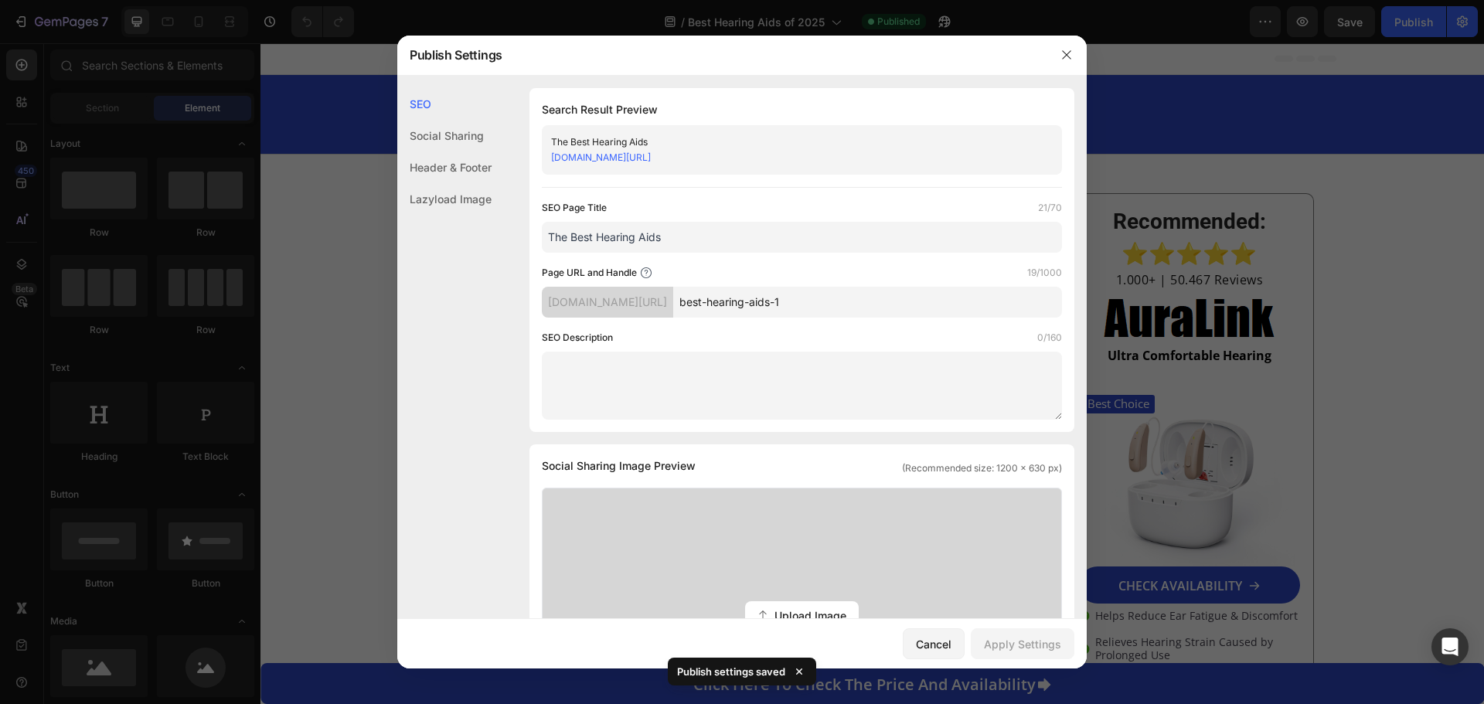
click at [859, 309] on input "best-hearing-aids-1" at bounding box center [867, 302] width 389 height 31
type input "best-hearing-aids"
click at [1039, 652] on div "Apply Settings" at bounding box center [1022, 644] width 77 height 16
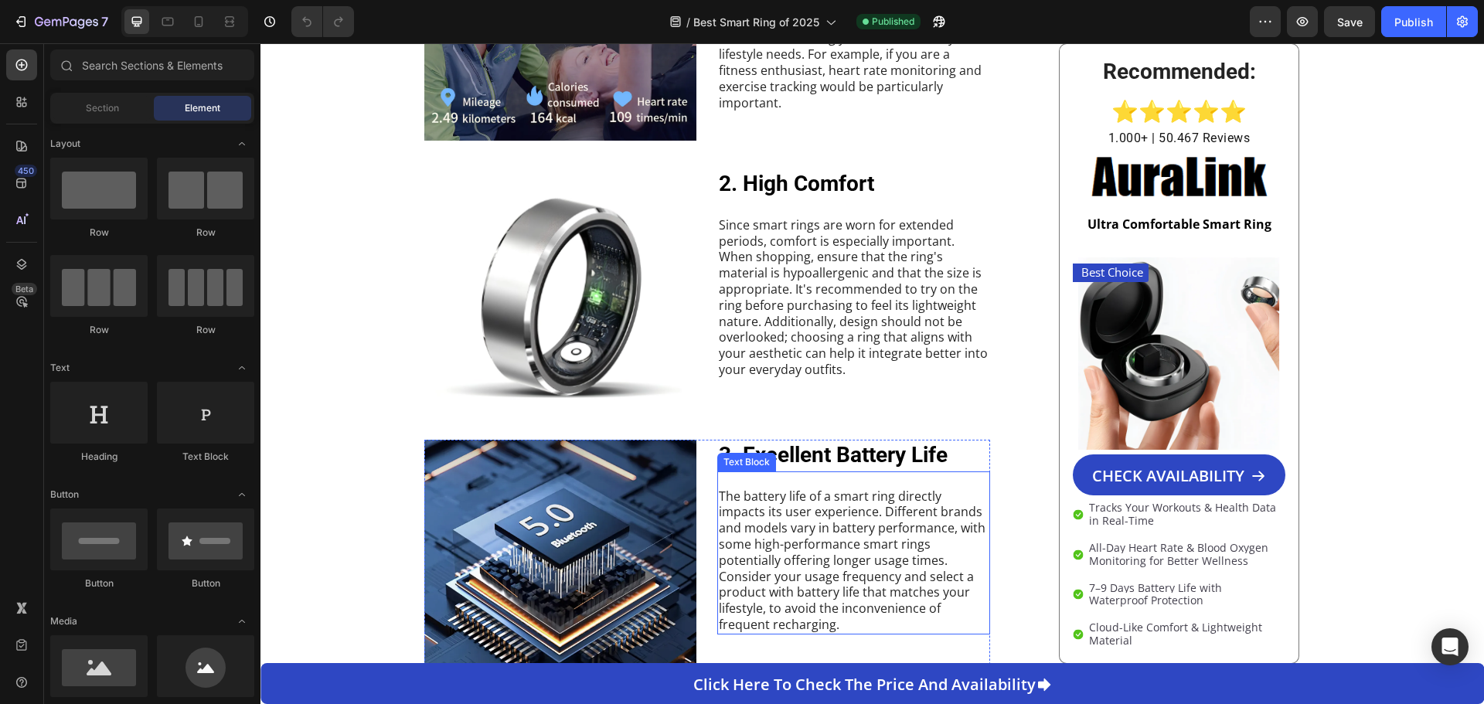
scroll to position [618, 0]
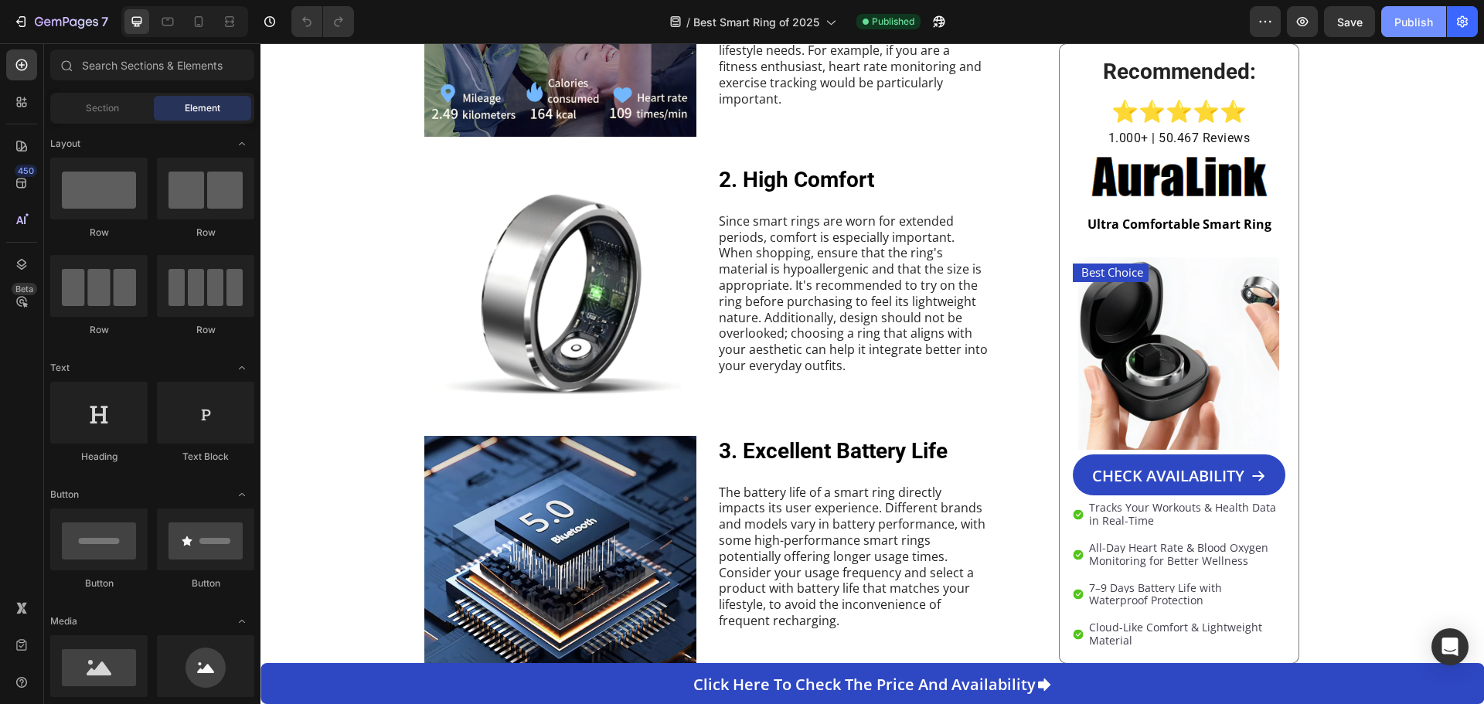
click at [1419, 30] on button "Publish" at bounding box center [1414, 21] width 65 height 31
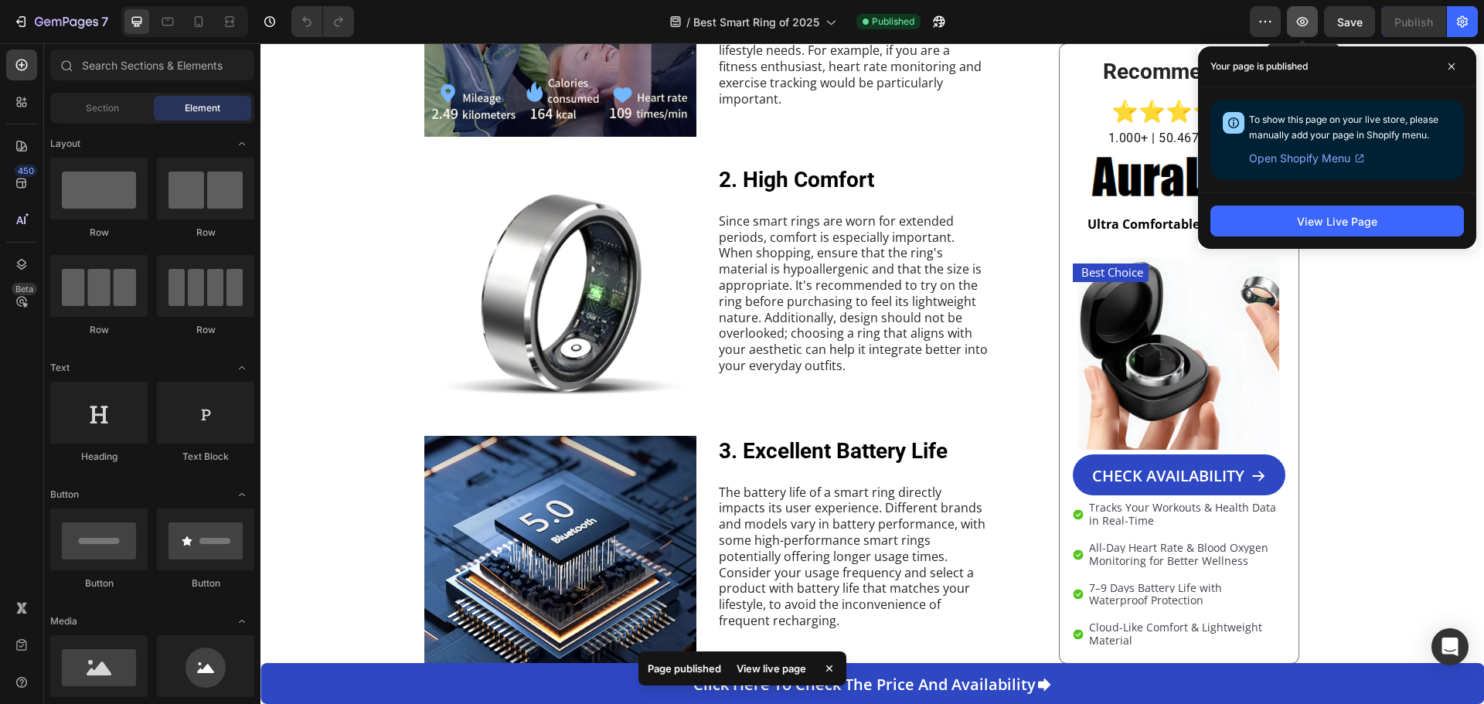
click at [1302, 25] on icon "button" at bounding box center [1302, 21] width 15 height 15
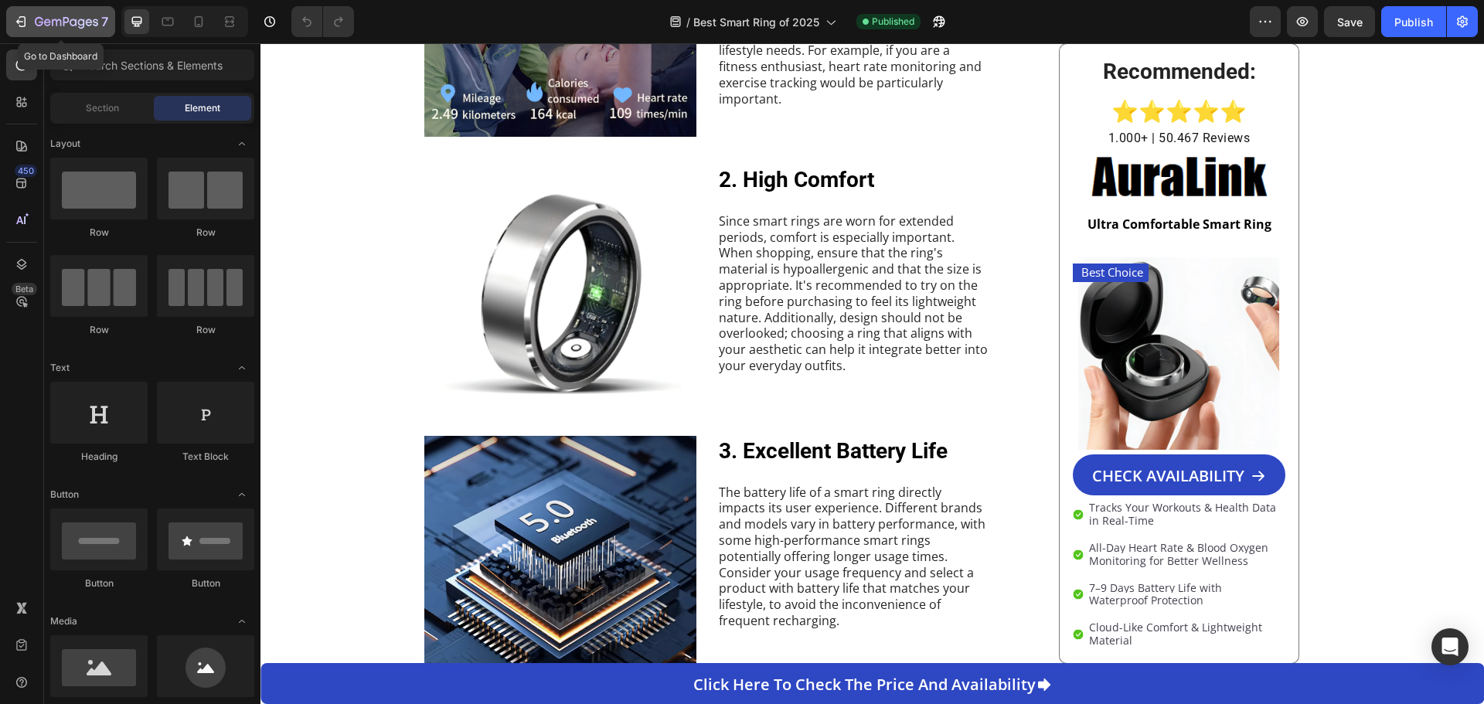
click at [28, 22] on icon "button" at bounding box center [20, 21] width 15 height 15
